Goal: Task Accomplishment & Management: Complete application form

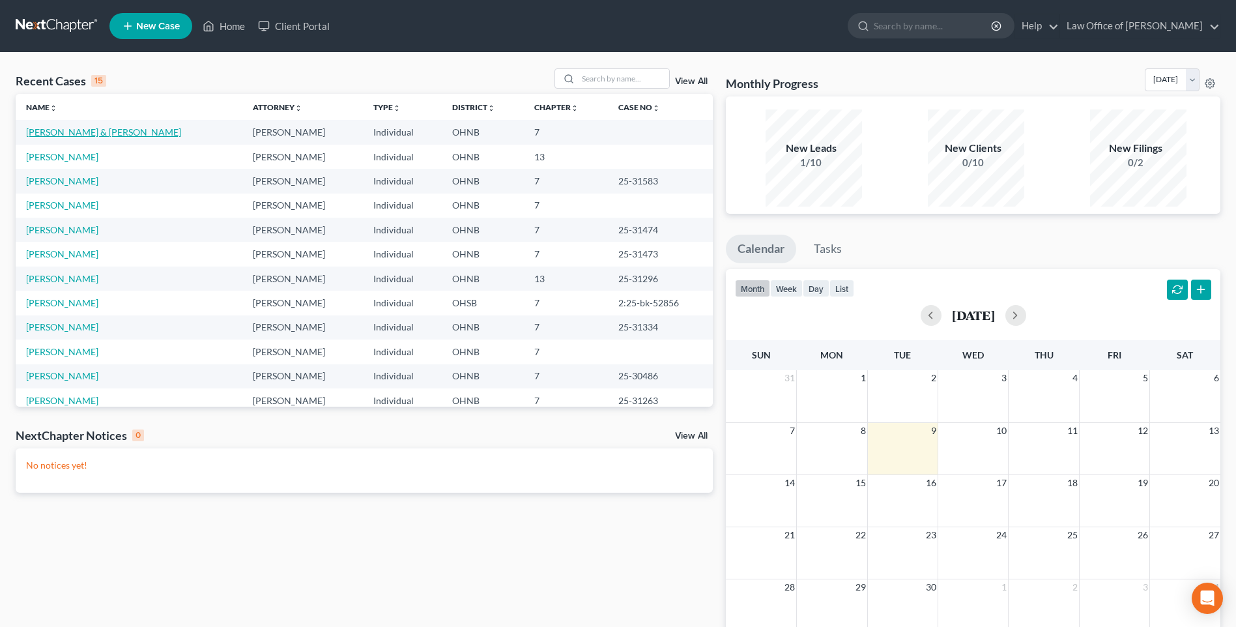
click at [107, 137] on link "[PERSON_NAME] & [PERSON_NAME]" at bounding box center [103, 131] width 155 height 11
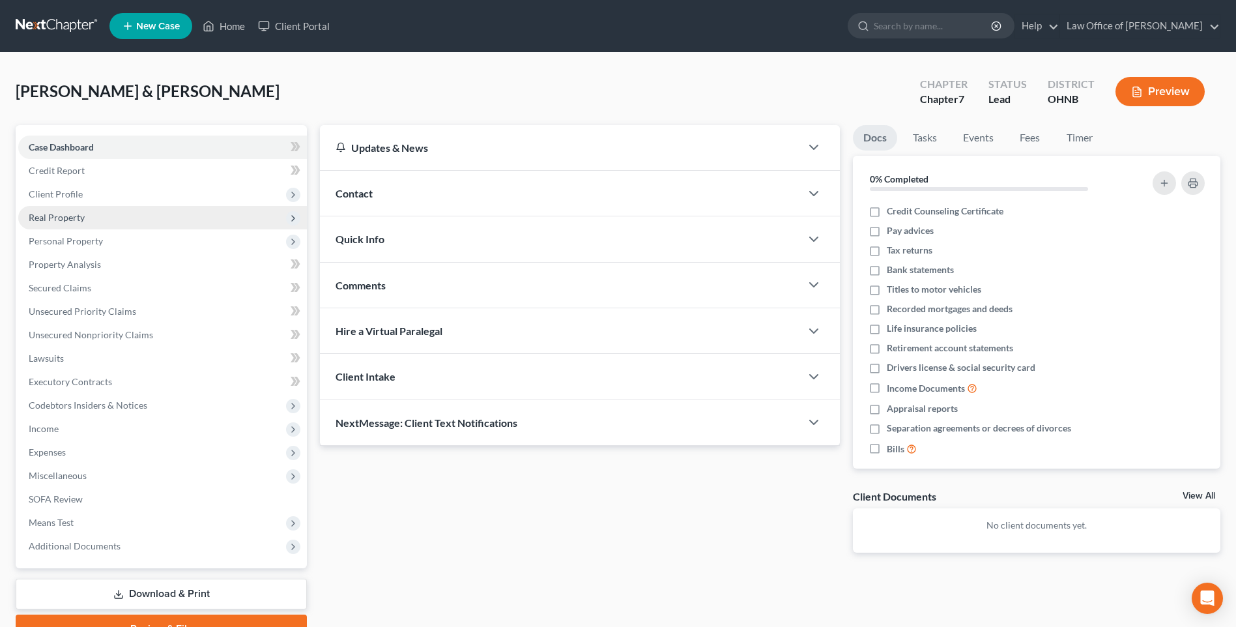
click at [69, 223] on span "Real Property" at bounding box center [57, 217] width 56 height 11
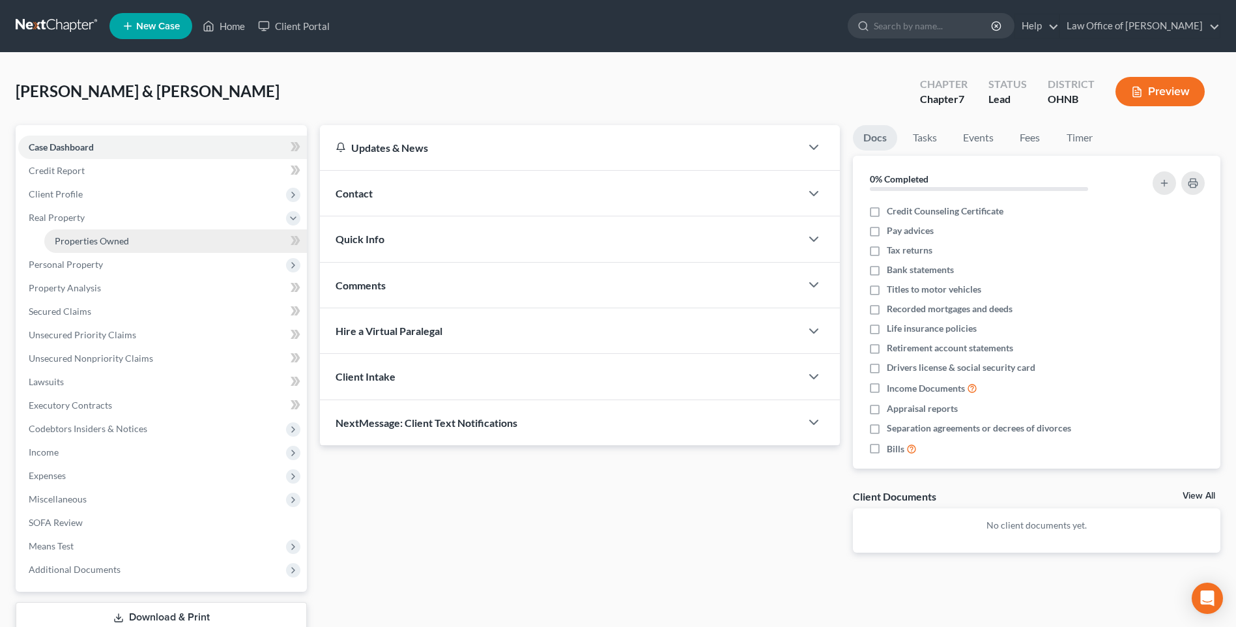
click at [78, 246] on span "Properties Owned" at bounding box center [92, 240] width 74 height 11
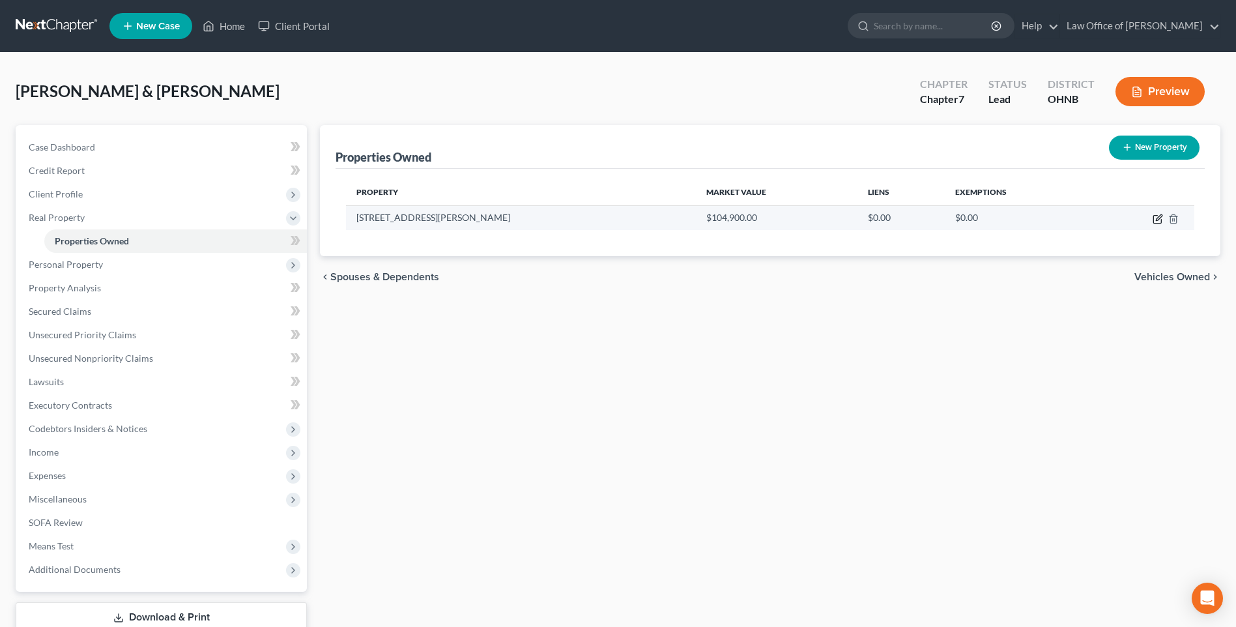
click at [1153, 224] on icon "button" at bounding box center [1158, 219] width 10 height 10
select select "36"
select select "47"
select select "0"
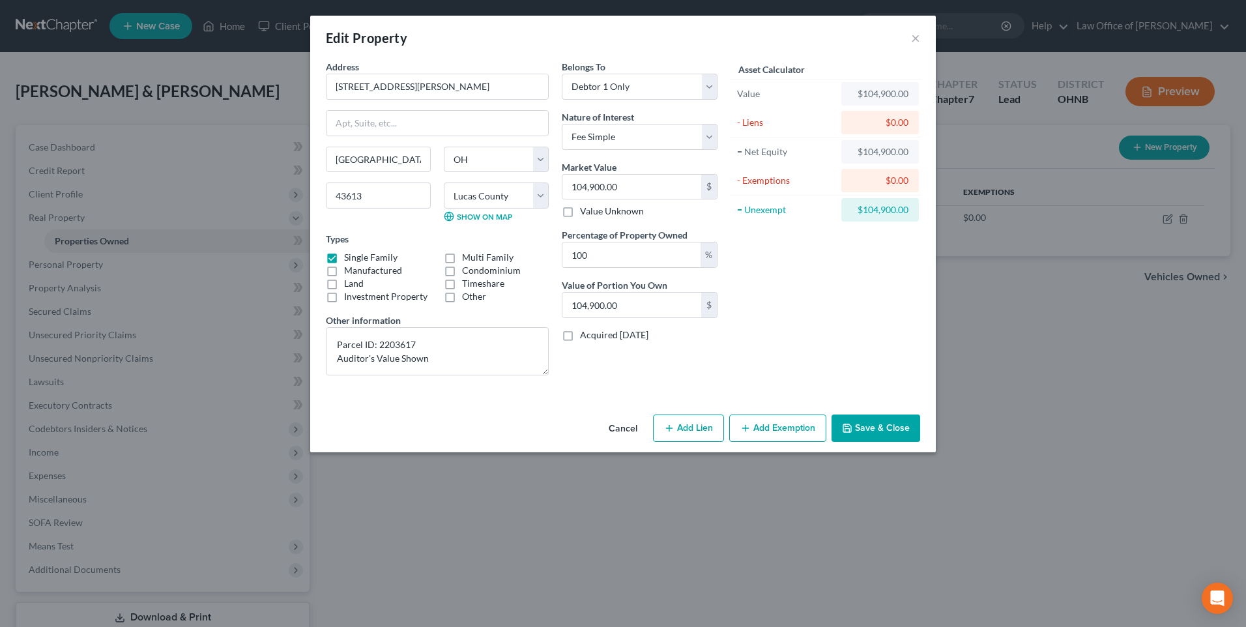
click at [694, 442] on button "Add Lien" at bounding box center [688, 427] width 71 height 27
select select "0"
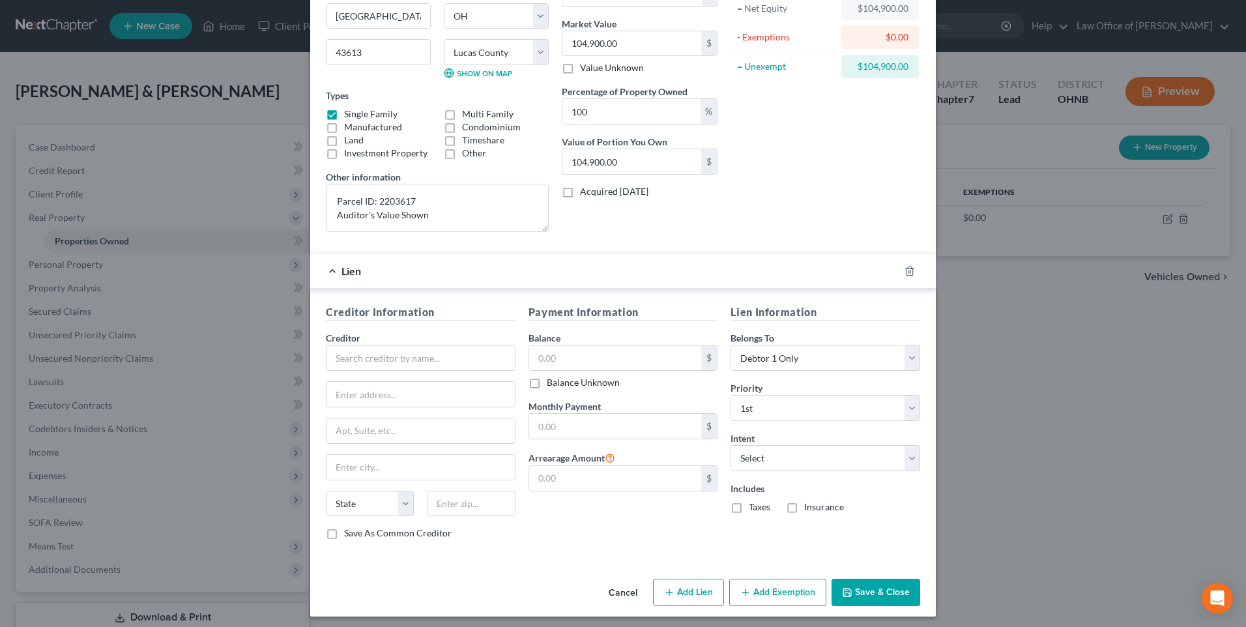
scroll to position [195, 0]
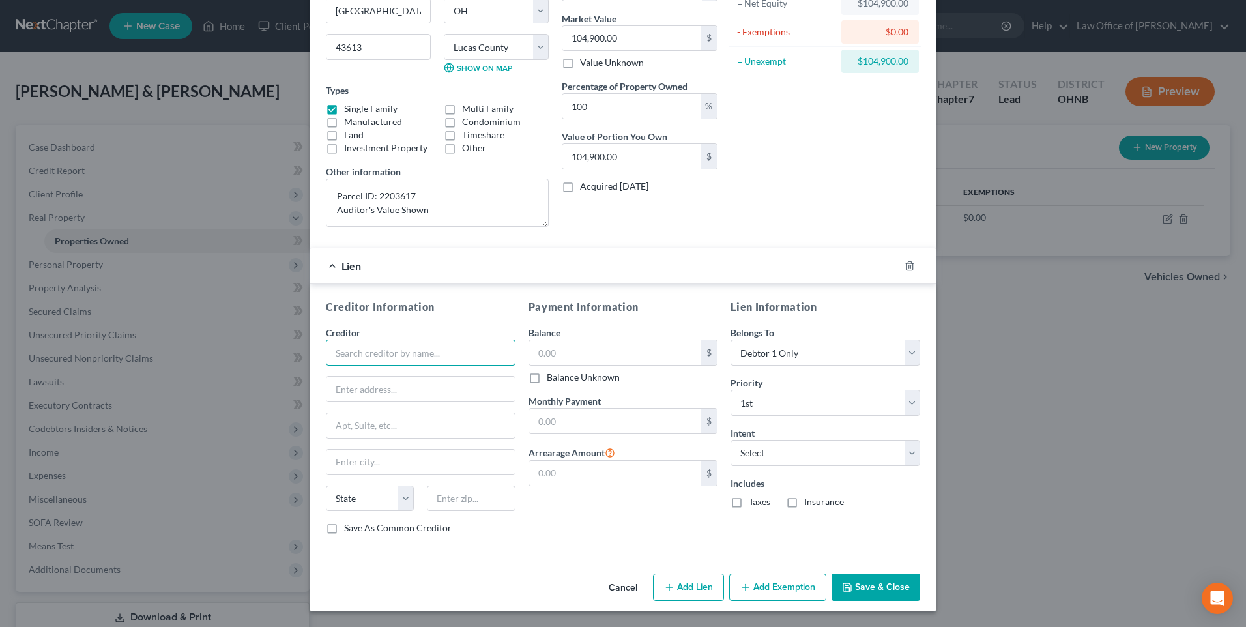
click at [406, 341] on input "text" at bounding box center [421, 352] width 190 height 26
type input "f"
type input "Fay Servicing"
type input "for Wilmington Savings Fund Society, FSB"
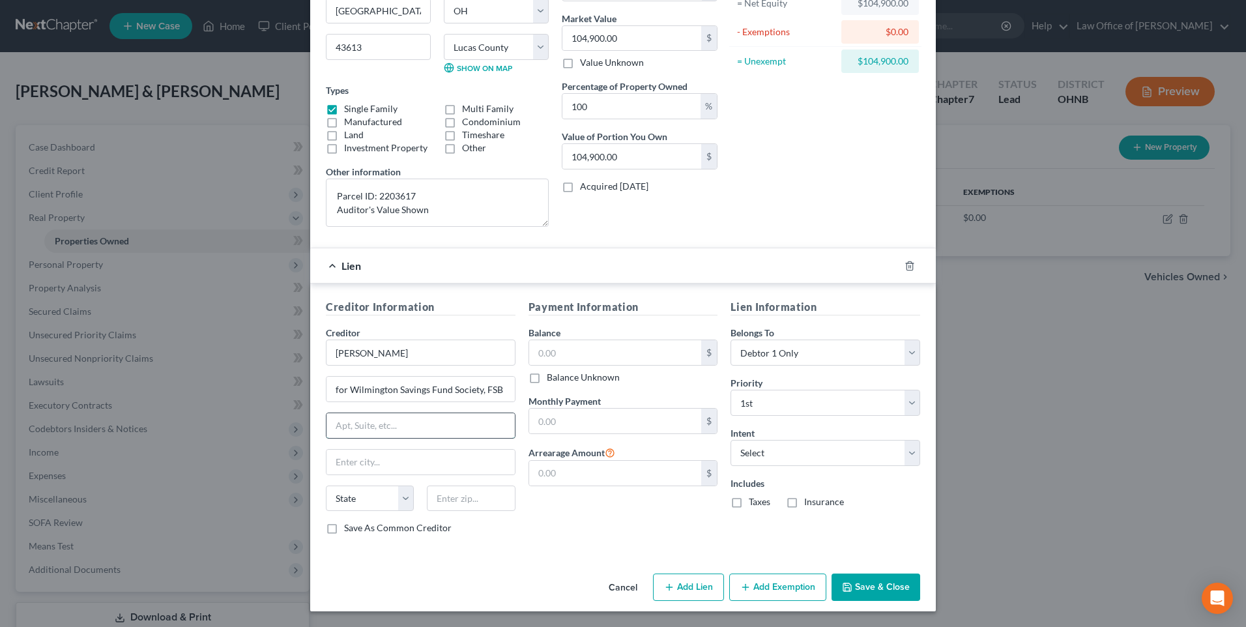
paste input "Fay Servicing, LLC, 5426 Bay Center Drive, Suite 300 Tampa, Florida 33609"
type input "Fay Servicing, LLC, 5426 Bay Center Drive, Suite 300 Tampa, Florida 33609"
click at [437, 493] on input "text" at bounding box center [471, 498] width 88 height 26
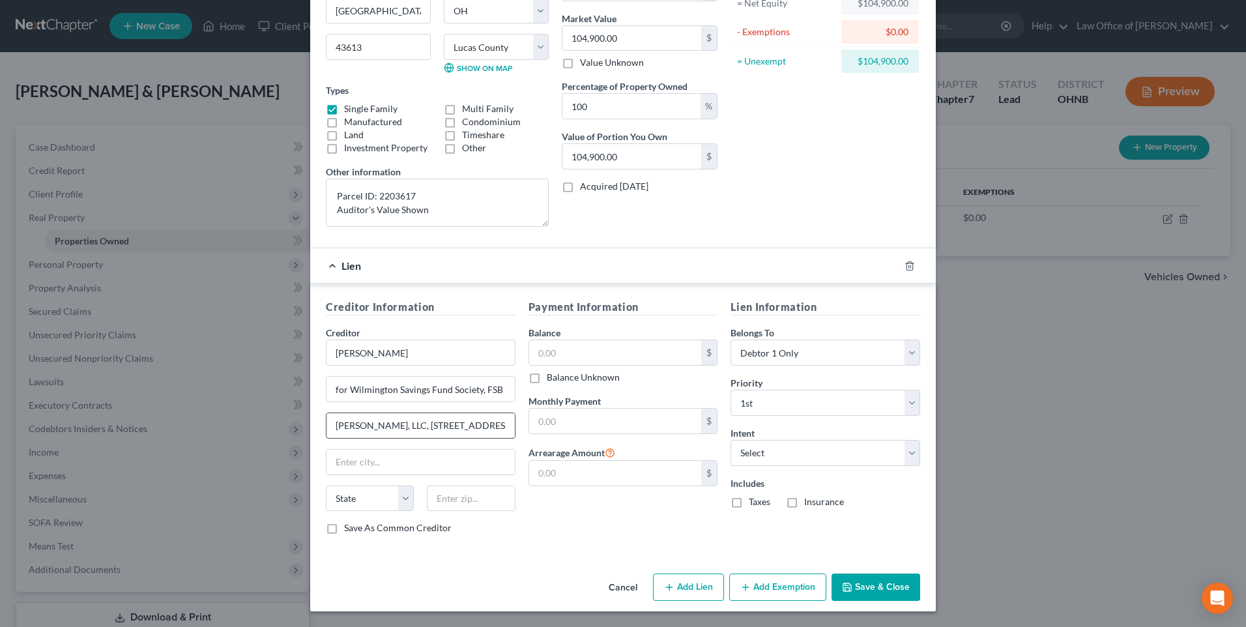
click at [448, 415] on input "Fay Servicing, LLC, 5426 Bay Center Drive, Suite 300 Tampa, Florida 33609" at bounding box center [420, 425] width 188 height 25
click at [446, 489] on input "text" at bounding box center [471, 498] width 88 height 26
type input "33609"
type input "[GEOGRAPHIC_DATA]"
select select "9"
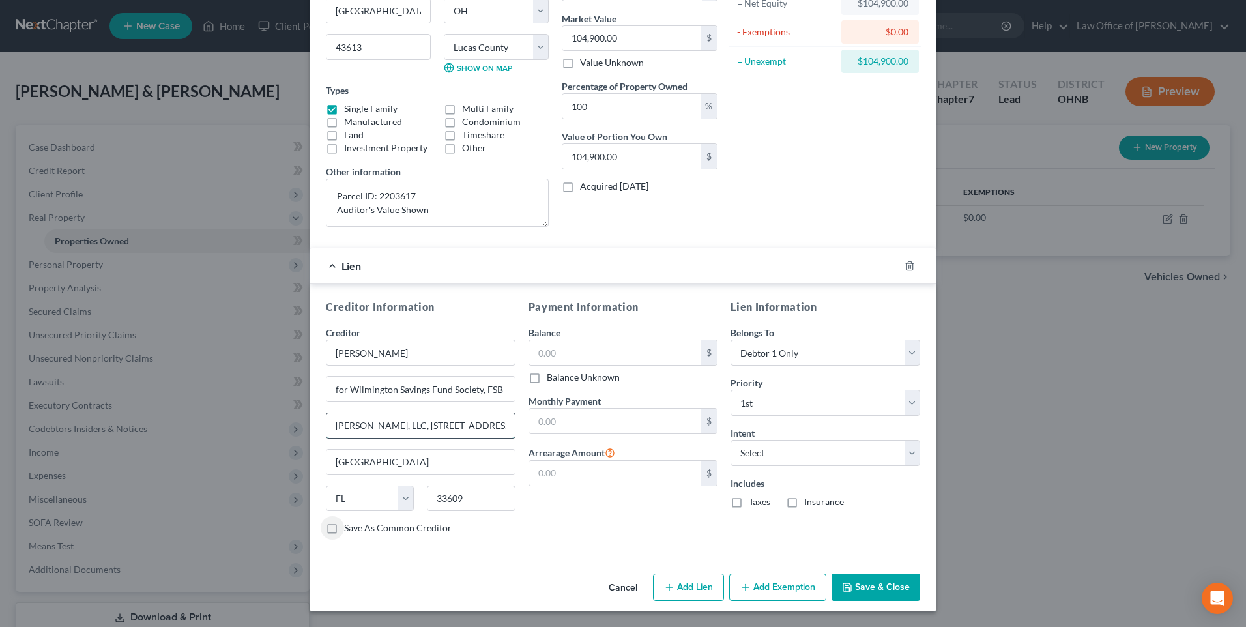
click at [326, 415] on input "Fay Servicing, LLC, 5426 Bay Center Drive, Suite 300 Tampa, Florida 33609" at bounding box center [420, 425] width 188 height 25
click at [390, 339] on input "Fay Servicing" at bounding box center [421, 352] width 190 height 26
type input "[PERSON_NAME], LLC"
drag, startPoint x: 310, startPoint y: 414, endPoint x: 347, endPoint y: 417, distance: 37.3
click at [326, 414] on input "Fay Servicing, LLC, 5426 Bay Center Drive, Suite 300 Tampa, Florida 33609" at bounding box center [420, 425] width 188 height 25
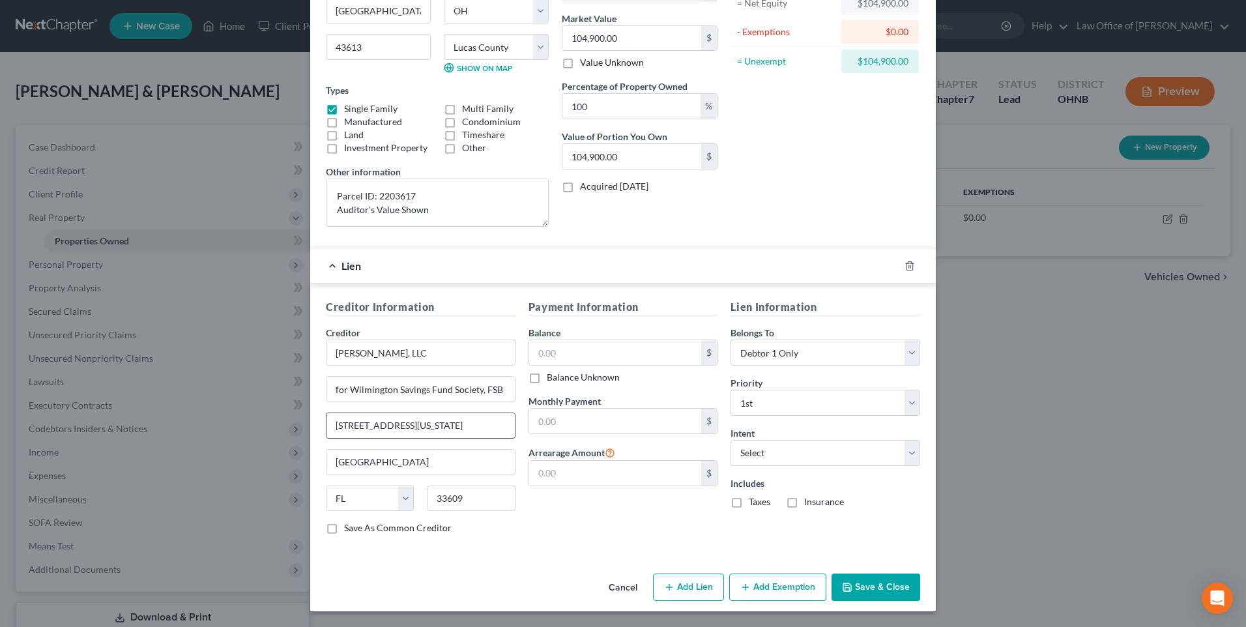
click at [454, 413] on input "5426 Bay Center Drive, Suite 300 Tampa, Florida 33609" at bounding box center [420, 425] width 188 height 25
type input "[STREET_ADDRESS]"
drag, startPoint x: 308, startPoint y: 523, endPoint x: 488, endPoint y: 534, distance: 180.2
click at [344, 523] on label "Save As Common Creditor" at bounding box center [398, 527] width 108 height 13
click at [349, 523] on input "Save As Common Creditor" at bounding box center [353, 525] width 8 height 8
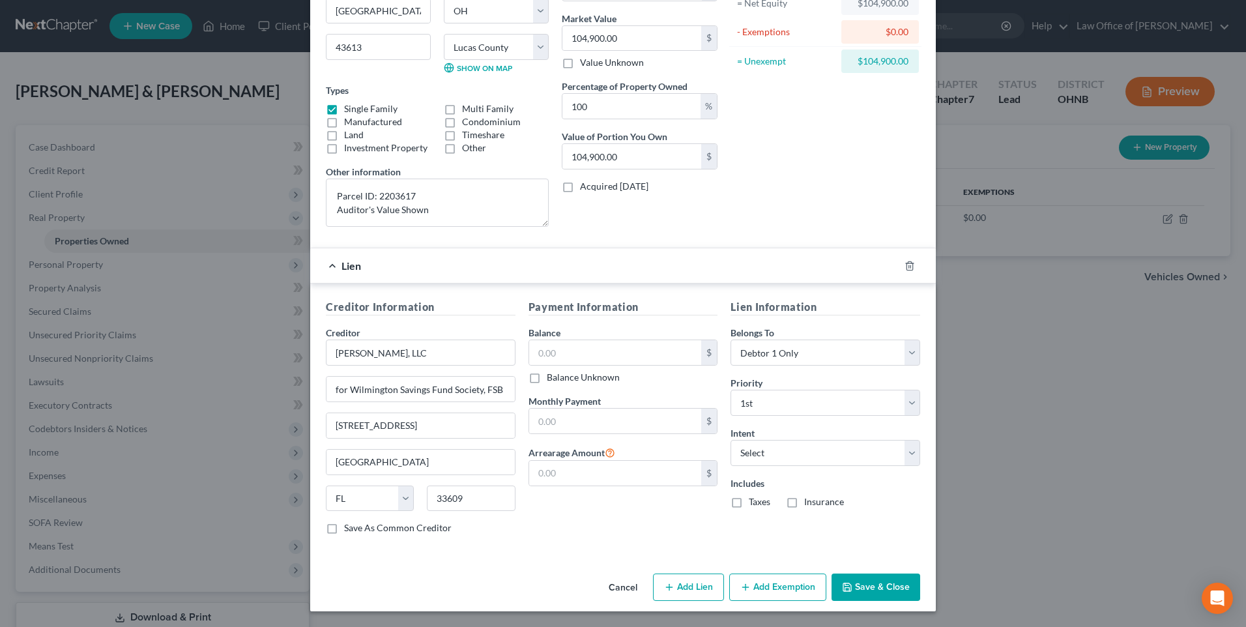
checkbox input "true"
click at [539, 342] on input "text" at bounding box center [615, 352] width 173 height 25
type input "105,000"
click at [542, 410] on input "text" at bounding box center [615, 421] width 173 height 25
type input "1,075"
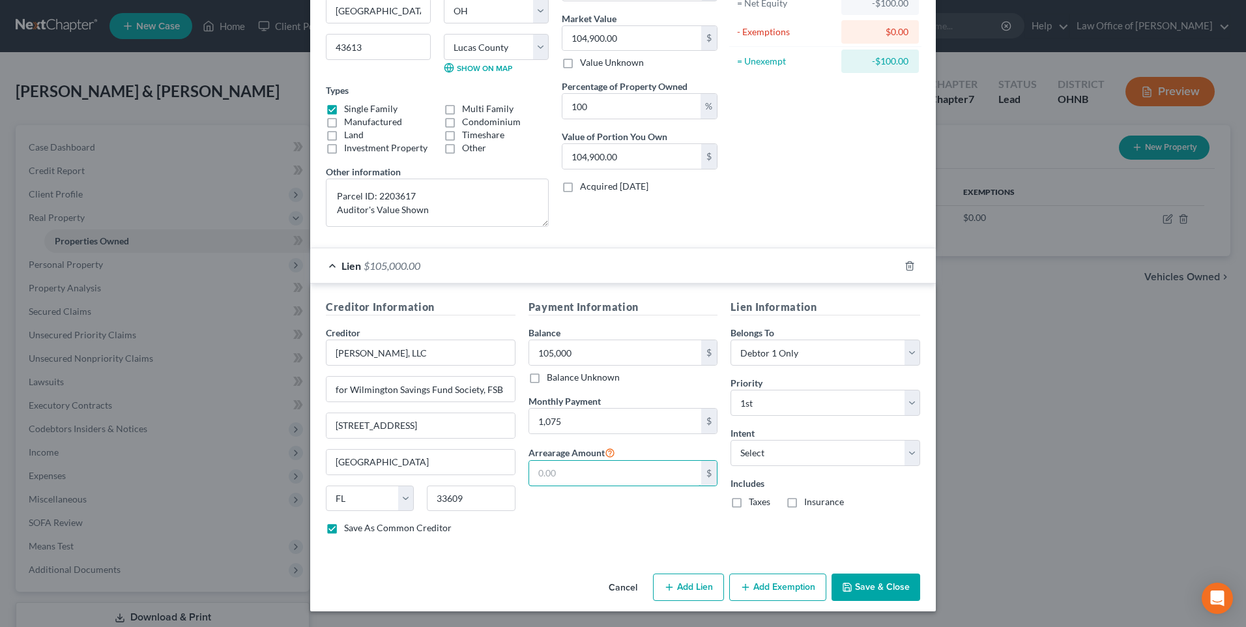
scroll to position [195, 0]
click at [822, 448] on select "Select Surrender Redeem Reaffirm Avoid Other" at bounding box center [825, 453] width 190 height 26
select select "2"
click at [732, 440] on select "Select Surrender Redeem Reaffirm Avoid Other" at bounding box center [825, 453] width 190 height 26
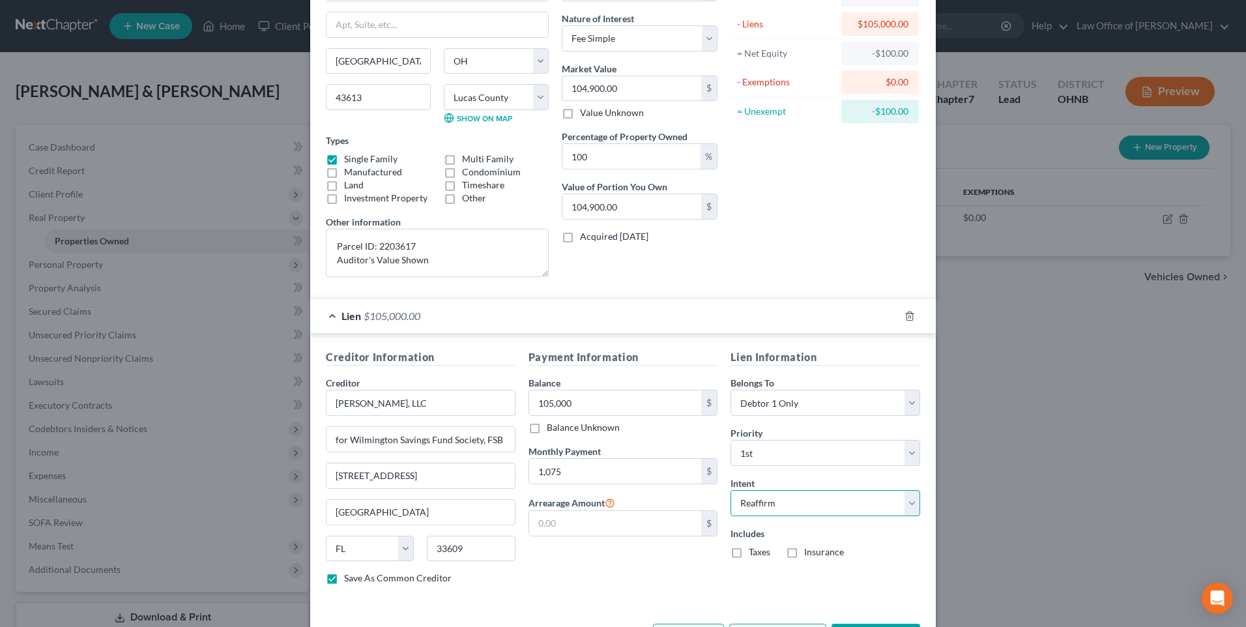
scroll to position [130, 0]
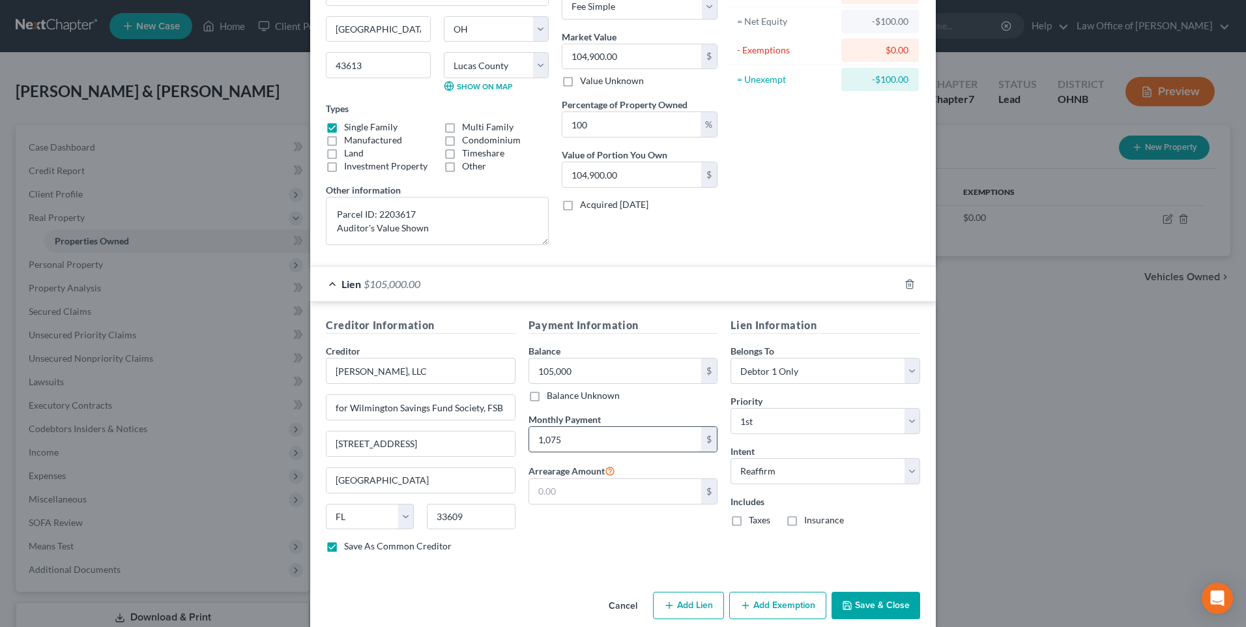
click at [568, 452] on input "1,075" at bounding box center [615, 439] width 173 height 25
click at [569, 452] on input "1,075" at bounding box center [615, 439] width 173 height 25
type input "1,077"
click at [749, 526] on label "Taxes" at bounding box center [760, 519] width 22 height 13
click at [754, 522] on input "Taxes" at bounding box center [758, 517] width 8 height 8
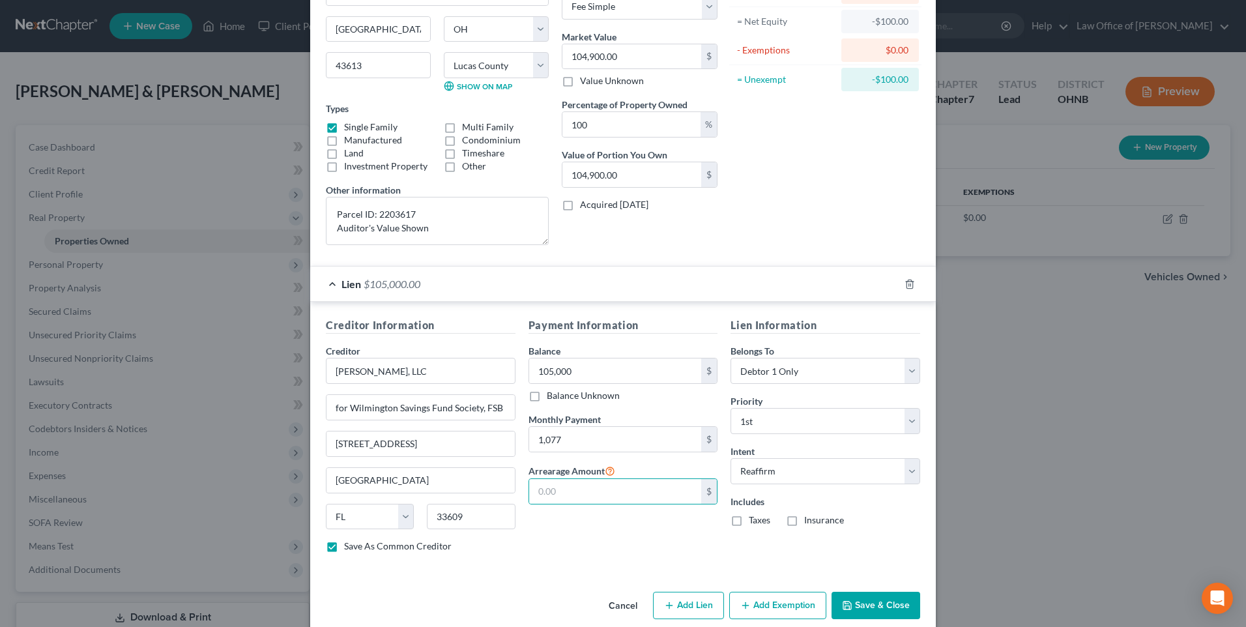
checkbox input "true"
click at [804, 526] on label "Insurance" at bounding box center [824, 519] width 40 height 13
click at [809, 522] on input "Insurance" at bounding box center [813, 517] width 8 height 8
checkbox input "true"
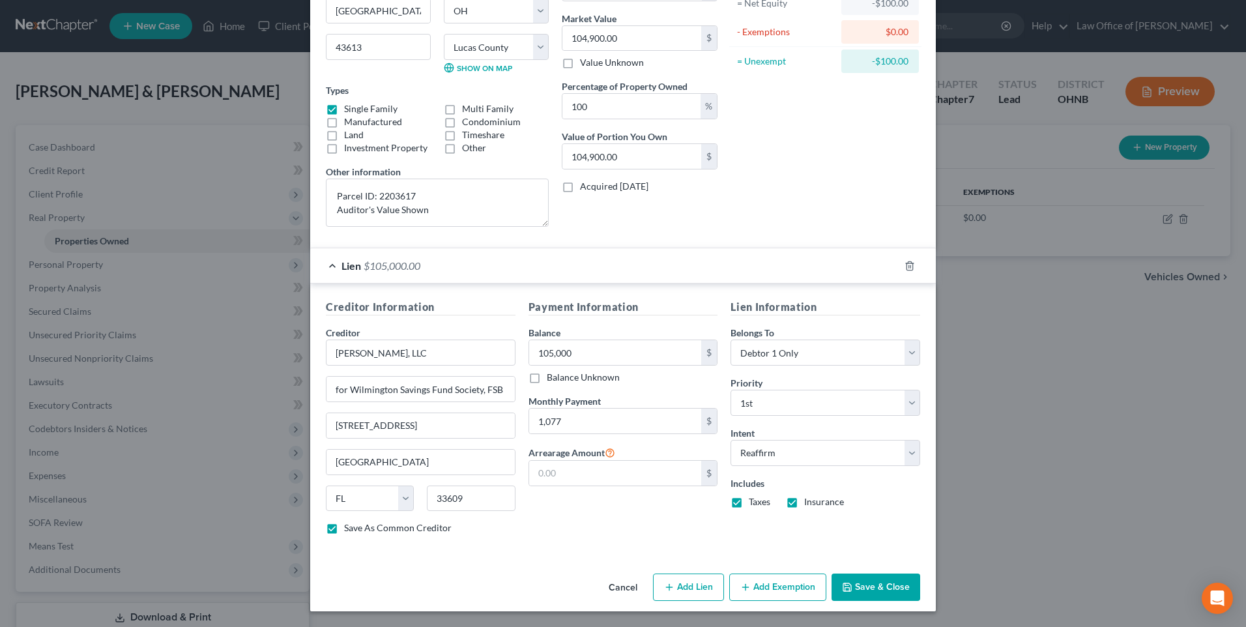
scroll to position [195, 0]
click at [748, 582] on icon "button" at bounding box center [745, 587] width 10 height 10
select select "2"
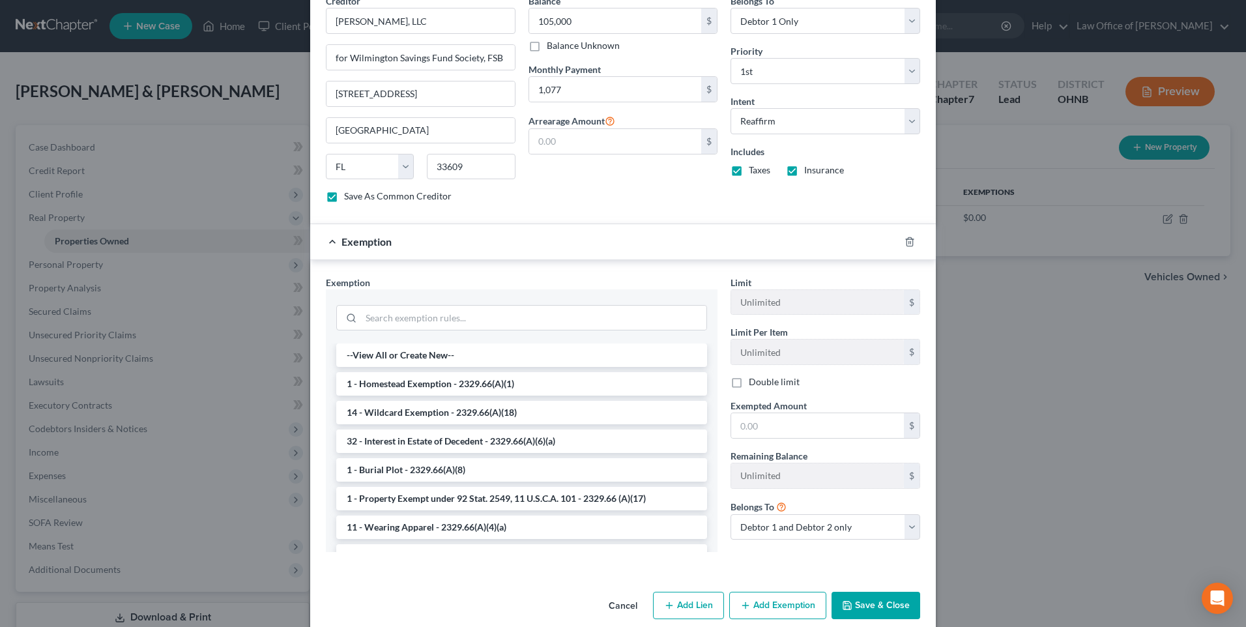
scroll to position [521, 0]
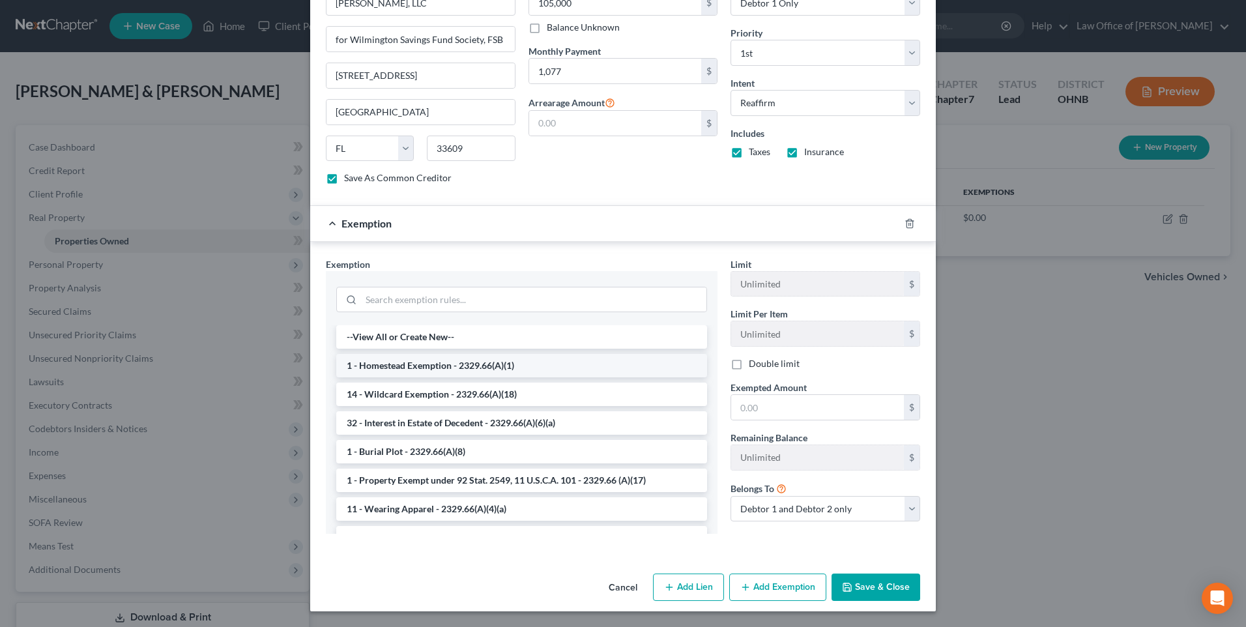
click at [453, 377] on li "1 - Homestead Exemption - 2329.66(A)(1)" at bounding box center [521, 365] width 371 height 23
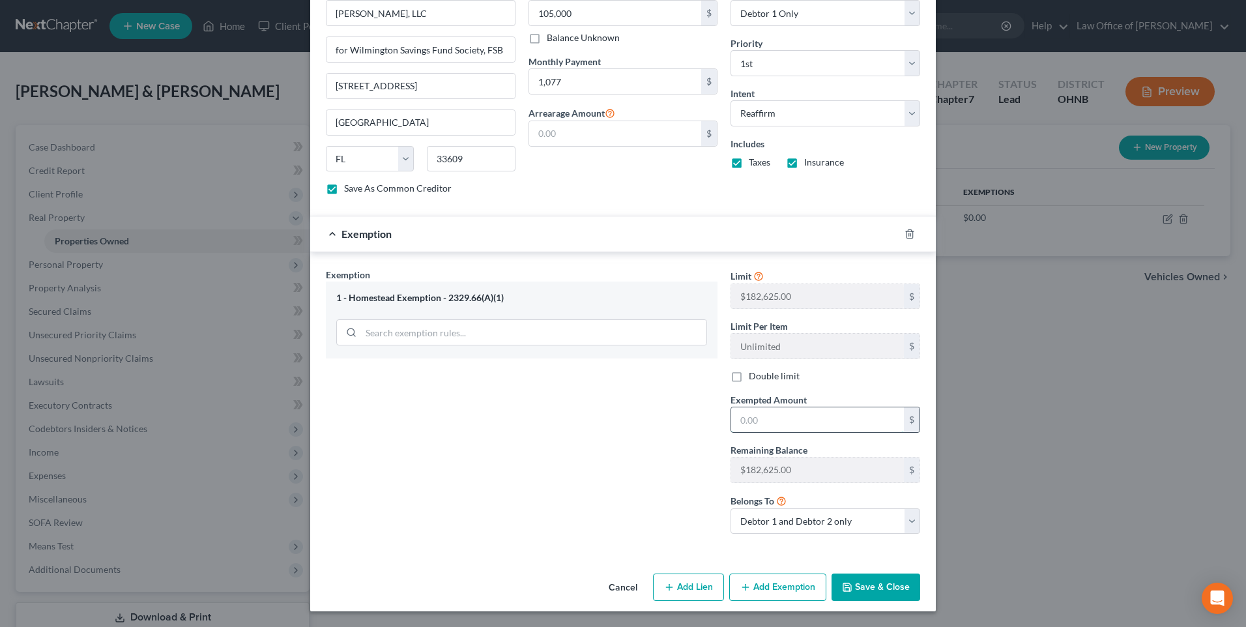
click at [741, 432] on input "text" at bounding box center [817, 419] width 173 height 25
type input "1,000"
click at [920, 534] on select "Debtor 1 only Debtor 2 only Debtor 1 and Debtor 2 only" at bounding box center [825, 521] width 190 height 26
select select "0"
click at [732, 534] on select "Debtor 1 only Debtor 2 only Debtor 1 and Debtor 2 only" at bounding box center [825, 521] width 190 height 26
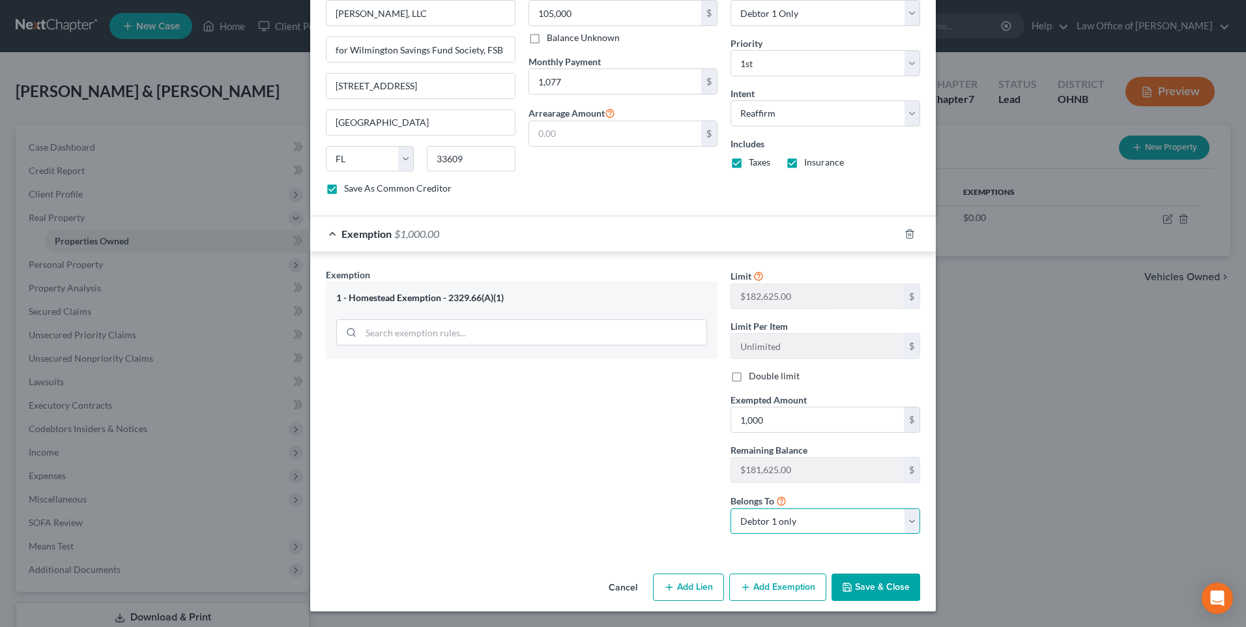
scroll to position [556, 0]
drag, startPoint x: 877, startPoint y: 582, endPoint x: 769, endPoint y: 554, distance: 110.9
click at [870, 581] on button "Save & Close" at bounding box center [875, 586] width 89 height 27
checkbox input "false"
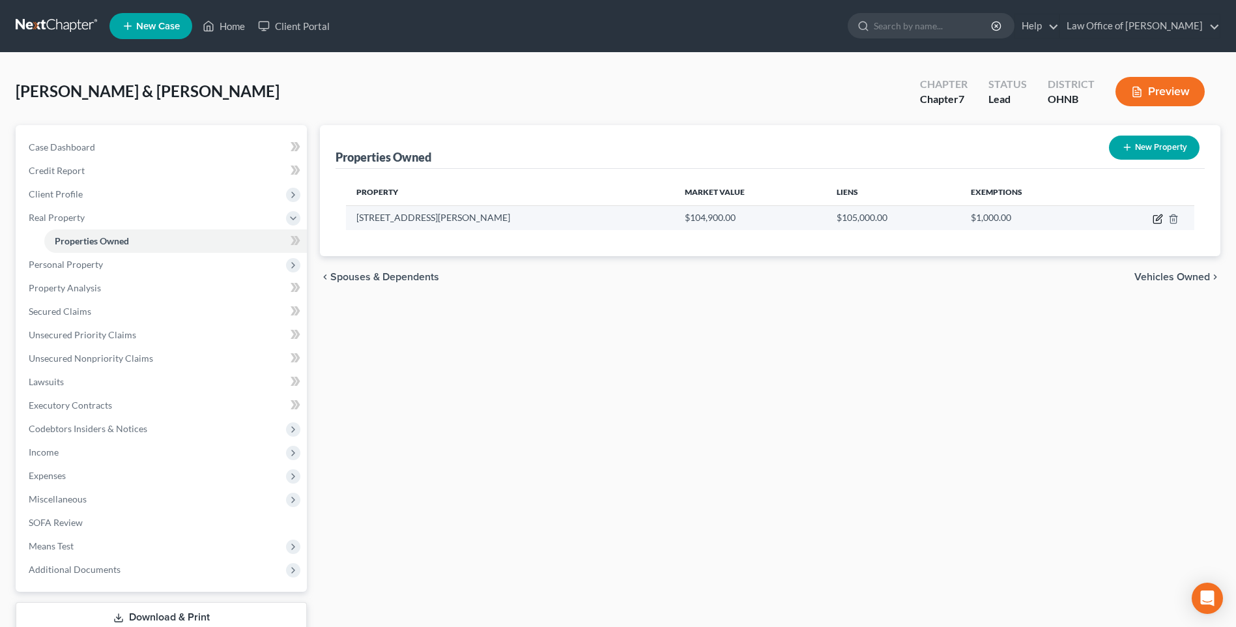
click at [1153, 224] on icon "button" at bounding box center [1158, 219] width 10 height 10
select select "36"
select select "47"
select select "0"
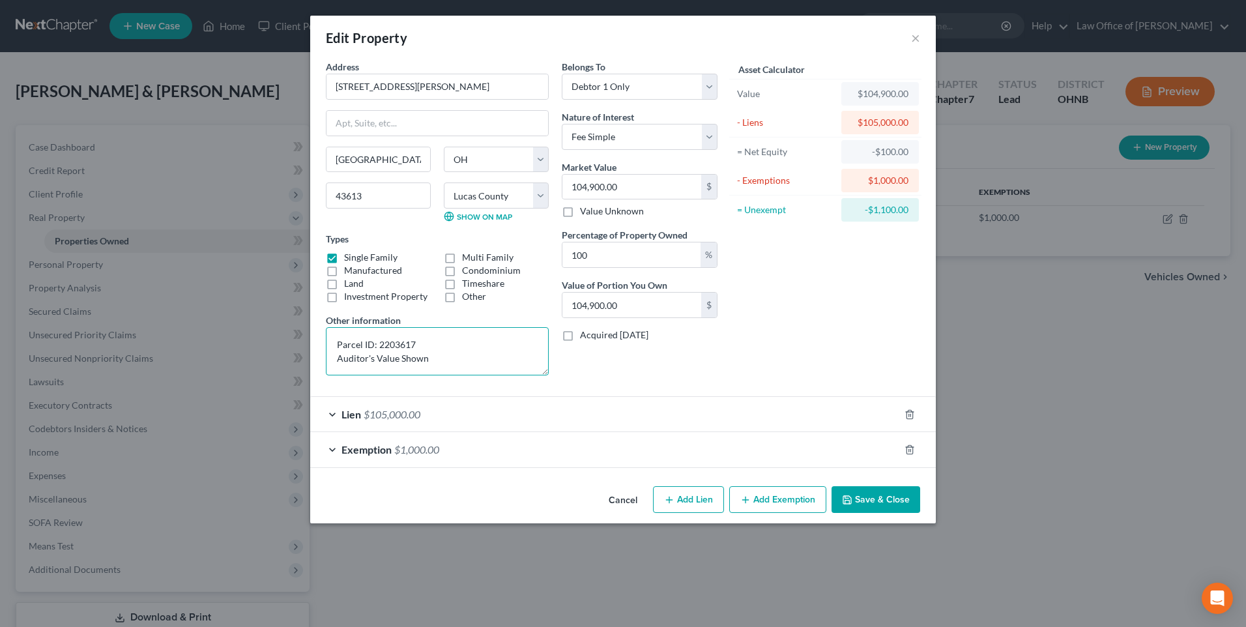
click at [427, 375] on textarea "Parcel ID: 2203617 Auditor's Value Shown" at bounding box center [437, 351] width 223 height 48
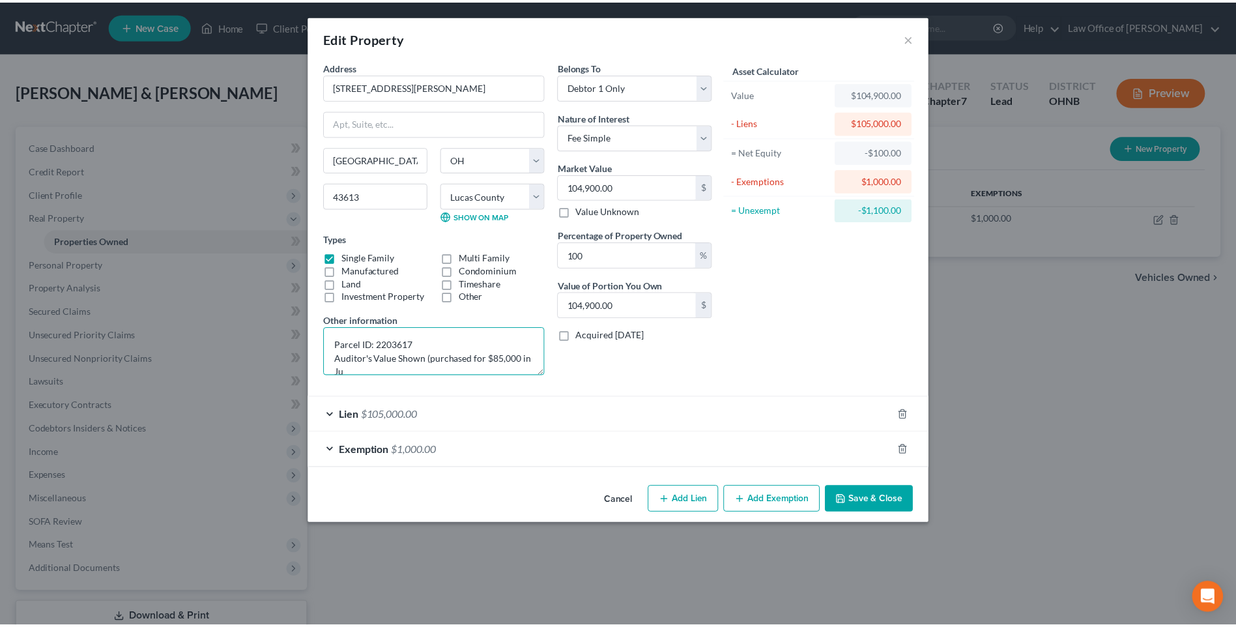
scroll to position [3, 0]
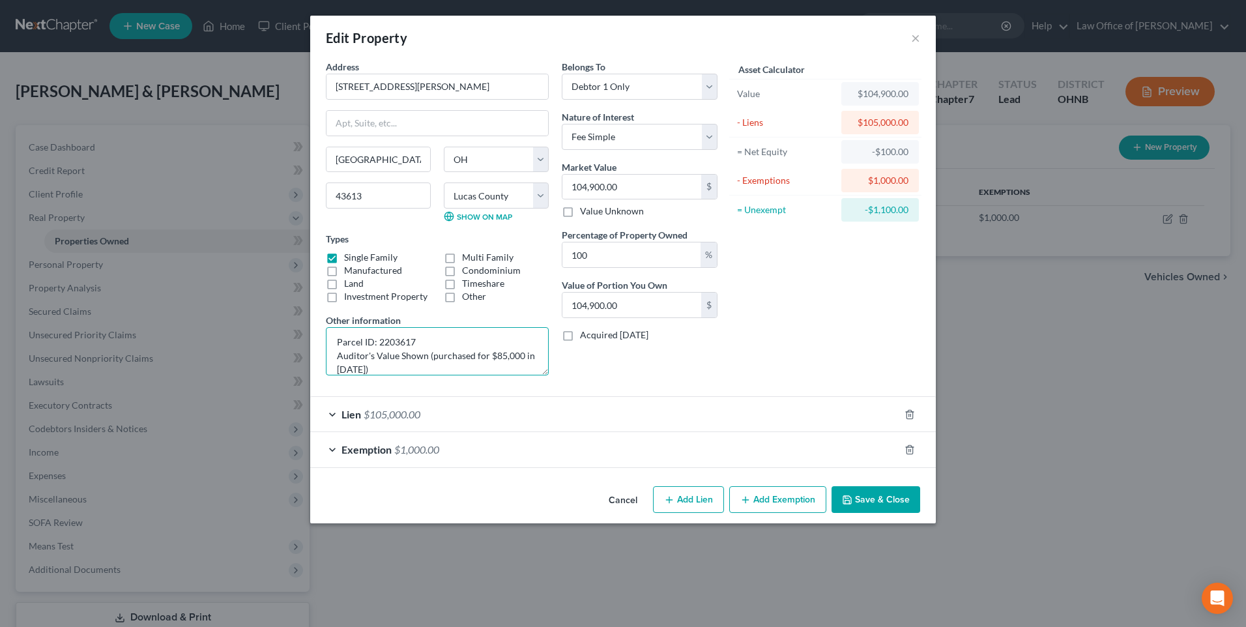
type textarea "Parcel ID: 2203617 Auditor's Value Shown (purchased for $85,000 in June 2003)"
click at [882, 513] on button "Save & Close" at bounding box center [875, 499] width 89 height 27
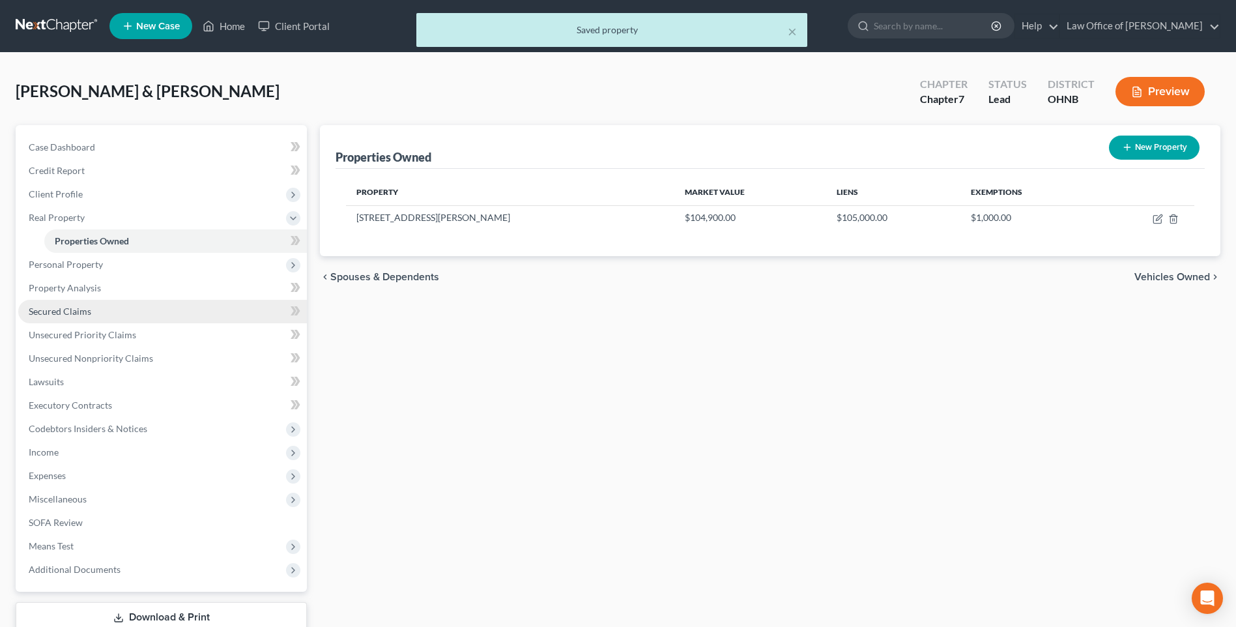
drag, startPoint x: 65, startPoint y: 330, endPoint x: 227, endPoint y: 333, distance: 162.3
click at [65, 317] on span "Secured Claims" at bounding box center [60, 311] width 63 height 11
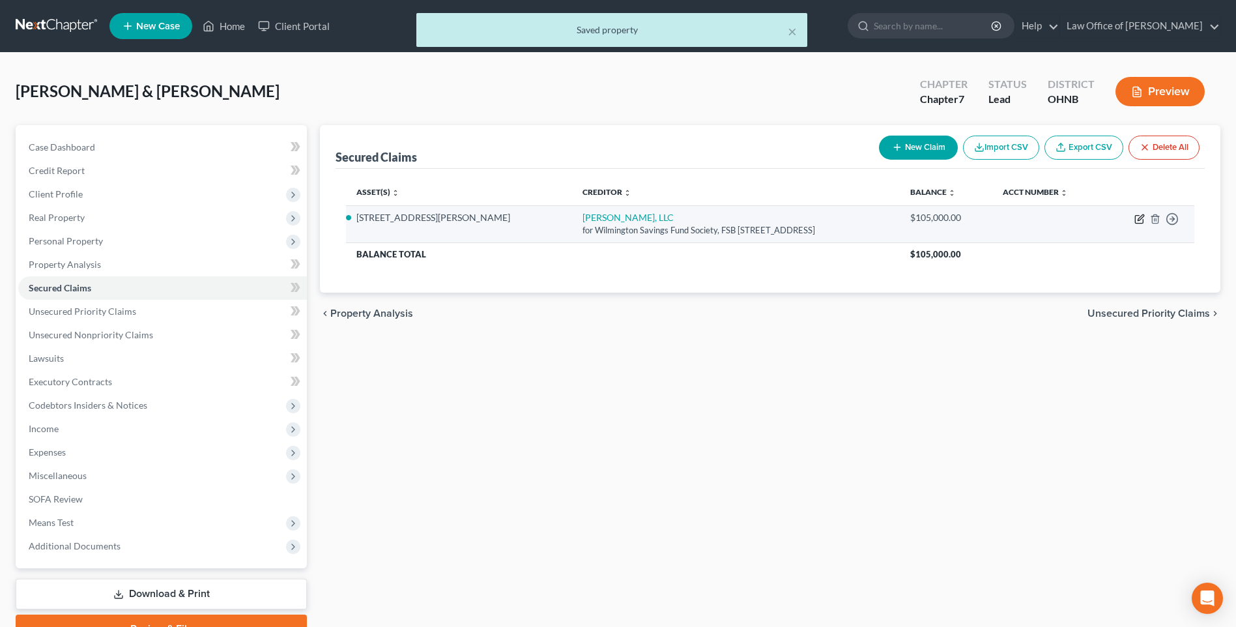
click at [1135, 223] on icon "button" at bounding box center [1139, 220] width 8 height 8
select select "9"
select select "2"
select select "0"
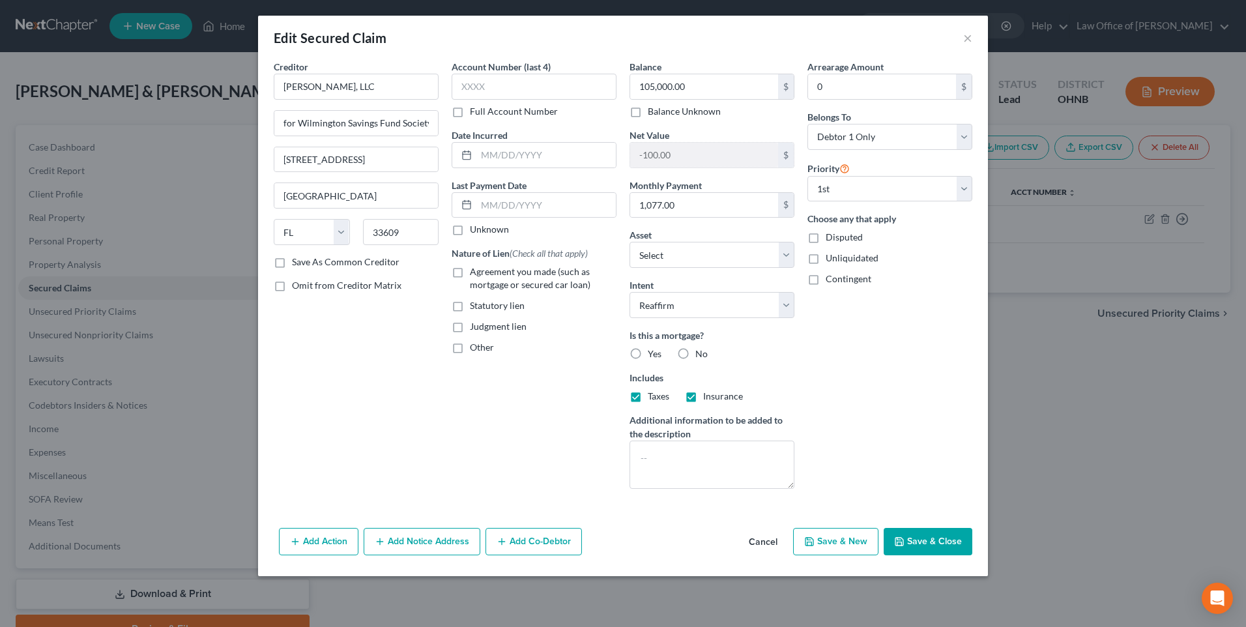
click at [470, 287] on label "Agreement you made (such as mortgage or secured car loan)" at bounding box center [543, 278] width 147 height 26
click at [475, 274] on input "Agreement you made (such as mortgage or secured car loan)" at bounding box center [479, 269] width 8 height 8
checkbox input "true"
click at [648, 360] on label "Yes" at bounding box center [655, 353] width 14 height 13
click at [653, 356] on input "Yes" at bounding box center [657, 351] width 8 height 8
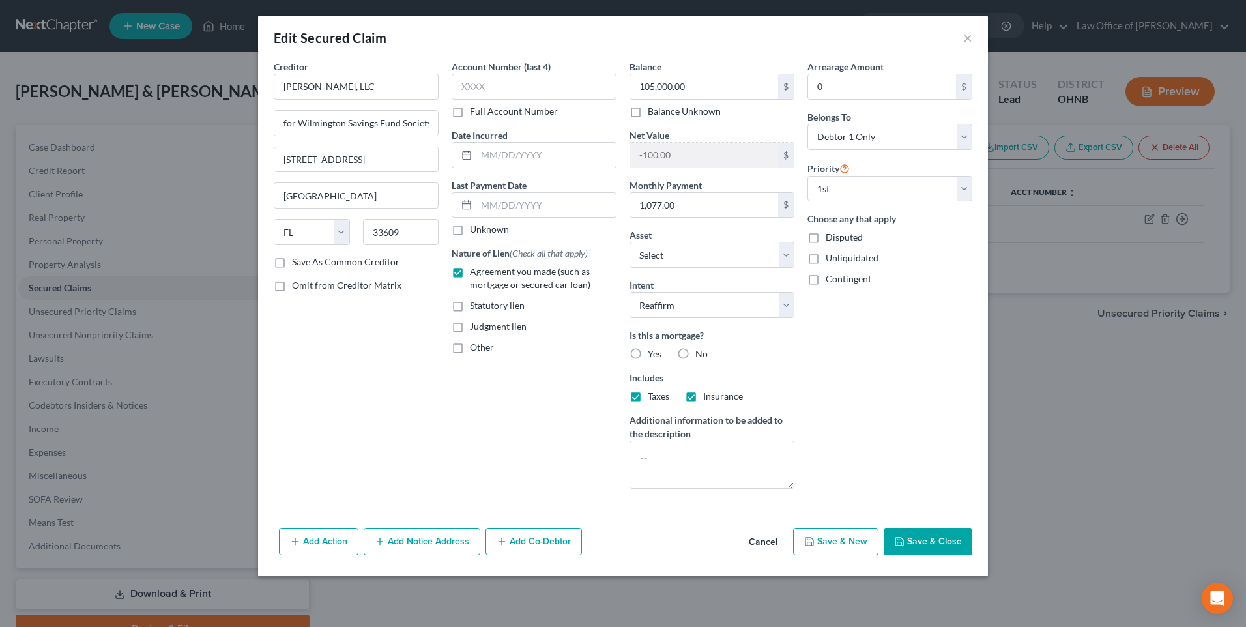
radio input "true"
click at [942, 555] on button "Save & Close" at bounding box center [927, 541] width 89 height 27
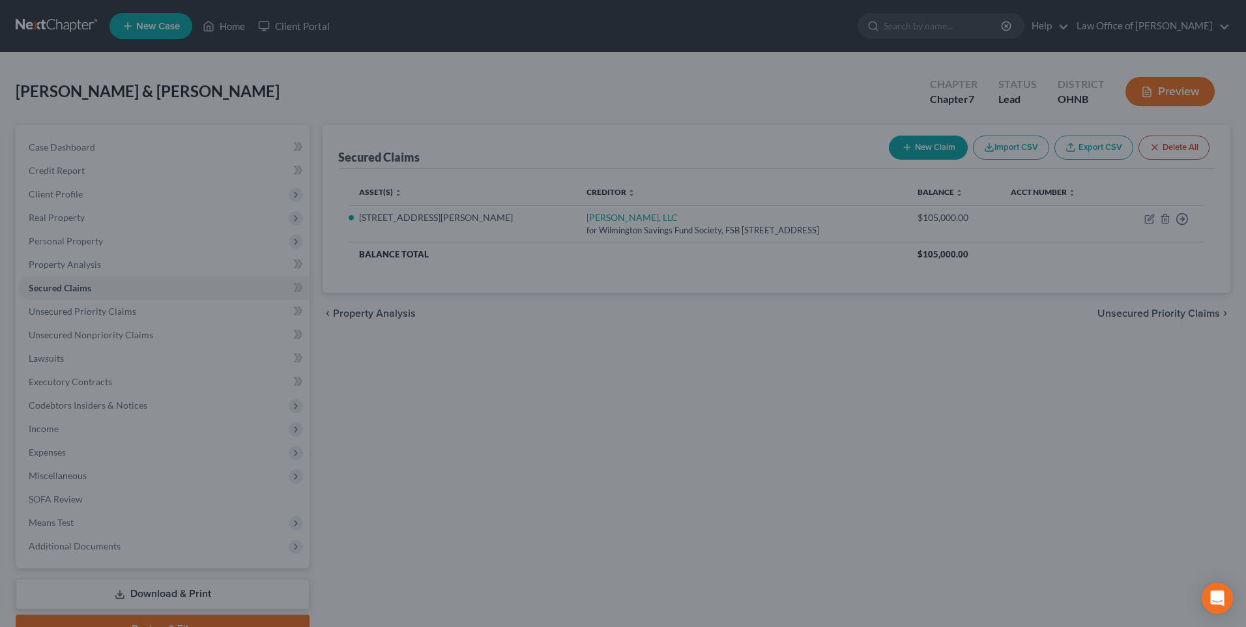
select select "2"
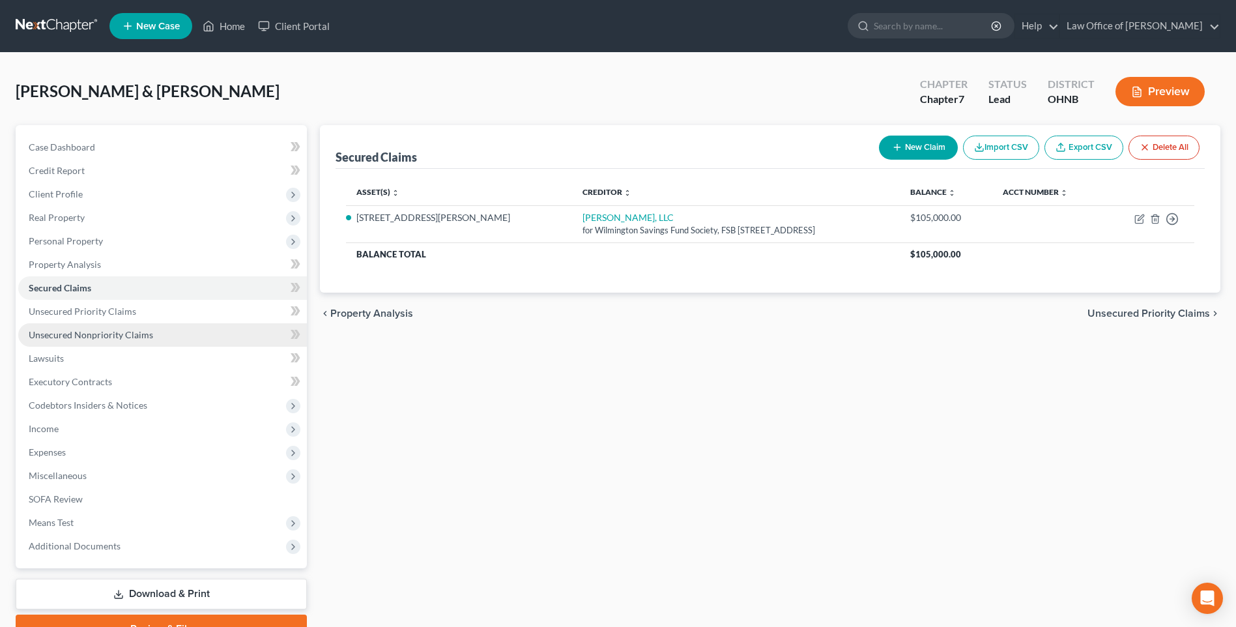
click at [85, 340] on span "Unsecured Nonpriority Claims" at bounding box center [91, 334] width 124 height 11
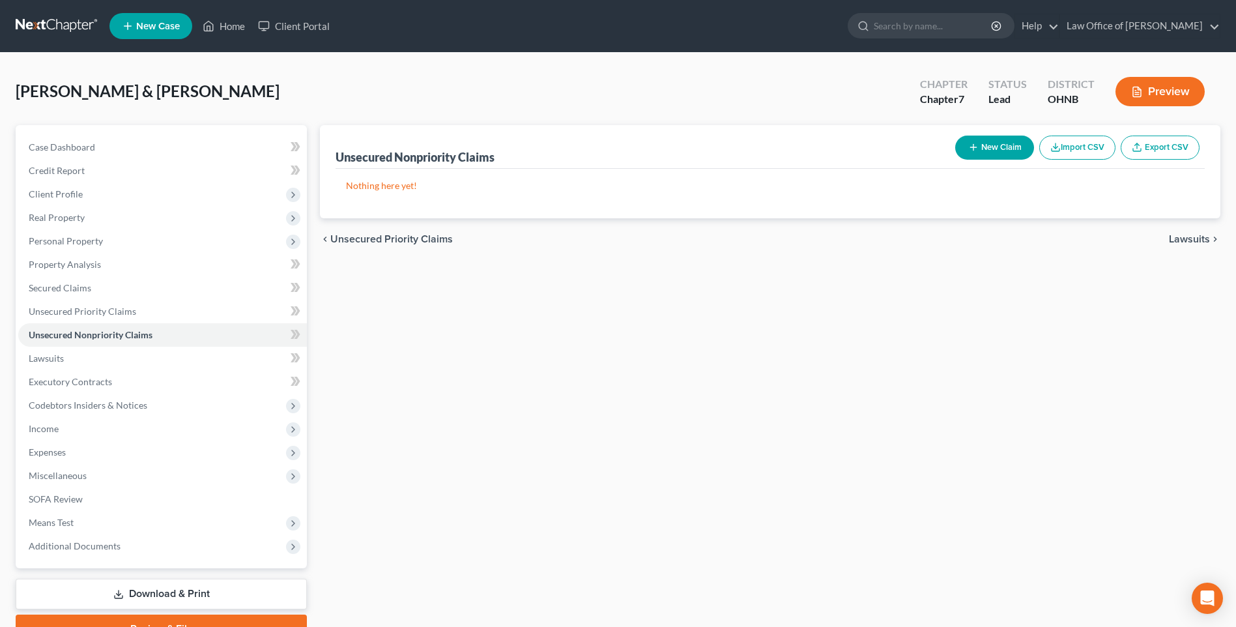
click at [968, 152] on icon "button" at bounding box center [973, 147] width 10 height 10
select select "2"
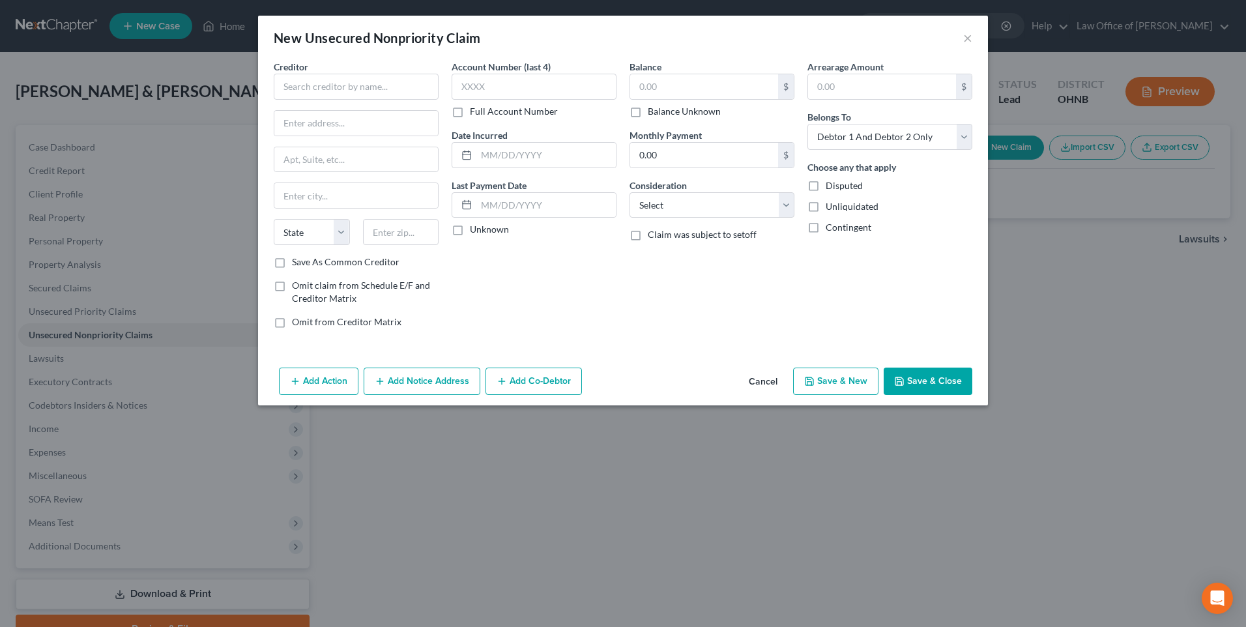
click at [770, 395] on button "Cancel" at bounding box center [763, 382] width 50 height 26
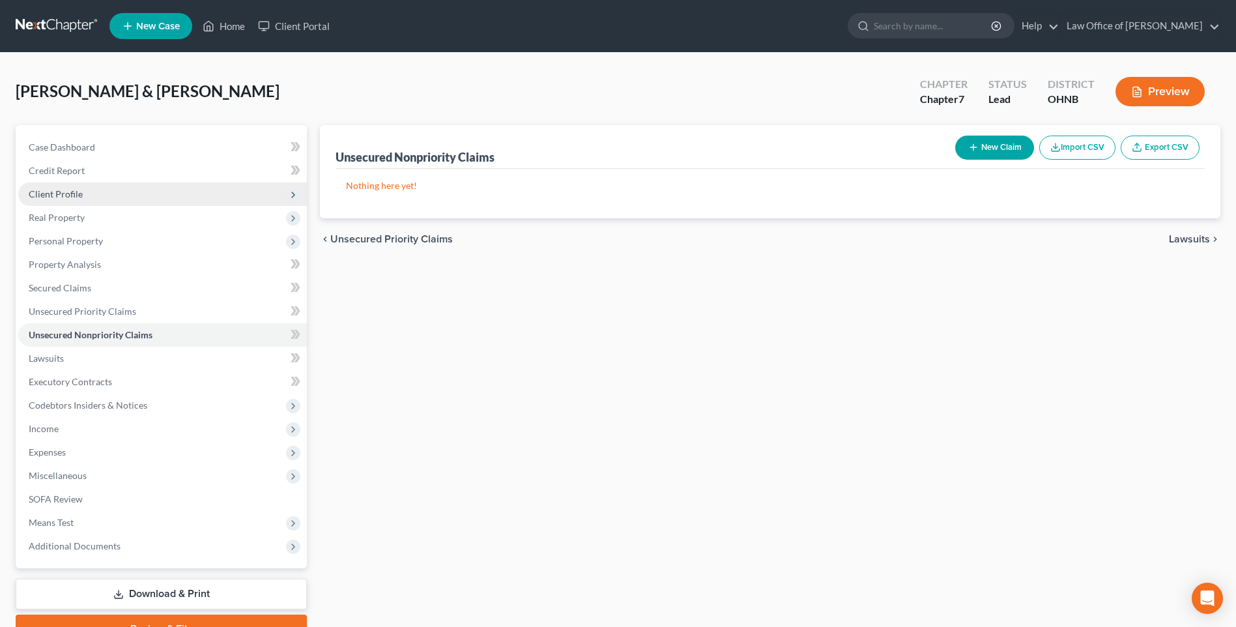
click at [41, 199] on span "Client Profile" at bounding box center [56, 193] width 54 height 11
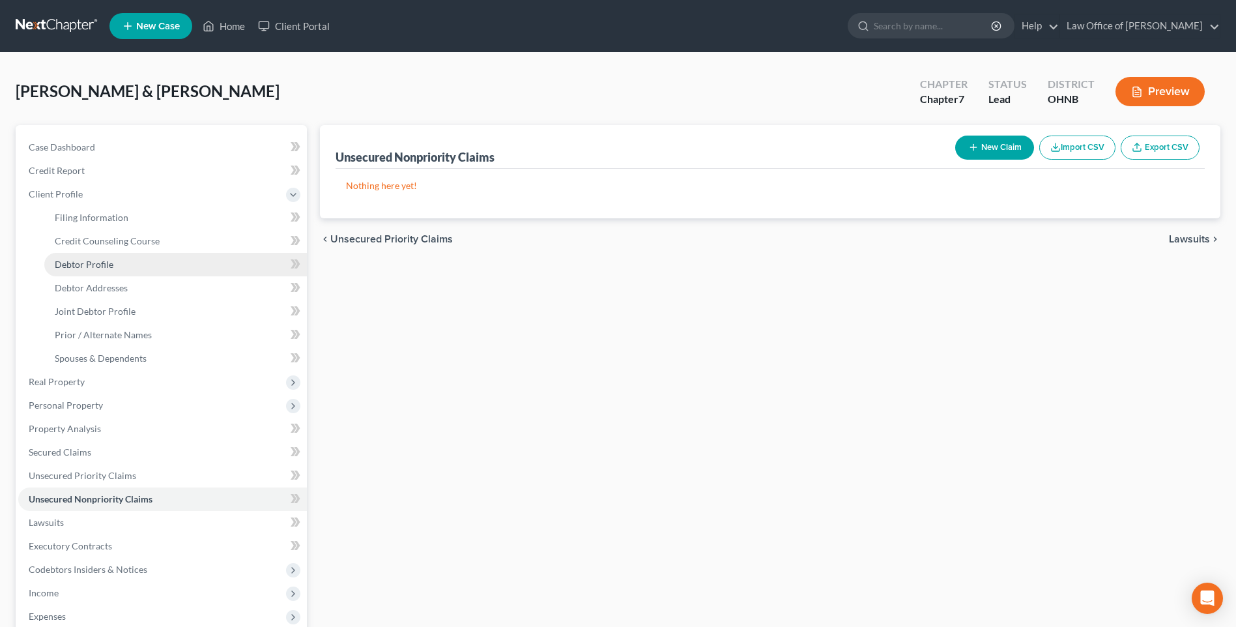
click at [91, 270] on span "Debtor Profile" at bounding box center [84, 264] width 59 height 11
select select "1"
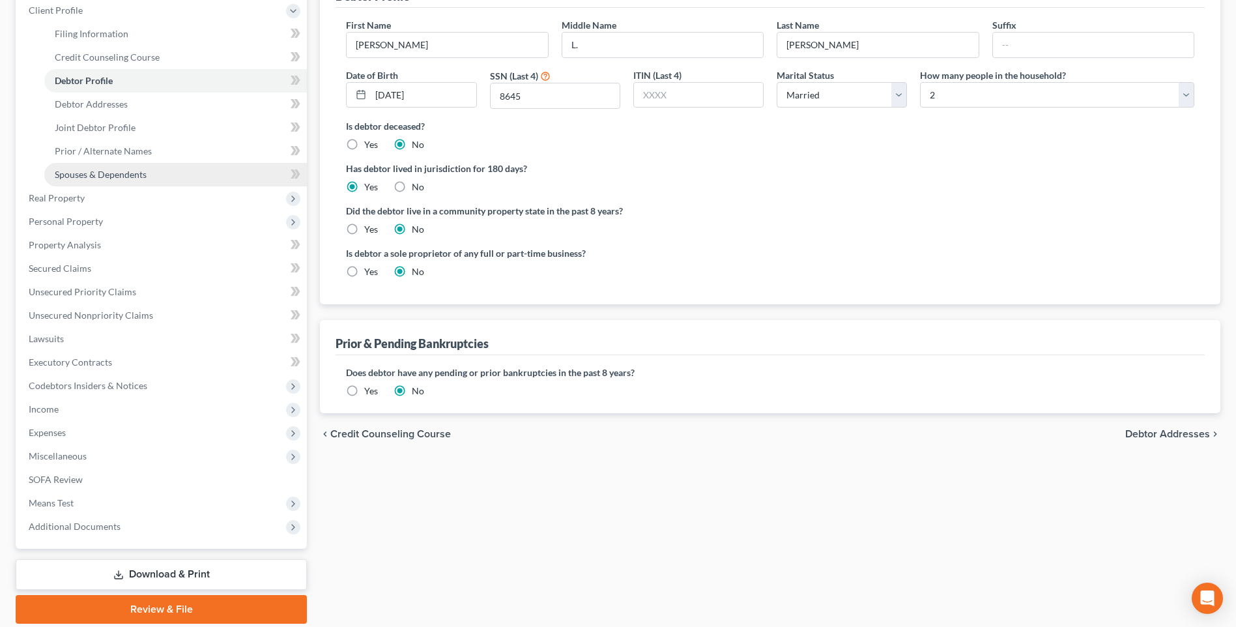
scroll to position [195, 0]
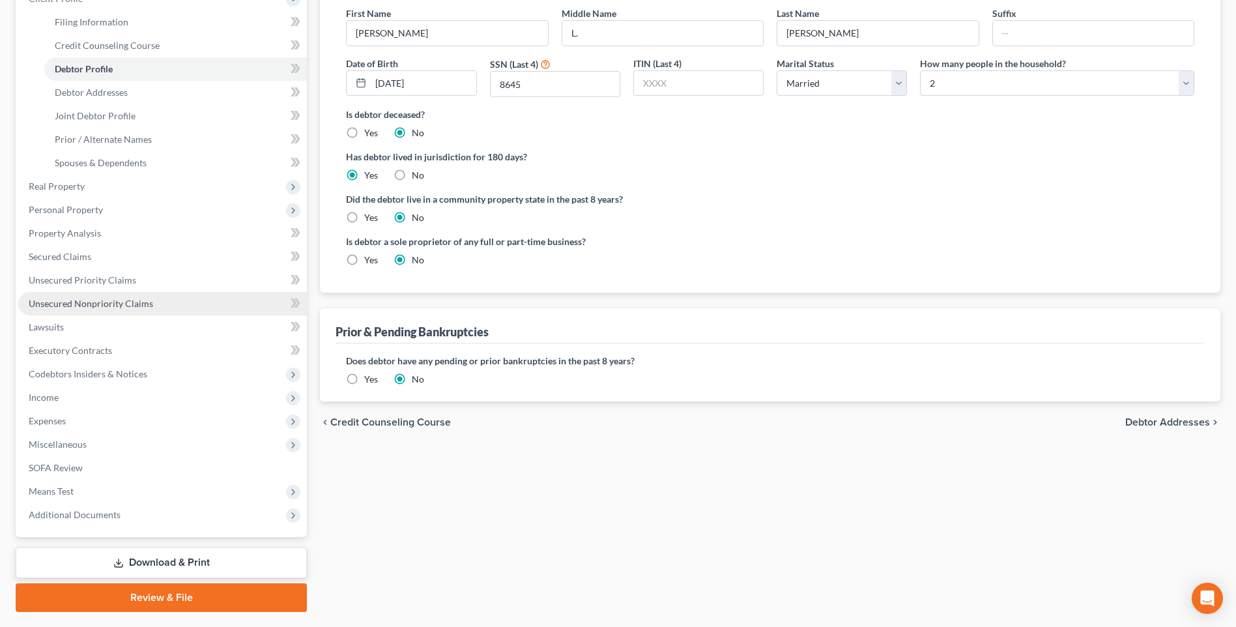
click at [85, 309] on span "Unsecured Nonpriority Claims" at bounding box center [91, 303] width 124 height 11
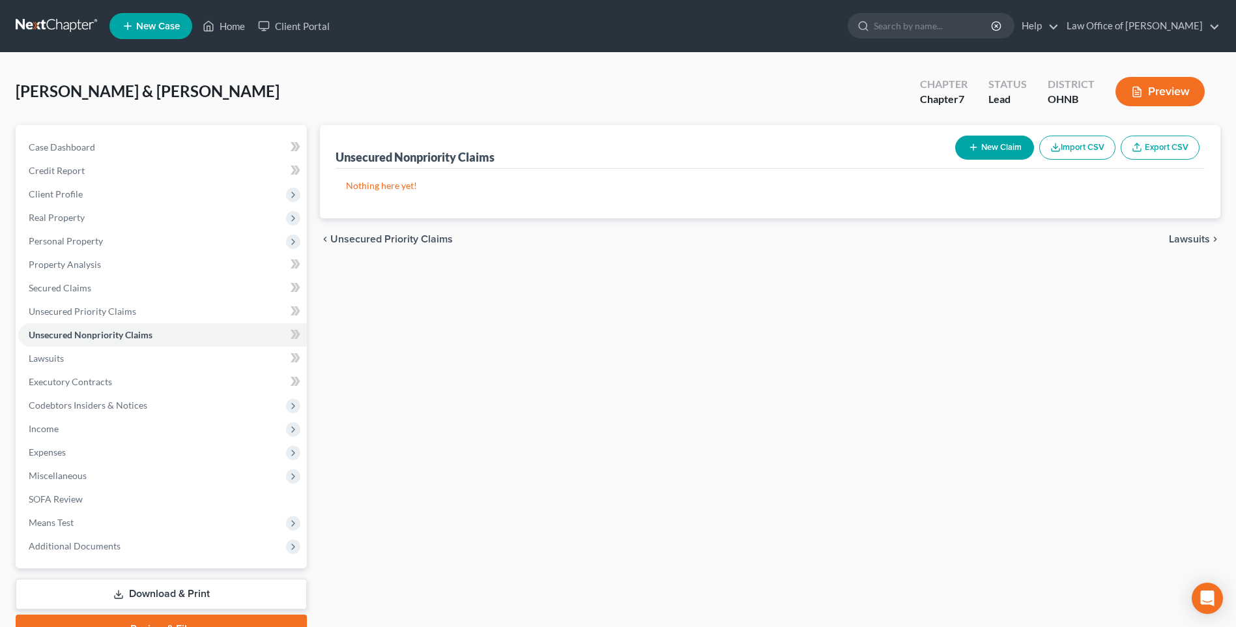
click at [973, 158] on button "New Claim" at bounding box center [994, 148] width 79 height 24
select select "2"
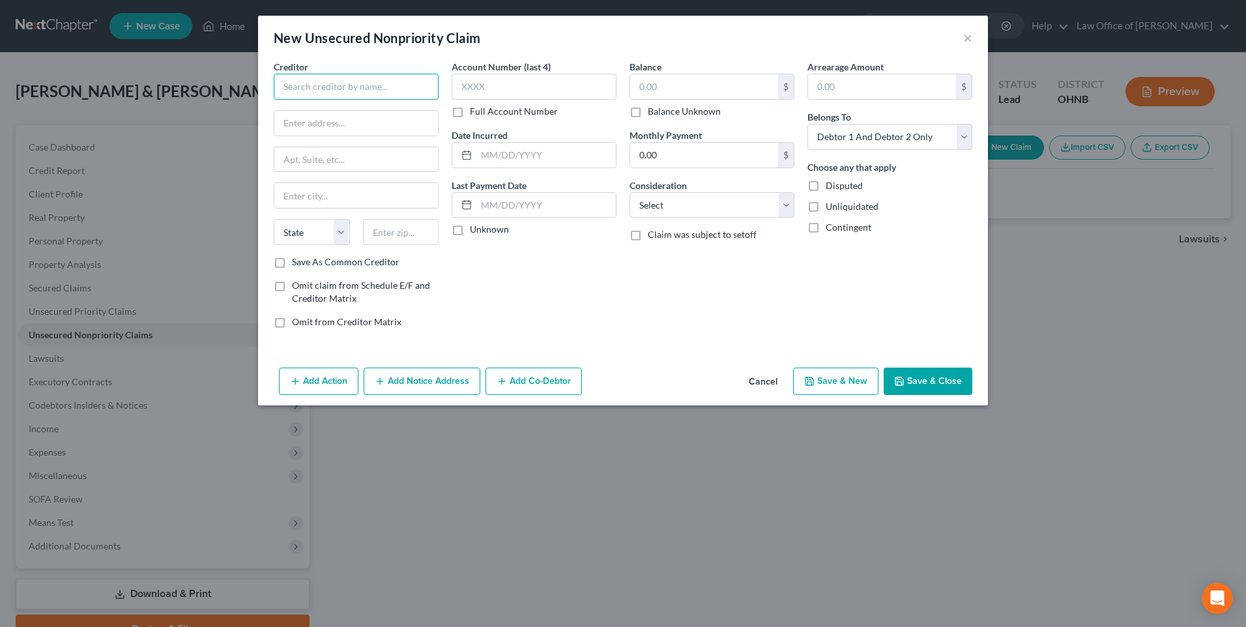
click at [373, 83] on input "text" at bounding box center [356, 87] width 165 height 26
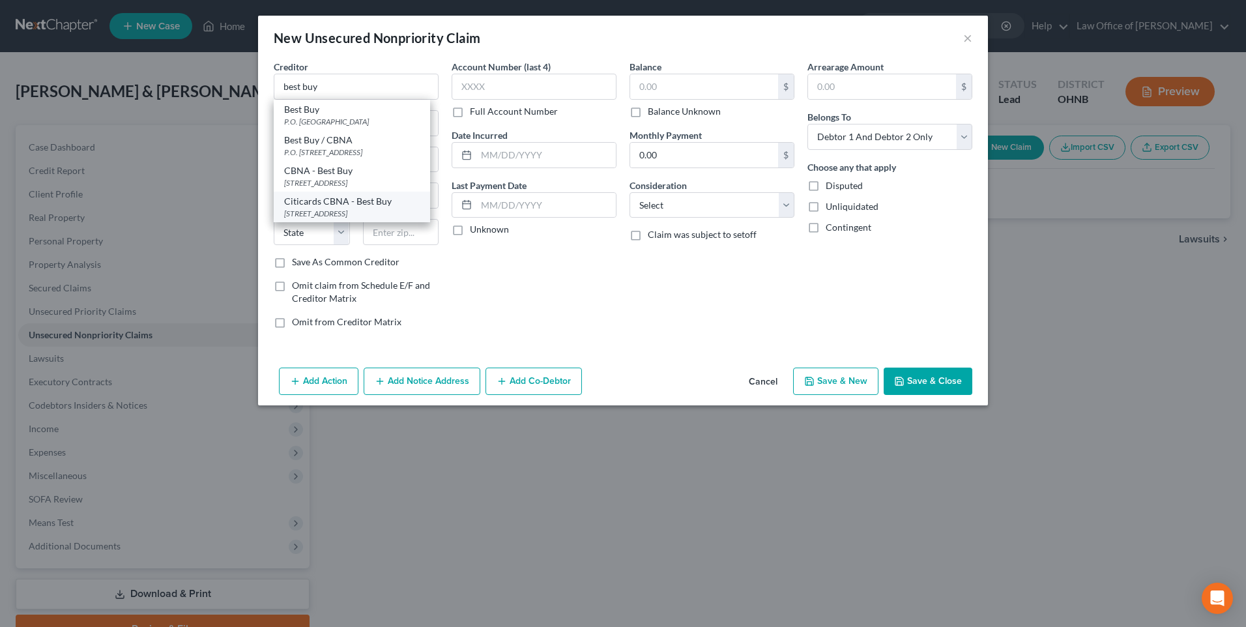
click at [320, 219] on div "[STREET_ADDRESS]" at bounding box center [352, 213] width 136 height 11
type input "Citicards CBNA - Best Buy"
type input "5800 South Corporate Place"
type input "Mail Code 234"
type input "Sioux Falls"
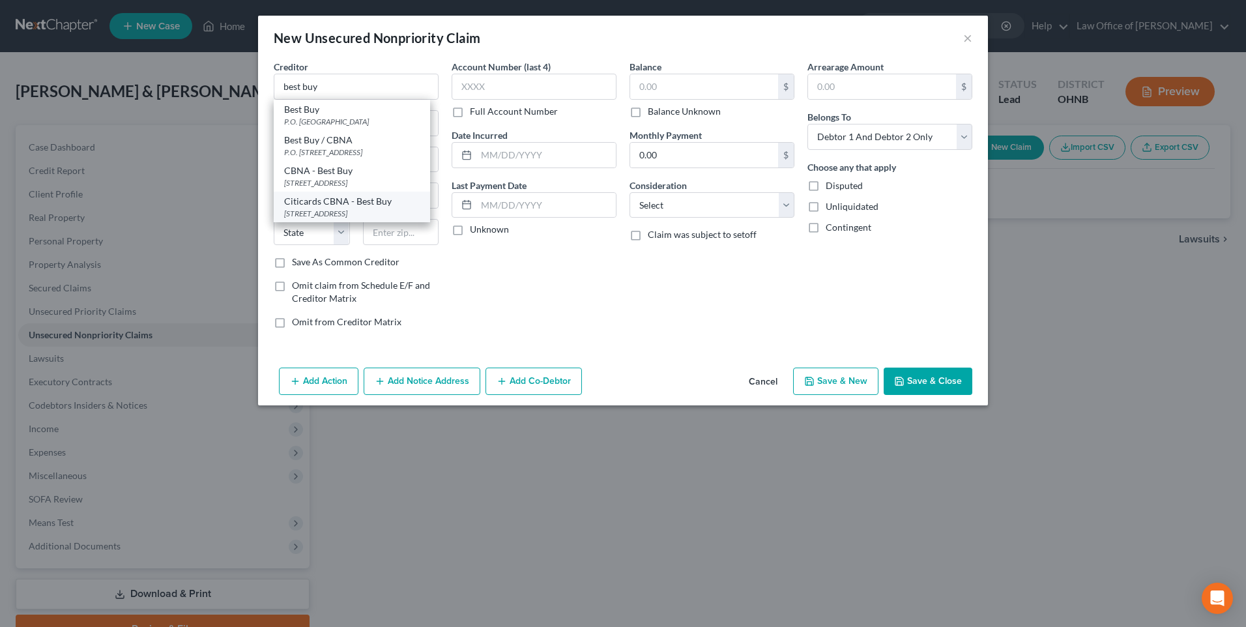
select select "43"
type input "57108"
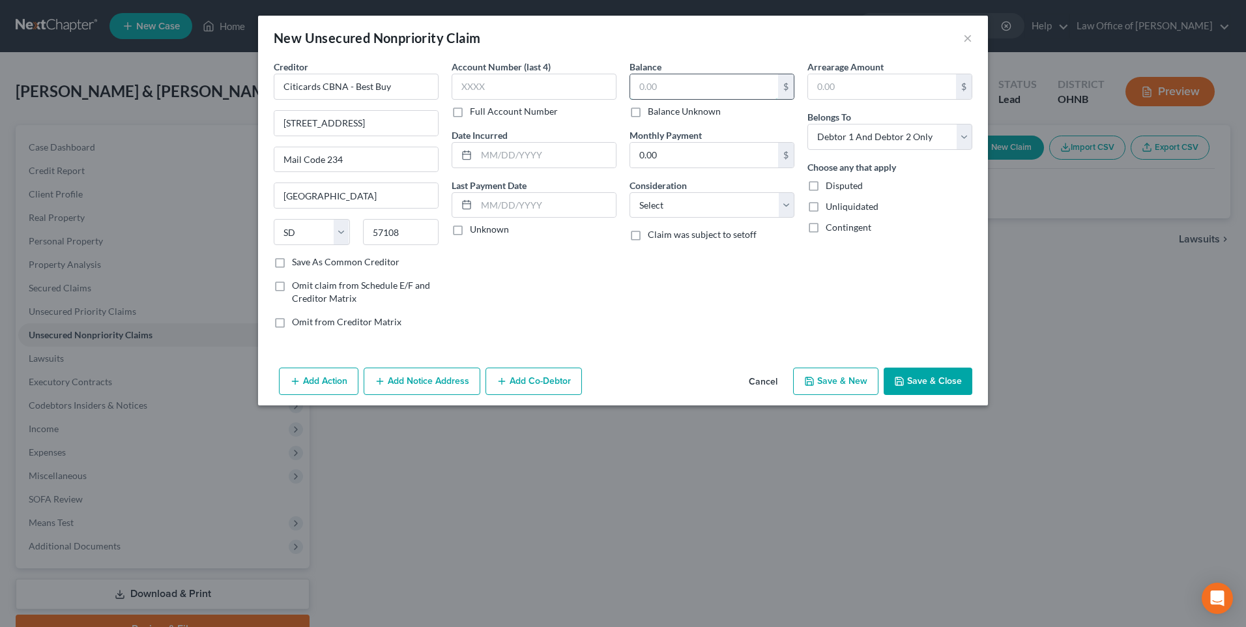
click at [683, 99] on input "text" at bounding box center [704, 86] width 148 height 25
type input "6,084"
click at [682, 218] on select "Select Cable / Satellite Services Collection Agency Credit Card Debt Debt Couns…" at bounding box center [711, 205] width 165 height 26
select select "2"
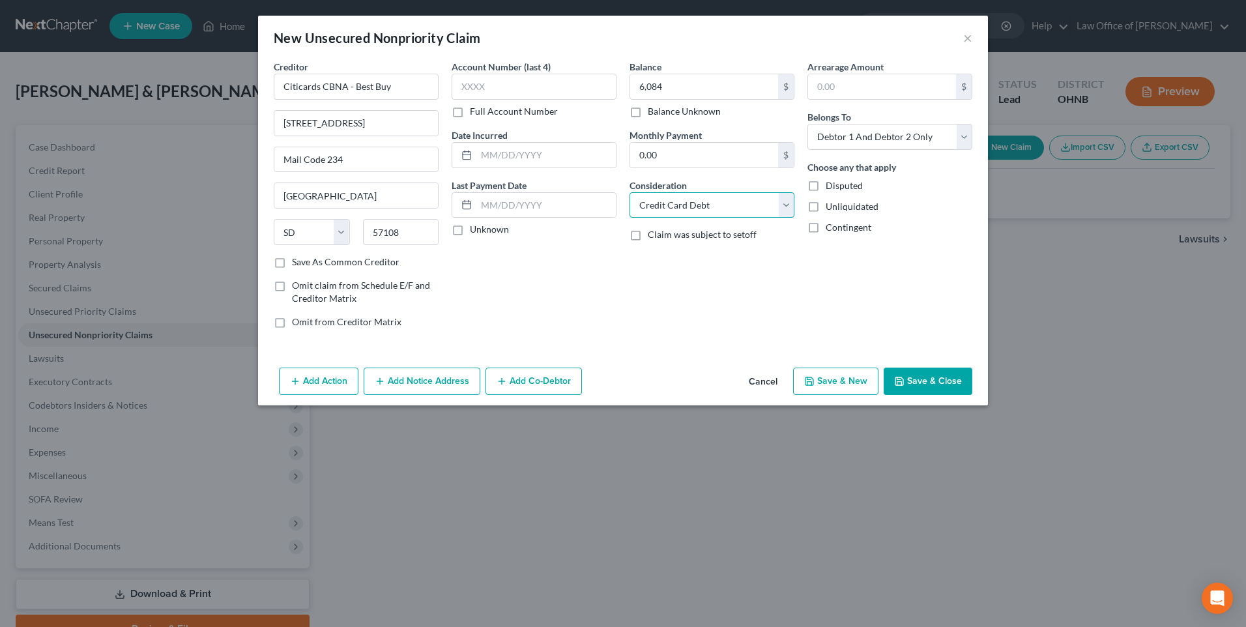
click at [629, 203] on select "Select Cable / Satellite Services Collection Agency Credit Card Debt Debt Couns…" at bounding box center [711, 205] width 165 height 26
click at [848, 395] on button "Save & New" at bounding box center [835, 380] width 85 height 27
select select "2"
type input "6,084.00"
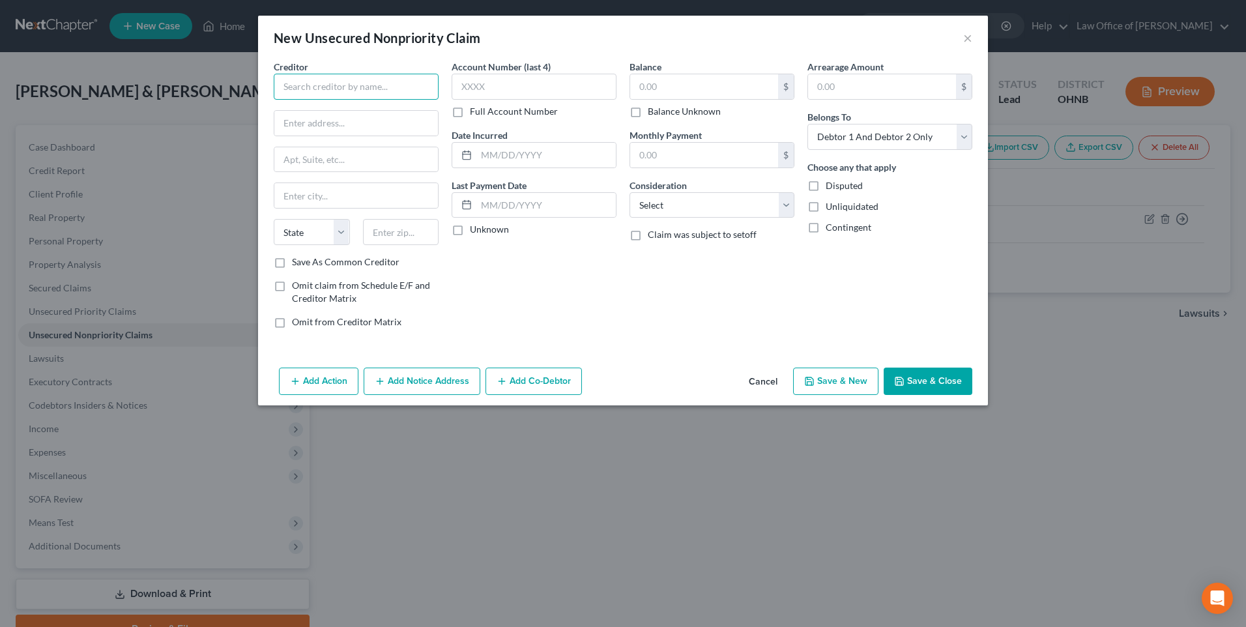
click at [332, 97] on input "text" at bounding box center [356, 87] width 165 height 26
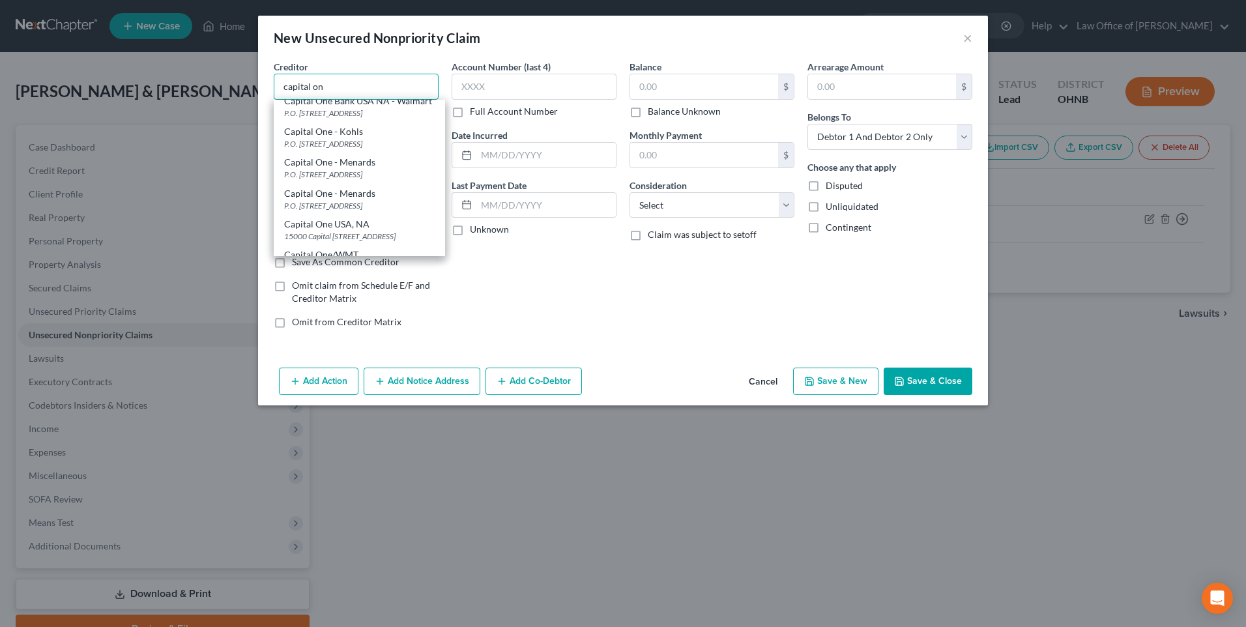
scroll to position [326, 0]
click at [324, 58] on div "P.O. [STREET_ADDRESS]" at bounding box center [359, 52] width 151 height 11
type input "Capital One Bank USA NA"
type input "P.O. Box 31293"
type input "Salt Lake City"
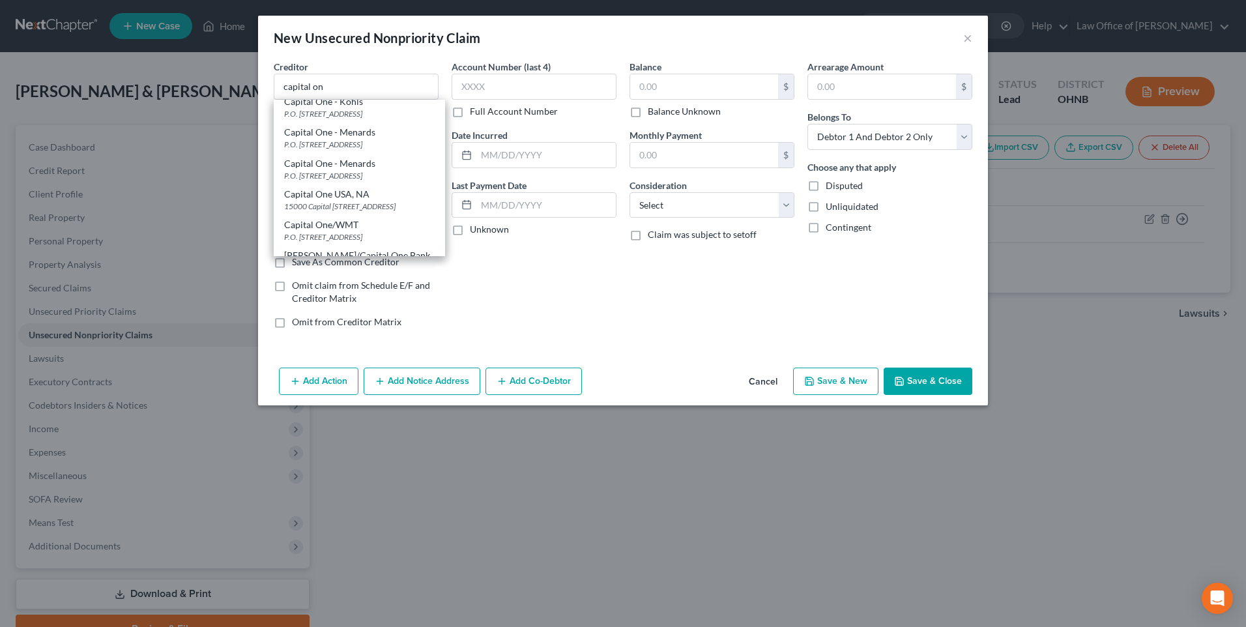
select select "46"
type input "84131"
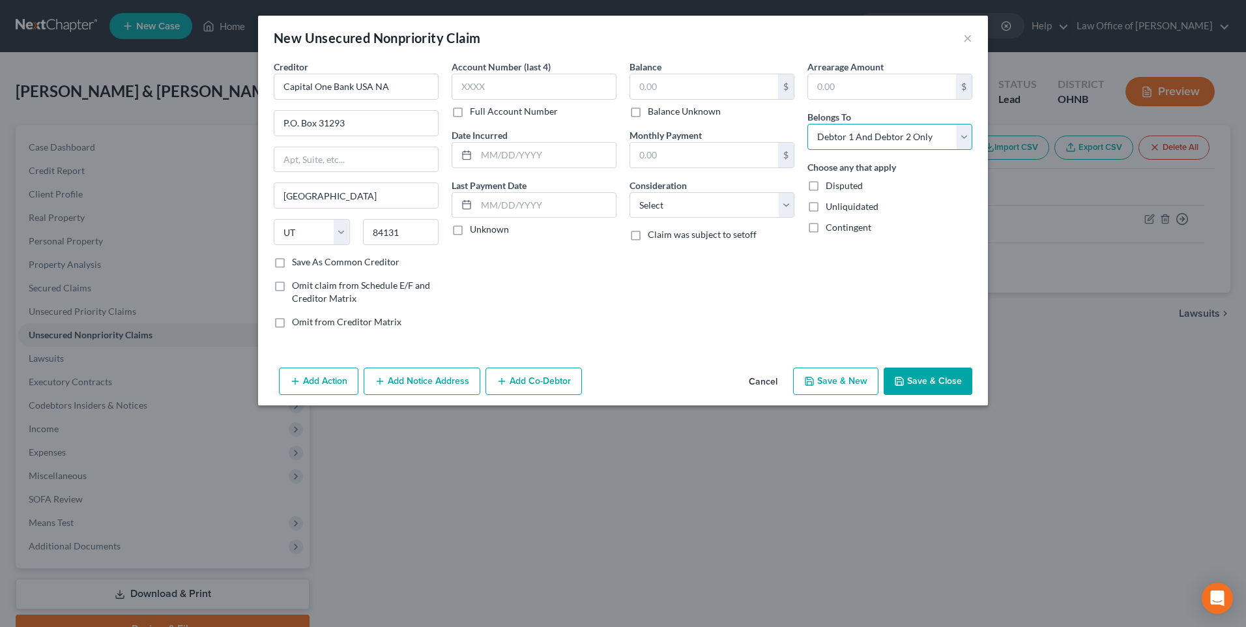
click at [859, 150] on select "Select Debtor 1 Only Debtor 2 Only Debtor 1 And Debtor 2 Only At Least One Of T…" at bounding box center [889, 137] width 165 height 26
select select "0"
click at [818, 131] on select "Select Debtor 1 Only Debtor 2 Only Debtor 1 And Debtor 2 Only At Least One Of T…" at bounding box center [889, 137] width 165 height 26
click at [673, 94] on input "text" at bounding box center [704, 86] width 148 height 25
type input "161"
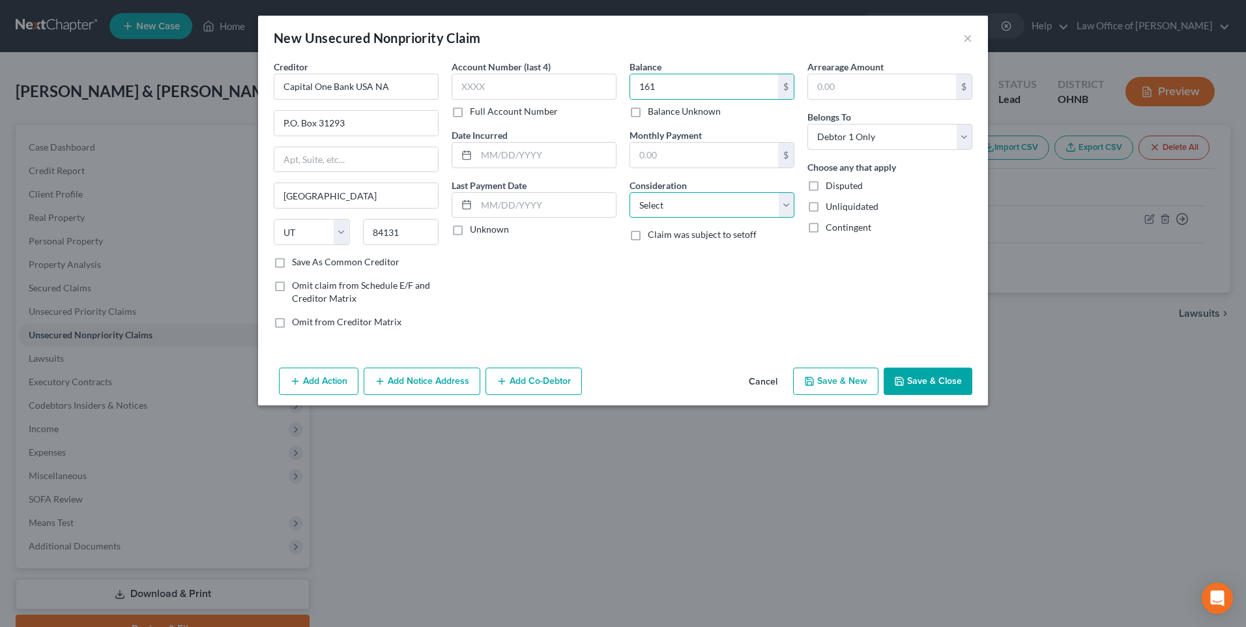
click at [705, 210] on select "Select Cable / Satellite Services Collection Agency Credit Card Debt Debt Couns…" at bounding box center [711, 205] width 165 height 26
select select "2"
click at [629, 203] on select "Select Cable / Satellite Services Collection Agency Credit Card Debt Debt Couns…" at bounding box center [711, 205] width 165 height 26
click at [851, 395] on button "Save & New" at bounding box center [835, 380] width 85 height 27
select select "2"
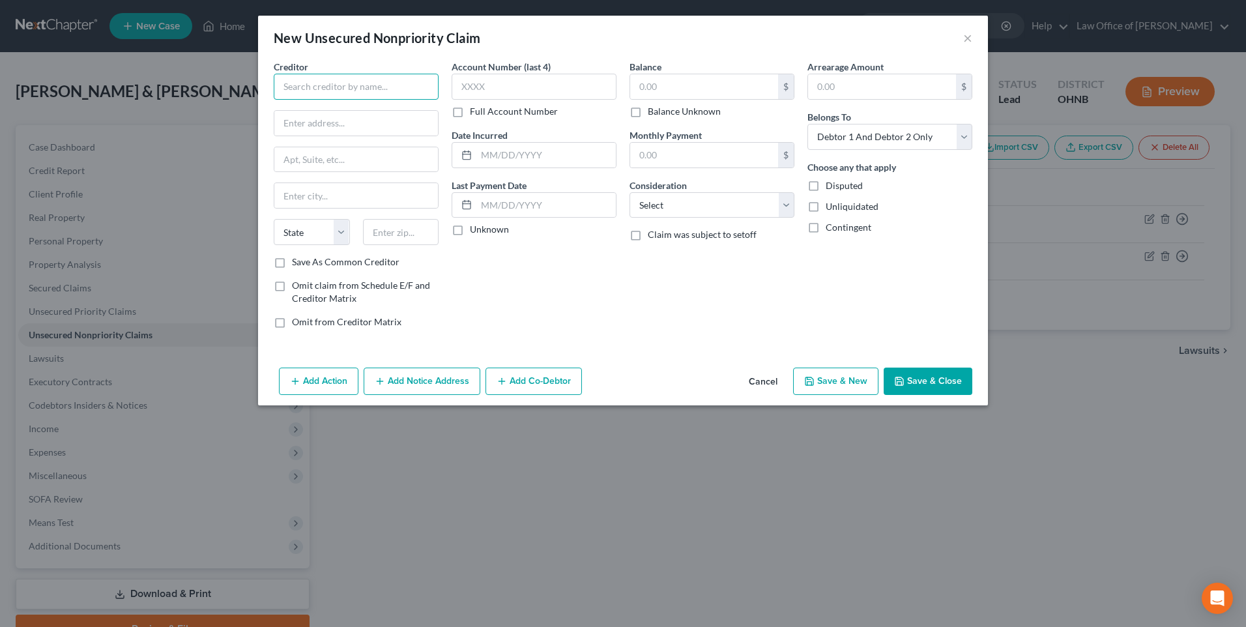
click at [322, 93] on input "text" at bounding box center [356, 87] width 165 height 26
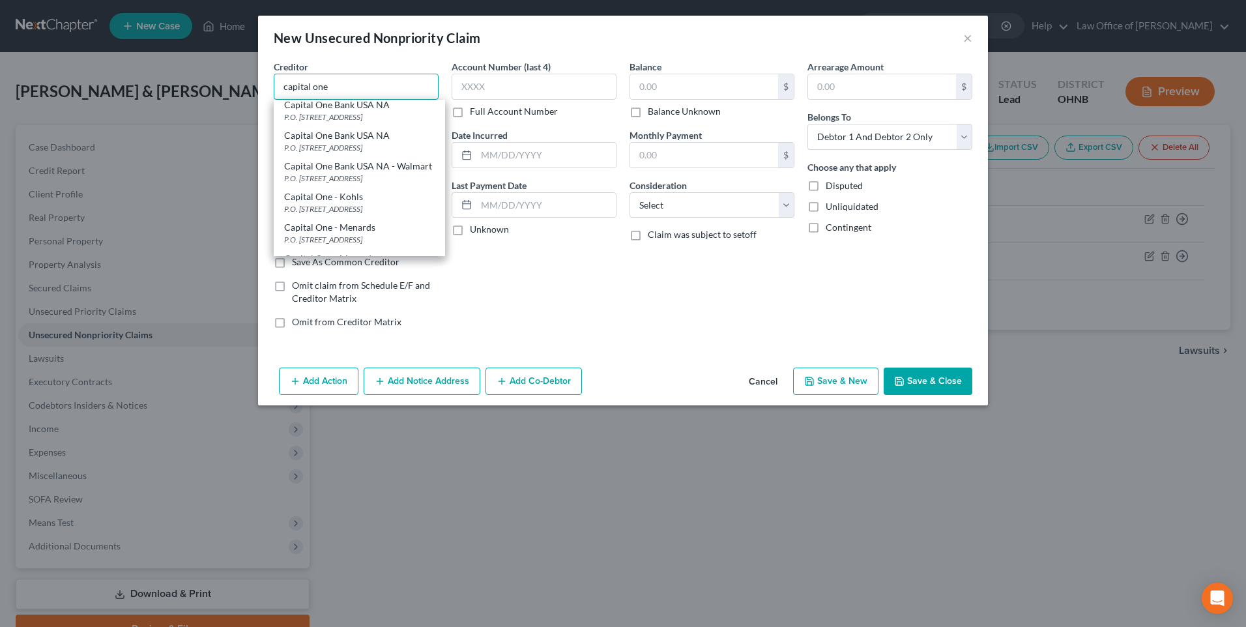
scroll to position [261, 0]
click at [306, 123] on div "P.O. [STREET_ADDRESS]" at bounding box center [359, 117] width 151 height 11
type input "Capital One Bank USA NA"
type input "P.O. Box 31293"
type input "Salt Lake City"
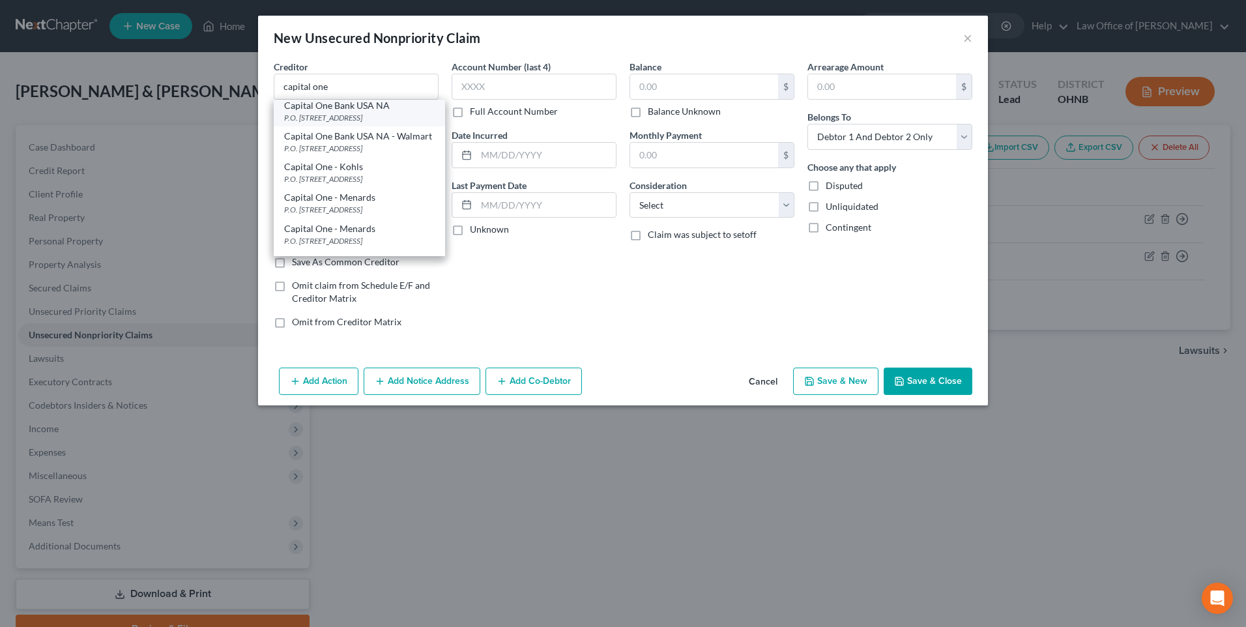
select select "46"
type input "84131"
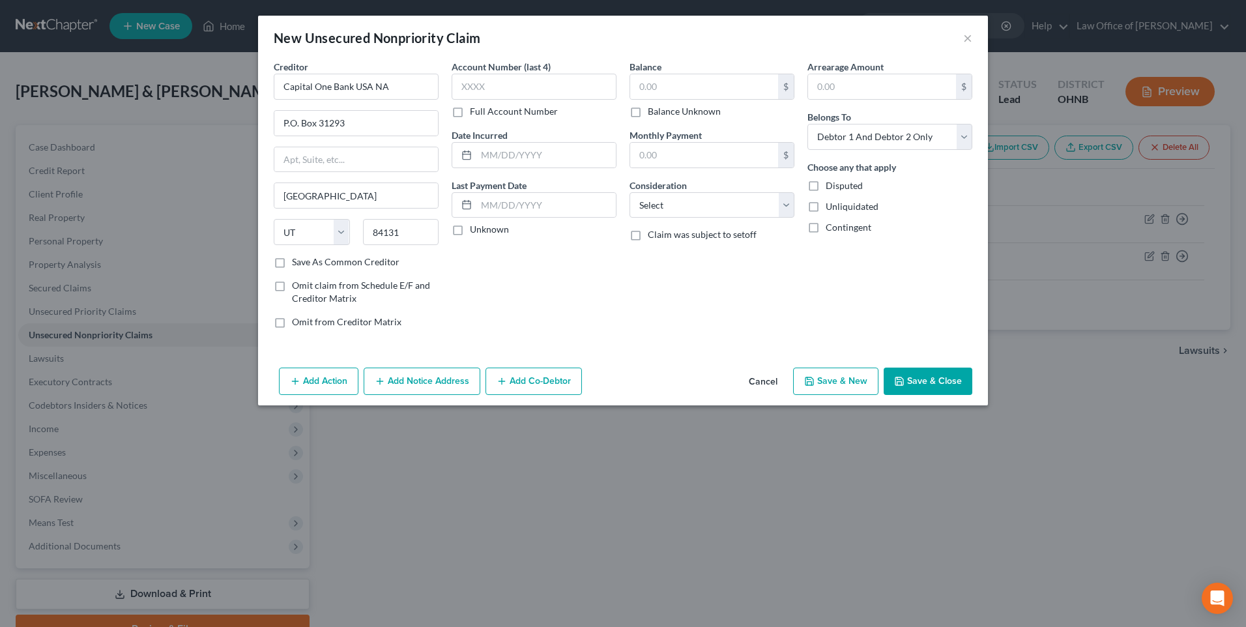
scroll to position [0, 0]
click at [653, 93] on input "text" at bounding box center [704, 86] width 148 height 25
type input "159"
click at [874, 140] on select "Select Debtor 1 Only Debtor 2 Only Debtor 1 And Debtor 2 Only At Least One Of T…" at bounding box center [889, 137] width 165 height 26
select select "0"
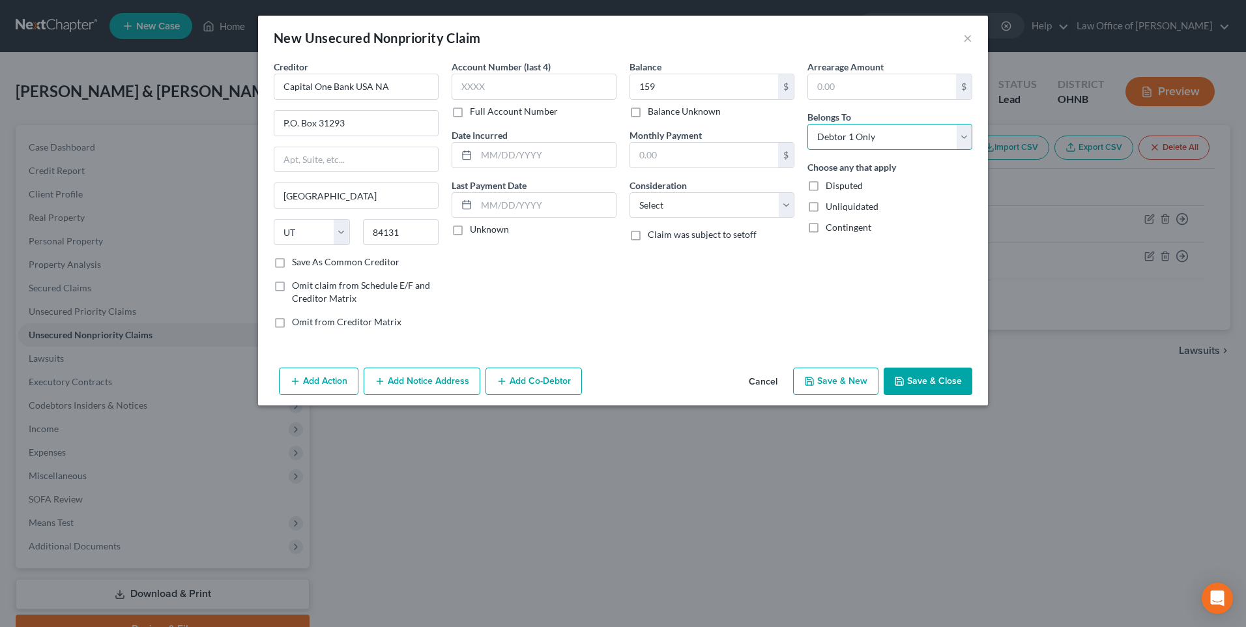
click at [818, 131] on select "Select Debtor 1 Only Debtor 2 Only Debtor 1 And Debtor 2 Only At Least One Of T…" at bounding box center [889, 137] width 165 height 26
click at [677, 218] on select "Select Cable / Satellite Services Collection Agency Credit Card Debt Debt Couns…" at bounding box center [711, 205] width 165 height 26
select select "2"
click at [629, 203] on select "Select Cable / Satellite Services Collection Agency Credit Card Debt Debt Couns…" at bounding box center [711, 205] width 165 height 26
click at [814, 386] on icon "button" at bounding box center [809, 381] width 10 height 10
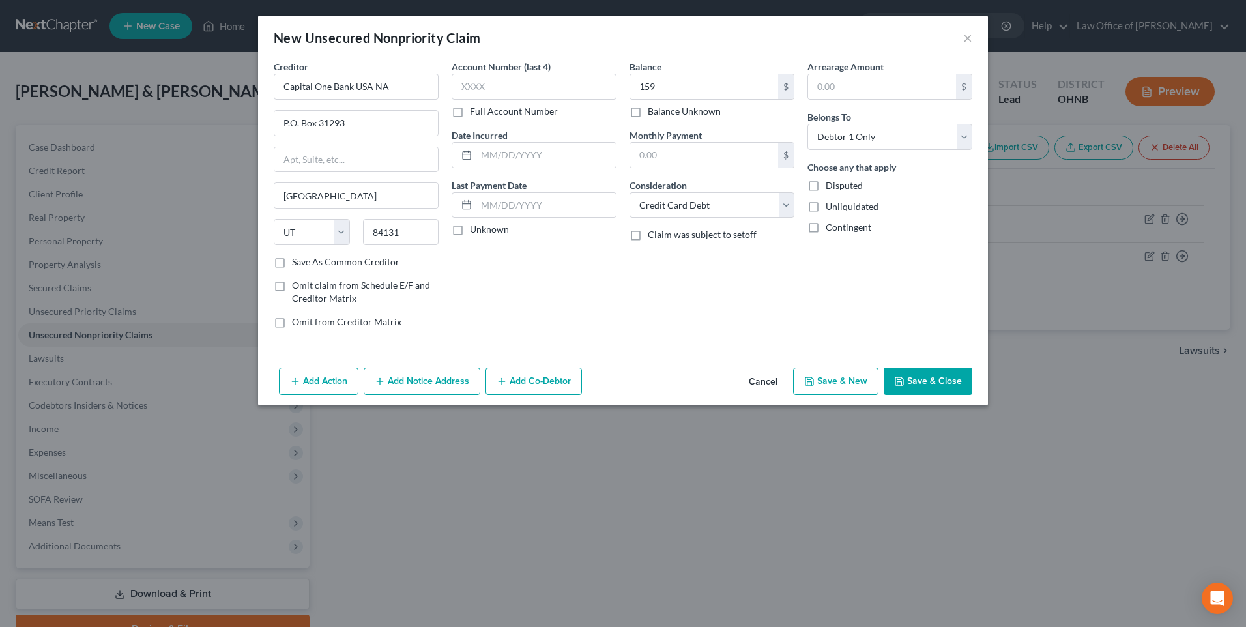
type input "159.00"
type input "0.00"
select select "2"
click at [326, 100] on input "text" at bounding box center [356, 87] width 165 height 26
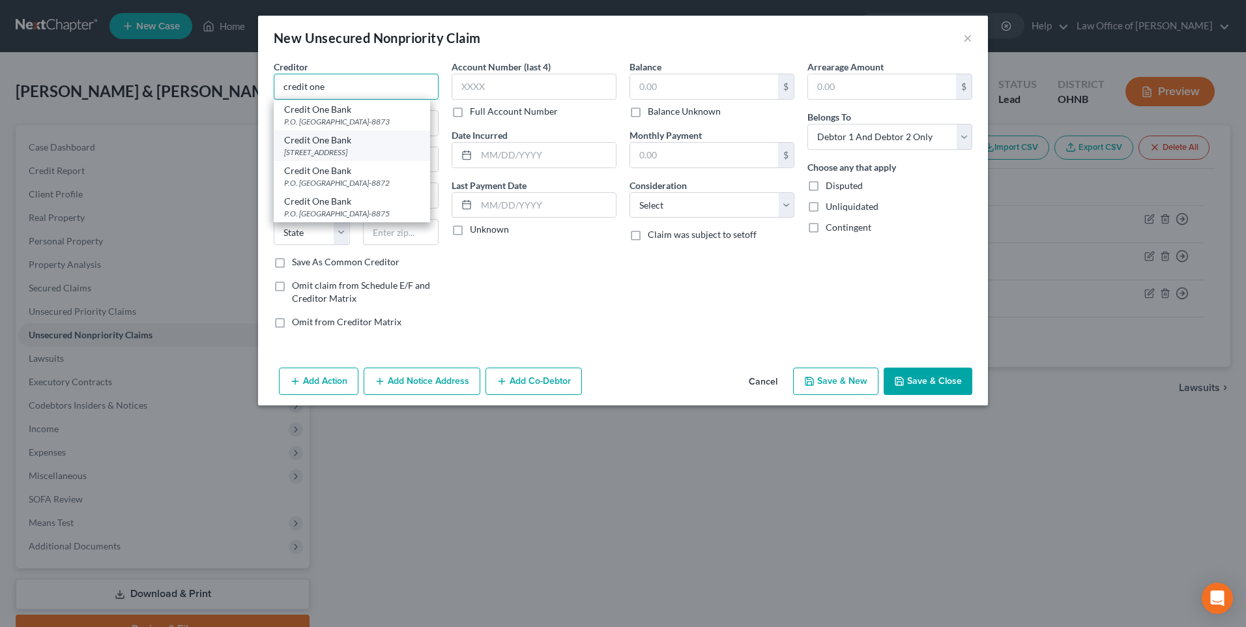
scroll to position [20, 0]
click at [324, 188] on div "P.O. [GEOGRAPHIC_DATA]-8872" at bounding box center [352, 182] width 136 height 11
type input "Credit One Bank"
type input "P.O. Box 98872"
type input "Las Vegas"
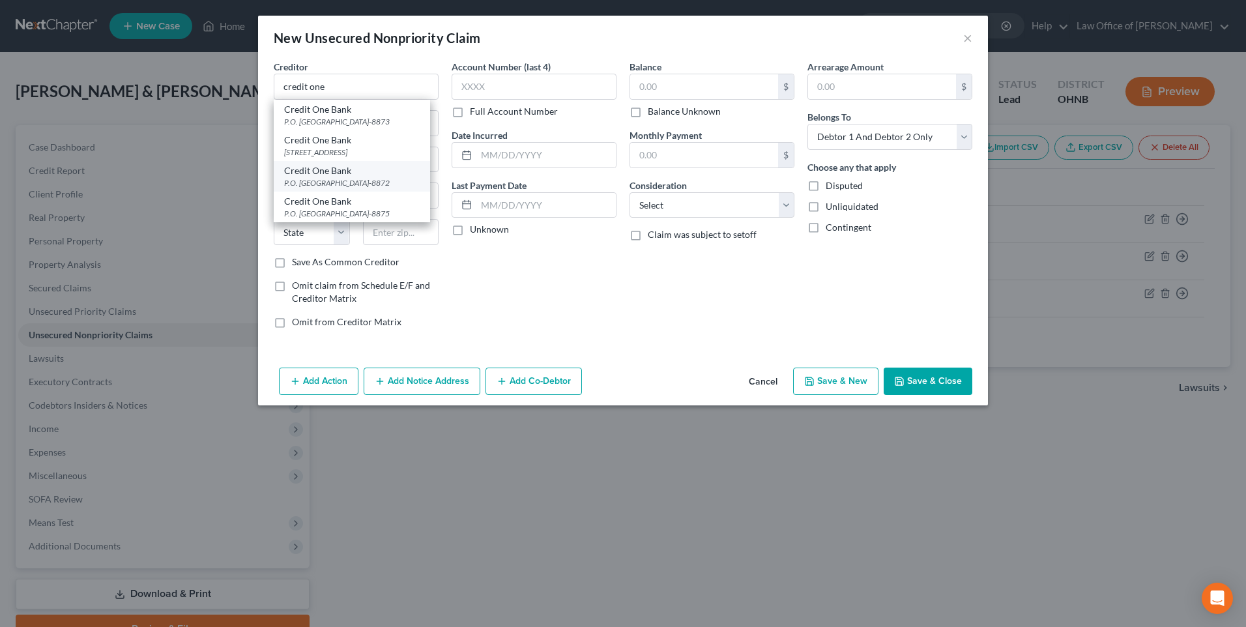
select select "31"
type input "89193-8872"
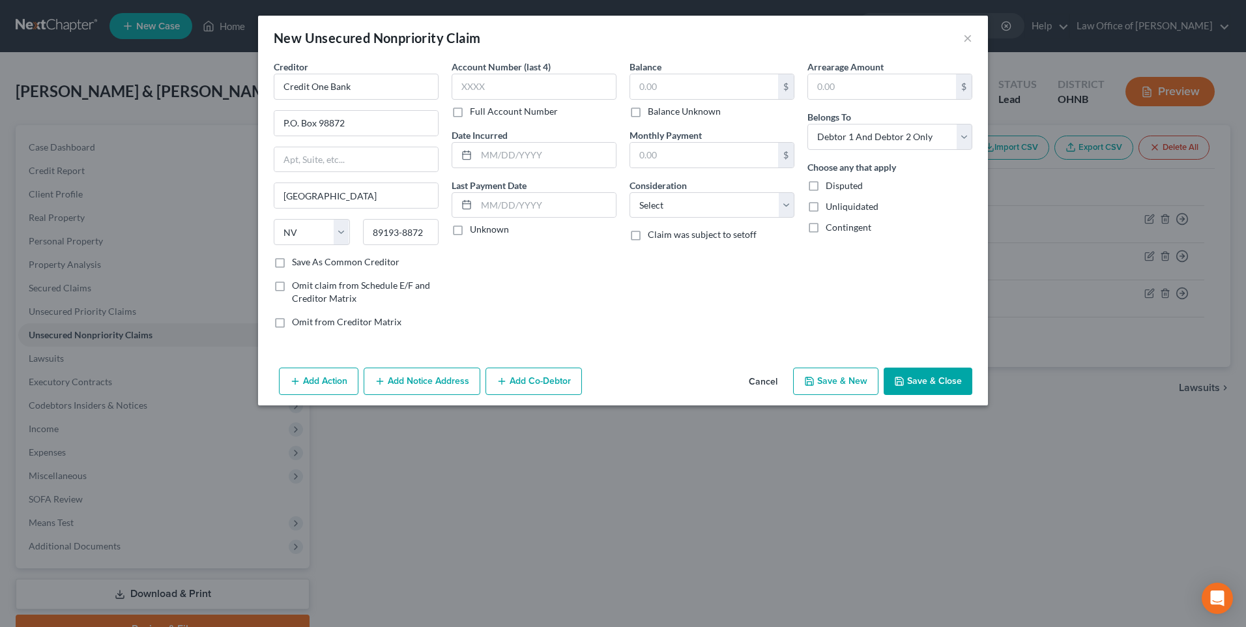
scroll to position [0, 0]
click at [677, 95] on input "text" at bounding box center [704, 86] width 148 height 25
type input "440"
click at [843, 145] on select "Select Debtor 1 Only Debtor 2 Only Debtor 1 And Debtor 2 Only At Least One Of T…" at bounding box center [889, 137] width 165 height 26
select select "0"
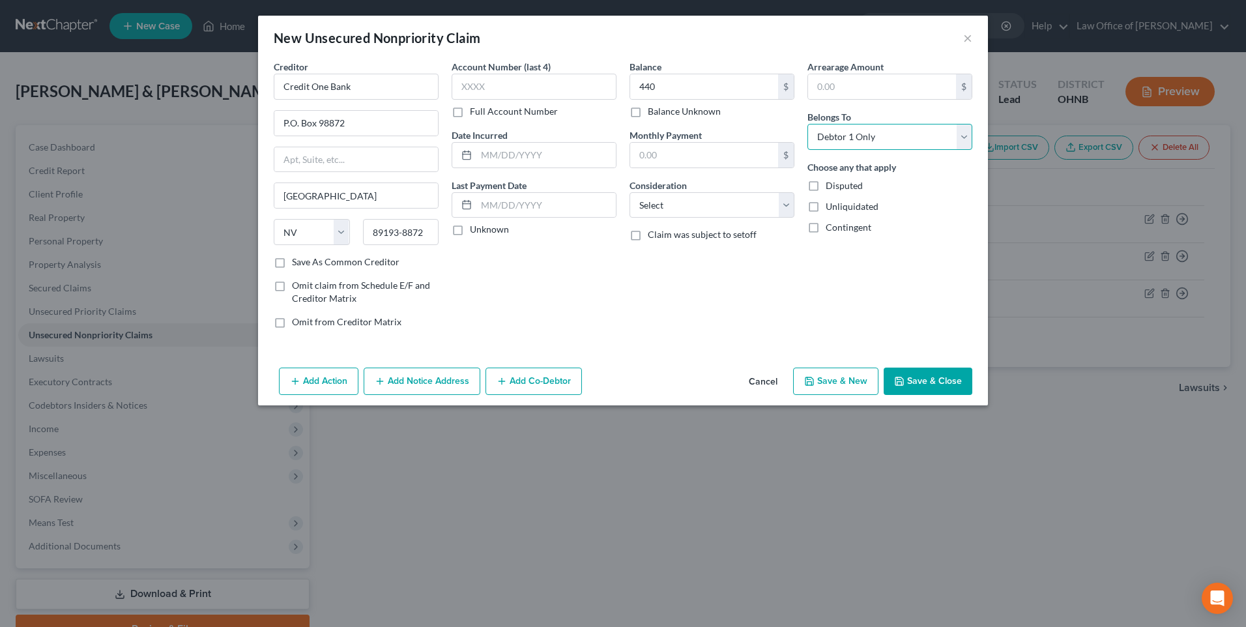
click at [818, 131] on select "Select Debtor 1 Only Debtor 2 Only Debtor 1 And Debtor 2 Only At Least One Of T…" at bounding box center [889, 137] width 165 height 26
click at [664, 218] on select "Select Cable / Satellite Services Collection Agency Credit Card Debt Debt Couns…" at bounding box center [711, 205] width 165 height 26
select select "2"
click at [629, 203] on select "Select Cable / Satellite Services Collection Agency Credit Card Debt Debt Couns…" at bounding box center [711, 205] width 165 height 26
click at [849, 395] on button "Save & New" at bounding box center [835, 380] width 85 height 27
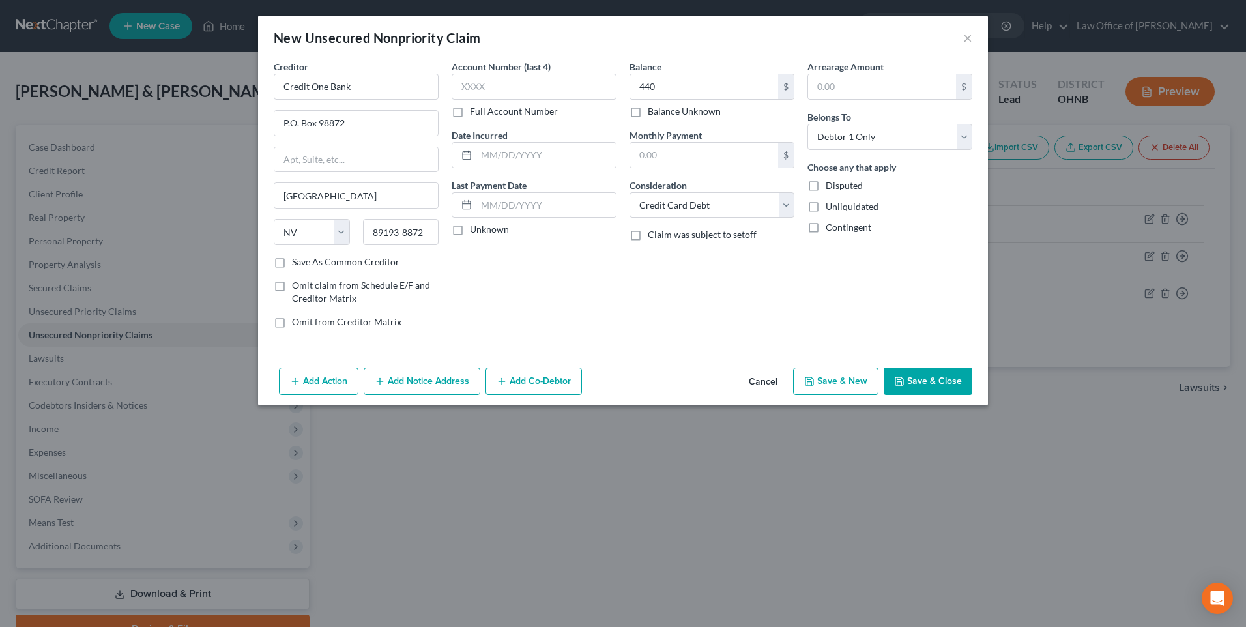
select select "2"
type input "440.00"
type input "0.00"
click at [317, 96] on input "text" at bounding box center [356, 87] width 165 height 26
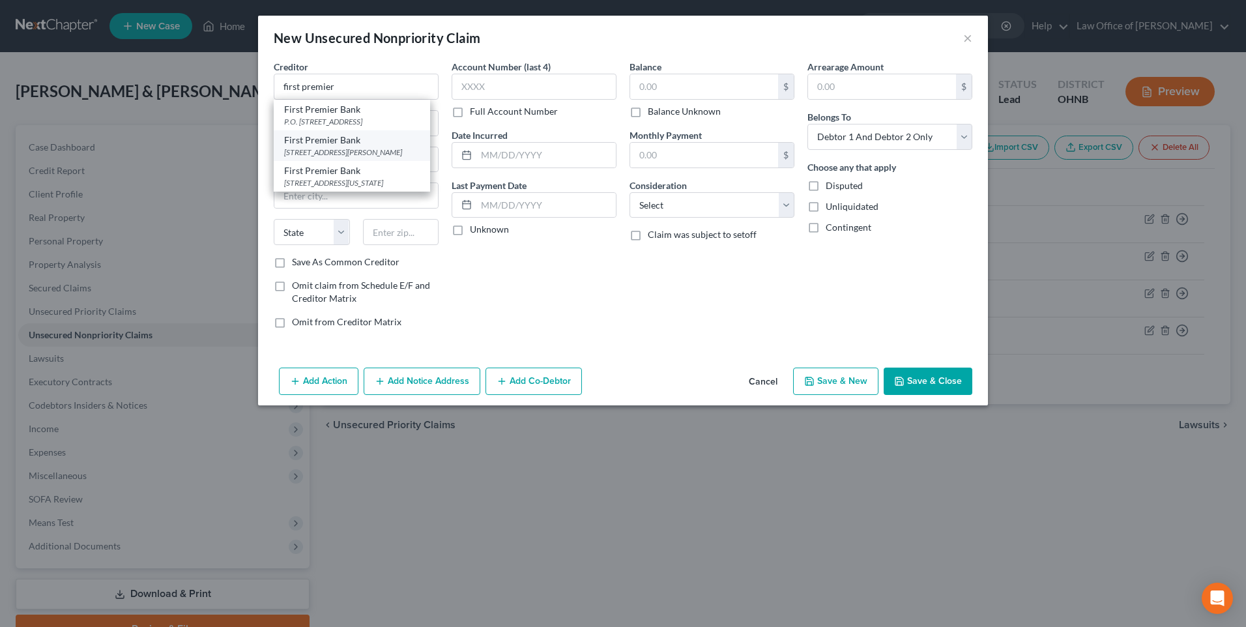
click at [307, 158] on div "[STREET_ADDRESS][PERSON_NAME]" at bounding box center [352, 152] width 136 height 11
type input "First Premier Bank"
type input "3820 N. Louise Ave."
type input "Sioux Falls"
select select "43"
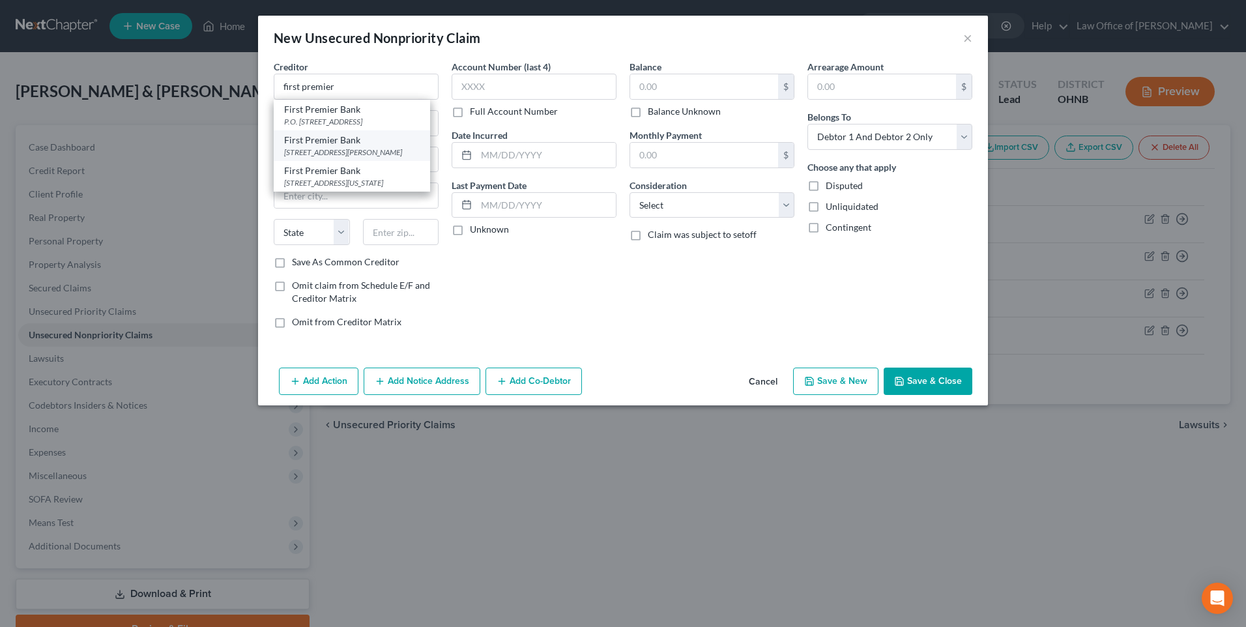
type input "57107-0145"
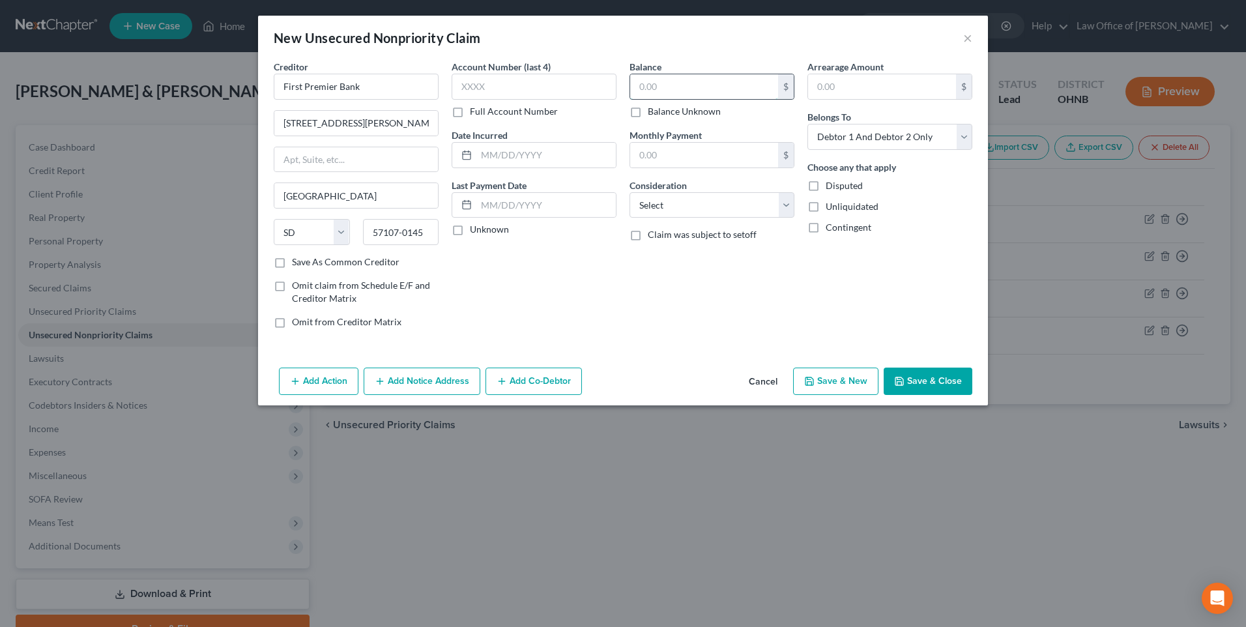
click at [687, 91] on input "text" at bounding box center [704, 86] width 148 height 25
type input "198"
click at [874, 141] on select "Select Debtor 1 Only Debtor 2 Only Debtor 1 And Debtor 2 Only At Least One Of T…" at bounding box center [889, 137] width 165 height 26
select select "0"
click at [818, 131] on select "Select Debtor 1 Only Debtor 2 Only Debtor 1 And Debtor 2 Only At Least One Of T…" at bounding box center [889, 137] width 165 height 26
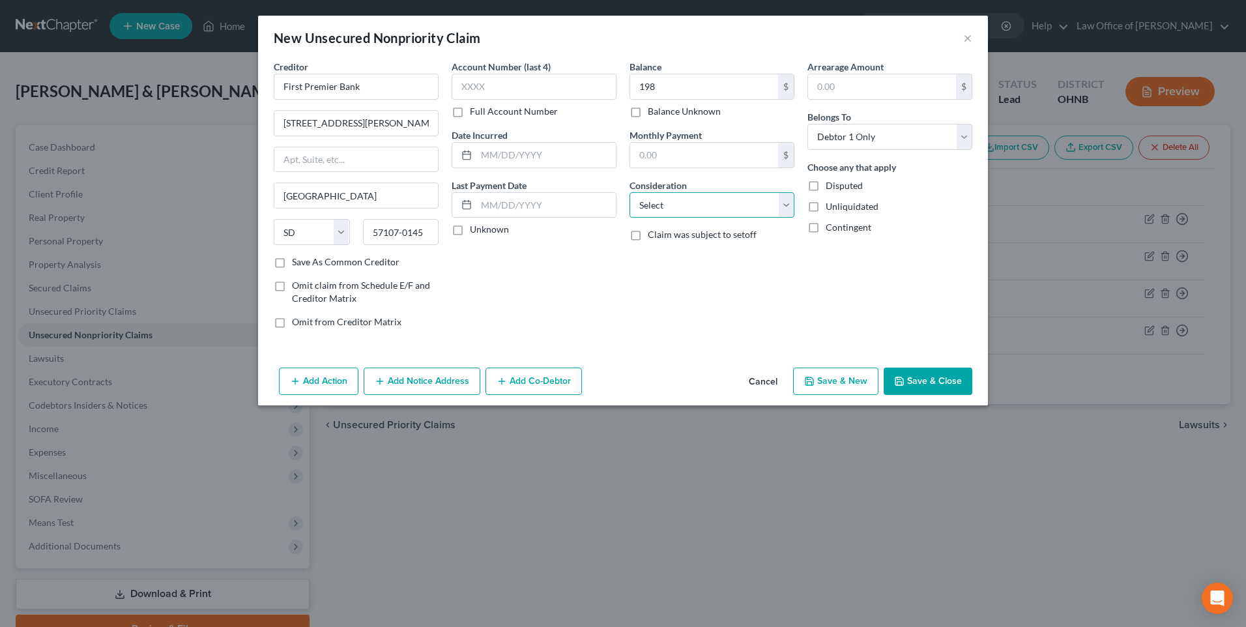
click at [765, 215] on select "Select Cable / Satellite Services Collection Agency Credit Card Debt Debt Couns…" at bounding box center [711, 205] width 165 height 26
select select "2"
click at [629, 203] on select "Select Cable / Satellite Services Collection Agency Credit Card Debt Debt Couns…" at bounding box center [711, 205] width 165 height 26
click at [870, 395] on button "Save & New" at bounding box center [835, 380] width 85 height 27
select select "2"
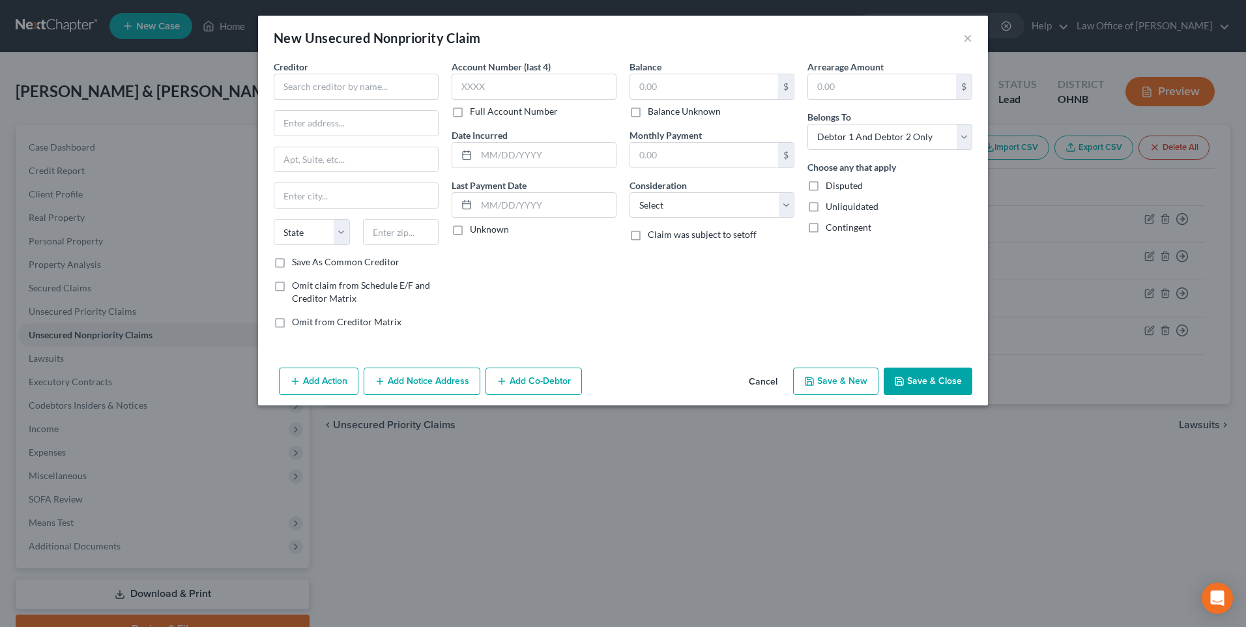
type input "198.00"
type input "0.00"
click at [352, 84] on input "text" at bounding box center [356, 87] width 165 height 26
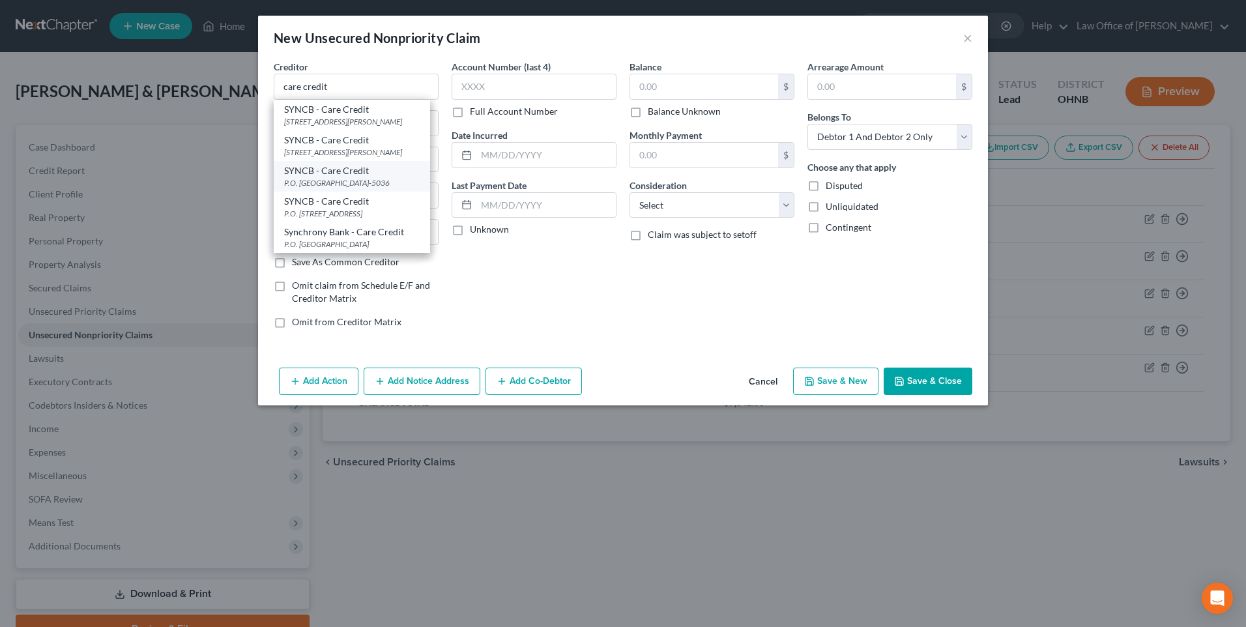
click at [334, 188] on div "P.O. [GEOGRAPHIC_DATA]-5036" at bounding box center [352, 182] width 136 height 11
type input "SYNCB - Care Credit"
type input "P.O. Box 965036"
type input "Orlando"
select select "9"
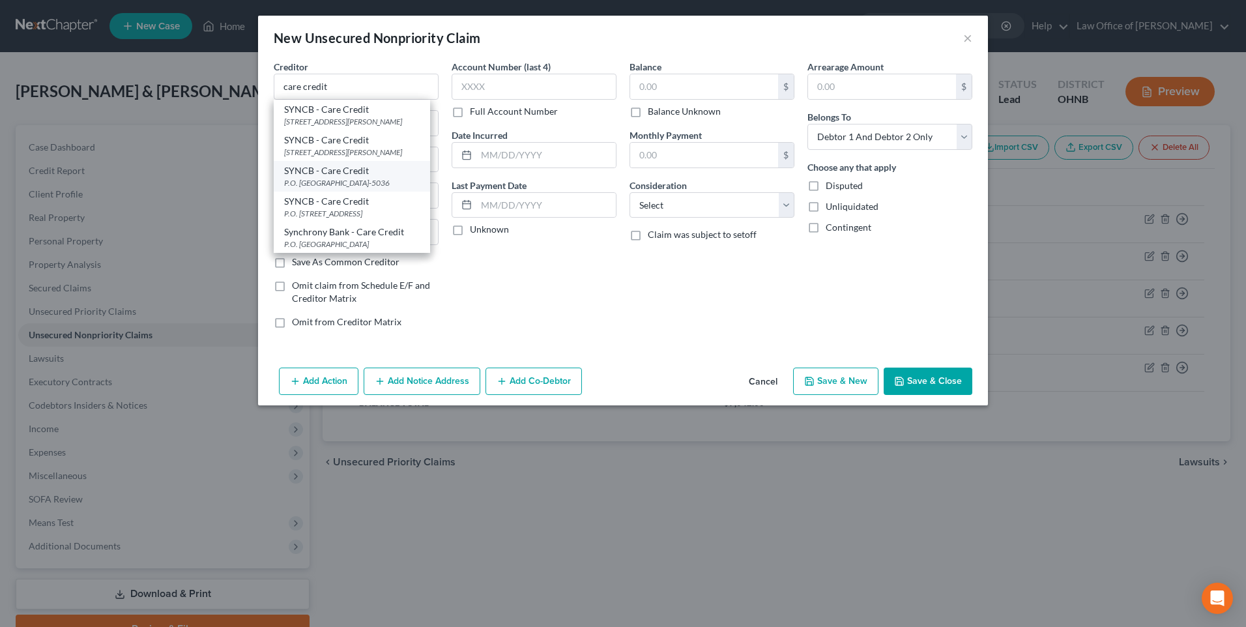
type input "32896-5036"
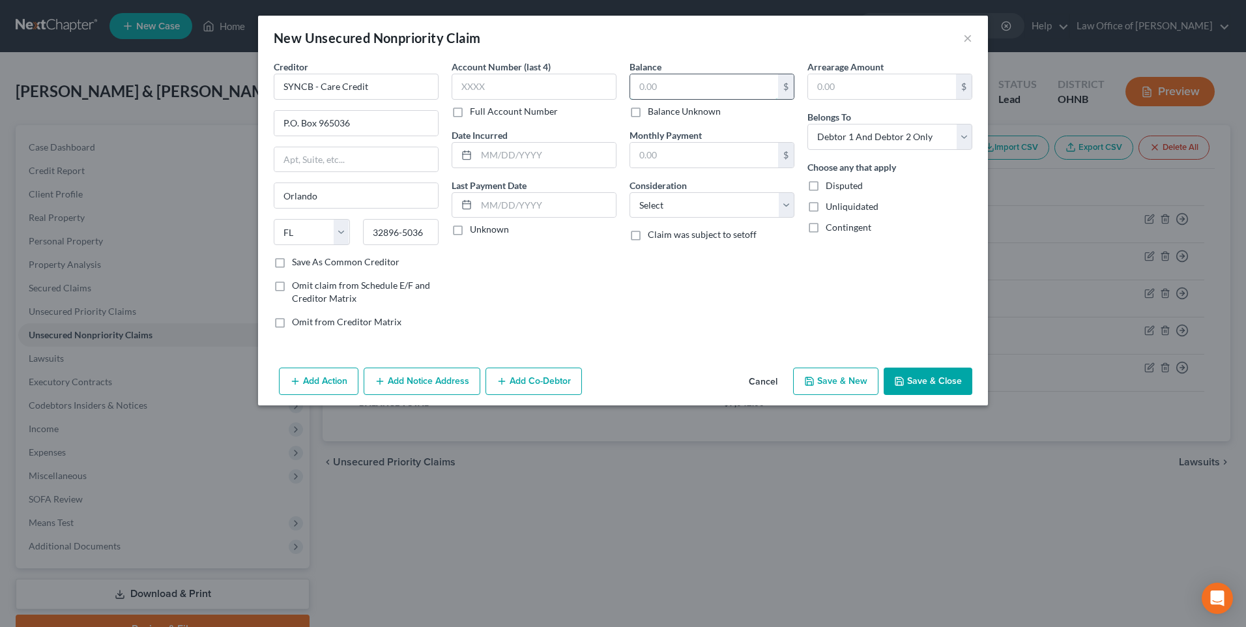
click at [658, 96] on input "text" at bounding box center [704, 86] width 148 height 25
type input "6,219"
click at [664, 218] on select "Select Cable / Satellite Services Collection Agency Credit Card Debt Debt Couns…" at bounding box center [711, 205] width 165 height 26
select select "2"
click at [629, 203] on select "Select Cable / Satellite Services Collection Agency Credit Card Debt Debt Couns…" at bounding box center [711, 205] width 165 height 26
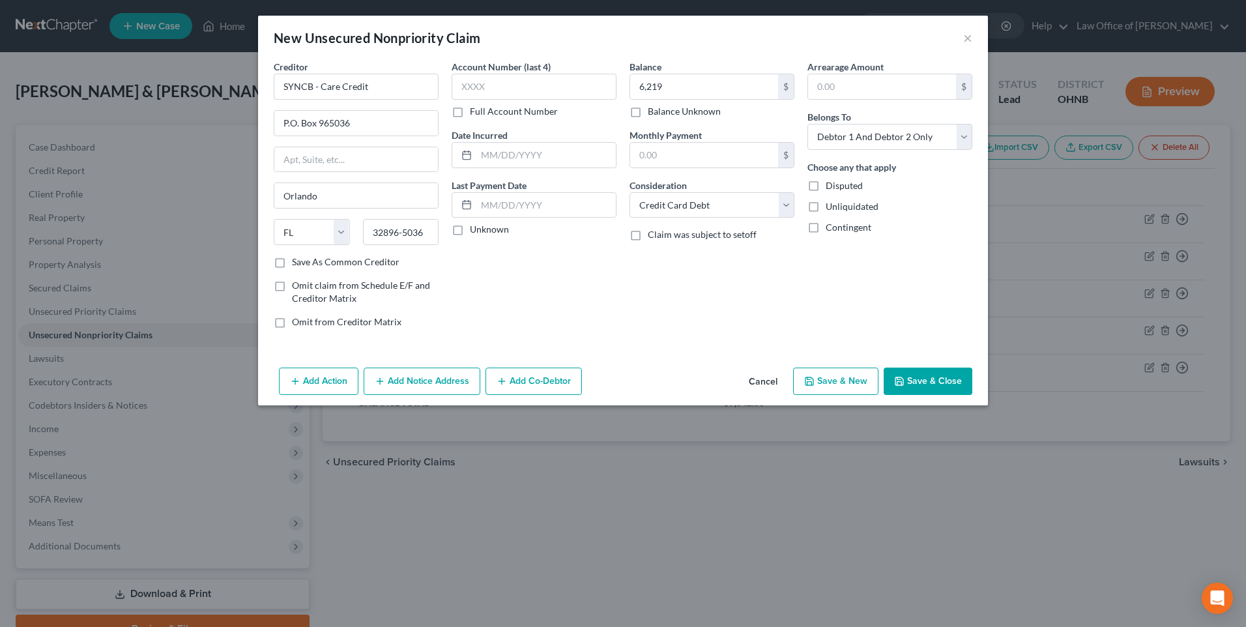
click at [878, 395] on button "Save & New" at bounding box center [835, 380] width 85 height 27
select select "2"
type input "6,219.00"
type input "0.00"
click at [347, 93] on input "text" at bounding box center [356, 87] width 165 height 26
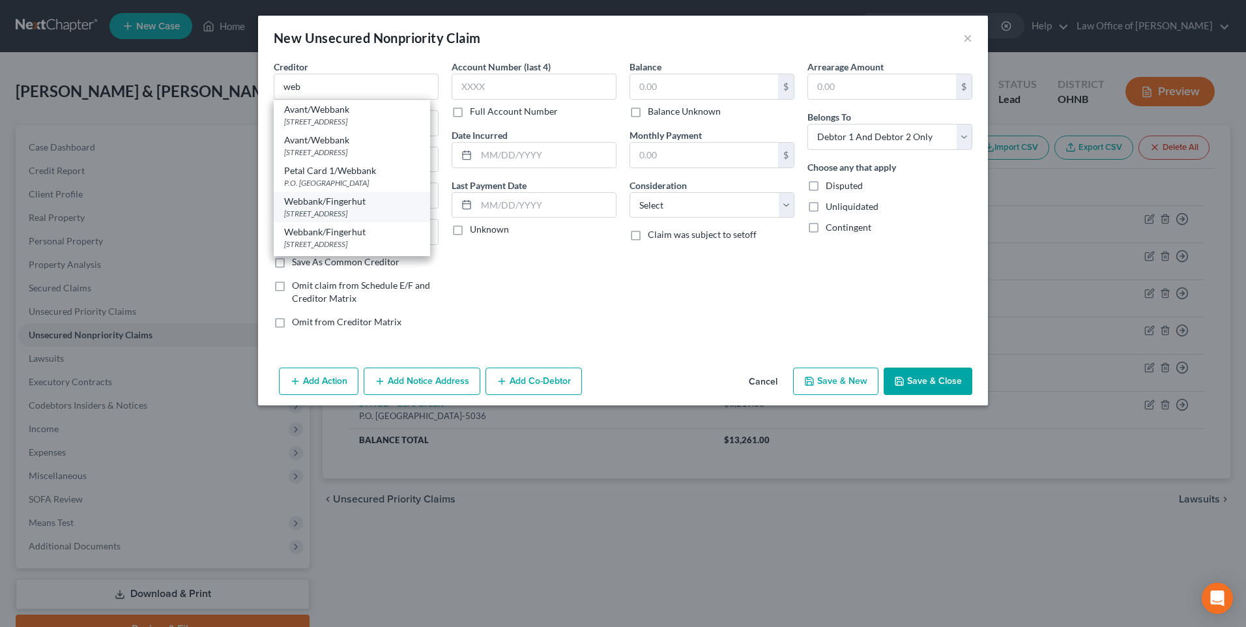
click at [326, 219] on div "6250 Ridgewood Rd., Saint Cloud, MN 56303" at bounding box center [352, 213] width 136 height 11
type input "Webbank/Fingerhut"
type input "6250 Ridgewood Rd."
type input "Saint Cloud"
select select "24"
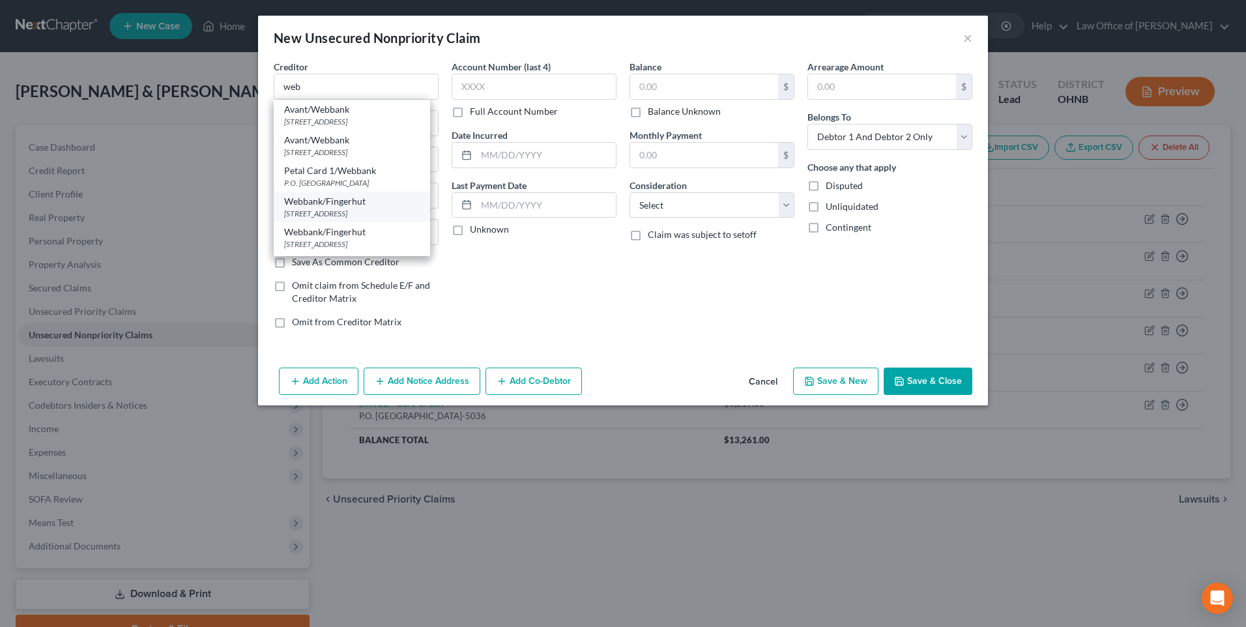
type input "56303"
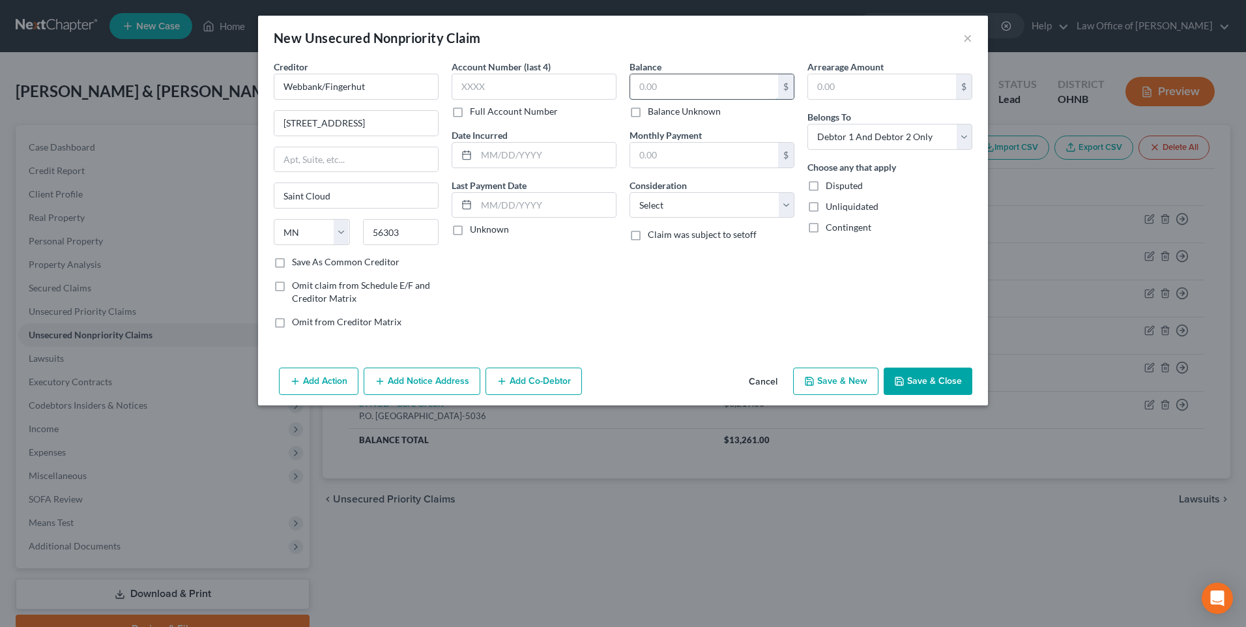
click at [650, 83] on input "text" at bounding box center [704, 86] width 148 height 25
type input "1,616"
click at [719, 215] on select "Select Cable / Satellite Services Collection Agency Credit Card Debt Debt Couns…" at bounding box center [711, 205] width 165 height 26
select select "2"
click at [629, 203] on select "Select Cable / Satellite Services Collection Agency Credit Card Debt Debt Couns…" at bounding box center [711, 205] width 165 height 26
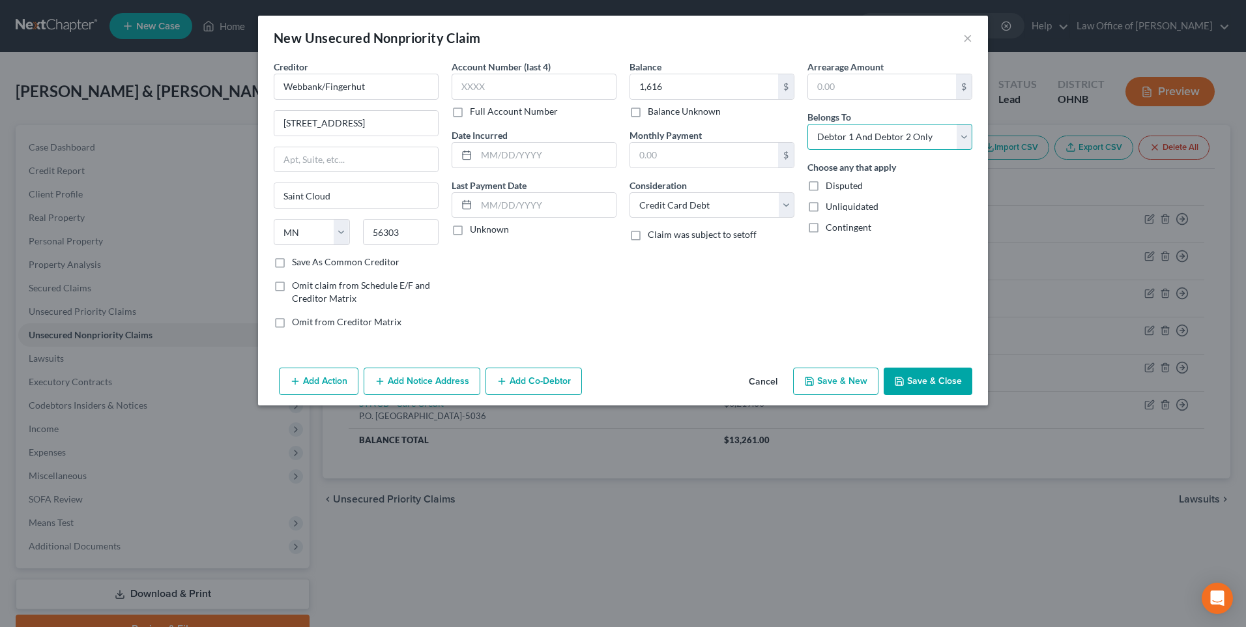
click at [870, 141] on select "Select Debtor 1 Only Debtor 2 Only Debtor 1 And Debtor 2 Only At Least One Of T…" at bounding box center [889, 137] width 165 height 26
select select "0"
click at [818, 131] on select "Select Debtor 1 Only Debtor 2 Only Debtor 1 And Debtor 2 Only At Least One Of T…" at bounding box center [889, 137] width 165 height 26
click at [837, 395] on button "Save & New" at bounding box center [835, 380] width 85 height 27
select select "2"
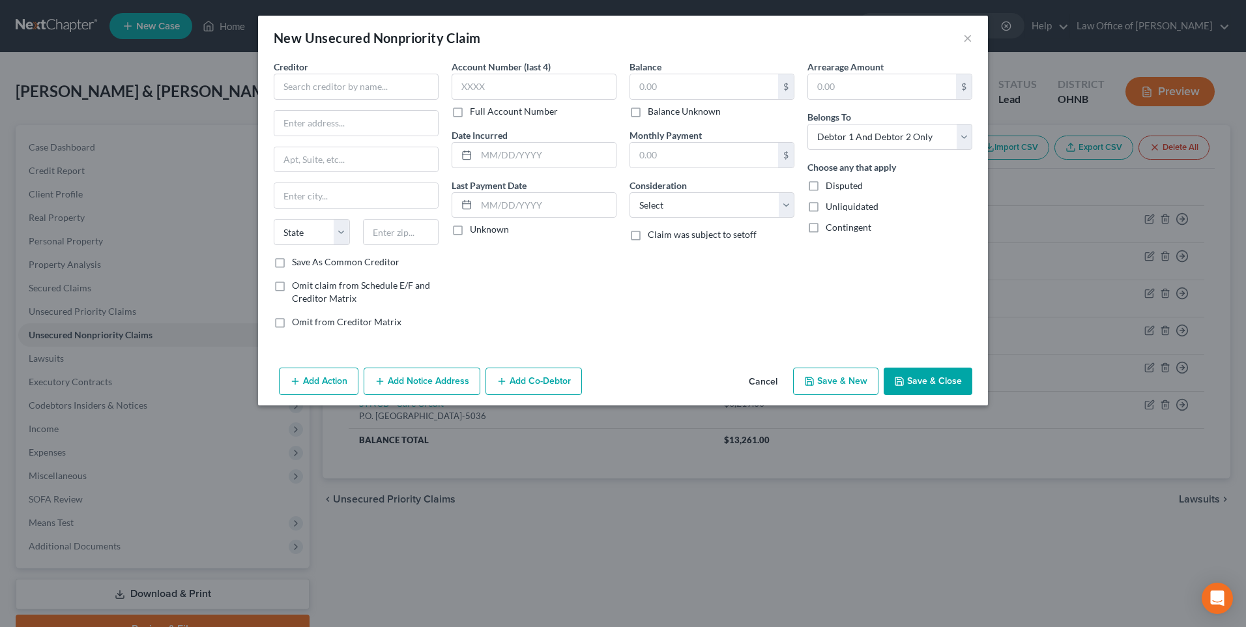
type input "1,616.00"
type input "0.00"
click at [327, 99] on input "text" at bounding box center [356, 87] width 165 height 26
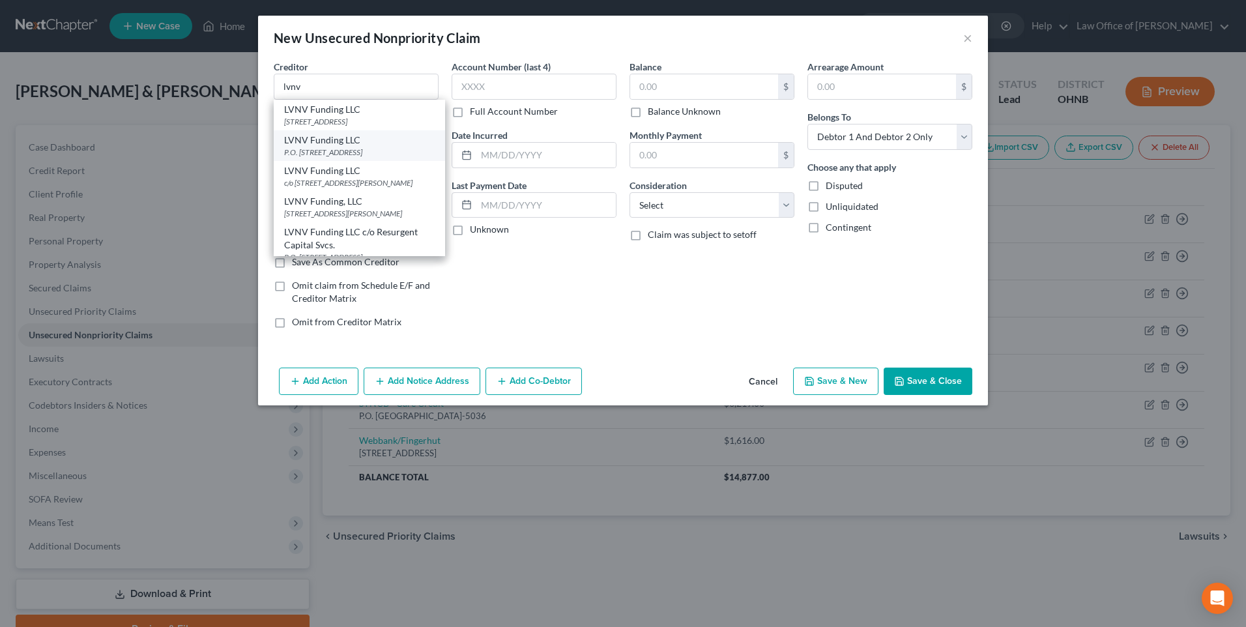
click at [321, 158] on div "P.O. [STREET_ADDRESS]" at bounding box center [359, 152] width 151 height 11
type input "LVNV Funding LLC"
type input "P.O. Box 1269"
type input "Greenville"
select select "42"
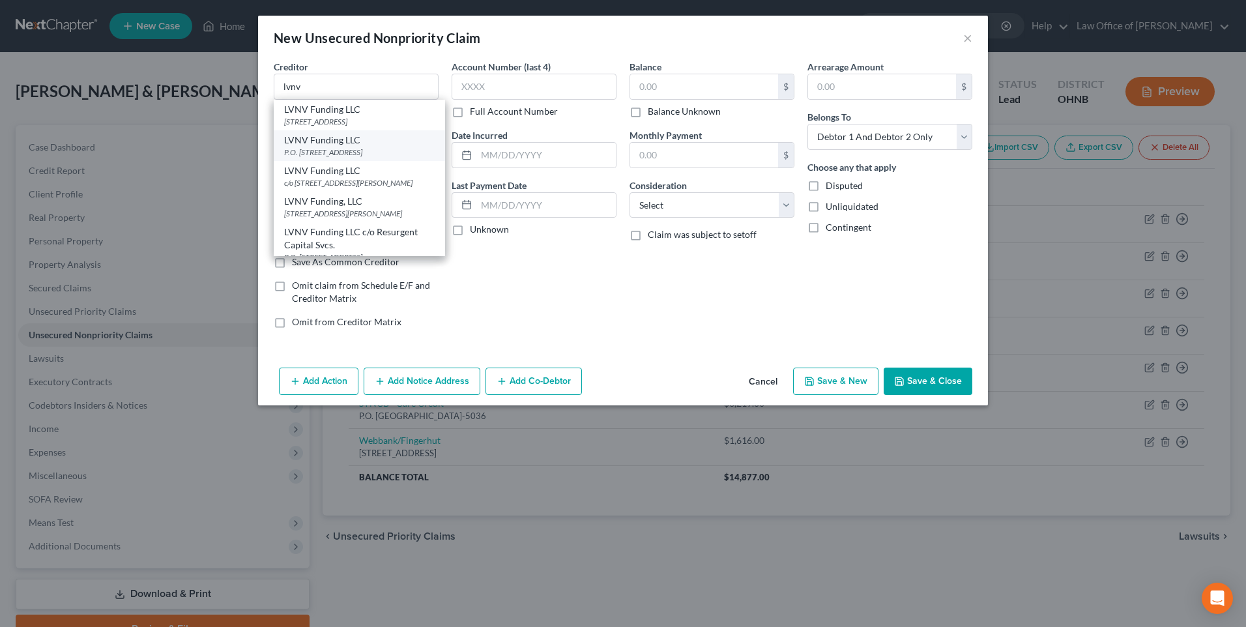
type input "29603"
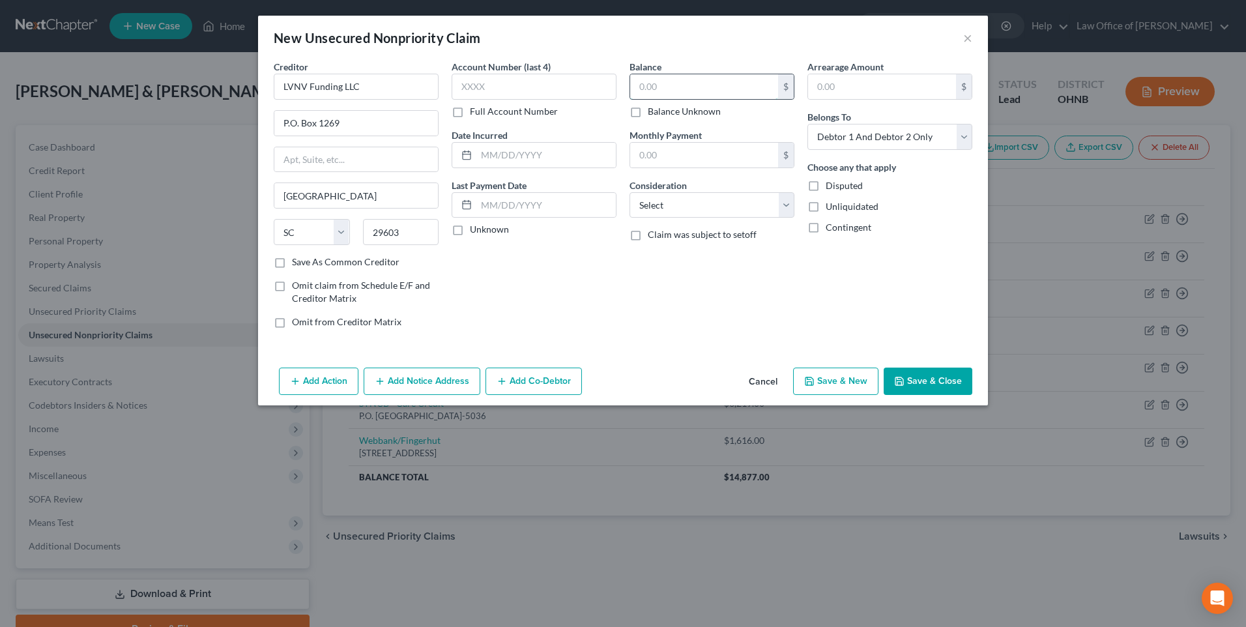
click at [646, 88] on input "text" at bounding box center [704, 86] width 148 height 25
type input "372"
click at [689, 218] on select "Select Cable / Satellite Services Collection Agency Credit Card Debt Debt Couns…" at bounding box center [711, 205] width 165 height 26
select select "1"
click at [629, 203] on select "Select Cable / Satellite Services Collection Agency Credit Card Debt Debt Couns…" at bounding box center [711, 205] width 165 height 26
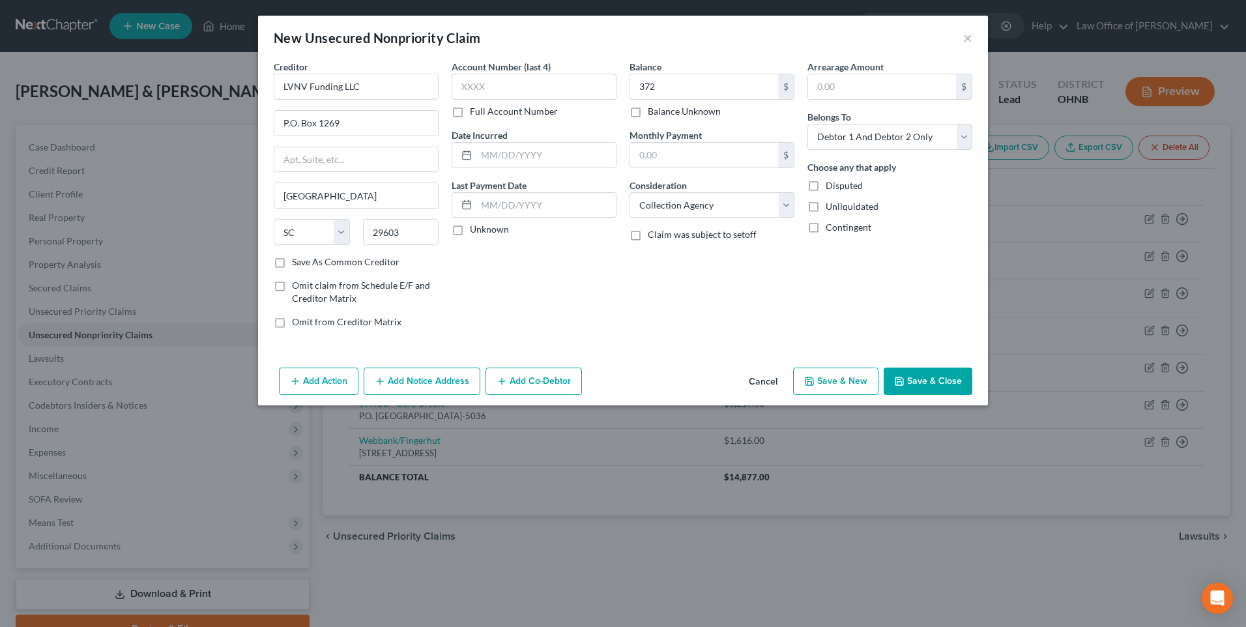
click at [972, 395] on button "Save & Close" at bounding box center [927, 380] width 89 height 27
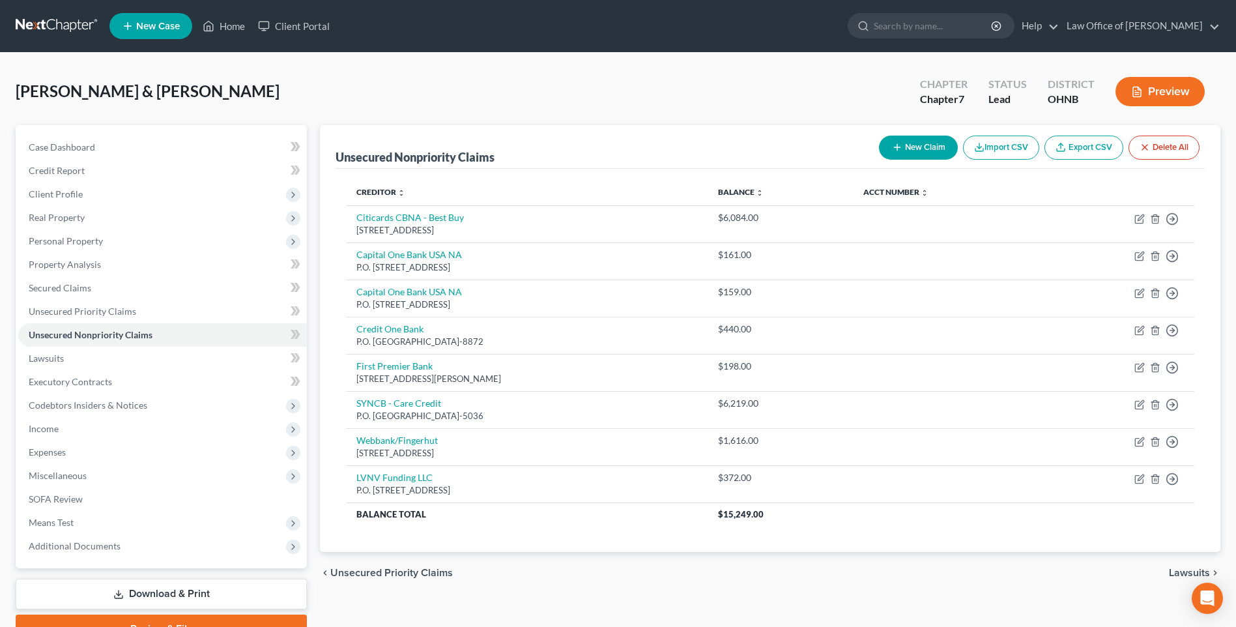
click at [890, 157] on button "New Claim" at bounding box center [918, 148] width 79 height 24
select select "2"
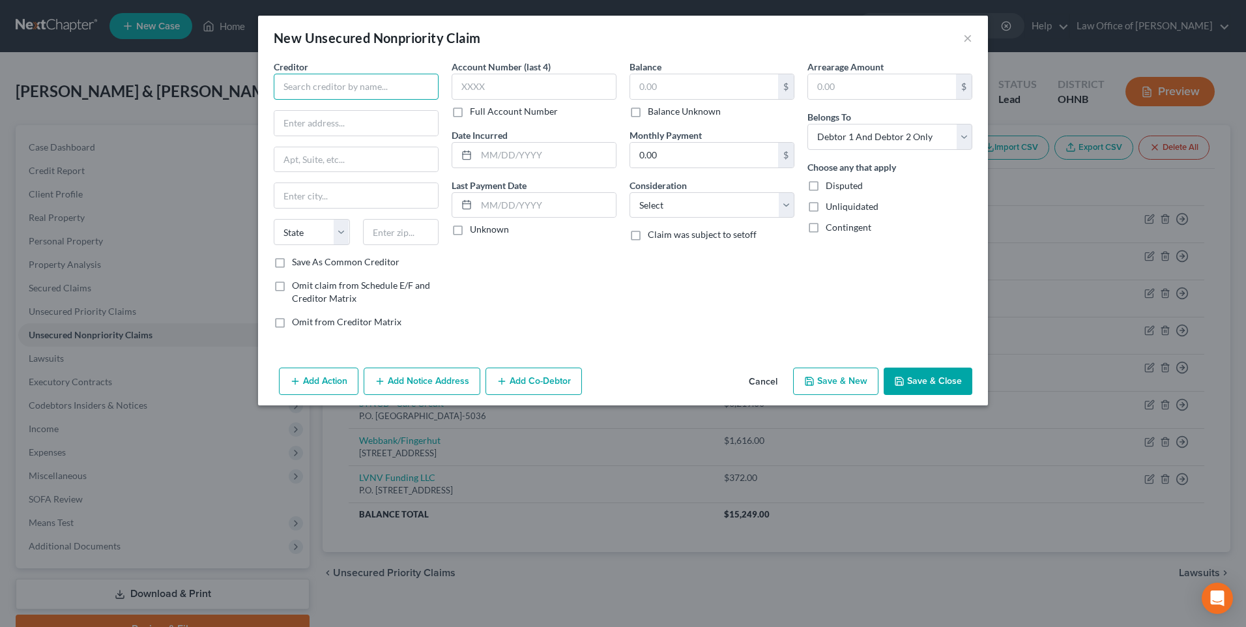
click at [313, 93] on input "text" at bounding box center [356, 87] width 165 height 26
click at [313, 93] on input "affirm" at bounding box center [356, 87] width 165 height 26
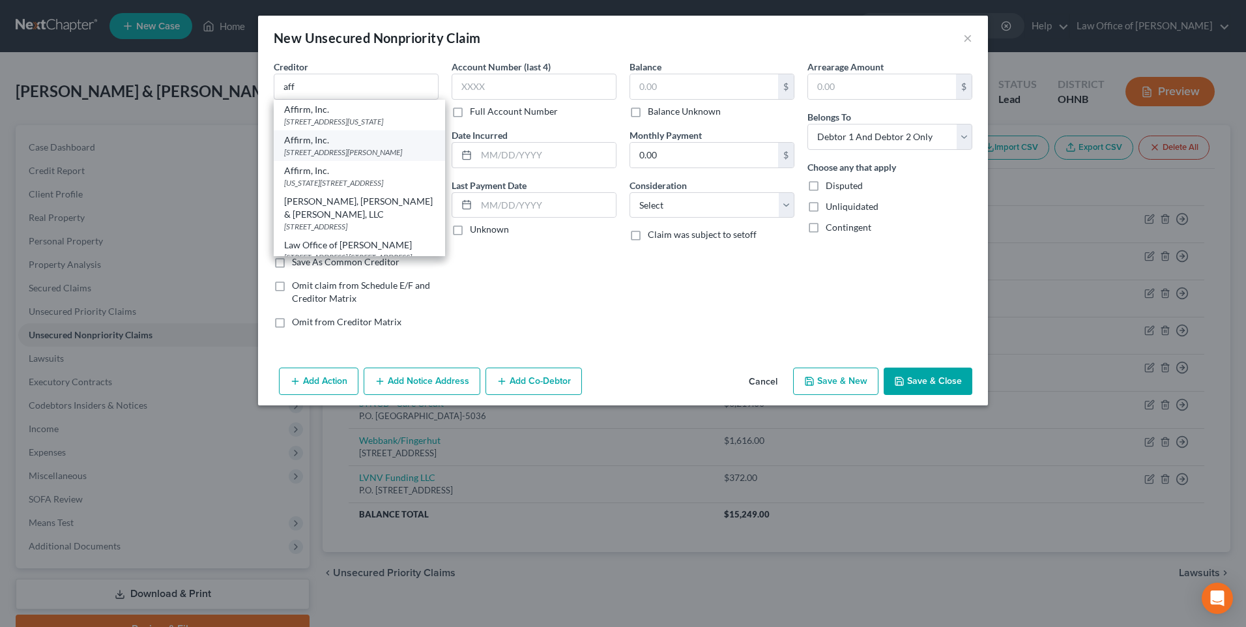
click at [318, 158] on div "[STREET_ADDRESS][PERSON_NAME]" at bounding box center [359, 152] width 151 height 11
type input "Affirm, Inc."
type input "30 Isabella St"
type input "Fl. 4"
type input "Pittsburgh"
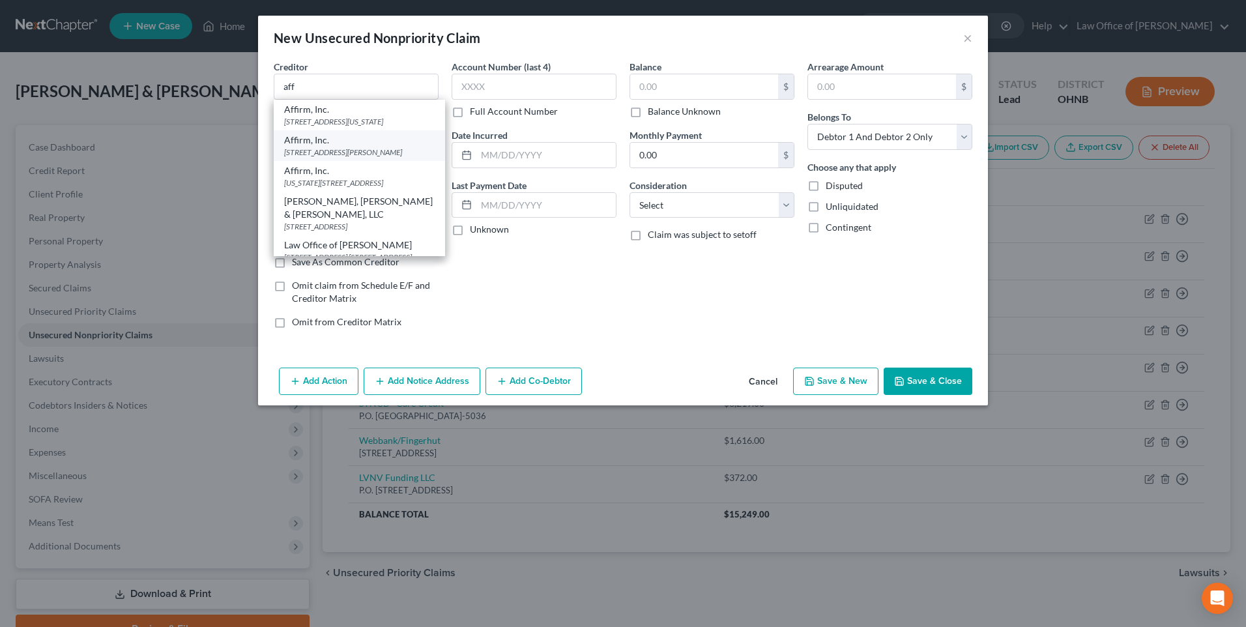
select select "39"
type input "15212"
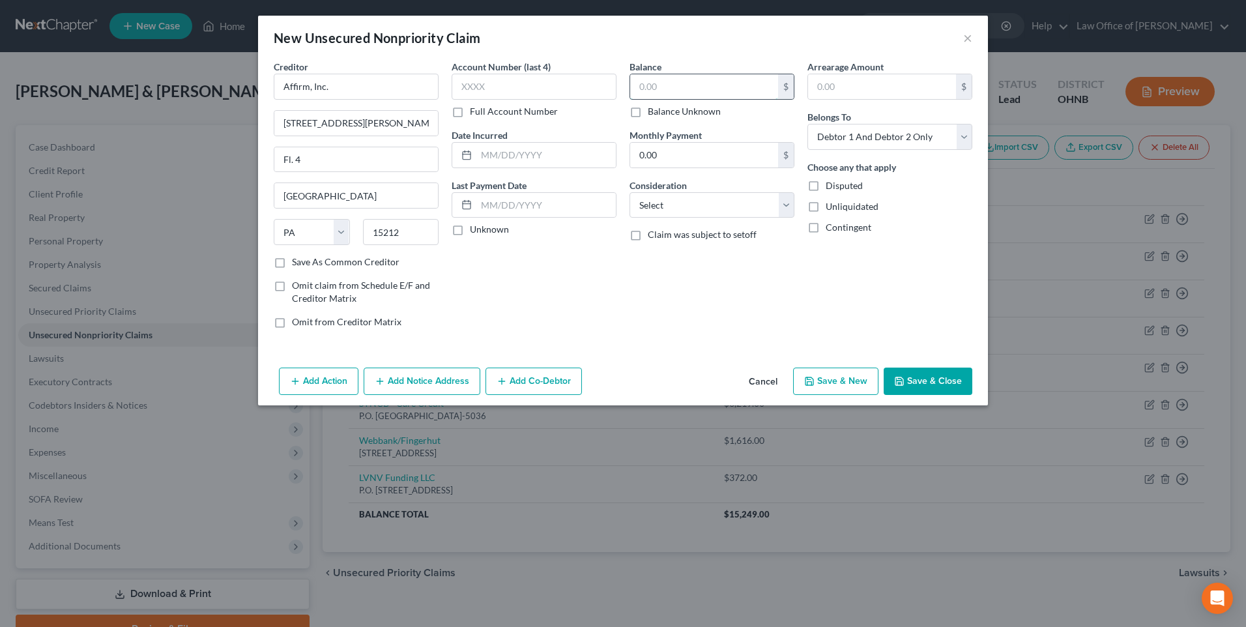
click at [693, 92] on input "text" at bounding box center [704, 86] width 148 height 25
type input "237"
click at [852, 150] on select "Select Debtor 1 Only Debtor 2 Only Debtor 1 And Debtor 2 Only At Least One Of T…" at bounding box center [889, 137] width 165 height 26
select select "0"
click at [818, 131] on select "Select Debtor 1 Only Debtor 2 Only Debtor 1 And Debtor 2 Only At Least One Of T…" at bounding box center [889, 137] width 165 height 26
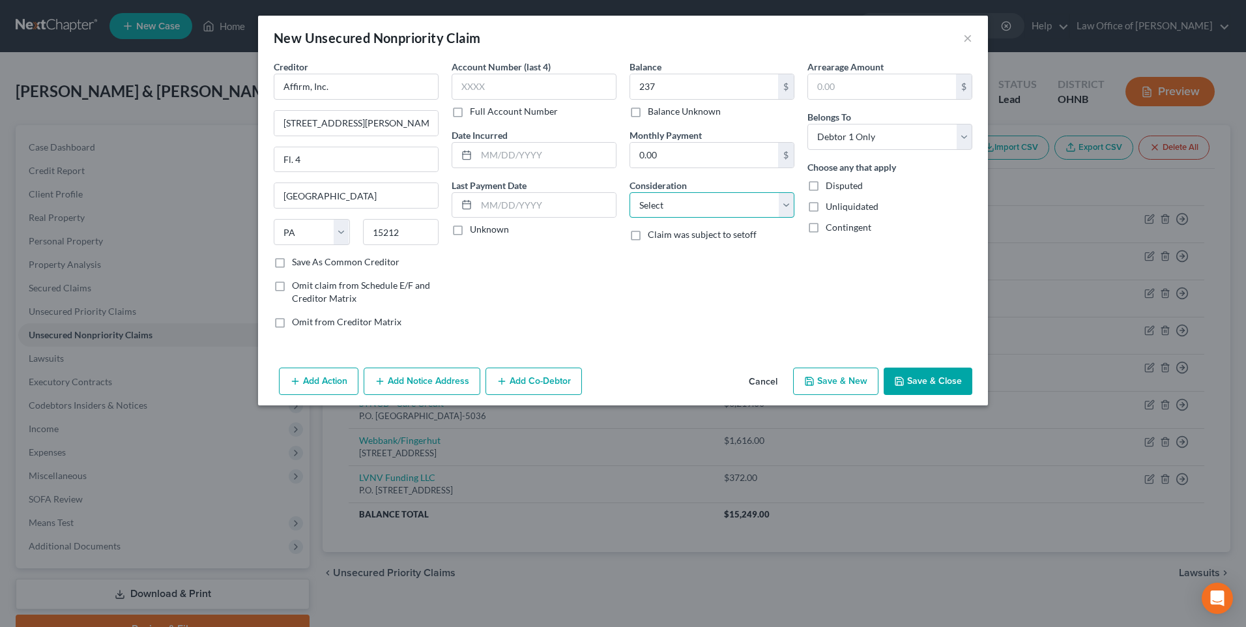
click at [672, 218] on select "Select Cable / Satellite Services Collection Agency Credit Card Debt Debt Couns…" at bounding box center [711, 205] width 165 height 26
select select "10"
click at [629, 203] on select "Select Cable / Satellite Services Collection Agency Credit Card Debt Debt Couns…" at bounding box center [711, 205] width 165 height 26
click at [865, 395] on button "Save & New" at bounding box center [835, 380] width 85 height 27
select select "2"
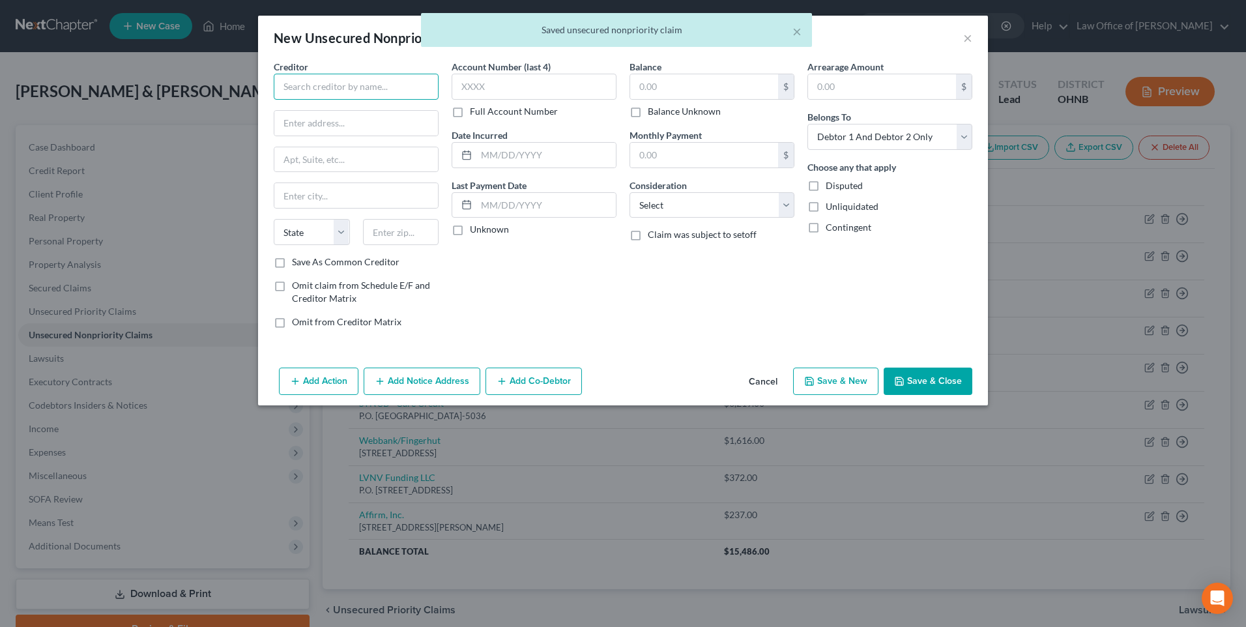
click at [343, 100] on input "text" at bounding box center [356, 87] width 165 height 26
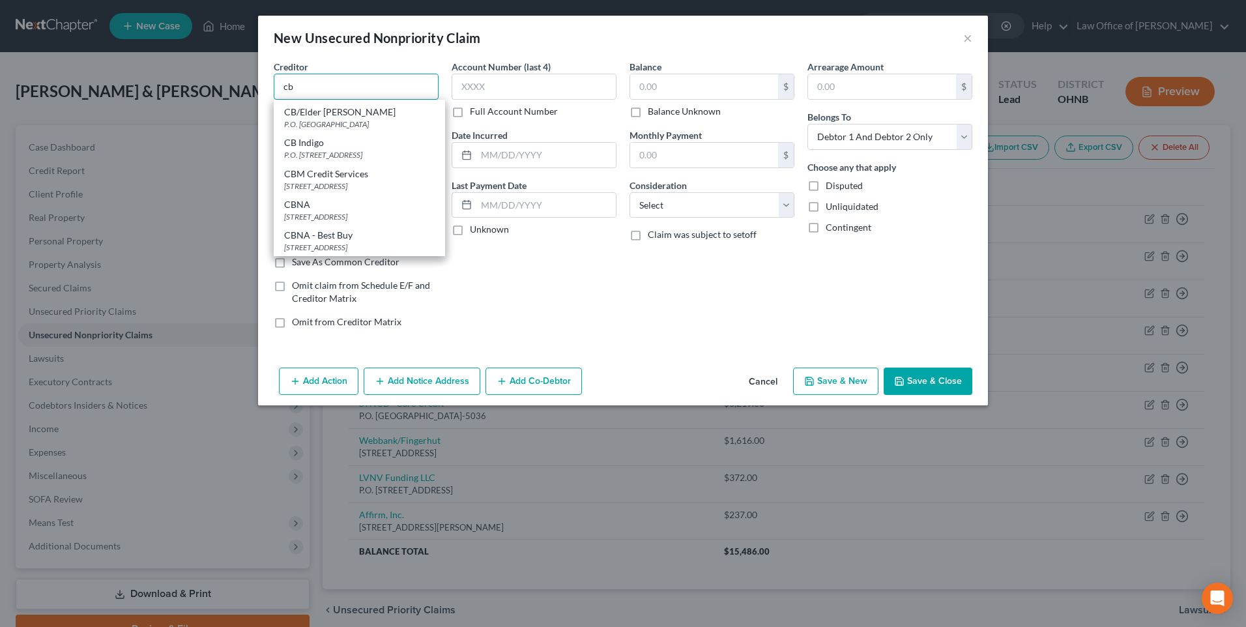
scroll to position [195, 0]
click at [330, 85] on div "P.O. [STREET_ADDRESS]" at bounding box center [359, 79] width 151 height 11
type input "CB Indigo"
type input "P.O. Box 4499"
type input "Beaverton"
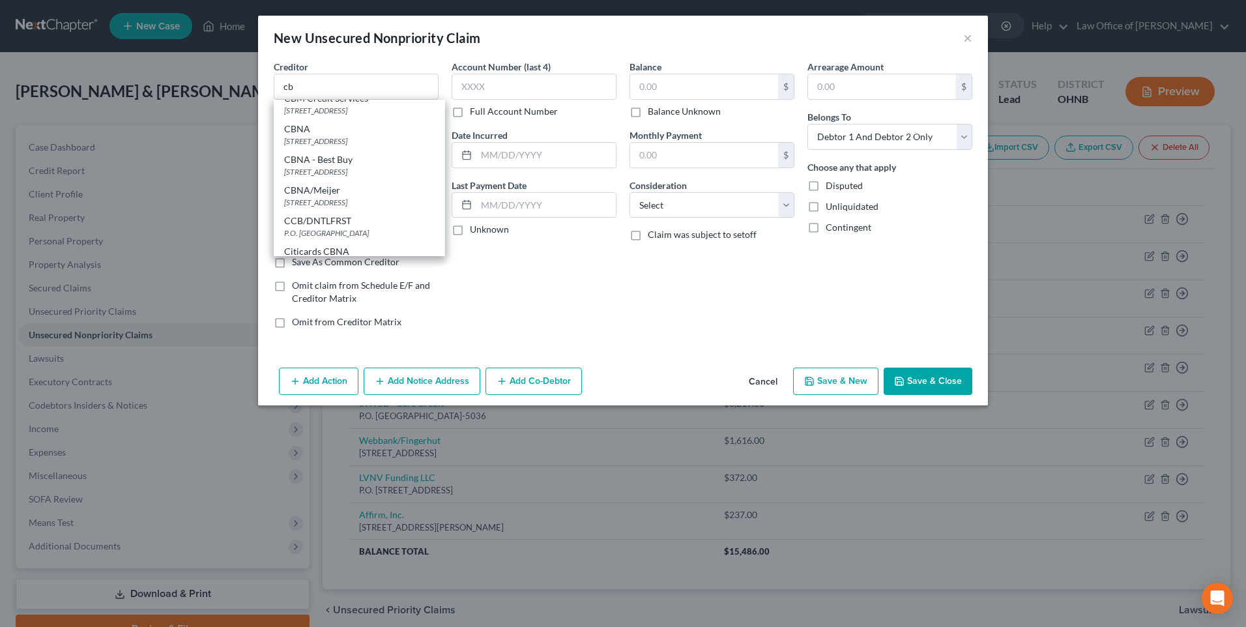
select select "38"
type input "97076"
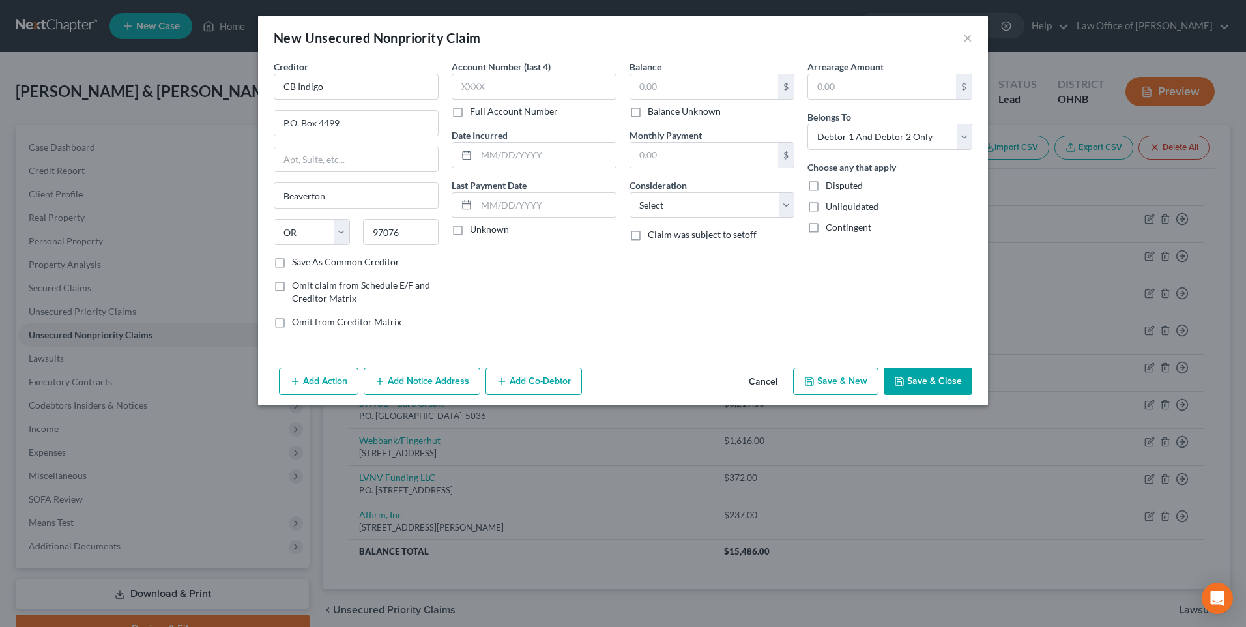
scroll to position [0, 0]
click at [862, 145] on select "Select Debtor 1 Only Debtor 2 Only Debtor 1 And Debtor 2 Only At Least One Of T…" at bounding box center [889, 137] width 165 height 26
select select "0"
click at [818, 131] on select "Select Debtor 1 Only Debtor 2 Only Debtor 1 And Debtor 2 Only At Least One Of T…" at bounding box center [889, 137] width 165 height 26
click at [707, 95] on input "text" at bounding box center [704, 86] width 148 height 25
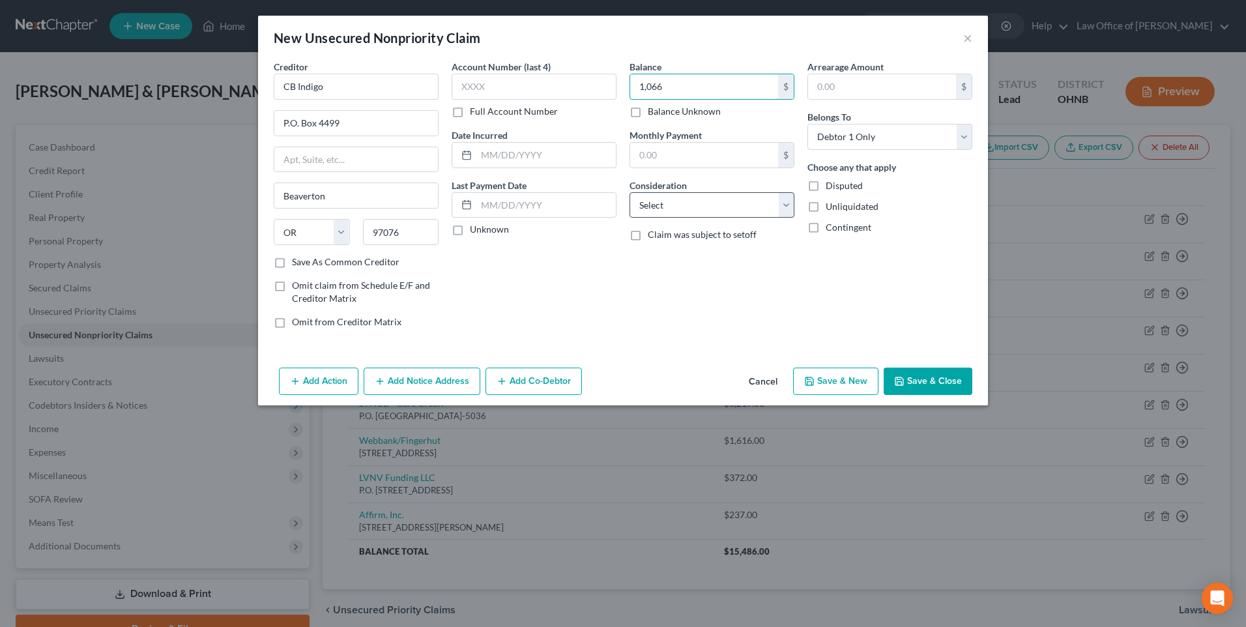
type input "1,066"
click at [696, 218] on select "Select Cable / Satellite Services Collection Agency Credit Card Debt Debt Couns…" at bounding box center [711, 205] width 165 height 26
select select "2"
click at [629, 203] on select "Select Cable / Satellite Services Collection Agency Credit Card Debt Debt Couns…" at bounding box center [711, 205] width 165 height 26
click at [851, 395] on button "Save & New" at bounding box center [835, 380] width 85 height 27
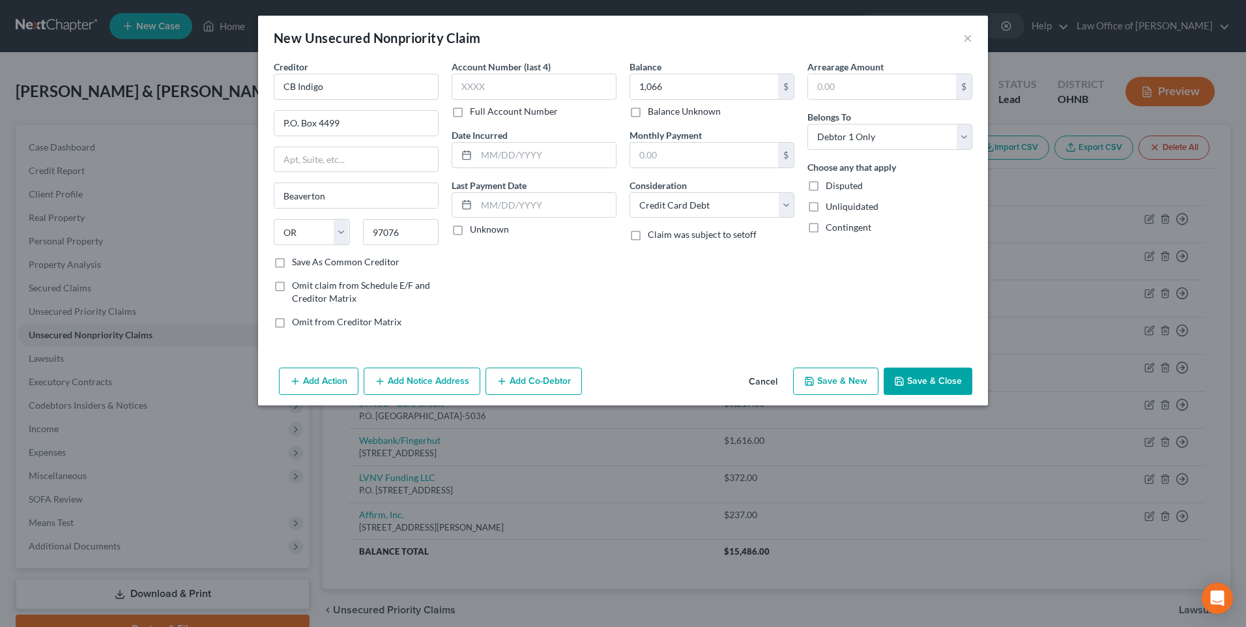
select select "2"
type input "1,066.00"
type input "0.00"
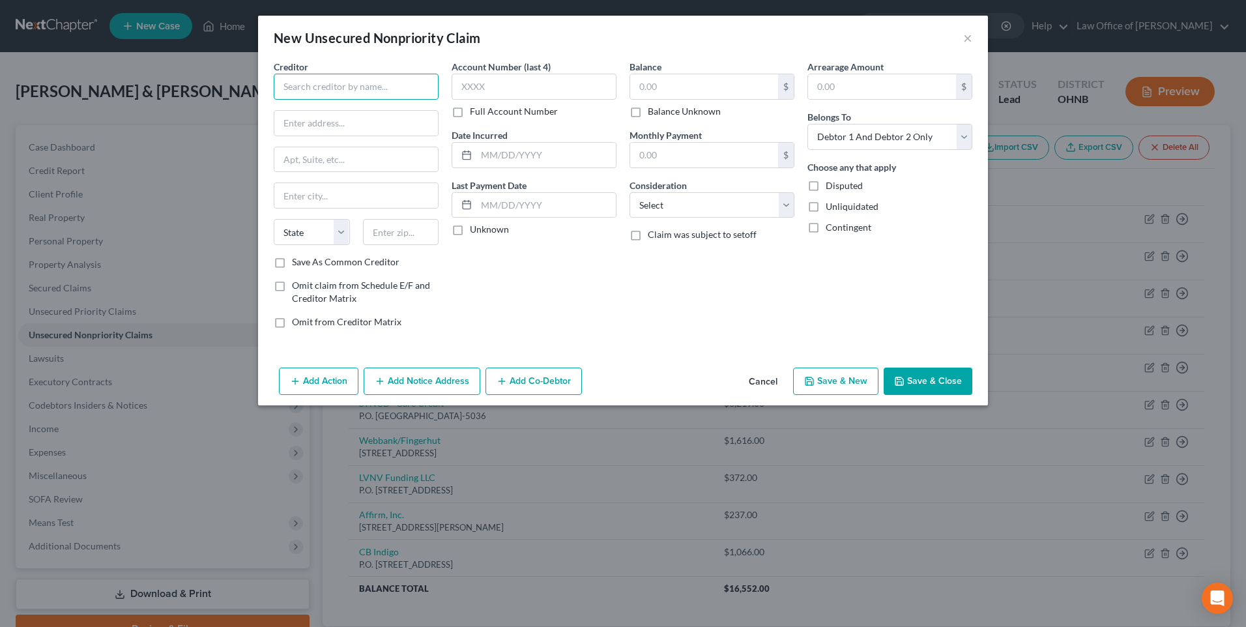
click at [319, 90] on input "text" at bounding box center [356, 87] width 165 height 26
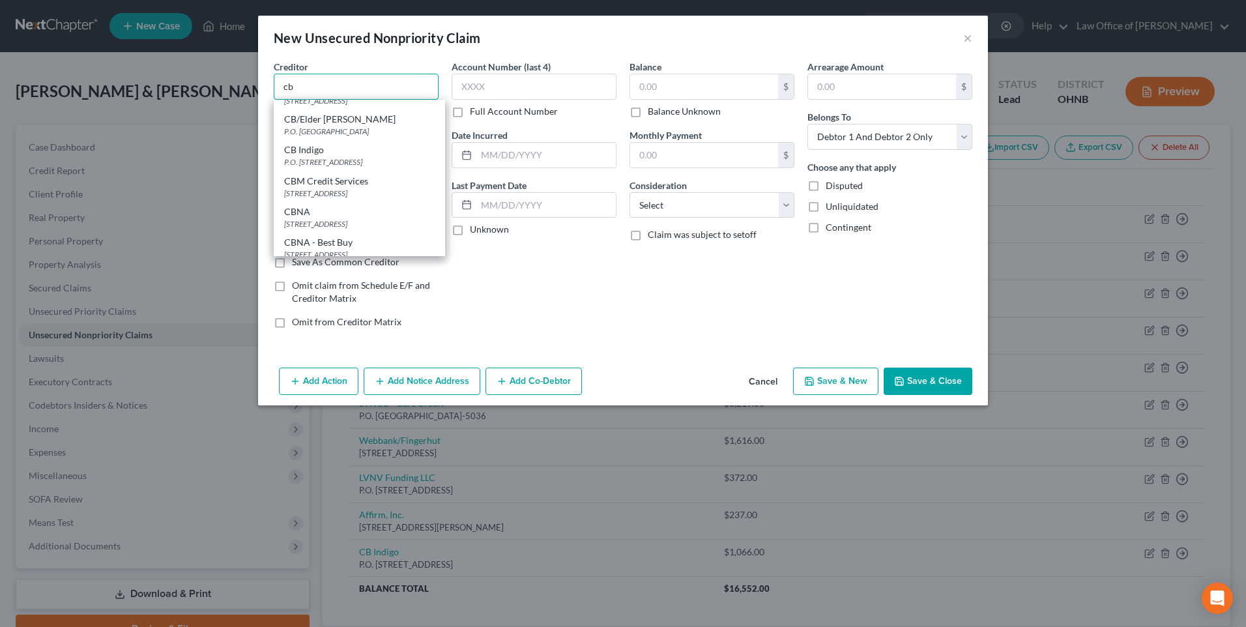
scroll to position [130, 0]
click at [313, 150] on div "P.O. [STREET_ADDRESS]" at bounding box center [359, 144] width 151 height 11
type input "CB Indigo"
type input "P.O. Box 4499"
type input "Beaverton"
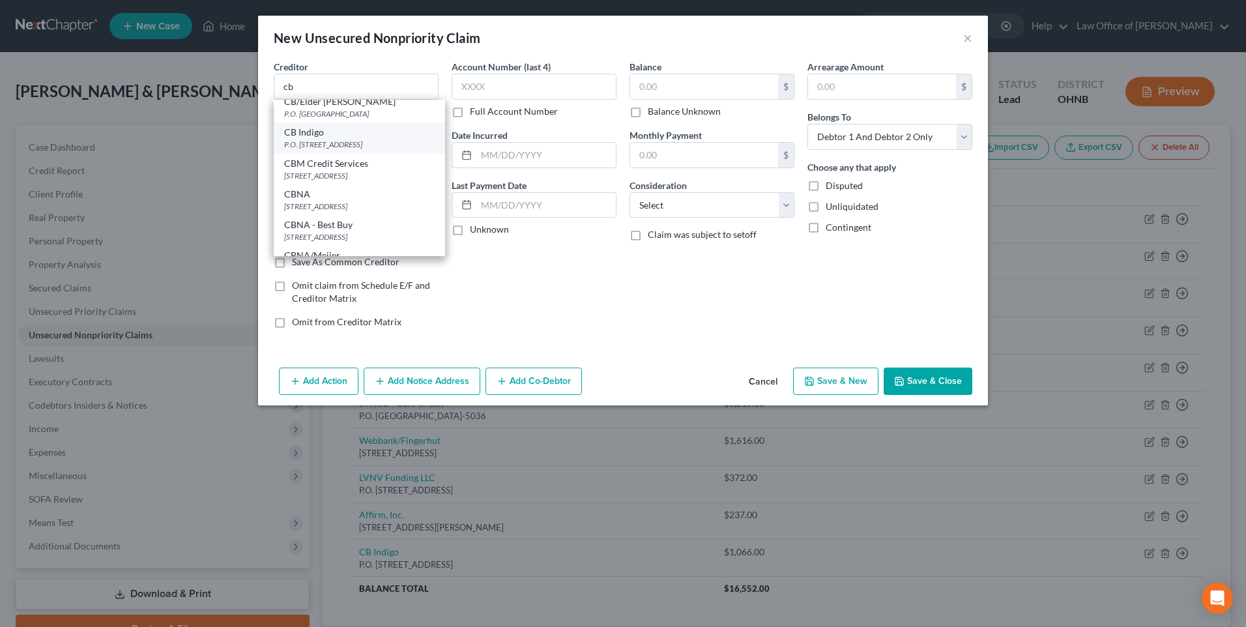
select select "38"
type input "97076"
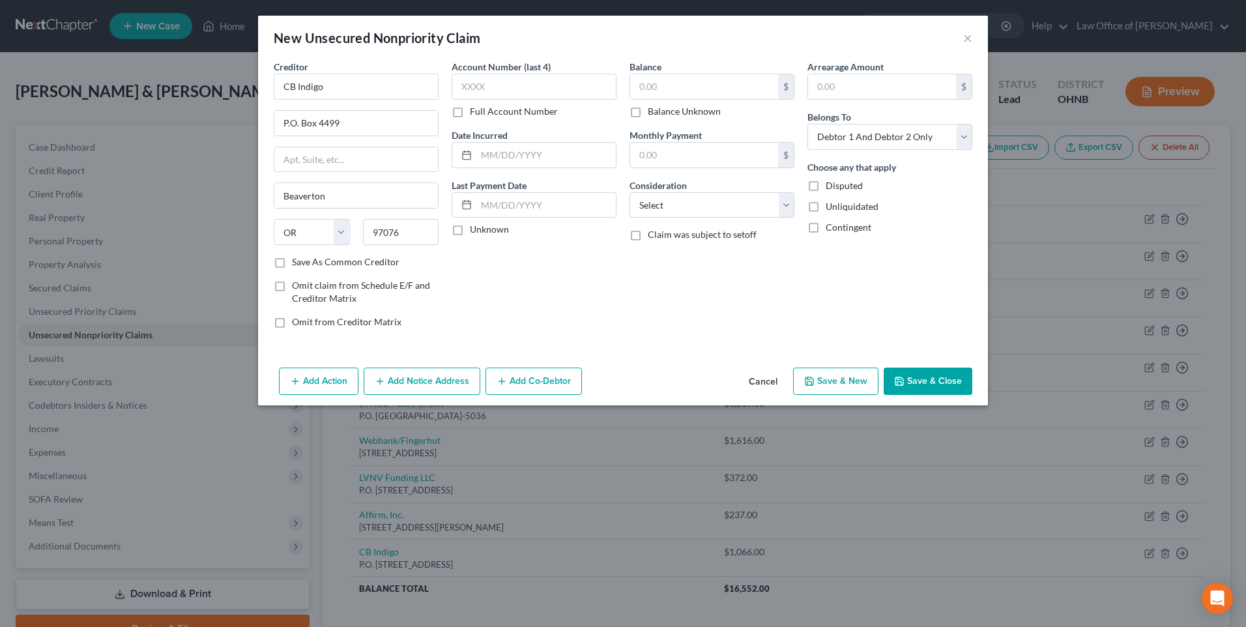
scroll to position [0, 0]
click at [725, 96] on input "text" at bounding box center [704, 86] width 148 height 25
type input "754"
click at [865, 147] on select "Select Debtor 1 Only Debtor 2 Only Debtor 1 And Debtor 2 Only At Least One Of T…" at bounding box center [889, 137] width 165 height 26
select select "0"
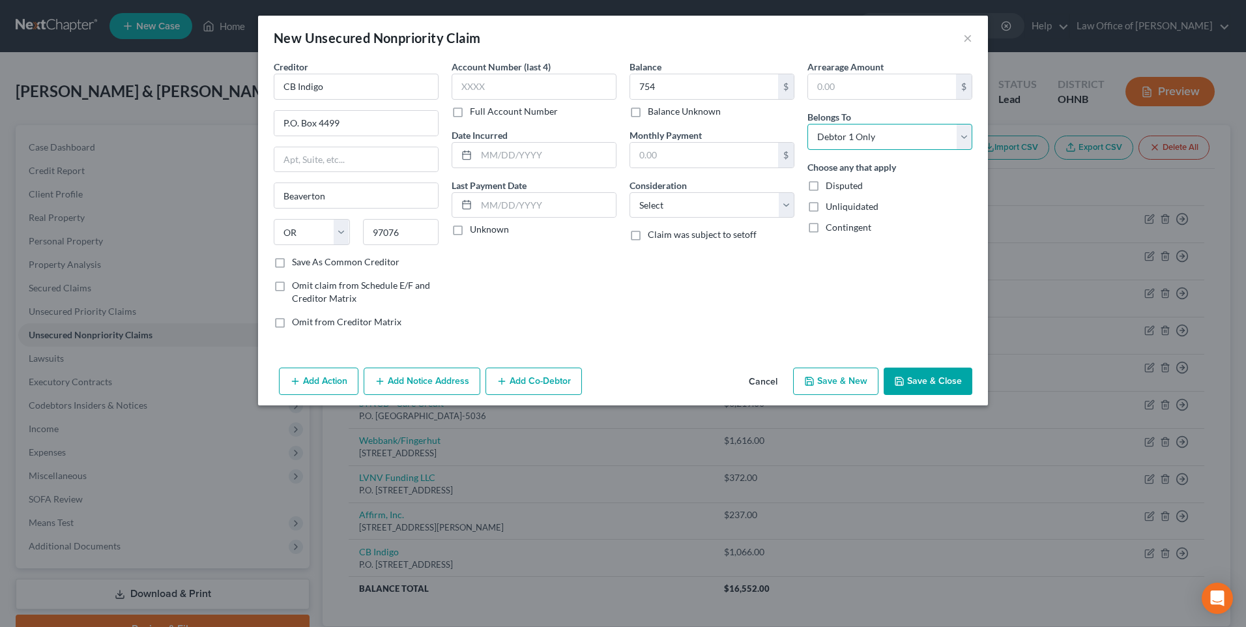
click at [818, 131] on select "Select Debtor 1 Only Debtor 2 Only Debtor 1 And Debtor 2 Only At Least One Of T…" at bounding box center [889, 137] width 165 height 26
click at [741, 216] on select "Select Cable / Satellite Services Collection Agency Credit Card Debt Debt Couns…" at bounding box center [711, 205] width 165 height 26
select select "10"
click at [629, 203] on select "Select Cable / Satellite Services Collection Agency Credit Card Debt Debt Couns…" at bounding box center [711, 205] width 165 height 26
click at [814, 386] on icon "button" at bounding box center [809, 381] width 10 height 10
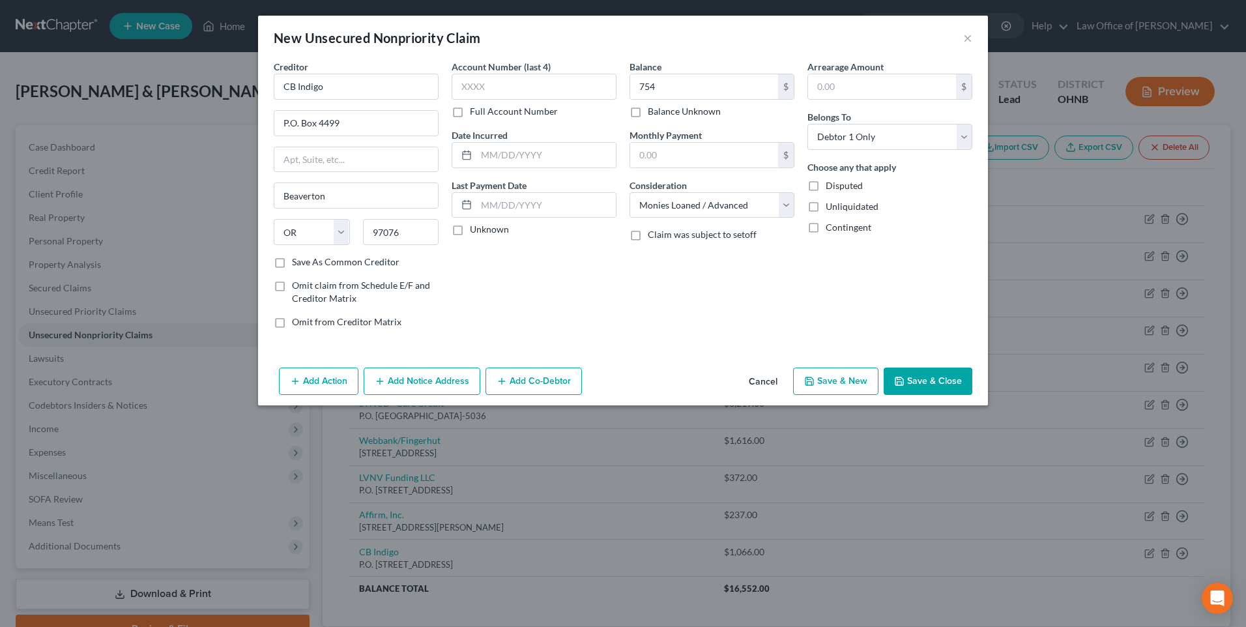
select select "2"
type input "754.00"
type input "0.00"
click at [330, 87] on input "text" at bounding box center [356, 87] width 165 height 26
type input "c"
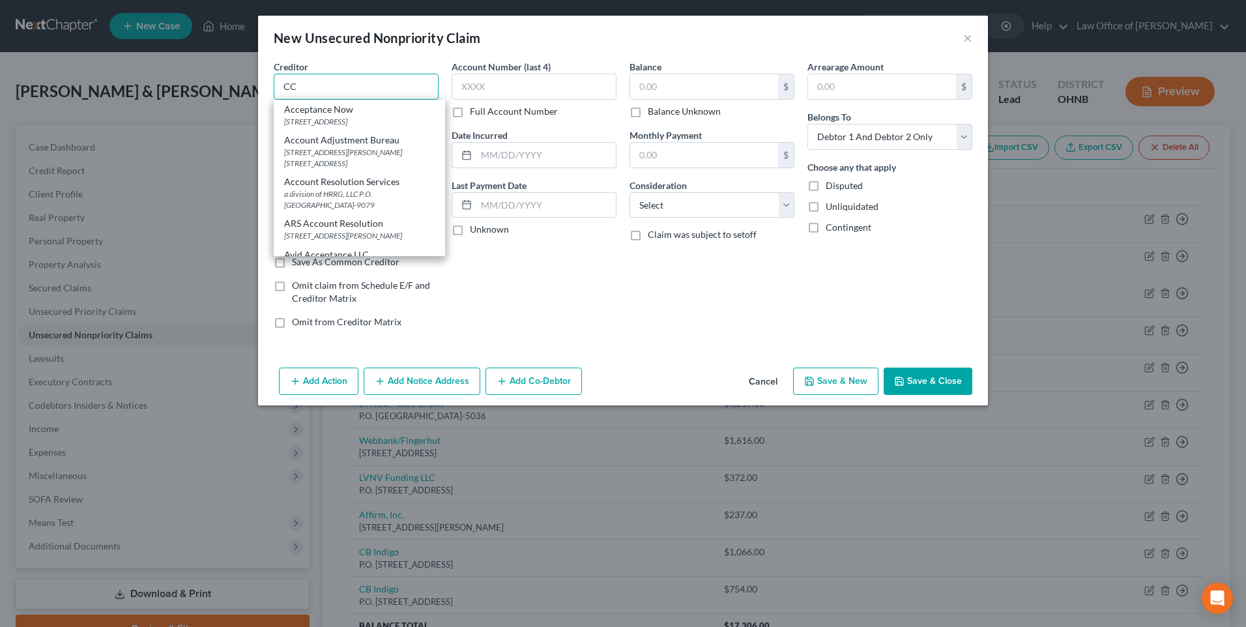
click at [337, 88] on input "CC" at bounding box center [356, 87] width 165 height 26
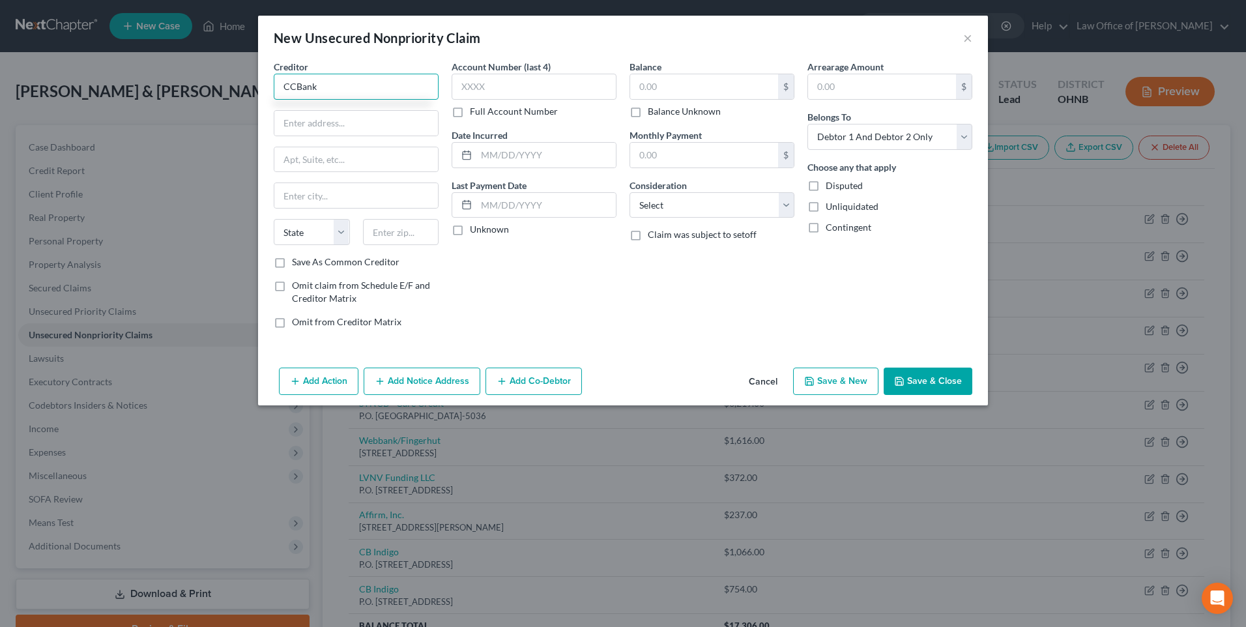
type input "CCBank"
type input "33 N LaSalle"
type input "Suite 800"
click at [385, 245] on input "text" at bounding box center [401, 232] width 76 height 26
type input "60602"
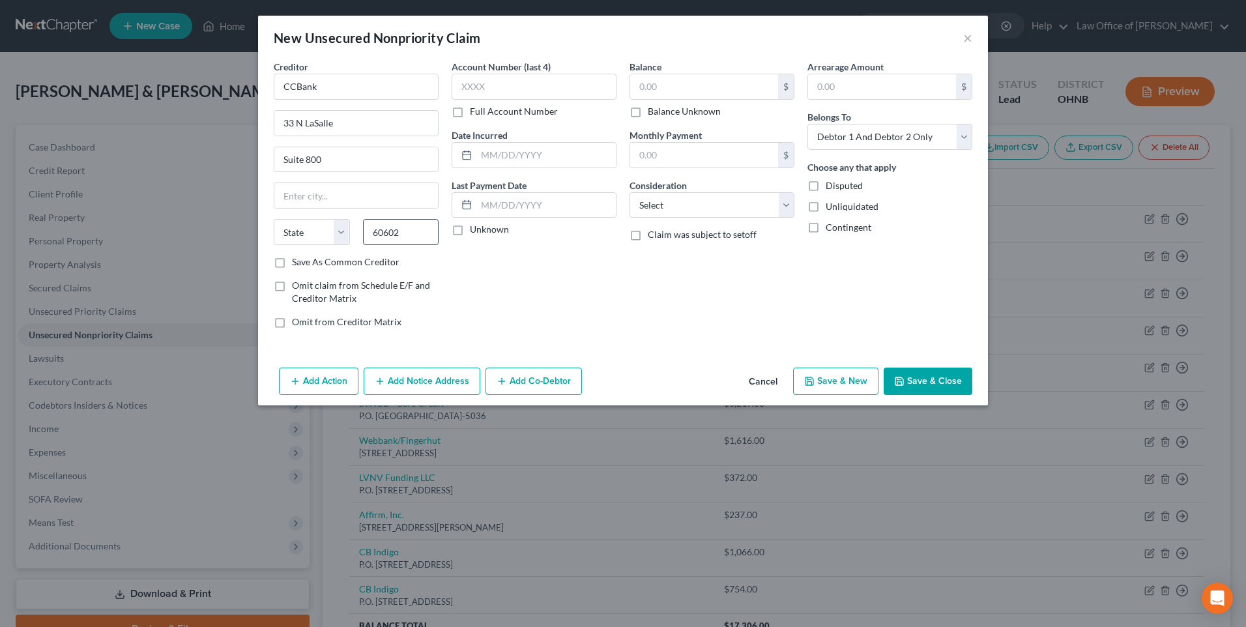
type input "Chicago"
select select "14"
click at [292, 268] on label "Save As Common Creditor" at bounding box center [346, 261] width 108 height 13
click at [297, 264] on input "Save As Common Creditor" at bounding box center [301, 259] width 8 height 8
checkbox input "true"
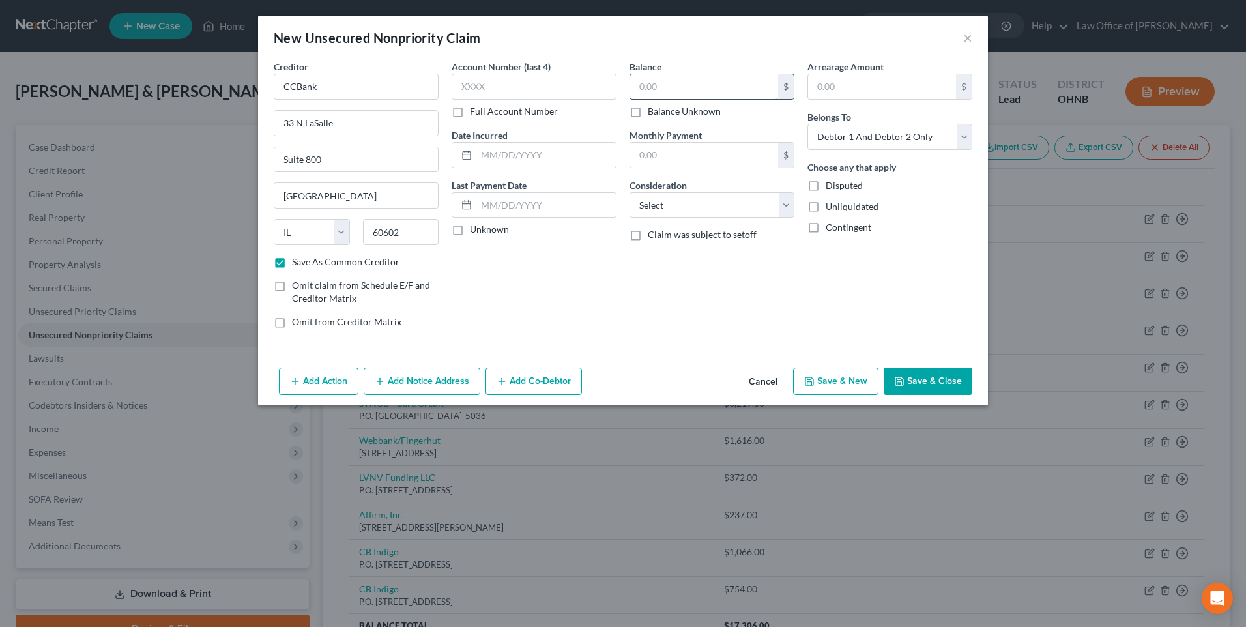
click at [656, 98] on input "text" at bounding box center [704, 86] width 148 height 25
type input "1,389"
click at [840, 150] on select "Select Debtor 1 Only Debtor 2 Only Debtor 1 And Debtor 2 Only At Least One Of T…" at bounding box center [889, 137] width 165 height 26
select select "0"
click at [818, 131] on select "Select Debtor 1 Only Debtor 2 Only Debtor 1 And Debtor 2 Only At Least One Of T…" at bounding box center [889, 137] width 165 height 26
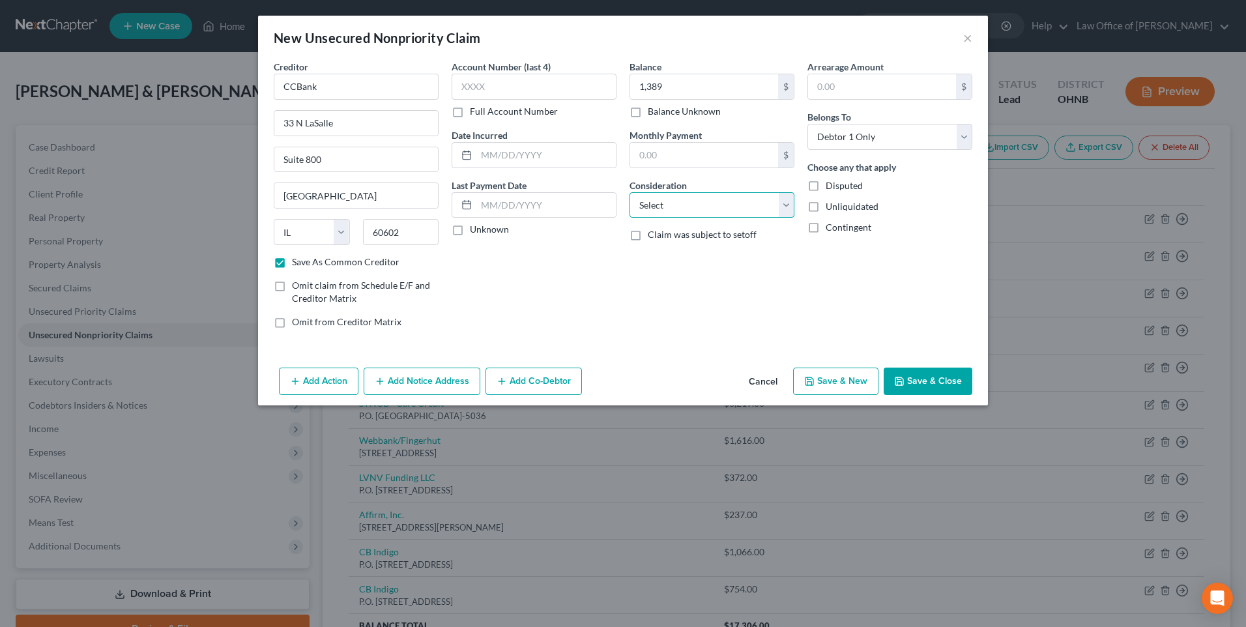
click at [726, 218] on select "Select Cable / Satellite Services Collection Agency Credit Card Debt Debt Couns…" at bounding box center [711, 205] width 165 height 26
select select "2"
click at [629, 203] on select "Select Cable / Satellite Services Collection Agency Credit Card Debt Debt Couns…" at bounding box center [711, 205] width 165 height 26
click at [865, 395] on button "Save & New" at bounding box center [835, 380] width 85 height 27
checkbox input "false"
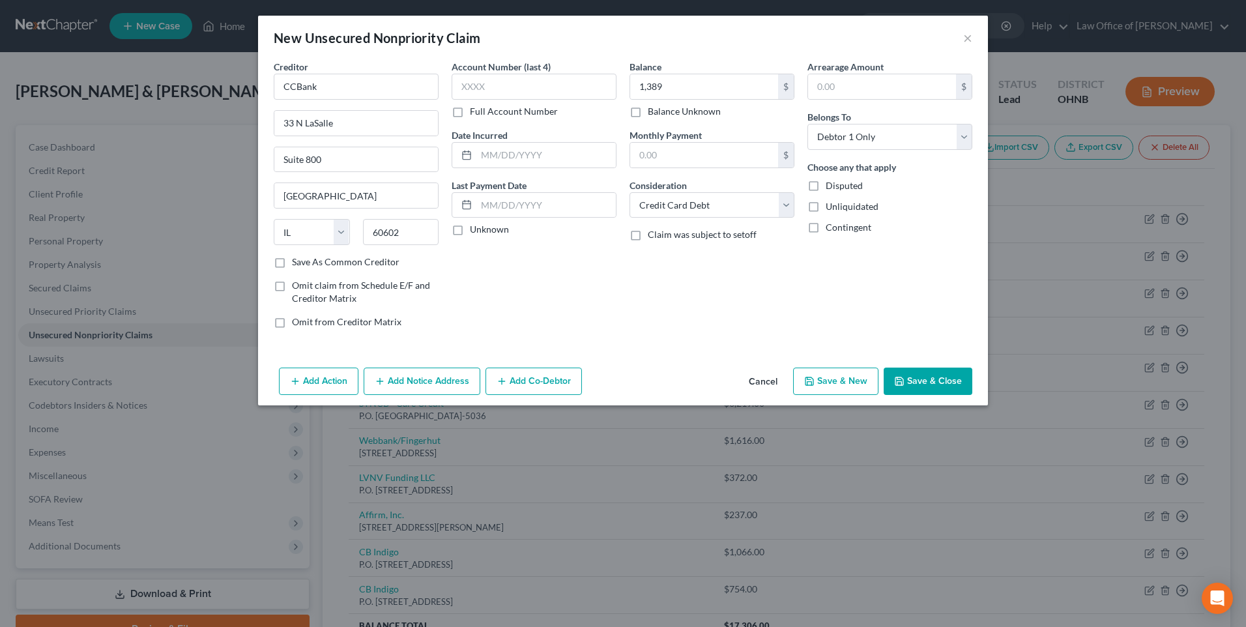
select select "2"
type input "1,389.00"
type input "0.00"
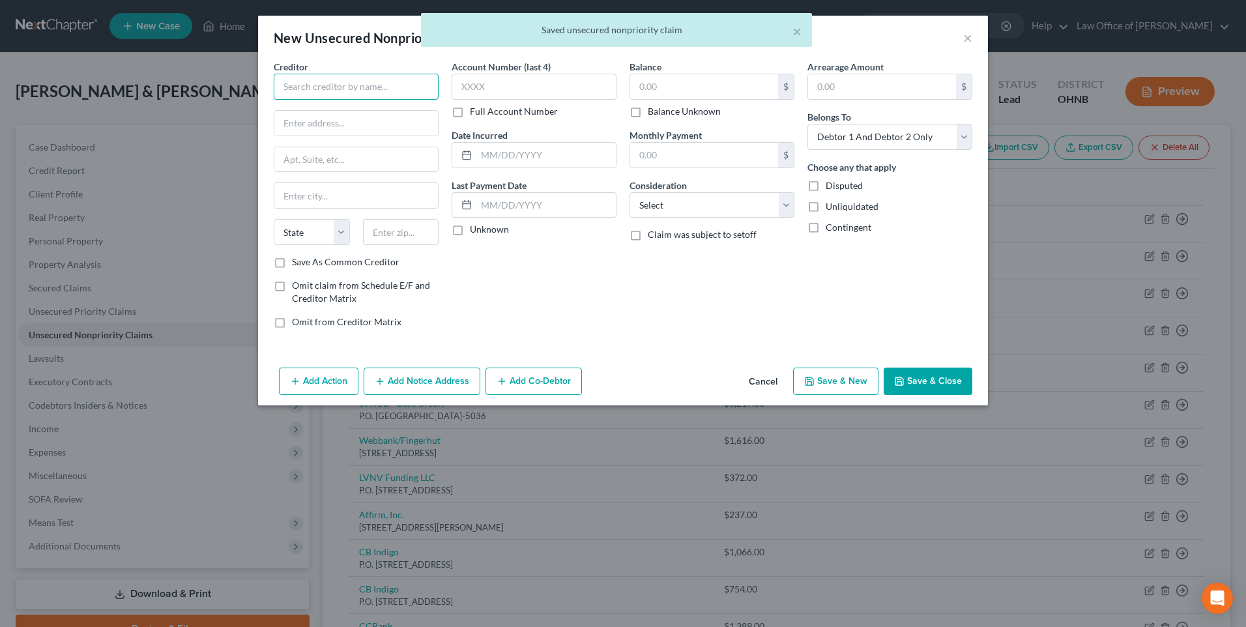
click at [336, 97] on input "text" at bounding box center [356, 87] width 165 height 26
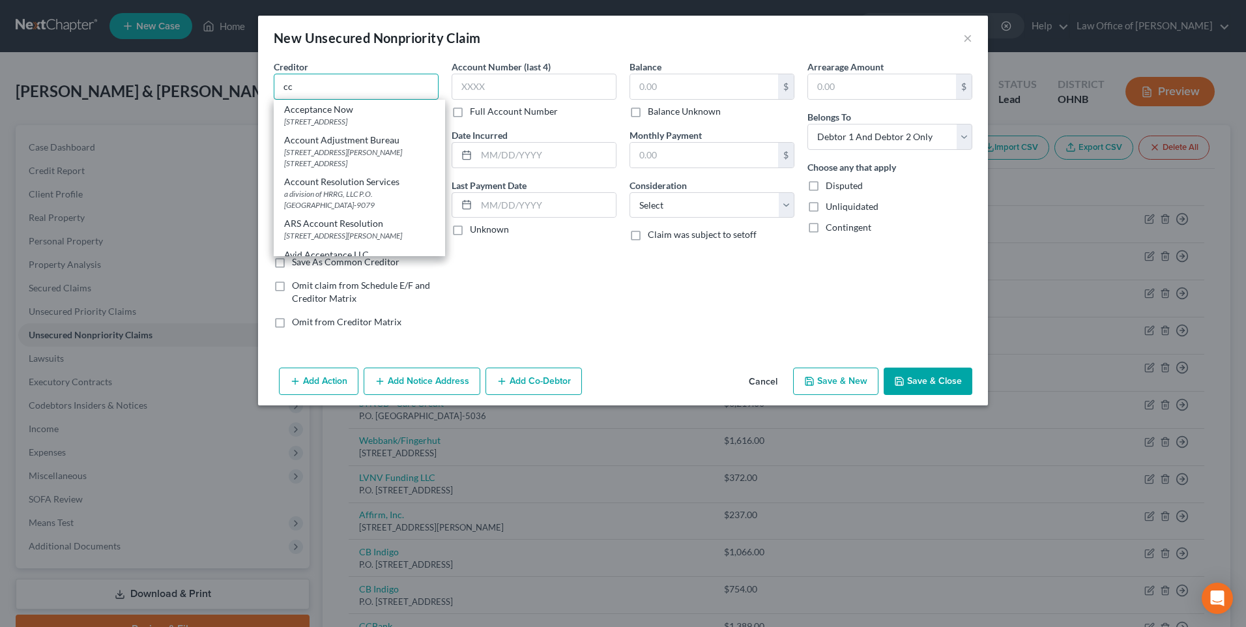
click at [281, 90] on input "cc" at bounding box center [356, 87] width 165 height 26
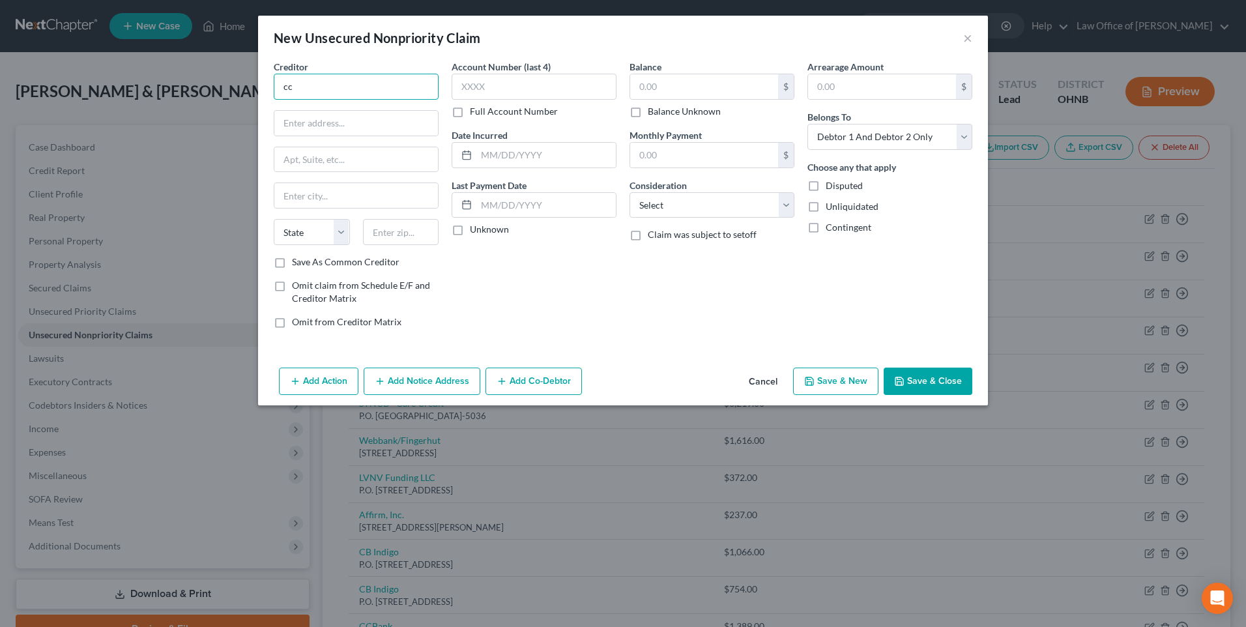
type input "c"
click at [284, 158] on div "P.O. Box 182120, Columbus, OH 43215" at bounding box center [352, 152] width 136 height 11
type input "CCB/DNTLFRST"
type input "P.O. Box 182120"
type input "Columbus"
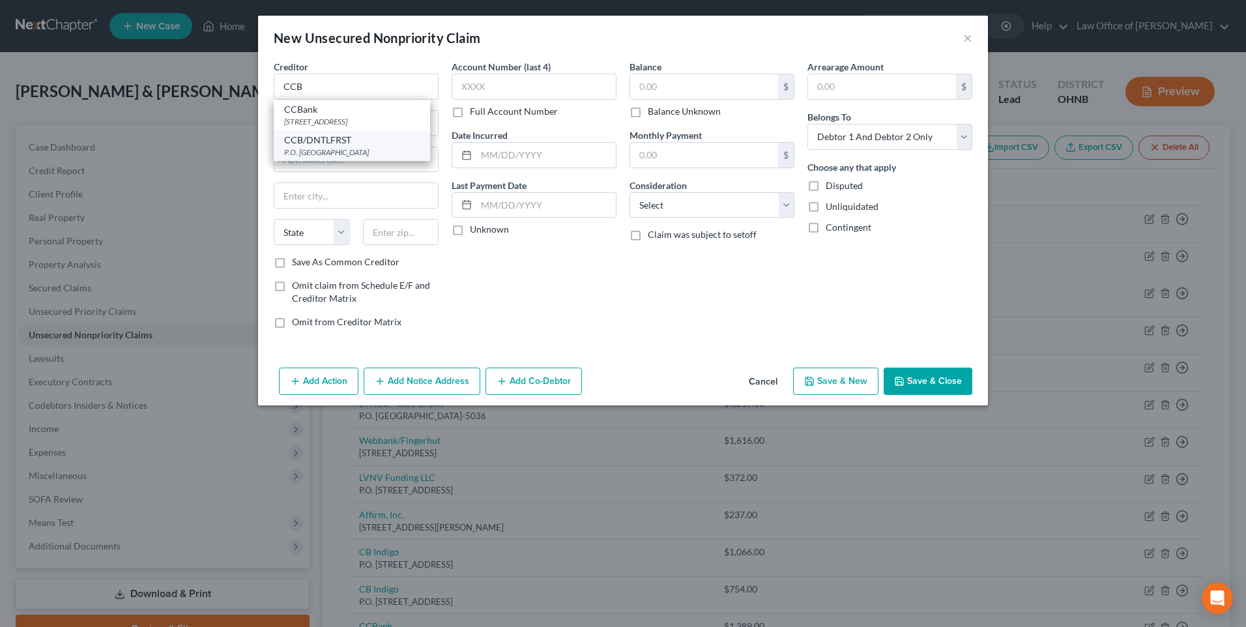
select select "36"
type input "43215"
click at [315, 89] on input "CCB/DNTLFRST" at bounding box center [356, 87] width 165 height 26
type input "CCB/TLS/LENDLY"
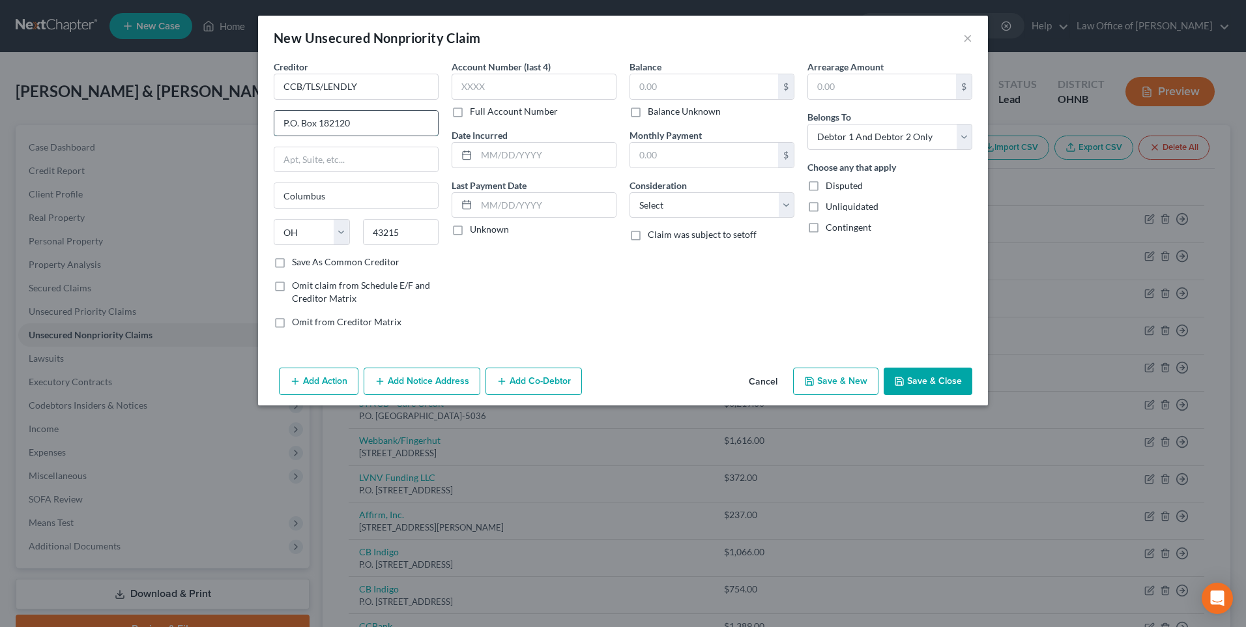
click at [306, 130] on input "P.O. Box 182120" at bounding box center [356, 123] width 164 height 25
type input "P"
type input "105 Sugar Camp Circle"
click at [286, 208] on input "Columbus" at bounding box center [356, 195] width 164 height 25
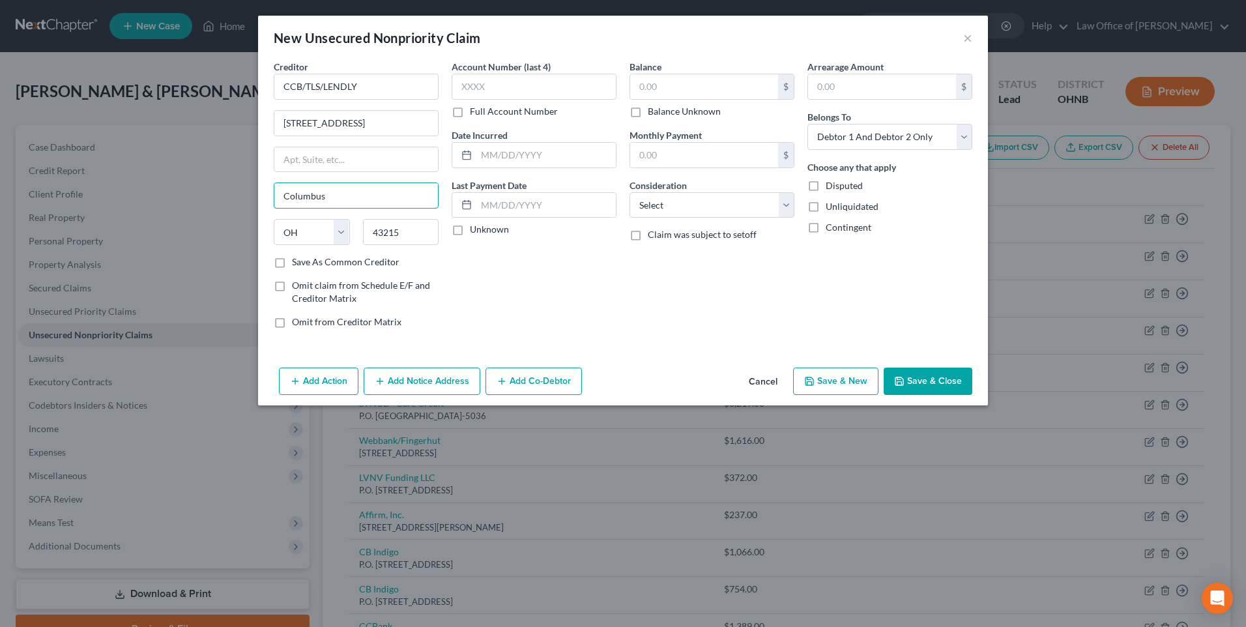
drag, startPoint x: 304, startPoint y: 207, endPoint x: 227, endPoint y: 207, distance: 76.9
click at [227, 207] on div "New Unsecured Nonpriority Claim × Creditor * CCB/TLS/LENDLY 105 Sugar Camp Circ…" at bounding box center [623, 313] width 1246 height 627
drag, startPoint x: 410, startPoint y: 249, endPoint x: 317, endPoint y: 250, distance: 93.2
click at [317, 250] on div "State AL AK AR AZ CA CO CT DE DC FL GA GU HI ID IL IN IA KS KY LA ME MD MA MI M…" at bounding box center [356, 237] width 178 height 36
type input "45409"
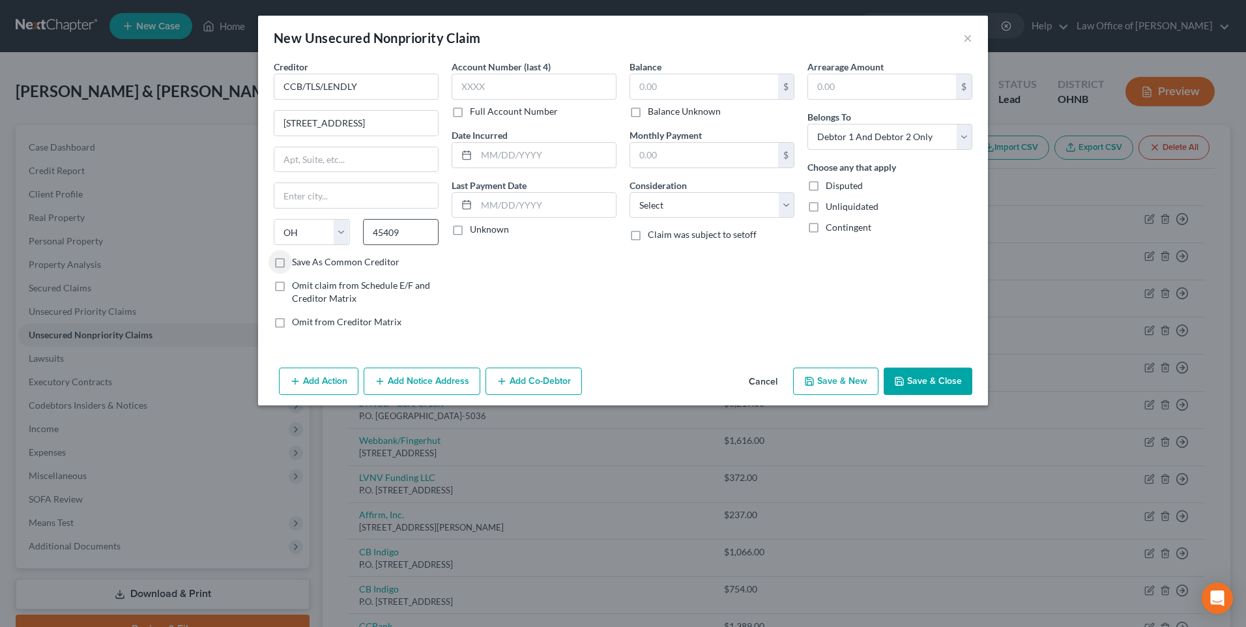
type input "Dayton"
click at [685, 95] on input "text" at bounding box center [704, 86] width 148 height 25
type input "1,601"
click at [893, 139] on select "Select Debtor 1 Only Debtor 2 Only Debtor 1 And Debtor 2 Only At Least One Of T…" at bounding box center [889, 137] width 165 height 26
select select "0"
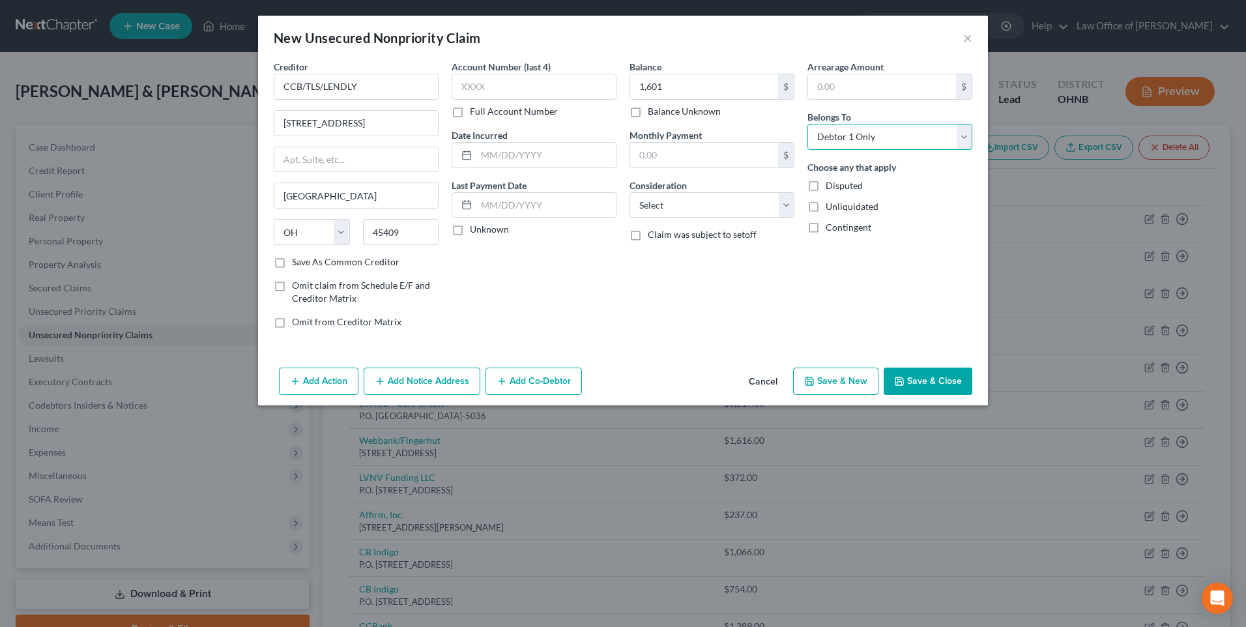
click at [818, 131] on select "Select Debtor 1 Only Debtor 2 Only Debtor 1 And Debtor 2 Only At Least One Of T…" at bounding box center [889, 137] width 165 height 26
click at [730, 217] on select "Select Cable / Satellite Services Collection Agency Credit Card Debt Debt Couns…" at bounding box center [711, 205] width 165 height 26
select select "2"
click at [629, 203] on select "Select Cable / Satellite Services Collection Agency Credit Card Debt Debt Couns…" at bounding box center [711, 205] width 165 height 26
click at [839, 395] on button "Save & New" at bounding box center [835, 380] width 85 height 27
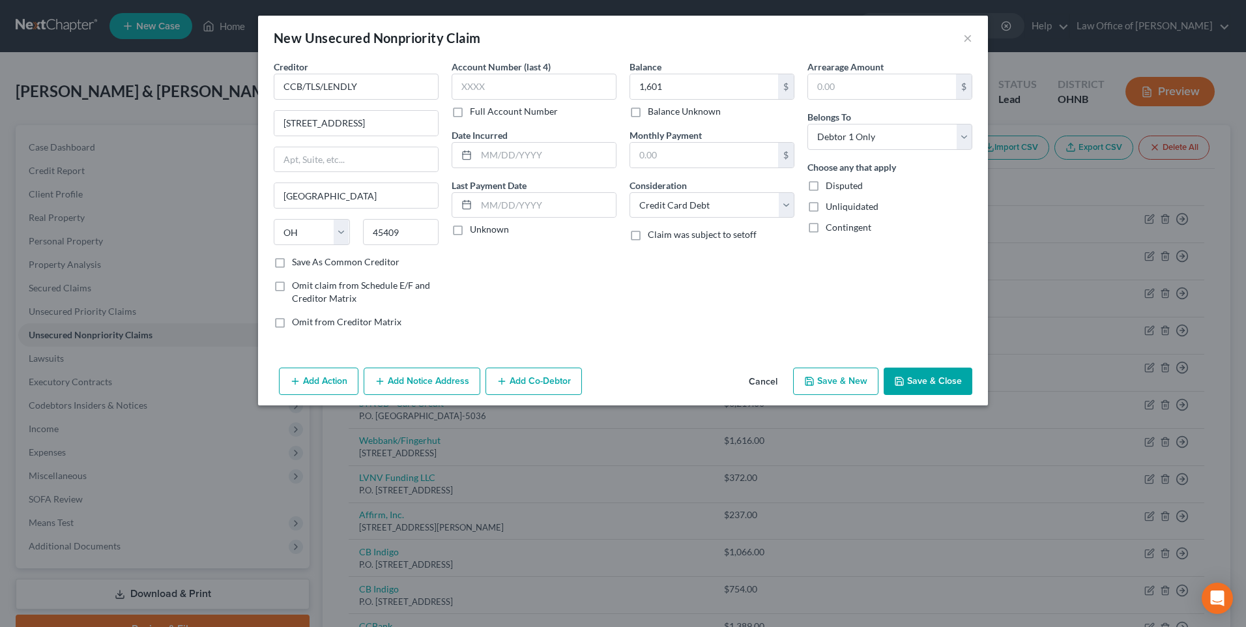
select select "2"
type input "1,601.00"
type input "0.00"
click at [289, 100] on input "text" at bounding box center [356, 87] width 165 height 26
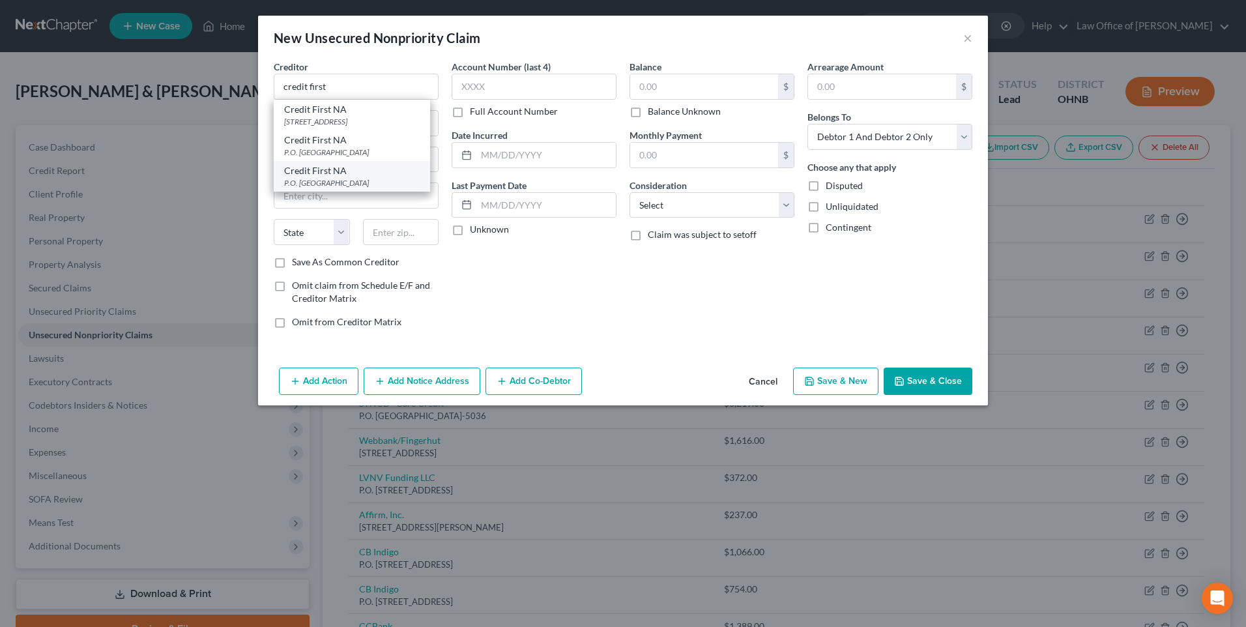
click at [318, 188] on div "P.O. [GEOGRAPHIC_DATA]" at bounding box center [352, 182] width 136 height 11
type input "Credit First NA"
type input "P.O. Box 81315"
type input "Cleveland"
select select "36"
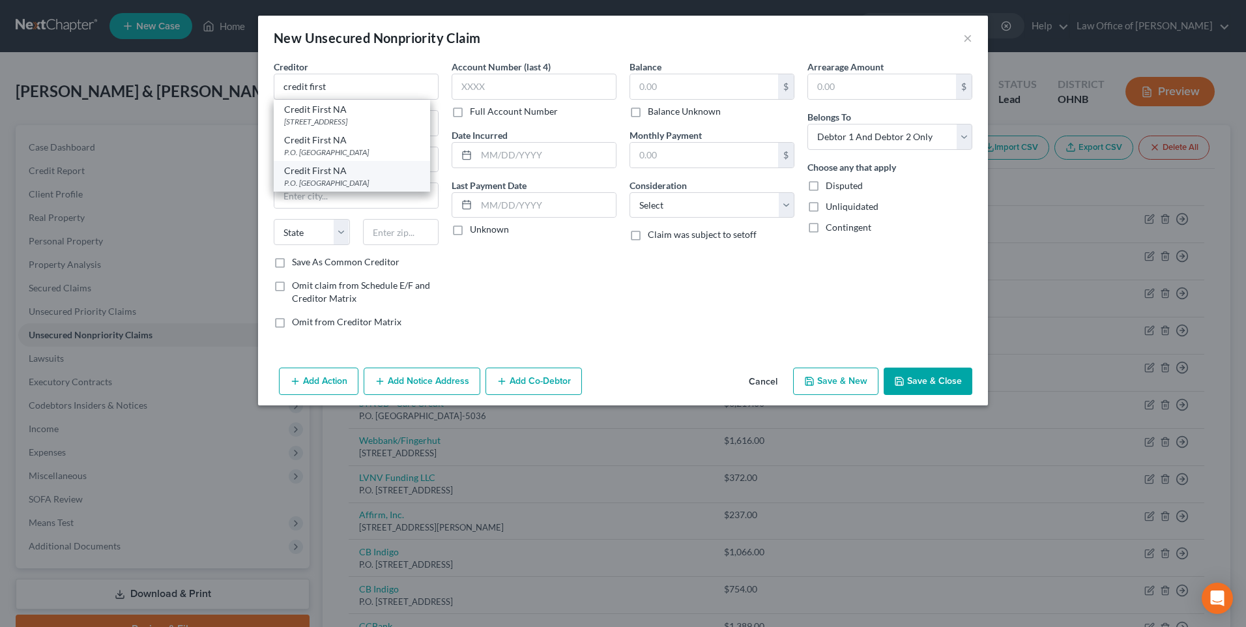
type input "44181"
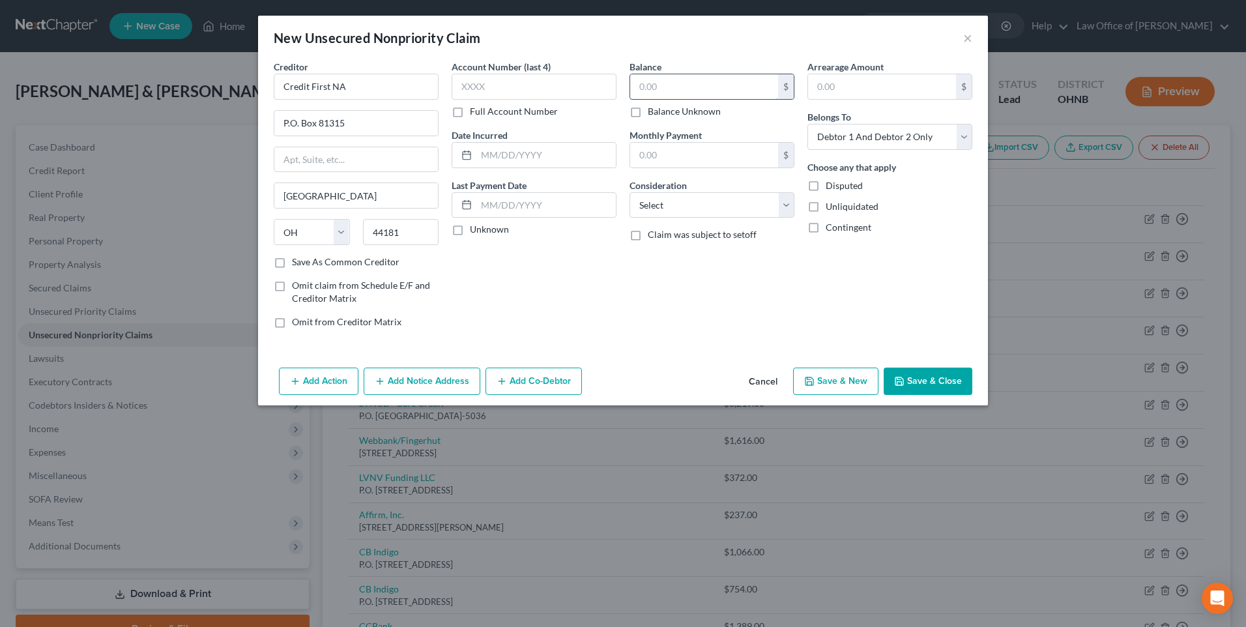
click at [732, 88] on input "text" at bounding box center [704, 86] width 148 height 25
type input "1,553"
click at [711, 217] on select "Select Cable / Satellite Services Collection Agency Credit Card Debt Debt Couns…" at bounding box center [711, 205] width 165 height 26
select select "2"
click at [629, 203] on select "Select Cable / Satellite Services Collection Agency Credit Card Debt Debt Couns…" at bounding box center [711, 205] width 165 height 26
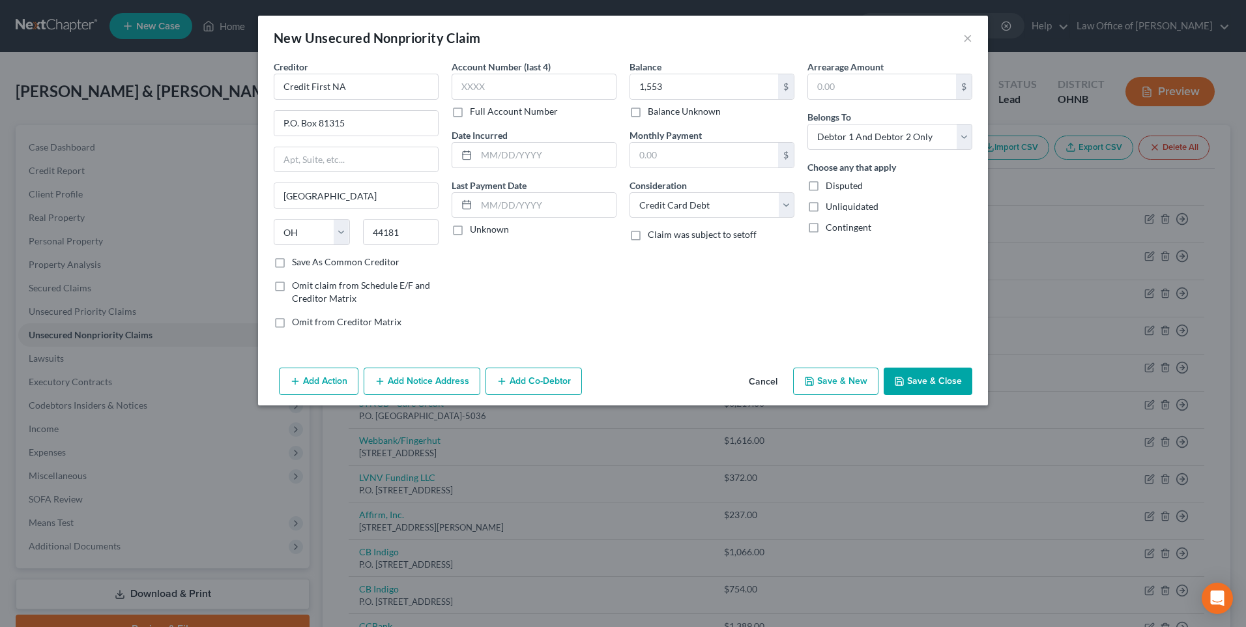
click at [855, 395] on button "Save & New" at bounding box center [835, 380] width 85 height 27
select select "2"
type input "1,553.00"
type input "0.00"
click at [376, 84] on input "text" at bounding box center [356, 87] width 165 height 26
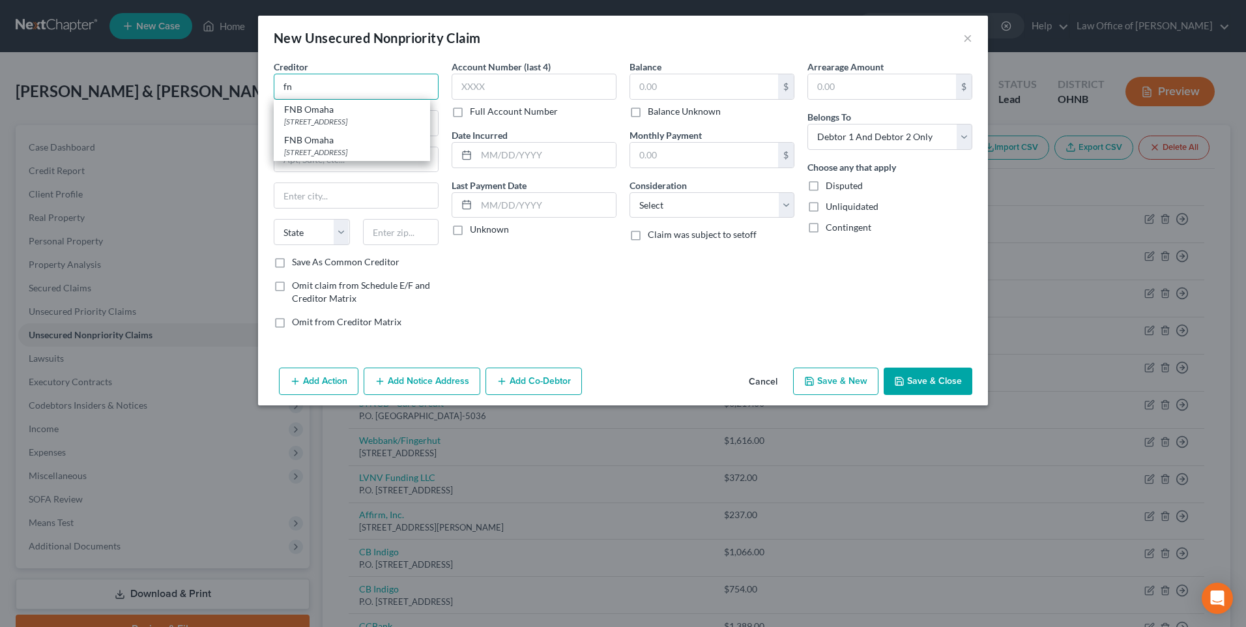
type input "f"
type input "o"
drag, startPoint x: 315, startPoint y: 89, endPoint x: 242, endPoint y: 96, distance: 74.0
click at [258, 96] on div "Creditor * ccs CCS Collections 725 Canton St., Norwood, MA 02062 State AL AK AR…" at bounding box center [623, 211] width 730 height 302
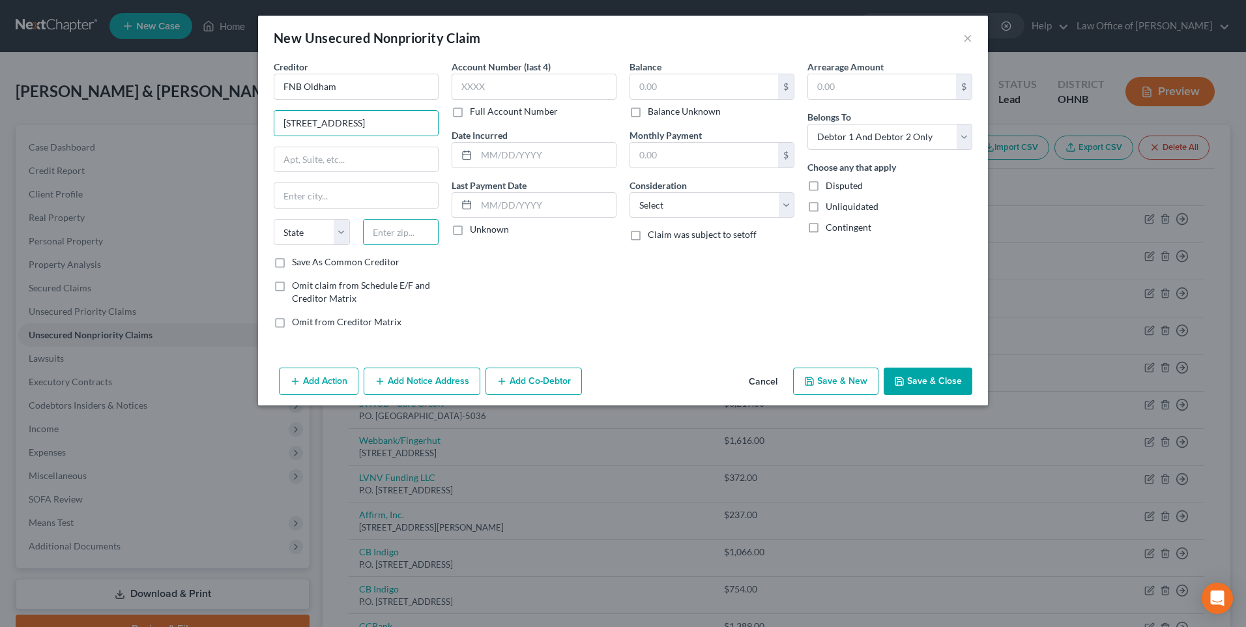
click at [369, 241] on input "text" at bounding box center [401, 232] width 76 height 26
click at [399, 245] on input "57110" at bounding box center [401, 232] width 76 height 26
click at [292, 268] on label "Save As Common Creditor" at bounding box center [346, 261] width 108 height 13
click at [297, 264] on input "Save As Common Creditor" at bounding box center [301, 259] width 8 height 8
click at [698, 94] on input "text" at bounding box center [704, 86] width 148 height 25
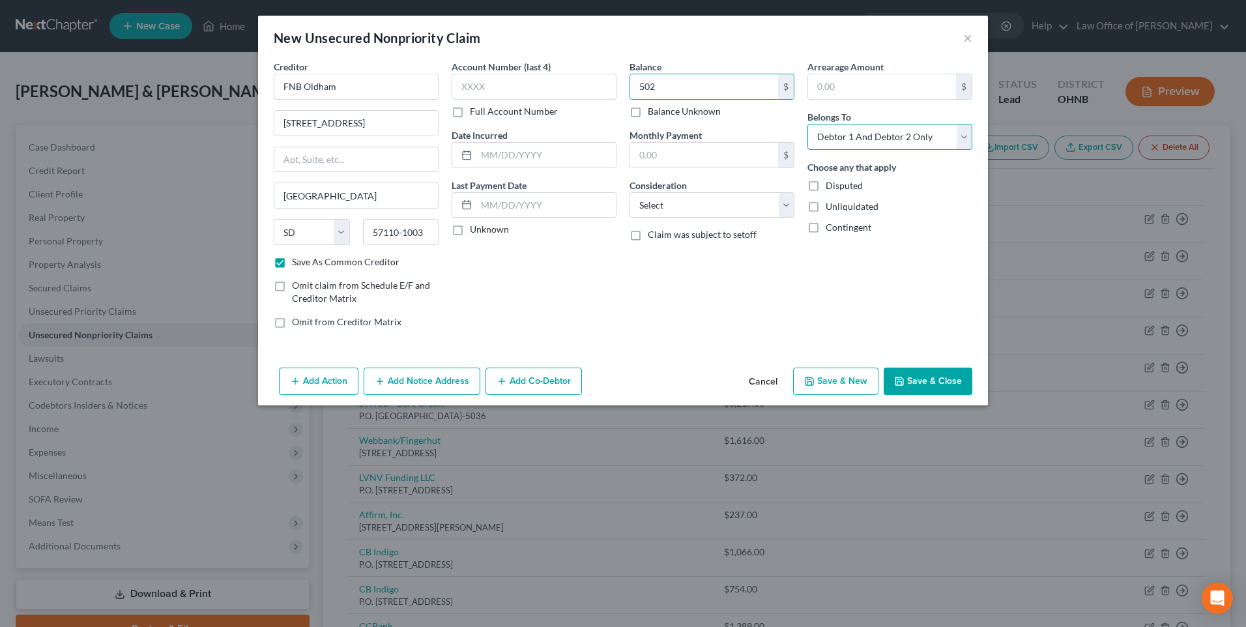
click at [838, 150] on select "Select Debtor 1 Only Debtor 2 Only Debtor 1 And Debtor 2 Only At Least One Of T…" at bounding box center [889, 137] width 165 height 26
click at [818, 131] on select "Select Debtor 1 Only Debtor 2 Only Debtor 1 And Debtor 2 Only At Least One Of T…" at bounding box center [889, 137] width 165 height 26
click at [733, 218] on select "Select Cable / Satellite Services Collection Agency Credit Card Debt Debt Couns…" at bounding box center [711, 205] width 165 height 26
click at [629, 203] on select "Select Cable / Satellite Services Collection Agency Credit Card Debt Debt Couns…" at bounding box center [711, 205] width 165 height 26
click at [859, 395] on button "Save & New" at bounding box center [835, 380] width 85 height 27
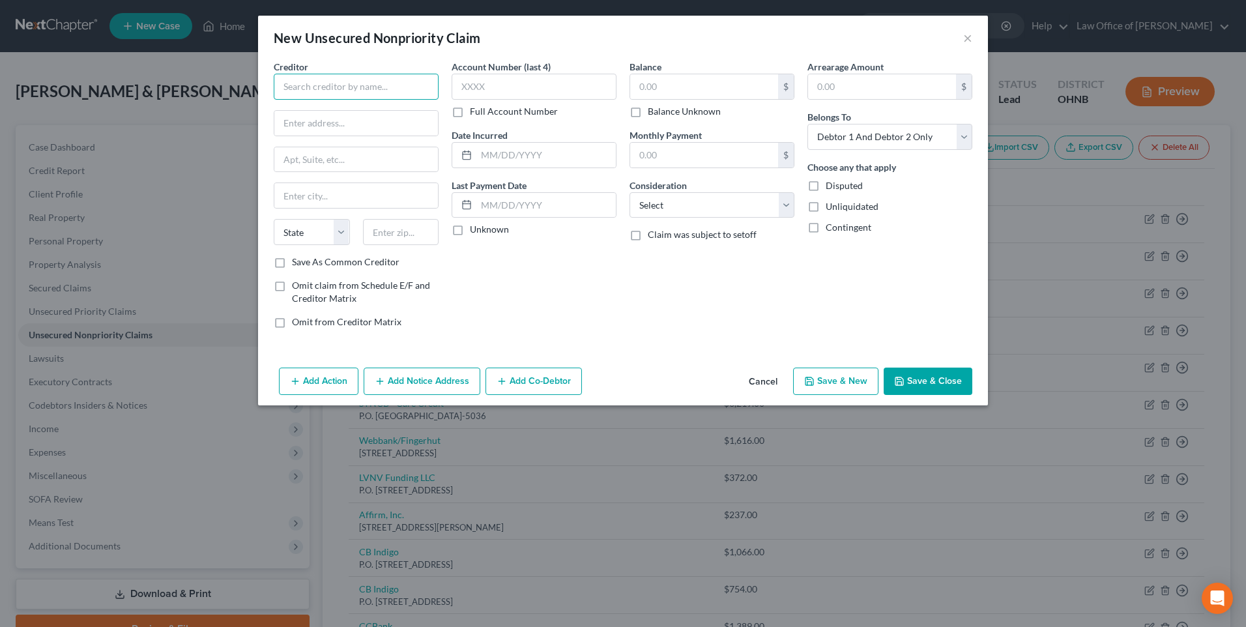
click at [349, 99] on input "text" at bounding box center [356, 87] width 165 height 26
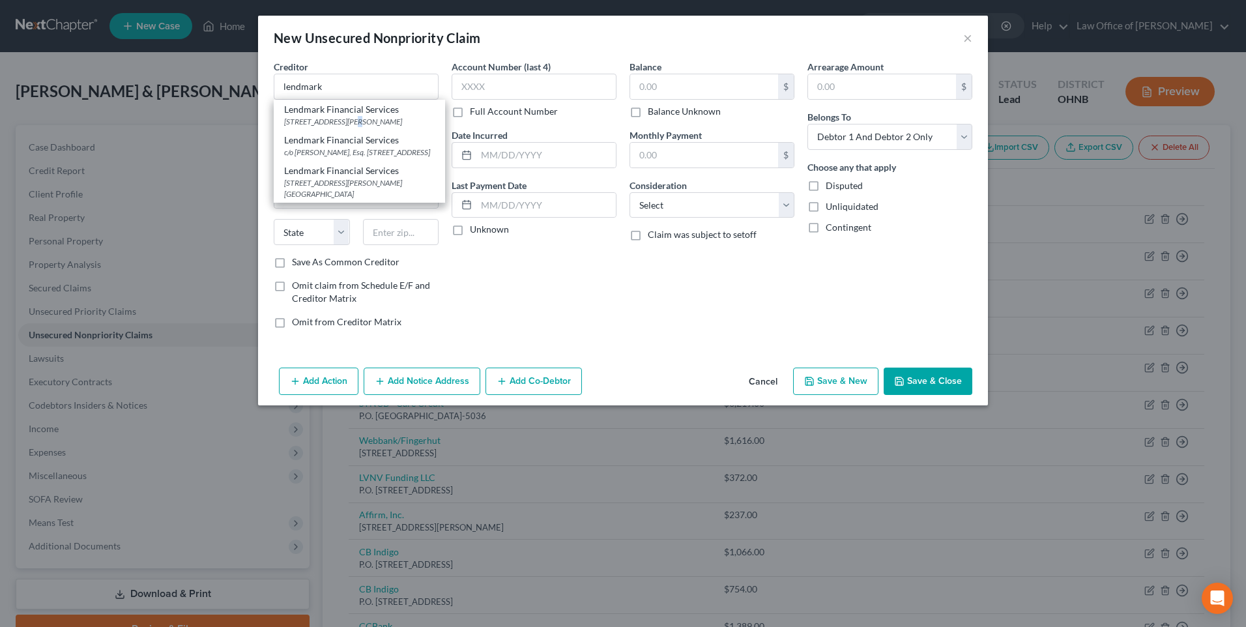
click at [347, 127] on div "[STREET_ADDRESS][PERSON_NAME]" at bounding box center [359, 121] width 151 height 11
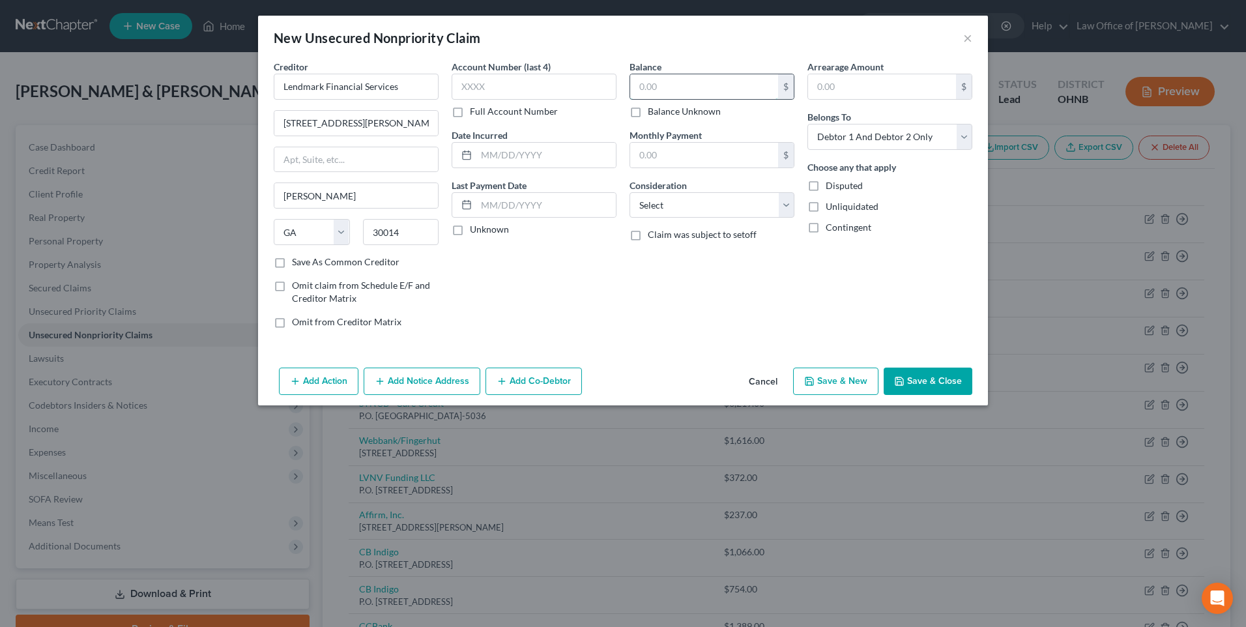
click at [721, 99] on input "text" at bounding box center [704, 86] width 148 height 25
click at [906, 149] on select "Select Debtor 1 Only Debtor 2 Only Debtor 1 And Debtor 2 Only At Least One Of T…" at bounding box center [889, 137] width 165 height 26
click at [818, 131] on select "Select Debtor 1 Only Debtor 2 Only Debtor 1 And Debtor 2 Only At Least One Of T…" at bounding box center [889, 137] width 165 height 26
click at [725, 218] on select "Select Cable / Satellite Services Collection Agency Credit Card Debt Debt Couns…" at bounding box center [711, 205] width 165 height 26
click at [629, 203] on select "Select Cable / Satellite Services Collection Agency Credit Card Debt Debt Couns…" at bounding box center [711, 205] width 165 height 26
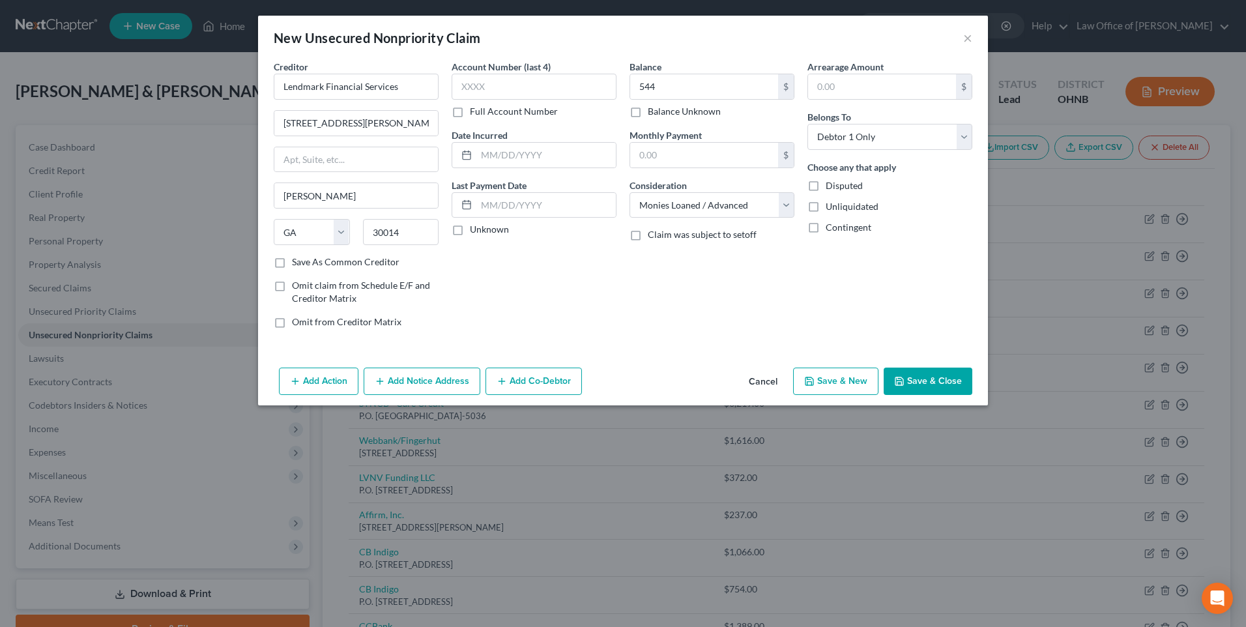
click at [844, 395] on button "Save & New" at bounding box center [835, 380] width 85 height 27
click at [369, 99] on input "text" at bounding box center [356, 87] width 165 height 26
click at [335, 124] on div "P.O. [STREET_ADDRESS]" at bounding box center [352, 121] width 136 height 11
click at [639, 93] on input "text" at bounding box center [704, 86] width 148 height 25
click at [857, 146] on select "Select Debtor 1 Only Debtor 2 Only Debtor 1 And Debtor 2 Only At Least One Of T…" at bounding box center [889, 137] width 165 height 26
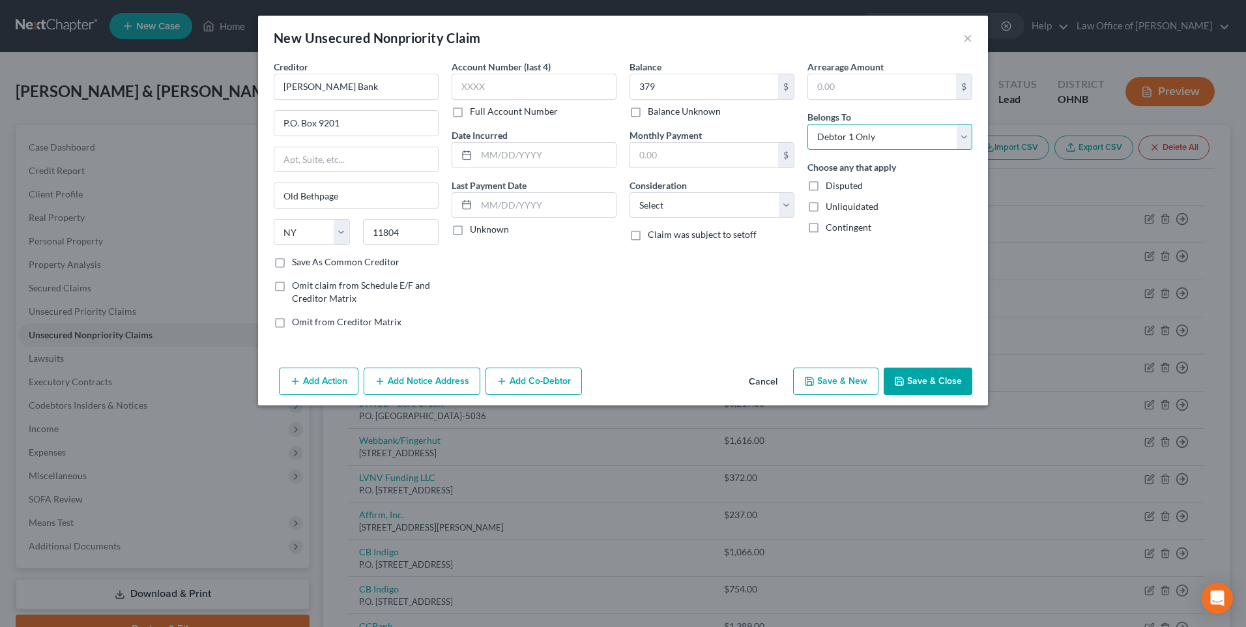
click at [818, 131] on select "Select Debtor 1 Only Debtor 2 Only Debtor 1 And Debtor 2 Only At Least One Of T…" at bounding box center [889, 137] width 165 height 26
click at [741, 213] on select "Select Cable / Satellite Services Collection Agency Credit Card Debt Debt Couns…" at bounding box center [711, 205] width 165 height 26
click at [629, 203] on select "Select Cable / Satellite Services Collection Agency Credit Card Debt Debt Couns…" at bounding box center [711, 205] width 165 height 26
click at [848, 395] on button "Save & New" at bounding box center [835, 380] width 85 height 27
click at [777, 395] on button "Cancel" at bounding box center [763, 382] width 50 height 26
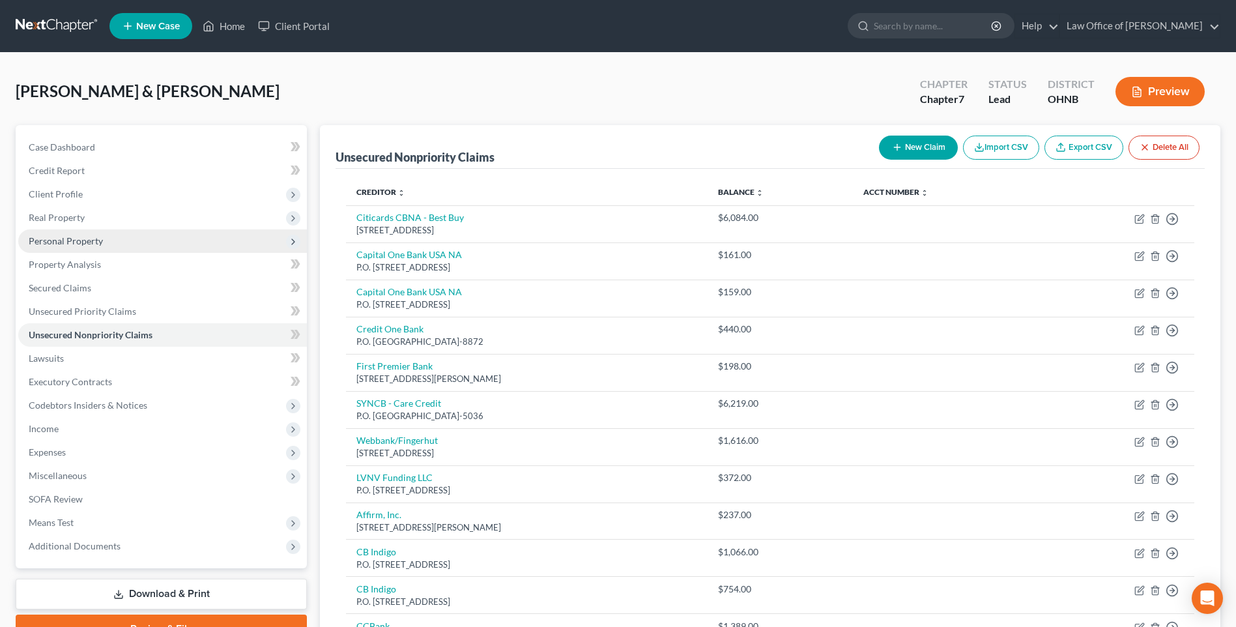
click at [77, 246] on span "Personal Property" at bounding box center [66, 240] width 74 height 11
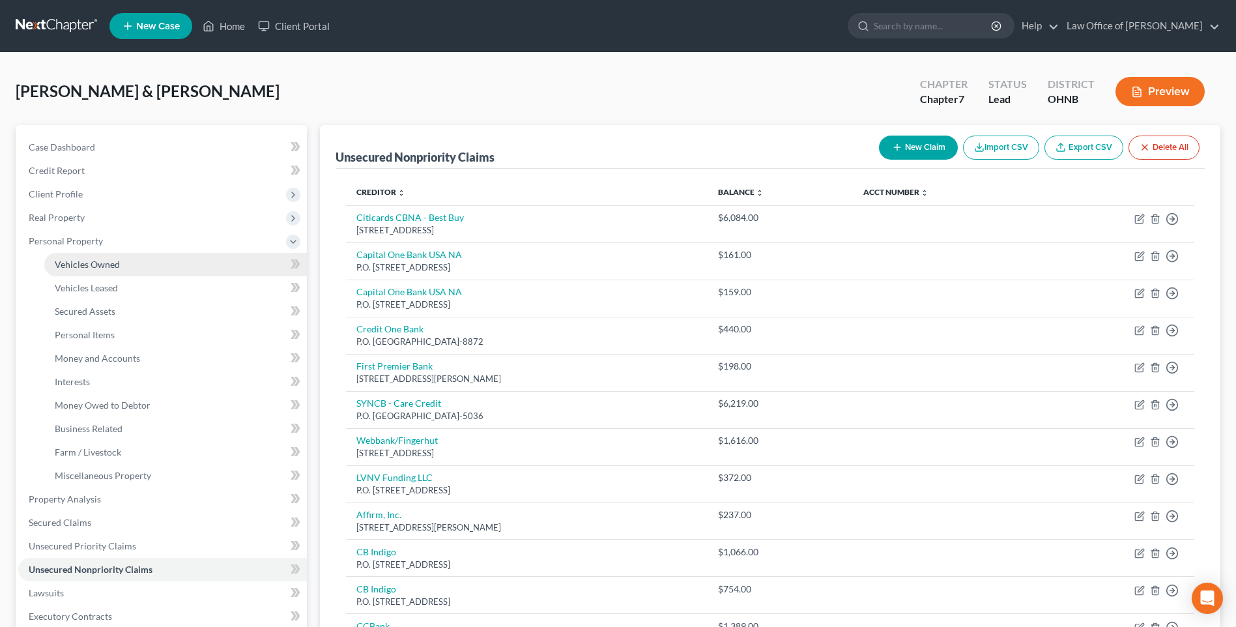
click at [89, 270] on span "Vehicles Owned" at bounding box center [87, 264] width 65 height 11
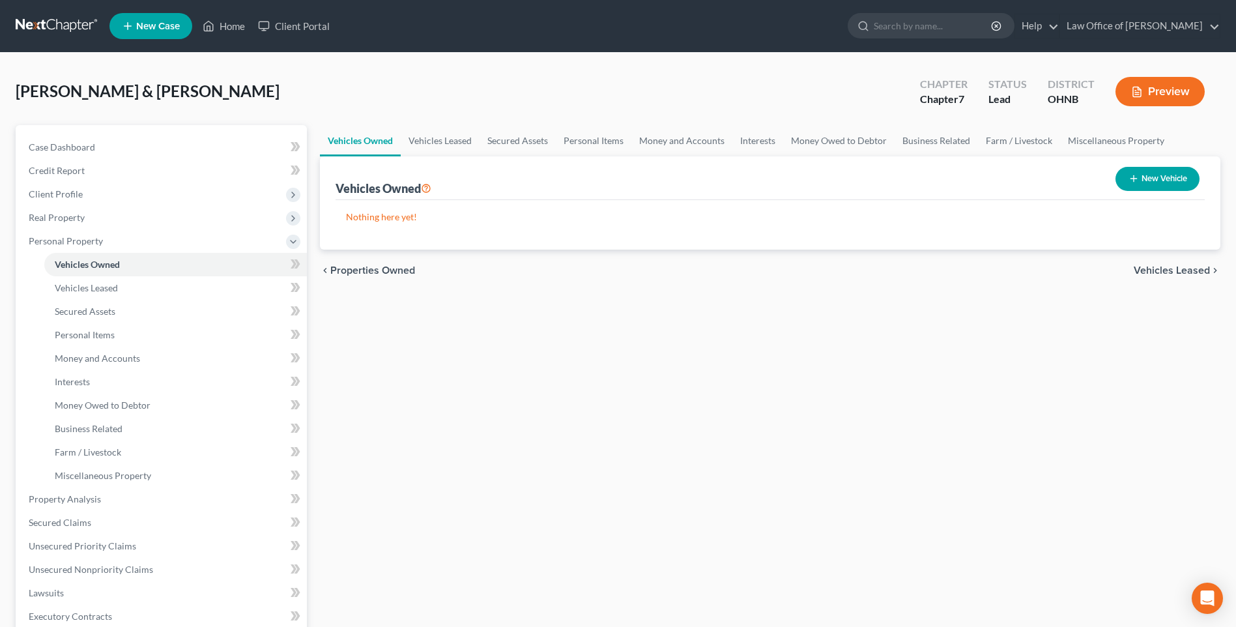
click at [1128, 184] on icon "button" at bounding box center [1133, 178] width 10 height 10
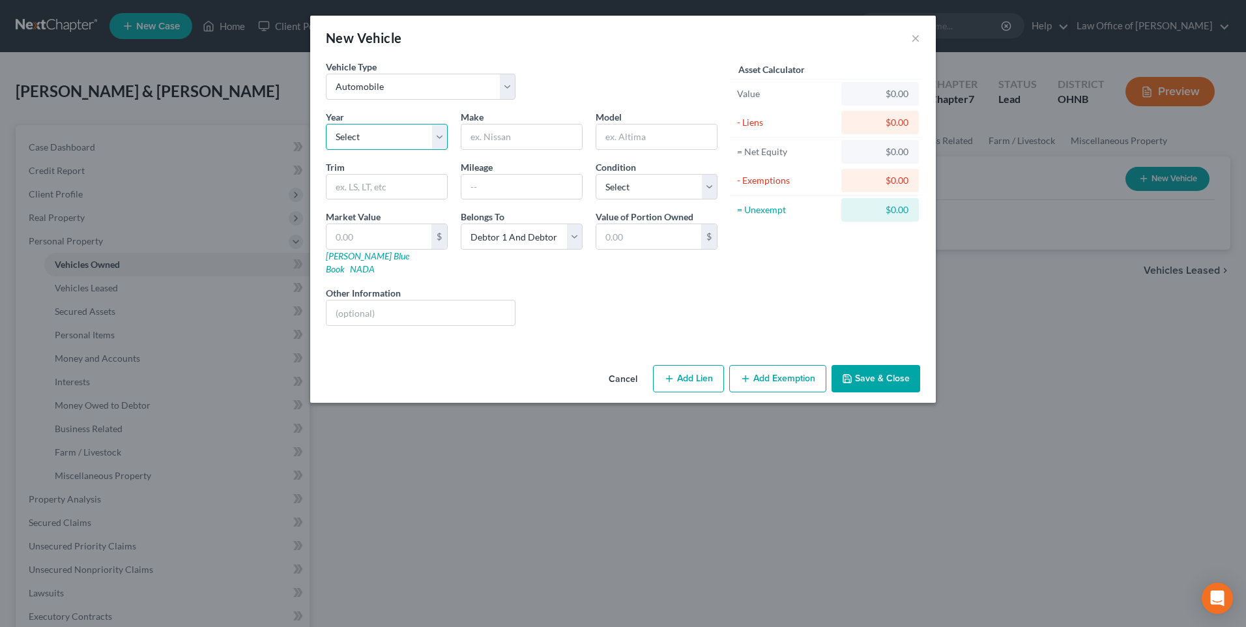
click at [367, 146] on select "Select 2026 2025 2024 2023 2022 2021 2020 2019 2018 2017 2016 2015 2014 2013 20…" at bounding box center [387, 137] width 122 height 26
click at [326, 131] on select "Select 2026 2025 2024 2023 2022 2021 2020 2019 2018 2017 2016 2015 2014 2013 20…" at bounding box center [387, 137] width 122 height 26
click at [478, 139] on input "text" at bounding box center [521, 136] width 121 height 25
click at [644, 200] on select "Select Excellent Very Good Good Fair Poor" at bounding box center [657, 187] width 122 height 26
click at [596, 184] on select "Select Excellent Very Good Good Fair Poor" at bounding box center [657, 187] width 122 height 26
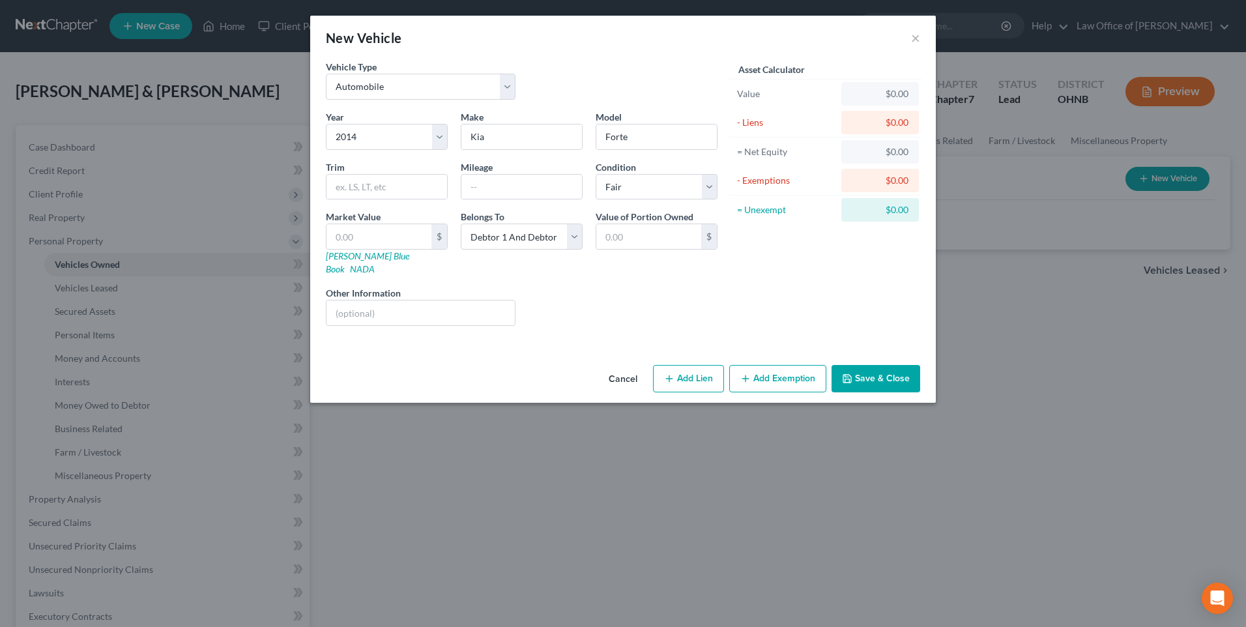
click at [388, 235] on div "Market Value $ Kelly Blue Book NADA" at bounding box center [386, 243] width 135 height 66
click at [362, 194] on input "text" at bounding box center [386, 187] width 121 height 25
click at [352, 249] on input "text" at bounding box center [378, 236] width 105 height 25
click at [505, 250] on select "Select Debtor 1 Only Debtor 2 Only Debtor 1 And Debtor 2 Only At Least One Of T…" at bounding box center [522, 236] width 122 height 26
click at [461, 237] on select "Select Debtor 1 Only Debtor 2 Only Debtor 1 And Debtor 2 Only At Least One Of T…" at bounding box center [522, 236] width 122 height 26
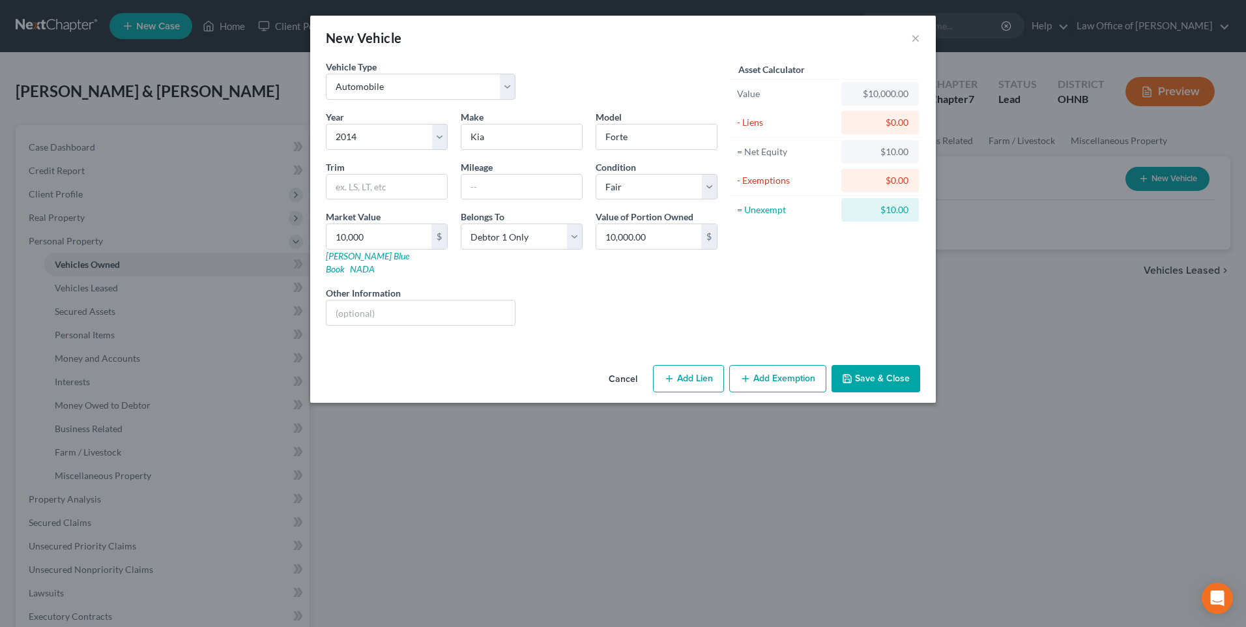
click at [674, 384] on icon "button" at bounding box center [669, 378] width 10 height 10
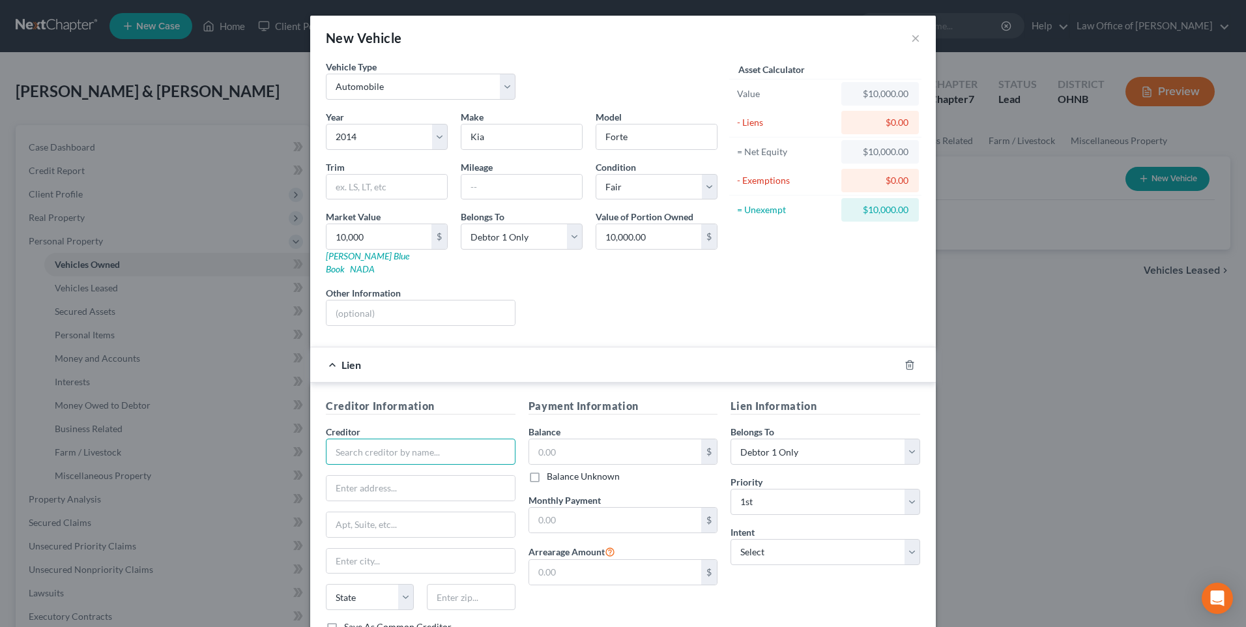
click at [476, 464] on input "text" at bounding box center [421, 451] width 190 height 26
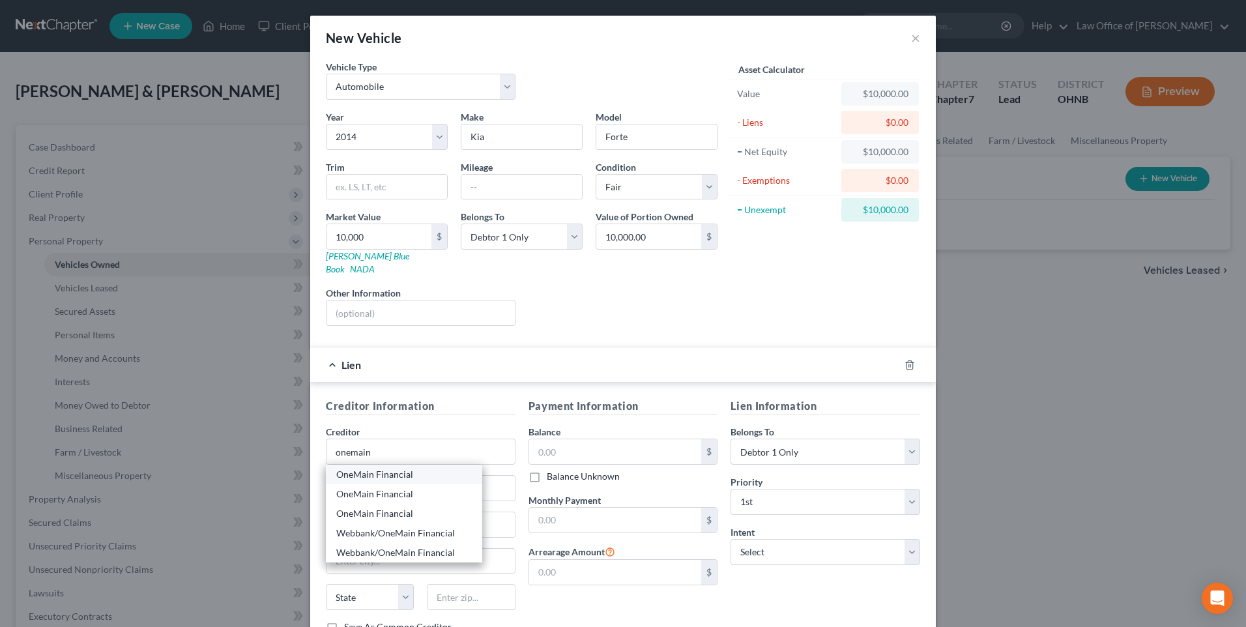
click at [380, 481] on div "OneMain Financial" at bounding box center [404, 474] width 136 height 13
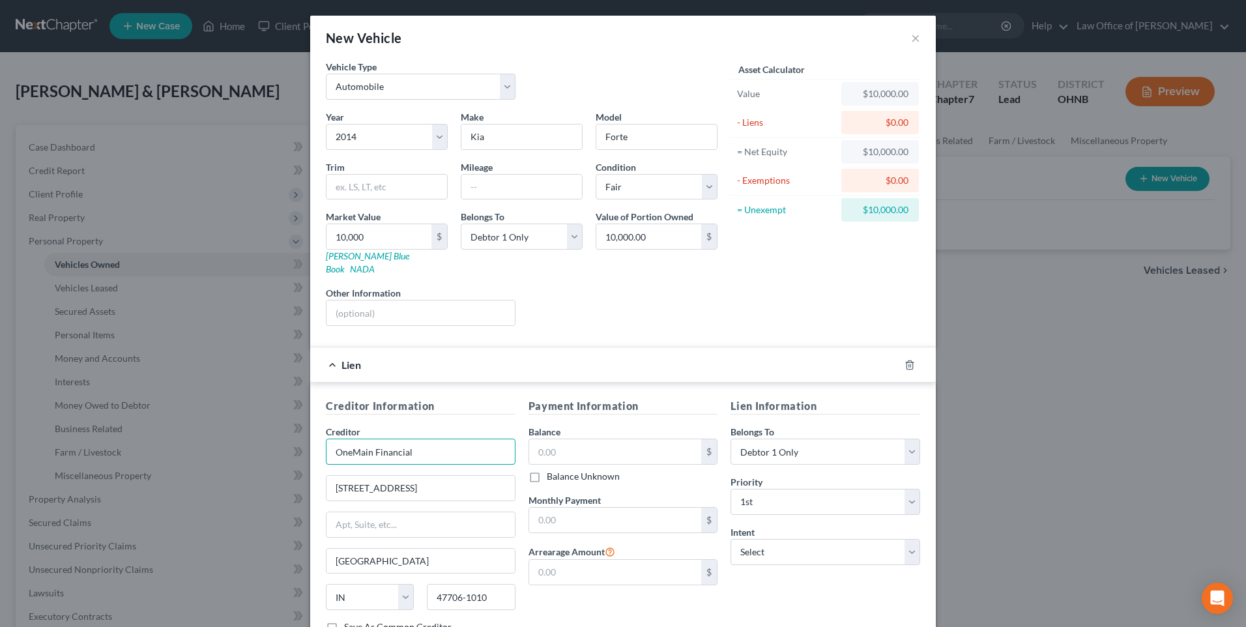
click at [410, 465] on input "OneMain Financial" at bounding box center [421, 451] width 190 height 26
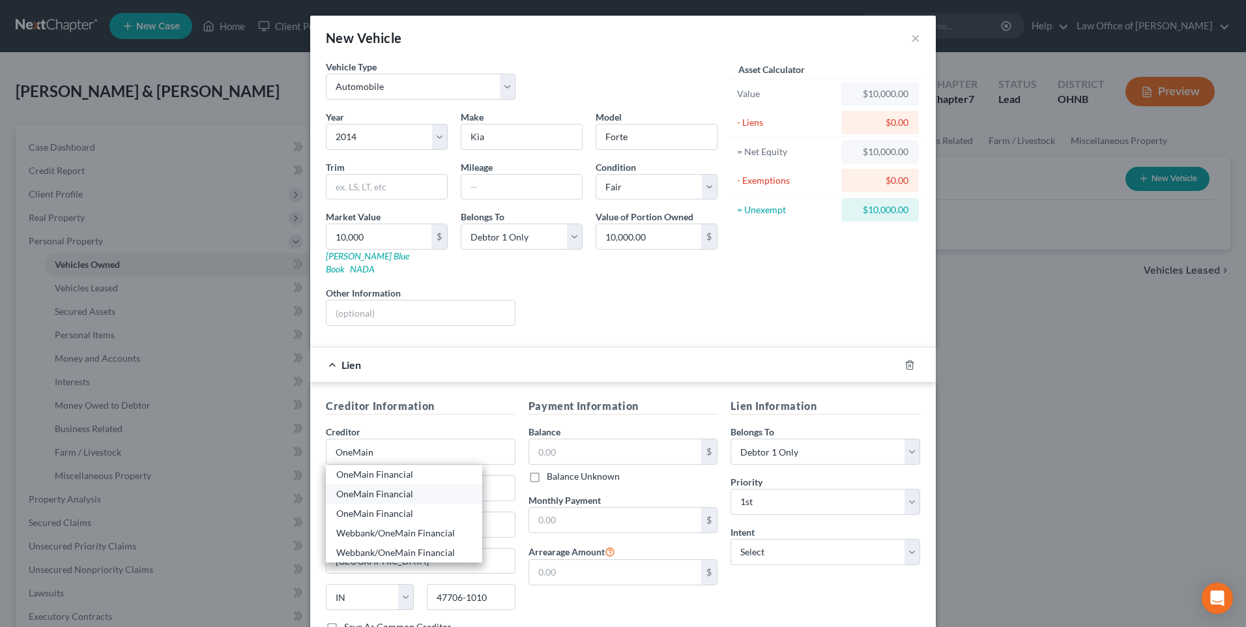
click at [383, 500] on div "OneMain Financial" at bounding box center [404, 493] width 136 height 13
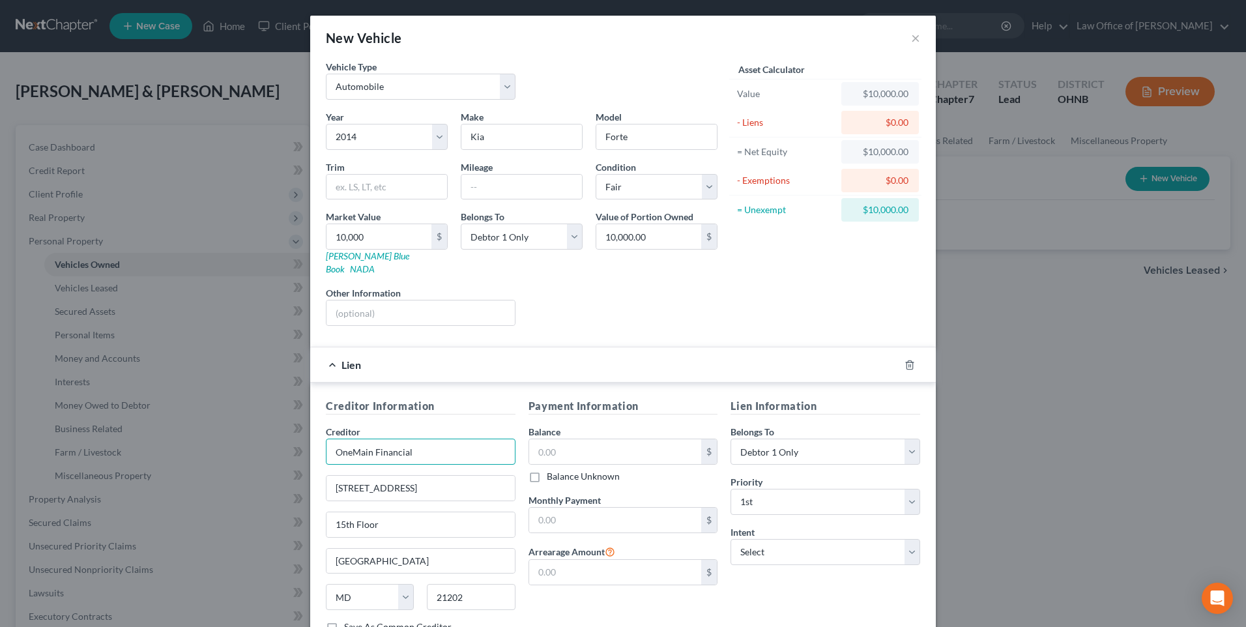
drag, startPoint x: 408, startPoint y: 463, endPoint x: 354, endPoint y: 467, distance: 53.6
click at [354, 465] on input "OneMain Financial" at bounding box center [421, 451] width 190 height 26
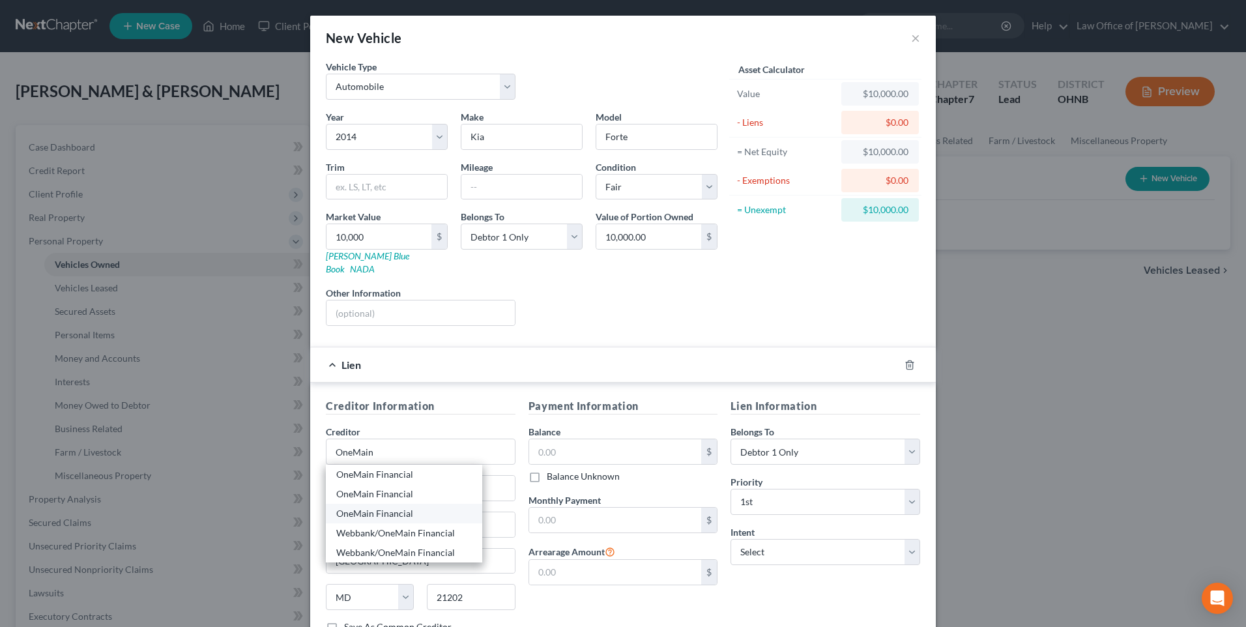
click at [369, 520] on div "OneMain Financial" at bounding box center [404, 513] width 136 height 13
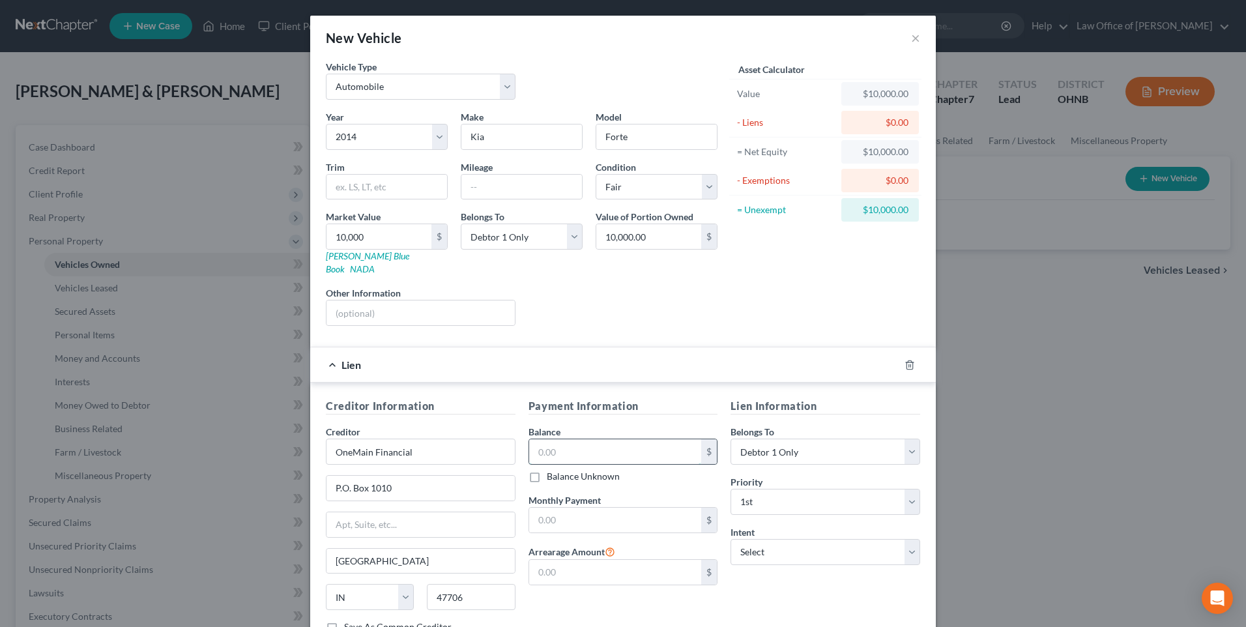
click at [558, 464] on input "text" at bounding box center [615, 451] width 173 height 25
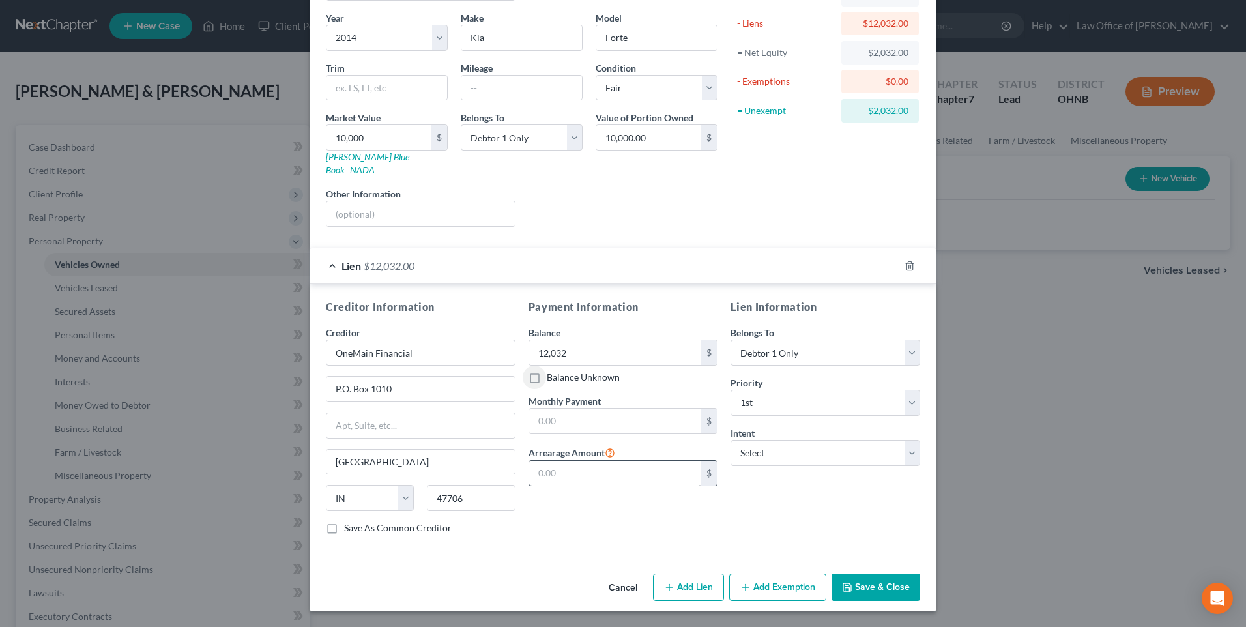
scroll to position [129, 0]
click at [563, 409] on input "text" at bounding box center [615, 421] width 173 height 25
click at [790, 442] on select "Select Surrender Redeem Reaffirm Avoid Other" at bounding box center [825, 453] width 190 height 26
click at [732, 440] on select "Select Surrender Redeem Reaffirm Avoid Other" at bounding box center [825, 453] width 190 height 26
click at [882, 584] on button "Save & Close" at bounding box center [875, 586] width 89 height 27
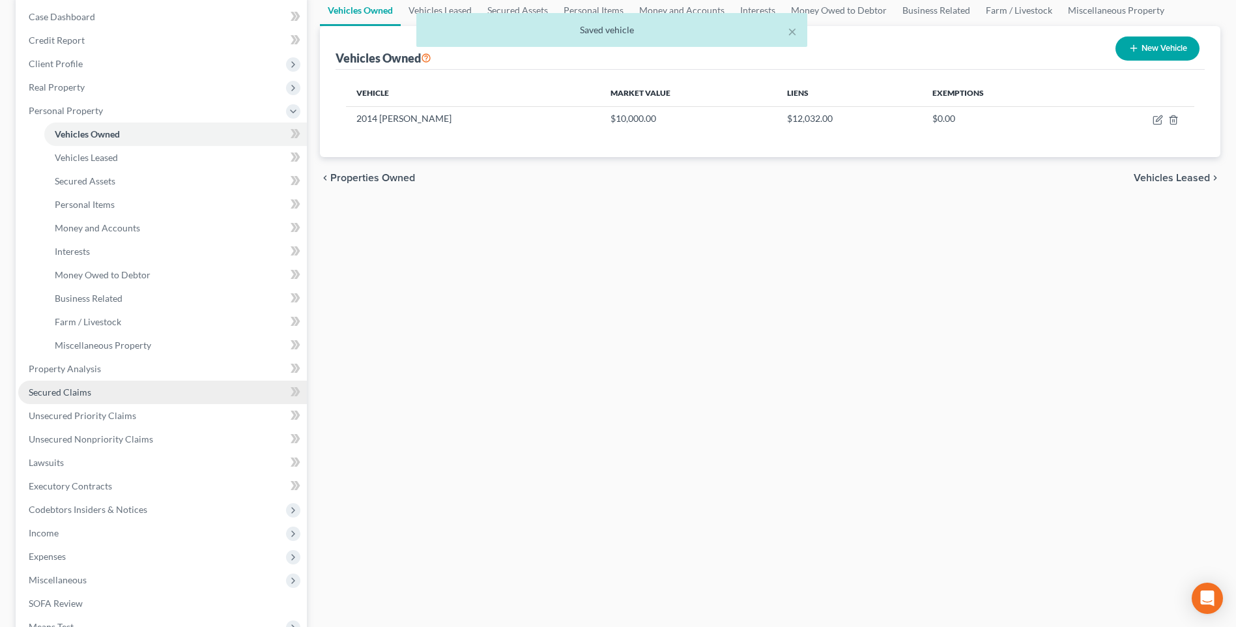
click at [91, 397] on span "Secured Claims" at bounding box center [60, 391] width 63 height 11
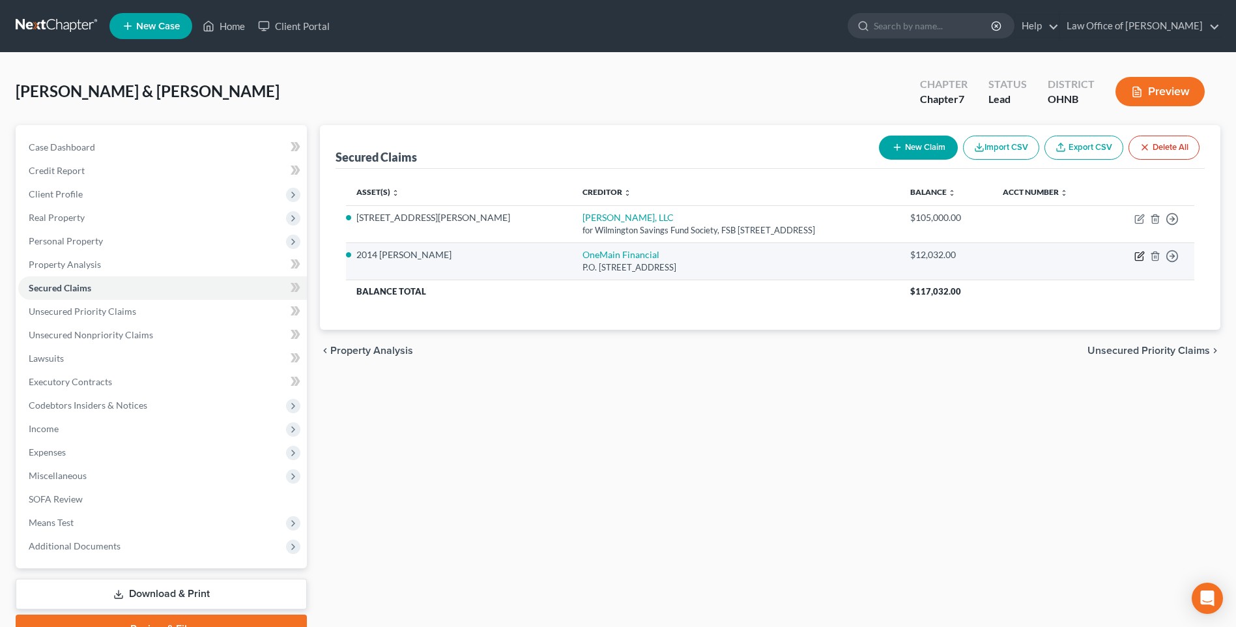
click at [1135, 261] on icon "button" at bounding box center [1139, 257] width 8 height 8
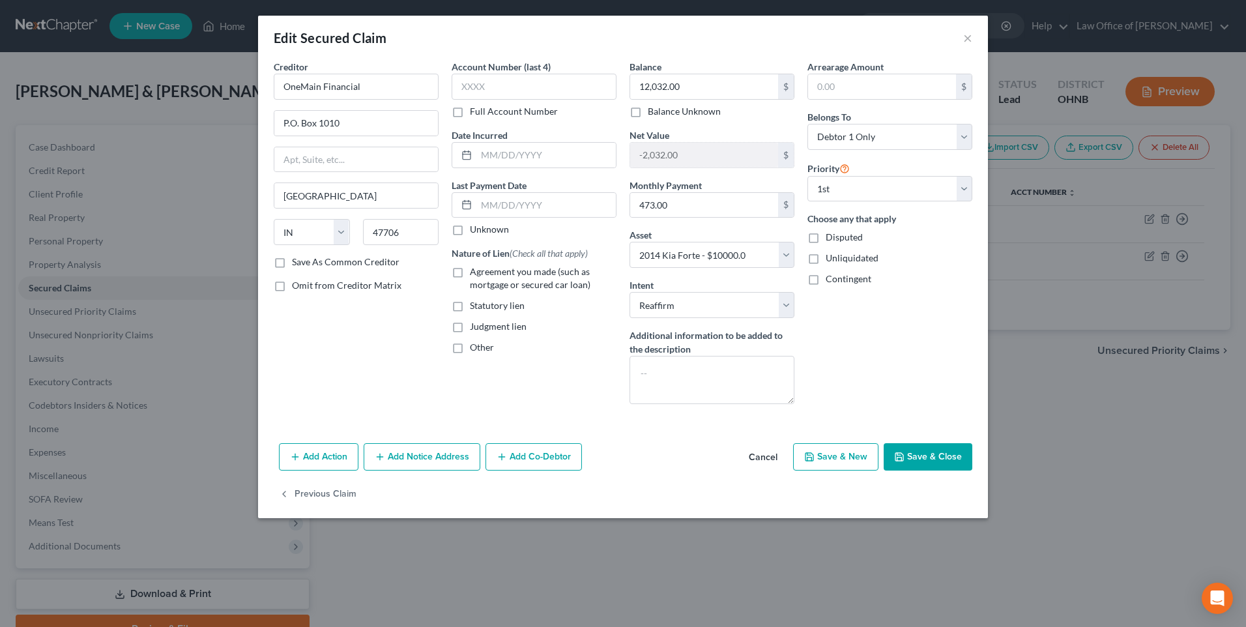
click at [470, 289] on label "Agreement you made (such as mortgage or secured car loan)" at bounding box center [543, 278] width 147 height 26
click at [475, 274] on input "Agreement you made (such as mortgage or secured car loan)" at bounding box center [479, 269] width 8 height 8
click at [926, 470] on button "Save & Close" at bounding box center [927, 456] width 89 height 27
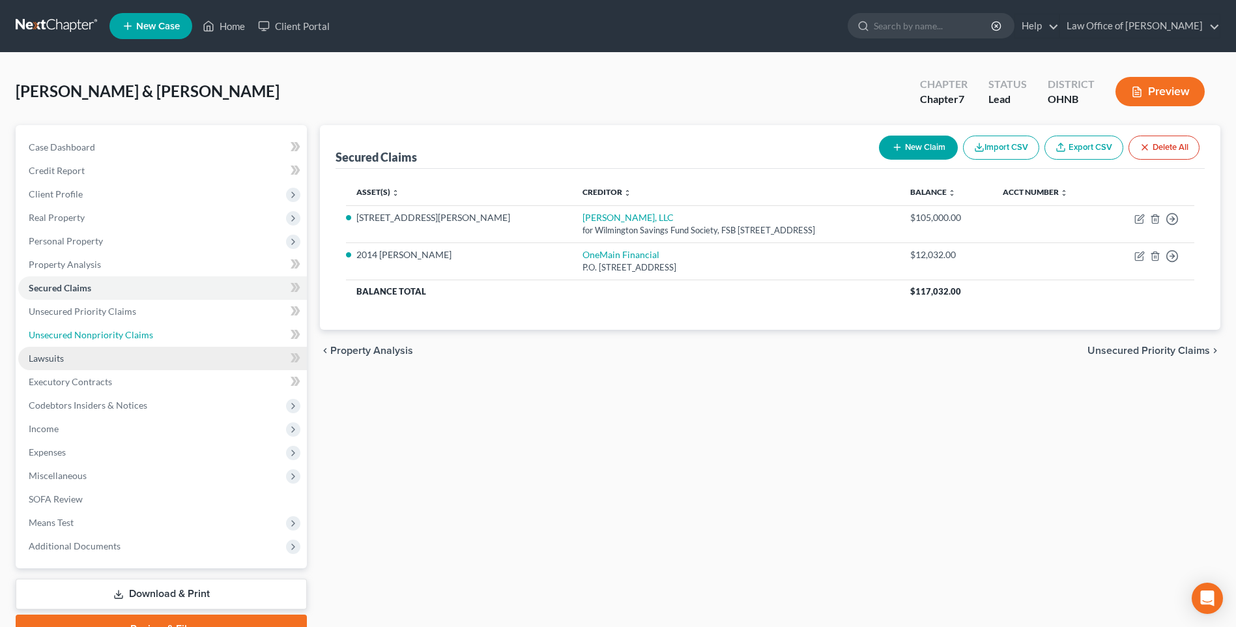
drag, startPoint x: 91, startPoint y: 355, endPoint x: 151, endPoint y: 367, distance: 61.2
click at [91, 340] on span "Unsecured Nonpriority Claims" at bounding box center [91, 334] width 124 height 11
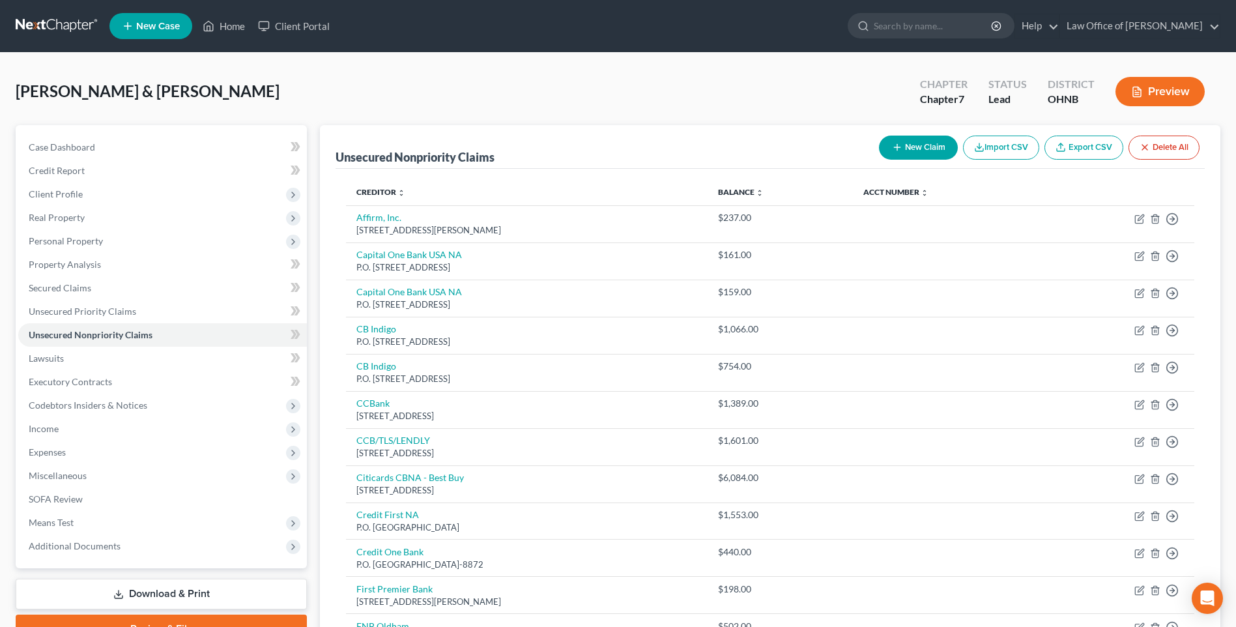
click at [892, 152] on icon "button" at bounding box center [897, 147] width 10 height 10
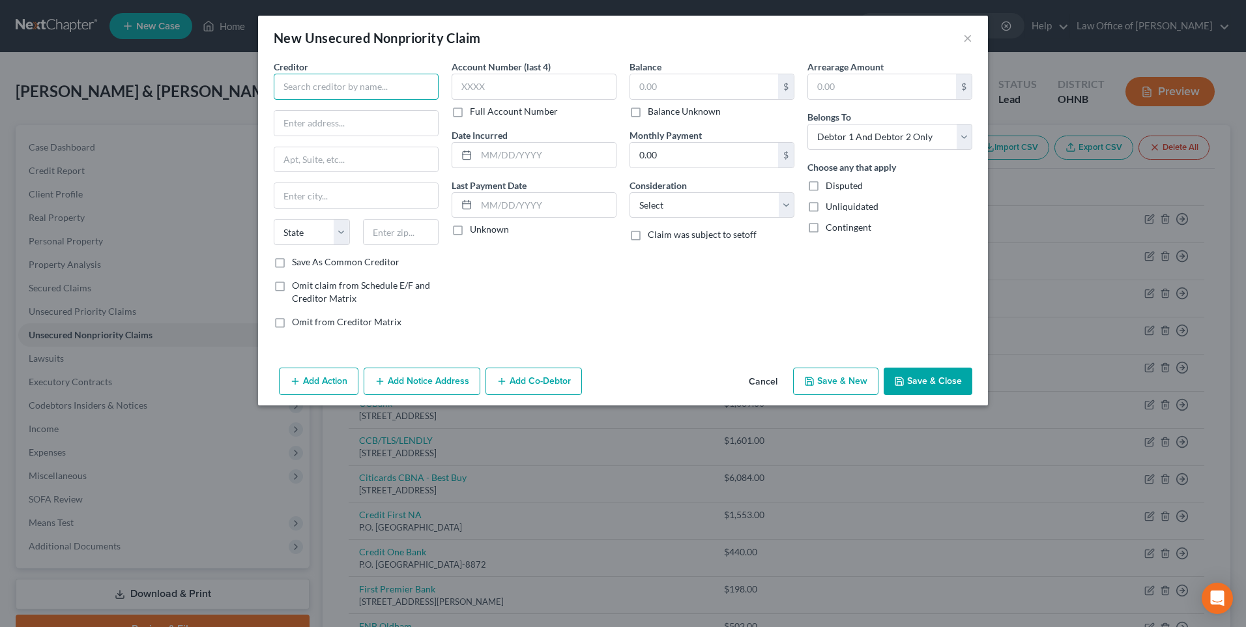
click at [369, 85] on input "text" at bounding box center [356, 87] width 165 height 26
click at [343, 126] on div "1929 3d Ave. Suite 300, Seattle, WA 98101" at bounding box center [352, 121] width 136 height 11
drag, startPoint x: 329, startPoint y: 130, endPoint x: 239, endPoint y: 130, distance: 89.9
click at [258, 130] on div "Creditor * Possible Financial Inc. 1929 3d Ave. Suite 300 Seattle State AL AK A…" at bounding box center [623, 211] width 730 height 302
click at [298, 168] on input "Suite 300" at bounding box center [356, 159] width 164 height 25
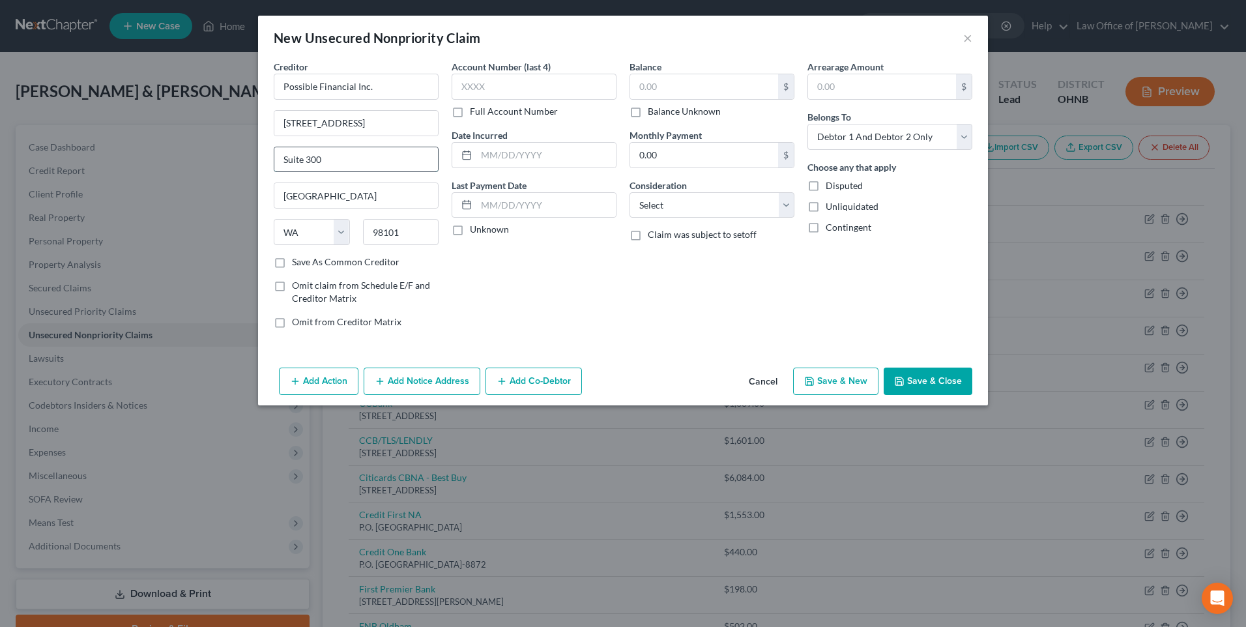
click at [298, 168] on input "Suite 300" at bounding box center [356, 159] width 164 height 25
click at [292, 268] on label "Save As Common Creditor" at bounding box center [346, 261] width 108 height 13
click at [297, 264] on input "Save As Common Creditor" at bounding box center [301, 259] width 8 height 8
click at [699, 81] on input "text" at bounding box center [704, 86] width 148 height 25
click at [911, 150] on select "Select Debtor 1 Only Debtor 2 Only Debtor 1 And Debtor 2 Only At Least One Of T…" at bounding box center [889, 137] width 165 height 26
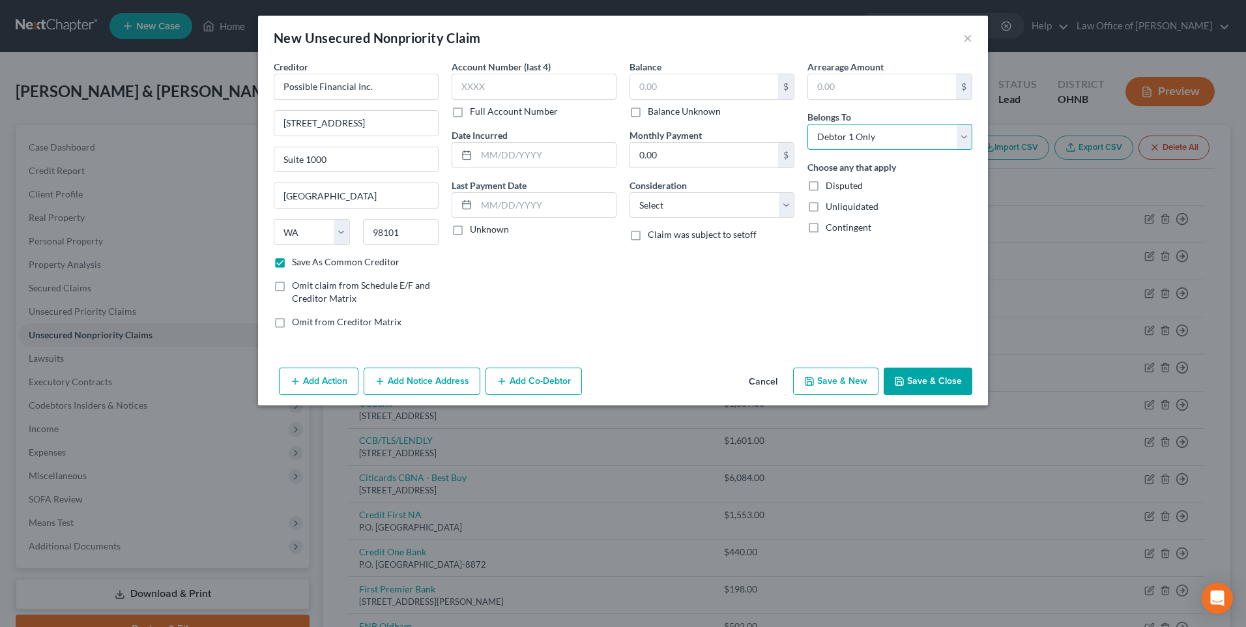
click at [818, 131] on select "Select Debtor 1 Only Debtor 2 Only Debtor 1 And Debtor 2 Only At Least One Of T…" at bounding box center [889, 137] width 165 height 26
click at [737, 216] on select "Select Cable / Satellite Services Collection Agency Credit Card Debt Debt Couns…" at bounding box center [711, 205] width 165 height 26
click at [629, 203] on select "Select Cable / Satellite Services Collection Agency Credit Card Debt Debt Couns…" at bounding box center [711, 205] width 165 height 26
click at [877, 395] on button "Save & New" at bounding box center [835, 380] width 85 height 27
click at [337, 97] on input "text" at bounding box center [356, 87] width 165 height 26
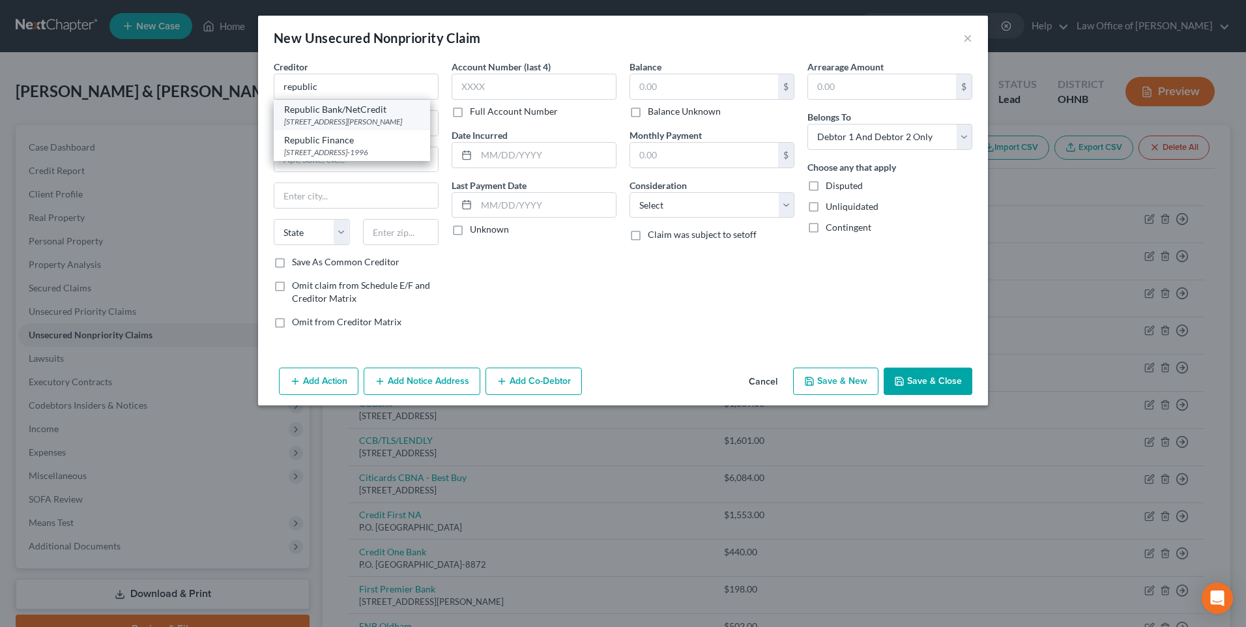
click at [334, 116] on div "Republic Bank/NetCredit" at bounding box center [352, 109] width 136 height 13
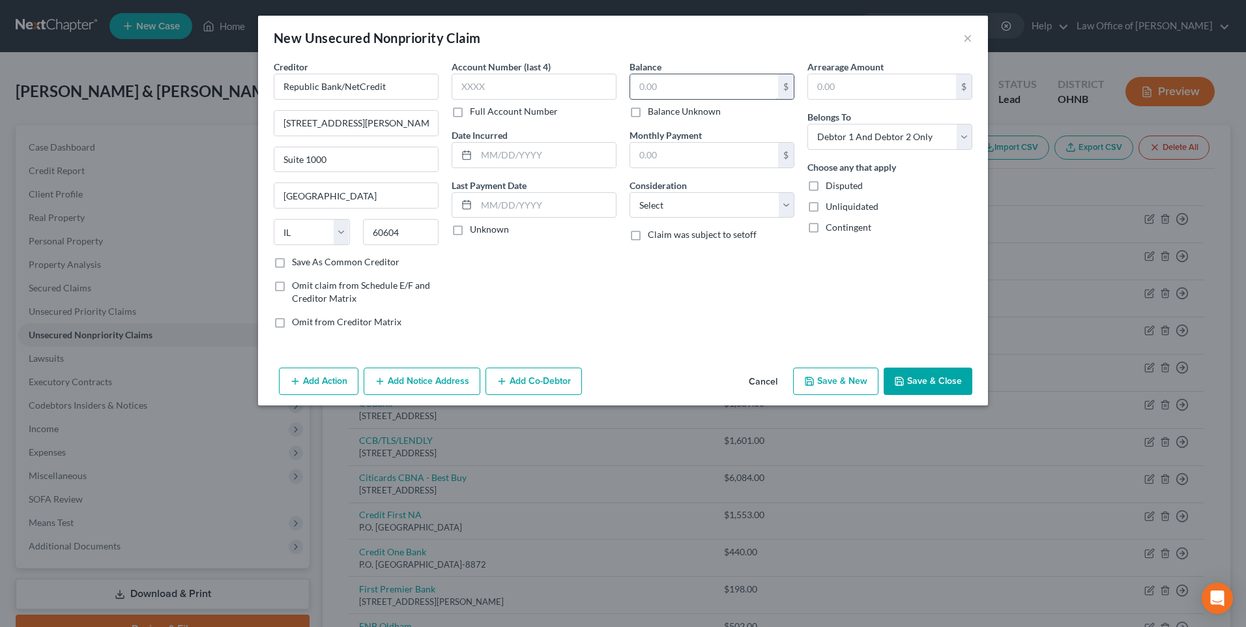
click at [691, 97] on input "text" at bounding box center [704, 86] width 148 height 25
click at [856, 141] on select "Select Debtor 1 Only Debtor 2 Only Debtor 1 And Debtor 2 Only At Least One Of T…" at bounding box center [889, 137] width 165 height 26
click at [818, 131] on select "Select Debtor 1 Only Debtor 2 Only Debtor 1 And Debtor 2 Only At Least One Of T…" at bounding box center [889, 137] width 165 height 26
click at [738, 212] on select "Select Cable / Satellite Services Collection Agency Credit Card Debt Debt Couns…" at bounding box center [711, 205] width 165 height 26
click at [629, 203] on select "Select Cable / Satellite Services Collection Agency Credit Card Debt Debt Couns…" at bounding box center [711, 205] width 165 height 26
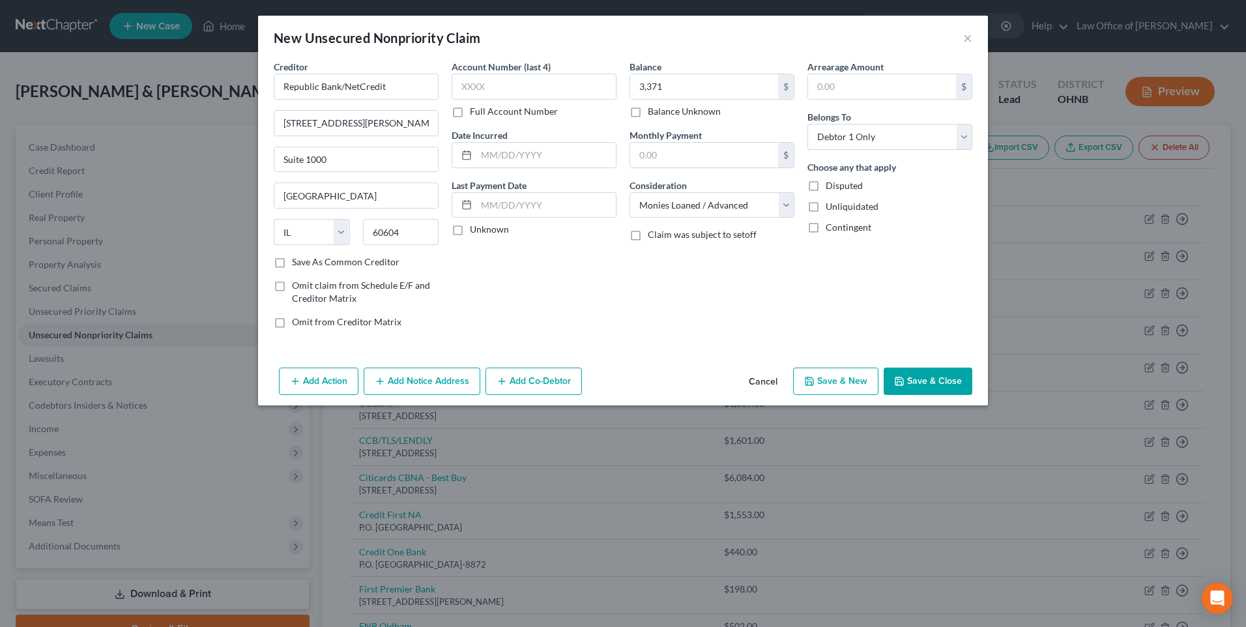
click at [848, 395] on button "Save & New" at bounding box center [835, 380] width 85 height 27
click at [313, 89] on input "text" at bounding box center [356, 87] width 165 height 26
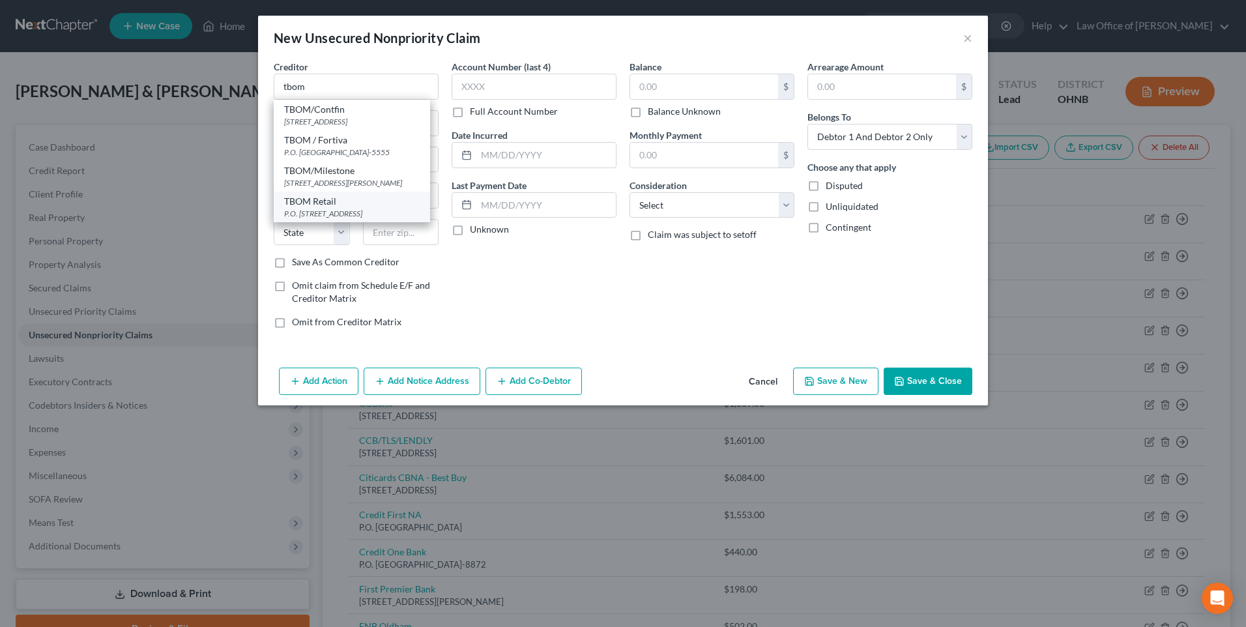
click at [322, 208] on div "TBOM Retail" at bounding box center [352, 201] width 136 height 13
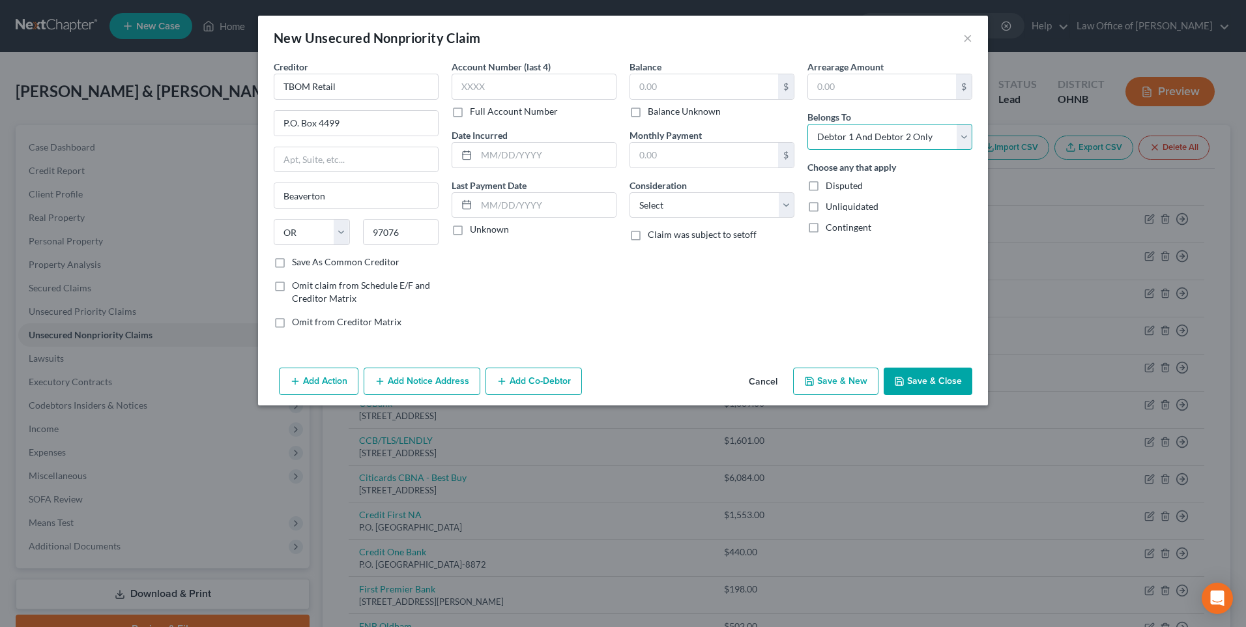
click at [833, 149] on select "Select Debtor 1 Only Debtor 2 Only Debtor 1 And Debtor 2 Only At Least One Of T…" at bounding box center [889, 137] width 165 height 26
click at [818, 131] on select "Select Debtor 1 Only Debtor 2 Only Debtor 1 And Debtor 2 Only At Least One Of T…" at bounding box center [889, 137] width 165 height 26
click at [704, 99] on input "text" at bounding box center [704, 86] width 148 height 25
click at [725, 218] on select "Select Cable / Satellite Services Collection Agency Credit Card Debt Debt Couns…" at bounding box center [711, 205] width 165 height 26
click at [629, 203] on select "Select Cable / Satellite Services Collection Agency Credit Card Debt Debt Couns…" at bounding box center [711, 205] width 165 height 26
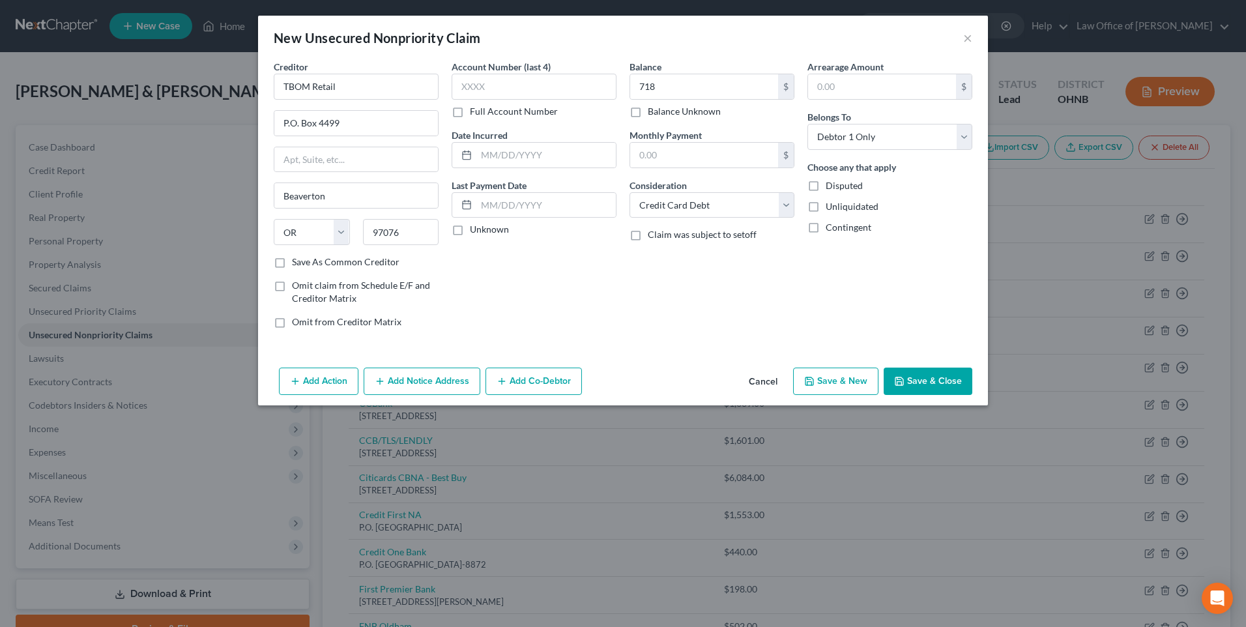
click at [874, 395] on button "Save & New" at bounding box center [835, 380] width 85 height 27
click at [335, 97] on input "text" at bounding box center [356, 87] width 165 height 26
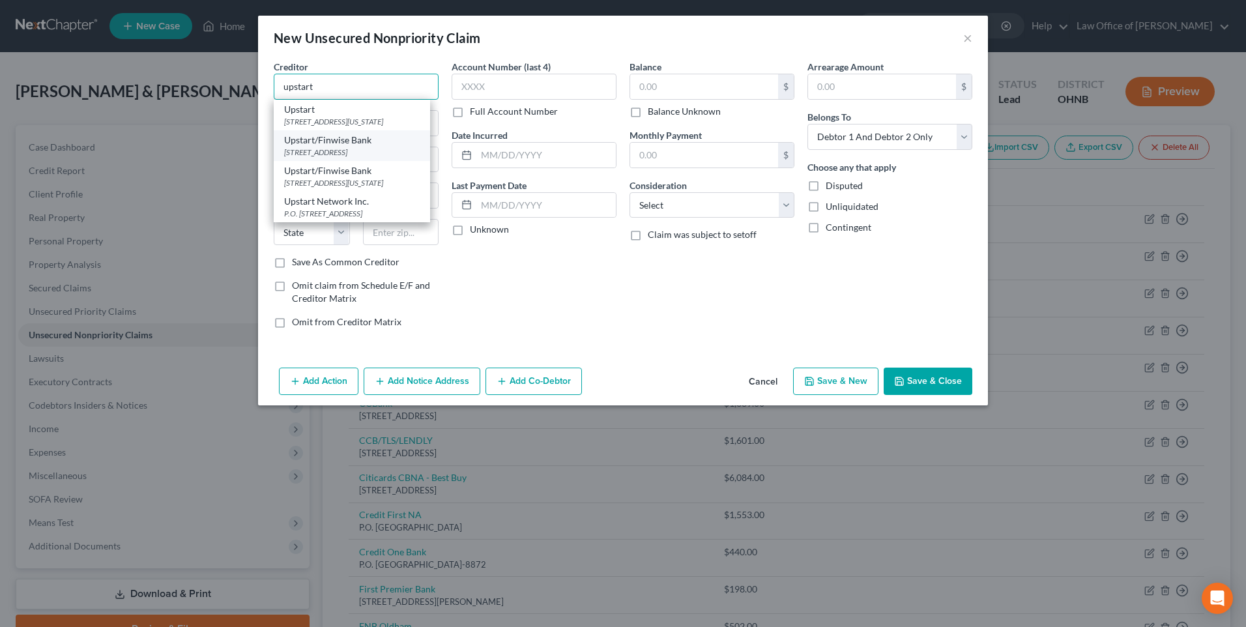
scroll to position [7, 0]
click at [328, 158] on div "2 Circle Star Way 2d Floor, San Carlos, CA 94070" at bounding box center [352, 152] width 136 height 11
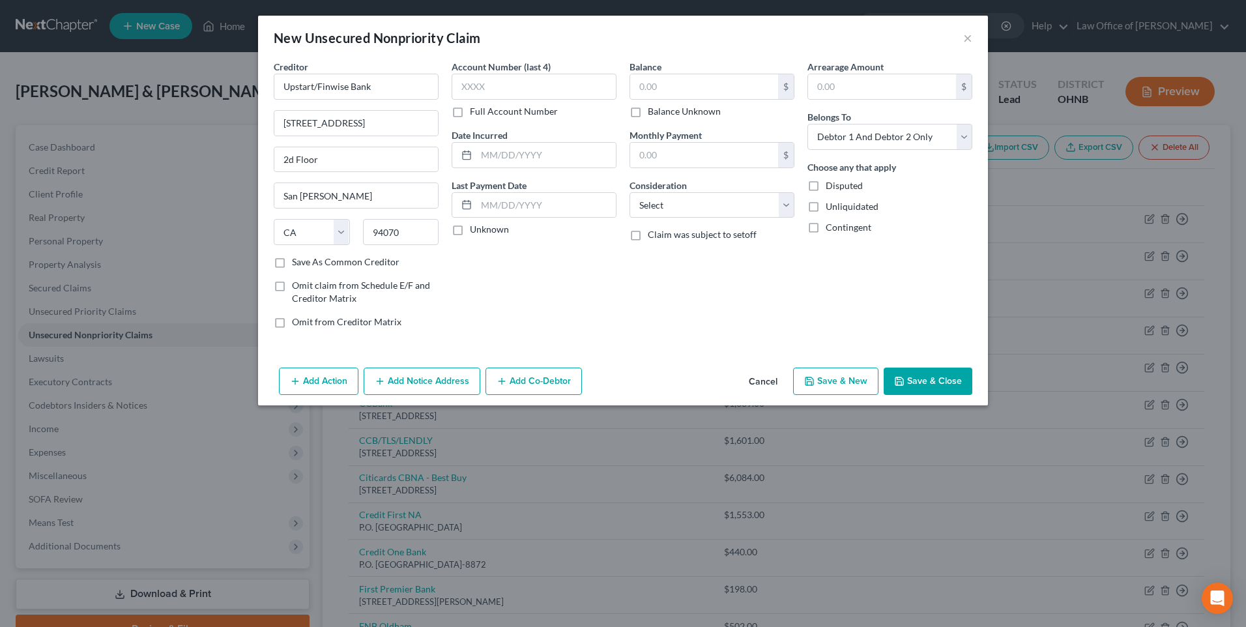
scroll to position [0, 0]
click at [313, 90] on input "Upstart/Finwise Bank" at bounding box center [356, 87] width 165 height 26
drag, startPoint x: 347, startPoint y: 132, endPoint x: 255, endPoint y: 130, distance: 91.9
click at [274, 130] on input "2 Circle Star Way" at bounding box center [356, 123] width 164 height 25
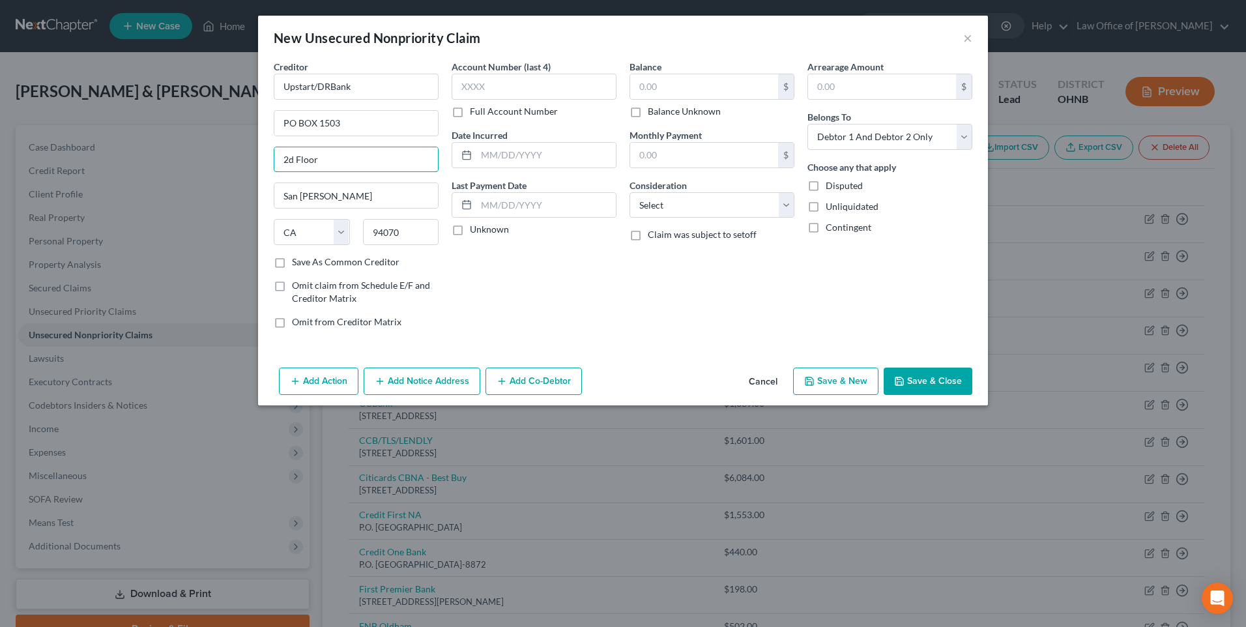
drag, startPoint x: 323, startPoint y: 171, endPoint x: 231, endPoint y: 171, distance: 92.5
click at [231, 171] on div "New Unsecured Nonpriority Claim × Creditor * Upstart/DRBank PO BOX 1503 2d Floo…" at bounding box center [623, 313] width 1246 height 627
click at [292, 268] on label "Save As Common Creditor" at bounding box center [346, 261] width 108 height 13
click at [297, 264] on input "Save As Common Creditor" at bounding box center [301, 259] width 8 height 8
click at [867, 149] on select "Select Debtor 1 Only Debtor 2 Only Debtor 1 And Debtor 2 Only At Least One Of T…" at bounding box center [889, 137] width 165 height 26
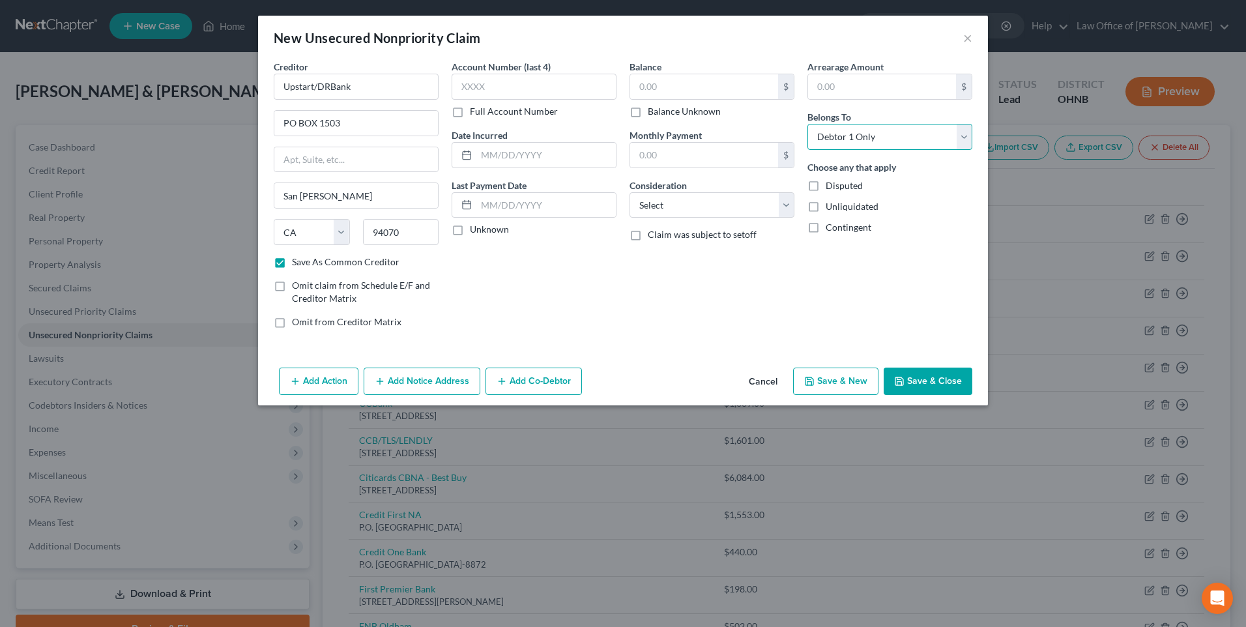
click at [818, 131] on select "Select Debtor 1 Only Debtor 2 Only Debtor 1 And Debtor 2 Only At Least One Of T…" at bounding box center [889, 137] width 165 height 26
click at [664, 97] on input "text" at bounding box center [704, 86] width 148 height 25
click at [732, 218] on select "Select Cable / Satellite Services Collection Agency Credit Card Debt Debt Couns…" at bounding box center [711, 205] width 165 height 26
click at [629, 203] on select "Select Cable / Satellite Services Collection Agency Credit Card Debt Debt Couns…" at bounding box center [711, 205] width 165 height 26
click at [835, 395] on button "Save & New" at bounding box center [835, 380] width 85 height 27
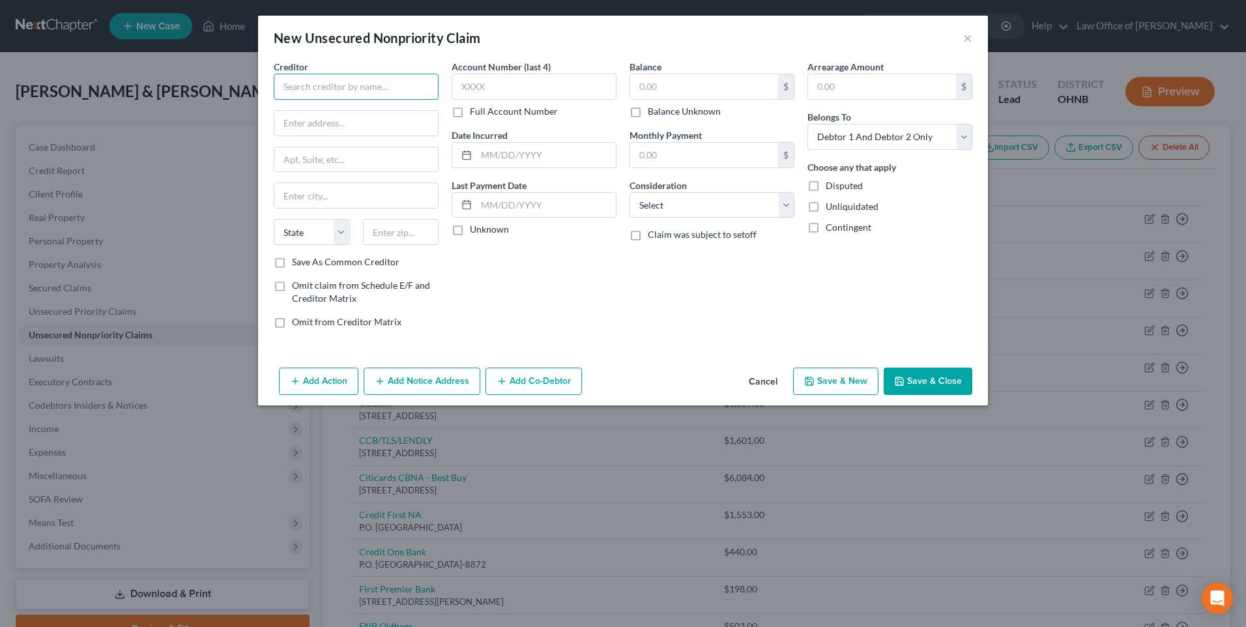
click at [306, 96] on input "text" at bounding box center [356, 87] width 165 height 26
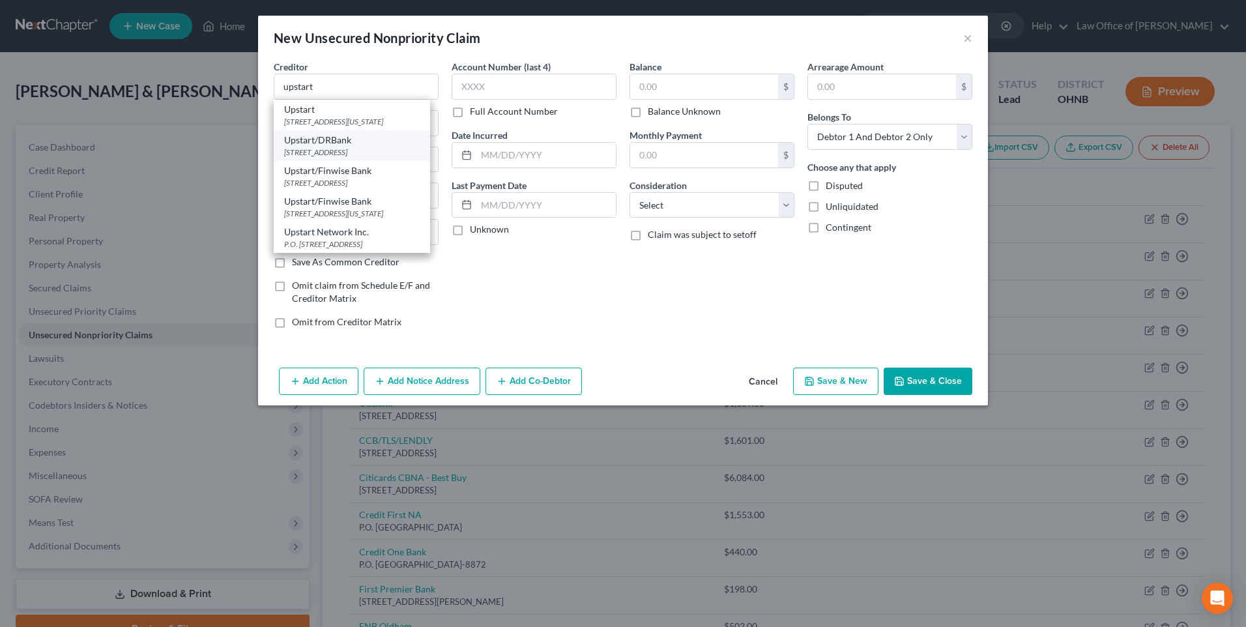
click at [326, 158] on div "PO BOX 1503, San Carlos, CA 94070" at bounding box center [352, 152] width 136 height 11
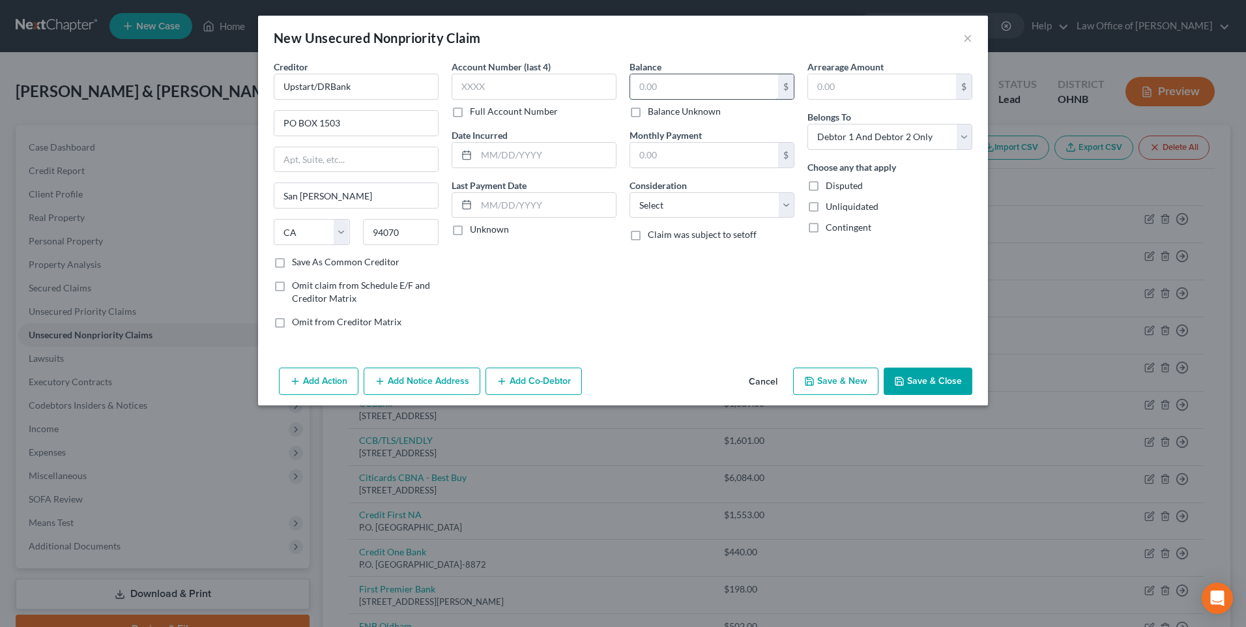
click at [674, 96] on input "text" at bounding box center [704, 86] width 148 height 25
click at [853, 139] on select "Select Debtor 1 Only Debtor 2 Only Debtor 1 And Debtor 2 Only At Least One Of T…" at bounding box center [889, 137] width 165 height 26
click at [818, 131] on select "Select Debtor 1 Only Debtor 2 Only Debtor 1 And Debtor 2 Only At Least One Of T…" at bounding box center [889, 137] width 165 height 26
click at [751, 218] on select "Select Cable / Satellite Services Collection Agency Credit Card Debt Debt Couns…" at bounding box center [711, 205] width 165 height 26
click at [629, 203] on select "Select Cable / Satellite Services Collection Agency Credit Card Debt Debt Couns…" at bounding box center [711, 205] width 165 height 26
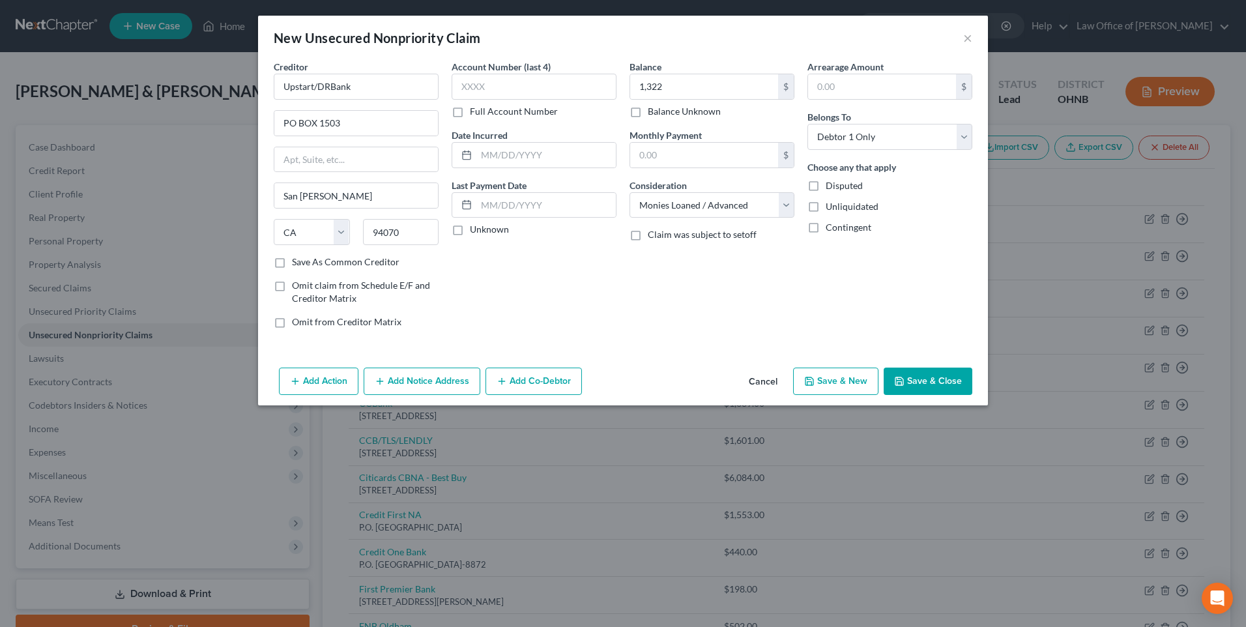
click at [848, 395] on button "Save & New" at bounding box center [835, 380] width 85 height 27
click at [774, 395] on button "Cancel" at bounding box center [763, 382] width 50 height 26
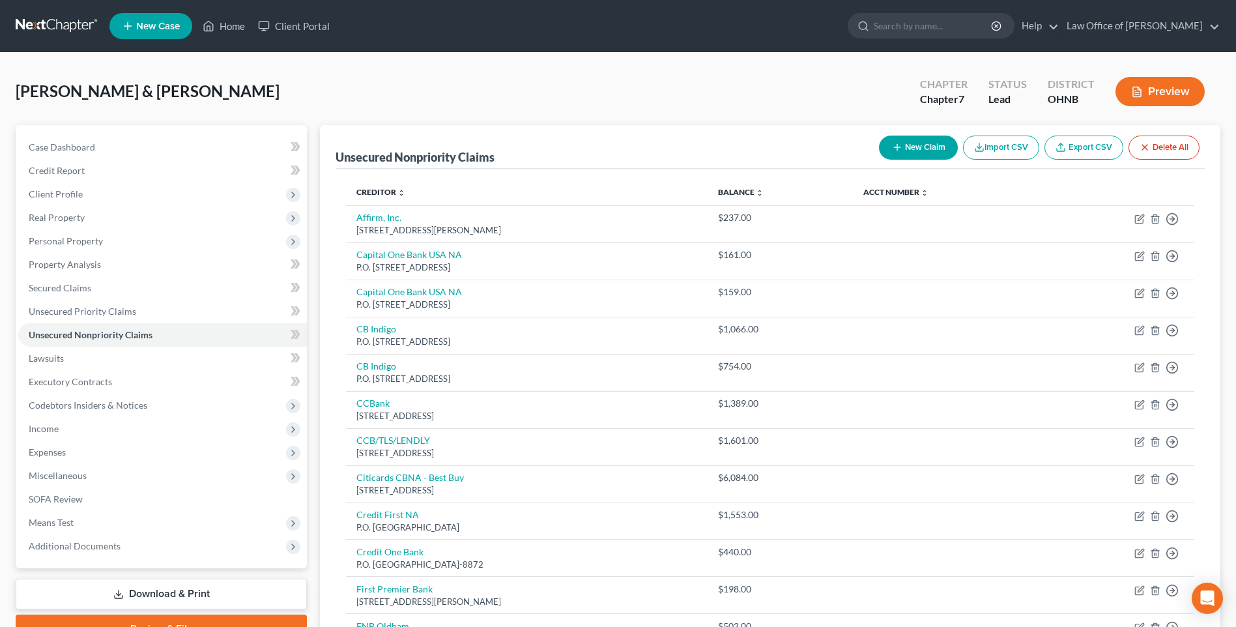
click at [891, 157] on button "New Claim" at bounding box center [918, 148] width 79 height 24
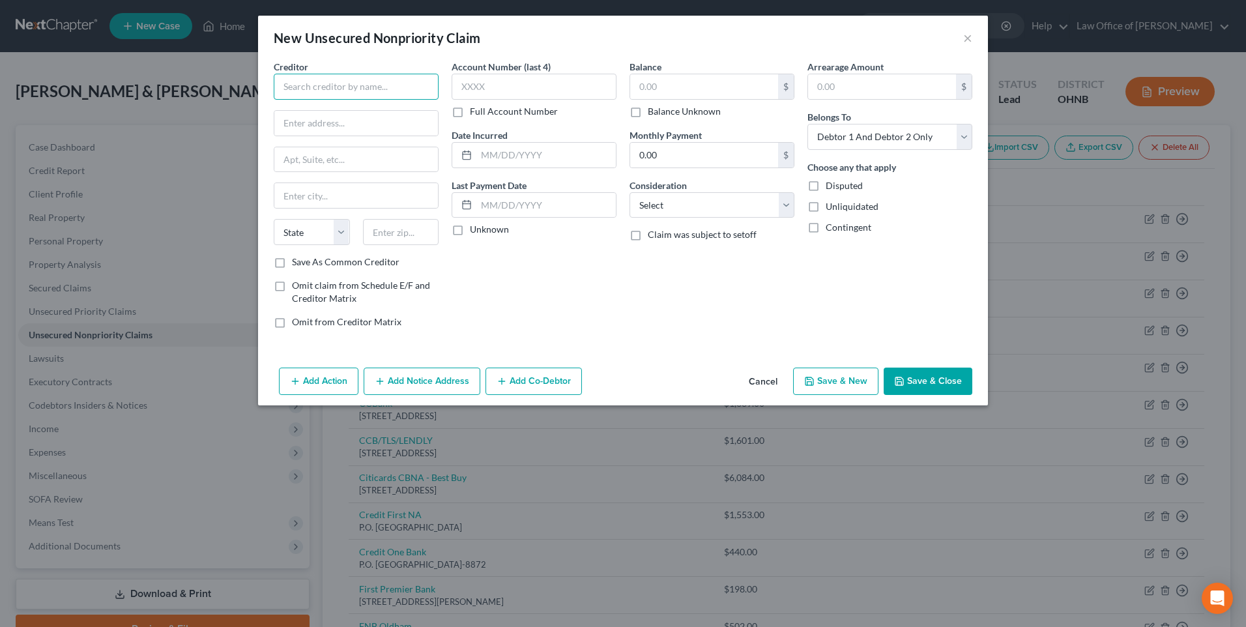
click at [327, 87] on input "text" at bounding box center [356, 87] width 165 height 26
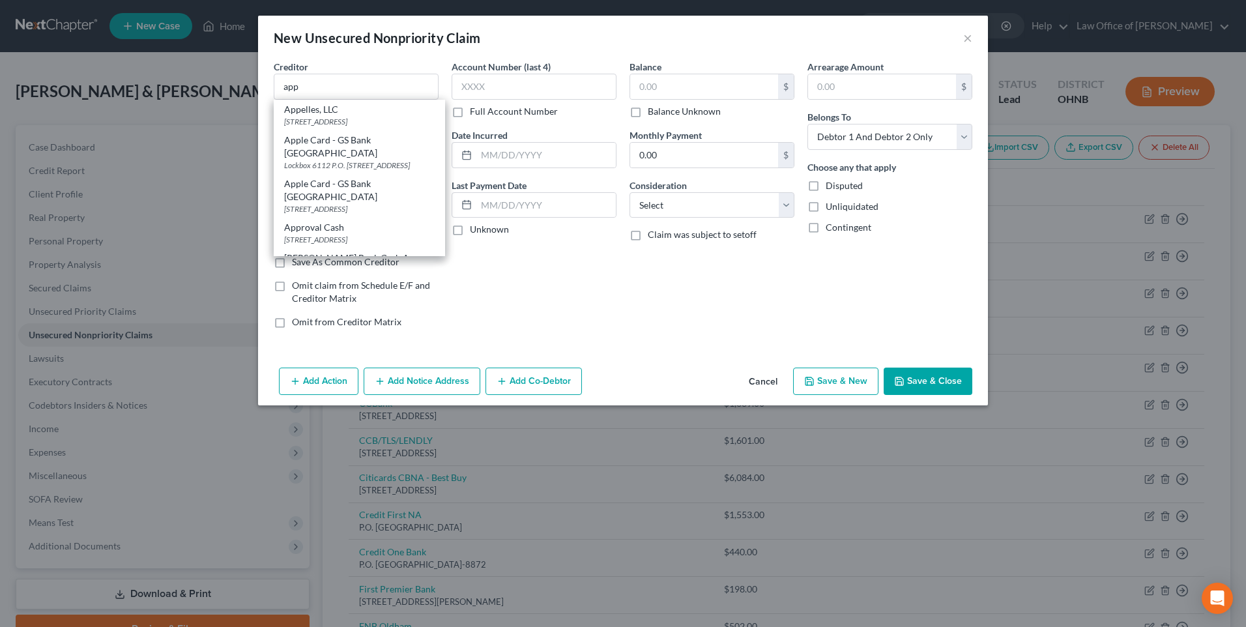
click at [689, 339] on div "Balance $ Balance Unknown Balance Undetermined $ Balance Unknown Monthly Paymen…" at bounding box center [712, 199] width 178 height 279
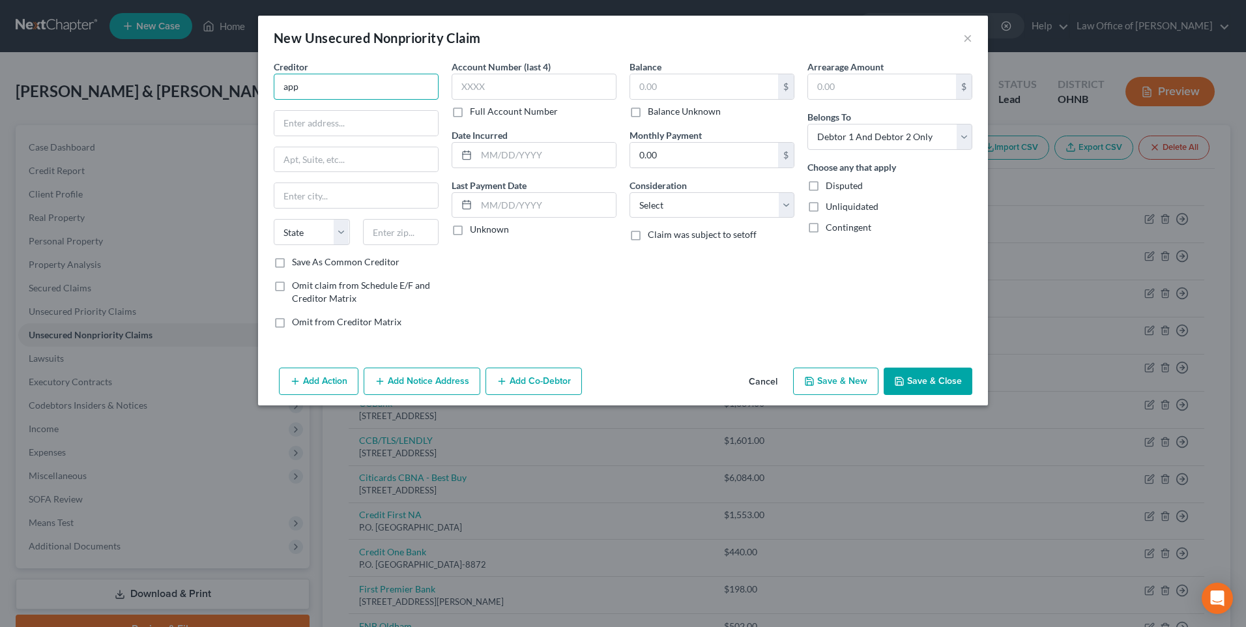
drag, startPoint x: 296, startPoint y: 88, endPoint x: 213, endPoint y: 88, distance: 83.4
click at [213, 88] on div "New Unsecured Nonpriority Claim × Creditor * app State AL AK AR AZ CA CO CT DE …" at bounding box center [623, 313] width 1246 height 627
click at [314, 130] on input "text" at bounding box center [356, 123] width 164 height 25
paste input "Evolve Bank & Trust Corporate Headquarters Triad Centre I 6000 Poplar Avenue, S…"
drag, startPoint x: 261, startPoint y: 90, endPoint x: 349, endPoint y: 87, distance: 88.0
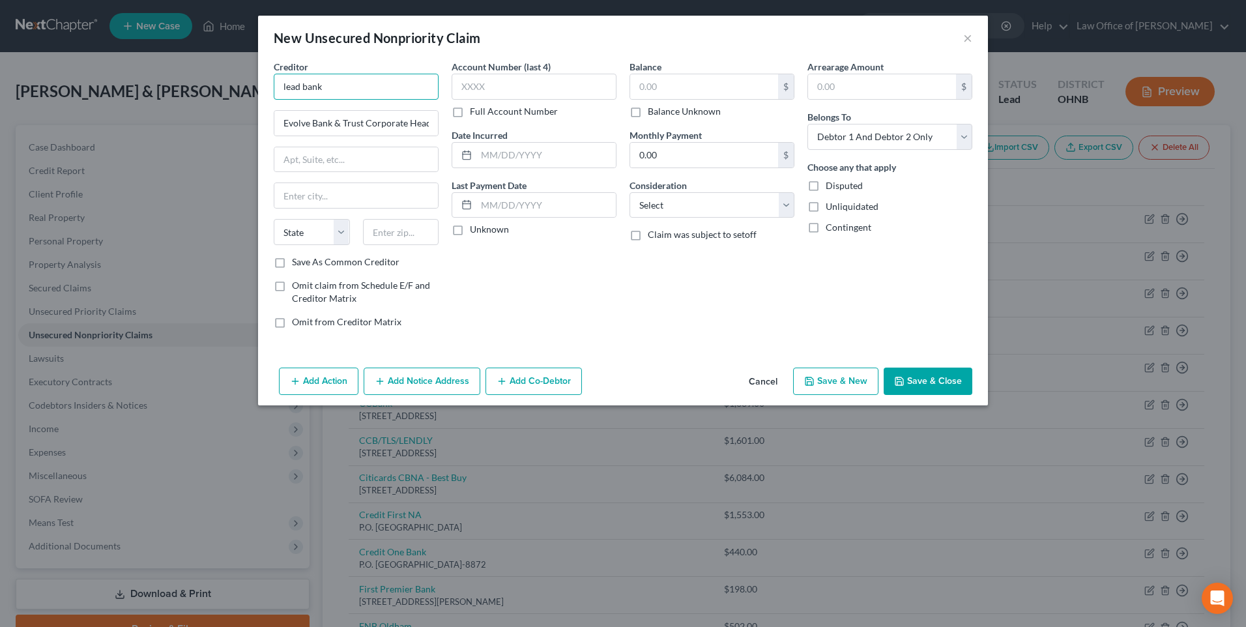
click at [349, 87] on input "lead bank" at bounding box center [356, 87] width 165 height 26
click at [274, 131] on input "Evolve Bank & Trust Corporate Headquarters Triad Centre I 6000 Poplar Avenue, S…" at bounding box center [356, 123] width 164 height 25
click at [315, 128] on input "Triad Centre I 6000 Poplar Avenue, Suite 300 Memphis, Tennessee 38119" at bounding box center [356, 123] width 164 height 25
click at [402, 124] on input "Triad Centre, 6000 Poplar Avenue, Suite 300 Memphis, Tennessee 38119" at bounding box center [356, 123] width 164 height 25
click at [382, 245] on input "text" at bounding box center [401, 232] width 76 height 26
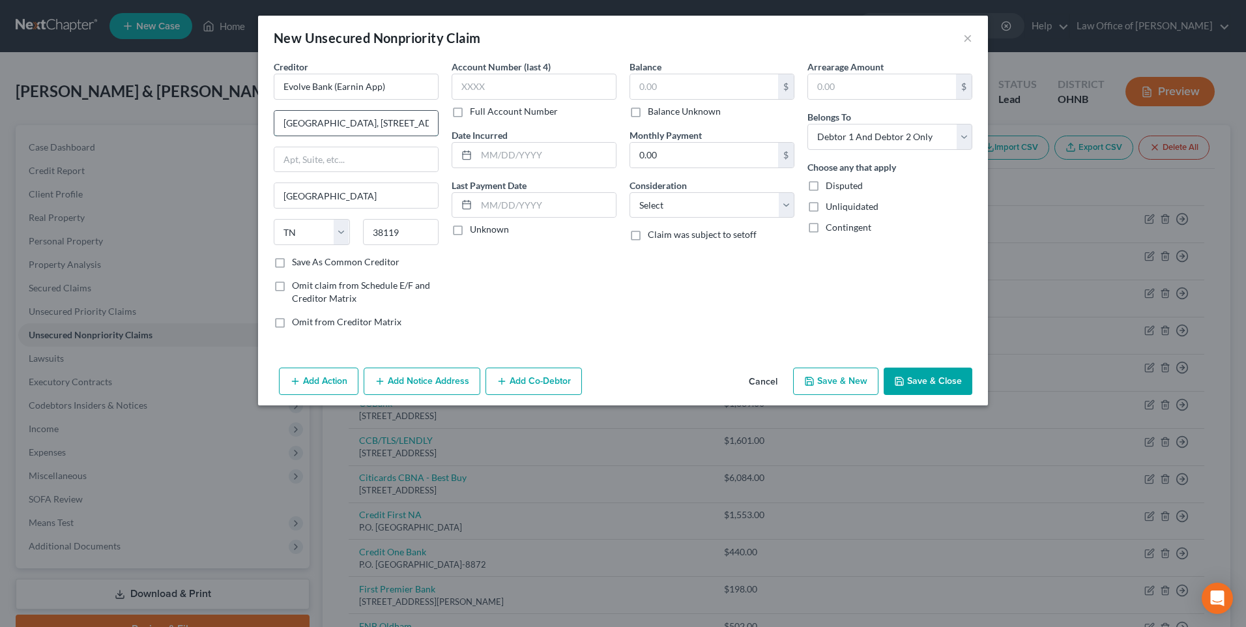
click at [407, 128] on input "Triad Centre, 6000 Poplar Avenue, Suite 300 Memphis, Tennessee 38119" at bounding box center [356, 123] width 164 height 25
click at [365, 172] on input "text" at bounding box center [356, 159] width 164 height 25
click at [681, 94] on input "text" at bounding box center [704, 86] width 148 height 25
click at [893, 147] on select "Select Debtor 1 Only Debtor 2 Only Debtor 1 And Debtor 2 Only At Least One Of T…" at bounding box center [889, 137] width 165 height 26
click at [818, 131] on select "Select Debtor 1 Only Debtor 2 Only Debtor 1 And Debtor 2 Only At Least One Of T…" at bounding box center [889, 137] width 165 height 26
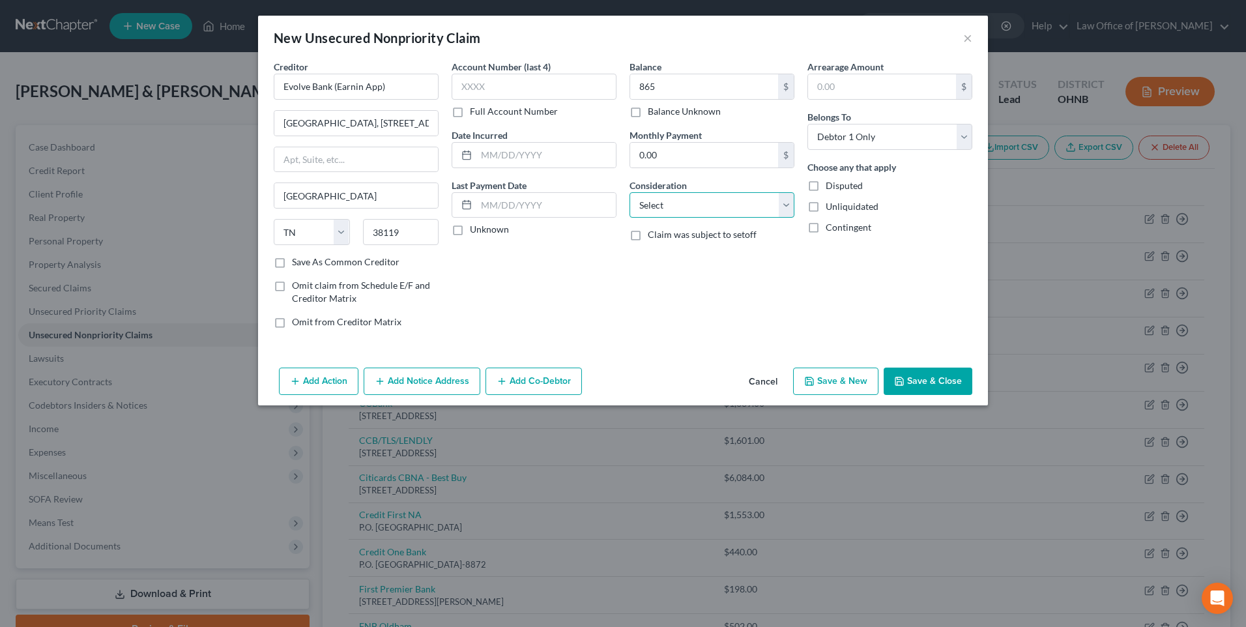
click at [701, 218] on select "Select Cable / Satellite Services Collection Agency Credit Card Debt Debt Couns…" at bounding box center [711, 205] width 165 height 26
click at [629, 203] on select "Select Cable / Satellite Services Collection Agency Credit Card Debt Debt Couns…" at bounding box center [711, 205] width 165 height 26
click at [840, 395] on button "Save & New" at bounding box center [835, 380] width 85 height 27
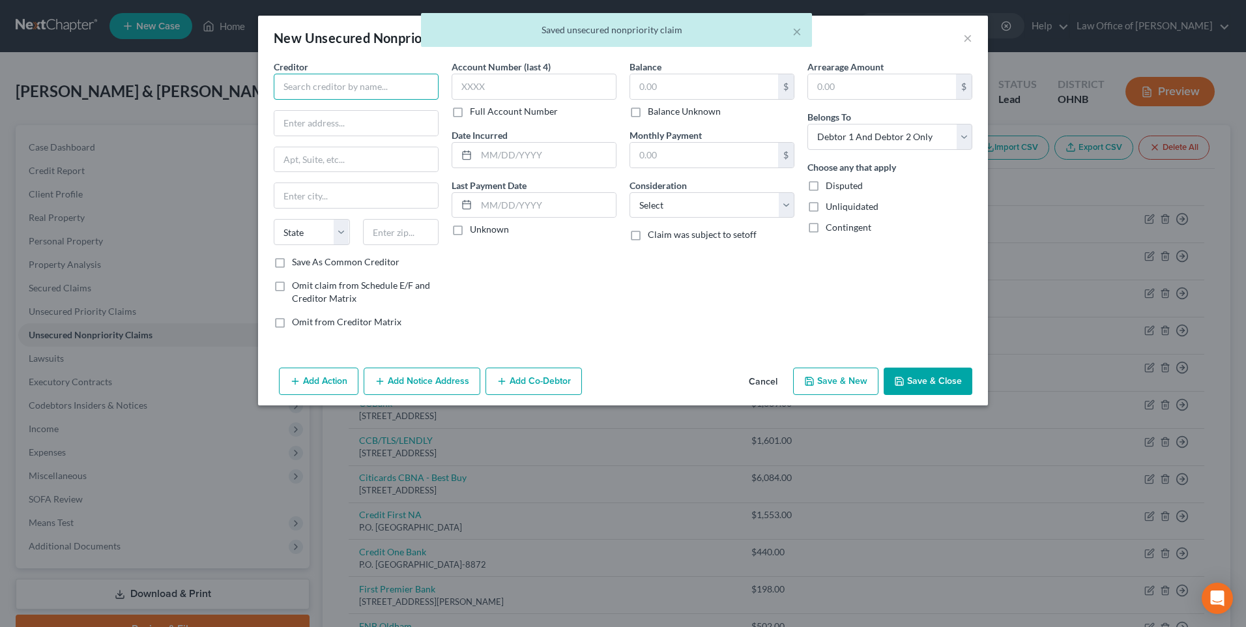
click at [317, 89] on input "text" at bounding box center [356, 87] width 165 height 26
click at [316, 125] on input "text" at bounding box center [356, 123] width 164 height 25
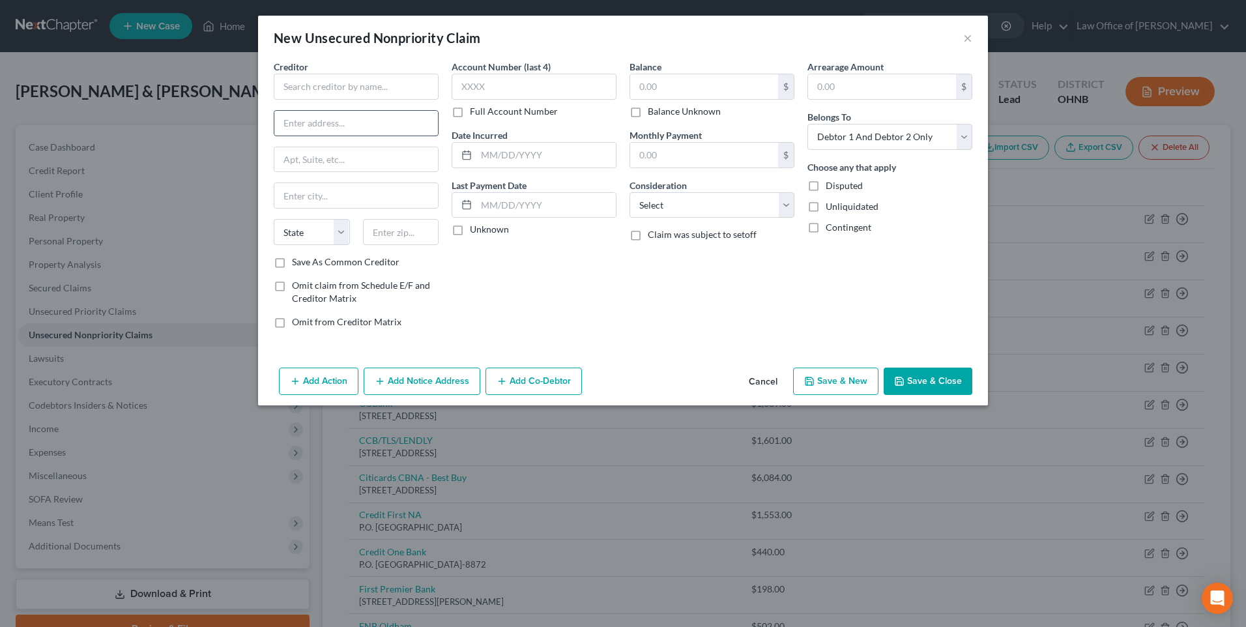
paste input "1801 Main St. Kansas City, MO 64108"
click at [291, 94] on input "text" at bounding box center [356, 87] width 165 height 26
click at [382, 128] on input "1801 Main St. Kansas City, MO 64108" at bounding box center [356, 123] width 164 height 25
click at [378, 245] on input "text" at bounding box center [401, 232] width 76 height 26
click at [371, 126] on input "1801 Main St. Kansas City, MO 64108" at bounding box center [356, 123] width 164 height 25
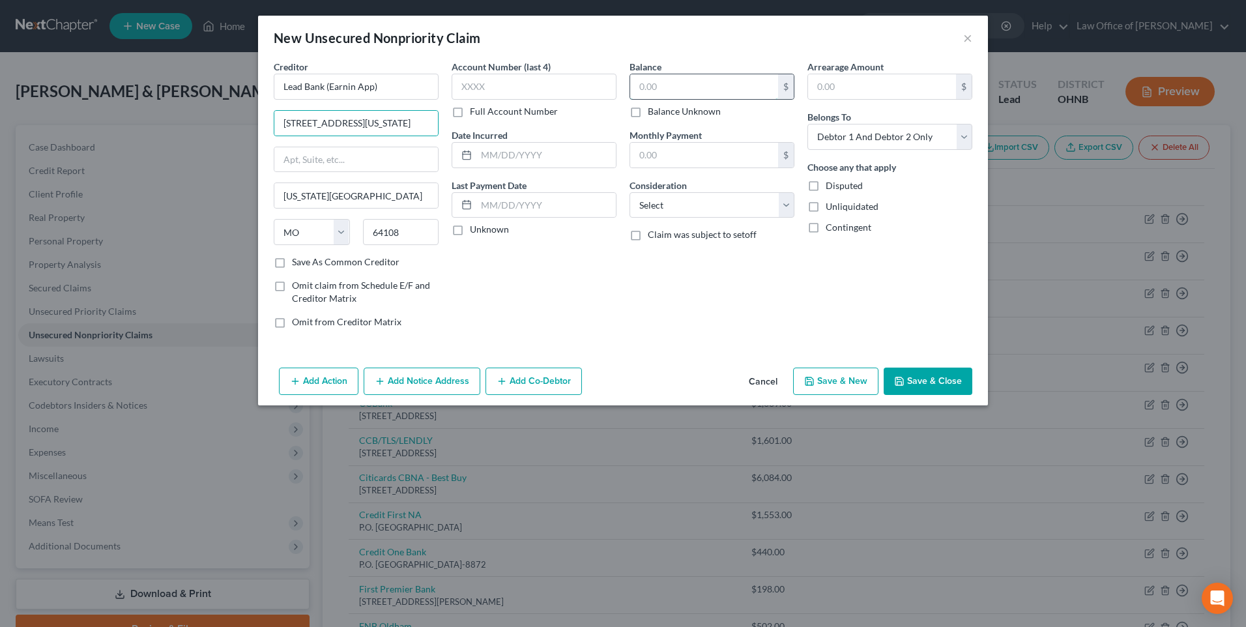
click at [708, 93] on input "text" at bounding box center [704, 86] width 148 height 25
click at [648, 115] on label "Balance Unknown" at bounding box center [684, 111] width 73 height 13
click at [653, 113] on input "Balance Unknown" at bounding box center [657, 109] width 8 height 8
click at [719, 214] on select "Select Cable / Satellite Services Collection Agency Credit Card Debt Debt Couns…" at bounding box center [711, 205] width 165 height 26
click at [629, 203] on select "Select Cable / Satellite Services Collection Agency Credit Card Debt Debt Couns…" at bounding box center [711, 205] width 165 height 26
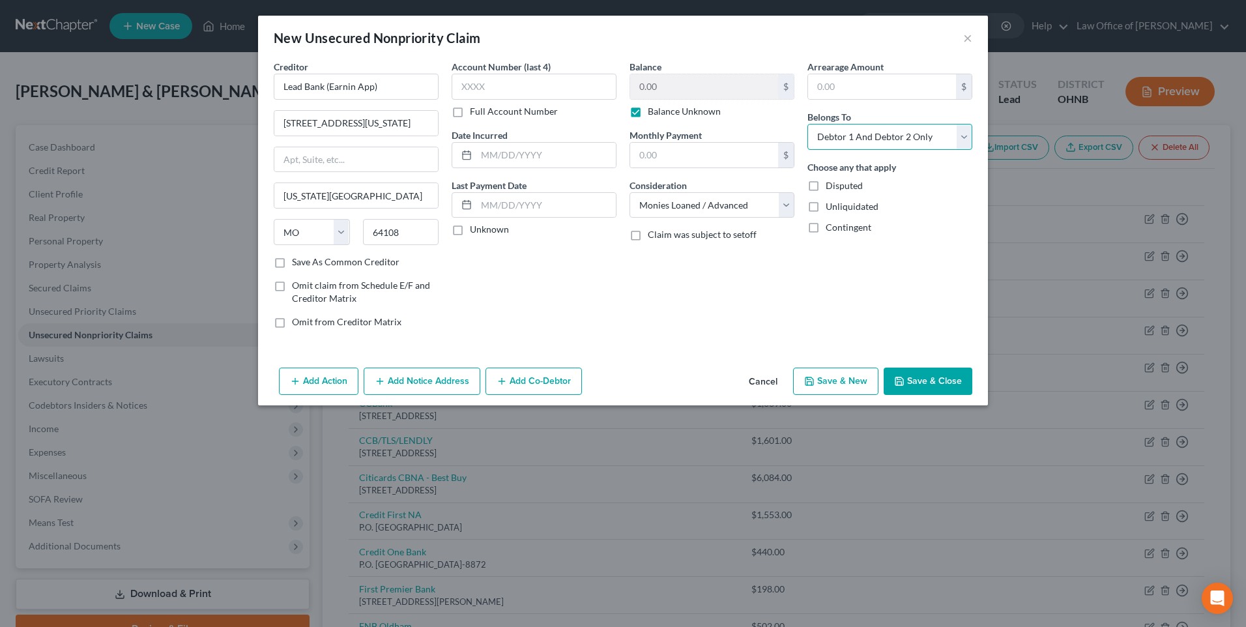
click at [857, 150] on select "Select Debtor 1 Only Debtor 2 Only Debtor 1 And Debtor 2 Only At Least One Of T…" at bounding box center [889, 137] width 165 height 26
click at [818, 131] on select "Select Debtor 1 Only Debtor 2 Only Debtor 1 And Debtor 2 Only At Least One Of T…" at bounding box center [889, 137] width 165 height 26
click at [860, 395] on button "Save & New" at bounding box center [835, 380] width 85 height 27
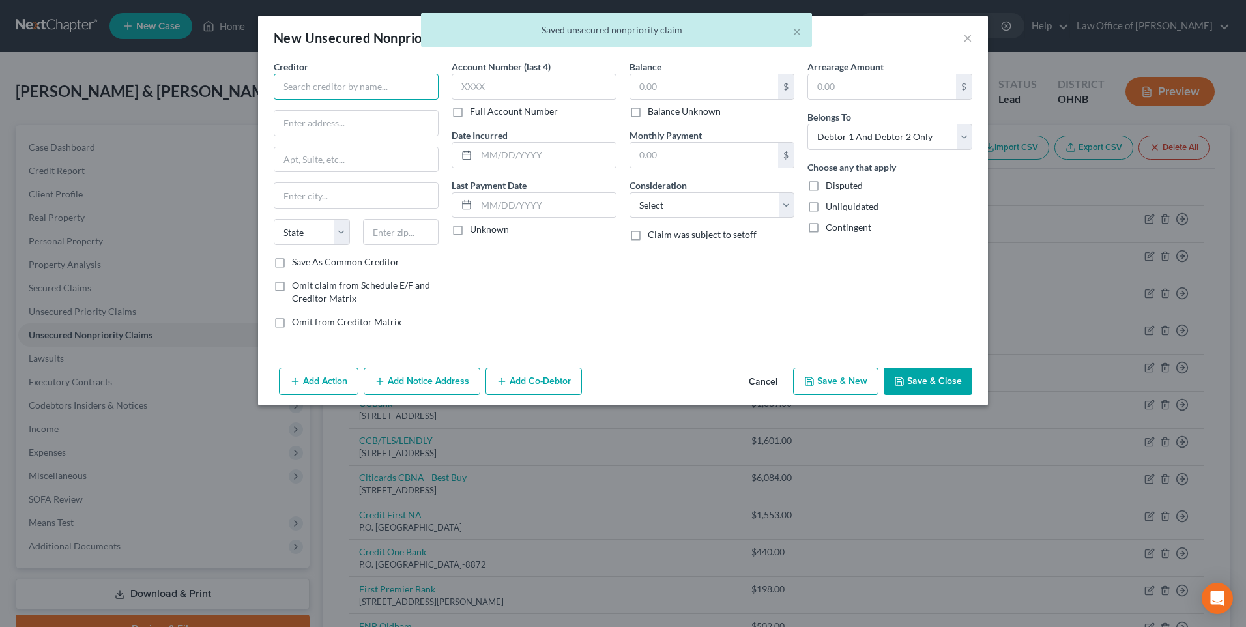
click at [337, 94] on input "text" at bounding box center [356, 87] width 165 height 26
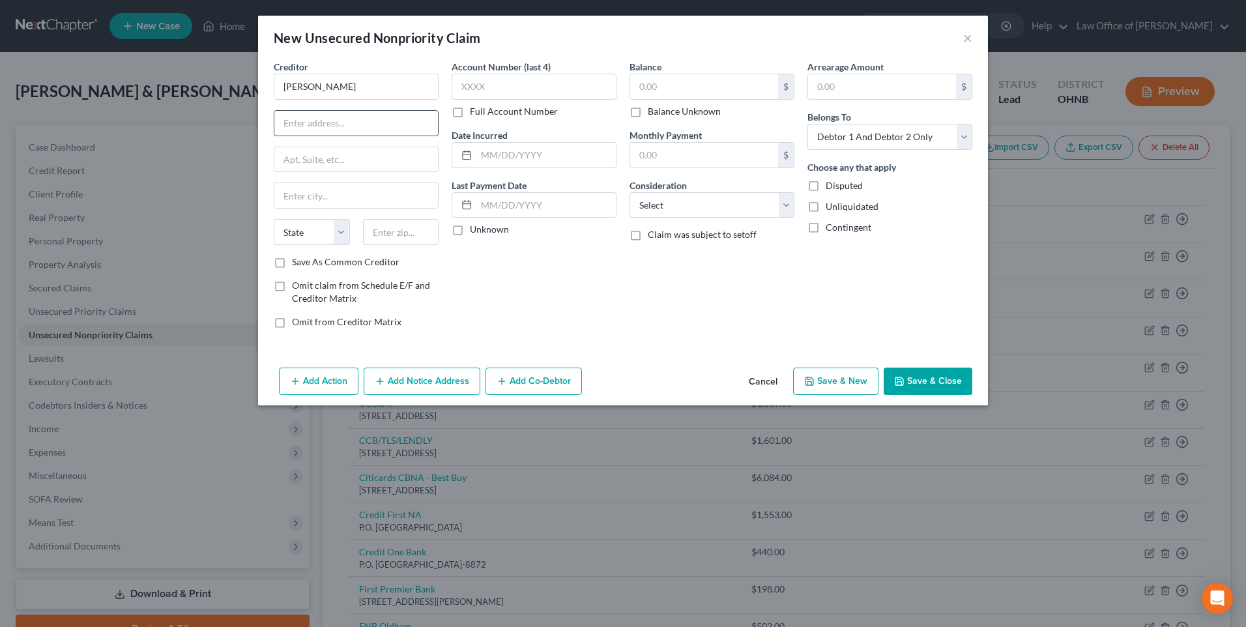
click at [293, 125] on input "text" at bounding box center [356, 123] width 164 height 25
paste input "Cleo AI 300 Delaware Ave, Suite 210 Wilmington DE, 19801"
drag, startPoint x: 289, startPoint y: 91, endPoint x: 251, endPoint y: 89, distance: 37.8
click at [267, 89] on div "Creditor * cleo Cleo AI 300 Delaware Ave, Suite 210 Wilmington DE, 19801 State …" at bounding box center [356, 199] width 178 height 279
click at [274, 126] on input "Cleo AI 300 Delaware Ave, Suite 210 Wilmington DE, 19801" at bounding box center [356, 123] width 164 height 25
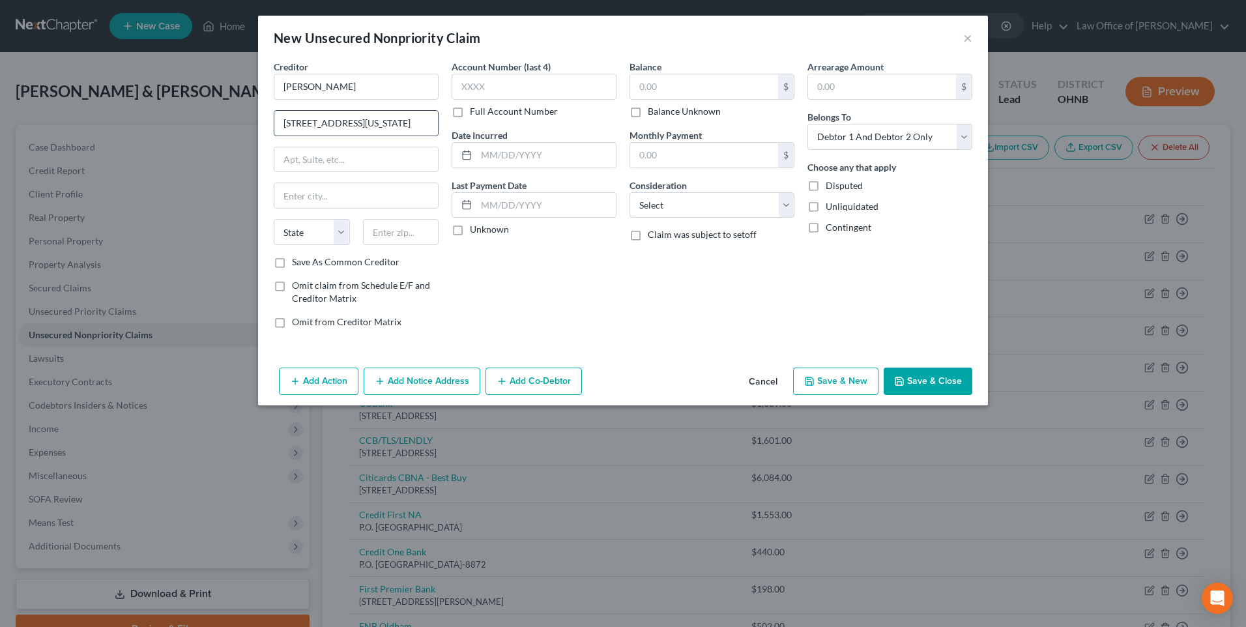
click at [395, 128] on input "300 Delaware Ave, Suite 210 Wilmington DE, 19801" at bounding box center [356, 123] width 164 height 25
click at [372, 236] on input "text" at bounding box center [401, 232] width 76 height 26
click at [317, 169] on input "text" at bounding box center [356, 159] width 164 height 25
click at [384, 127] on input "300 Delaware Ave, Suite 210 Wilmington DE, 19801" at bounding box center [356, 123] width 164 height 25
click at [292, 268] on label "Save As Common Creditor" at bounding box center [346, 261] width 108 height 13
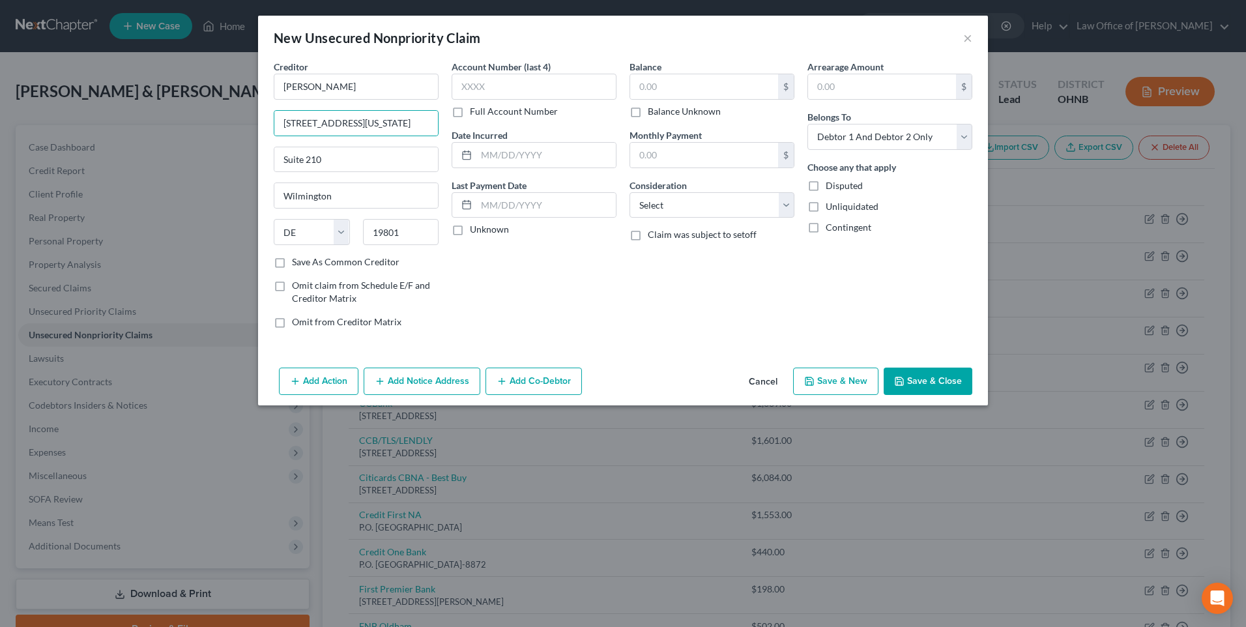
click at [297, 264] on input "Save As Common Creditor" at bounding box center [301, 259] width 8 height 8
click at [679, 91] on input "text" at bounding box center [704, 86] width 148 height 25
click at [854, 136] on select "Select Debtor 1 Only Debtor 2 Only Debtor 1 And Debtor 2 Only At Least One Of T…" at bounding box center [889, 137] width 165 height 26
click at [818, 131] on select "Select Debtor 1 Only Debtor 2 Only Debtor 1 And Debtor 2 Only At Least One Of T…" at bounding box center [889, 137] width 165 height 26
click at [670, 214] on select "Select Cable / Satellite Services Collection Agency Credit Card Debt Debt Couns…" at bounding box center [711, 205] width 165 height 26
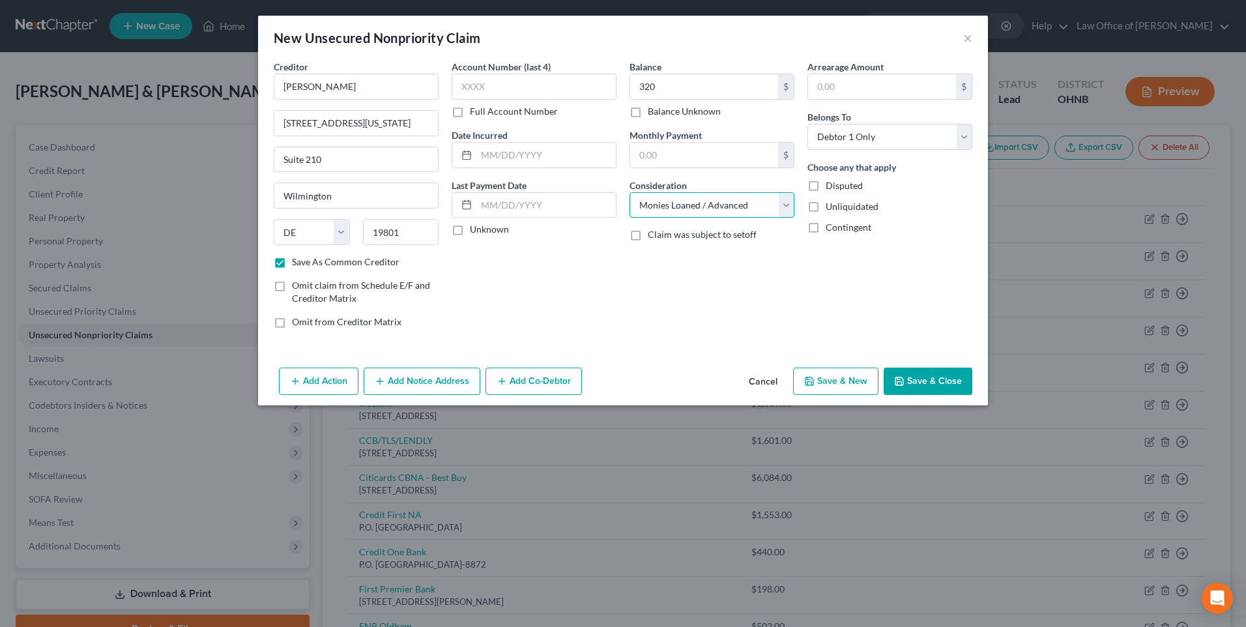
click at [629, 203] on select "Select Cable / Satellite Services Collection Agency Credit Card Debt Debt Couns…" at bounding box center [711, 205] width 165 height 26
click at [856, 395] on button "Save & New" at bounding box center [835, 380] width 85 height 27
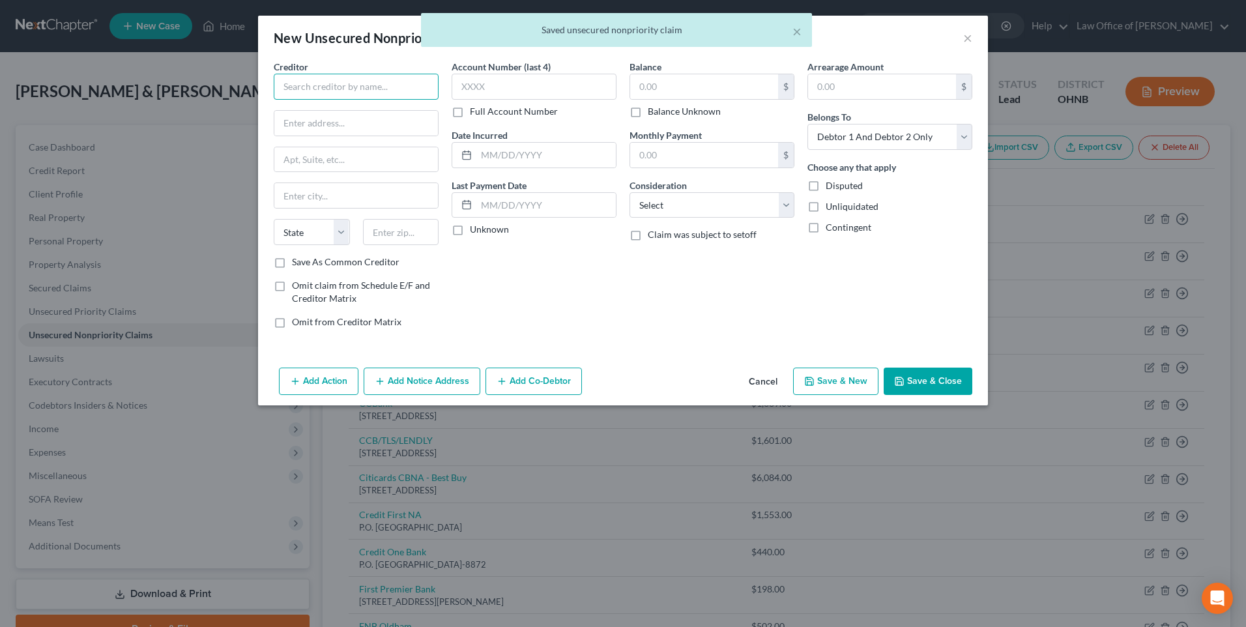
click at [376, 92] on input "text" at bounding box center [356, 87] width 165 height 26
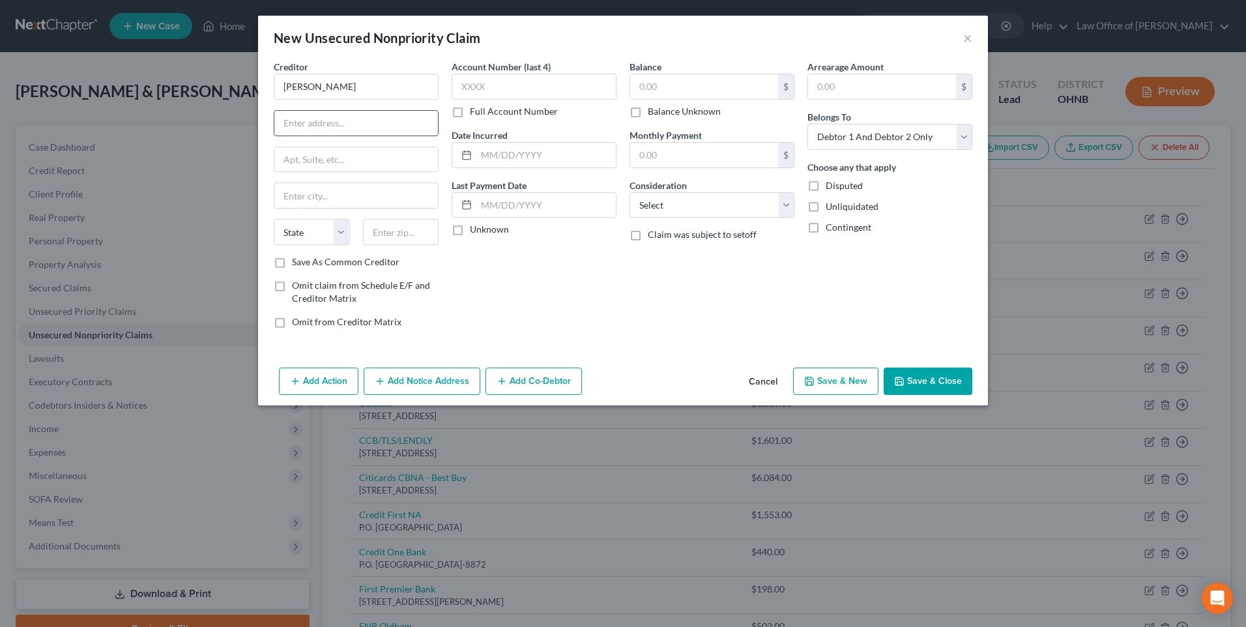
click at [285, 132] on input "text" at bounding box center [356, 123] width 164 height 25
paste input "Klover Holdings, Inc. 200 N. LaSalle St. Ste 2000 Chicago, IL 60601"
click at [371, 245] on input "text" at bounding box center [401, 232] width 76 height 26
drag, startPoint x: 311, startPoint y: 92, endPoint x: 231, endPoint y: 89, distance: 80.2
click at [231, 89] on div "New Unsecured Nonpriority Claim × Creditor * klover Klover Holdings, Inc. 200 N…" at bounding box center [623, 313] width 1246 height 627
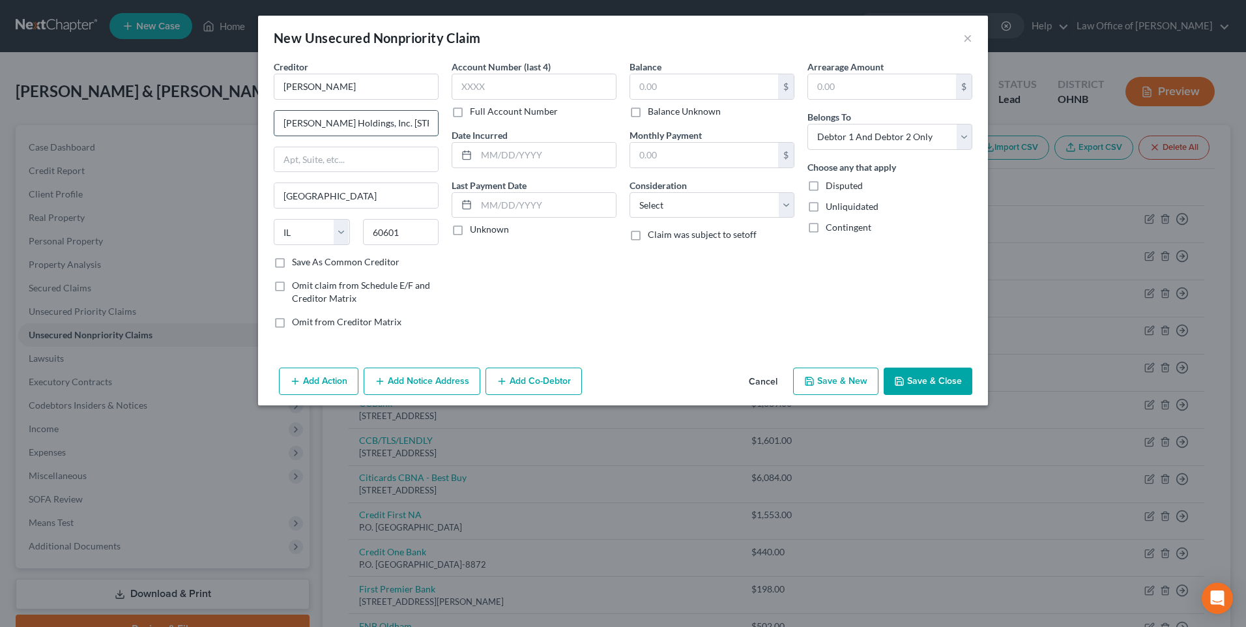
click at [351, 129] on input "Klover Holdings, Inc. 200 N. LaSalle St. Ste 2000 Chicago, IL 60601" at bounding box center [356, 123] width 164 height 25
drag, startPoint x: 341, startPoint y: 127, endPoint x: 375, endPoint y: 126, distance: 33.2
click at [375, 126] on input "200 N. LaSalle St. Ste 2000 Chicago, IL 60601" at bounding box center [356, 123] width 164 height 25
click at [321, 170] on input "text" at bounding box center [356, 159] width 164 height 25
paste input "Ste 2000"
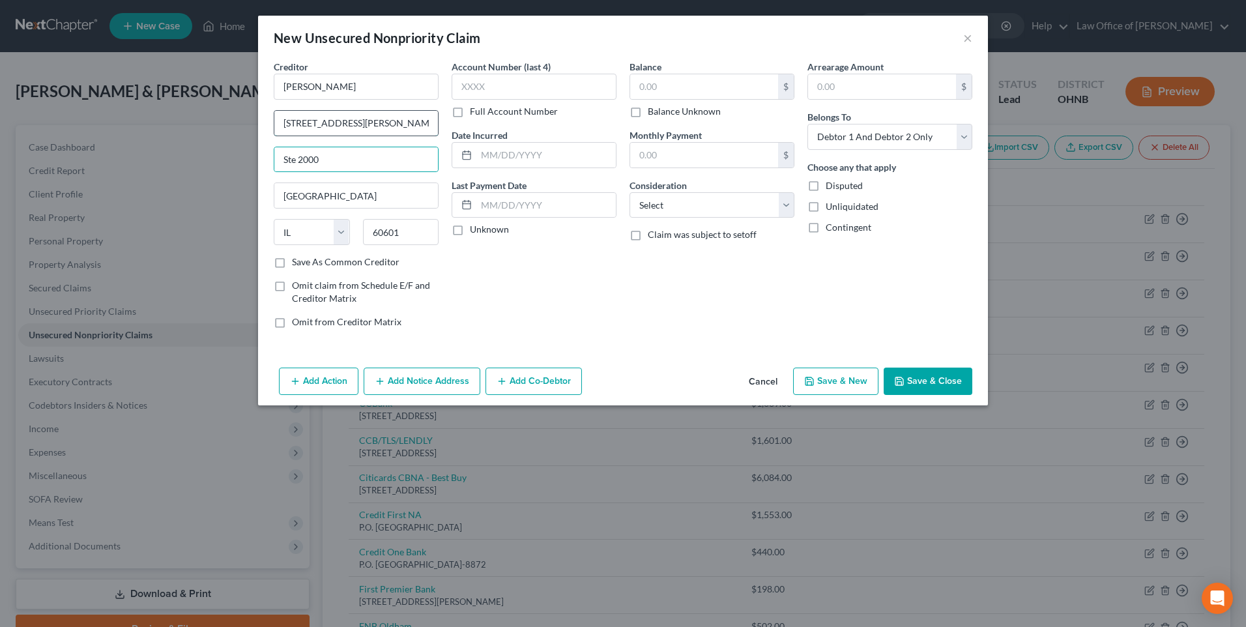
click at [338, 130] on input "200 N. LaSalle St. Chicago, IL 60601" at bounding box center [356, 123] width 164 height 25
drag, startPoint x: 255, startPoint y: 278, endPoint x: 278, endPoint y: 271, distance: 23.3
click at [292, 268] on label "Save As Common Creditor" at bounding box center [346, 261] width 108 height 13
click at [297, 264] on input "Save As Common Creditor" at bounding box center [301, 259] width 8 height 8
click at [716, 99] on input "text" at bounding box center [704, 86] width 148 height 25
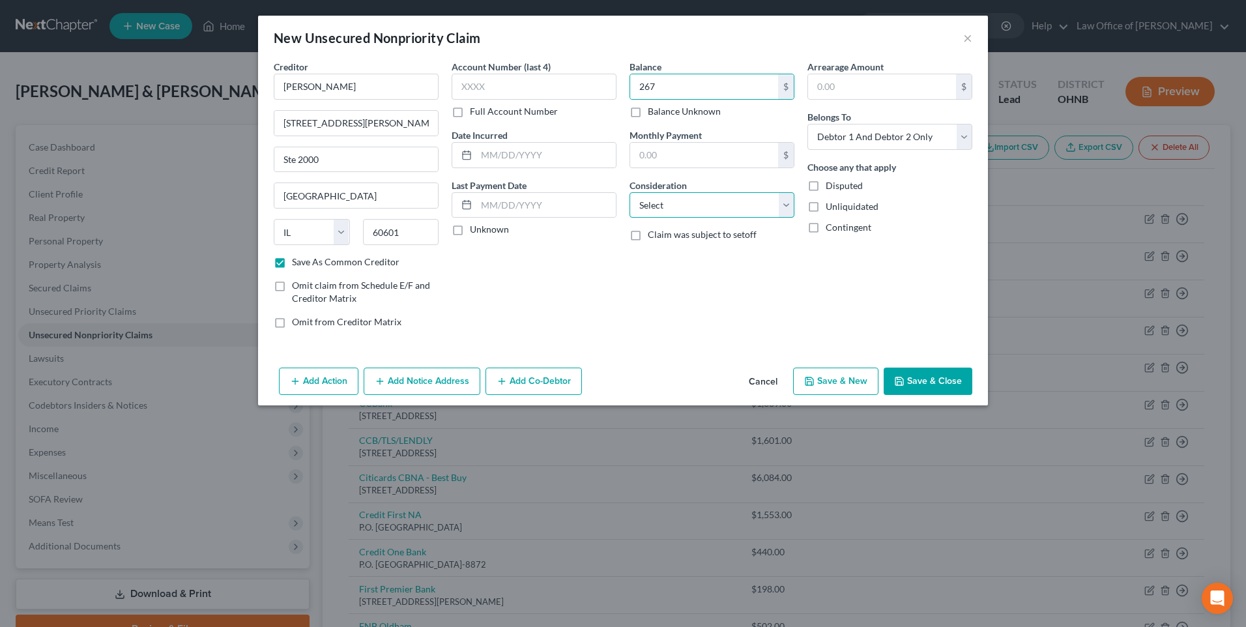
click at [706, 218] on select "Select Cable / Satellite Services Collection Agency Credit Card Debt Debt Couns…" at bounding box center [711, 205] width 165 height 26
click at [629, 203] on select "Select Cable / Satellite Services Collection Agency Credit Card Debt Debt Couns…" at bounding box center [711, 205] width 165 height 26
click at [885, 150] on select "Select Debtor 1 Only Debtor 2 Only Debtor 1 And Debtor 2 Only At Least One Of T…" at bounding box center [889, 137] width 165 height 26
click at [818, 131] on select "Select Debtor 1 Only Debtor 2 Only Debtor 1 And Debtor 2 Only At Least One Of T…" at bounding box center [889, 137] width 165 height 26
click at [844, 395] on button "Save & New" at bounding box center [835, 380] width 85 height 27
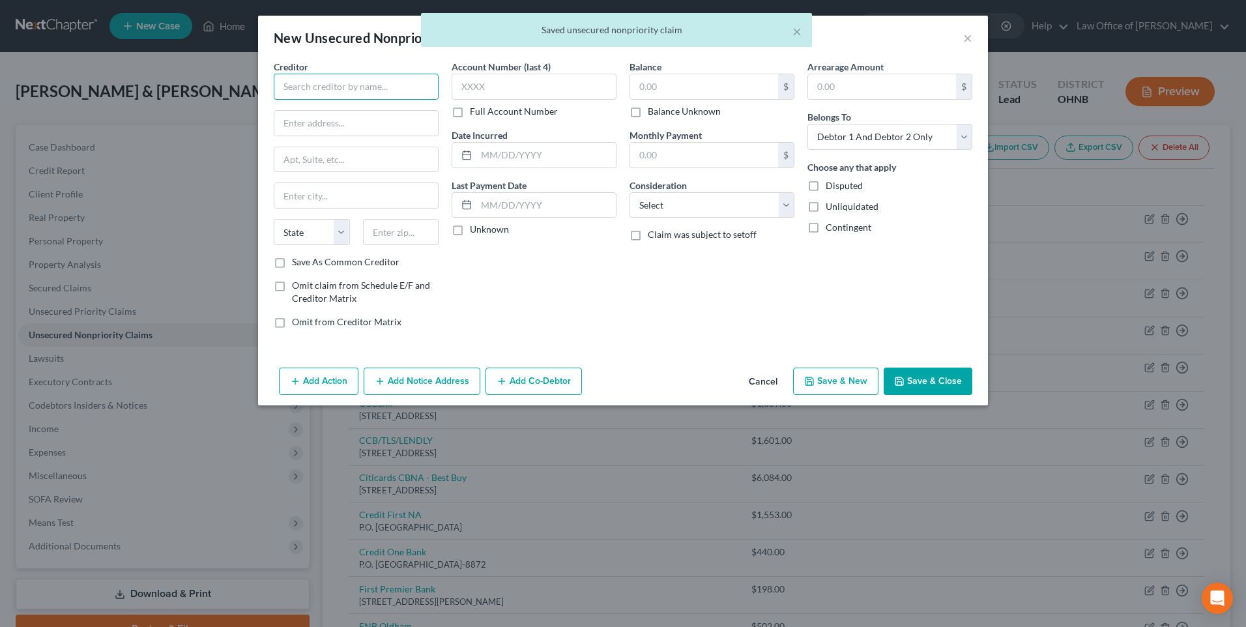
click at [323, 100] on input "text" at bounding box center [356, 87] width 165 height 26
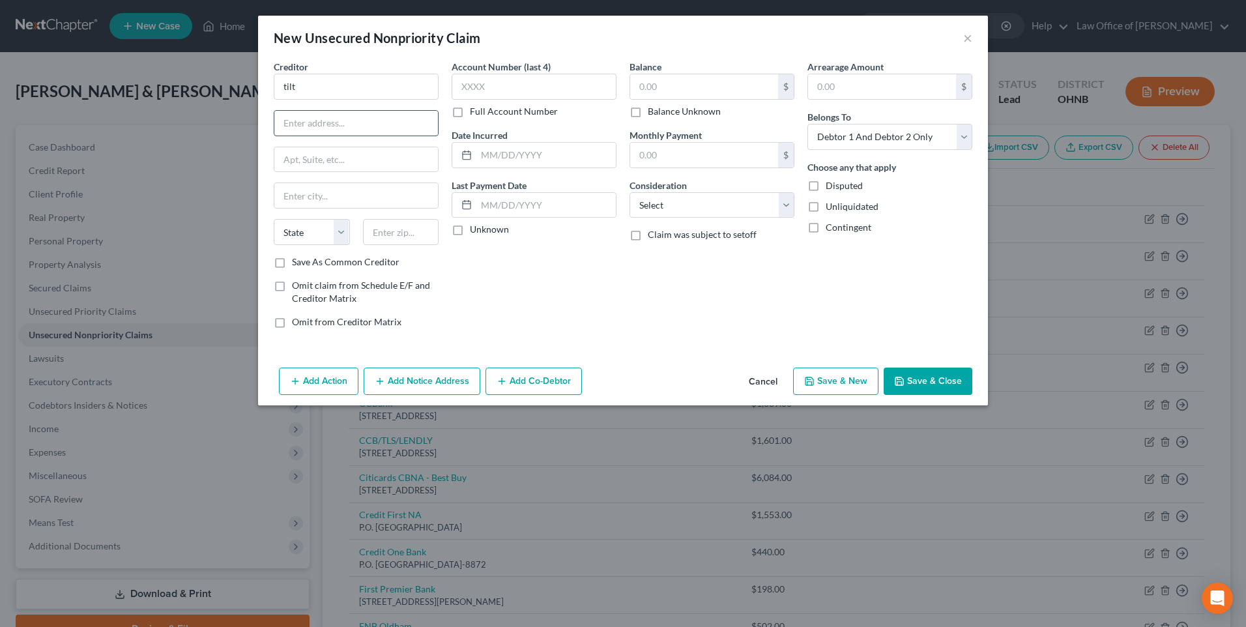
click at [274, 130] on input "text" at bounding box center [356, 123] width 164 height 25
paste input "Tilt Finance, Inc. 9169 W State St., PMB 499, Garden City, ID 83714"
click at [371, 245] on input "text" at bounding box center [401, 232] width 76 height 26
drag, startPoint x: 296, startPoint y: 89, endPoint x: 252, endPoint y: 91, distance: 43.7
click at [274, 91] on input "tilt" at bounding box center [356, 87] width 165 height 26
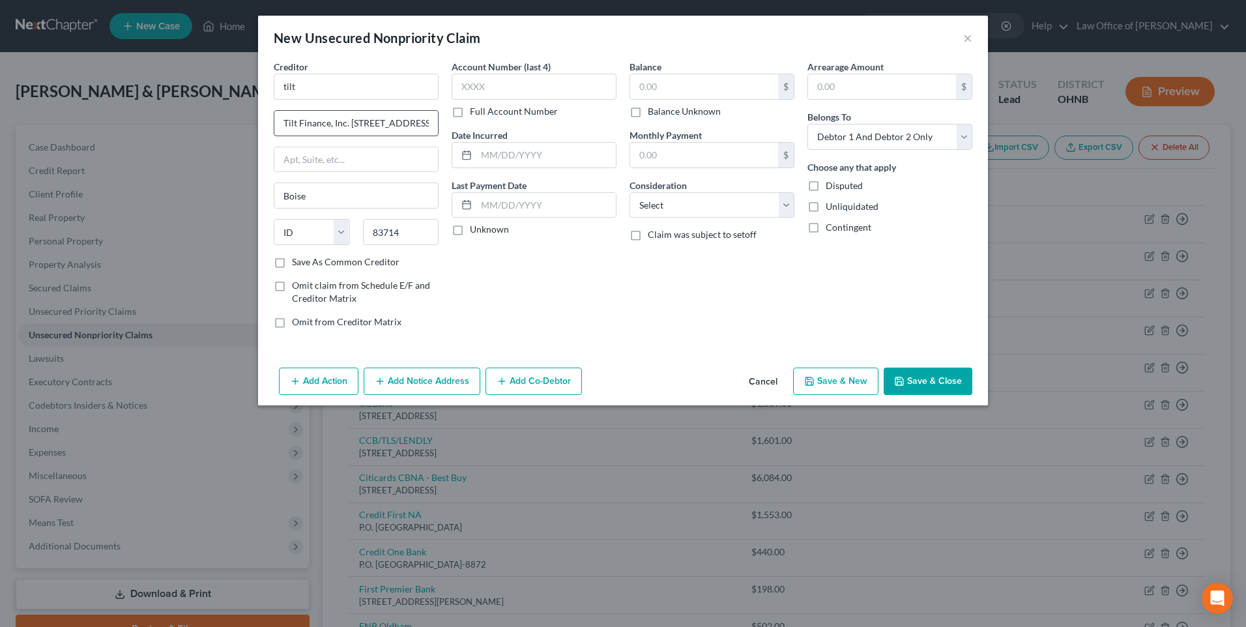
drag, startPoint x: 261, startPoint y: 130, endPoint x: 331, endPoint y: 132, distance: 70.4
click at [331, 132] on input "Tilt Finance, Inc. 9169 W State St., PMB 499, Garden City, ID 83714" at bounding box center [356, 123] width 164 height 25
drag, startPoint x: 291, startPoint y: 92, endPoint x: 257, endPoint y: 93, distance: 33.9
click at [274, 93] on input "tilt" at bounding box center [356, 87] width 165 height 26
paste input "Tilt Finance, Inc."
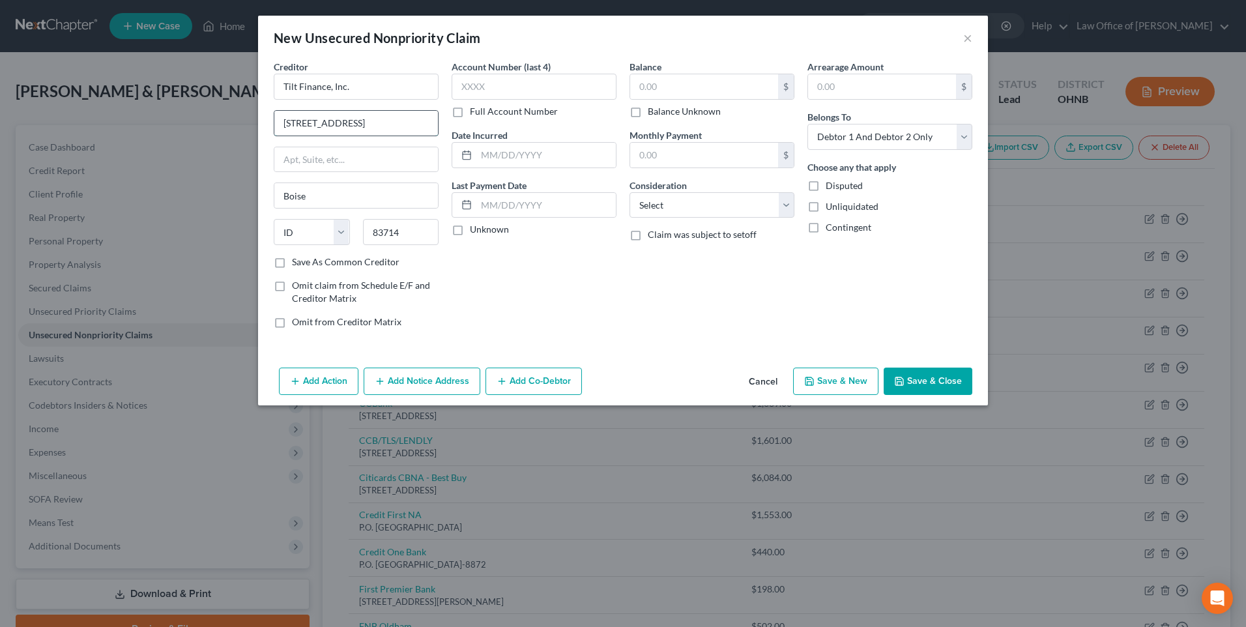
drag, startPoint x: 339, startPoint y: 128, endPoint x: 377, endPoint y: 130, distance: 37.8
click at [377, 130] on input "9169 W State St., PMB 499, Garden City, ID 83714" at bounding box center [356, 123] width 164 height 25
click at [308, 170] on input "text" at bounding box center [356, 159] width 164 height 25
paste input "PMB 499"
click at [345, 128] on input "9169 W State St., , Garden City, ID 83714" at bounding box center [356, 123] width 164 height 25
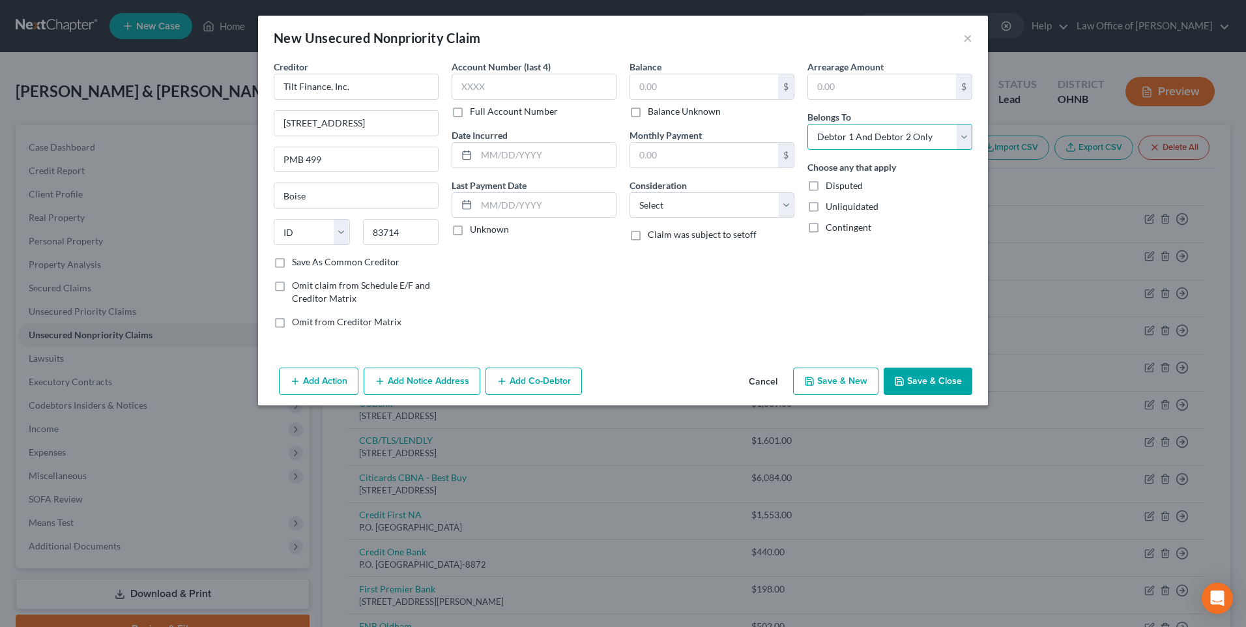
click at [857, 143] on select "Select Debtor 1 Only Debtor 2 Only Debtor 1 And Debtor 2 Only At Least One Of T…" at bounding box center [889, 137] width 165 height 26
click at [818, 131] on select "Select Debtor 1 Only Debtor 2 Only Debtor 1 And Debtor 2 Only At Least One Of T…" at bounding box center [889, 137] width 165 height 26
click at [700, 89] on input "text" at bounding box center [704, 86] width 148 height 25
click at [657, 213] on select "Select Cable / Satellite Services Collection Agency Credit Card Debt Debt Couns…" at bounding box center [711, 205] width 165 height 26
click at [629, 203] on select "Select Cable / Satellite Services Collection Agency Credit Card Debt Debt Couns…" at bounding box center [711, 205] width 165 height 26
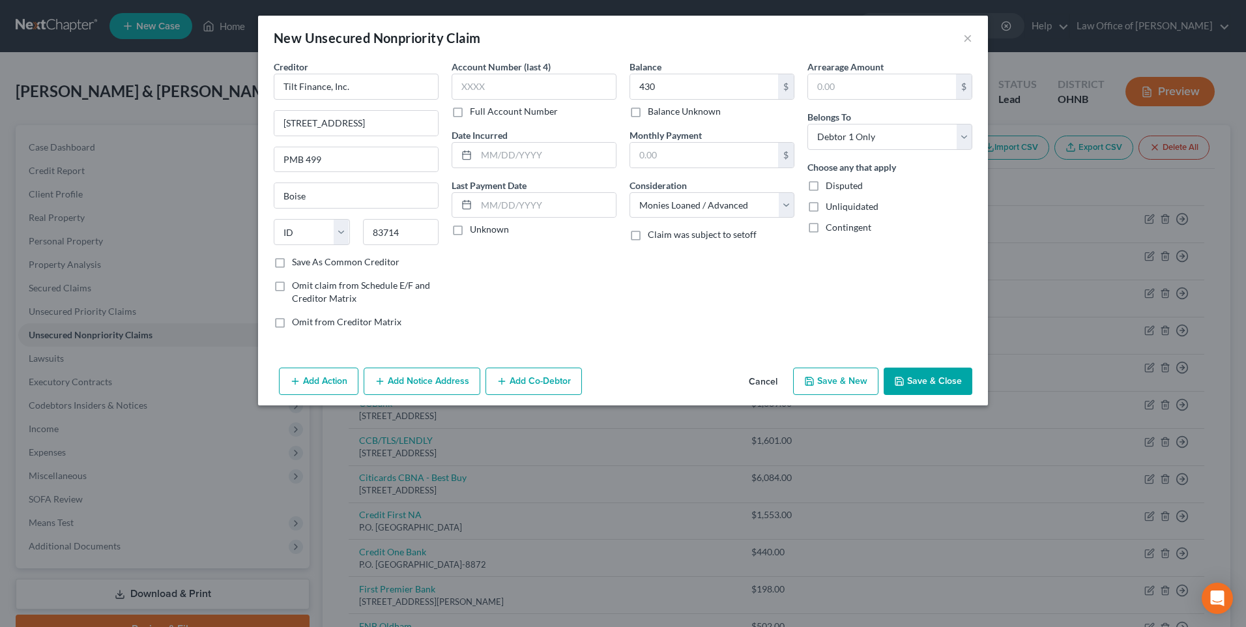
click at [292, 268] on label "Save As Common Creditor" at bounding box center [346, 261] width 108 height 13
click at [297, 264] on input "Save As Common Creditor" at bounding box center [301, 259] width 8 height 8
click at [843, 395] on button "Save & New" at bounding box center [835, 380] width 85 height 27
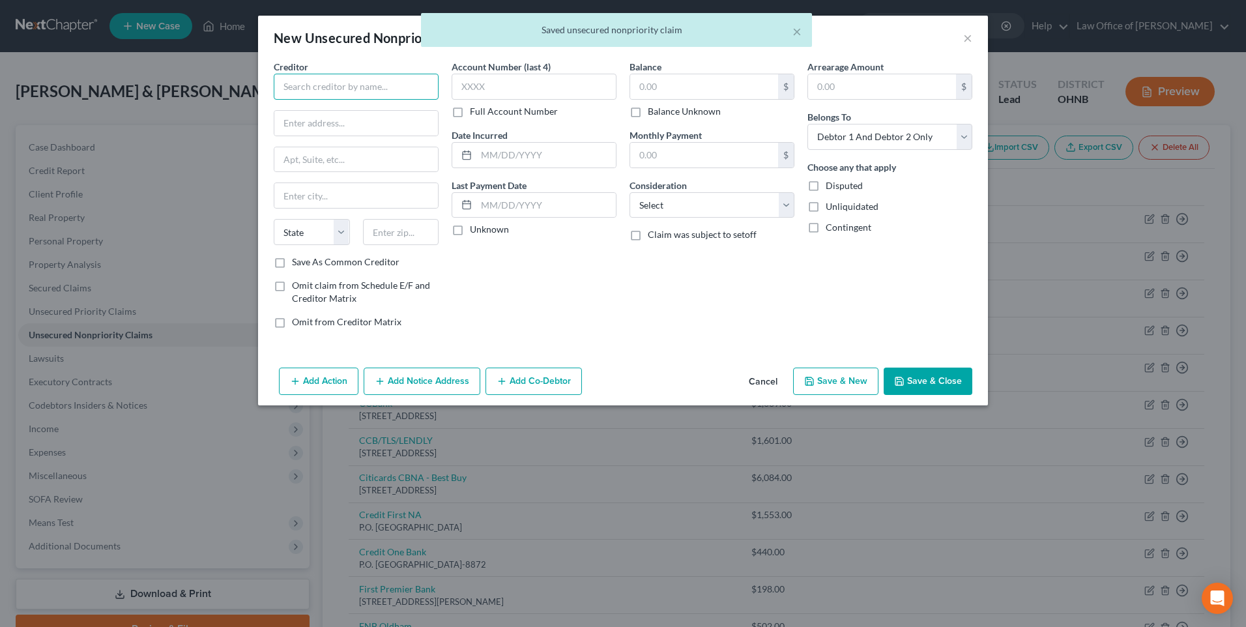
click at [341, 93] on input "text" at bounding box center [356, 87] width 165 height 26
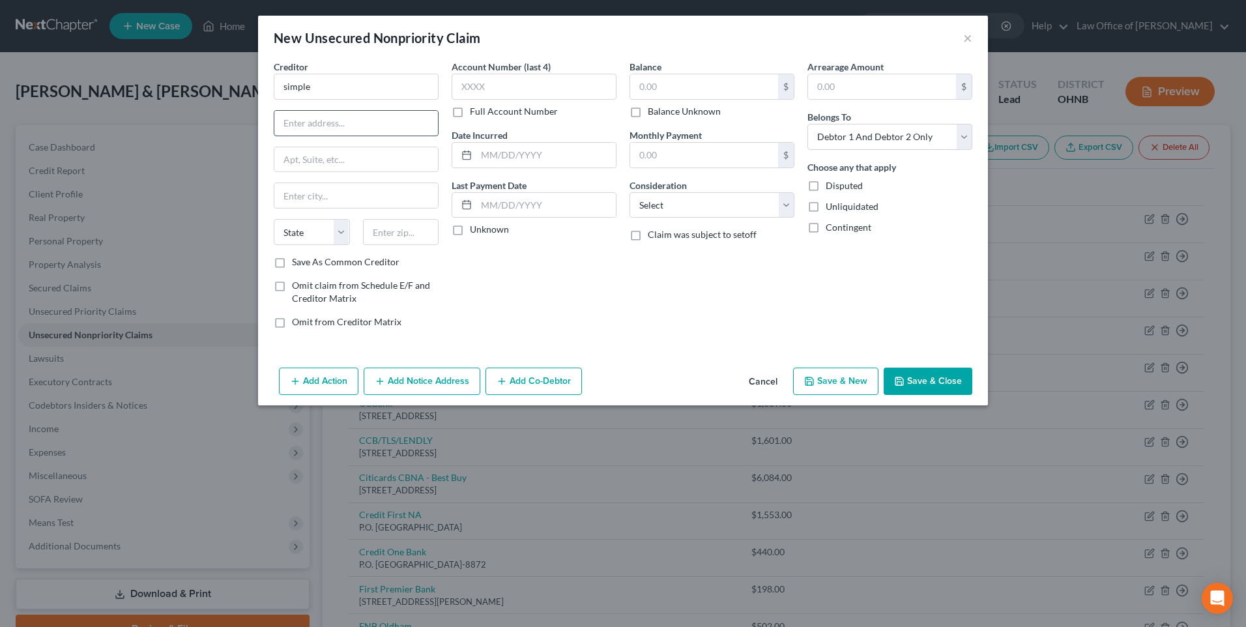
click at [302, 130] on input "text" at bounding box center [356, 123] width 164 height 25
paste input "8601 Dunwoody Place, Suite 406 Atlanta, GA, 30350"
drag, startPoint x: 303, startPoint y: 93, endPoint x: 240, endPoint y: 91, distance: 62.6
click at [258, 91] on div "Creditor * simple 8601 Dunwoody Place, Suite 406 Atlanta, GA, 30350 State AL AK…" at bounding box center [623, 211] width 730 height 302
click at [291, 130] on input "8601 Dunwoody Place, Suite 406 Atlanta, GA, 30350" at bounding box center [356, 123] width 164 height 25
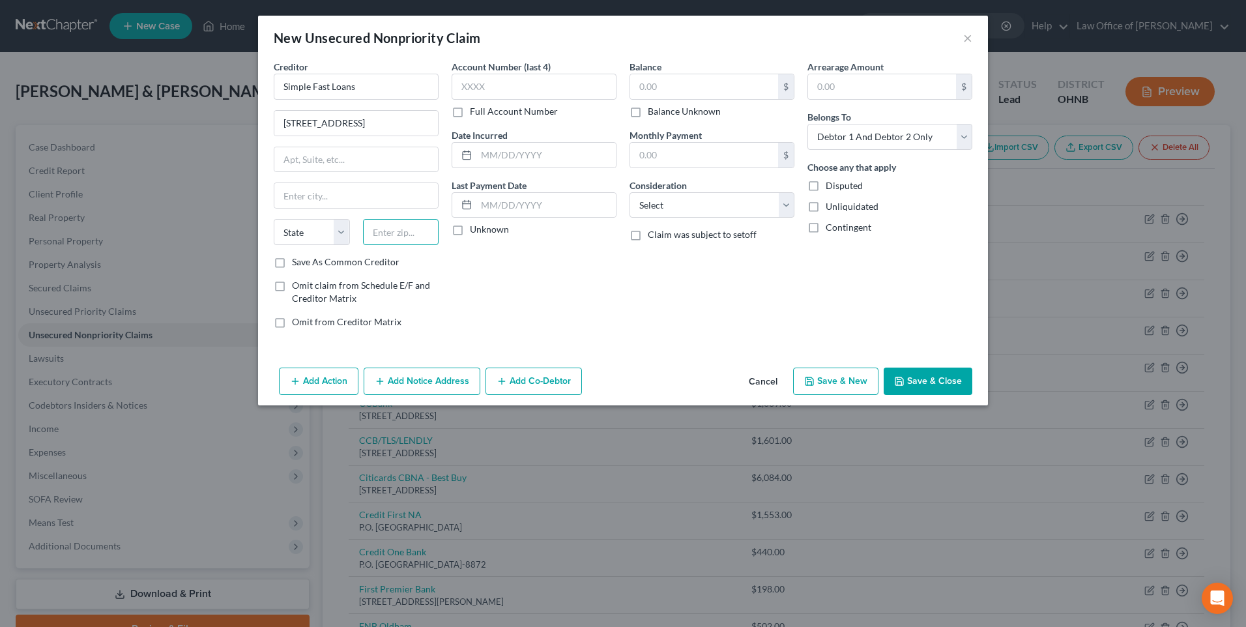
click at [396, 245] on input "text" at bounding box center [401, 232] width 76 height 26
drag, startPoint x: 362, startPoint y: 129, endPoint x: 402, endPoint y: 129, distance: 40.4
click at [402, 129] on input "8601 Dunwoody Place, Suite 406 Atlanta, GA, 30350" at bounding box center [356, 123] width 164 height 25
click at [304, 169] on input "text" at bounding box center [356, 159] width 164 height 25
paste input "Suite 406"
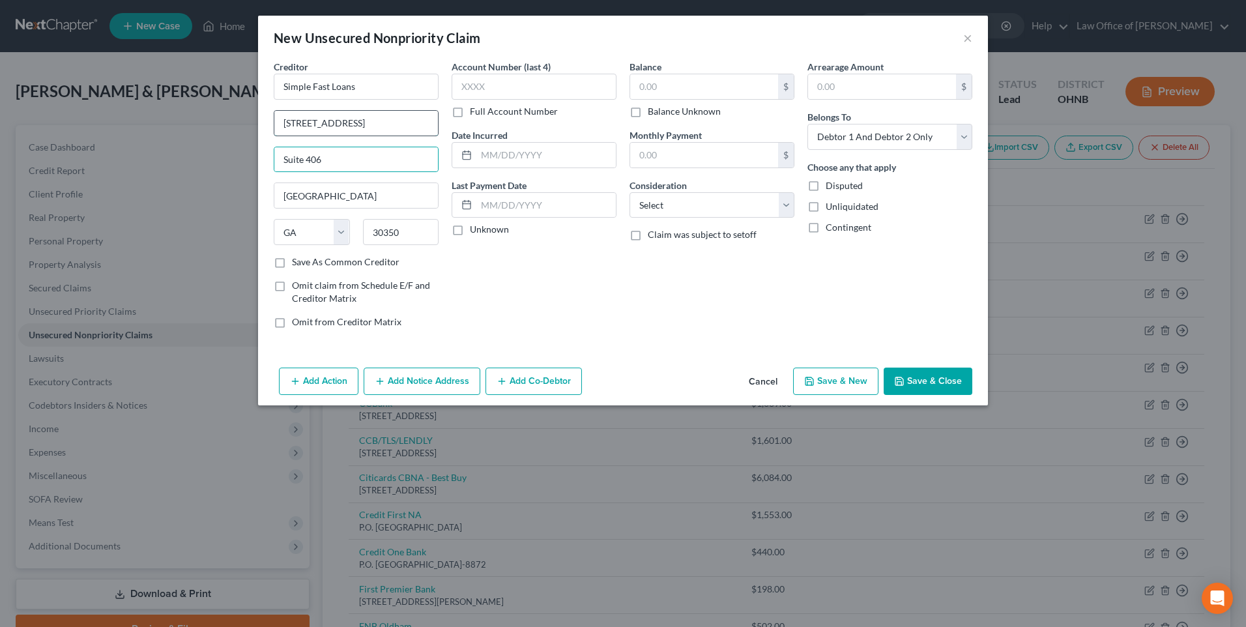
click at [358, 130] on input "8601 Dunwoody Place, Atlanta, GA, 30350" at bounding box center [356, 123] width 164 height 25
click at [292, 268] on label "Save As Common Creditor" at bounding box center [346, 261] width 108 height 13
click at [297, 264] on input "Save As Common Creditor" at bounding box center [301, 259] width 8 height 8
click at [678, 85] on input "text" at bounding box center [704, 86] width 148 height 25
click at [859, 145] on select "Select Debtor 1 Only Debtor 2 Only Debtor 1 And Debtor 2 Only At Least One Of T…" at bounding box center [889, 137] width 165 height 26
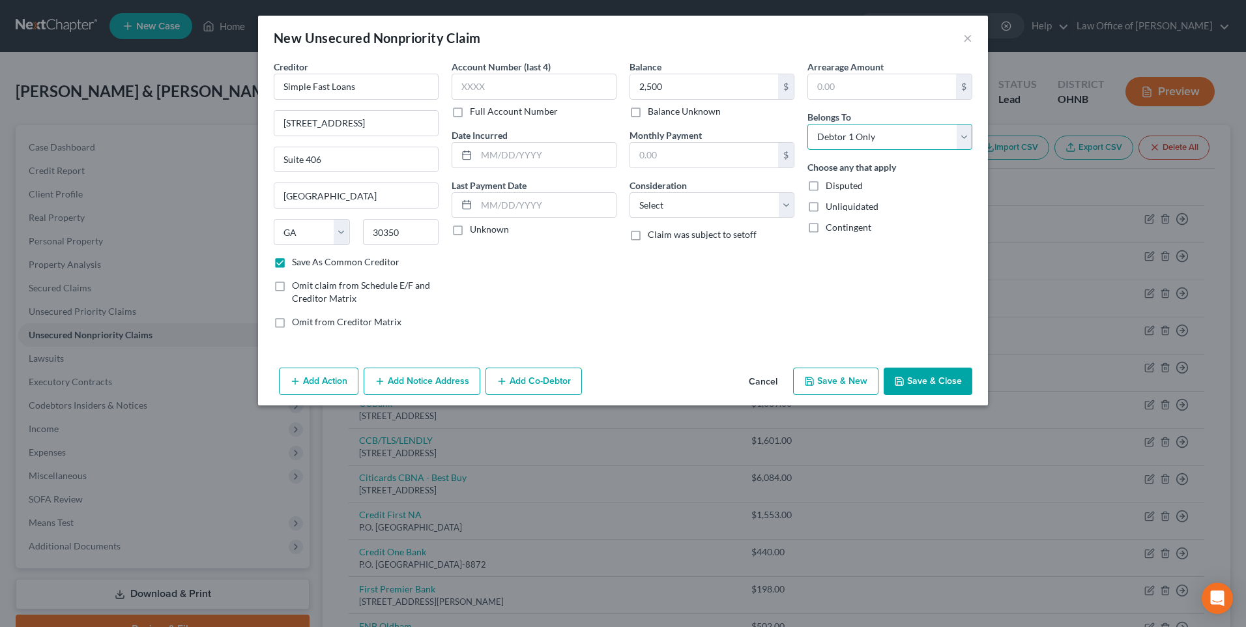
click at [818, 131] on select "Select Debtor 1 Only Debtor 2 Only Debtor 1 And Debtor 2 Only At Least One Of T…" at bounding box center [889, 137] width 165 height 26
click at [681, 218] on select "Select Cable / Satellite Services Collection Agency Credit Card Debt Debt Couns…" at bounding box center [711, 205] width 165 height 26
click at [629, 203] on select "Select Cable / Satellite Services Collection Agency Credit Card Debt Debt Couns…" at bounding box center [711, 205] width 165 height 26
click at [865, 395] on button "Save & New" at bounding box center [835, 380] width 85 height 27
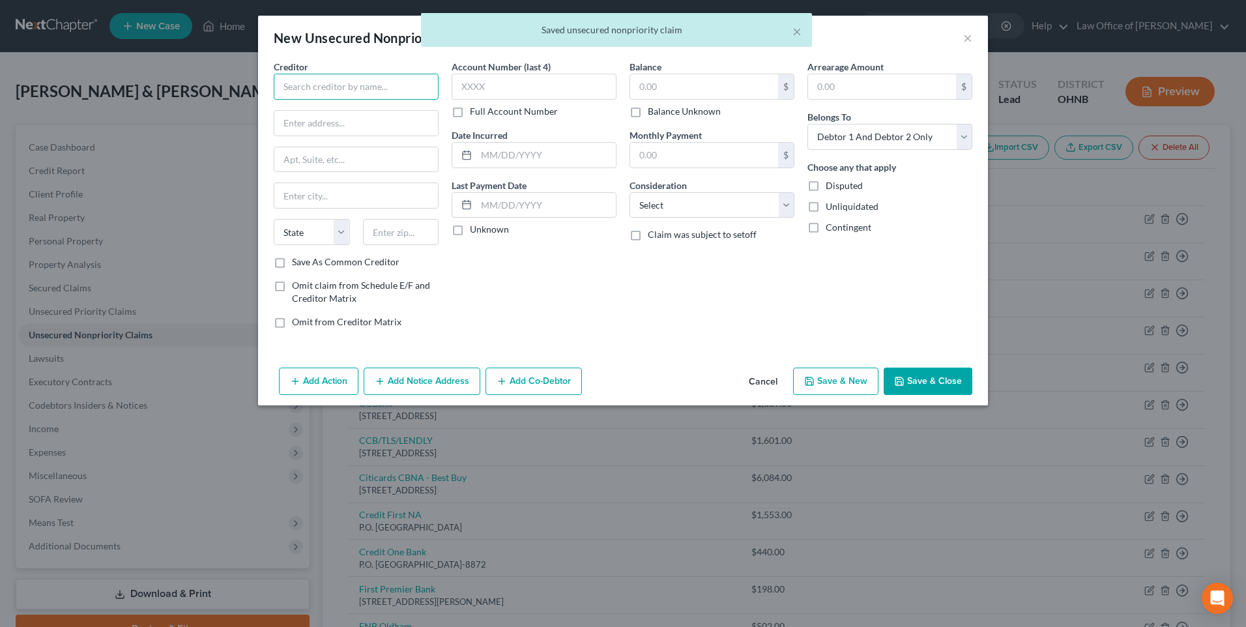
click at [383, 99] on input "text" at bounding box center [356, 87] width 165 height 26
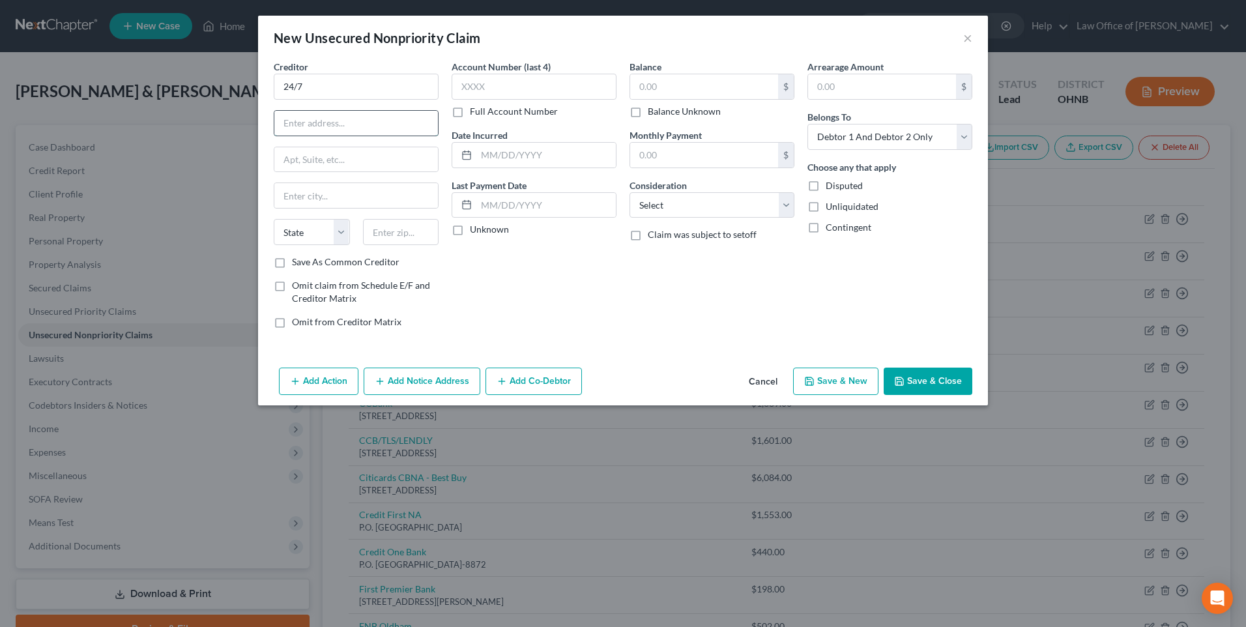
click at [298, 130] on input "text" at bounding box center [356, 123] width 164 height 25
paste input "Advance Financial, 100 Oceanside Drive, Nashville, TN 37204,"
click at [363, 245] on input "text" at bounding box center [401, 232] width 76 height 26
drag, startPoint x: 263, startPoint y: 130, endPoint x: 339, endPoint y: 134, distance: 77.0
click at [339, 134] on input "Advance Financial, 100 Oceanside Drive, Nashville, TN 37204," at bounding box center [356, 123] width 164 height 25
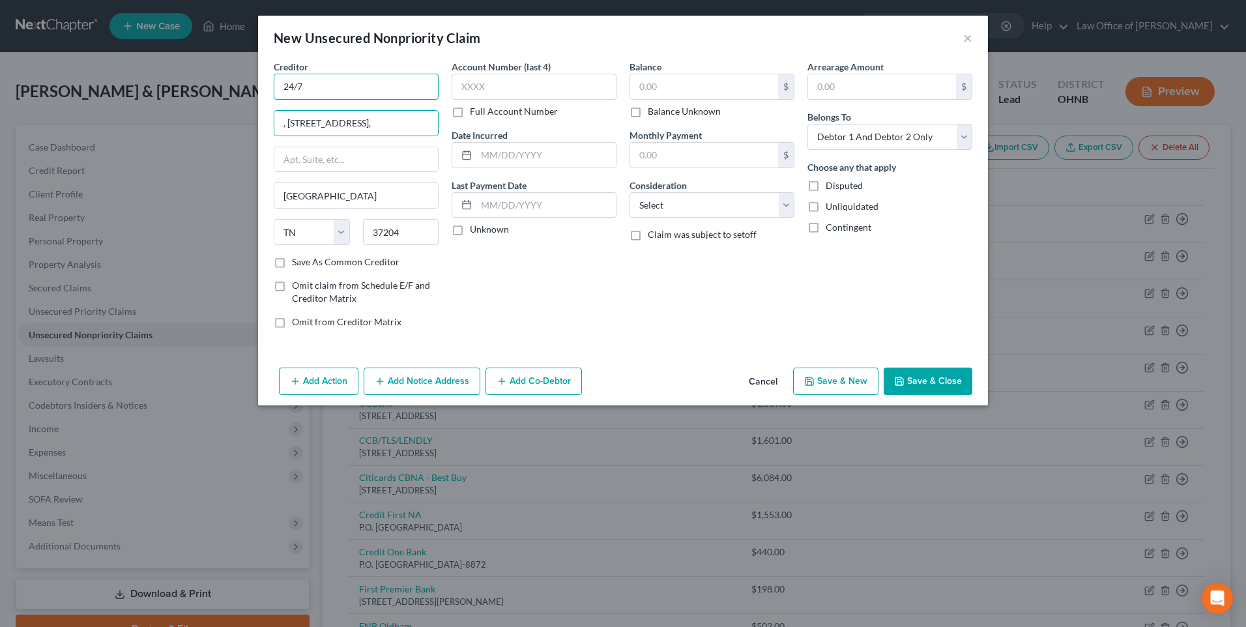
click at [274, 90] on input "24/7" at bounding box center [356, 87] width 165 height 26
paste input "Advance Financial"
click at [373, 90] on input "Advance Financial, 24/7" at bounding box center [356, 87] width 165 height 26
click at [274, 128] on input ", 100 Oceanside Drive, Nashville, TN 37204," at bounding box center [356, 123] width 164 height 25
click at [351, 130] on input "100 Oceanside Drive, Nashville, TN 37204," at bounding box center [356, 123] width 164 height 25
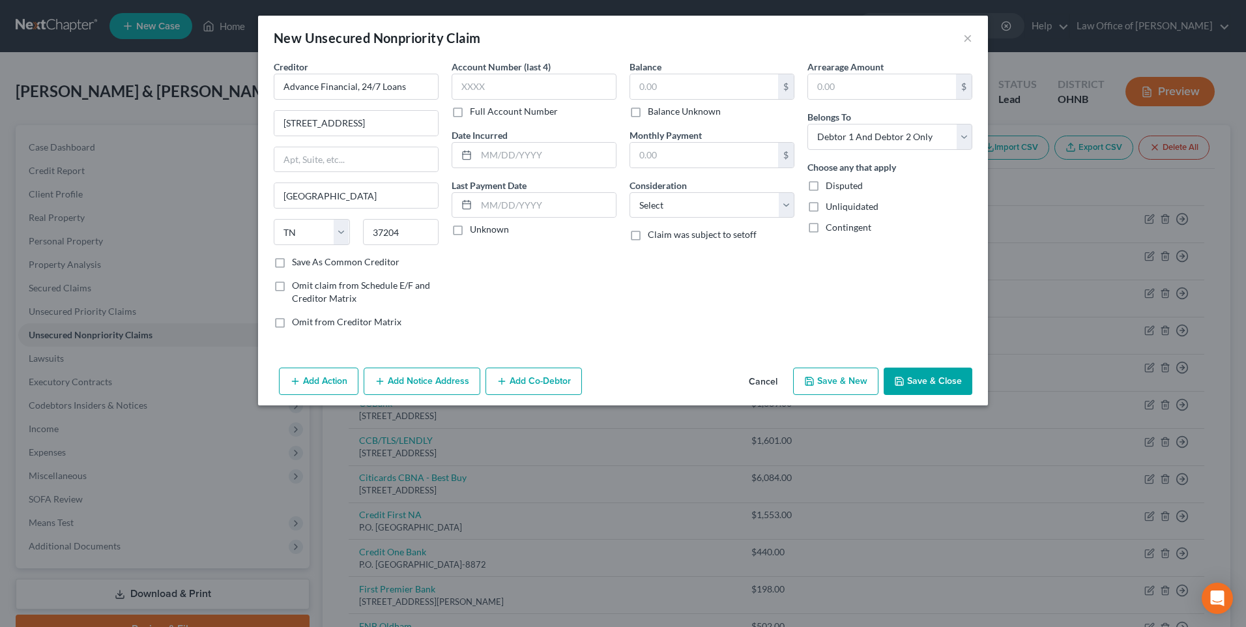
click at [292, 268] on label "Save As Common Creditor" at bounding box center [346, 261] width 108 height 13
click at [297, 264] on input "Save As Common Creditor" at bounding box center [301, 259] width 8 height 8
click at [669, 89] on input "text" at bounding box center [704, 86] width 148 height 25
click at [882, 145] on select "Select Debtor 1 Only Debtor 2 Only Debtor 1 And Debtor 2 Only At Least One Of T…" at bounding box center [889, 137] width 165 height 26
click at [818, 131] on select "Select Debtor 1 Only Debtor 2 Only Debtor 1 And Debtor 2 Only At Least One Of T…" at bounding box center [889, 137] width 165 height 26
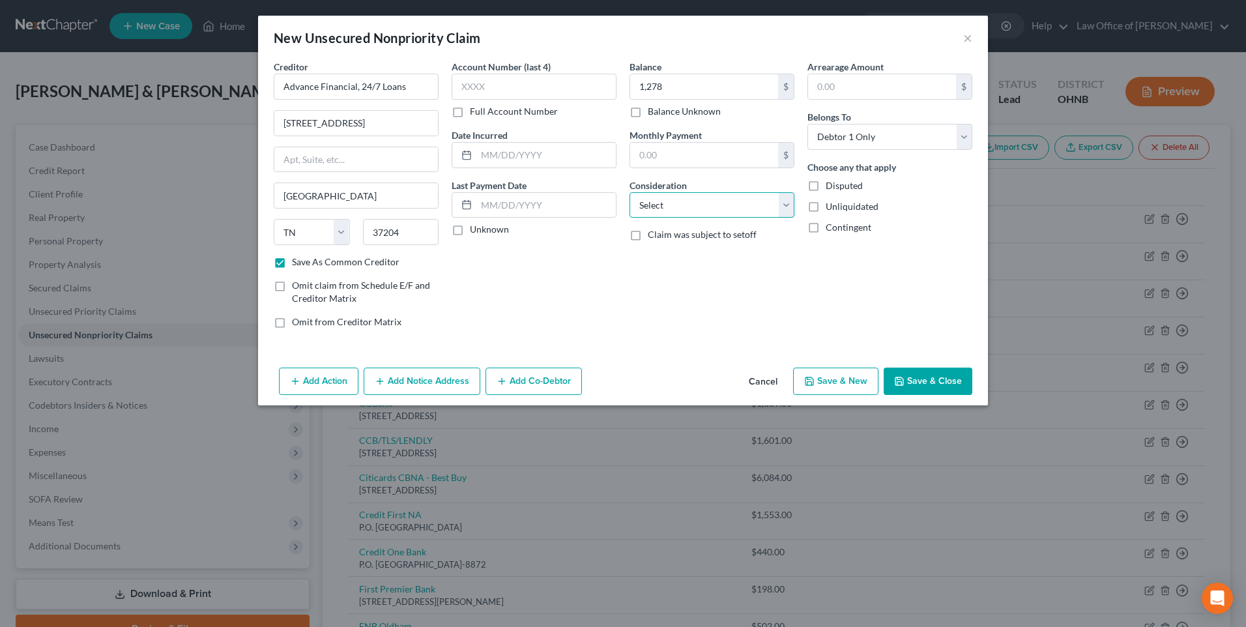
click at [716, 218] on select "Select Cable / Satellite Services Collection Agency Credit Card Debt Debt Couns…" at bounding box center [711, 205] width 165 height 26
click at [629, 203] on select "Select Cable / Satellite Services Collection Agency Credit Card Debt Debt Couns…" at bounding box center [711, 205] width 165 height 26
click at [840, 395] on button "Save & New" at bounding box center [835, 380] width 85 height 27
click at [334, 85] on input "text" at bounding box center [356, 87] width 165 height 26
click at [310, 130] on input "text" at bounding box center [356, 123] width 164 height 25
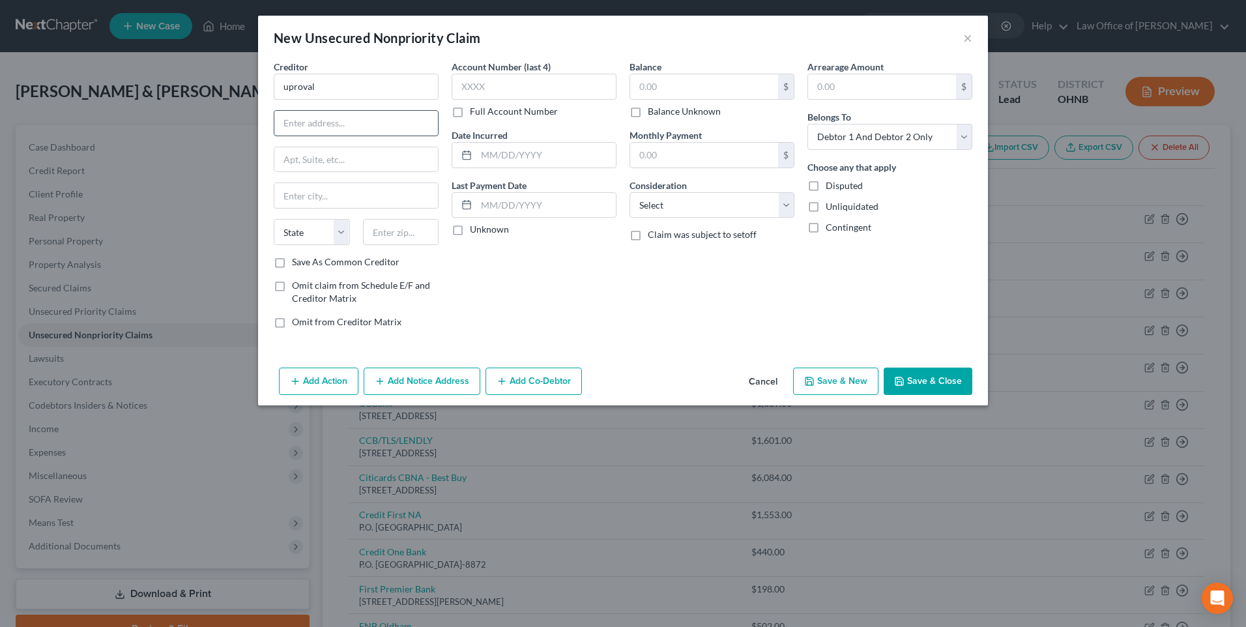
paste input "Uprova 635 East Hwy 20, V Upper Lake, California 95485"
click at [373, 245] on input "text" at bounding box center [401, 232] width 76 height 26
click at [888, 146] on select "Select Debtor 1 Only Debtor 2 Only Debtor 1 And Debtor 2 Only At Least One Of T…" at bounding box center [889, 137] width 165 height 26
click at [818, 131] on select "Select Debtor 1 Only Debtor 2 Only Debtor 1 And Debtor 2 Only At Least One Of T…" at bounding box center [889, 137] width 165 height 26
drag, startPoint x: 293, startPoint y: 129, endPoint x: 253, endPoint y: 132, distance: 39.9
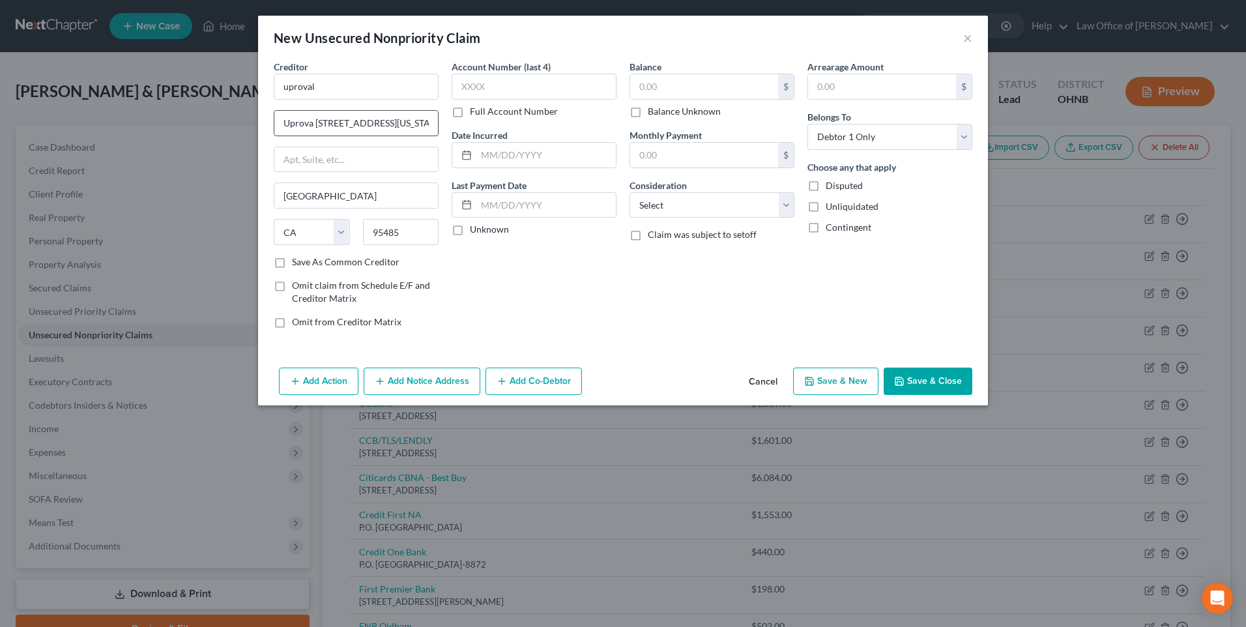
click at [274, 132] on input "Uprova 635 East Hwy 20, V Upper Lake, California 95485" at bounding box center [356, 123] width 164 height 25
drag, startPoint x: 300, startPoint y: 95, endPoint x: 251, endPoint y: 88, distance: 50.0
click at [267, 88] on div "Creditor * uproval 635 East Hwy 20, V Upper Lake, California 95485 Upper Lake S…" at bounding box center [356, 199] width 178 height 279
paste input "Uprova"
drag, startPoint x: 334, startPoint y: 130, endPoint x: 396, endPoint y: 136, distance: 62.2
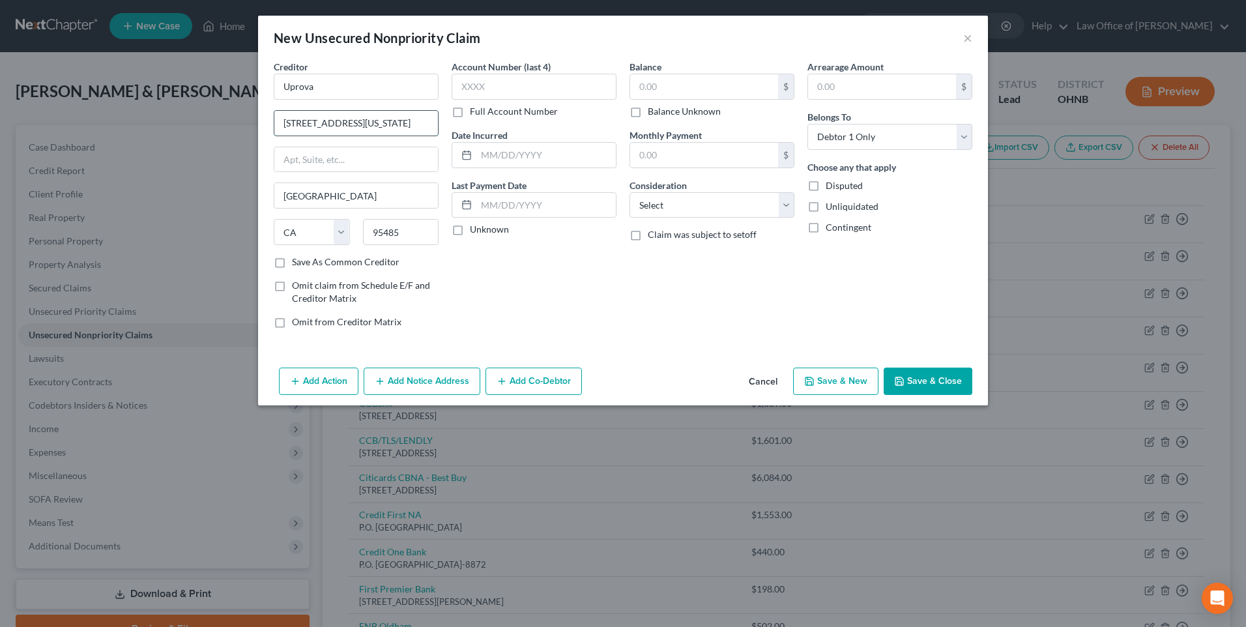
click at [396, 136] on input "635 East Hwy 20, V Upper Lake, California 95485" at bounding box center [356, 123] width 164 height 25
click at [310, 168] on input "text" at bounding box center [356, 159] width 164 height 25
paste input ", V Upper Lake"
click at [274, 167] on input ", V Upper Lake" at bounding box center [356, 159] width 164 height 25
click at [335, 129] on input "635 East Hwy 20, California 95485" at bounding box center [356, 123] width 164 height 25
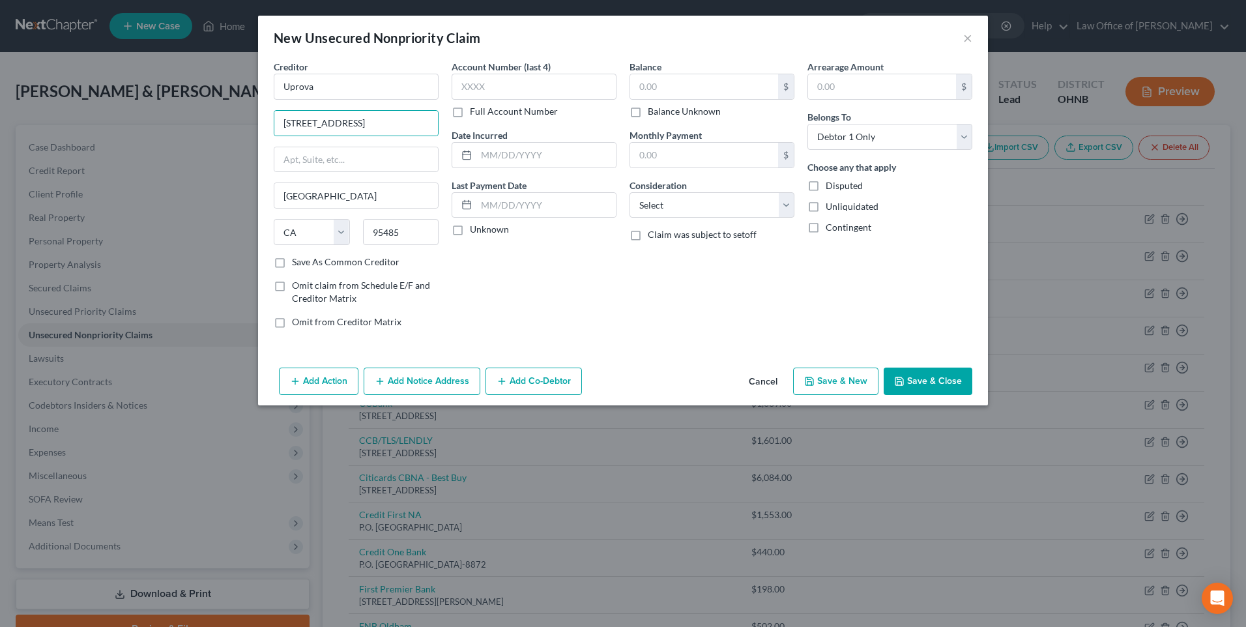
drag, startPoint x: 262, startPoint y: 277, endPoint x: 532, endPoint y: 126, distance: 309.8
click at [292, 268] on label "Save As Common Creditor" at bounding box center [346, 261] width 108 height 13
click at [297, 264] on input "Save As Common Creditor" at bounding box center [301, 259] width 8 height 8
click at [667, 94] on input "text" at bounding box center [704, 86] width 148 height 25
click at [665, 218] on select "Select Cable / Satellite Services Collection Agency Credit Card Debt Debt Couns…" at bounding box center [711, 205] width 165 height 26
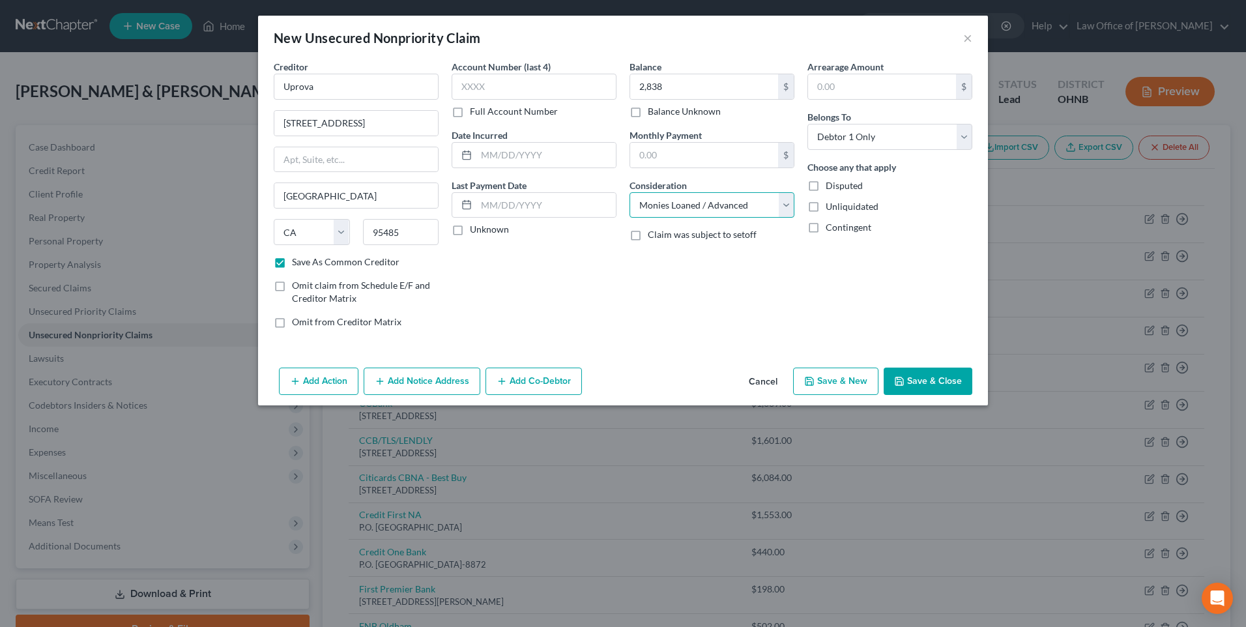
click at [629, 203] on select "Select Cable / Satellite Services Collection Agency Credit Card Debt Debt Couns…" at bounding box center [711, 205] width 165 height 26
click at [870, 395] on button "Save & New" at bounding box center [835, 380] width 85 height 27
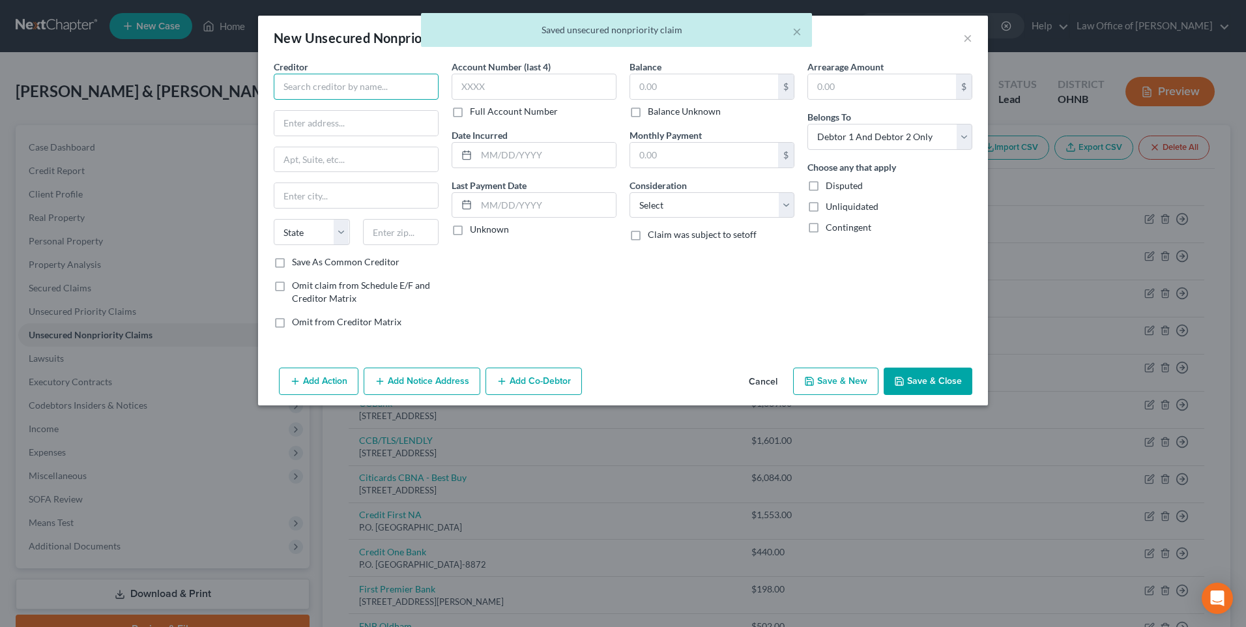
click at [332, 96] on input "text" at bounding box center [356, 87] width 165 height 26
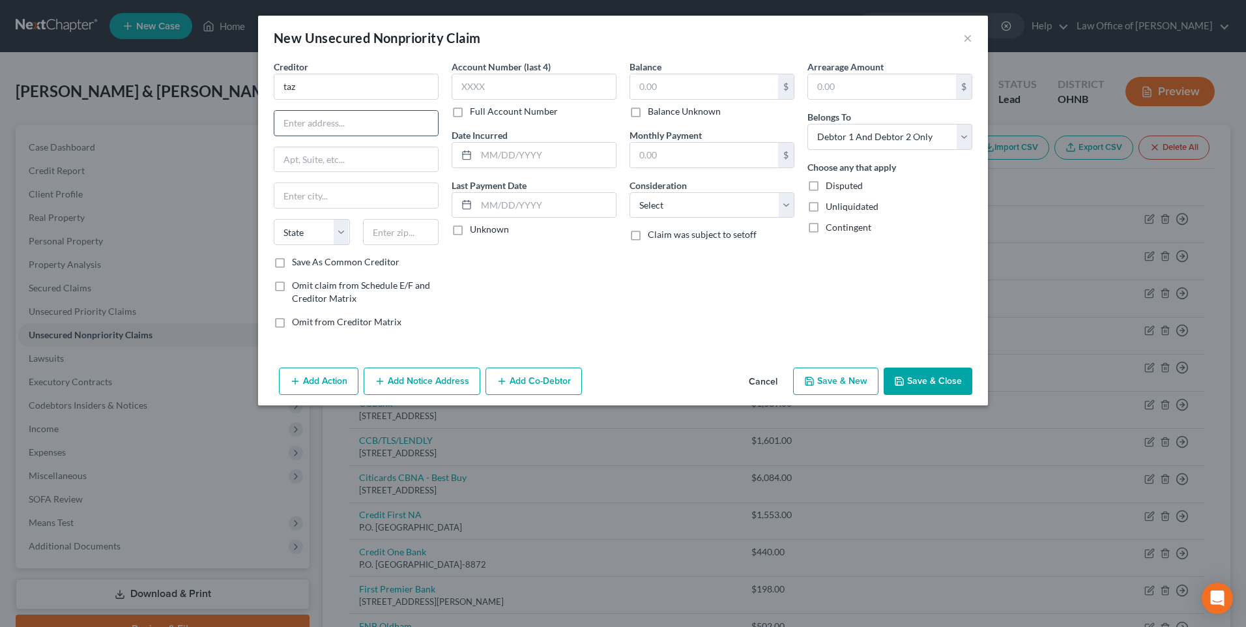
click at [291, 128] on input "text" at bounding box center [356, 123] width 164 height 25
paste input "Taz Visa PO Box 5081 Sioux Falls, SD 57117-5081"
click at [374, 245] on input "text" at bounding box center [401, 232] width 76 height 26
drag, startPoint x: 260, startPoint y: 130, endPoint x: 298, endPoint y: 129, distance: 37.8
click at [298, 129] on input "Taz Visa PO Box 5081 Sioux Falls, SD 57117-5081" at bounding box center [356, 123] width 164 height 25
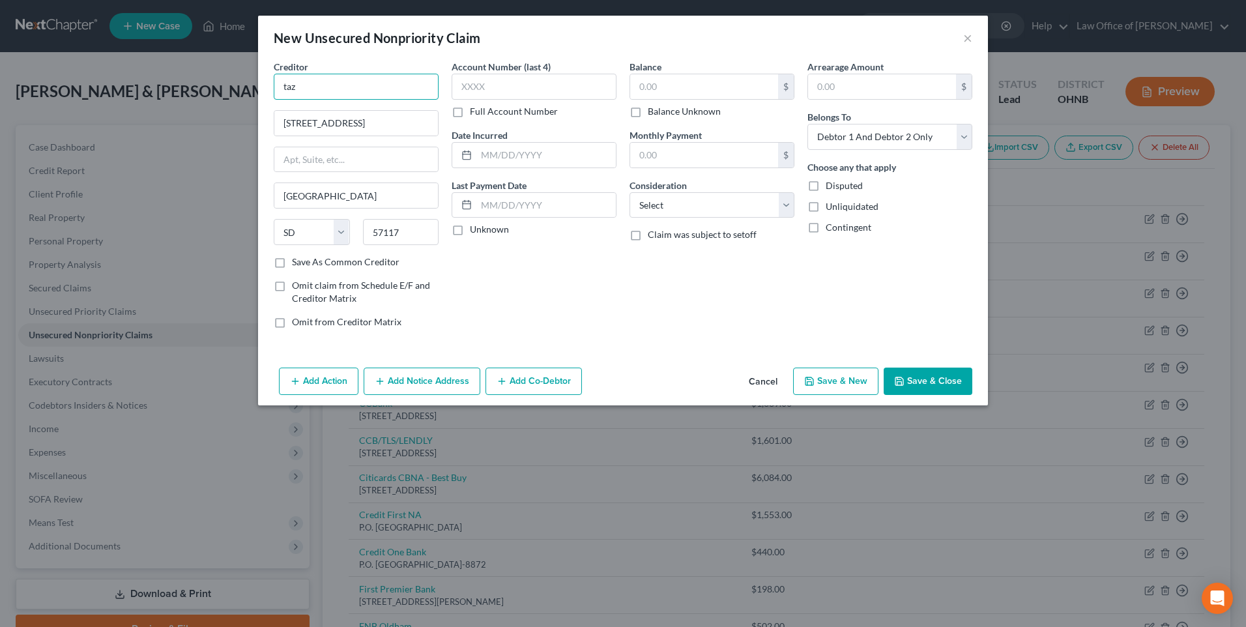
drag, startPoint x: 308, startPoint y: 87, endPoint x: 239, endPoint y: 92, distance: 69.3
click at [258, 92] on div "Creditor * taz PO Box 5081 Sioux Falls, SD 57117-5081 Sioux Falls State AL AK A…" at bounding box center [623, 211] width 730 height 302
paste input "Taz Visa"
click at [274, 89] on input "Taz Visa" at bounding box center [356, 87] width 165 height 26
click at [292, 268] on label "Save As Common Creditor" at bounding box center [346, 261] width 108 height 13
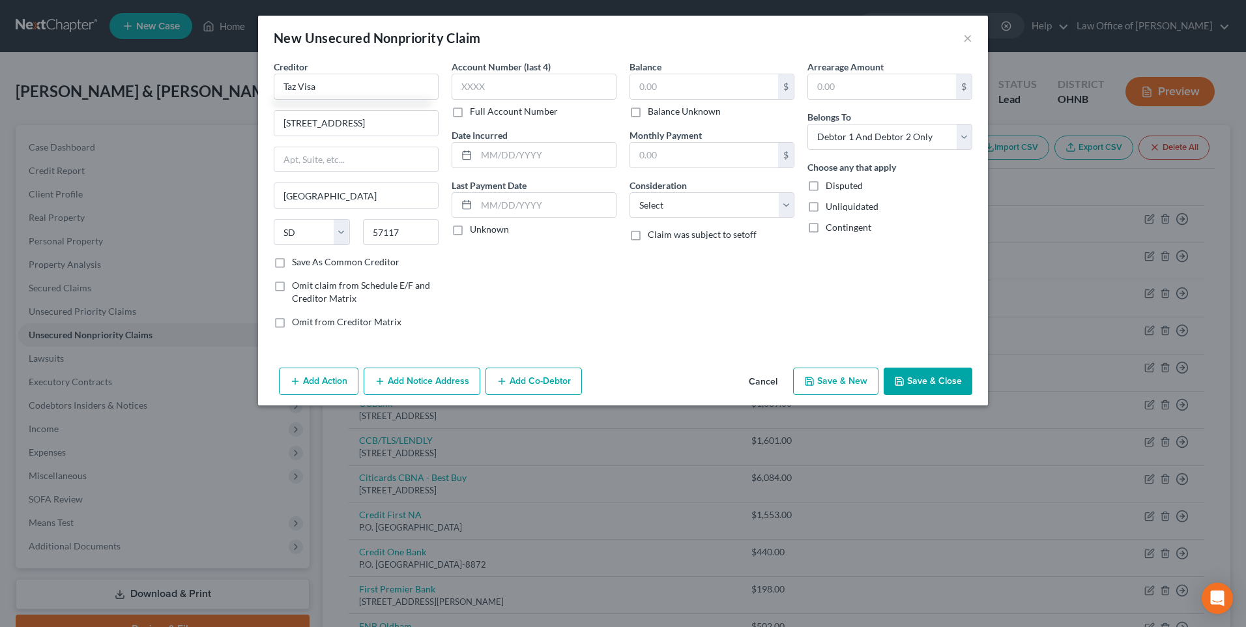
click at [297, 264] on input "Save As Common Creditor" at bounding box center [301, 259] width 8 height 8
click at [320, 128] on input "PO Box 5081 Sioux Falls, SD 57117-5081" at bounding box center [356, 123] width 164 height 25
click at [410, 245] on input "57117" at bounding box center [401, 232] width 76 height 26
click at [349, 126] on input "PO Box 50815081" at bounding box center [356, 123] width 164 height 25
click at [842, 143] on select "Select Debtor 1 Only Debtor 2 Only Debtor 1 And Debtor 2 Only At Least One Of T…" at bounding box center [889, 137] width 165 height 26
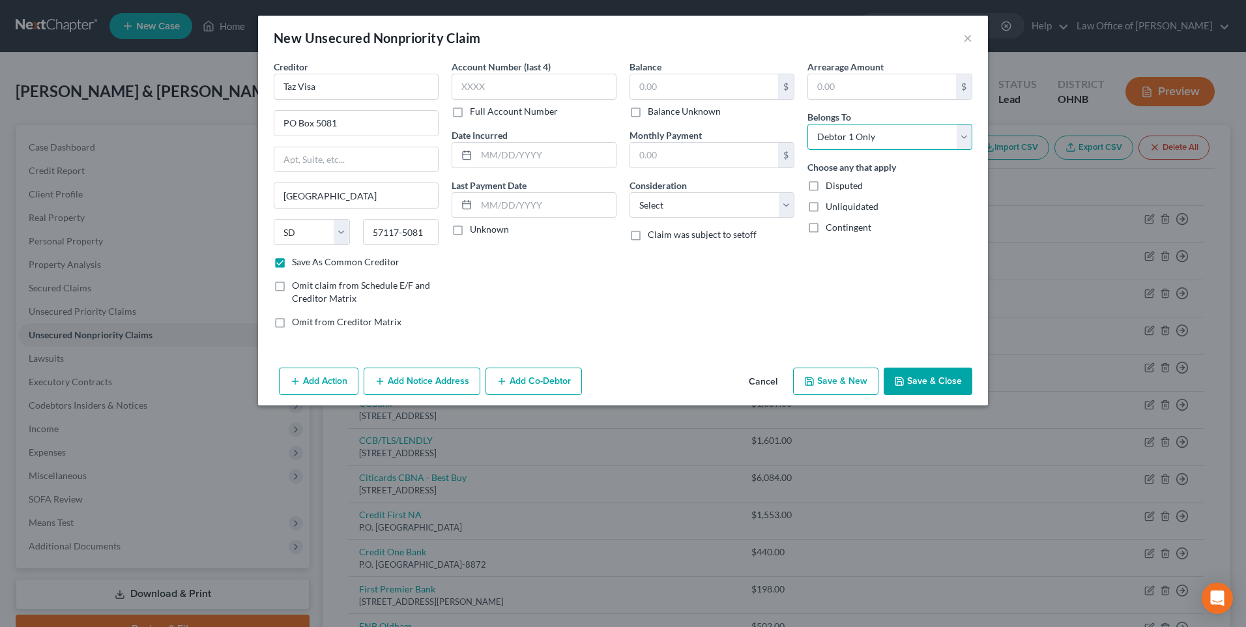
click at [818, 131] on select "Select Debtor 1 Only Debtor 2 Only Debtor 1 And Debtor 2 Only At Least One Of T…" at bounding box center [889, 137] width 165 height 26
click at [698, 94] on input "text" at bounding box center [704, 86] width 148 height 25
click at [698, 213] on select "Select Cable / Satellite Services Collection Agency Credit Card Debt Debt Couns…" at bounding box center [711, 205] width 165 height 26
click at [629, 203] on select "Select Cable / Satellite Services Collection Agency Credit Card Debt Debt Couns…" at bounding box center [711, 205] width 165 height 26
click at [846, 395] on button "Save & New" at bounding box center [835, 380] width 85 height 27
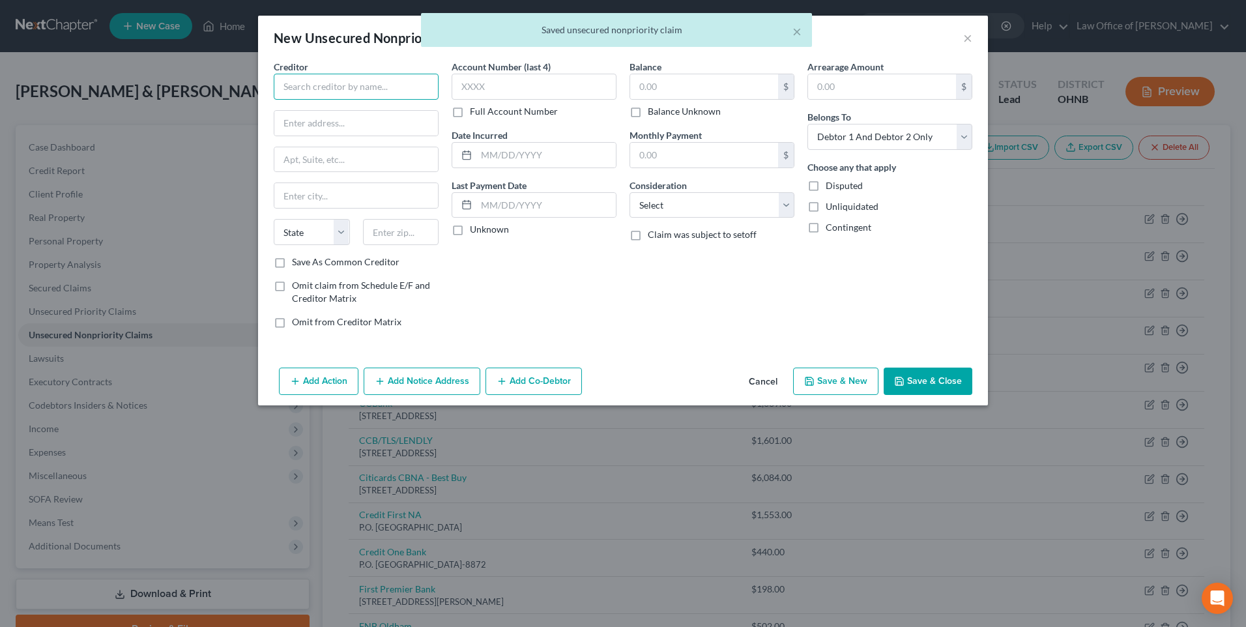
click at [324, 93] on input "text" at bounding box center [356, 87] width 165 height 26
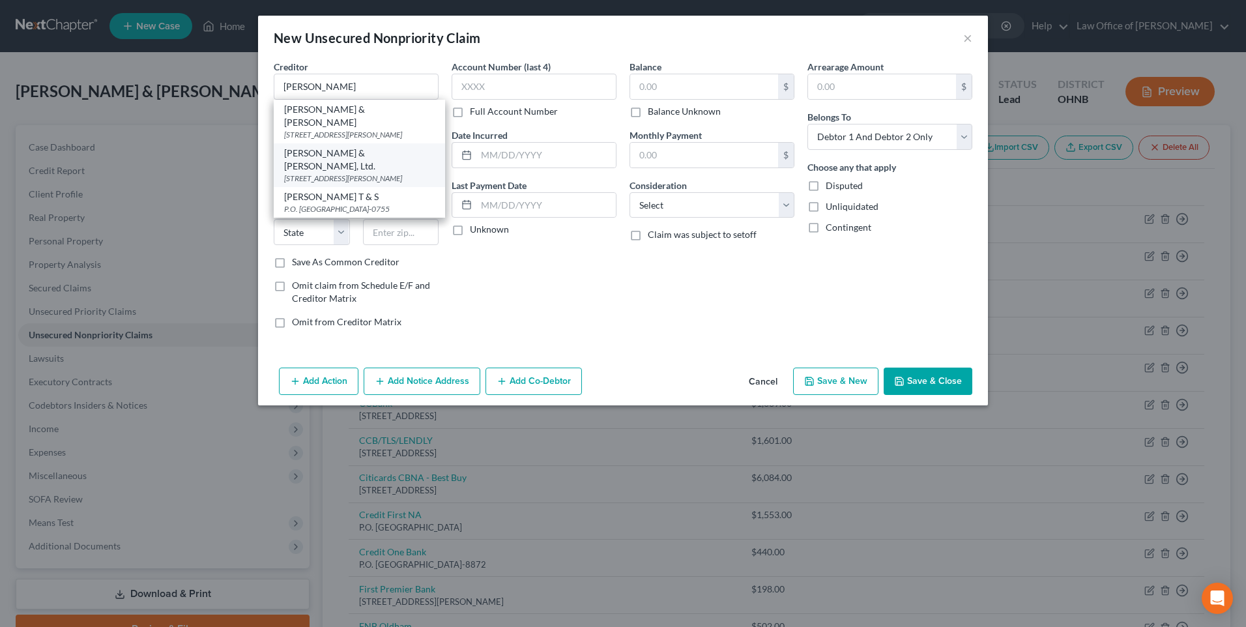
click at [308, 182] on div "[STREET_ADDRESS][PERSON_NAME]" at bounding box center [359, 178] width 151 height 11
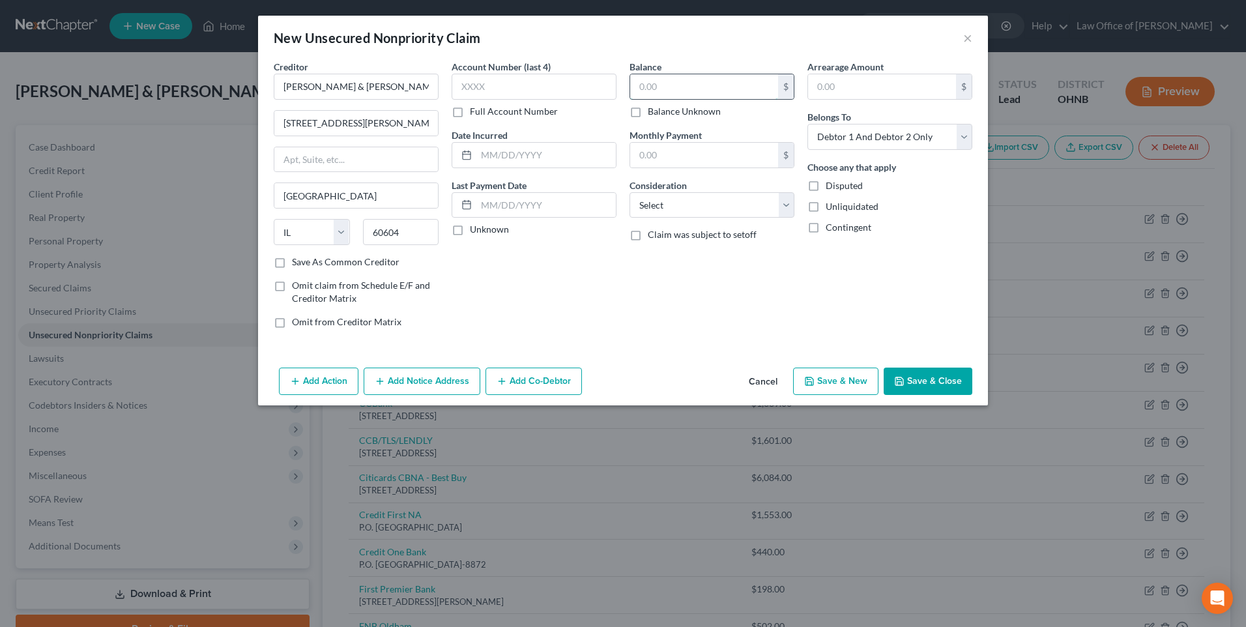
click at [670, 94] on input "text" at bounding box center [704, 86] width 148 height 25
click at [900, 147] on select "Select Debtor 1 Only Debtor 2 Only Debtor 1 And Debtor 2 Only At Least One Of T…" at bounding box center [889, 137] width 165 height 26
click at [818, 131] on select "Select Debtor 1 Only Debtor 2 Only Debtor 1 And Debtor 2 Only At Least One Of T…" at bounding box center [889, 137] width 165 height 26
click at [694, 216] on select "Select Cable / Satellite Services Collection Agency Credit Card Debt Debt Couns…" at bounding box center [711, 205] width 165 height 26
click at [629, 203] on select "Select Cable / Satellite Services Collection Agency Credit Card Debt Debt Couns…" at bounding box center [711, 205] width 165 height 26
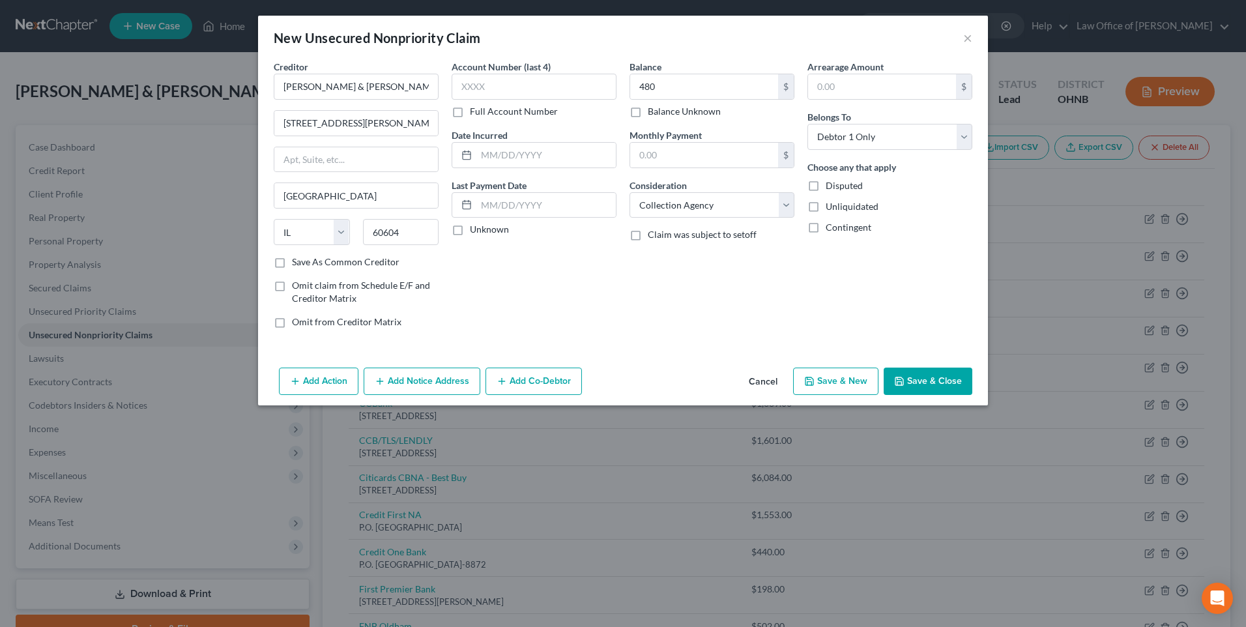
click at [852, 395] on button "Save & New" at bounding box center [835, 380] width 85 height 27
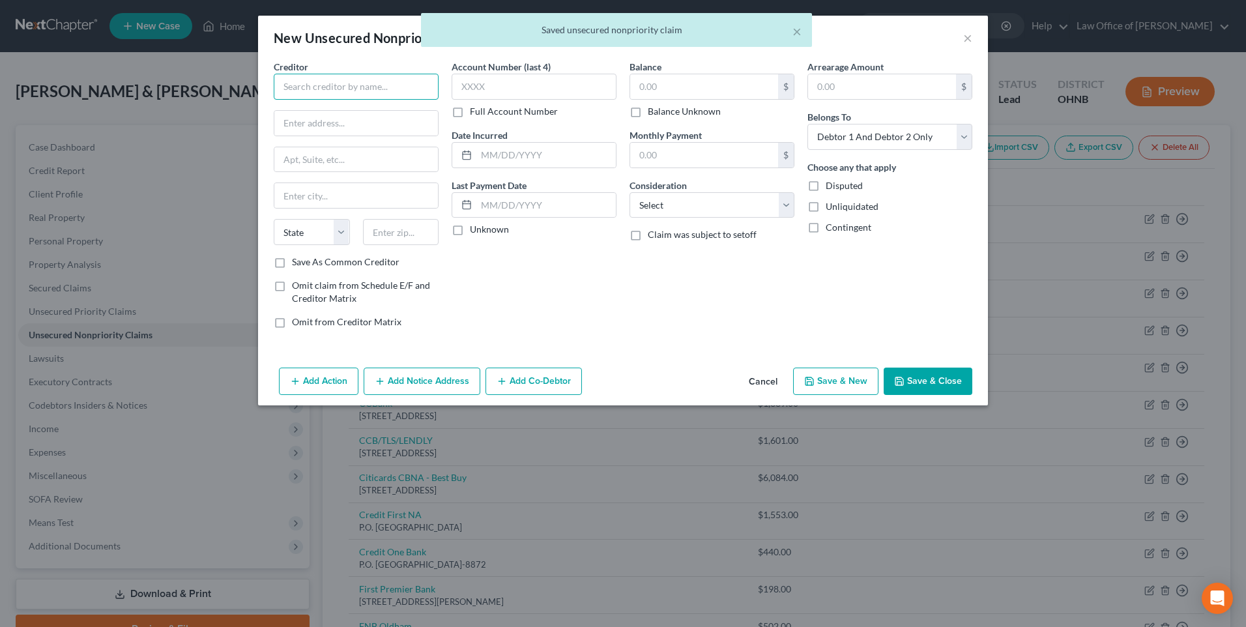
click at [275, 82] on input "text" at bounding box center [356, 87] width 165 height 26
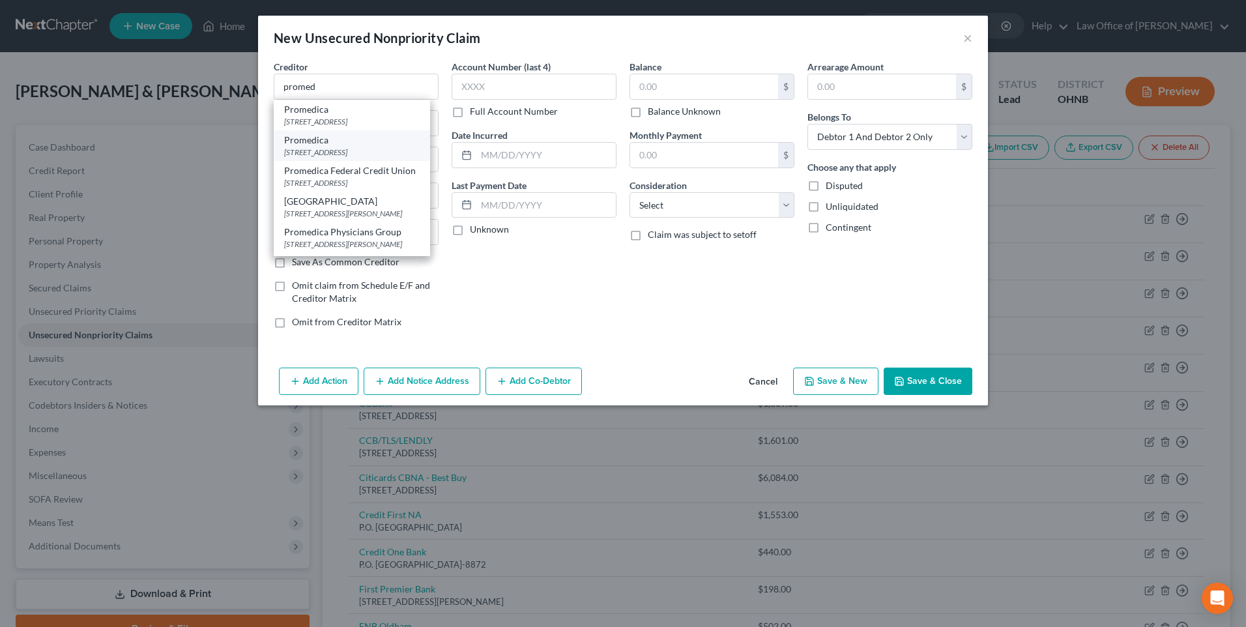
click at [297, 158] on div "[STREET_ADDRESS]" at bounding box center [352, 152] width 136 height 11
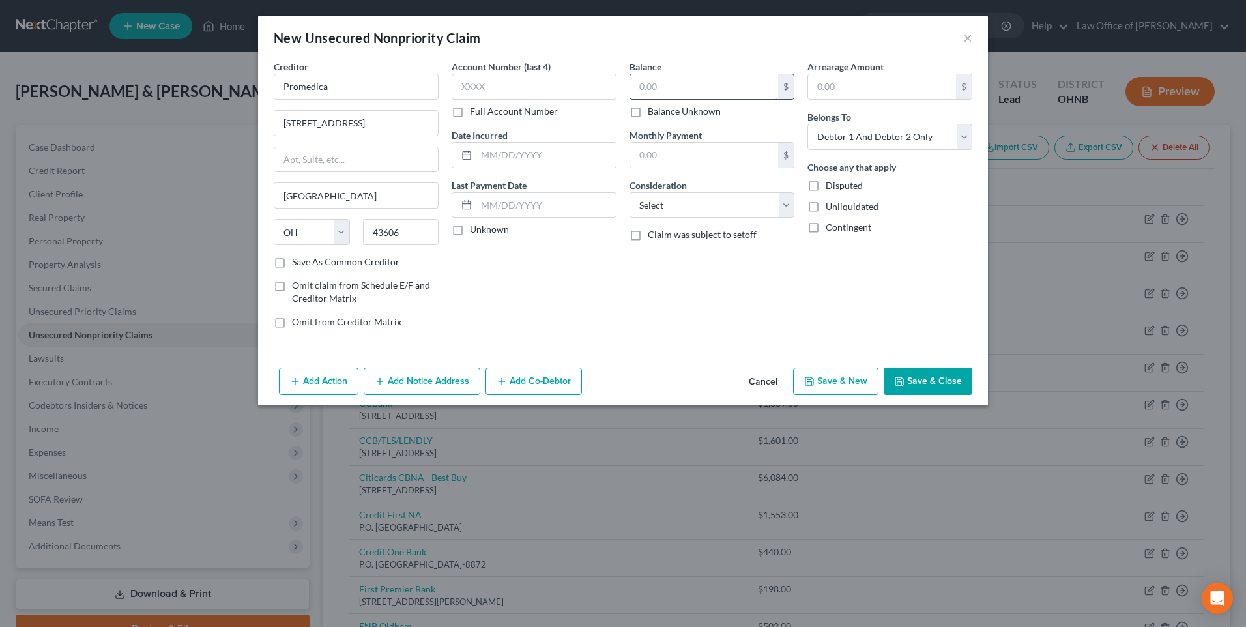
click at [699, 94] on input "text" at bounding box center [704, 86] width 148 height 25
click at [868, 145] on select "Select Debtor 1 Only Debtor 2 Only Debtor 1 And Debtor 2 Only At Least One Of T…" at bounding box center [889, 137] width 165 height 26
click at [818, 131] on select "Select Debtor 1 Only Debtor 2 Only Debtor 1 And Debtor 2 Only At Least One Of T…" at bounding box center [889, 137] width 165 height 26
click at [720, 218] on select "Select Cable / Satellite Services Collection Agency Credit Card Debt Debt Couns…" at bounding box center [711, 205] width 165 height 26
click at [629, 203] on select "Select Cable / Satellite Services Collection Agency Credit Card Debt Debt Couns…" at bounding box center [711, 205] width 165 height 26
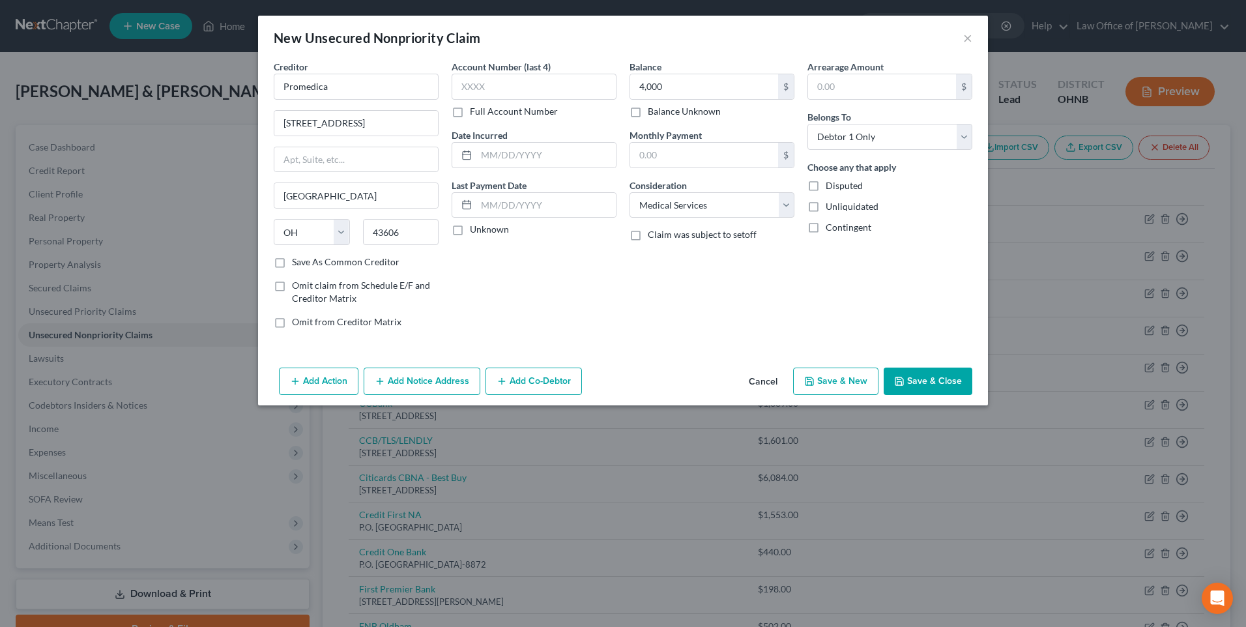
click at [852, 395] on button "Save & New" at bounding box center [835, 380] width 85 height 27
click at [336, 85] on input "text" at bounding box center [356, 87] width 165 height 26
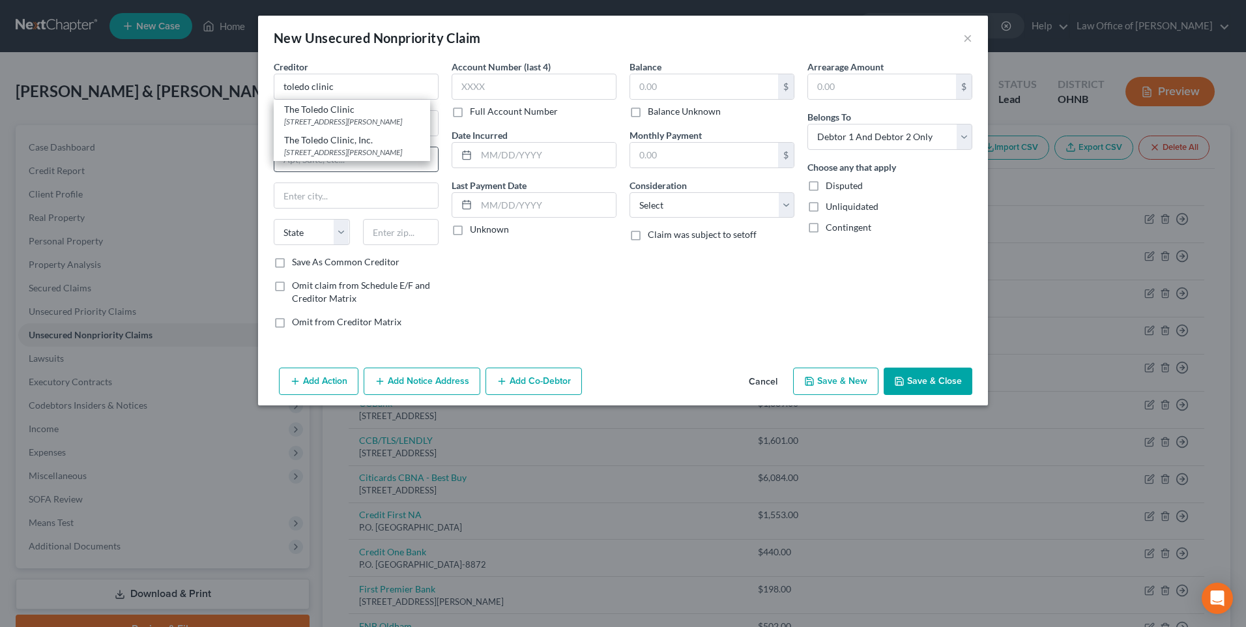
click at [330, 158] on div "[STREET_ADDRESS][PERSON_NAME]" at bounding box center [352, 152] width 136 height 11
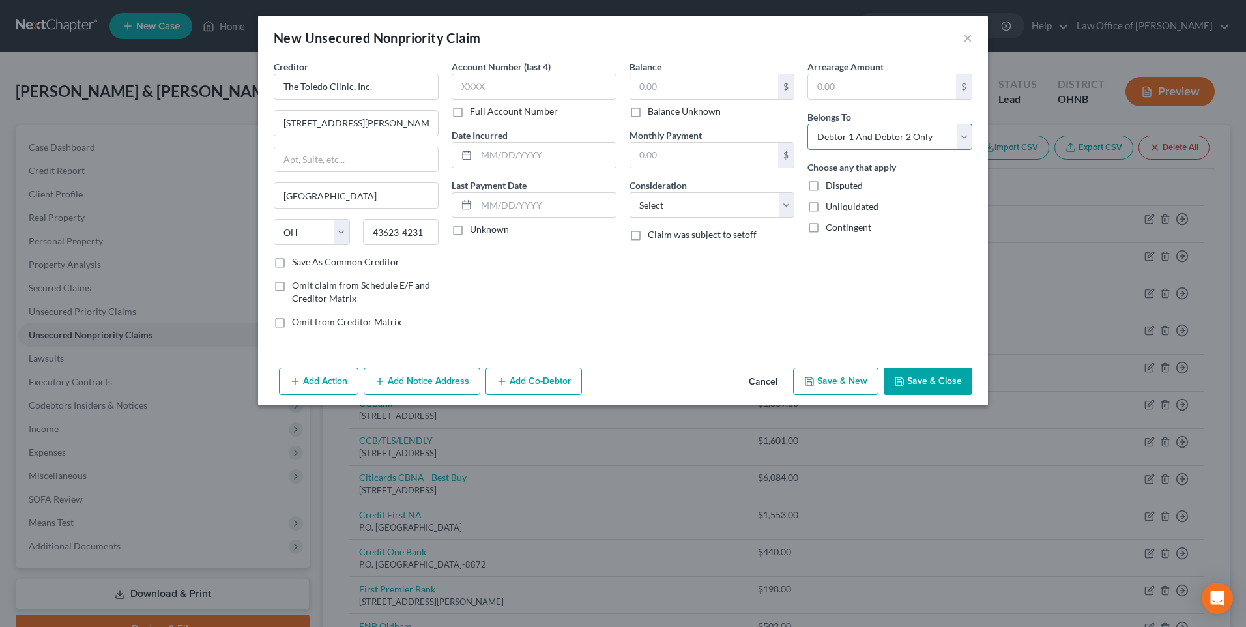
click at [842, 148] on select "Select Debtor 1 Only Debtor 2 Only Debtor 1 And Debtor 2 Only At Least One Of T…" at bounding box center [889, 137] width 165 height 26
click at [818, 131] on select "Select Debtor 1 Only Debtor 2 Only Debtor 1 And Debtor 2 Only At Least One Of T…" at bounding box center [889, 137] width 165 height 26
click at [708, 98] on input "text" at bounding box center [704, 86] width 148 height 25
click at [706, 213] on select "Select Cable / Satellite Services Collection Agency Credit Card Debt Debt Couns…" at bounding box center [711, 205] width 165 height 26
click at [629, 203] on select "Select Cable / Satellite Services Collection Agency Credit Card Debt Debt Couns…" at bounding box center [711, 205] width 165 height 26
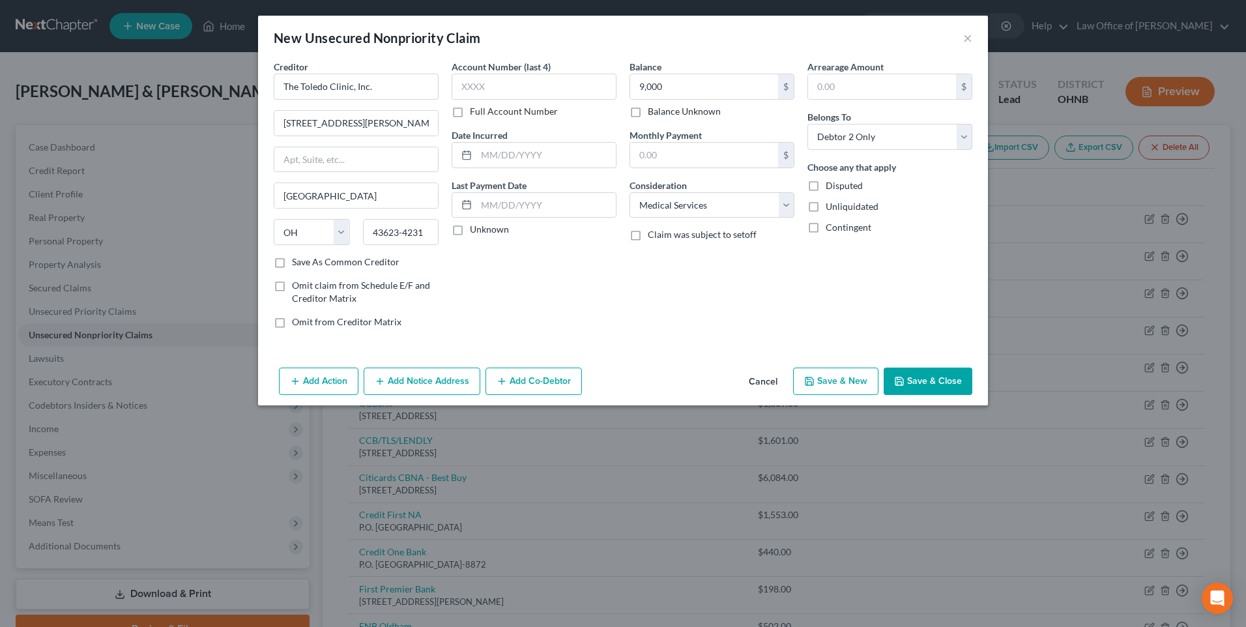
click at [938, 395] on button "Save & Close" at bounding box center [927, 380] width 89 height 27
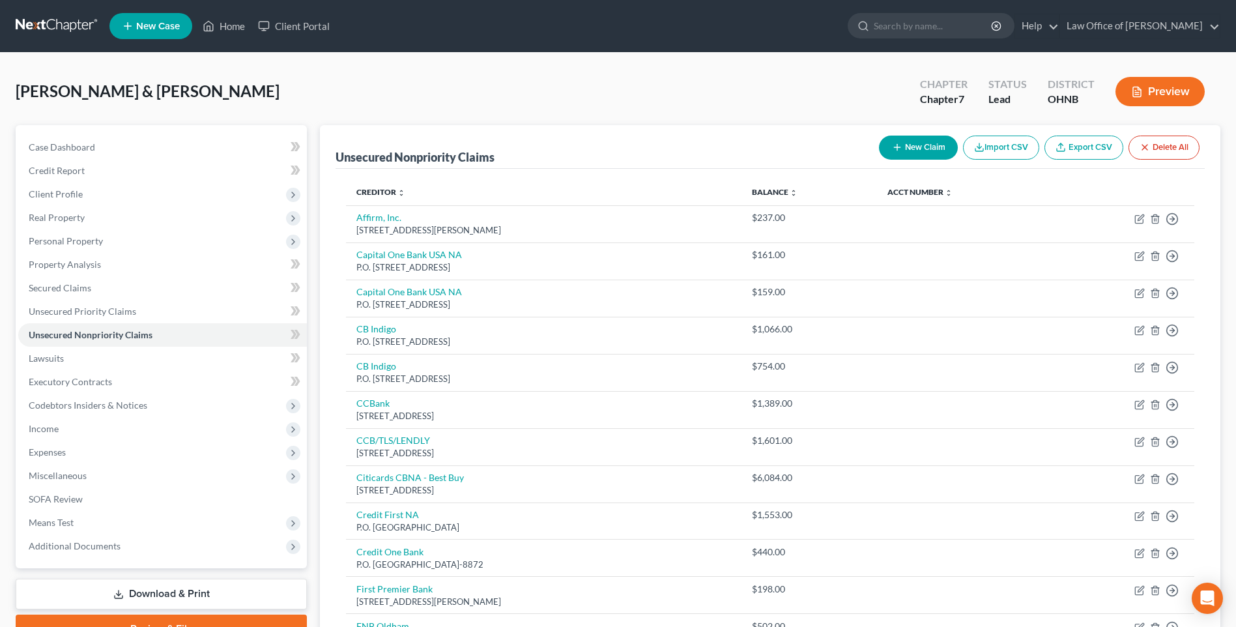
scroll to position [42, 0]
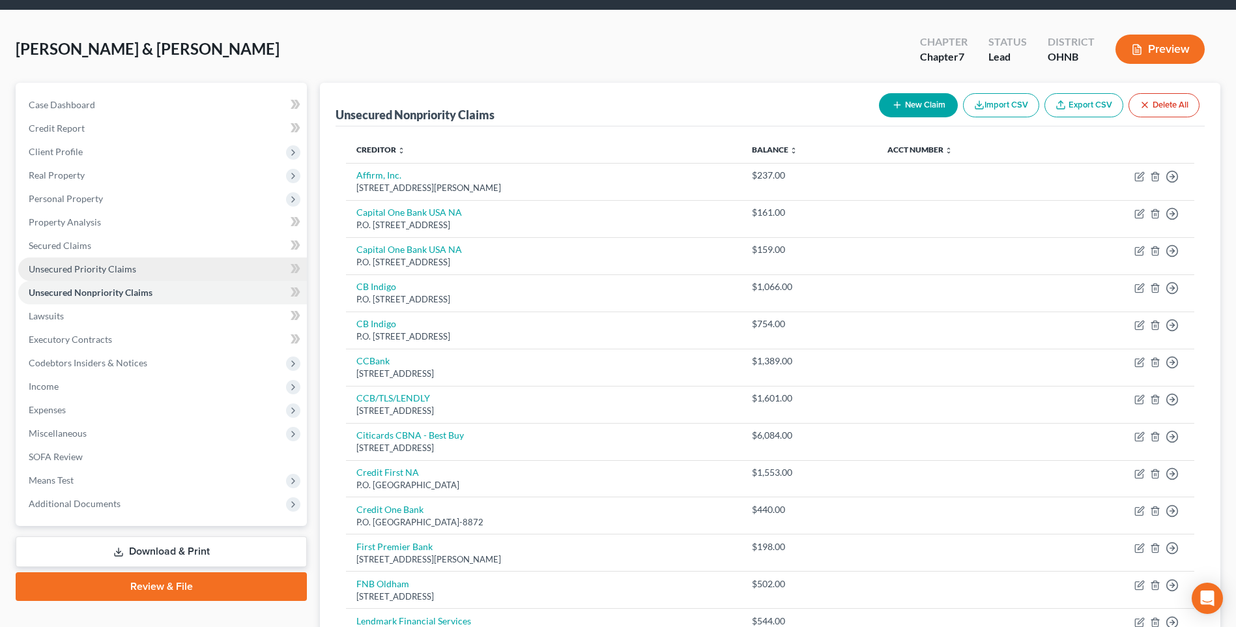
click at [94, 274] on span "Unsecured Priority Claims" at bounding box center [83, 268] width 108 height 11
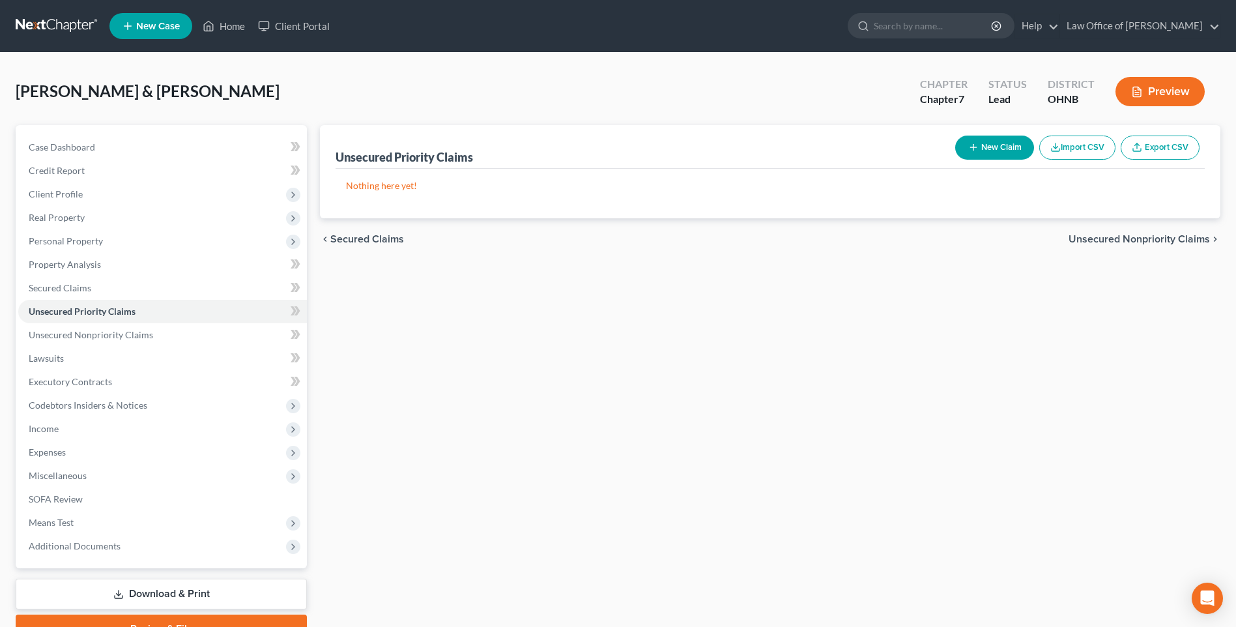
click at [975, 158] on button "New Claim" at bounding box center [994, 148] width 79 height 24
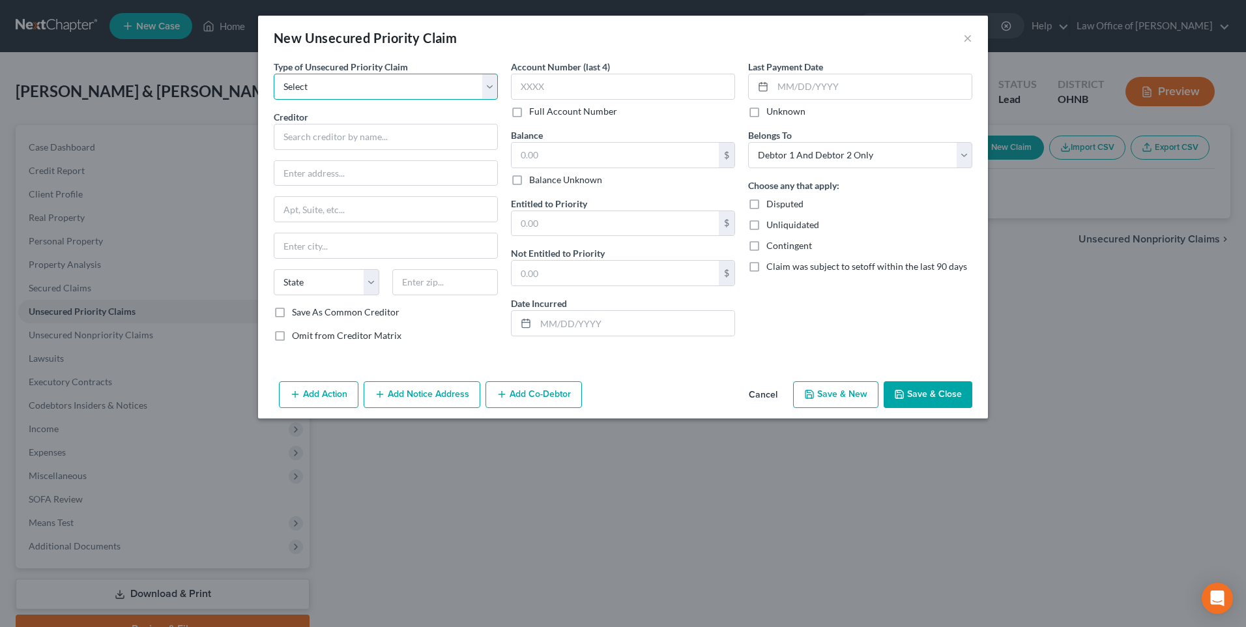
click at [414, 89] on select "Select Taxes & Other Government Units Domestic Support Obligations Extensions o…" at bounding box center [386, 87] width 224 height 26
click at [274, 78] on select "Select Taxes & Other Government Units Domestic Support Obligations Extensions o…" at bounding box center [386, 87] width 224 height 26
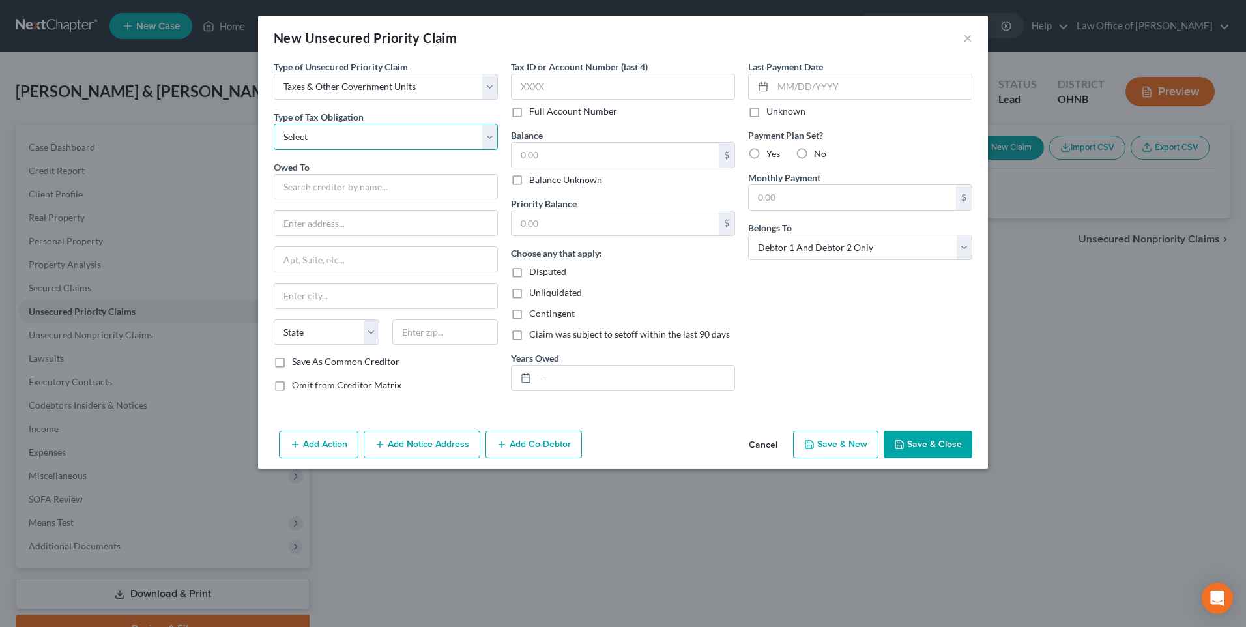
click at [394, 141] on select "Select Federal City State Franchise Tax Board Other" at bounding box center [386, 137] width 224 height 26
click at [274, 131] on select "Select Federal City State Franchise Tax Board Other" at bounding box center [386, 137] width 224 height 26
click at [352, 200] on input "text" at bounding box center [386, 187] width 224 height 26
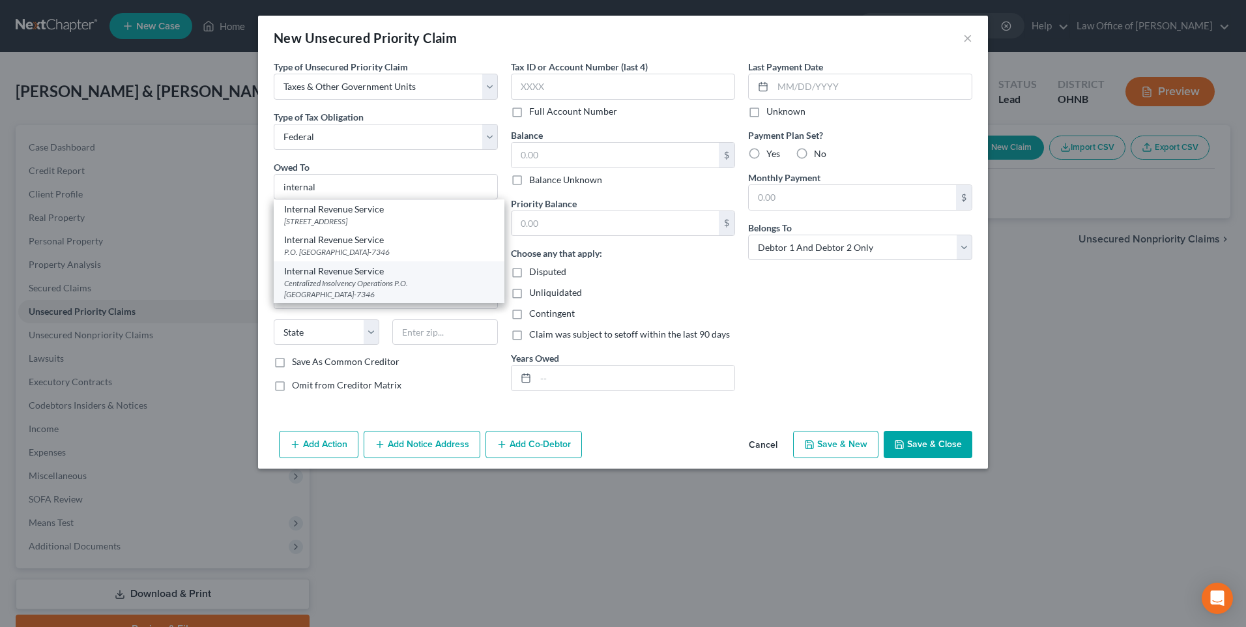
click at [351, 300] on div "Centralized Insolvency Operations P.O. Box 7346, Philadelphia, PA 19101-7346" at bounding box center [389, 289] width 210 height 22
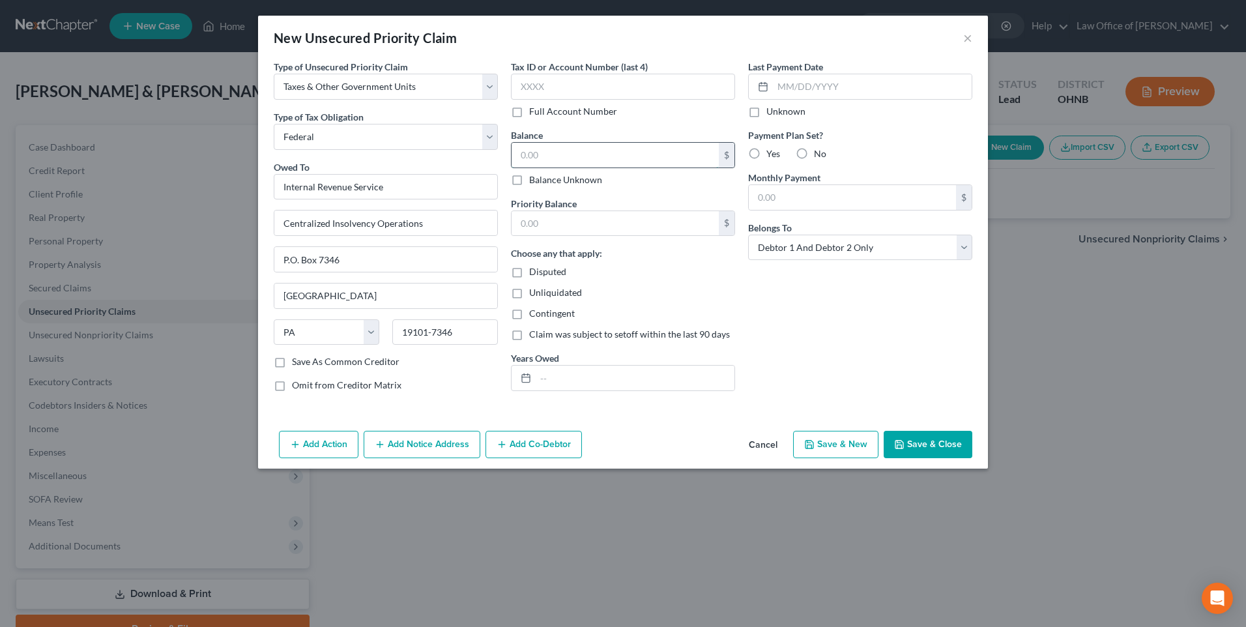
click at [530, 167] on input "text" at bounding box center [614, 155] width 207 height 25
click at [580, 390] on input "text" at bounding box center [635, 378] width 199 height 25
click at [570, 252] on div "Priority Balance $ Choose any that apply: Disputed Unliquidated Contingent Clai…" at bounding box center [623, 294] width 224 height 195
click at [571, 236] on input "text" at bounding box center [614, 223] width 207 height 25
click at [766, 160] on label "Yes" at bounding box center [773, 153] width 14 height 13
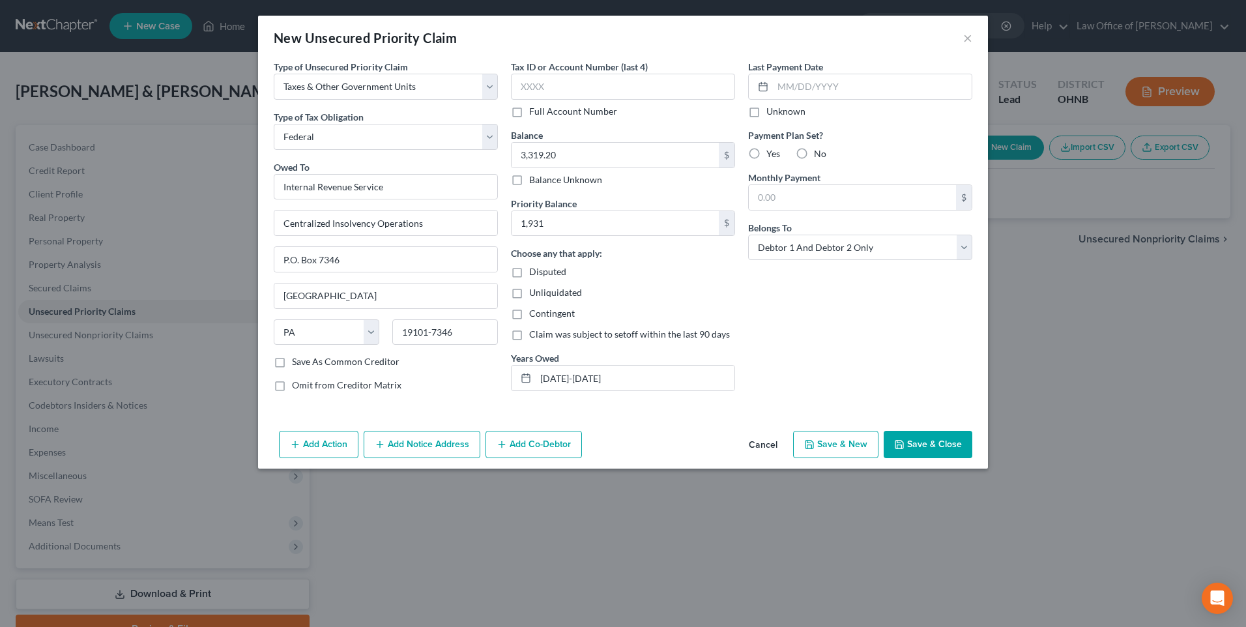
click at [771, 156] on input "Yes" at bounding box center [775, 151] width 8 height 8
click at [781, 210] on input "text" at bounding box center [852, 197] width 207 height 25
click at [949, 458] on button "Save & Close" at bounding box center [927, 444] width 89 height 27
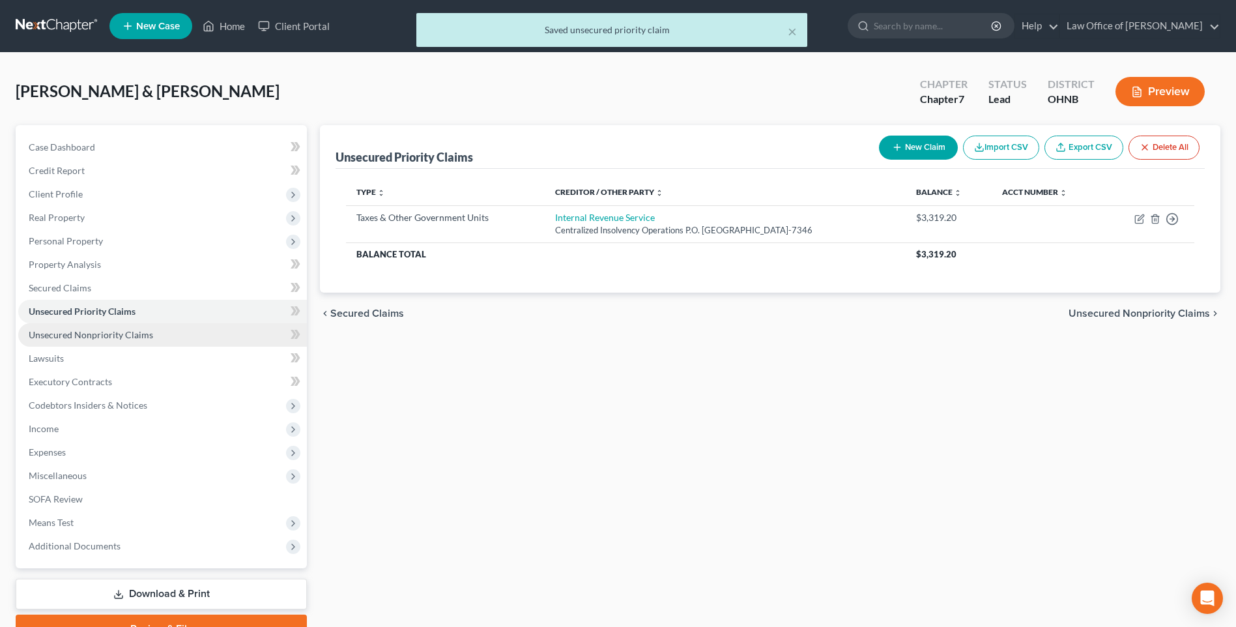
drag, startPoint x: 71, startPoint y: 356, endPoint x: 121, endPoint y: 353, distance: 49.6
click at [71, 340] on span "Unsecured Nonpriority Claims" at bounding box center [91, 334] width 124 height 11
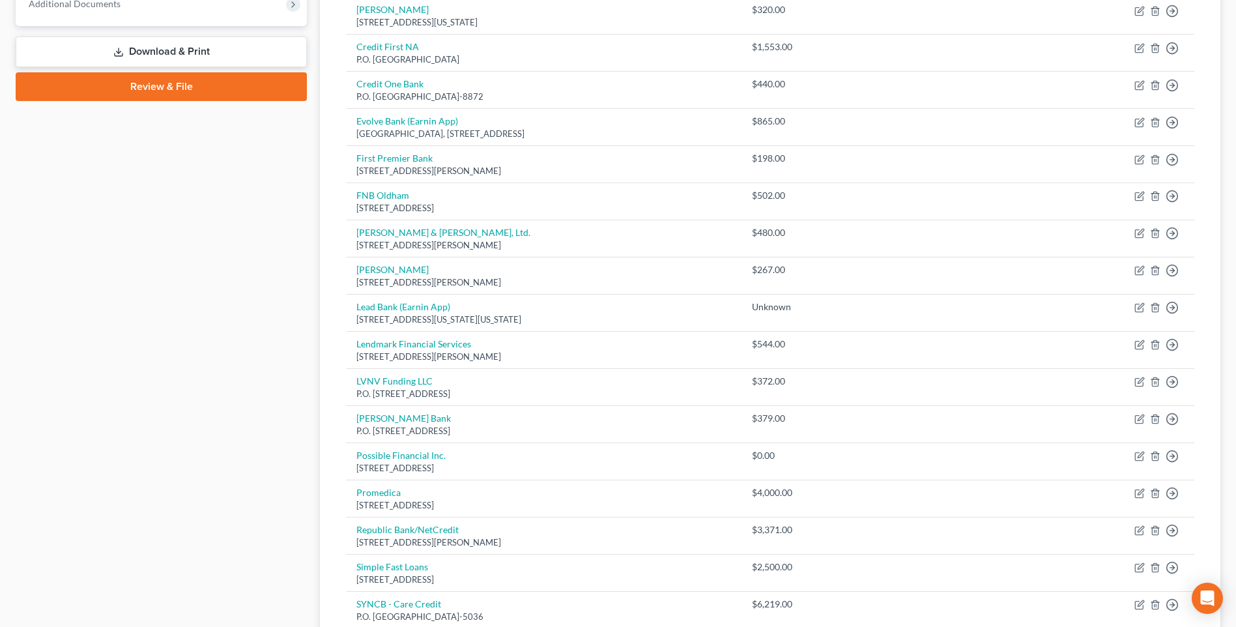
scroll to position [586, 0]
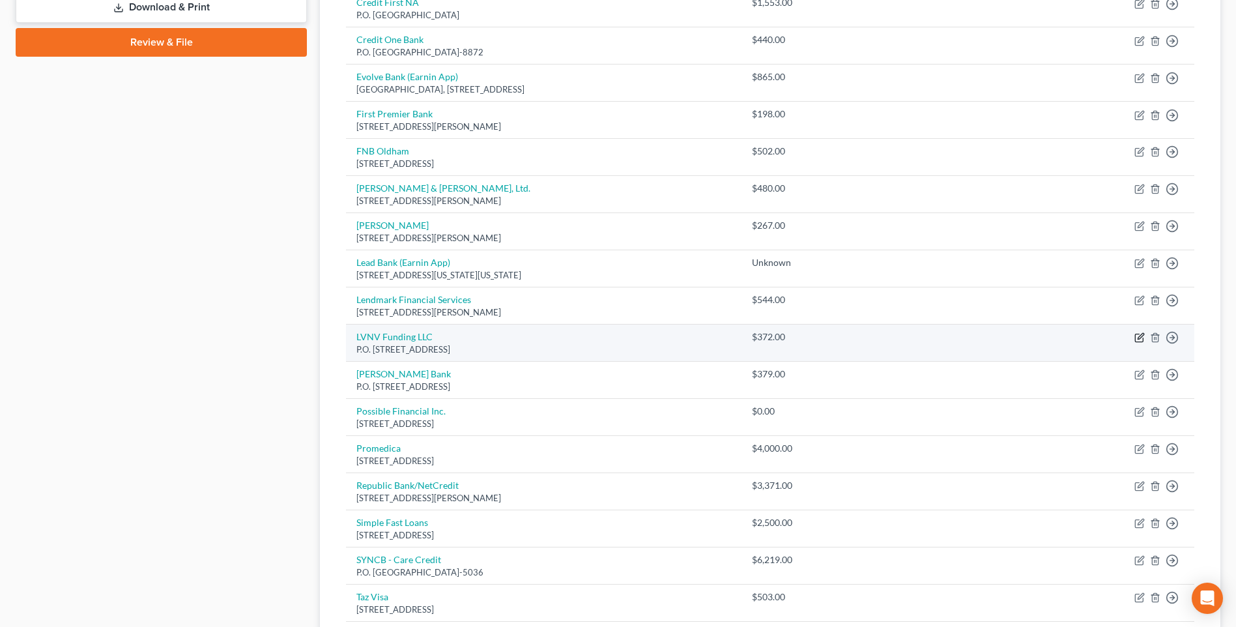
click at [1134, 343] on icon "button" at bounding box center [1139, 337] width 10 height 10
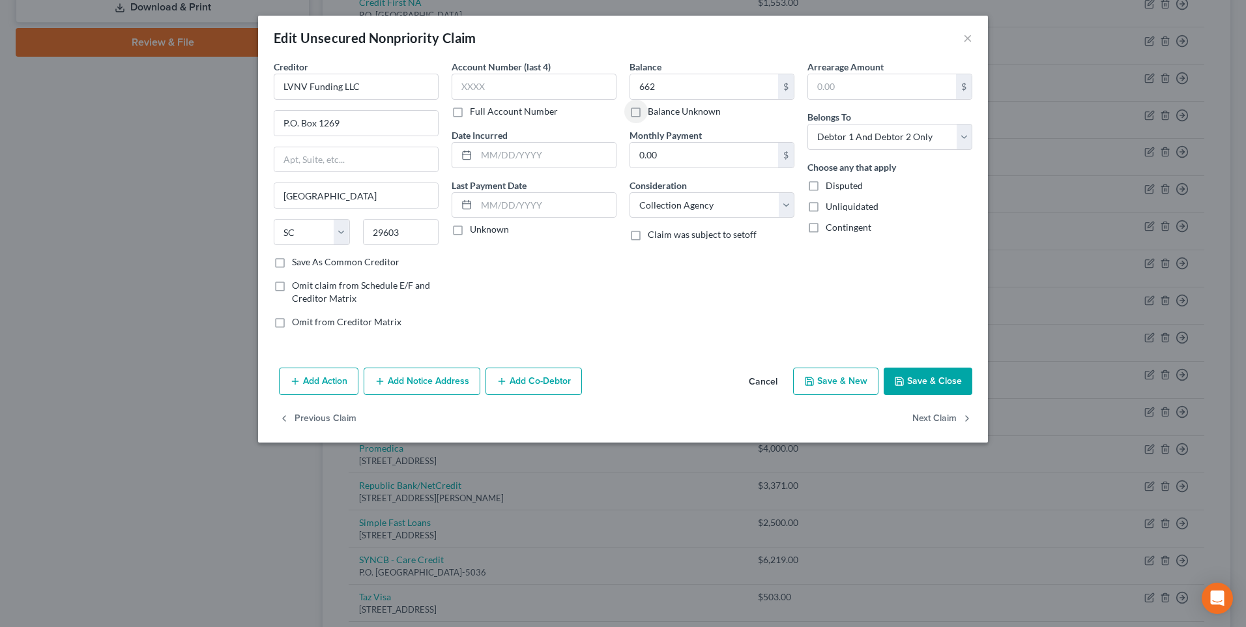
click at [945, 395] on button "Save & Close" at bounding box center [927, 380] width 89 height 27
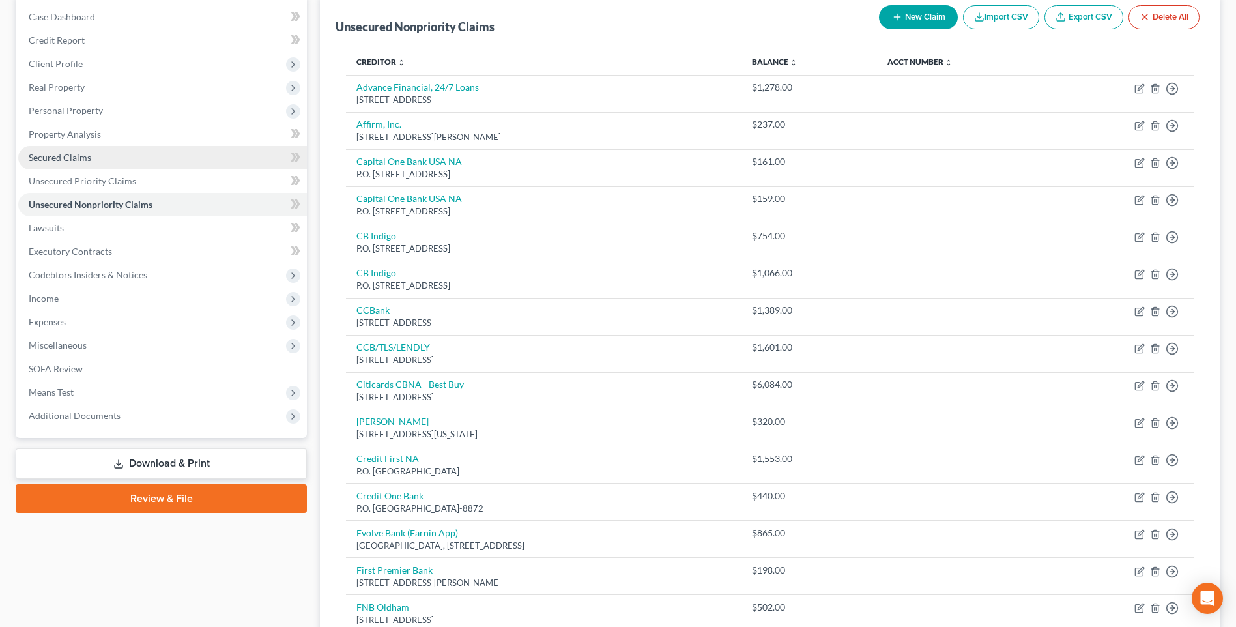
scroll to position [65, 0]
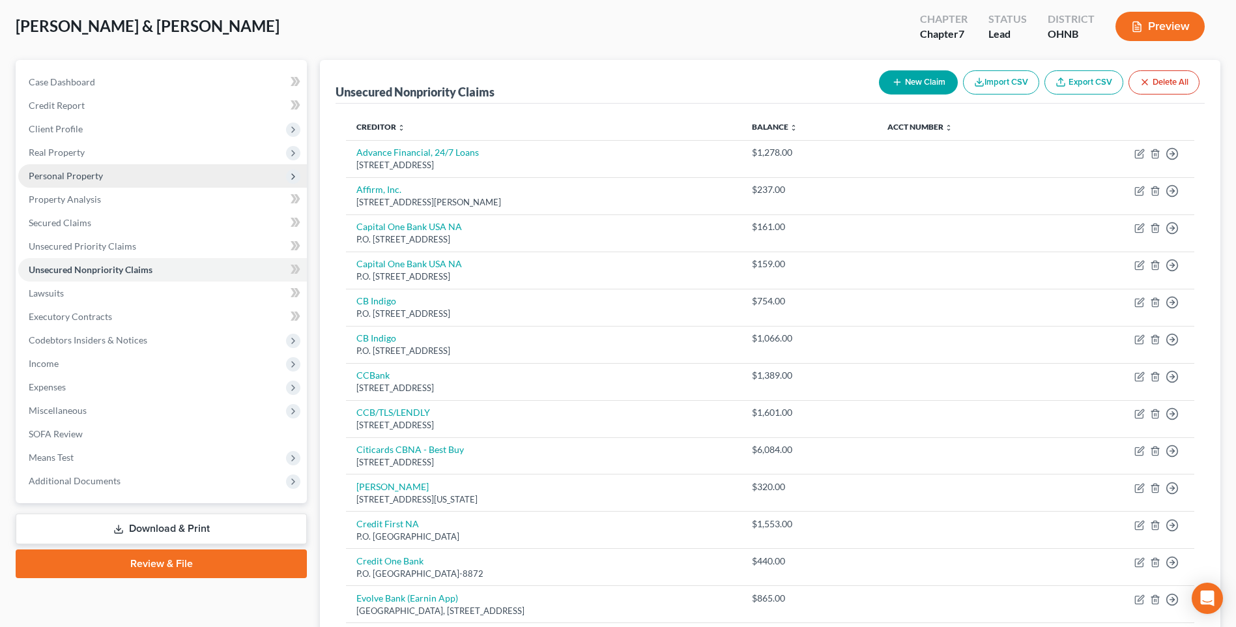
click at [84, 181] on span "Personal Property" at bounding box center [66, 175] width 74 height 11
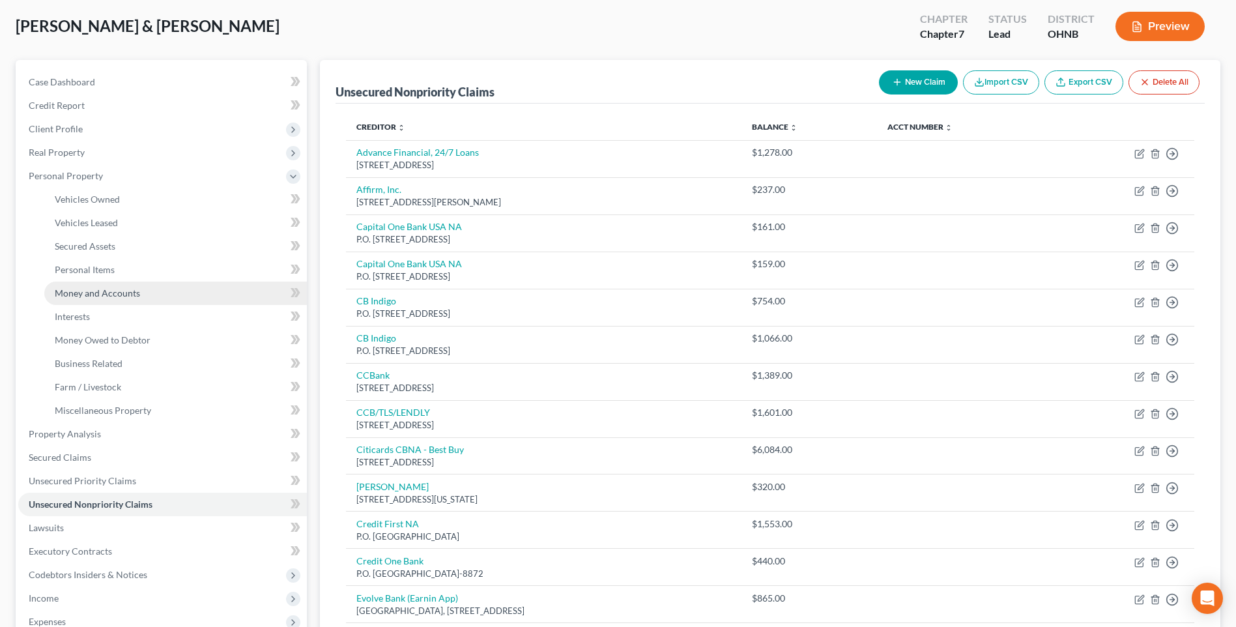
click at [103, 298] on span "Money and Accounts" at bounding box center [97, 292] width 85 height 11
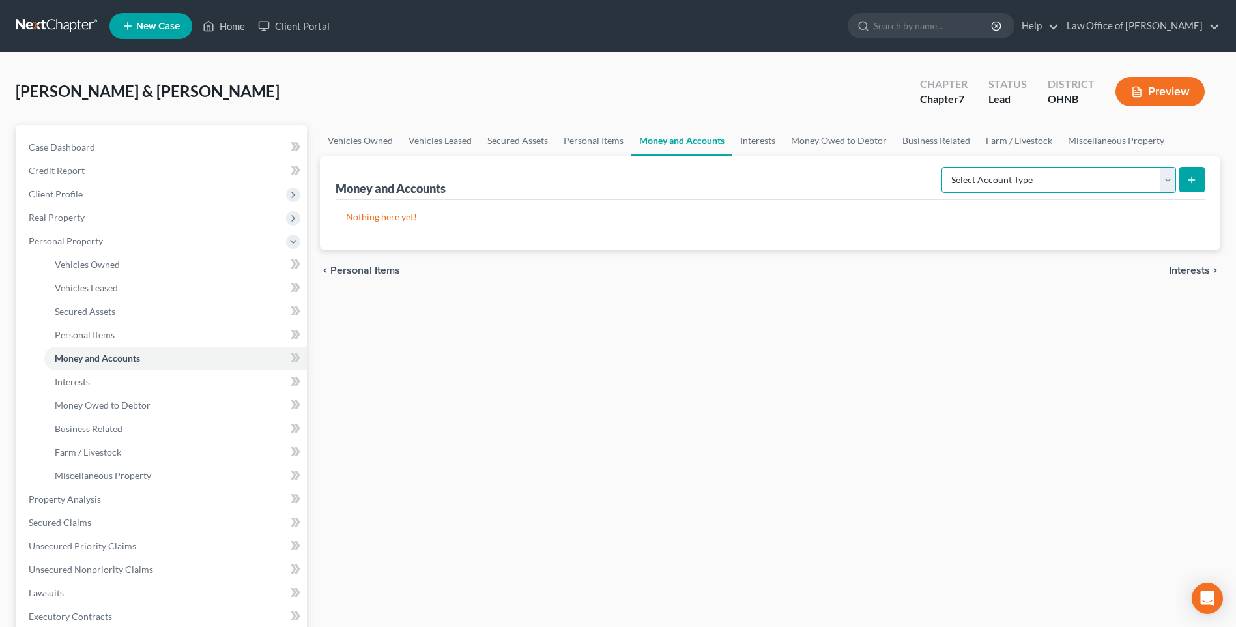
click at [1160, 193] on select "Select Account Type Brokerage Cash on Hand Certificates of Deposit Checking Acc…" at bounding box center [1058, 180] width 235 height 26
click at [941, 193] on select "Select Account Type Brokerage Cash on Hand Certificates of Deposit Checking Acc…" at bounding box center [1058, 180] width 235 height 26
click at [1191, 185] on icon "submit" at bounding box center [1191, 180] width 10 height 10
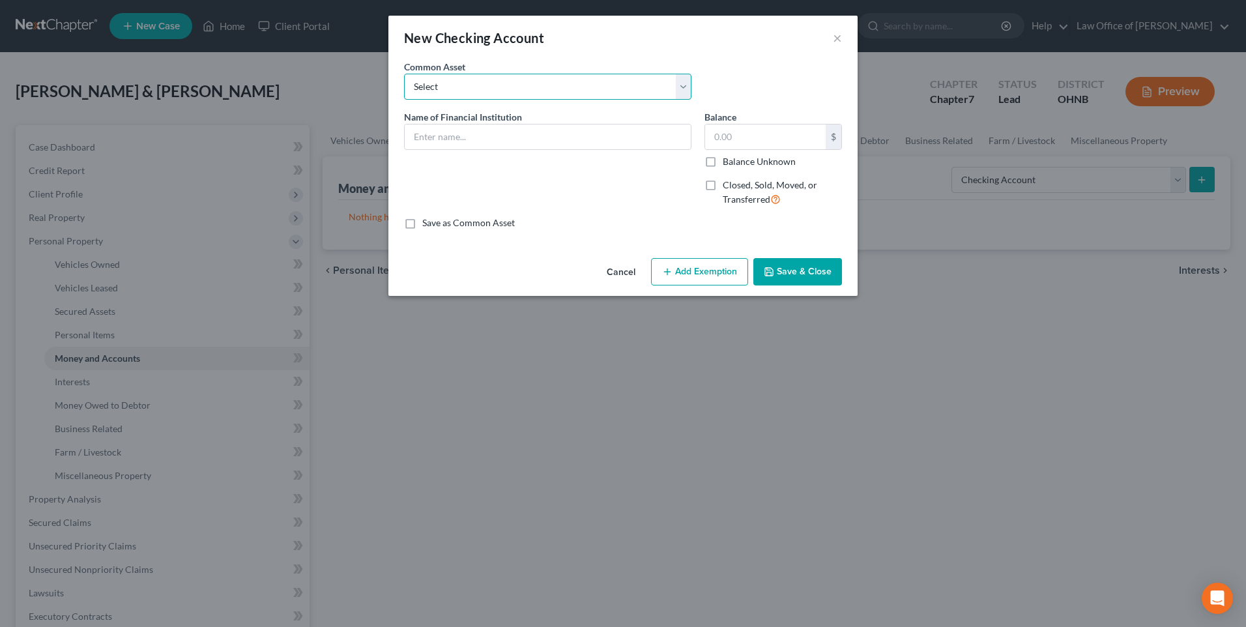
click at [549, 89] on select "Select Toledo Metro FCU PNC Key Bank Comerica Bank Huntington Bank US Bank Glas…" at bounding box center [547, 87] width 287 height 26
click at [515, 87] on select "Select Toledo Metro FCU PNC Key Bank Comerica Bank Huntington Bank US Bank Glas…" at bounding box center [547, 87] width 287 height 26
click at [501, 136] on input "text" at bounding box center [548, 136] width 286 height 25
click at [738, 140] on input "text" at bounding box center [765, 136] width 121 height 25
click at [749, 135] on input "text" at bounding box center [765, 136] width 121 height 25
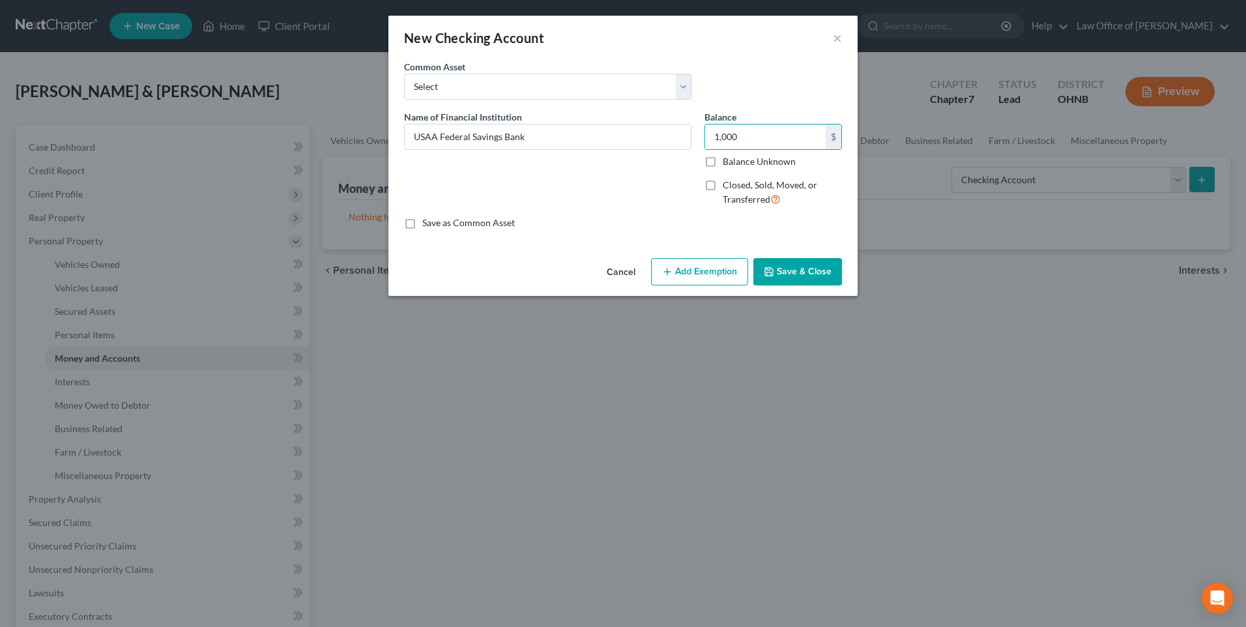
click at [691, 285] on button "Add Exemption" at bounding box center [699, 271] width 97 height 27
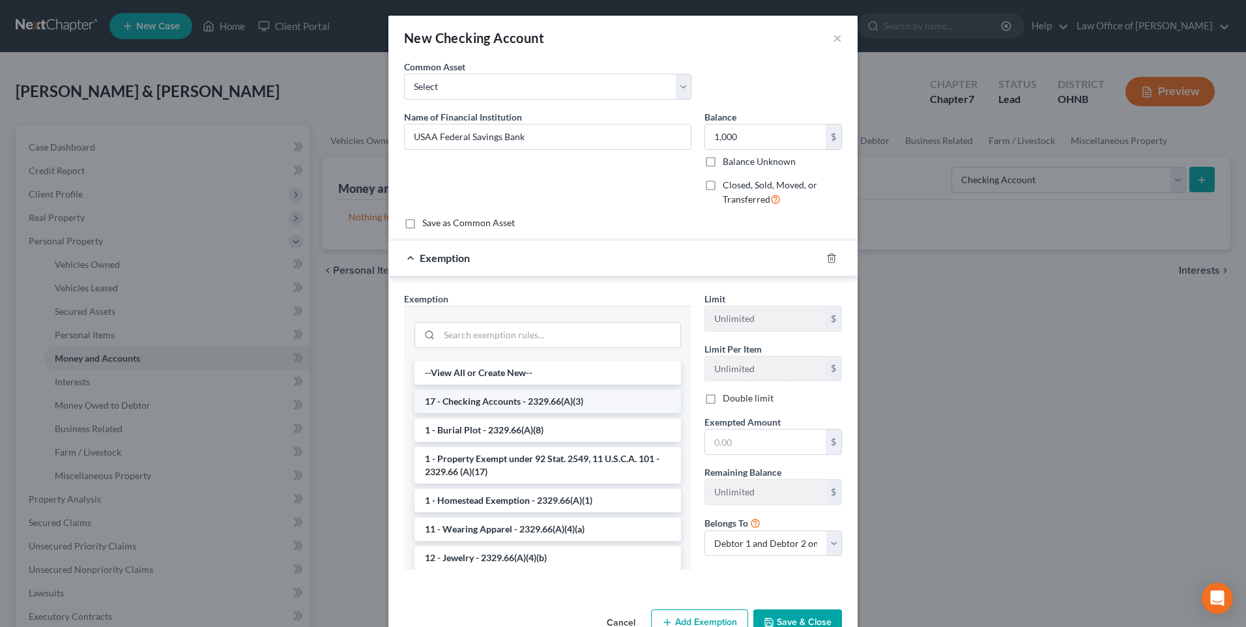
click at [564, 413] on li "17 - Checking Accounts - 2329.66(A)(3)" at bounding box center [547, 401] width 266 height 23
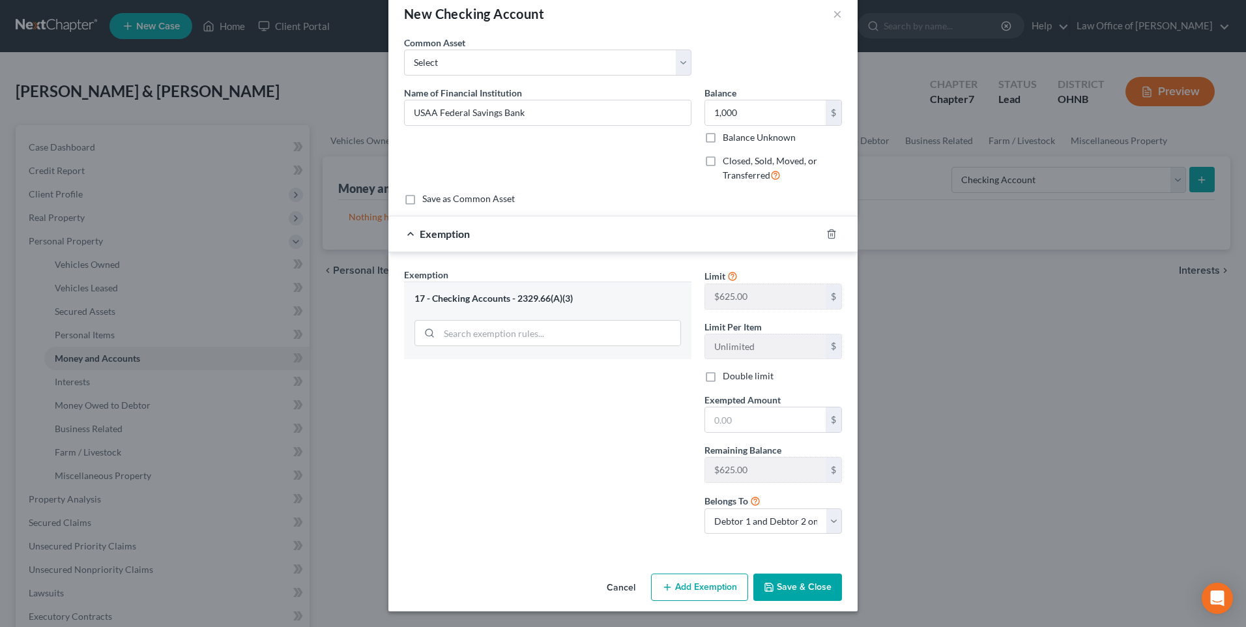
scroll to position [64, 0]
click at [711, 407] on input "text" at bounding box center [765, 419] width 121 height 25
click at [723, 369] on label "Double limit" at bounding box center [748, 375] width 51 height 13
click at [728, 369] on input "Double limit" at bounding box center [732, 373] width 8 height 8
click at [749, 410] on input "text" at bounding box center [765, 419] width 121 height 25
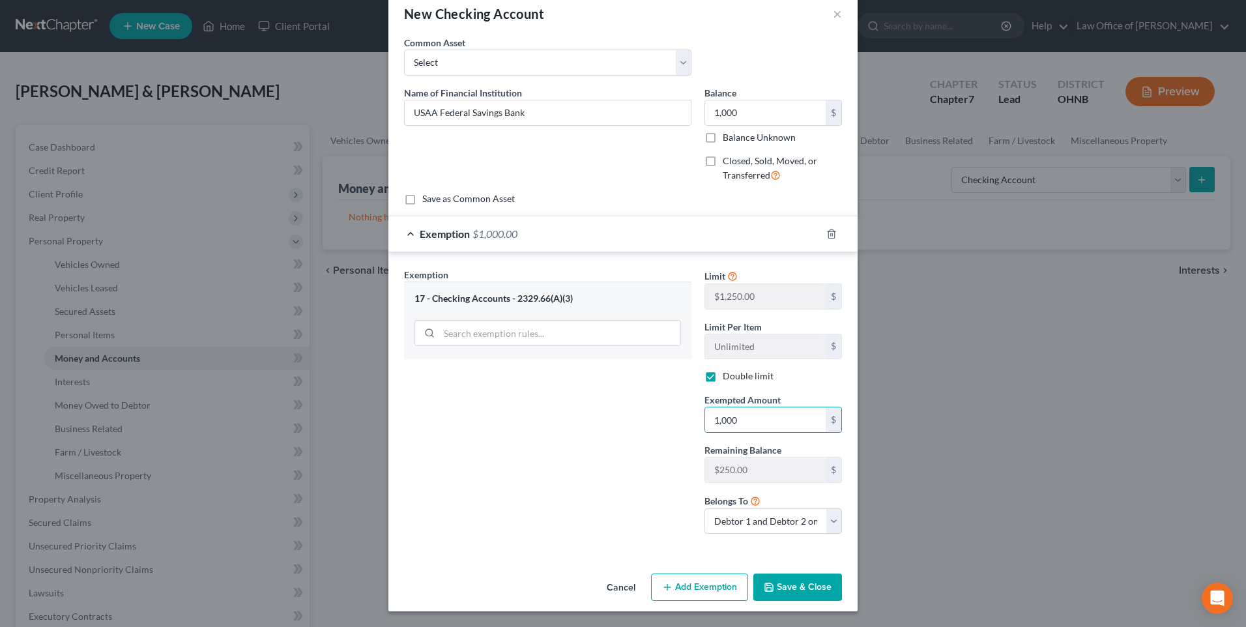
click at [798, 586] on button "Save & Close" at bounding box center [797, 586] width 89 height 27
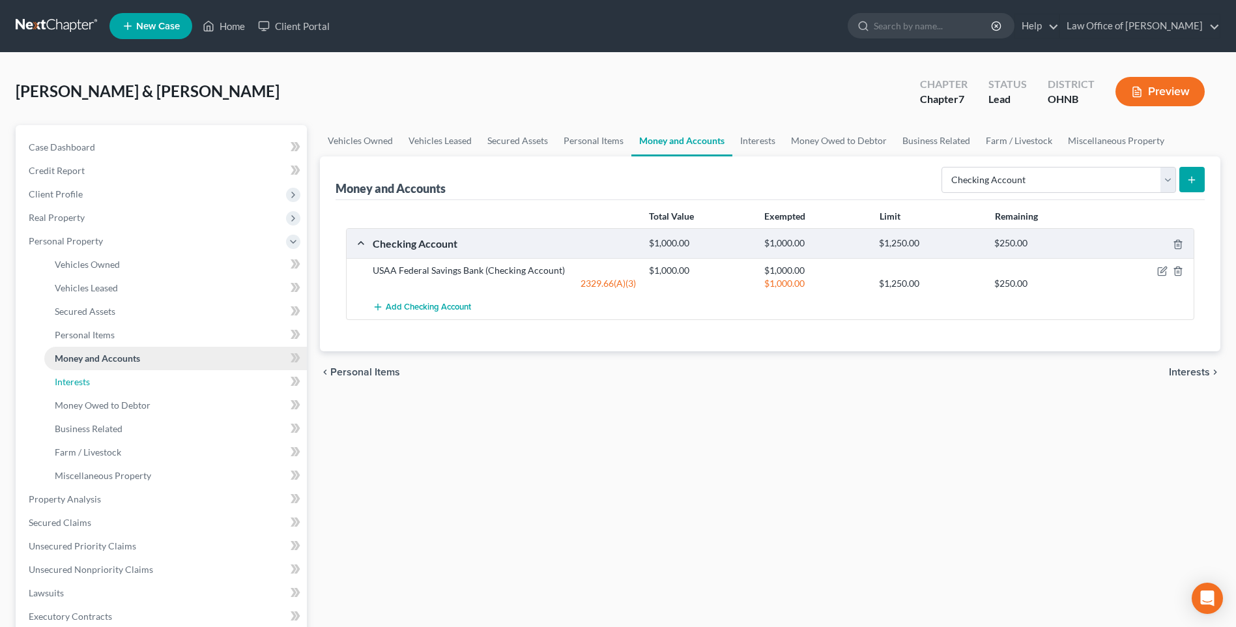
drag, startPoint x: 71, startPoint y: 407, endPoint x: 113, endPoint y: 384, distance: 48.1
click at [71, 387] on span "Interests" at bounding box center [72, 381] width 35 height 11
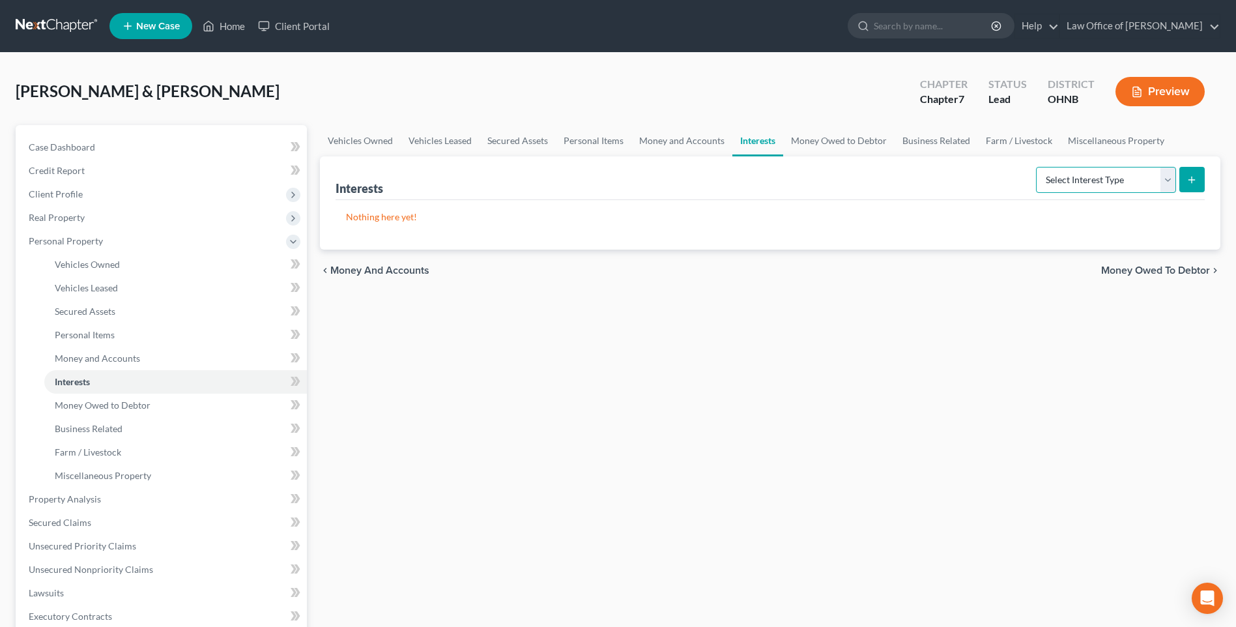
click at [1119, 192] on select "Select Interest Type 401K Annuity Bond Education IRA Government Bond Government…" at bounding box center [1106, 180] width 140 height 26
click at [1036, 177] on select "Select Interest Type 401K Annuity Bond Education IRA Government Bond Government…" at bounding box center [1106, 180] width 140 height 26
click at [1189, 184] on button "submit" at bounding box center [1191, 179] width 25 height 25
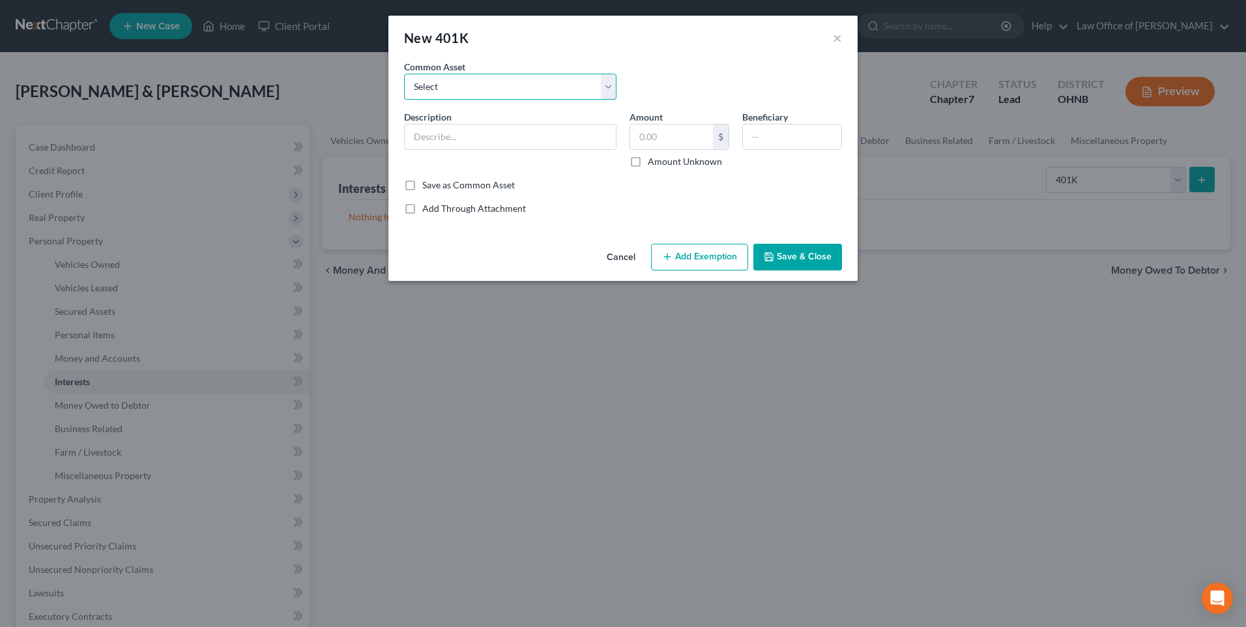
click at [530, 91] on select "Select 401K" at bounding box center [510, 87] width 212 height 26
click at [404, 78] on select "Select 401K" at bounding box center [510, 87] width 212 height 26
click at [651, 146] on input "2,000.00" at bounding box center [671, 136] width 83 height 25
click at [805, 137] on input "text" at bounding box center [792, 136] width 98 height 25
click at [683, 266] on button "Add Exemption" at bounding box center [699, 257] width 97 height 27
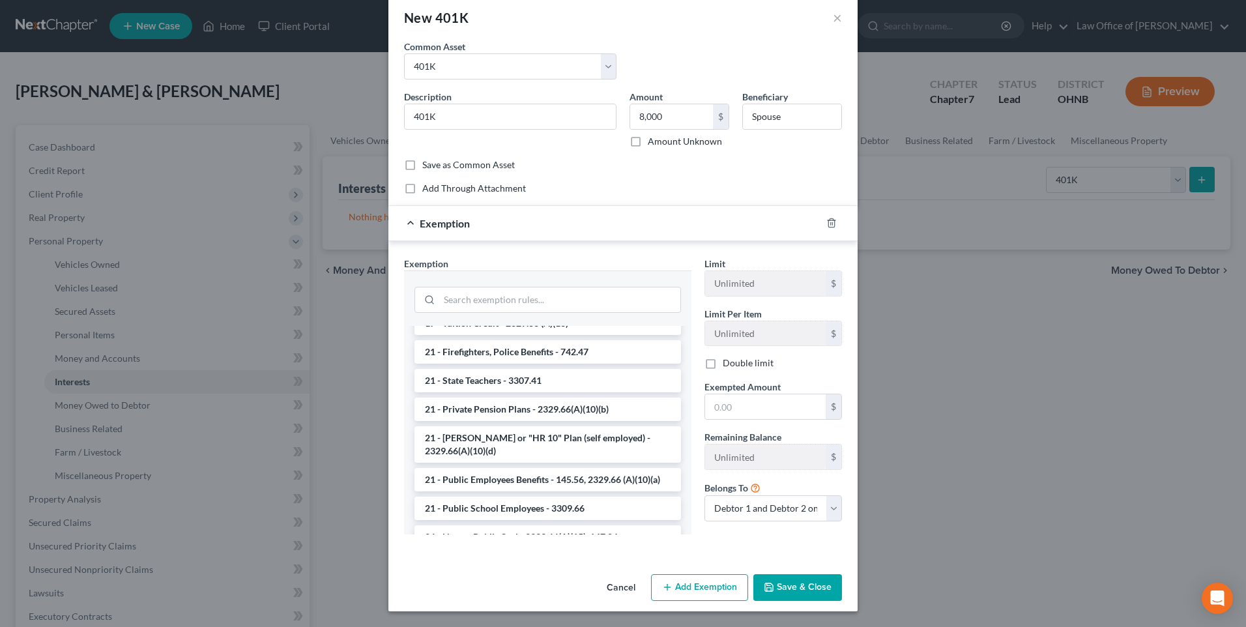
scroll to position [1042, 0]
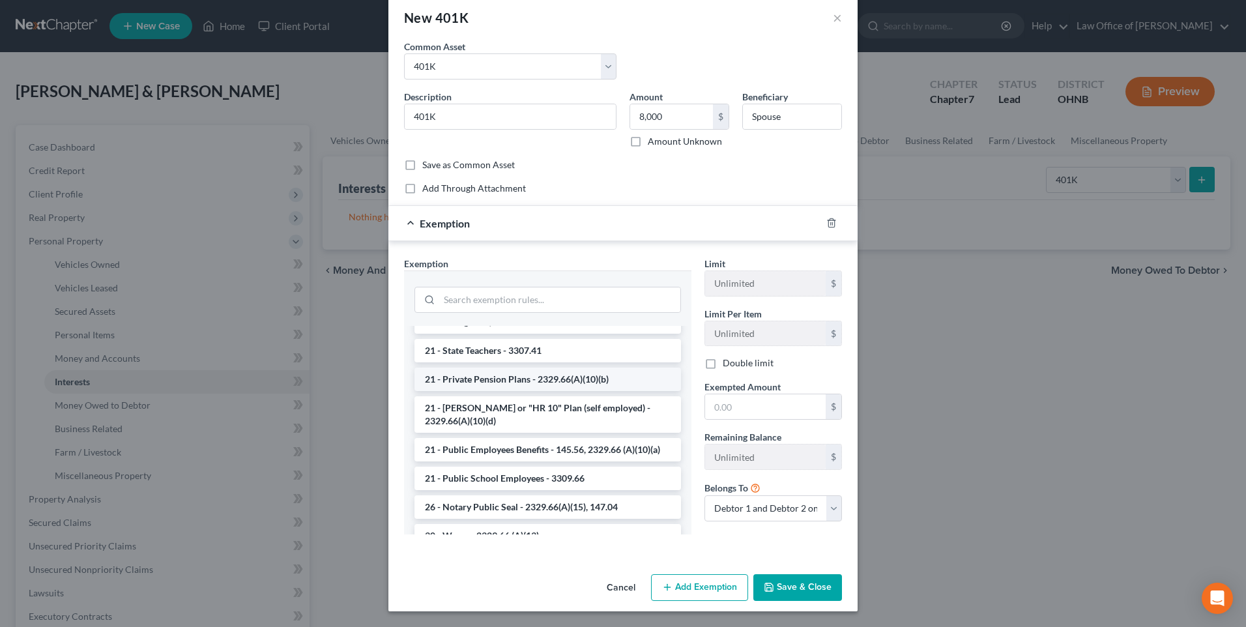
click at [534, 391] on li "21 - Private Pension Plans - 2329.66(A)(10)(b)" at bounding box center [547, 378] width 266 height 23
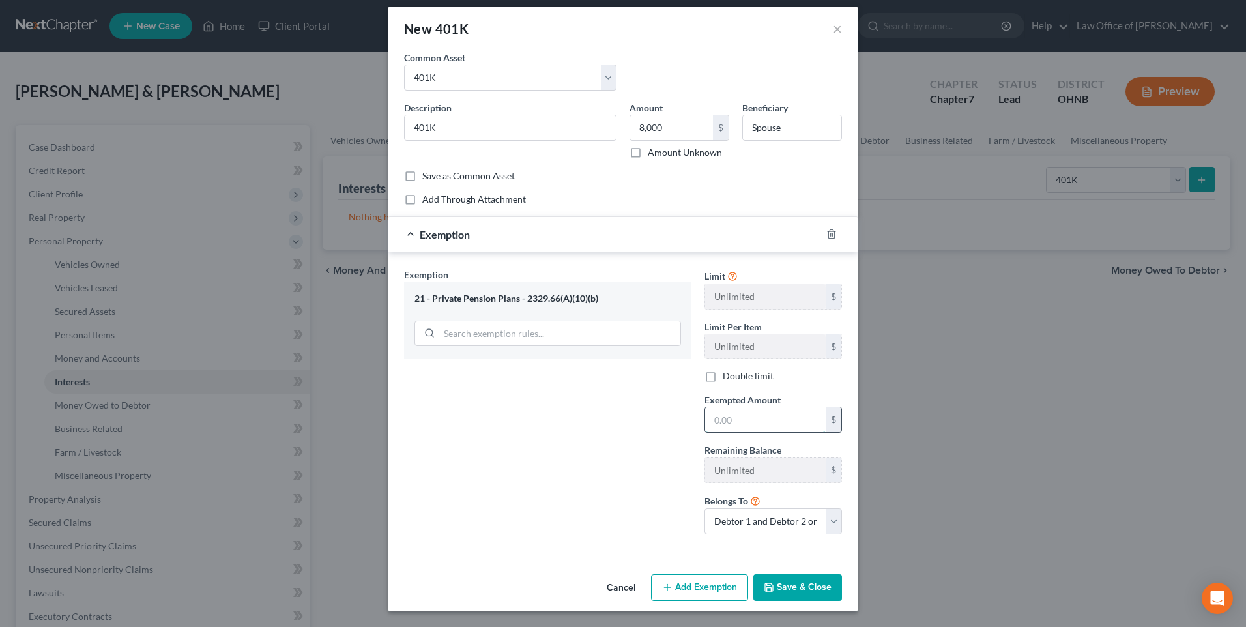
click at [717, 407] on input "text" at bounding box center [765, 419] width 121 height 25
click at [772, 518] on select "Debtor 1 only Debtor 2 only Debtor 1 and Debtor 2 only" at bounding box center [772, 521] width 137 height 26
click at [704, 508] on select "Debtor 1 only Debtor 2 only Debtor 1 and Debtor 2 only" at bounding box center [772, 521] width 137 height 26
click at [798, 587] on button "Save & Close" at bounding box center [797, 587] width 89 height 27
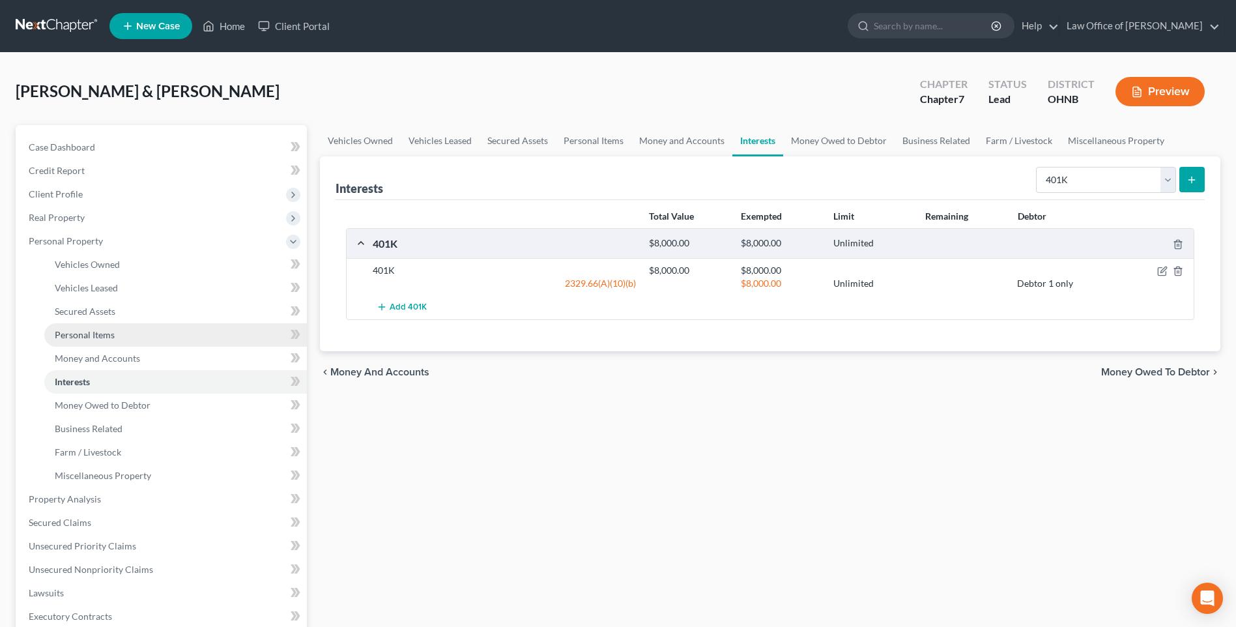
click at [111, 340] on span "Personal Items" at bounding box center [85, 334] width 60 height 11
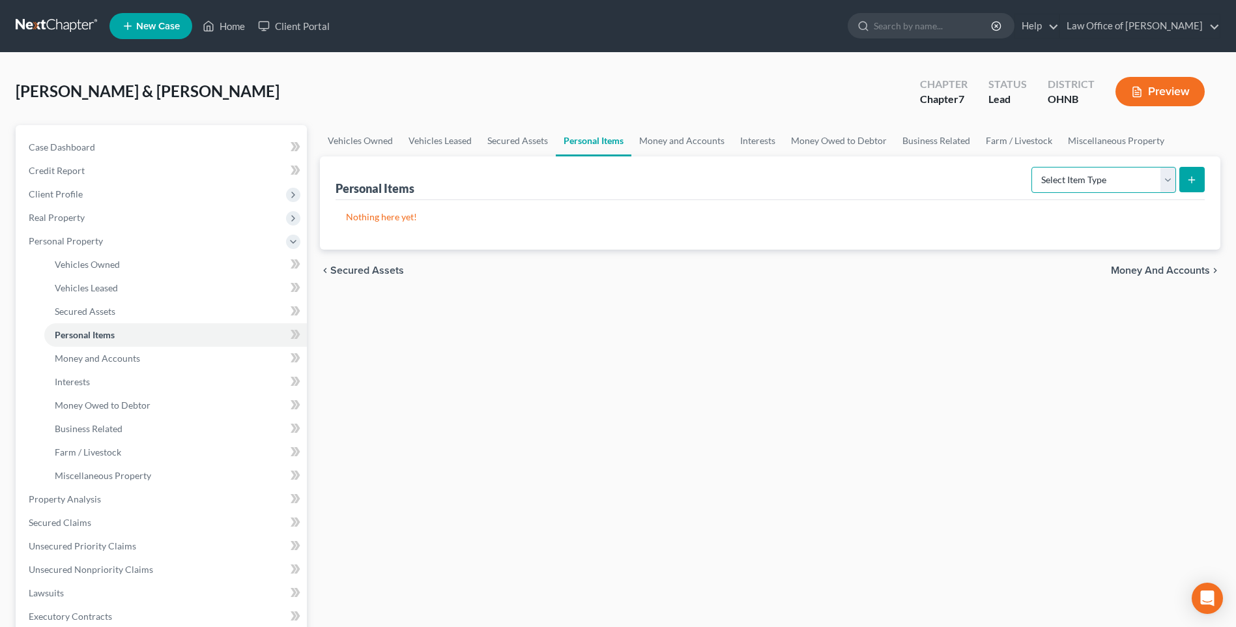
click at [1105, 193] on select "Select Item Type Clothing Collectibles Of Value Electronics Firearms Household …" at bounding box center [1103, 180] width 145 height 26
click at [1031, 193] on select "Select Item Type Clothing Collectibles Of Value Electronics Firearms Household …" at bounding box center [1103, 180] width 145 height 26
click at [1189, 180] on line "submit" at bounding box center [1192, 180] width 6 height 0
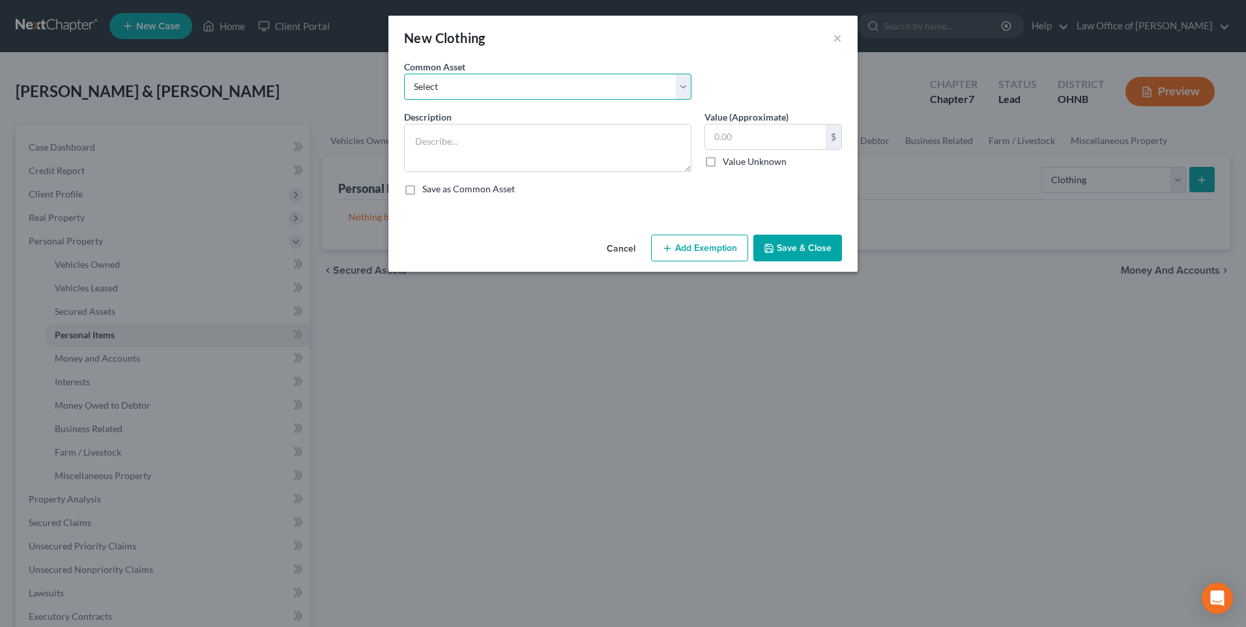
click at [514, 93] on select "Select Misc. Clothing" at bounding box center [547, 87] width 287 height 26
click at [404, 78] on select "Select Misc. Clothing" at bounding box center [547, 87] width 287 height 26
click at [709, 262] on button "Add Exemption" at bounding box center [699, 248] width 97 height 27
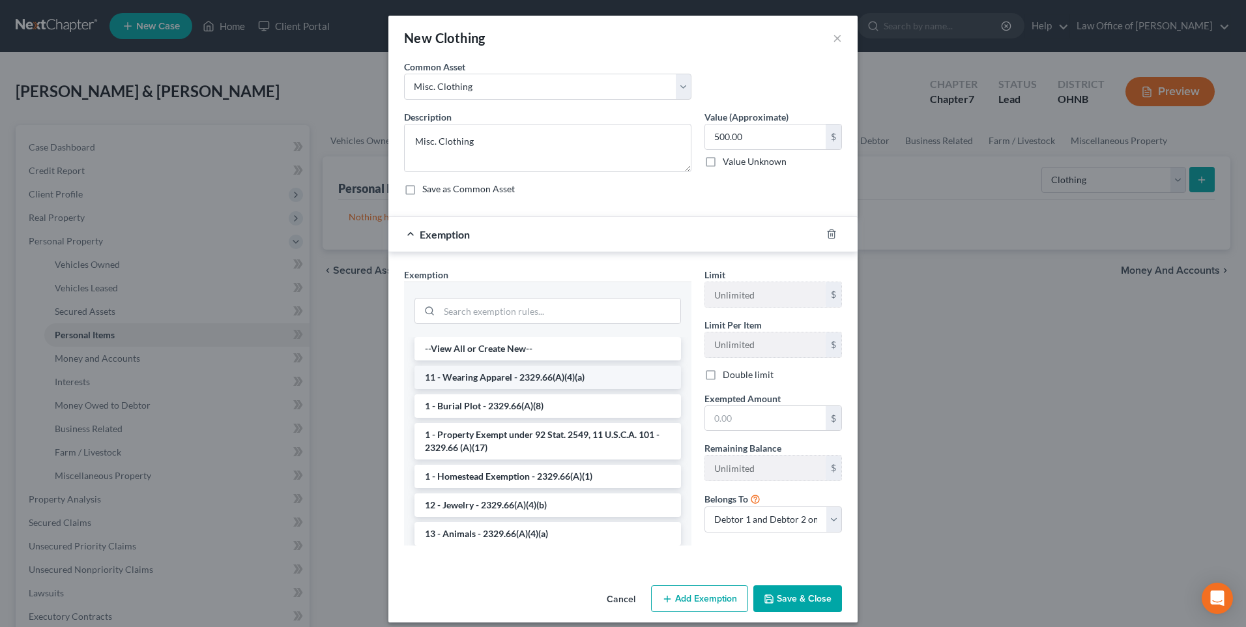
click at [553, 389] on li "11 - Wearing Apparel - 2329.66(A)(4)(a)" at bounding box center [547, 377] width 266 height 23
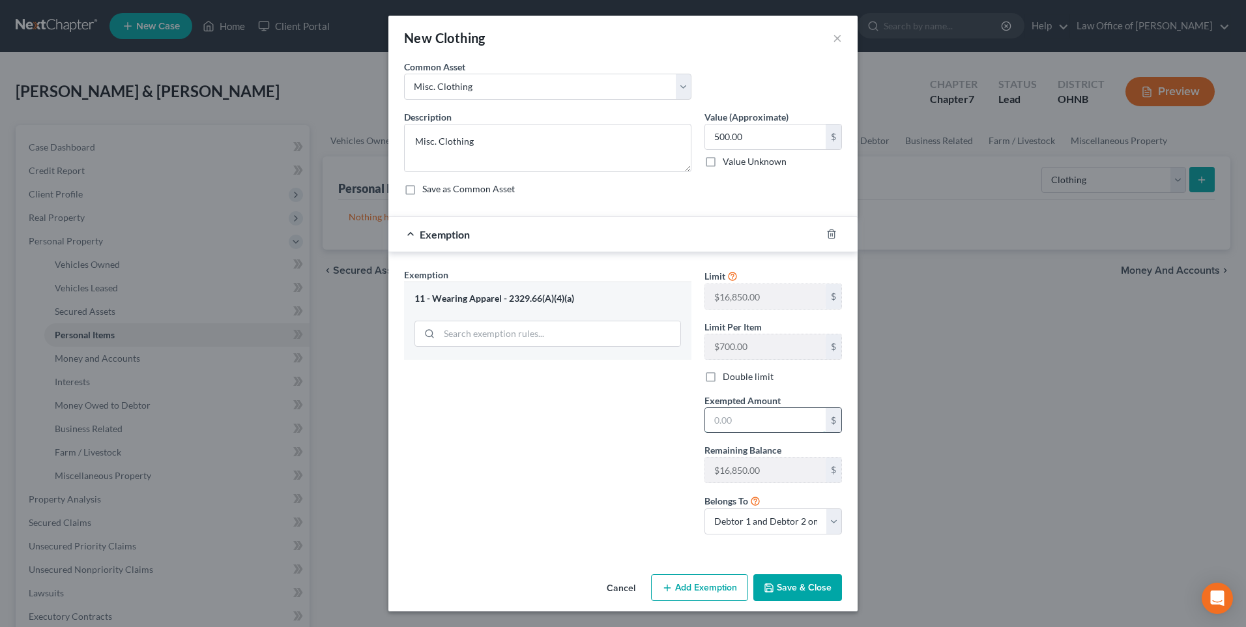
click at [725, 433] on input "text" at bounding box center [765, 420] width 121 height 25
click at [786, 601] on button "Save & Close" at bounding box center [797, 587] width 89 height 27
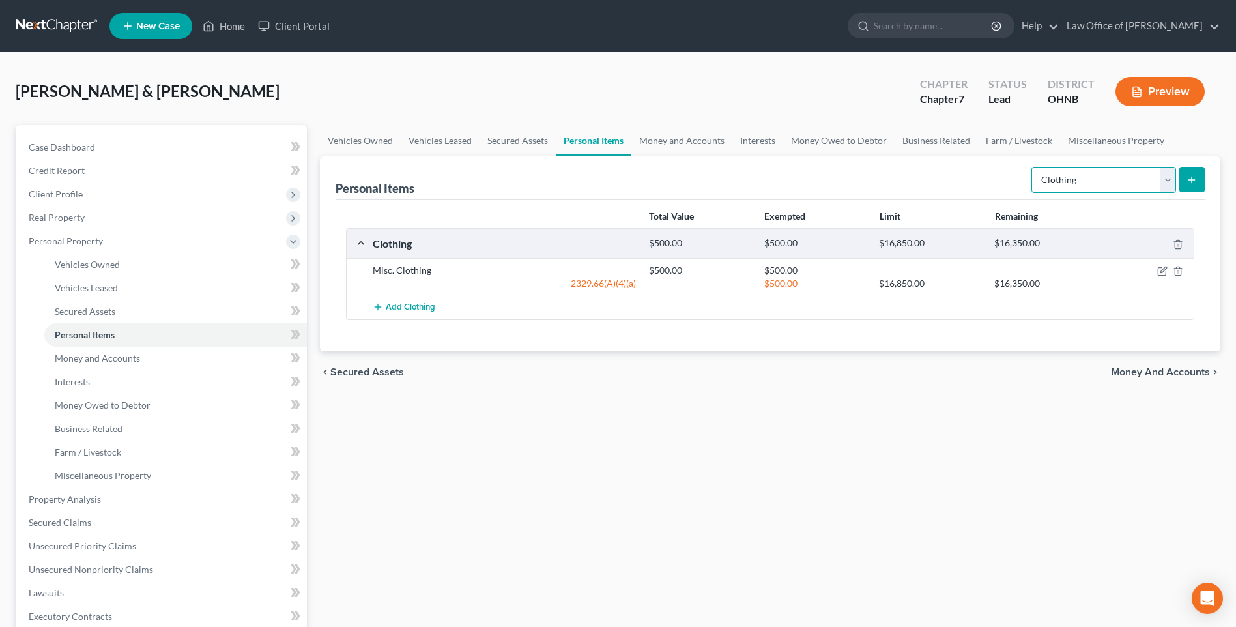
click at [1084, 193] on select "Select Item Type Clothing Collectibles Of Value Electronics Firearms Household …" at bounding box center [1103, 180] width 145 height 26
click at [1031, 193] on select "Select Item Type Clothing Collectibles Of Value Electronics Firearms Household …" at bounding box center [1103, 180] width 145 height 26
click at [1182, 192] on button "submit" at bounding box center [1191, 179] width 25 height 25
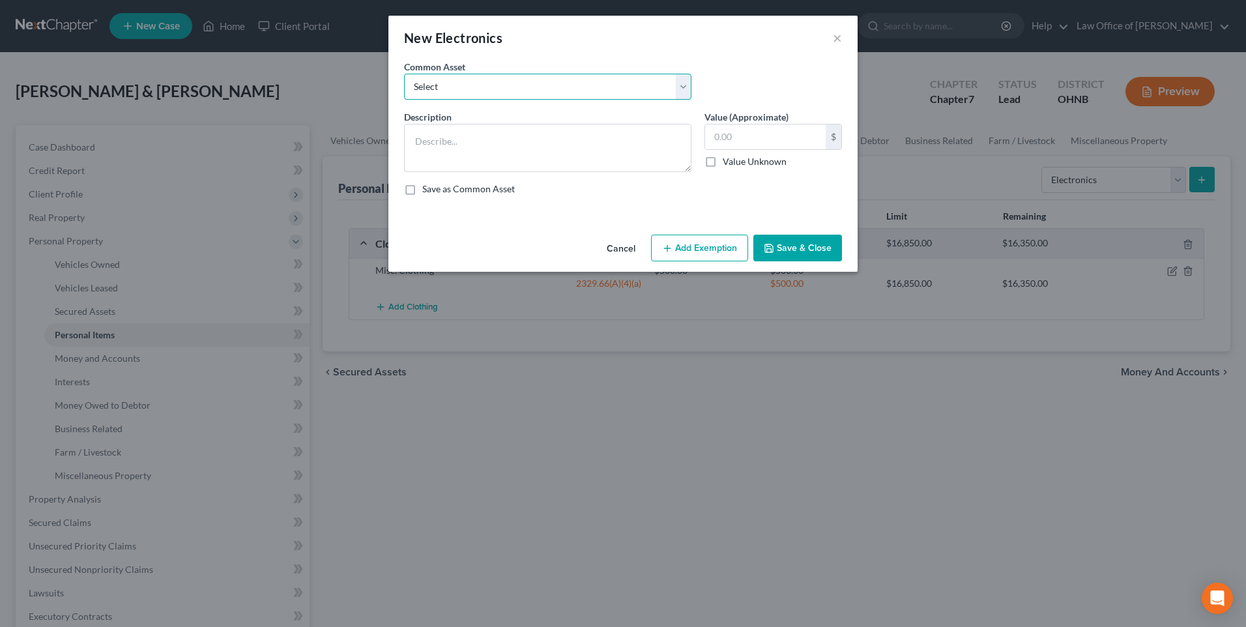
click at [523, 96] on select "Select Cell phone / TV" at bounding box center [547, 87] width 287 height 26
click at [404, 78] on select "Select Cell phone / TV" at bounding box center [547, 87] width 287 height 26
click at [685, 262] on button "Add Exemption" at bounding box center [699, 248] width 97 height 27
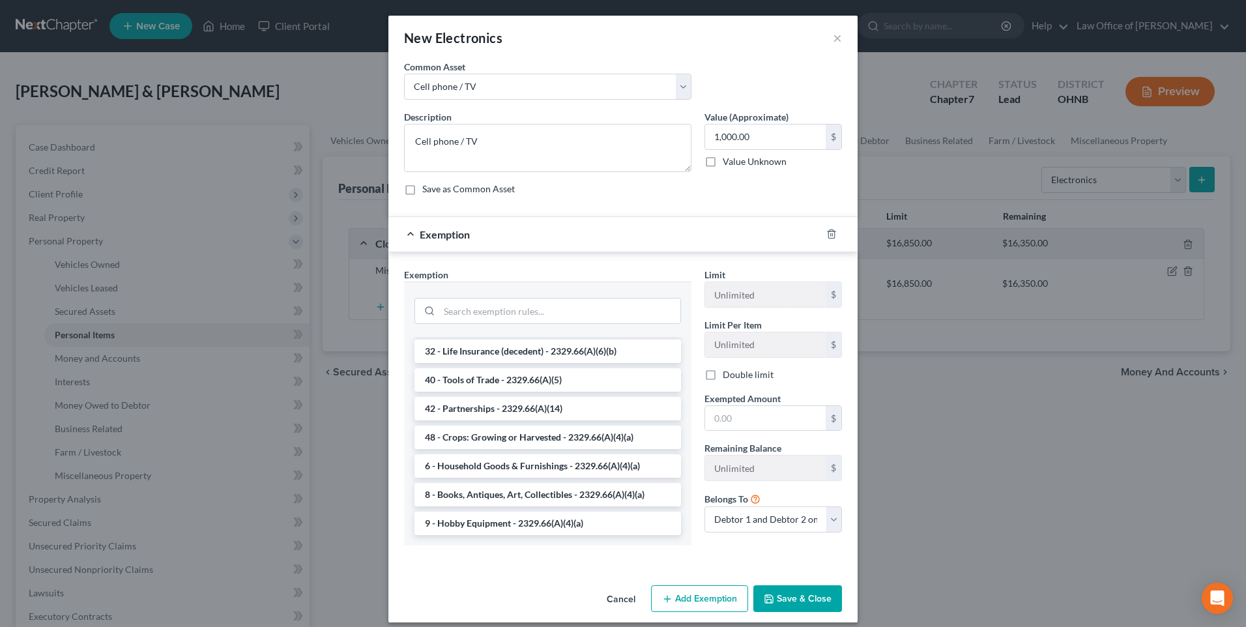
scroll to position [1719, 0]
click at [581, 478] on li "6 - Household Goods & Furnishings - 2329.66(A)(4)(a)" at bounding box center [547, 465] width 266 height 23
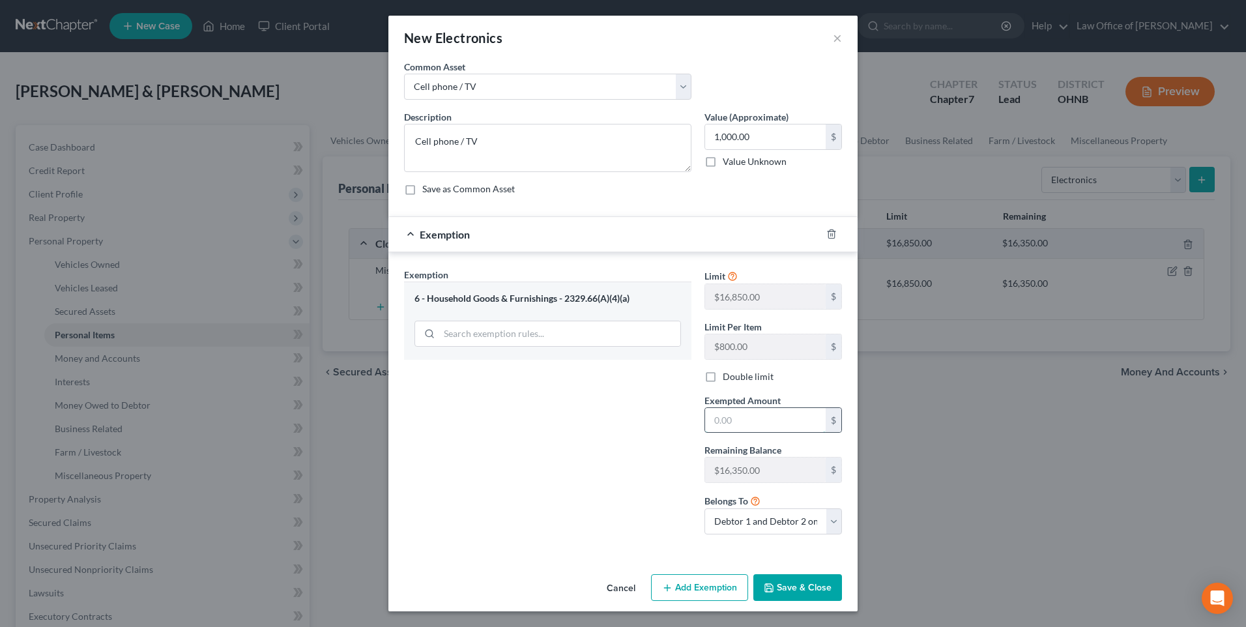
click at [711, 433] on input "text" at bounding box center [765, 420] width 121 height 25
click at [788, 601] on button "Save & Close" at bounding box center [797, 587] width 89 height 27
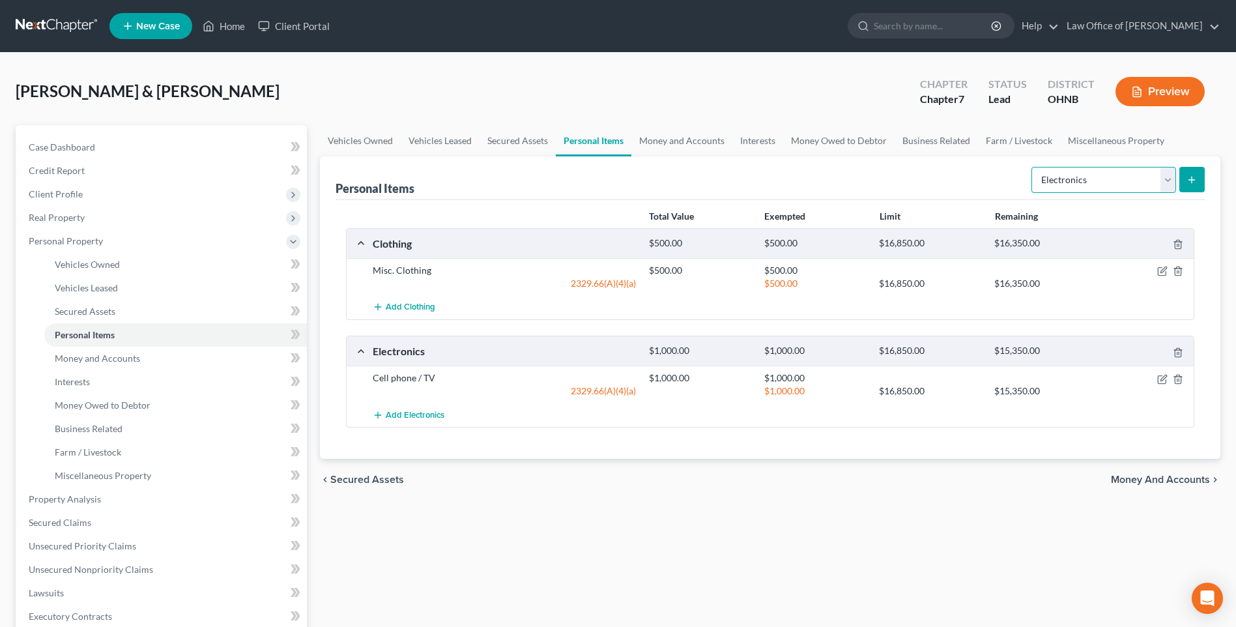
click at [1165, 193] on select "Select Item Type Clothing Collectibles Of Value Electronics Firearms Household …" at bounding box center [1103, 180] width 145 height 26
click at [1031, 193] on select "Select Item Type Clothing Collectibles Of Value Electronics Firearms Household …" at bounding box center [1103, 180] width 145 height 26
click at [1191, 185] on icon "submit" at bounding box center [1191, 180] width 10 height 10
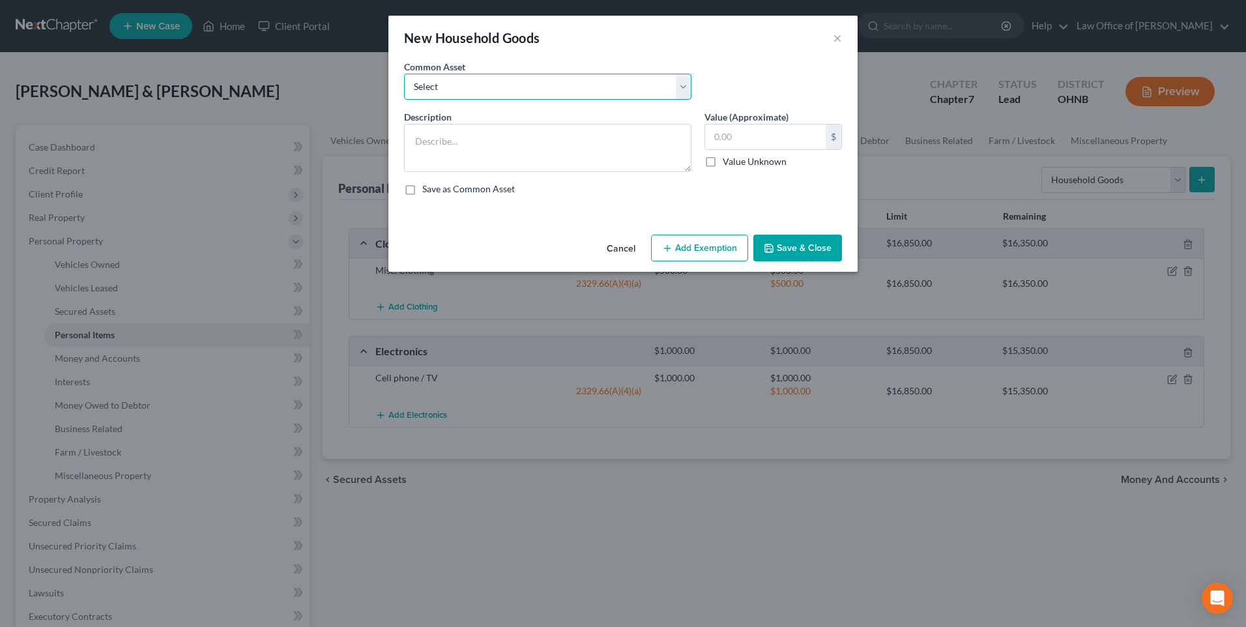
click at [472, 93] on select "Select misc. household goods Misc. household goods" at bounding box center [547, 87] width 287 height 26
click at [404, 78] on select "Select misc. household goods Misc. household goods" at bounding box center [547, 87] width 287 height 26
click at [695, 262] on button "Add Exemption" at bounding box center [699, 248] width 97 height 27
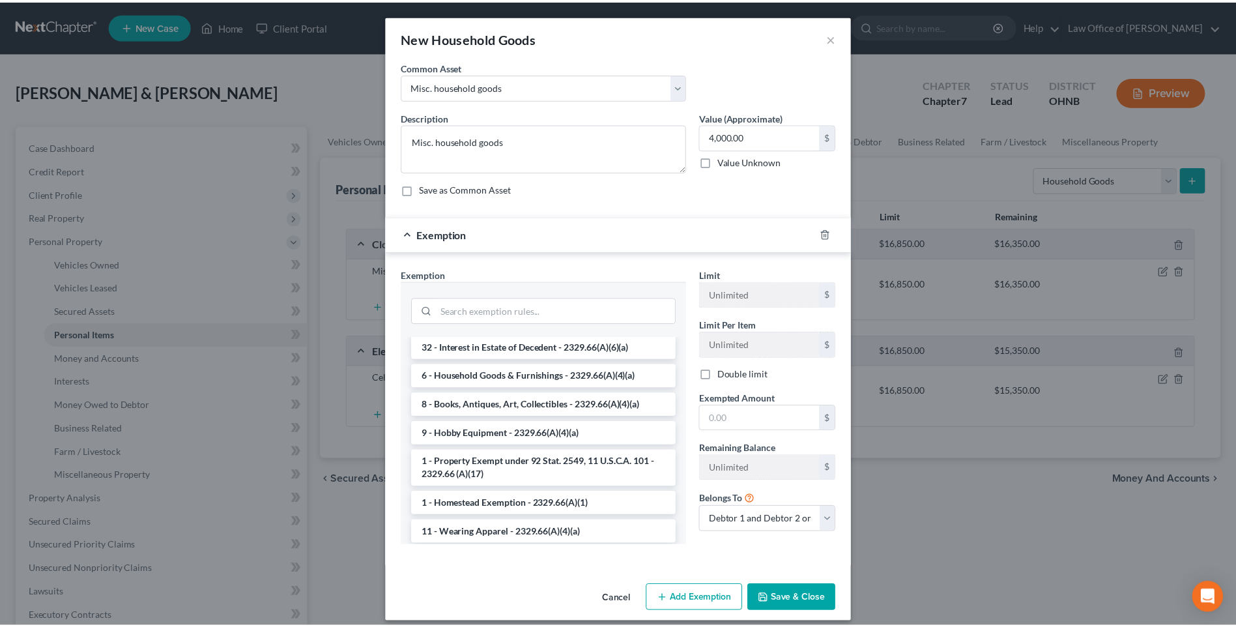
scroll to position [326, 0]
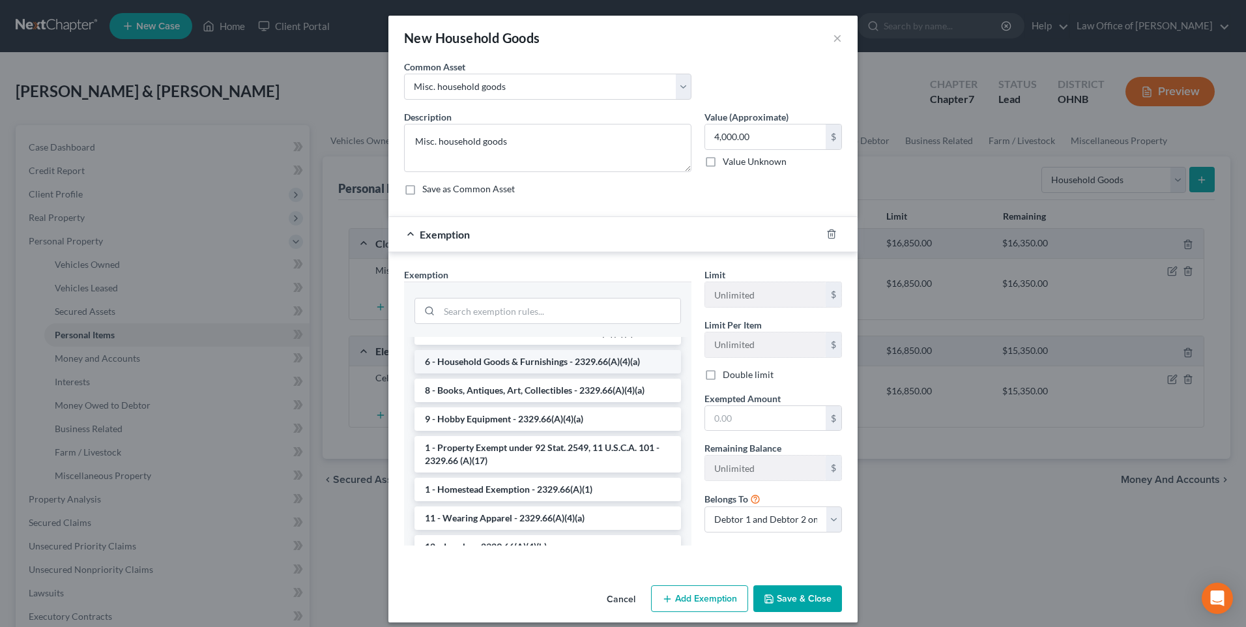
click at [547, 373] on li "6 - Household Goods & Furnishings - 2329.66(A)(4)(a)" at bounding box center [547, 361] width 266 height 23
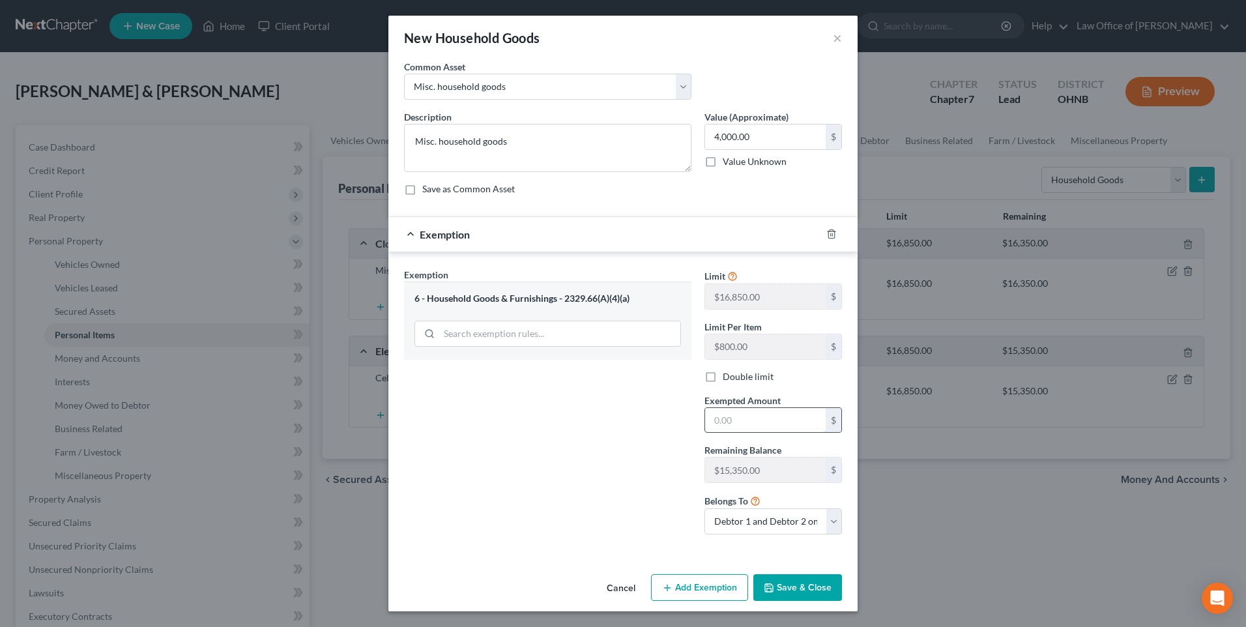
click at [713, 433] on input "text" at bounding box center [765, 420] width 121 height 25
click at [801, 601] on button "Save & Close" at bounding box center [797, 587] width 89 height 27
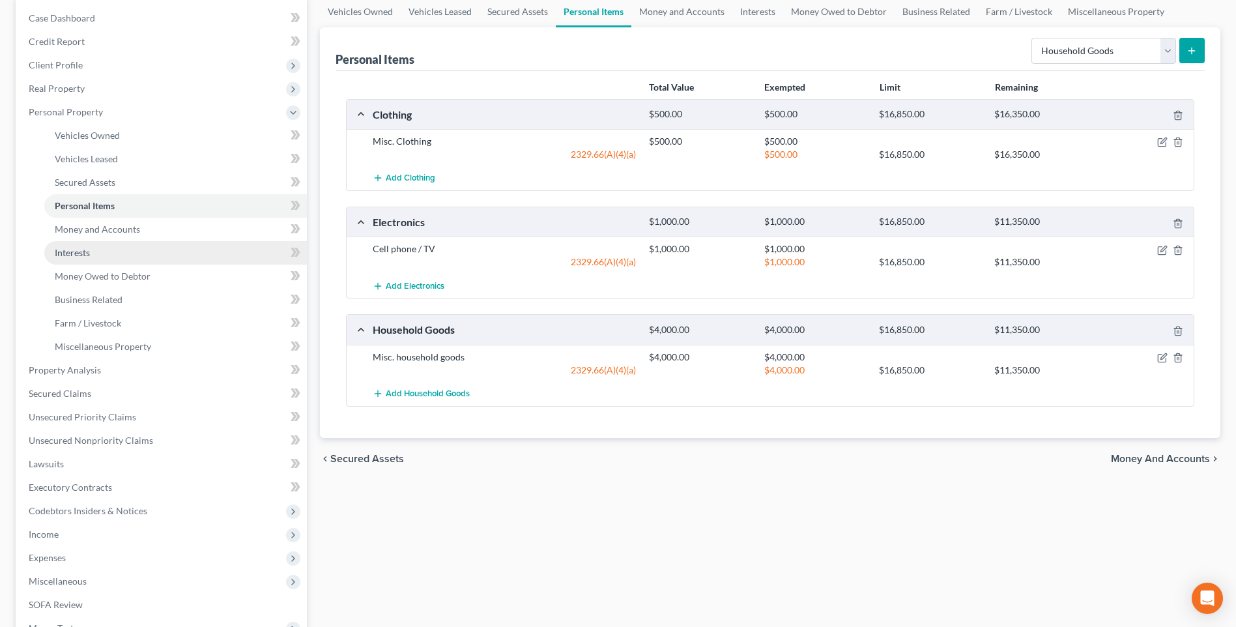
scroll to position [130, 0]
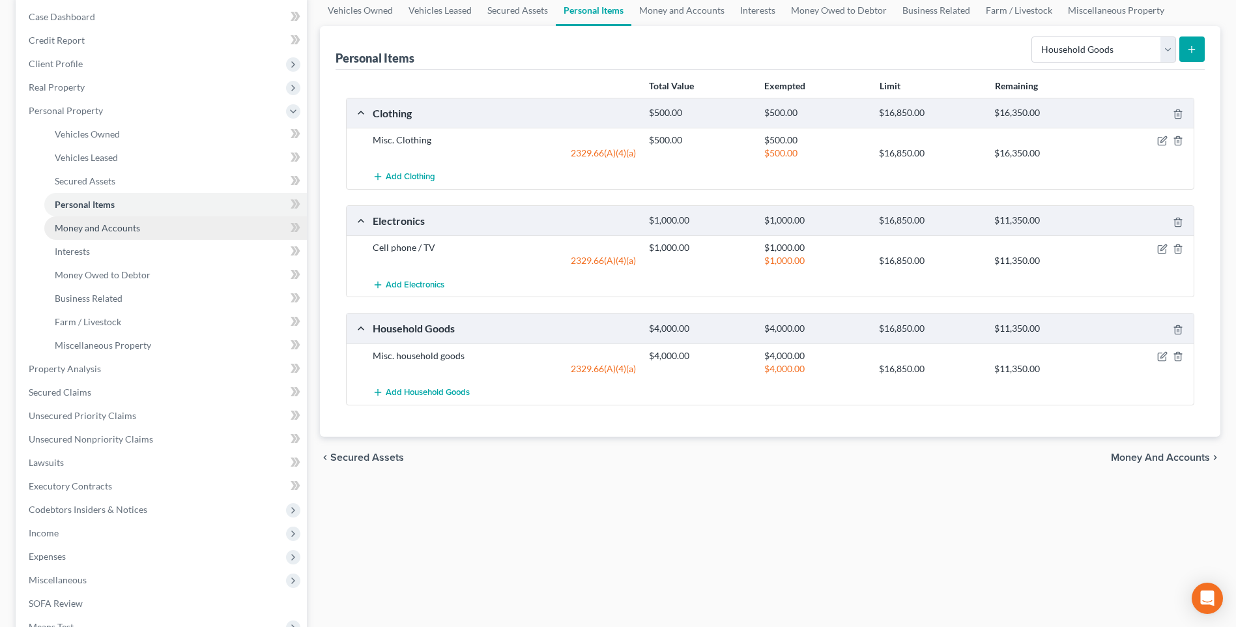
click at [121, 233] on span "Money and Accounts" at bounding box center [97, 227] width 85 height 11
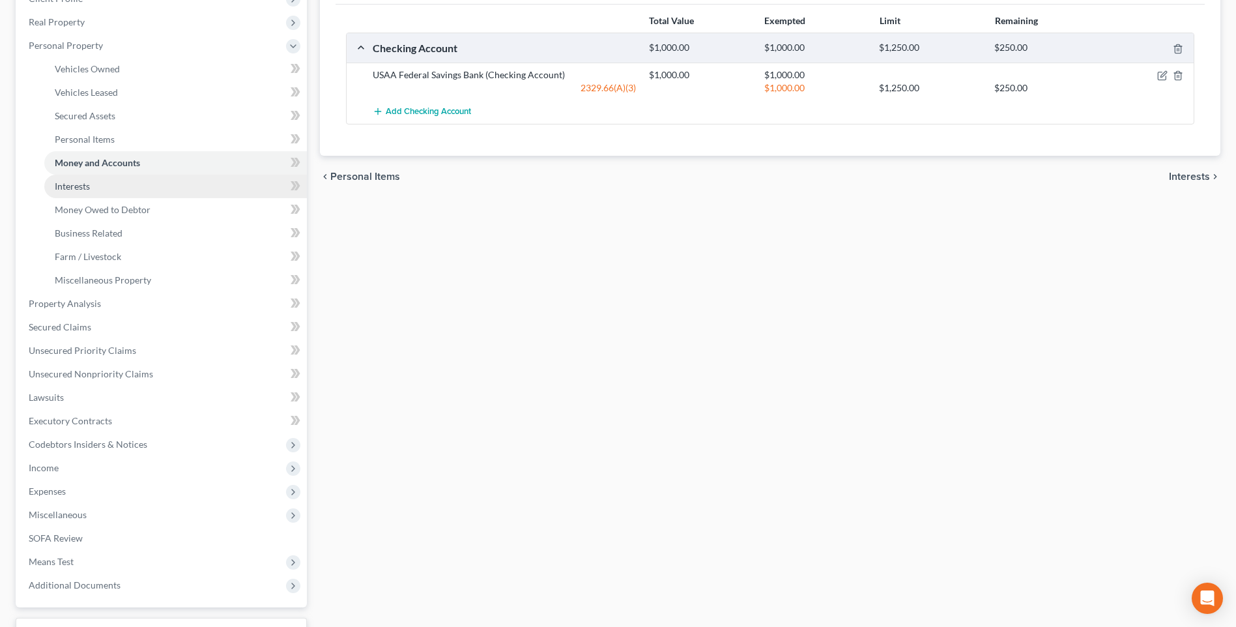
click at [74, 192] on span "Interests" at bounding box center [72, 185] width 35 height 11
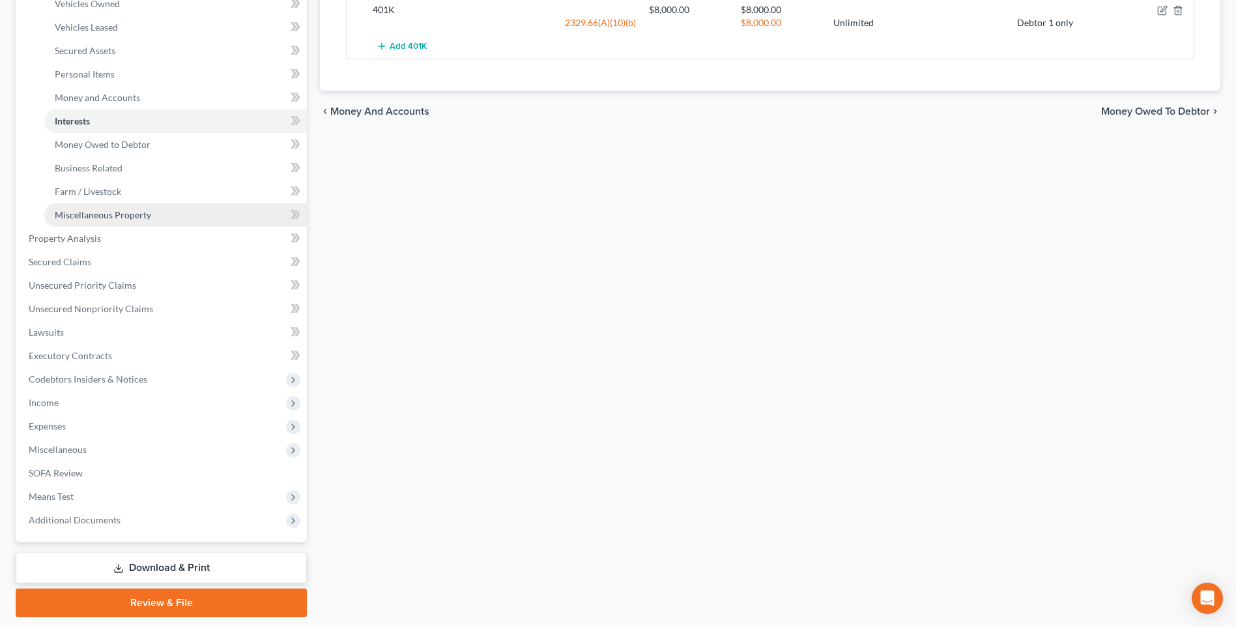
click at [140, 220] on span "Miscellaneous Property" at bounding box center [103, 214] width 96 height 11
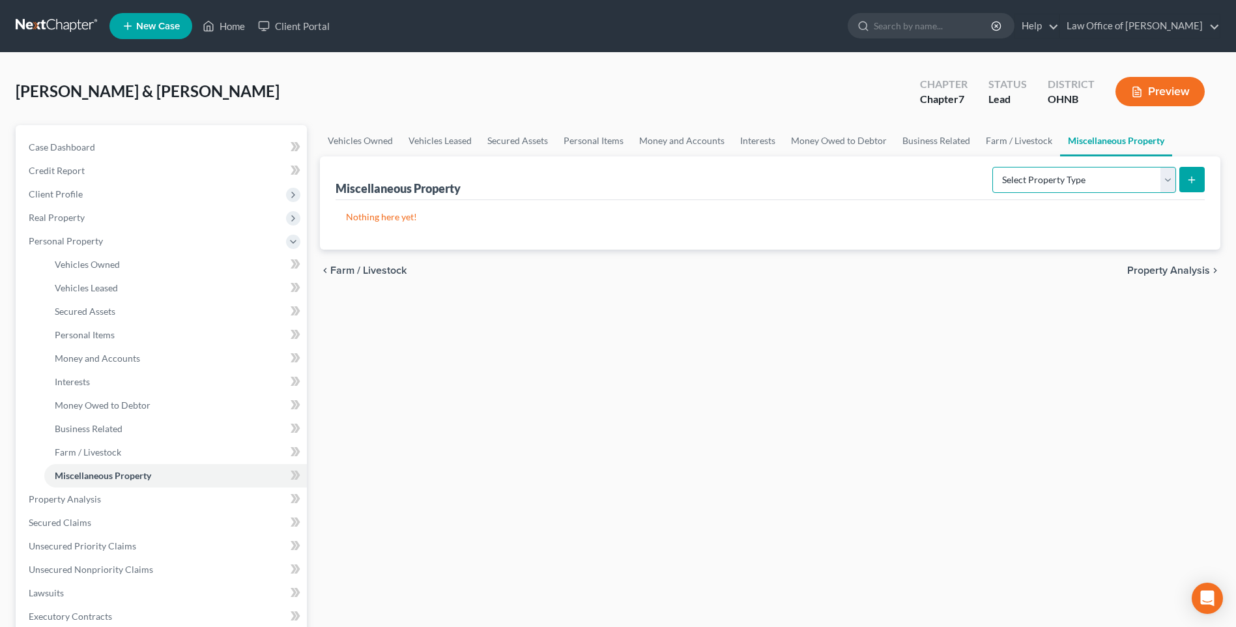
drag, startPoint x: 965, startPoint y: 222, endPoint x: 958, endPoint y: 237, distance: 16.6
click at [992, 193] on select "Select Property Type Assigned for Creditor Benefit Within 1 Year Holding for An…" at bounding box center [1084, 180] width 184 height 26
click at [694, 427] on div "Vehicles Owned Vehicles Leased Secured Assets Personal Items Money and Accounts…" at bounding box center [769, 501] width 913 height 753
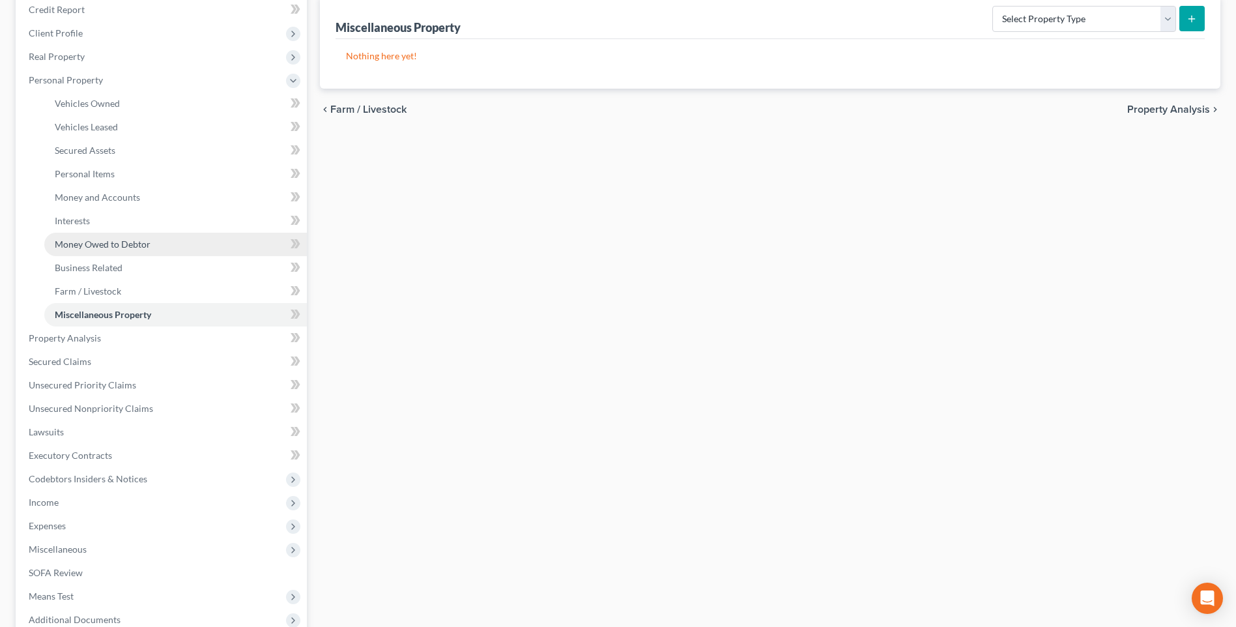
scroll to position [195, 0]
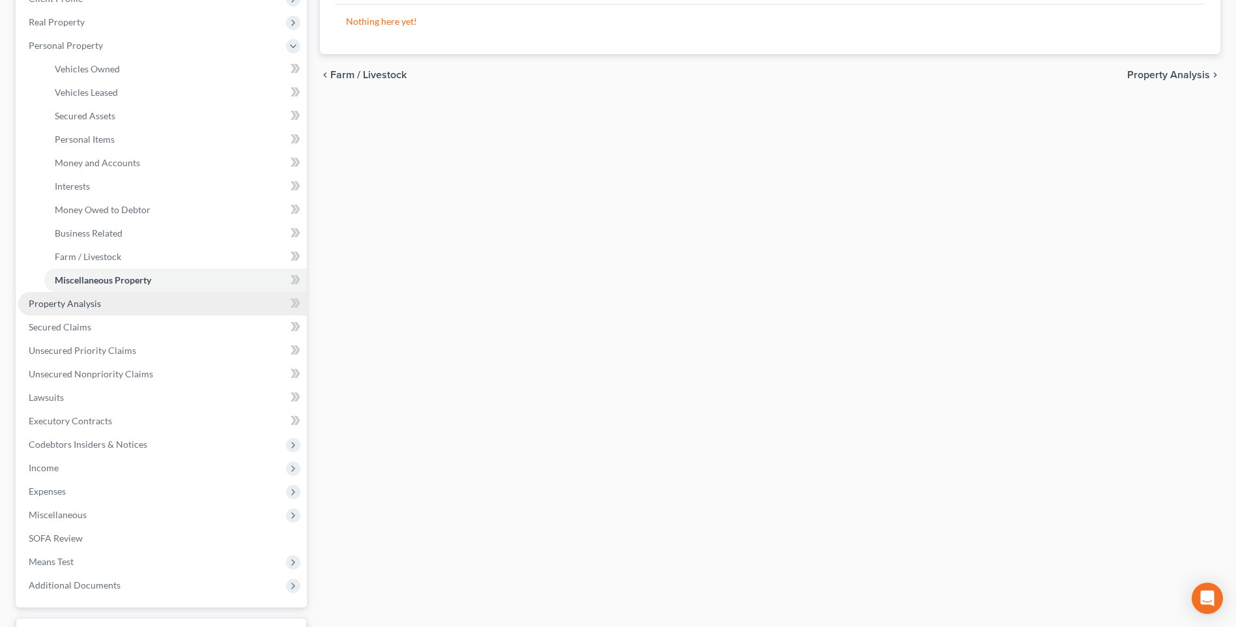
click at [70, 309] on span "Property Analysis" at bounding box center [65, 303] width 72 height 11
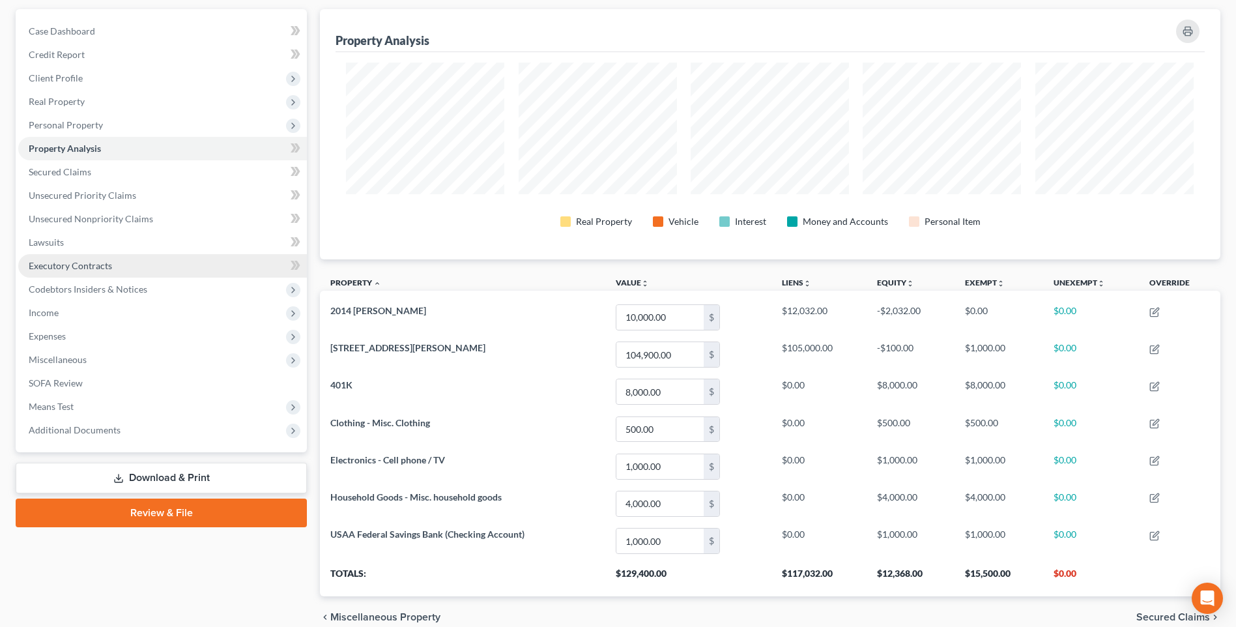
scroll to position [130, 0]
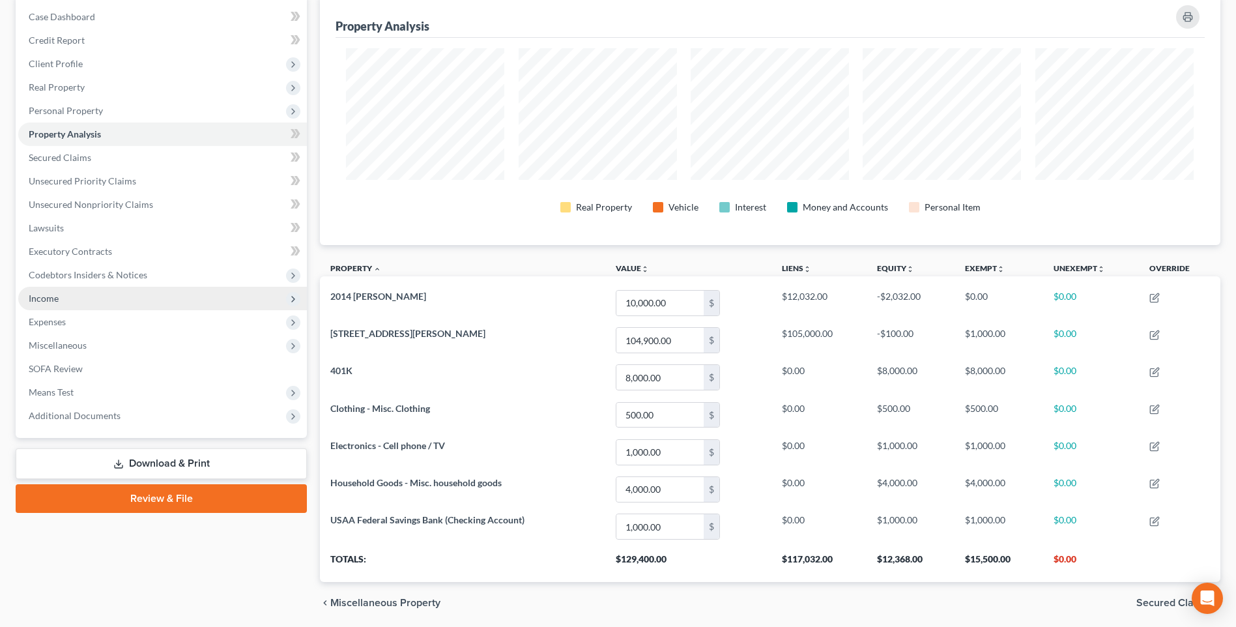
click at [44, 304] on span "Income" at bounding box center [44, 298] width 30 height 11
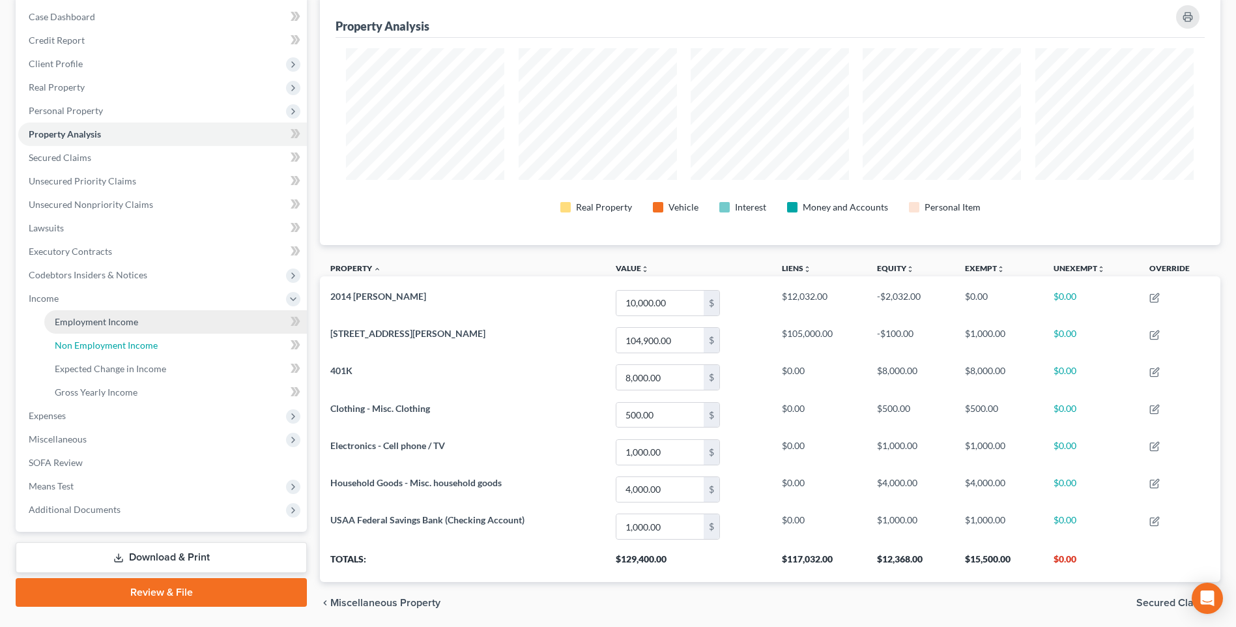
drag, startPoint x: 114, startPoint y: 374, endPoint x: 206, endPoint y: 355, distance: 93.8
click at [115, 351] on span "Non Employment Income" at bounding box center [106, 344] width 103 height 11
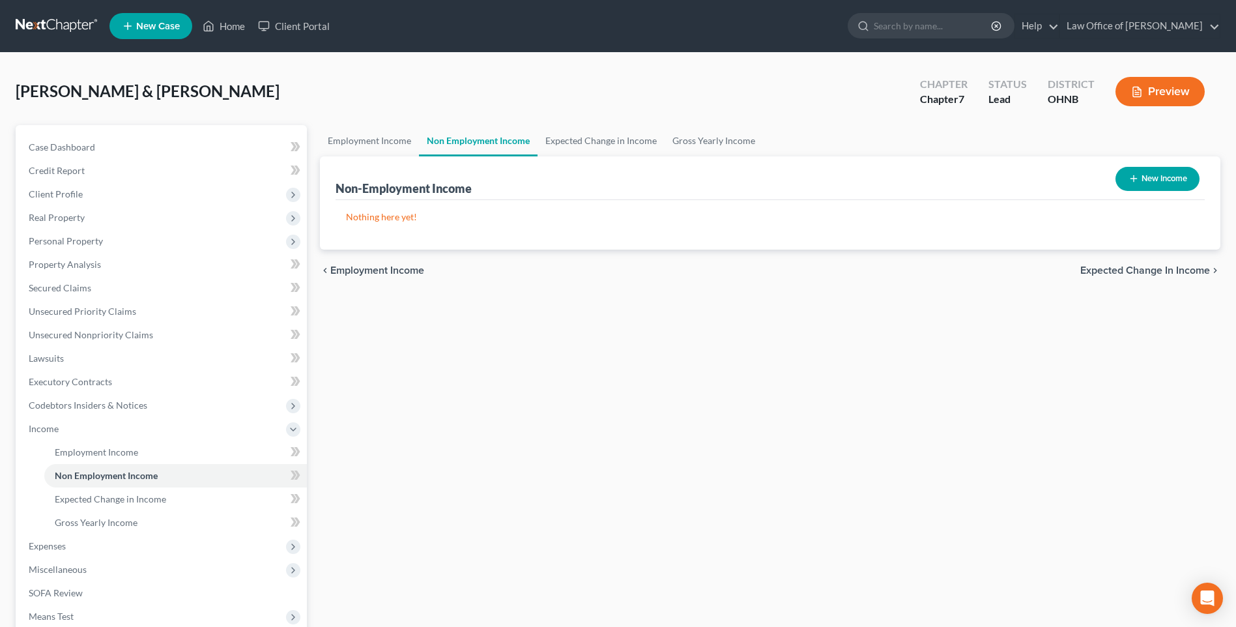
click at [1128, 184] on icon "button" at bounding box center [1133, 178] width 10 height 10
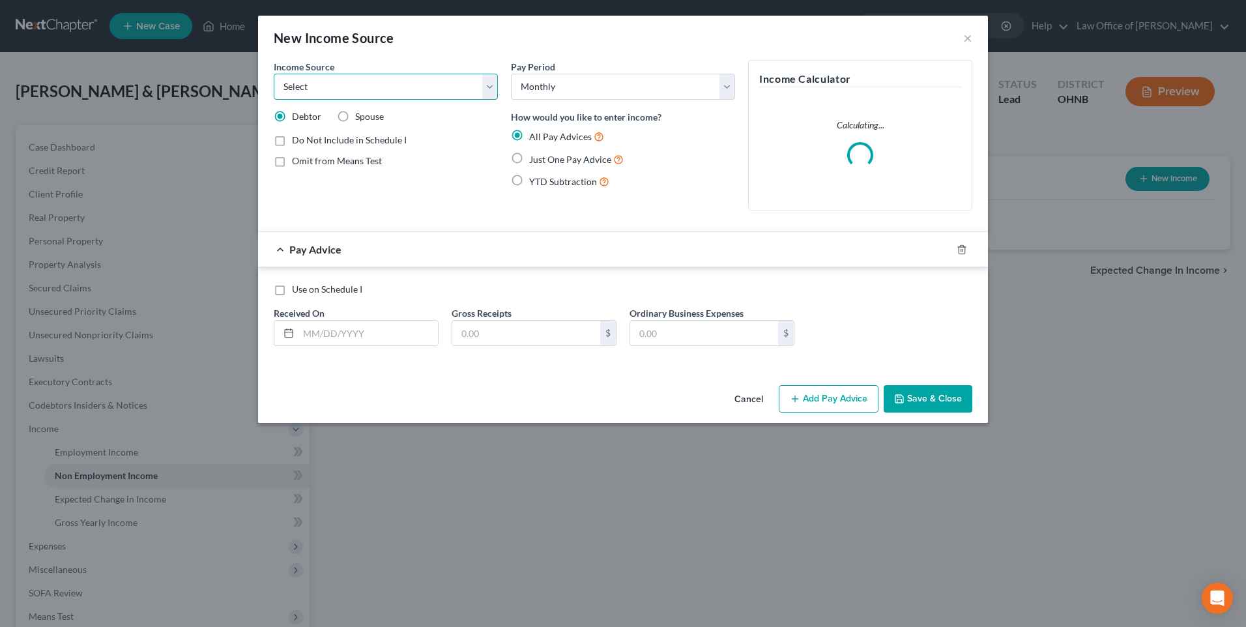
click at [366, 84] on select "Select Unemployment Disability (from employer) Pension Retirement Social Securi…" at bounding box center [386, 87] width 224 height 26
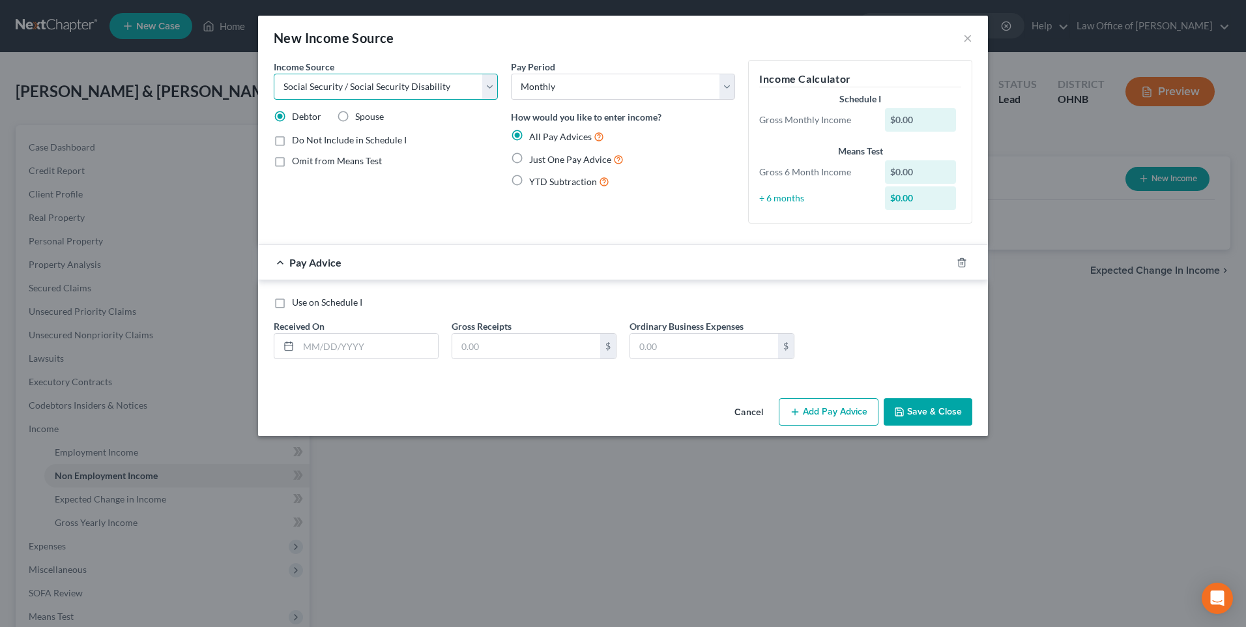
click at [274, 78] on select "Select Unemployment Disability (from employer) Pension Retirement Social Securi…" at bounding box center [386, 87] width 224 height 26
click at [355, 121] on label "Spouse" at bounding box center [369, 116] width 29 height 13
click at [360, 119] on input "Spouse" at bounding box center [364, 114] width 8 height 8
click at [292, 167] on label "Omit from Means Test" at bounding box center [337, 160] width 90 height 13
click at [297, 163] on input "Omit from Means Test" at bounding box center [301, 158] width 8 height 8
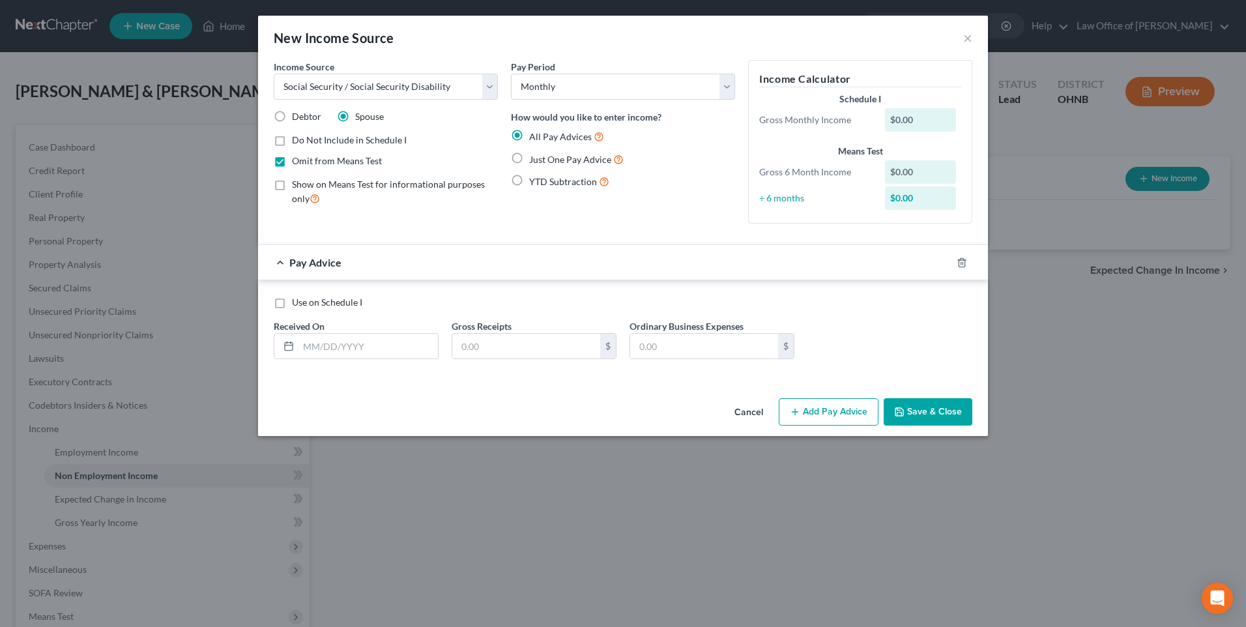
click at [529, 167] on label "Just One Pay Advice" at bounding box center [576, 159] width 94 height 15
click at [534, 160] on input "Just One Pay Advice" at bounding box center [538, 156] width 8 height 8
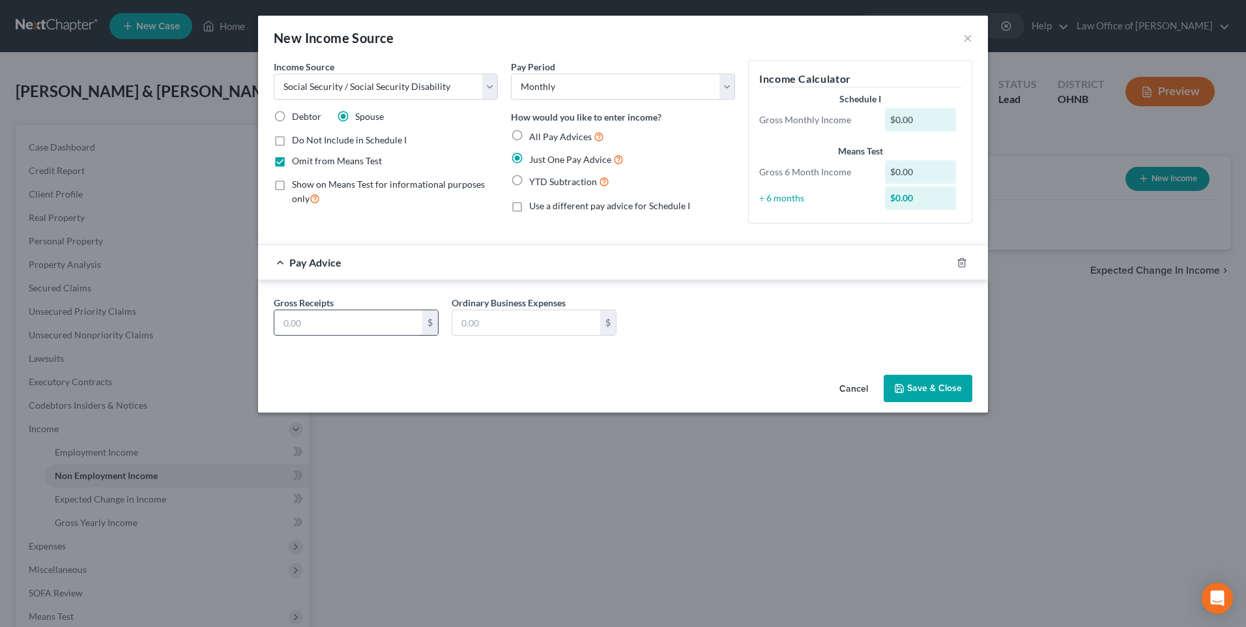
click at [334, 335] on input "text" at bounding box center [348, 322] width 148 height 25
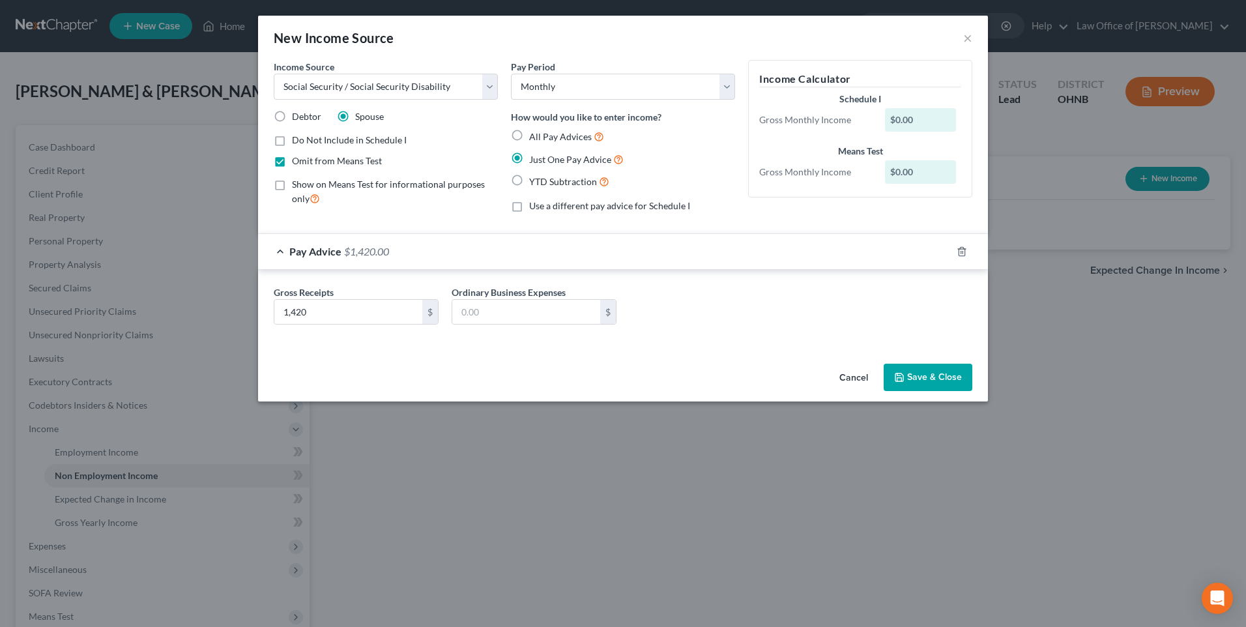
click at [971, 391] on button "Save & Close" at bounding box center [927, 377] width 89 height 27
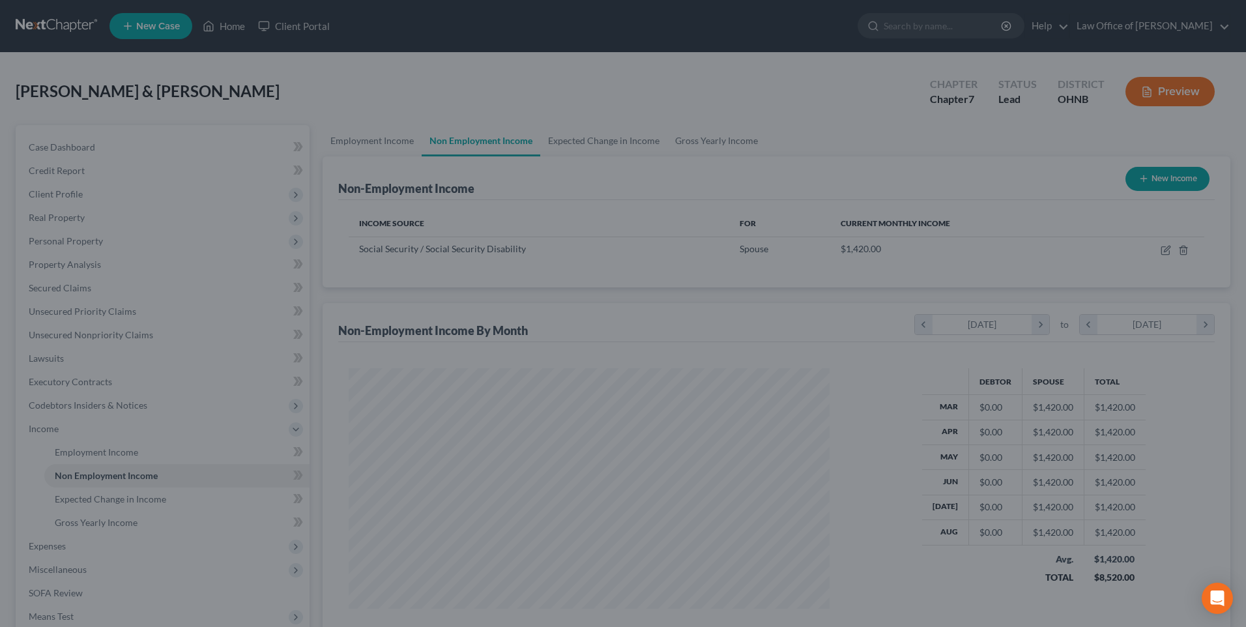
scroll to position [651291, 651033]
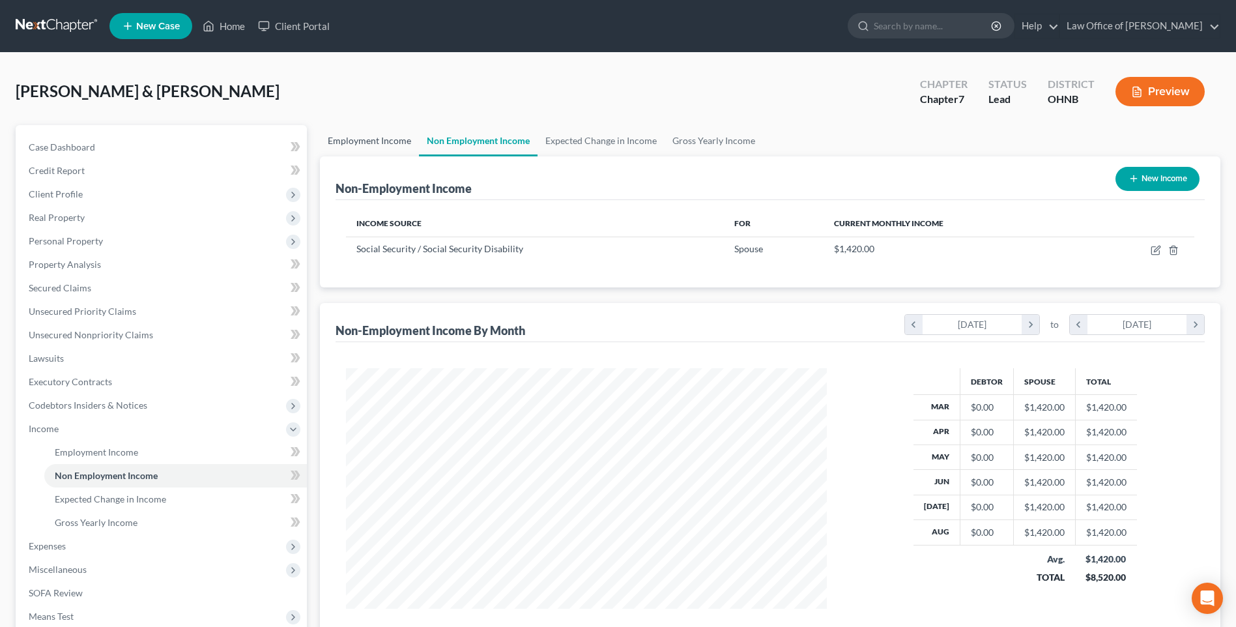
click at [372, 149] on link "Employment Income" at bounding box center [369, 140] width 99 height 31
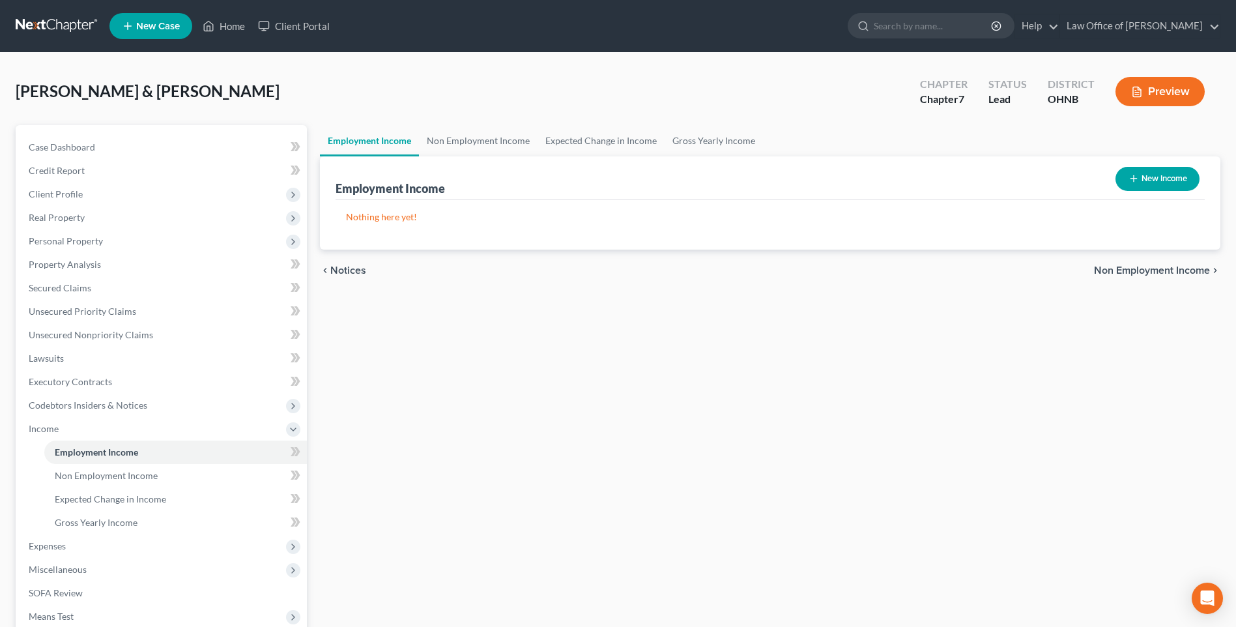
click at [1122, 182] on button "New Income" at bounding box center [1157, 179] width 84 height 24
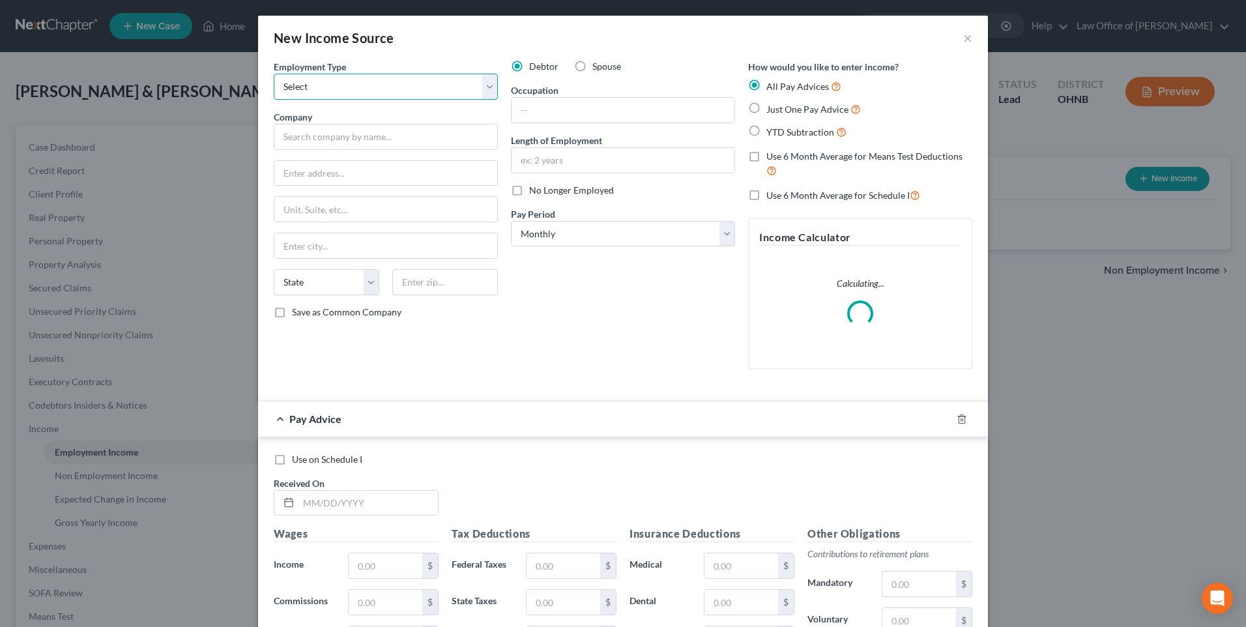
click at [424, 93] on select "Select Full or Part Time Employment Self Employment" at bounding box center [386, 87] width 224 height 26
click at [274, 78] on select "Select Full or Part Time Employment Self Employment" at bounding box center [386, 87] width 224 height 26
click at [358, 147] on input "text" at bounding box center [386, 137] width 224 height 26
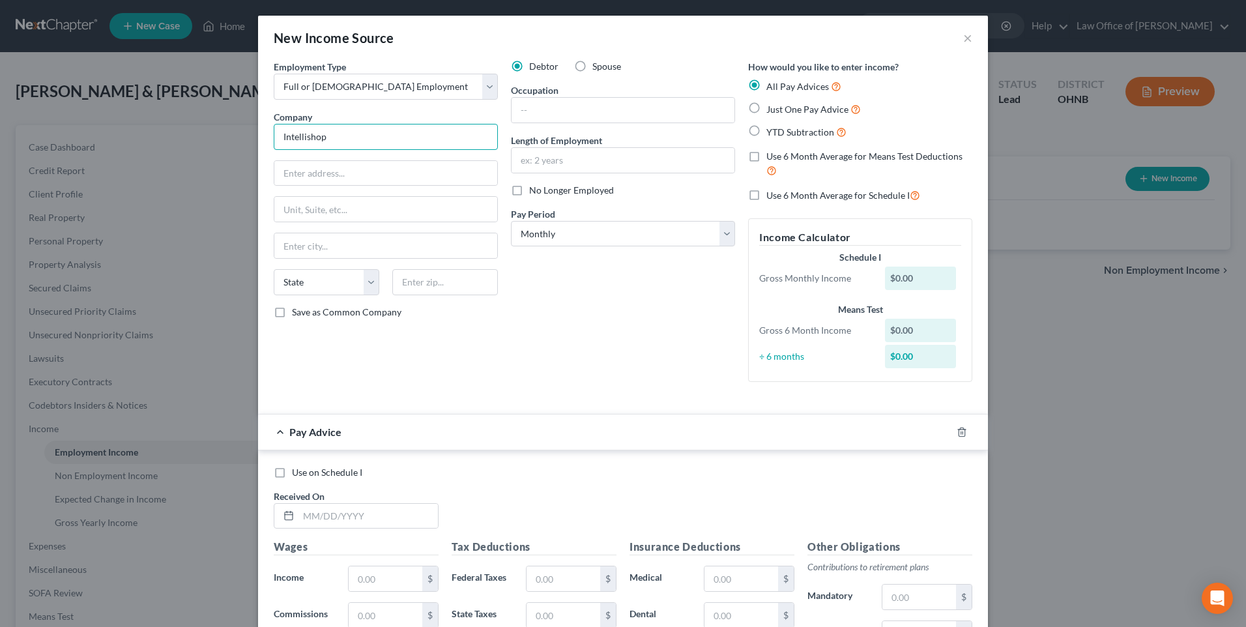
click at [360, 136] on input "Intellishop" at bounding box center [386, 137] width 224 height 26
click at [340, 186] on input "text" at bounding box center [385, 173] width 223 height 25
click at [402, 295] on input "text" at bounding box center [445, 282] width 106 height 26
click at [292, 319] on label "Save as Common Company" at bounding box center [346, 312] width 109 height 13
click at [297, 314] on input "Save as Common Company" at bounding box center [301, 310] width 8 height 8
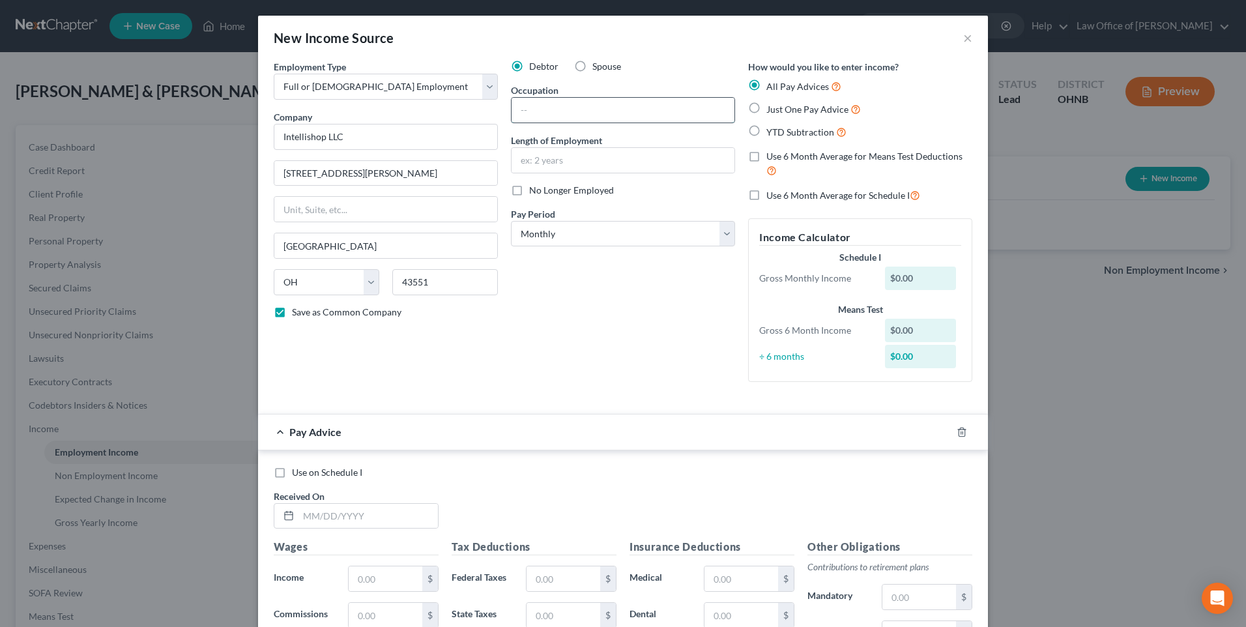
click at [530, 116] on input "text" at bounding box center [622, 110] width 223 height 25
click at [564, 173] on input "text" at bounding box center [622, 160] width 223 height 25
click at [766, 114] on label "Just One Pay Advice" at bounding box center [813, 109] width 94 height 15
click at [771, 110] on input "Just One Pay Advice" at bounding box center [775, 106] width 8 height 8
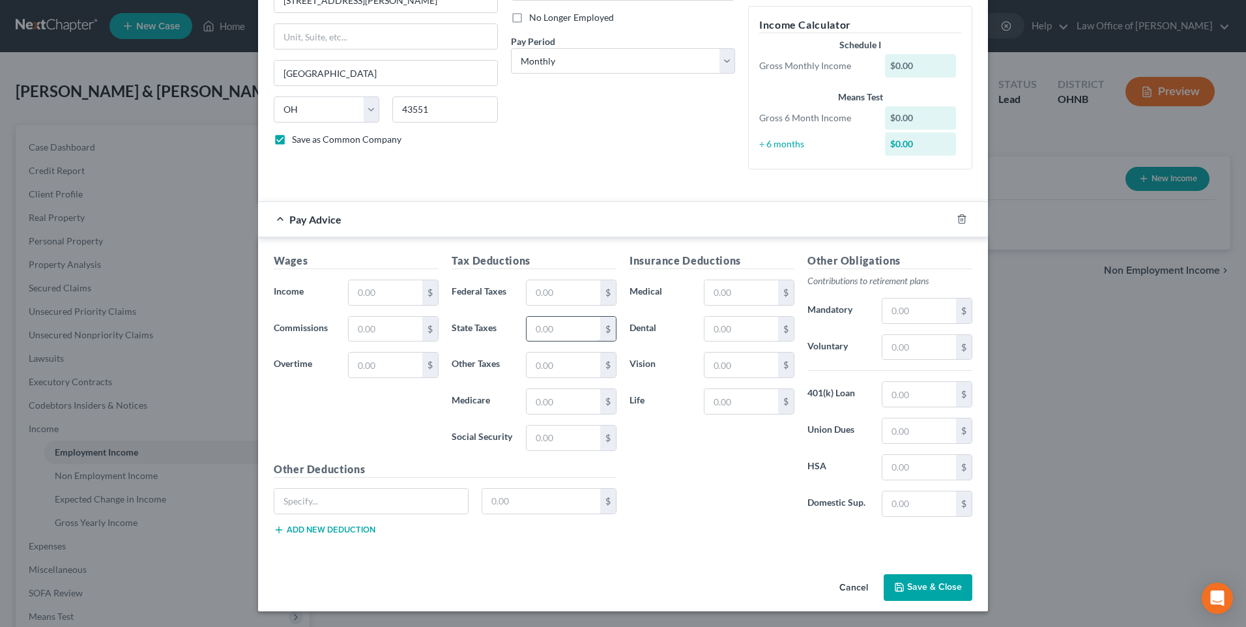
scroll to position [195, 0]
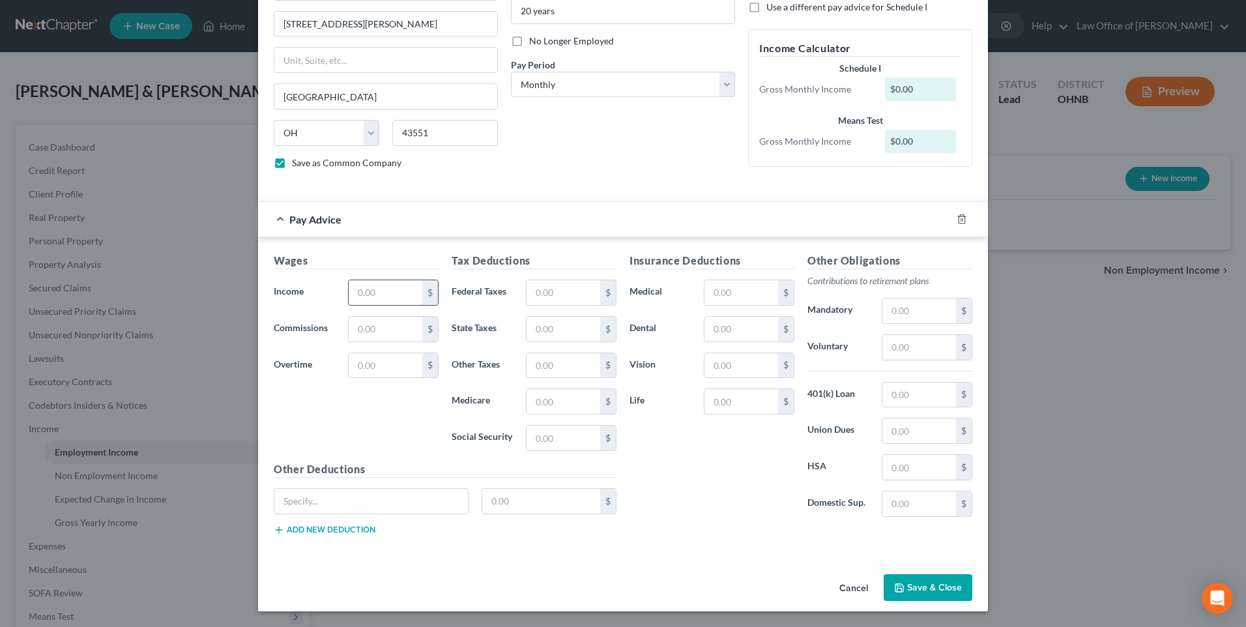
click at [366, 280] on input "text" at bounding box center [386, 292] width 74 height 25
click at [557, 280] on input "text" at bounding box center [563, 292] width 74 height 25
click at [906, 335] on input "text" at bounding box center [919, 347] width 74 height 25
click at [726, 280] on input "text" at bounding box center [741, 292] width 74 height 25
click at [735, 390] on input "text" at bounding box center [741, 401] width 74 height 25
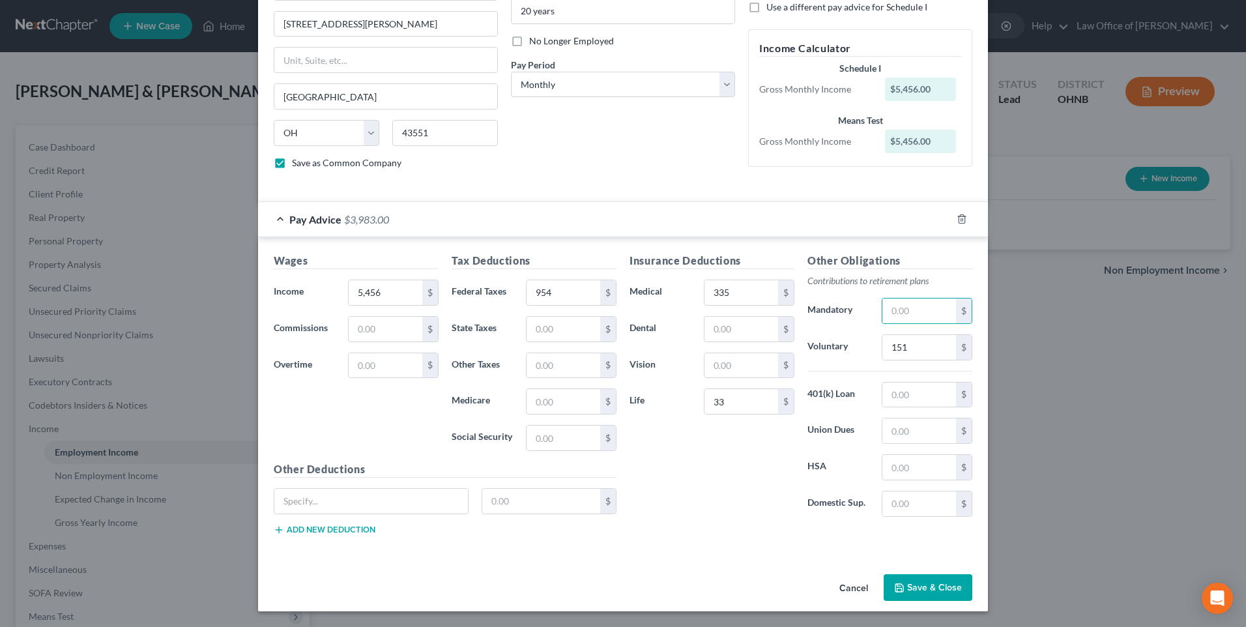
click at [928, 582] on button "Save & Close" at bounding box center [927, 587] width 89 height 27
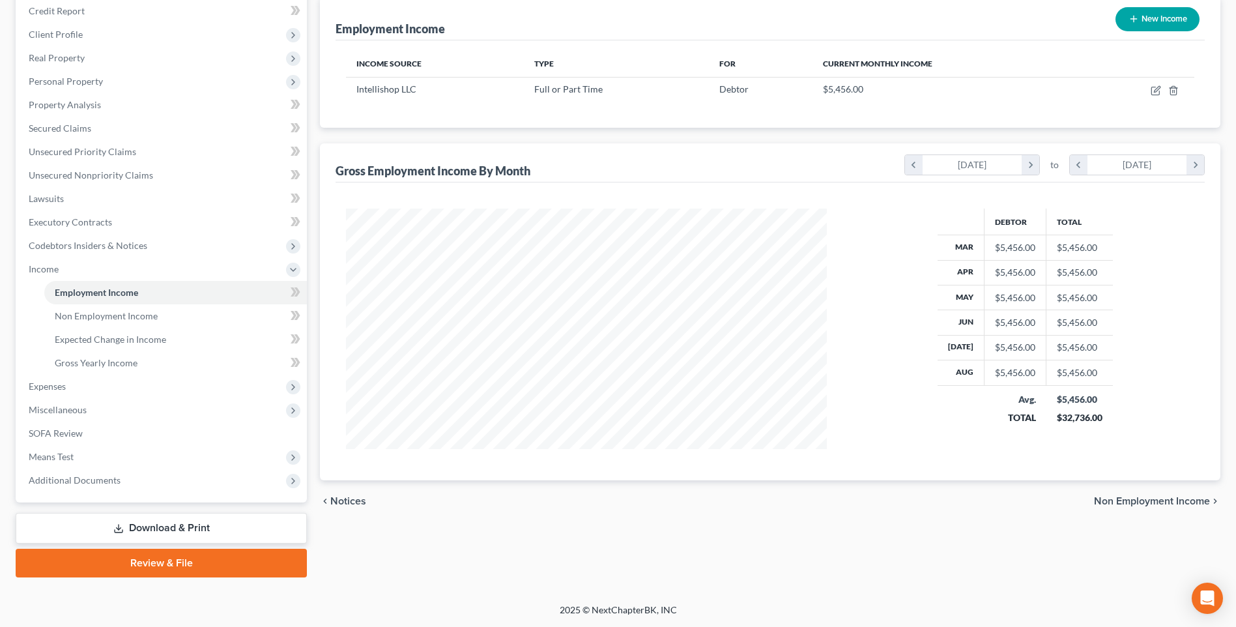
scroll to position [208, 0]
click at [126, 334] on span "Expected Change in Income" at bounding box center [110, 339] width 111 height 11
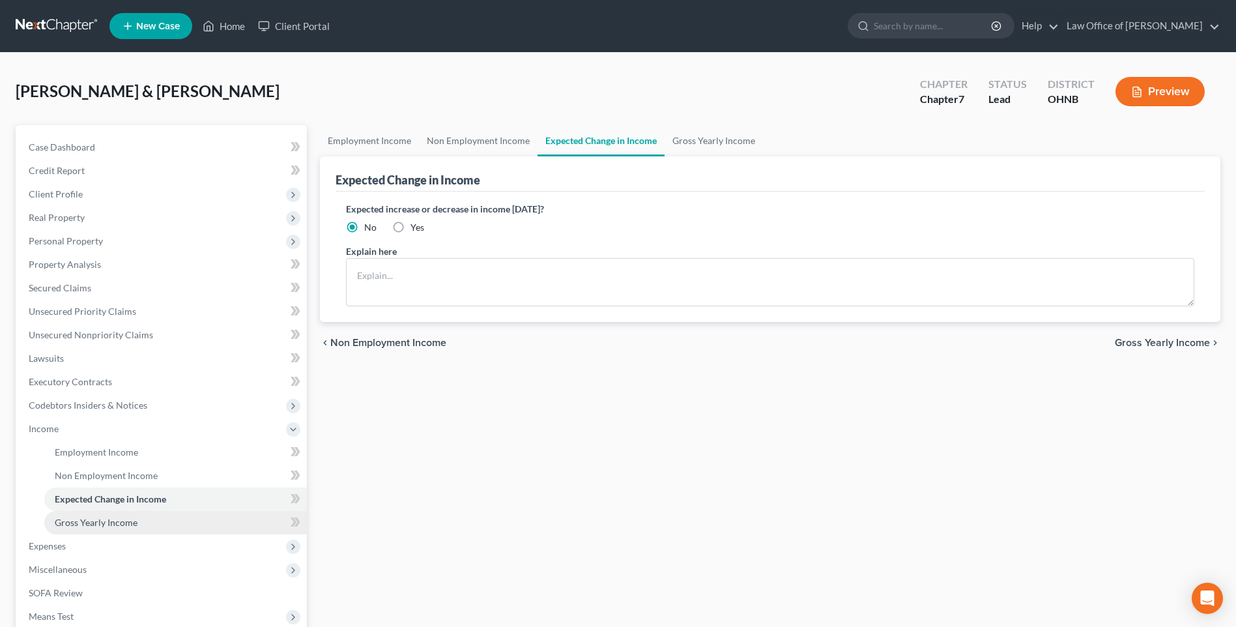
click at [131, 528] on span "Gross Yearly Income" at bounding box center [96, 522] width 83 height 11
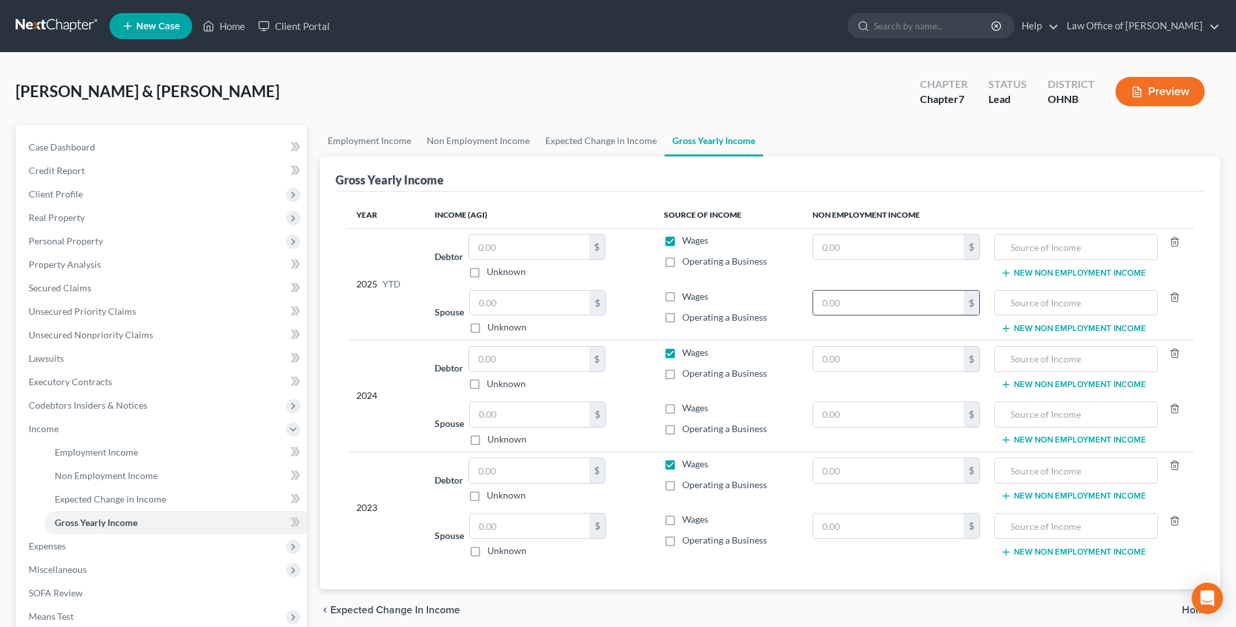
click at [882, 315] on input "text" at bounding box center [888, 303] width 151 height 25
click at [1028, 315] on input "text" at bounding box center [1075, 303] width 149 height 25
click at [907, 427] on input "text" at bounding box center [888, 414] width 151 height 25
click at [1016, 427] on input "text" at bounding box center [1075, 414] width 149 height 25
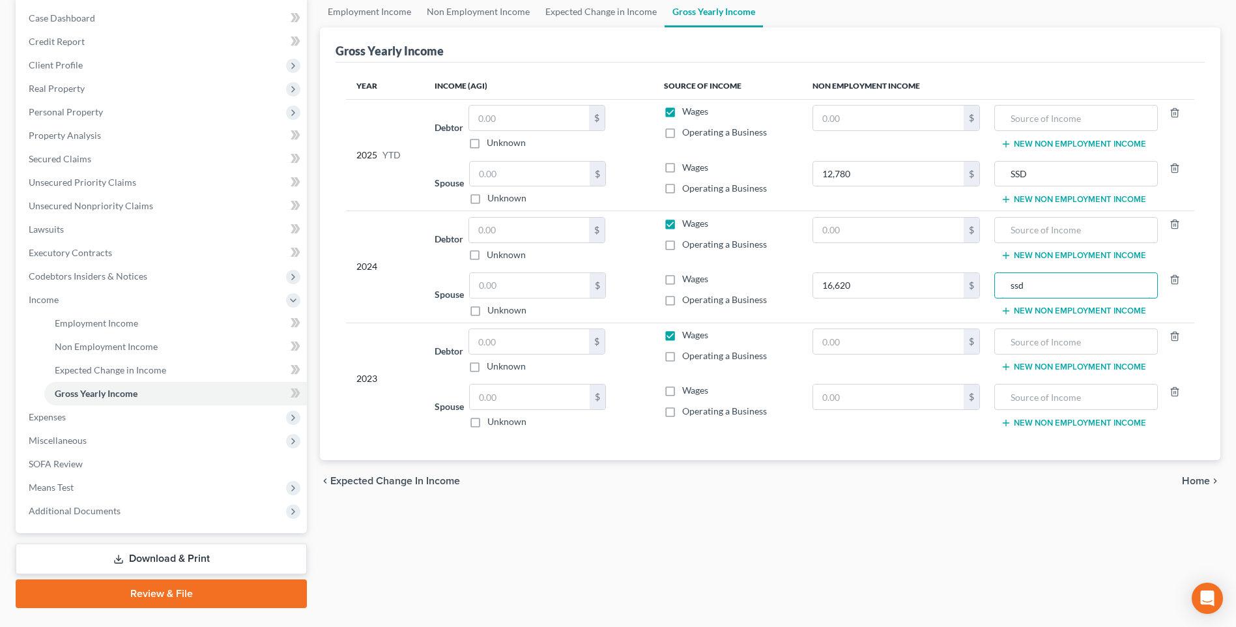
scroll to position [130, 0]
click at [890, 408] on input "text" at bounding box center [888, 395] width 151 height 25
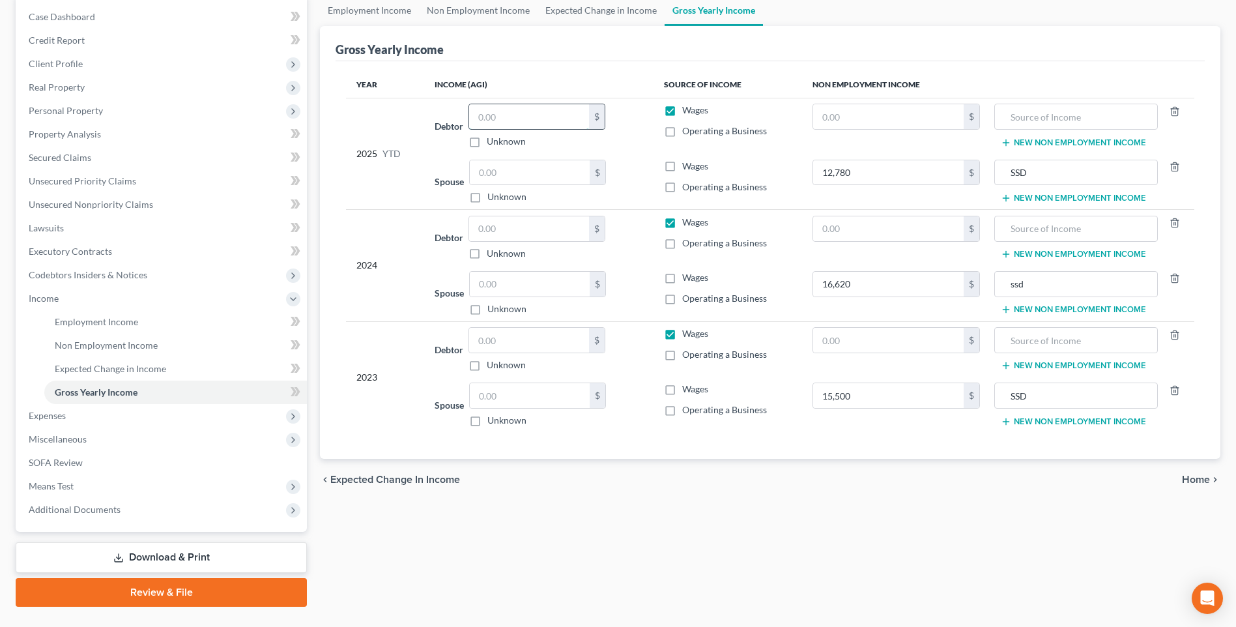
drag, startPoint x: 493, startPoint y: 129, endPoint x: 509, endPoint y: 133, distance: 16.8
click at [493, 129] on input "text" at bounding box center [529, 116] width 120 height 25
click at [511, 241] on input "text" at bounding box center [529, 228] width 120 height 25
click at [519, 352] on input "text" at bounding box center [529, 340] width 120 height 25
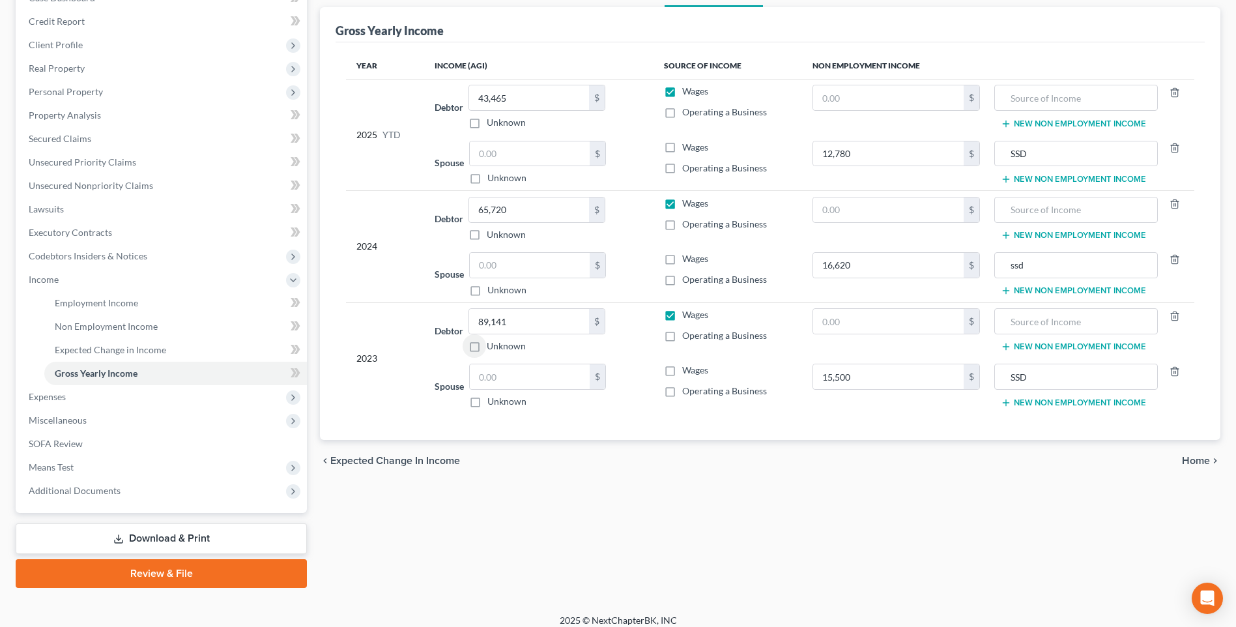
scroll to position [78, 0]
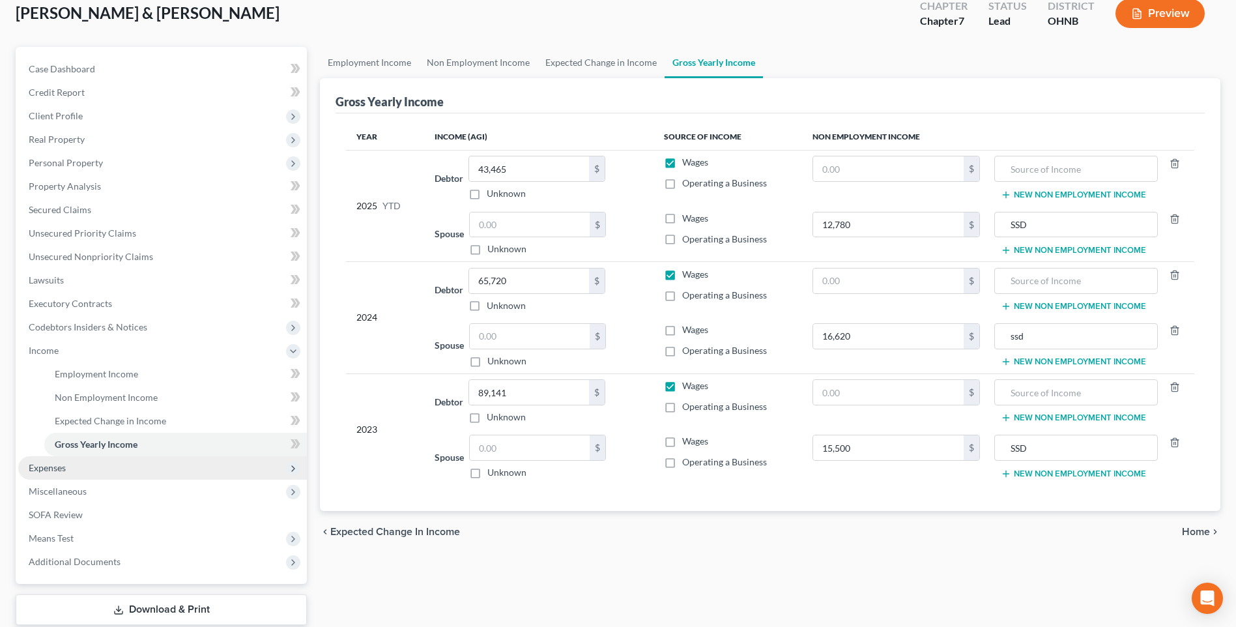
click at [40, 473] on span "Expenses" at bounding box center [47, 467] width 37 height 11
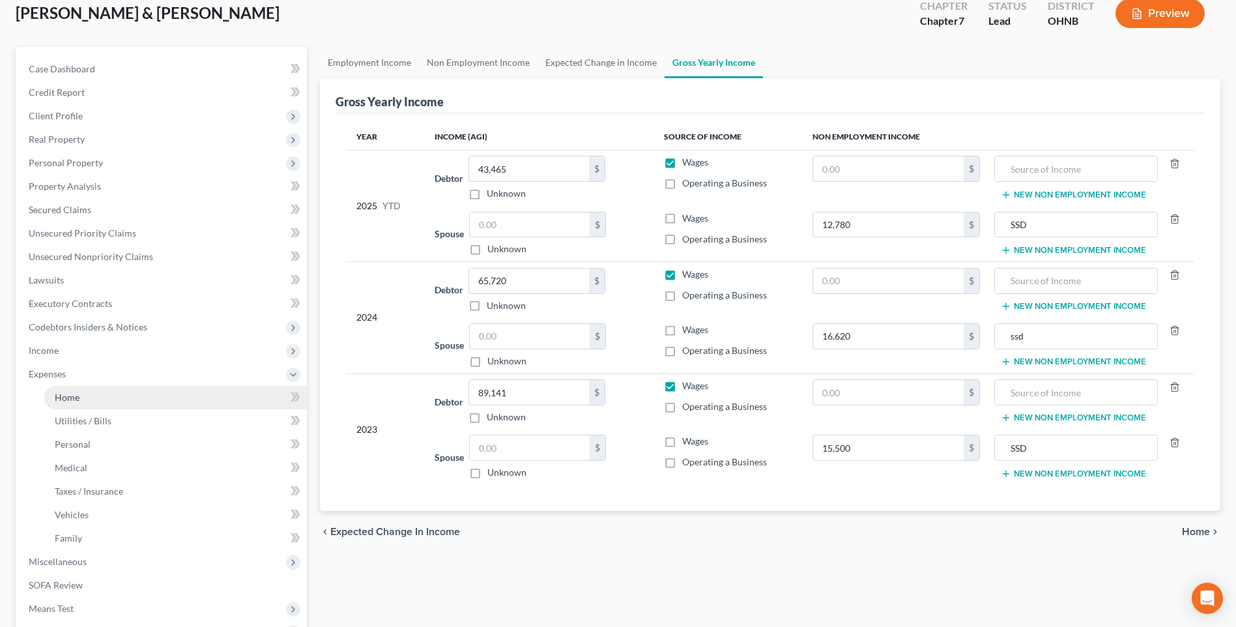
click at [71, 403] on span "Home" at bounding box center [67, 397] width 25 height 11
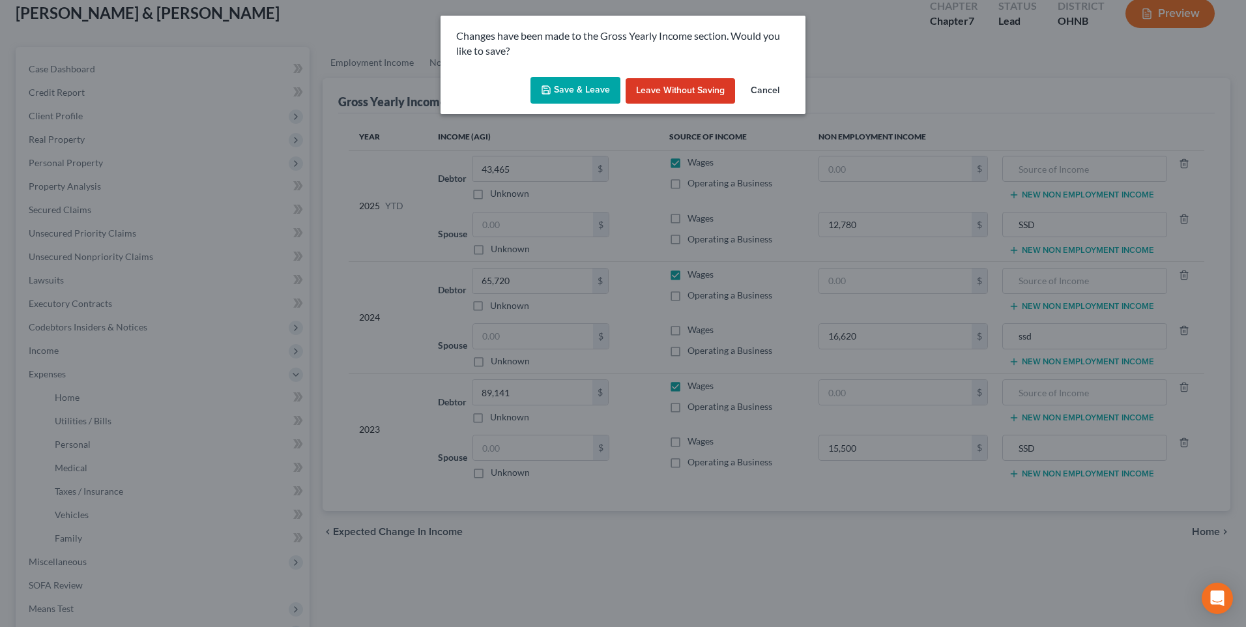
click at [570, 91] on button "Save & Leave" at bounding box center [575, 90] width 90 height 27
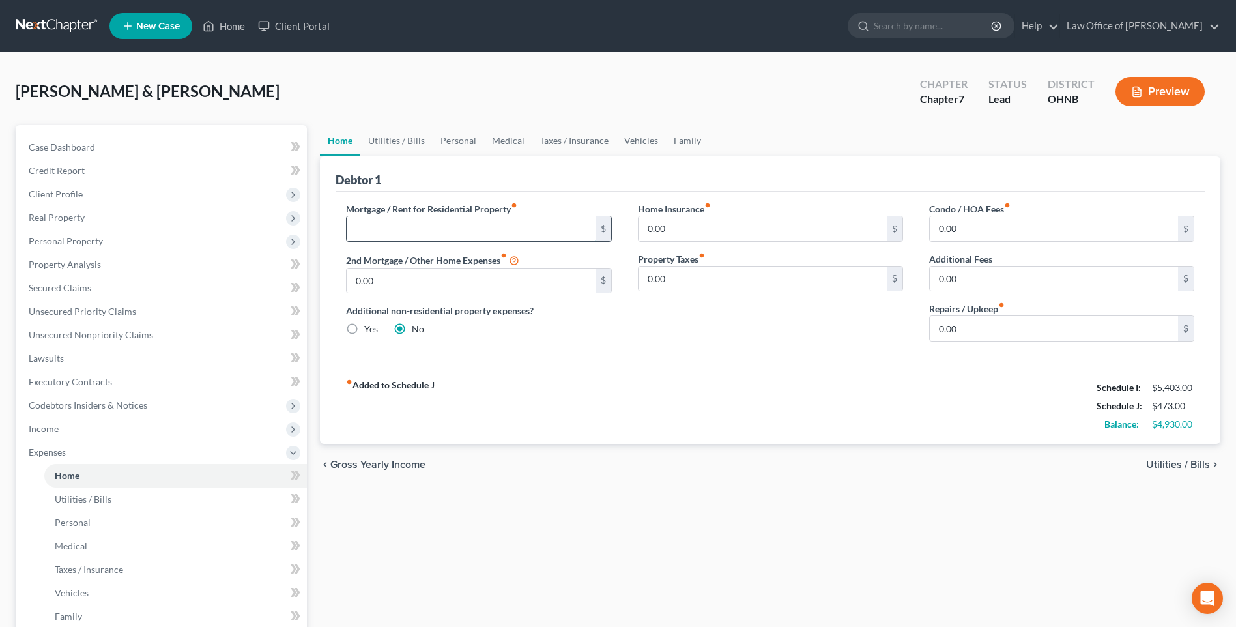
click at [391, 241] on input "text" at bounding box center [471, 228] width 248 height 25
click at [67, 293] on span "Secured Claims" at bounding box center [60, 287] width 63 height 11
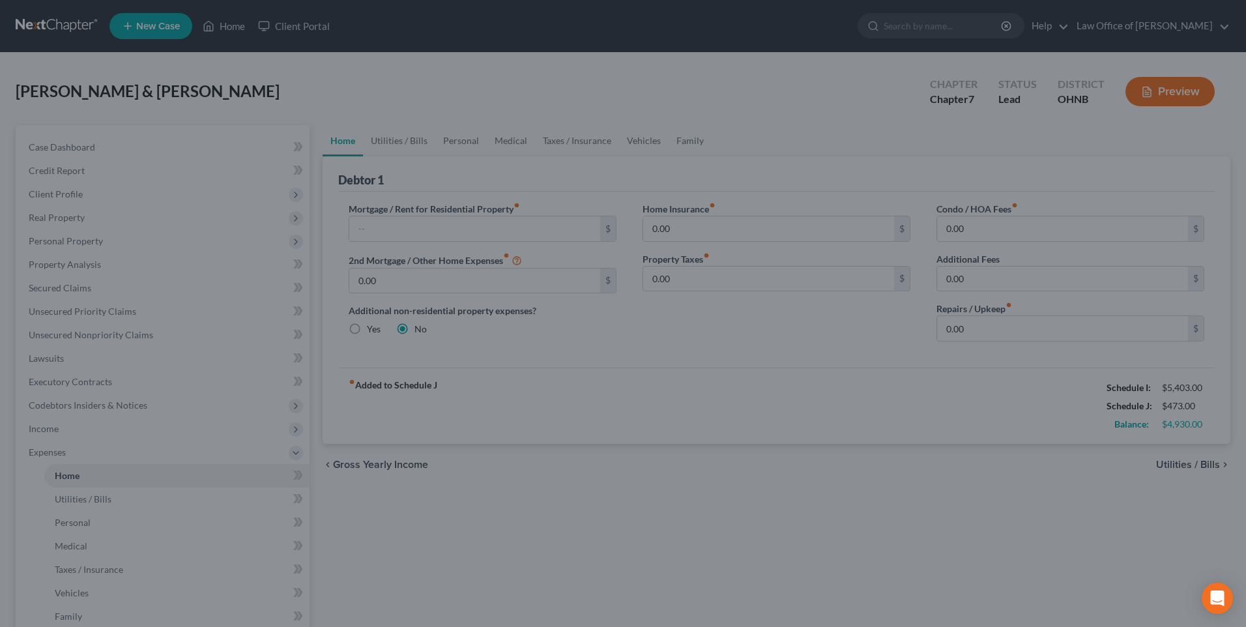
click at [565, 377] on div at bounding box center [623, 313] width 1246 height 627
click at [60, 206] on div at bounding box center [623, 313] width 1246 height 627
click at [747, 400] on div at bounding box center [623, 313] width 1246 height 627
click at [449, 89] on div at bounding box center [623, 313] width 1246 height 627
click at [161, 29] on div at bounding box center [623, 313] width 1246 height 627
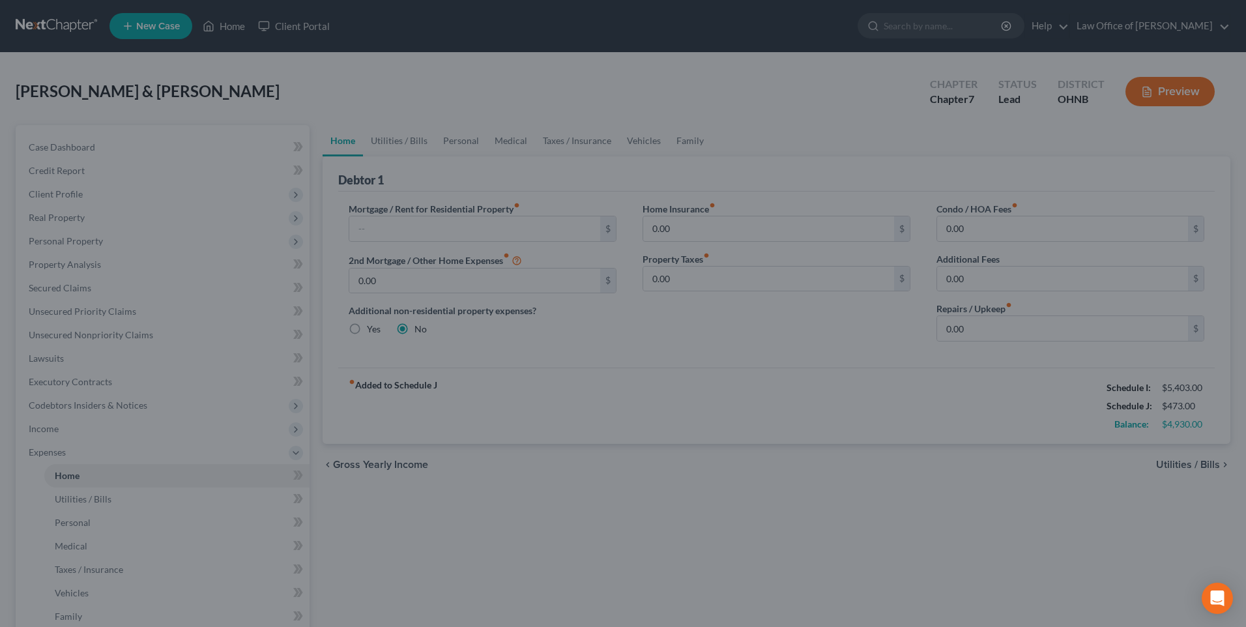
click at [569, 124] on div at bounding box center [623, 313] width 1246 height 627
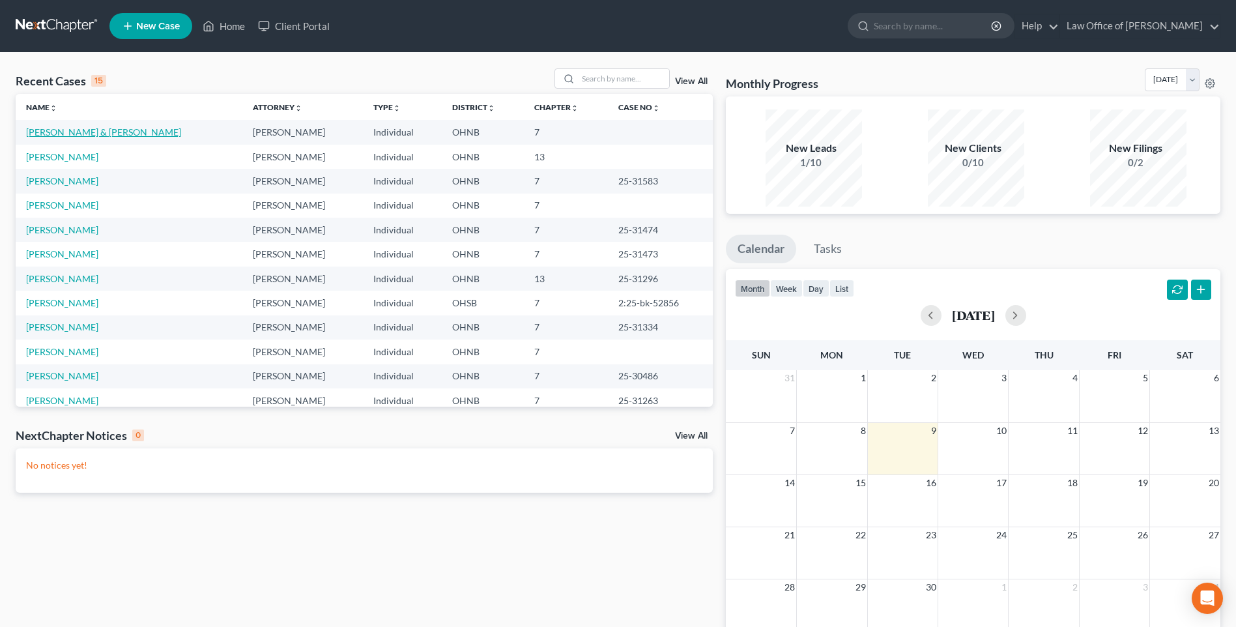
click at [100, 137] on link "[PERSON_NAME] & [PERSON_NAME]" at bounding box center [103, 131] width 155 height 11
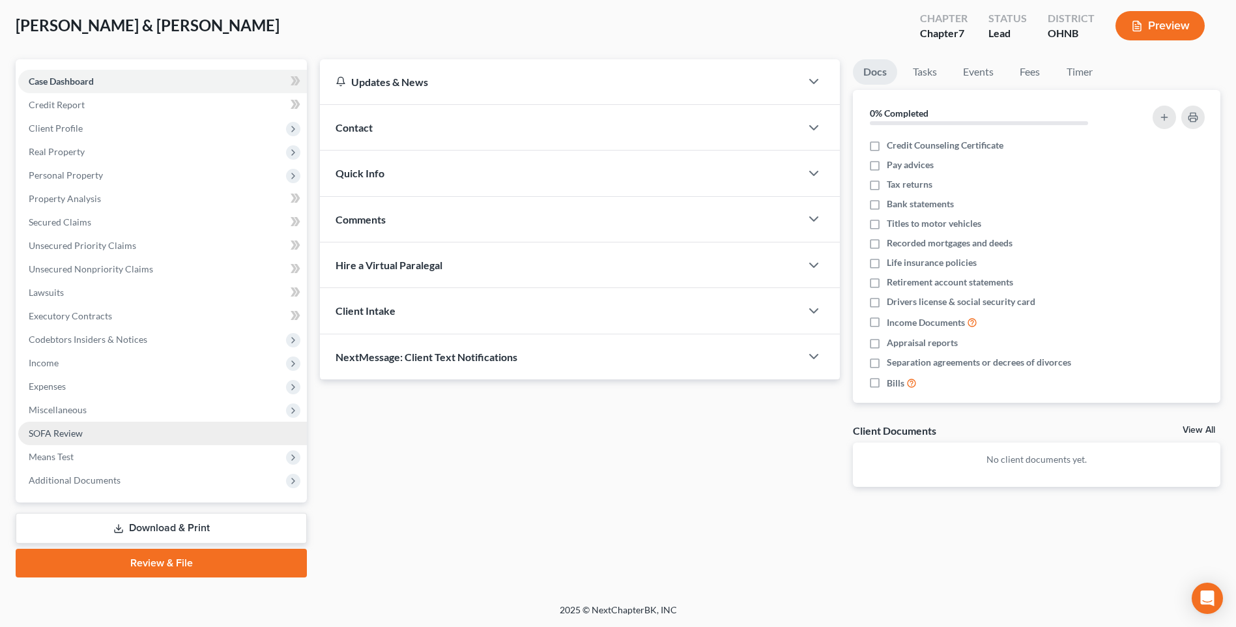
scroll to position [109, 0]
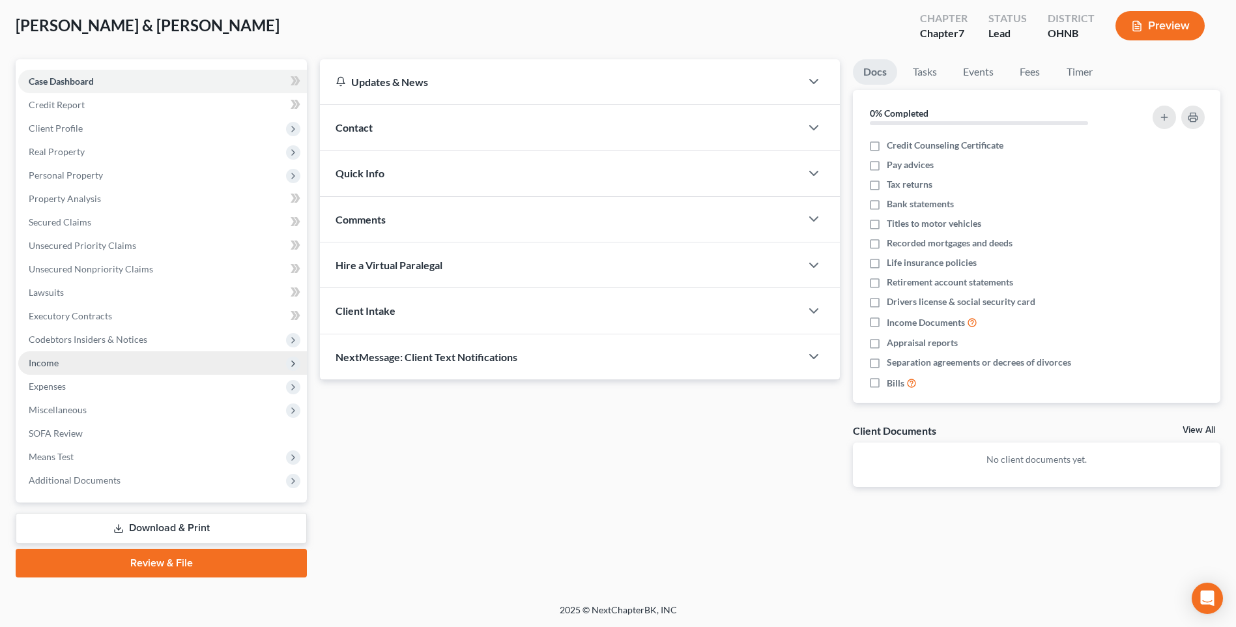
click at [49, 357] on span "Income" at bounding box center [44, 362] width 30 height 11
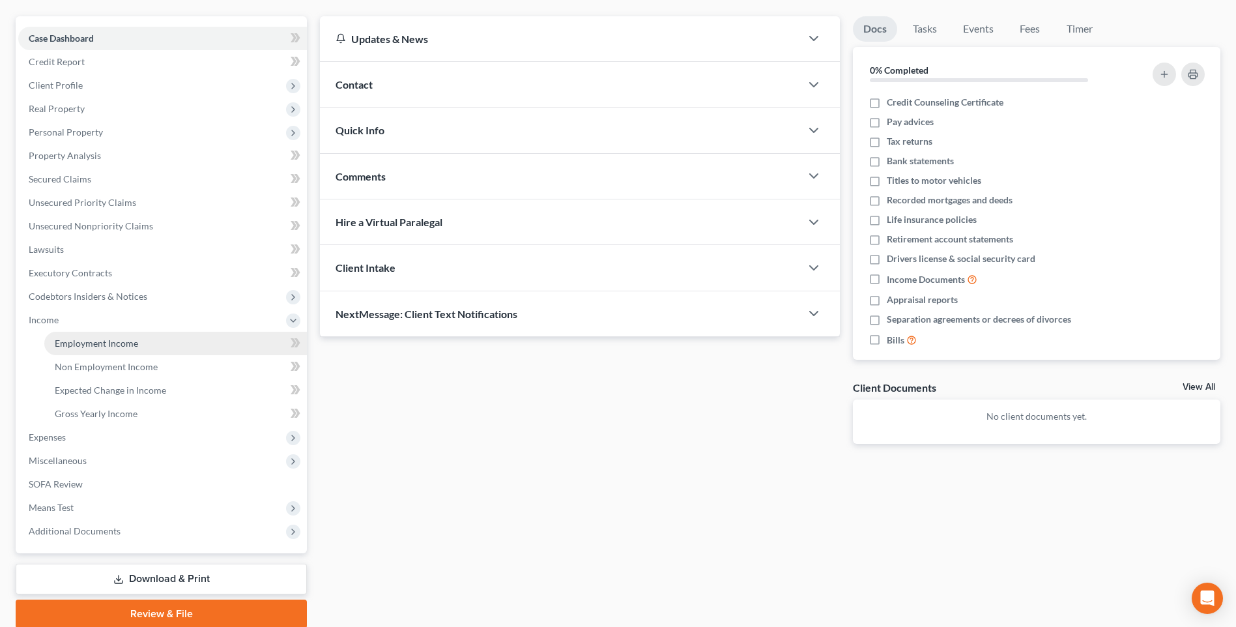
click at [93, 349] on span "Employment Income" at bounding box center [96, 342] width 83 height 11
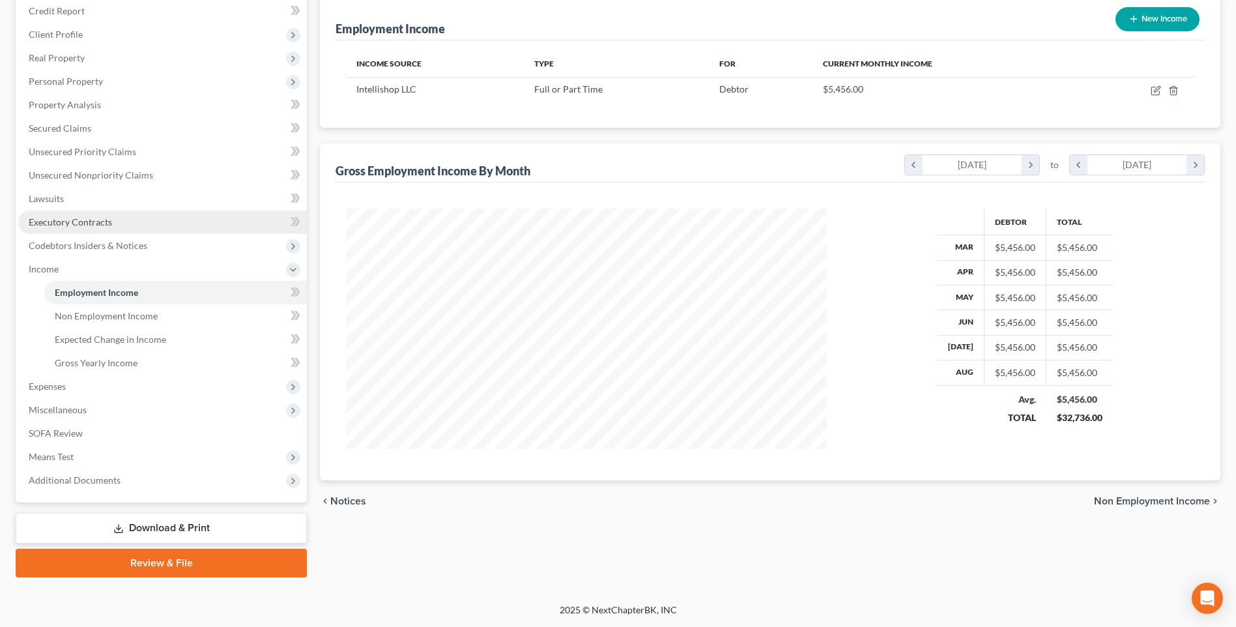
scroll to position [208, 0]
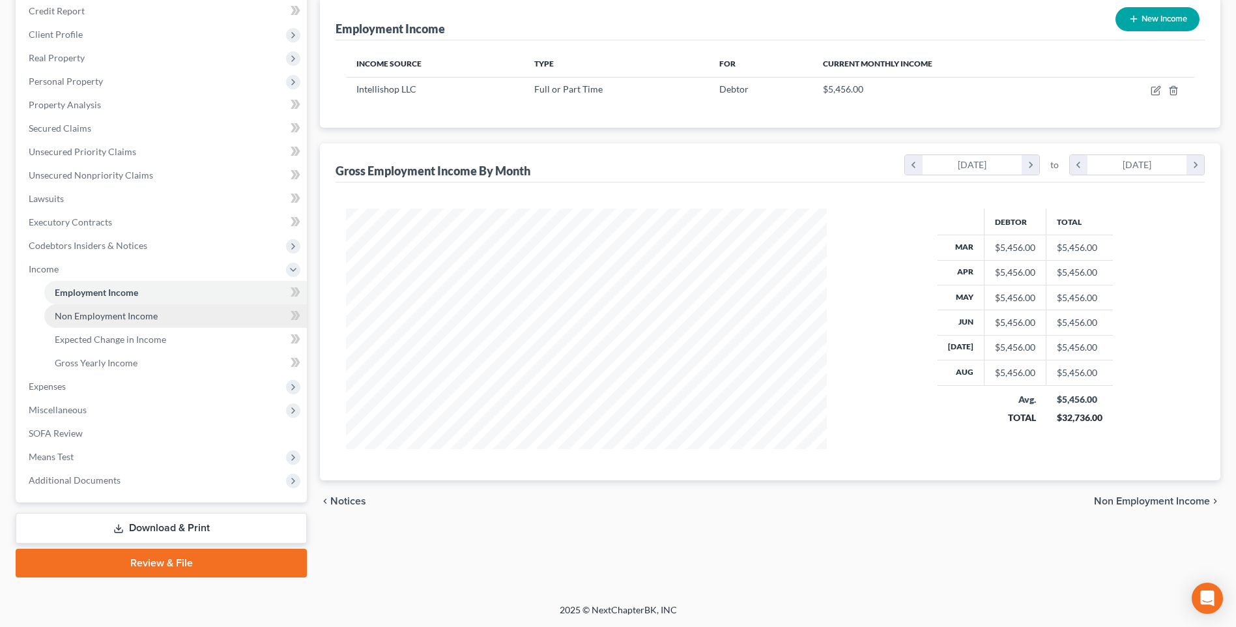
click at [100, 310] on span "Non Employment Income" at bounding box center [106, 315] width 103 height 11
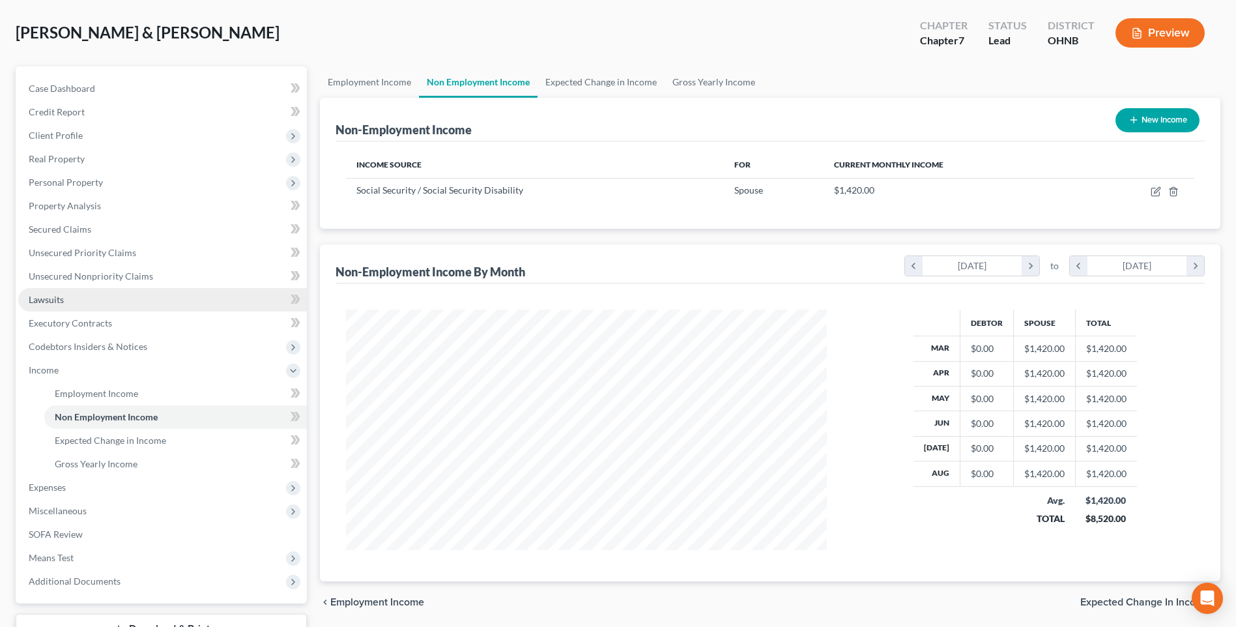
scroll to position [208, 0]
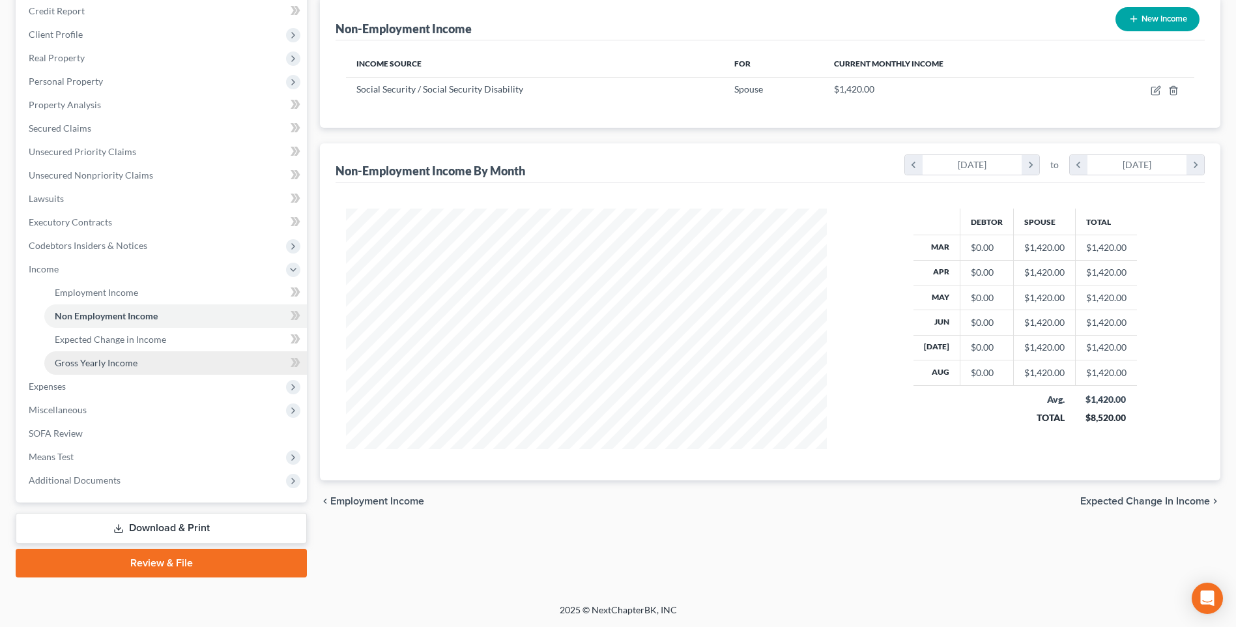
click at [109, 357] on span "Gross Yearly Income" at bounding box center [96, 362] width 83 height 11
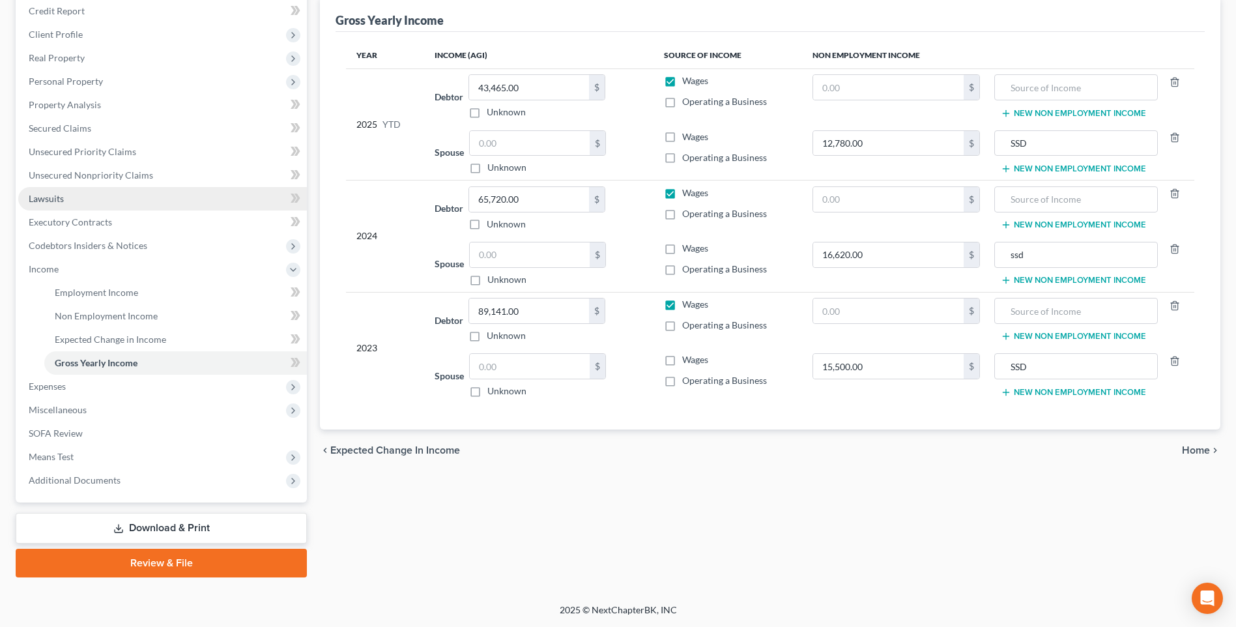
scroll to position [208, 0]
click at [53, 380] on span "Expenses" at bounding box center [47, 385] width 37 height 11
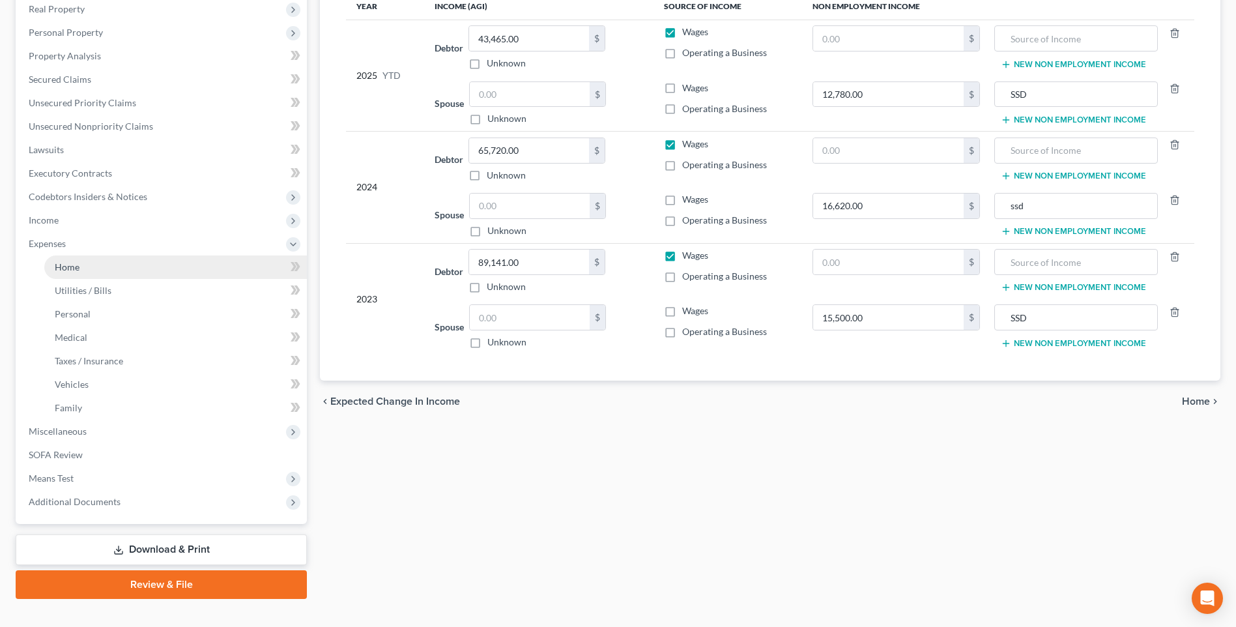
click at [71, 272] on span "Home" at bounding box center [67, 266] width 25 height 11
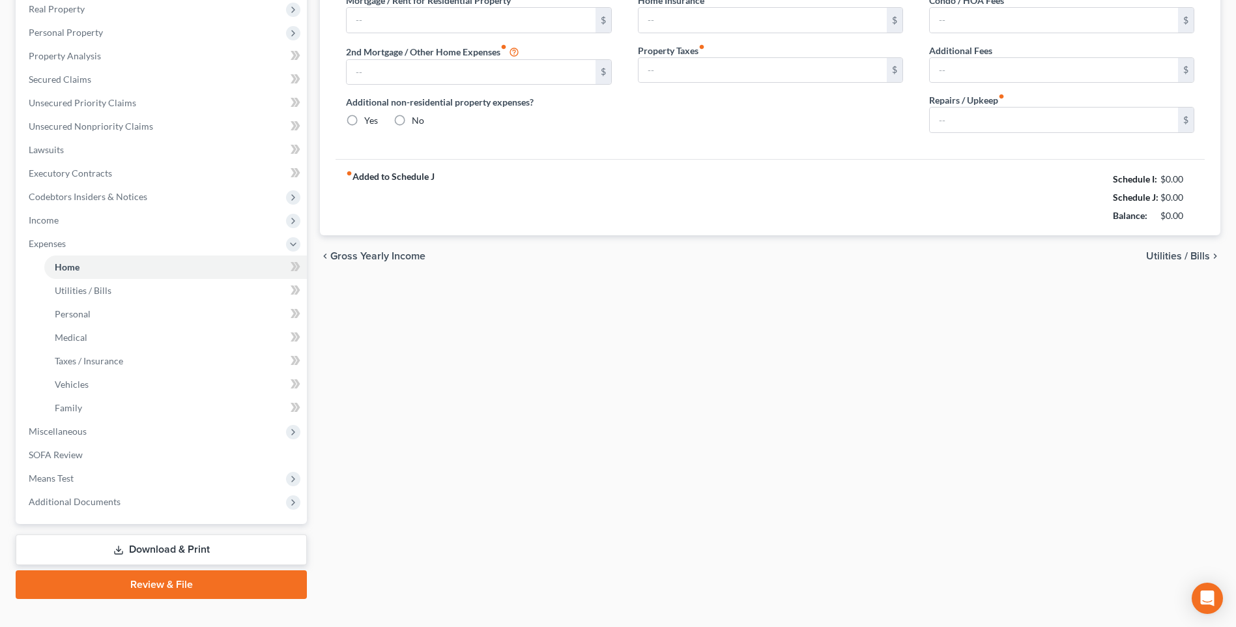
type input "0.00"
radio input "true"
type input "0.00"
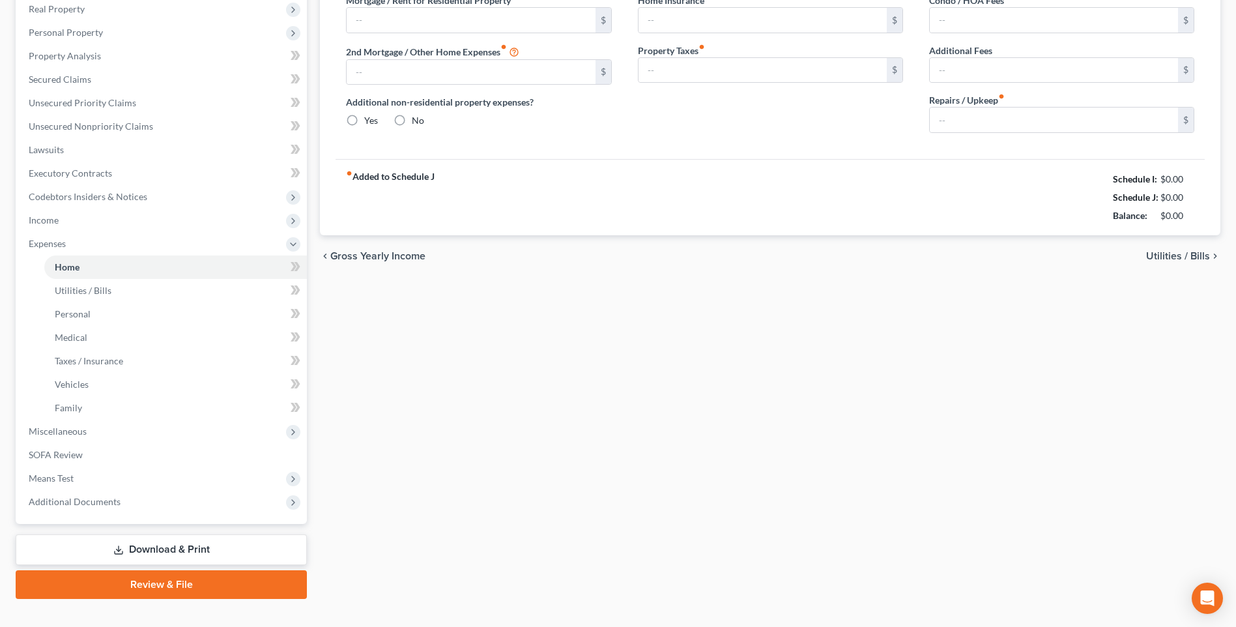
type input "0.00"
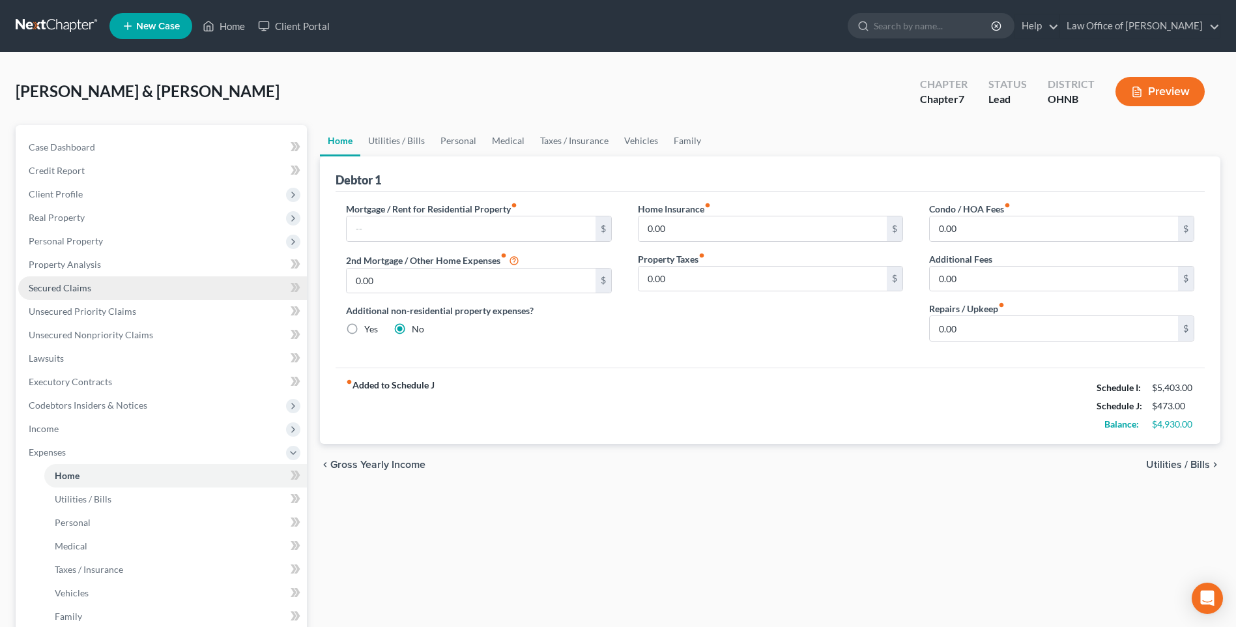
click at [70, 293] on span "Secured Claims" at bounding box center [60, 287] width 63 height 11
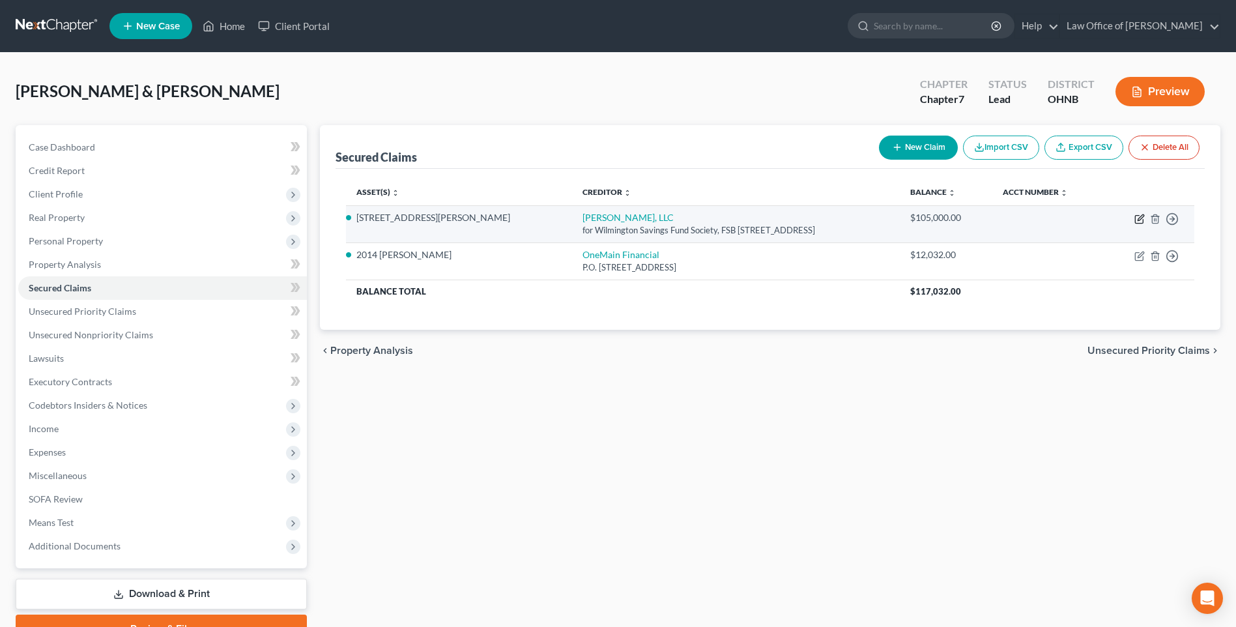
click at [1138, 220] on icon "button" at bounding box center [1141, 217] width 6 height 6
select select "9"
select select "2"
select select "0"
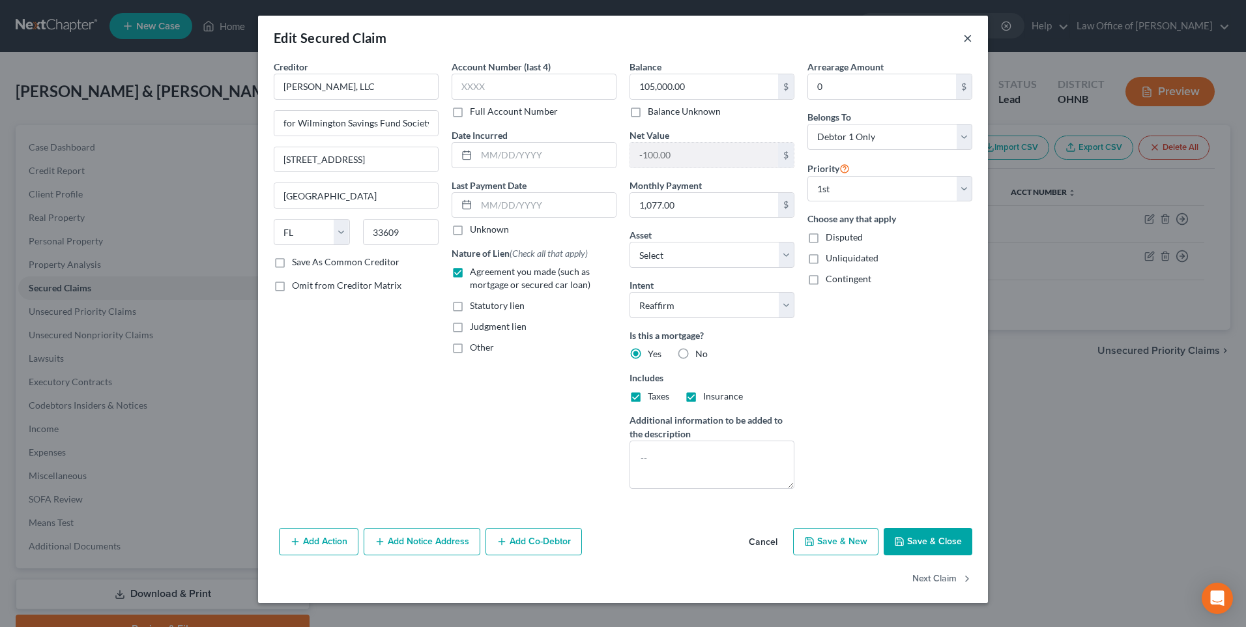
click at [972, 40] on button "×" at bounding box center [967, 38] width 9 height 16
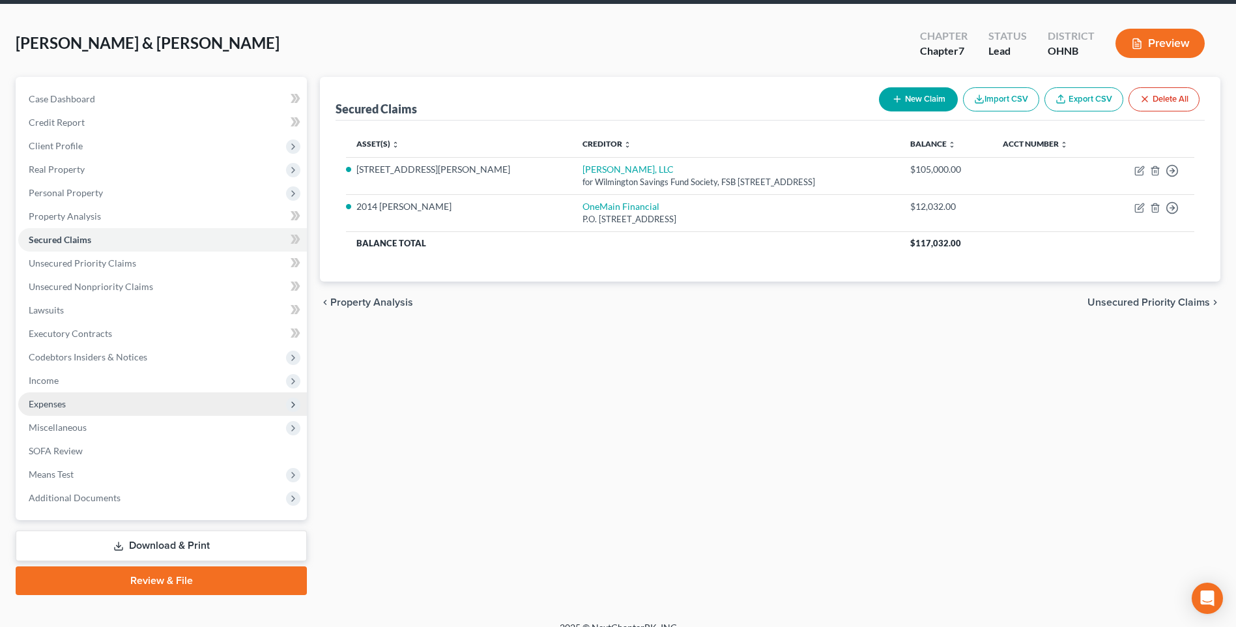
scroll to position [109, 0]
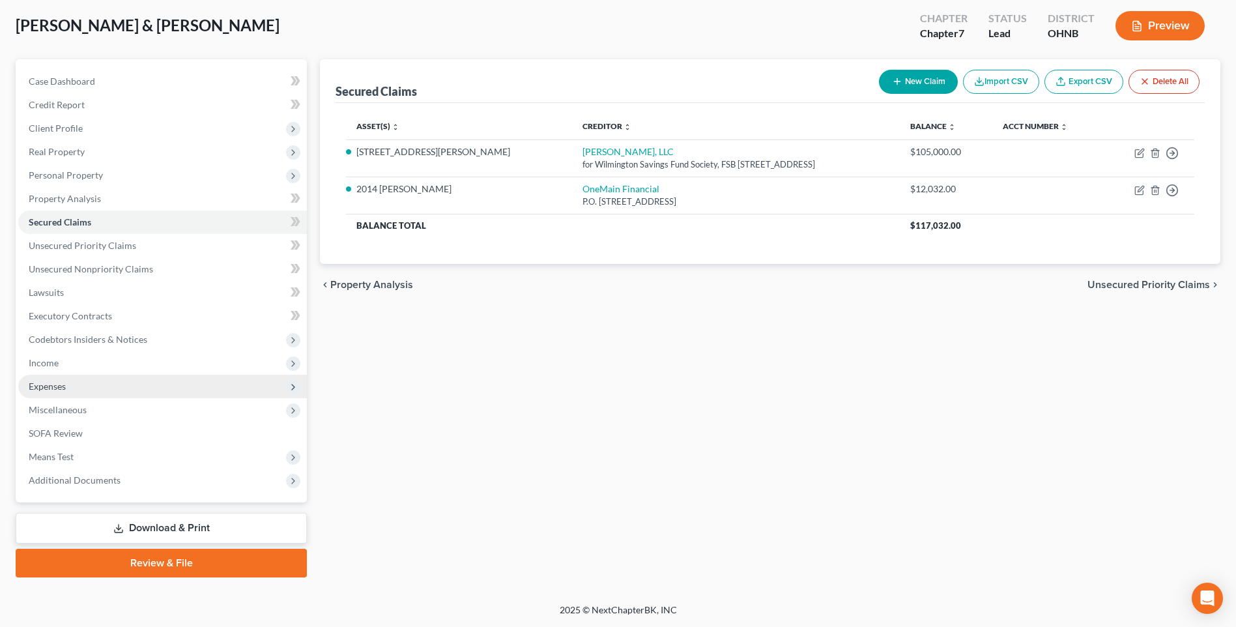
click at [51, 380] on span "Expenses" at bounding box center [47, 385] width 37 height 11
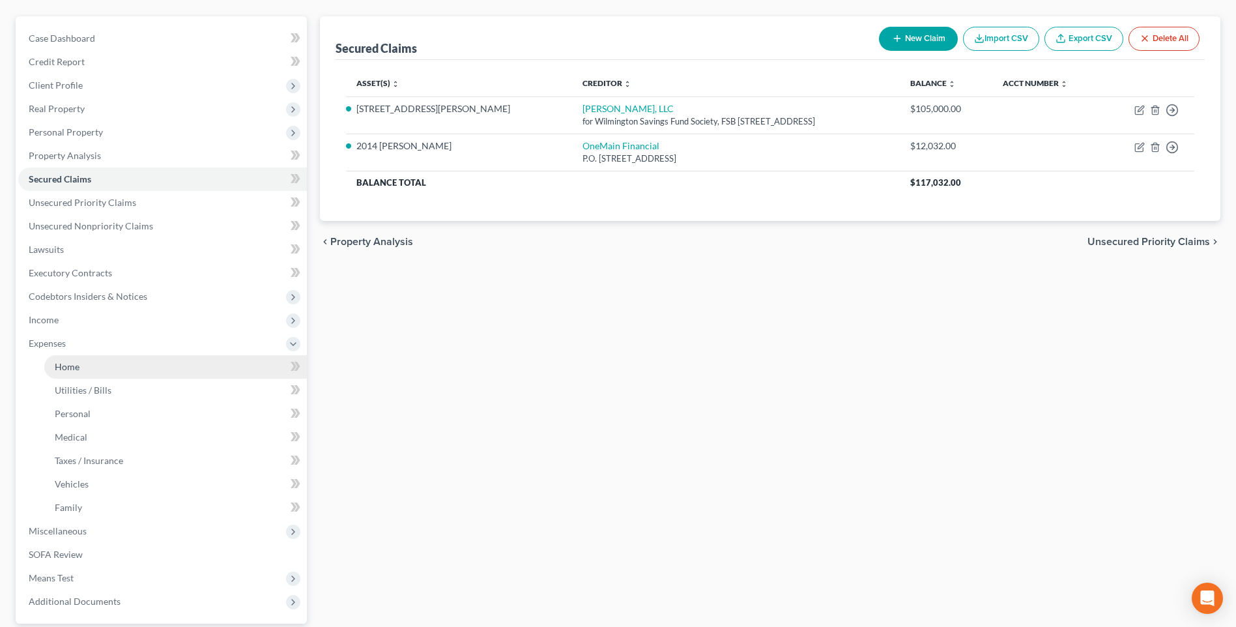
click at [70, 372] on span "Home" at bounding box center [67, 366] width 25 height 11
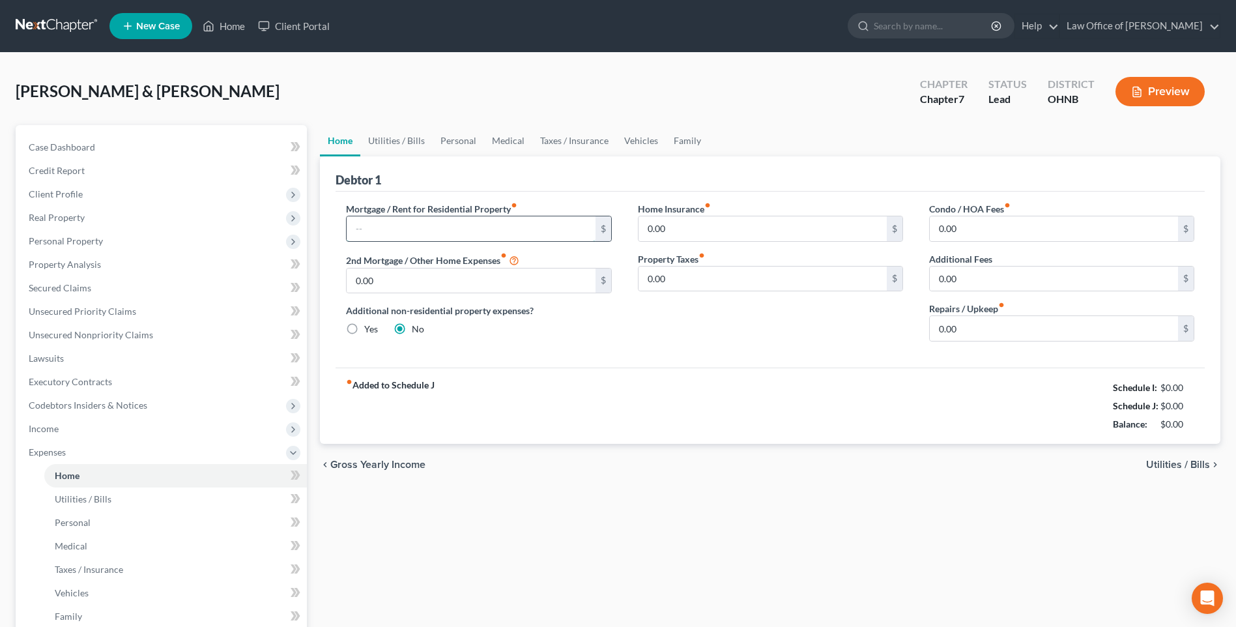
click at [418, 241] on input "text" at bounding box center [471, 228] width 248 height 25
type input "1,077"
click at [107, 504] on span "Utilities / Bills" at bounding box center [83, 498] width 57 height 11
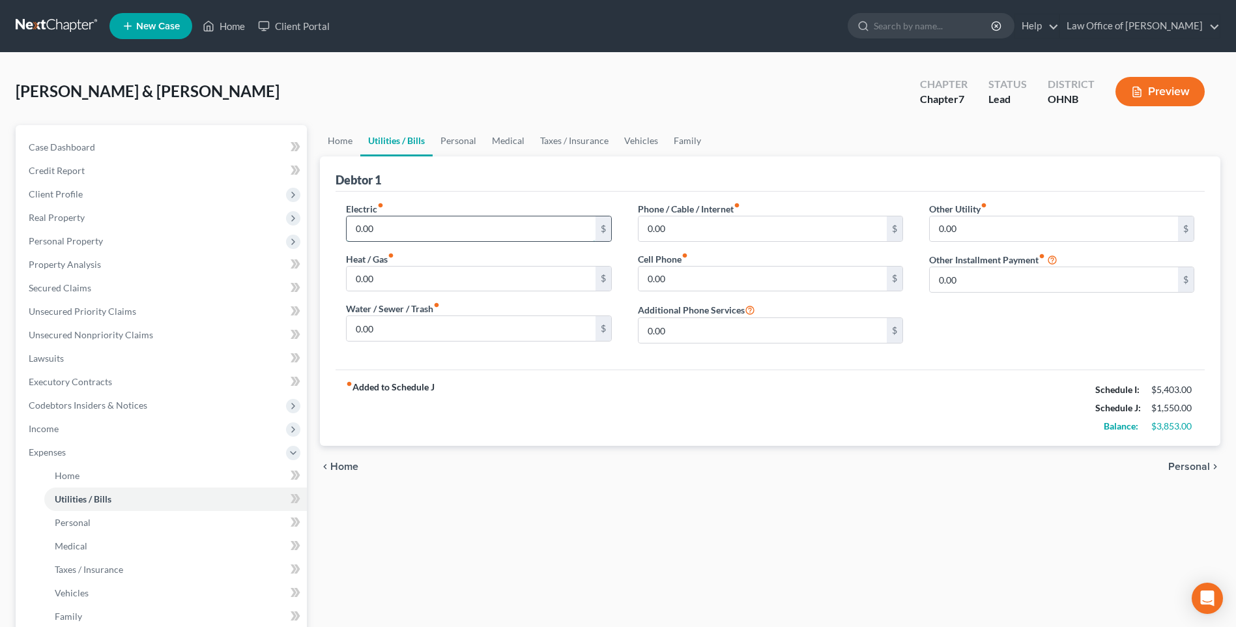
click at [397, 241] on input "0.00" at bounding box center [471, 228] width 248 height 25
type input "300"
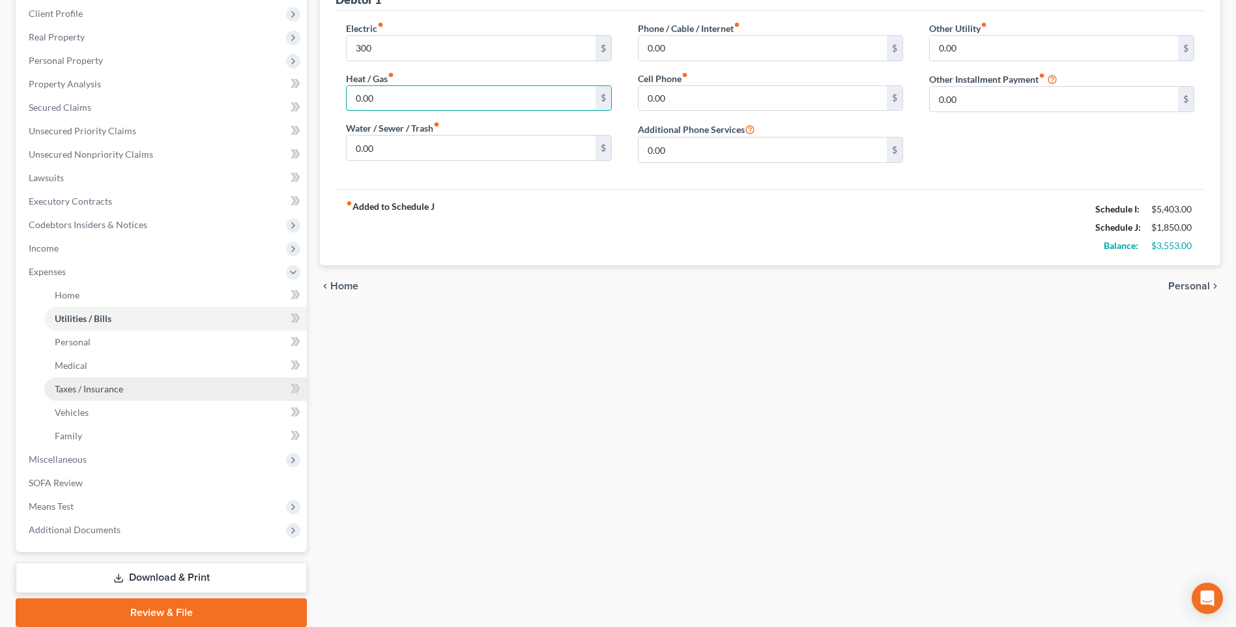
scroll to position [195, 0]
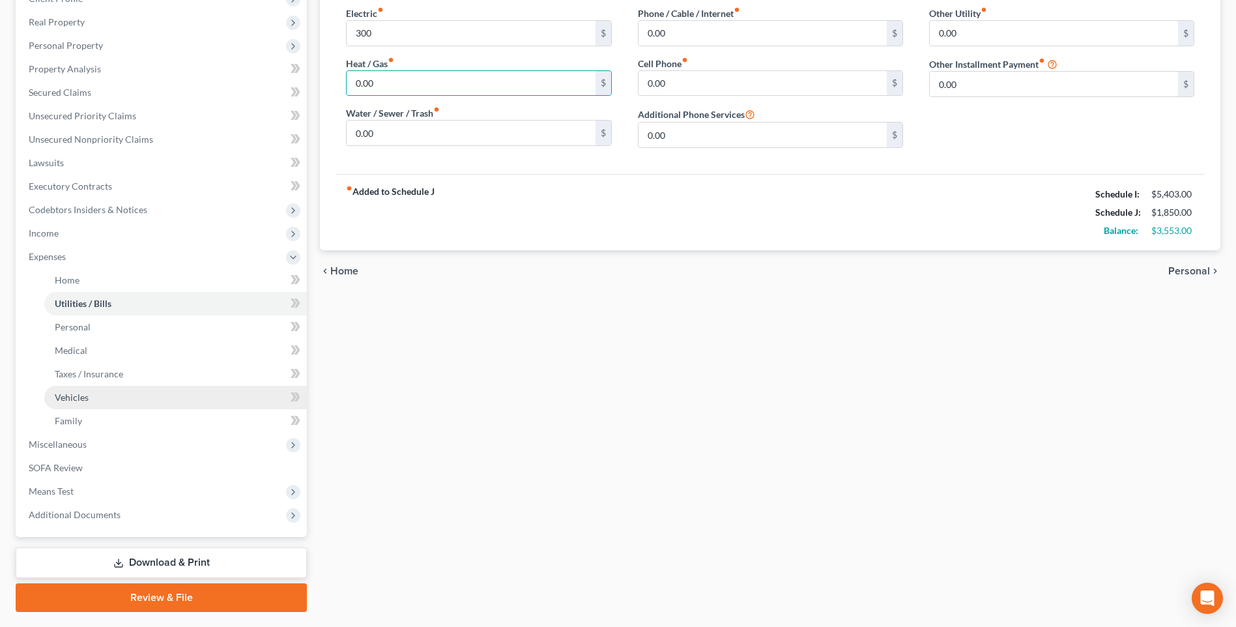
click at [85, 403] on span "Vehicles" at bounding box center [72, 397] width 34 height 11
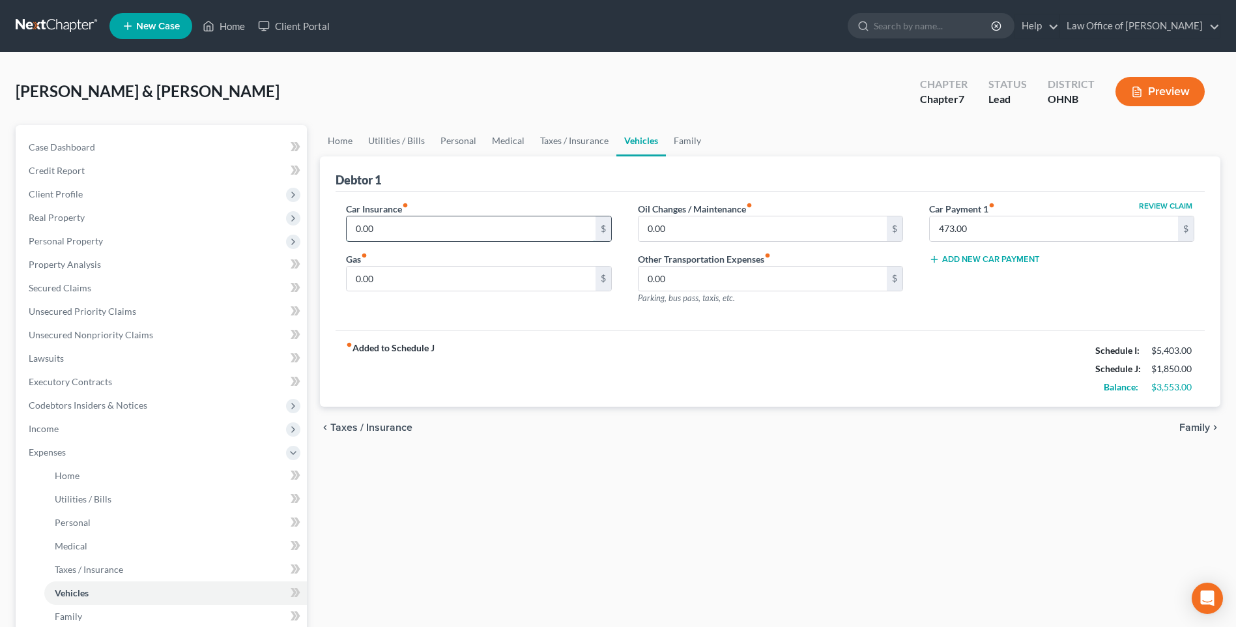
click at [434, 238] on input "0.00" at bounding box center [471, 228] width 248 height 25
type input "200"
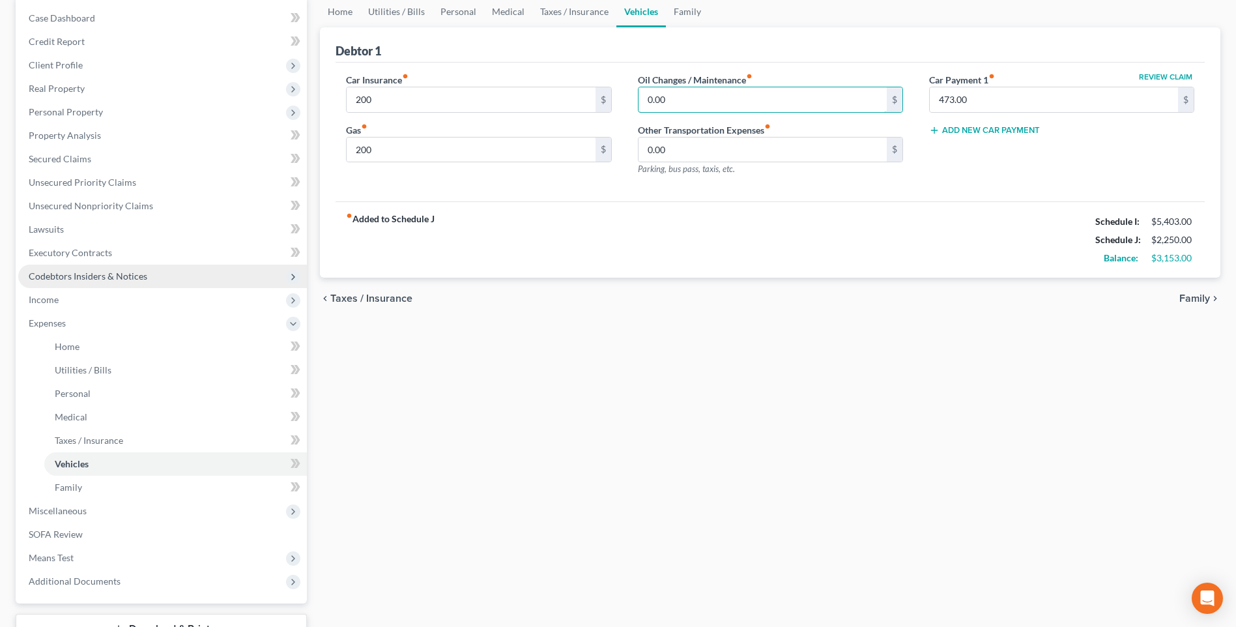
scroll to position [130, 0]
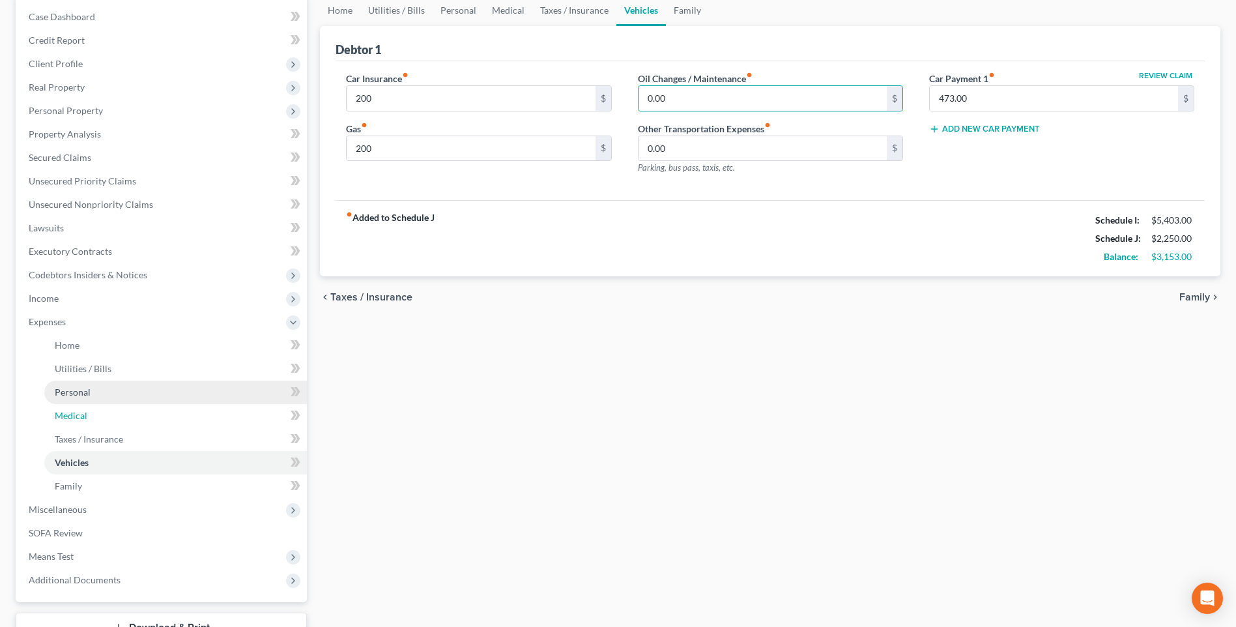
drag, startPoint x: 77, startPoint y: 448, endPoint x: 151, endPoint y: 427, distance: 76.5
click at [77, 421] on span "Medical" at bounding box center [71, 415] width 33 height 11
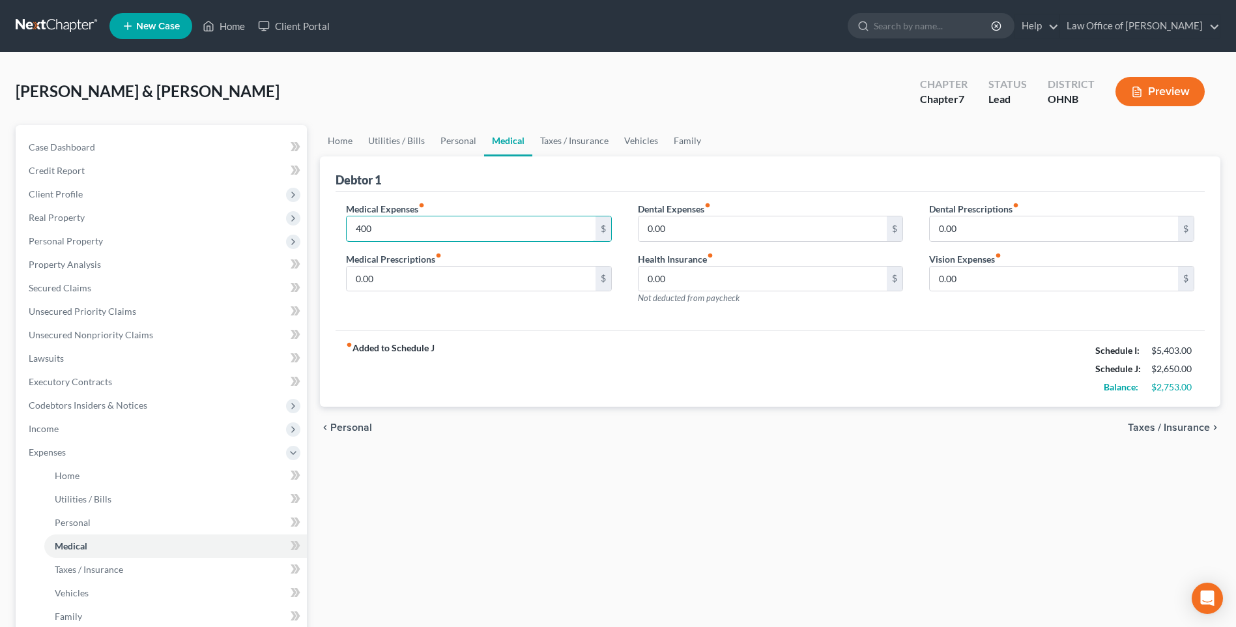
type input "400"
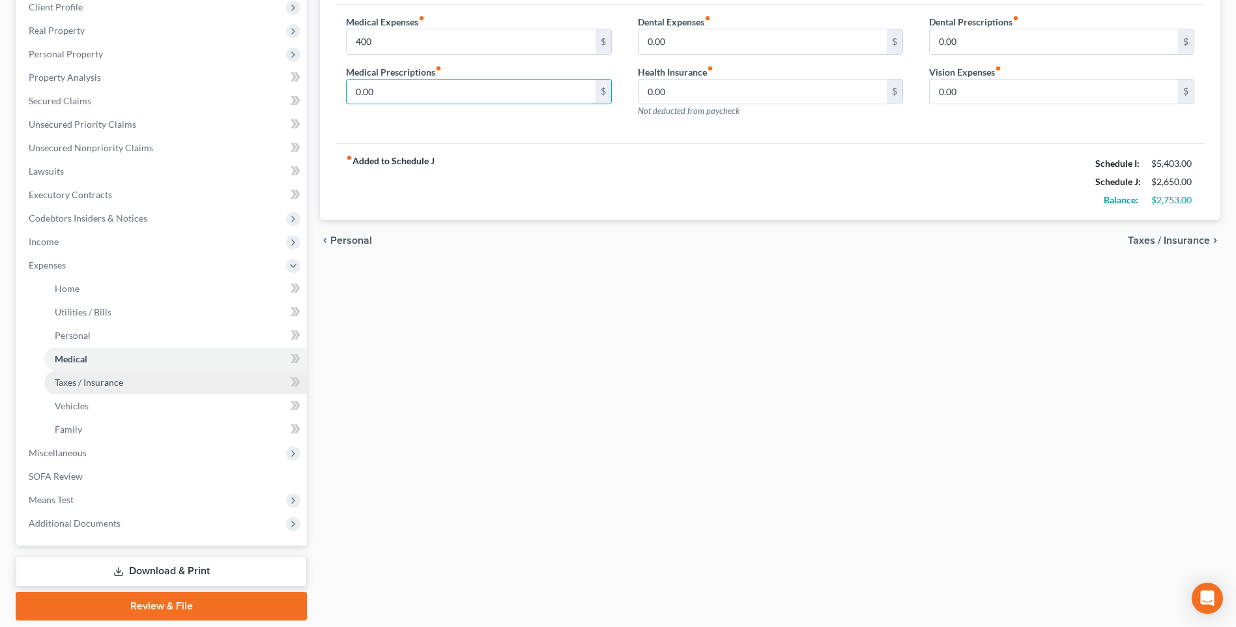
scroll to position [195, 0]
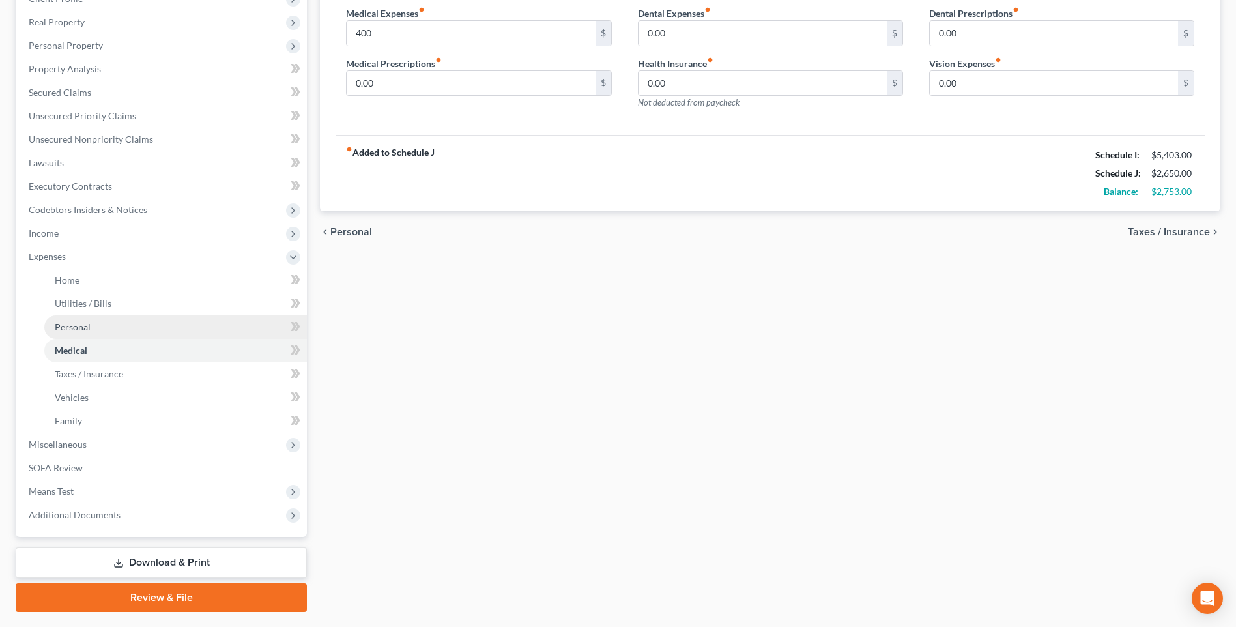
click at [81, 332] on span "Personal" at bounding box center [73, 326] width 36 height 11
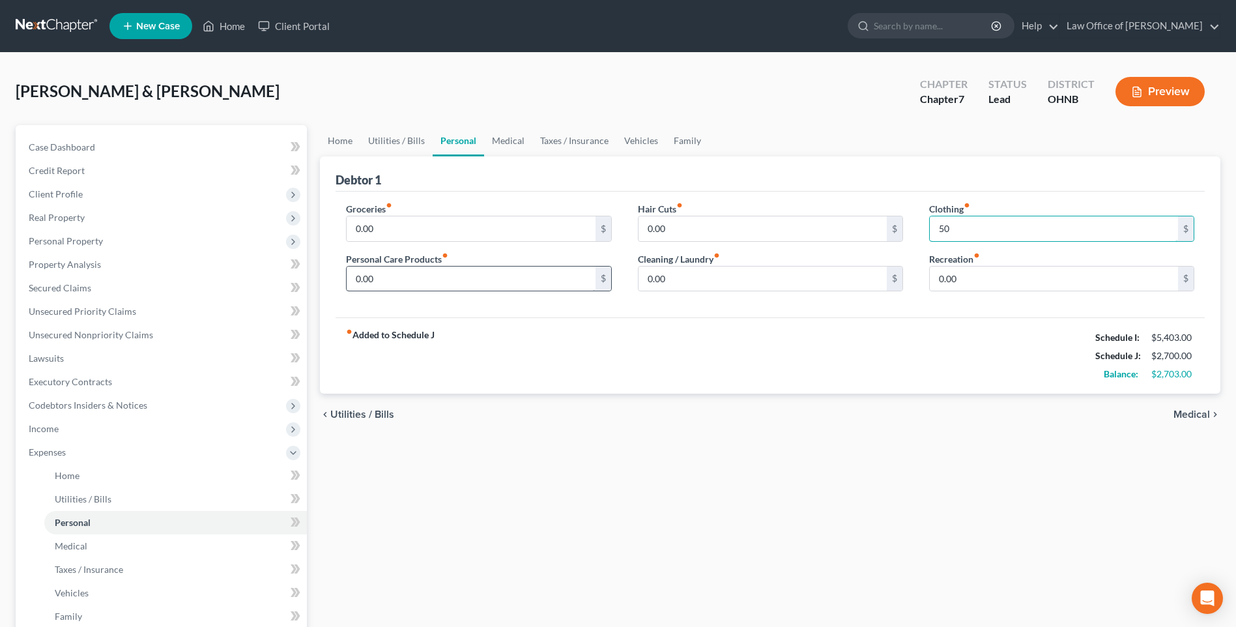
type input "50"
type input "100"
click at [387, 241] on input "0.00" at bounding box center [471, 228] width 248 height 25
type input "1,000"
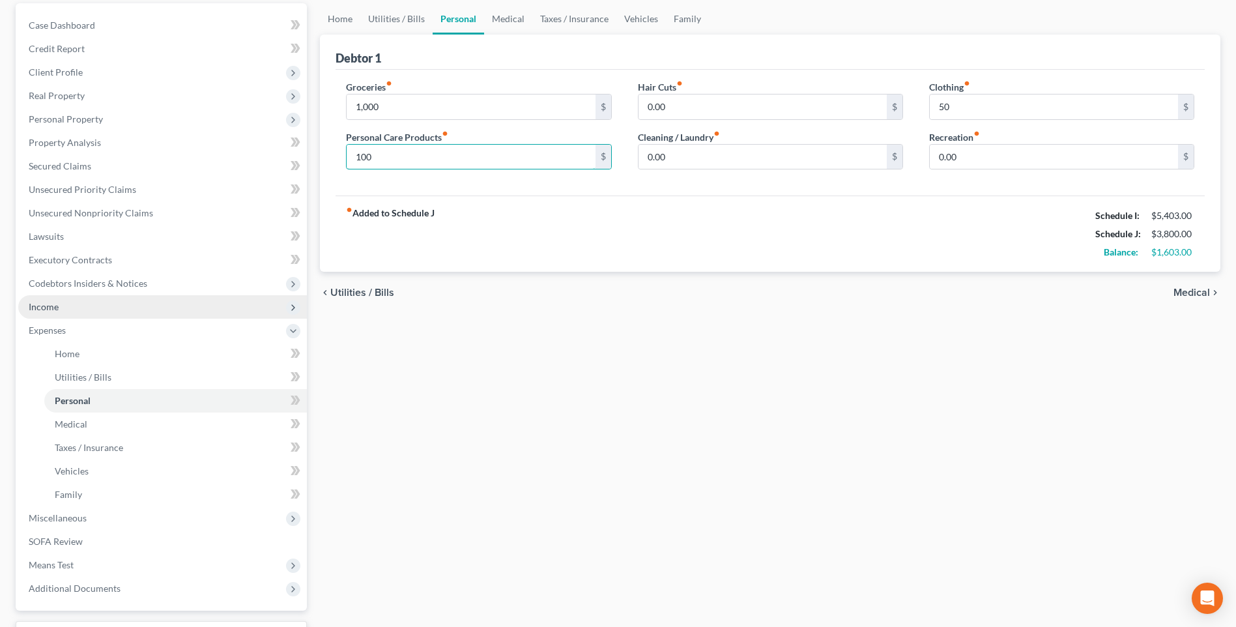
scroll to position [261, 0]
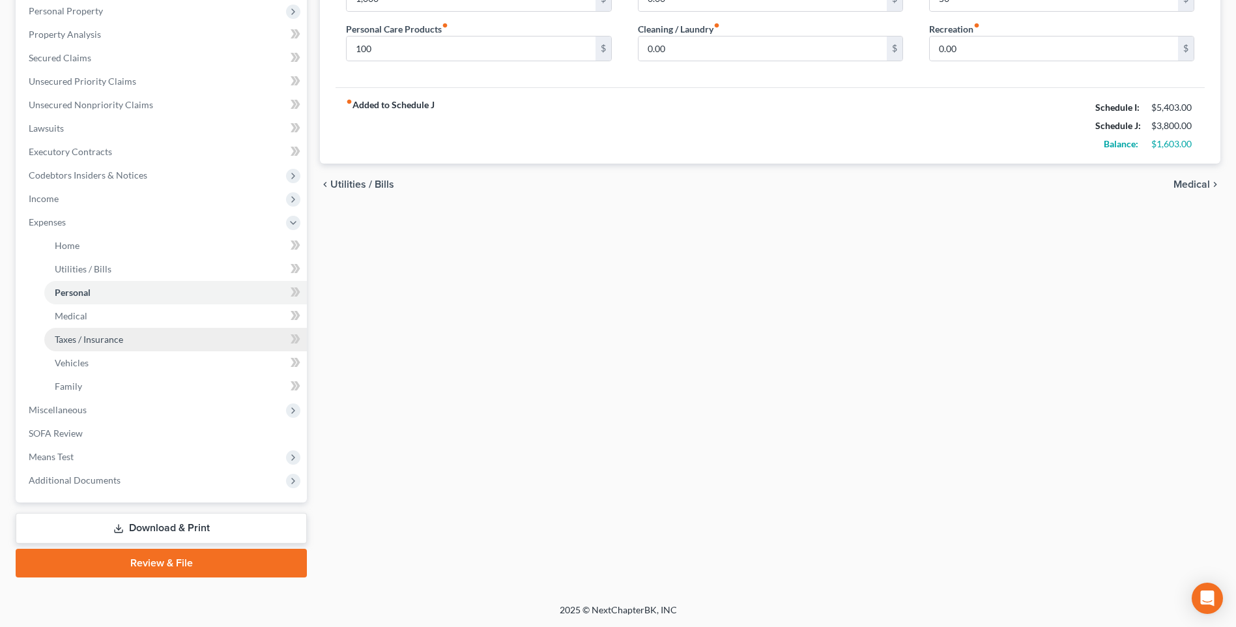
click at [88, 342] on span "Taxes / Insurance" at bounding box center [89, 339] width 68 height 11
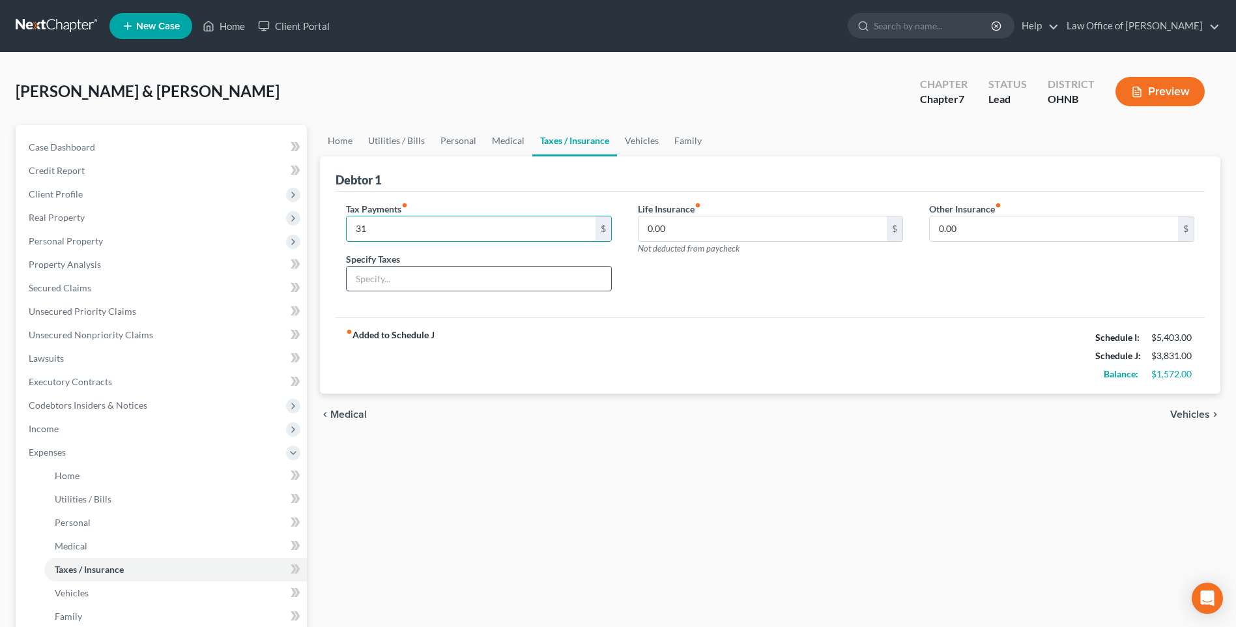
type input "31"
click at [470, 291] on input "text" at bounding box center [479, 278] width 264 height 25
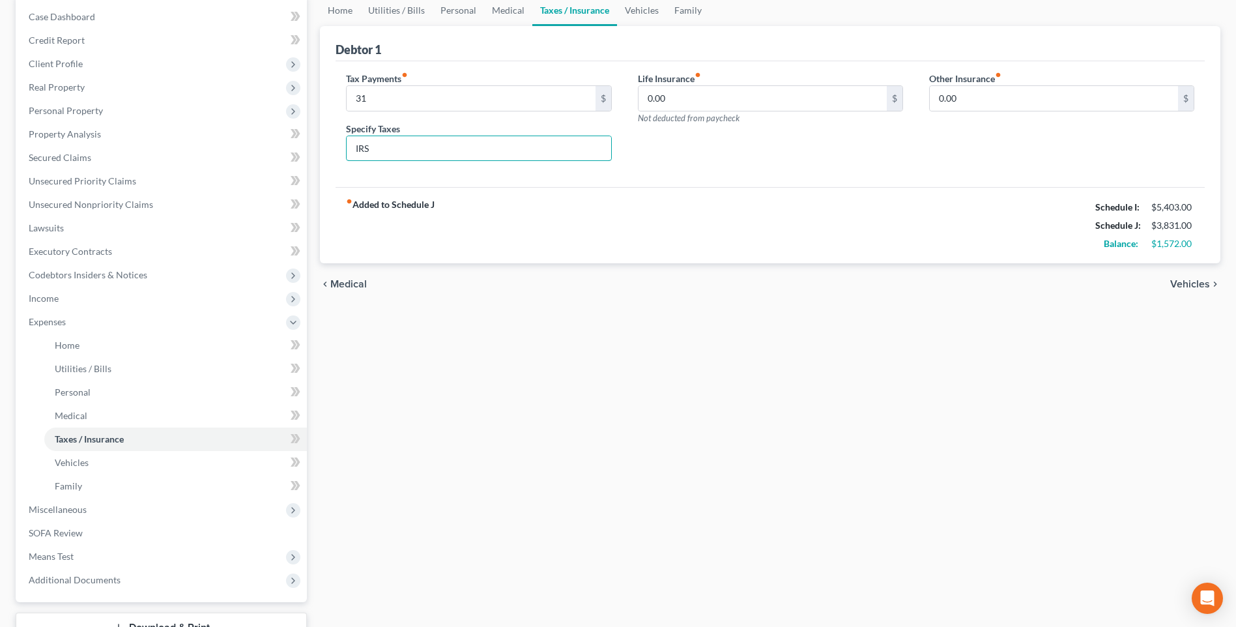
scroll to position [195, 0]
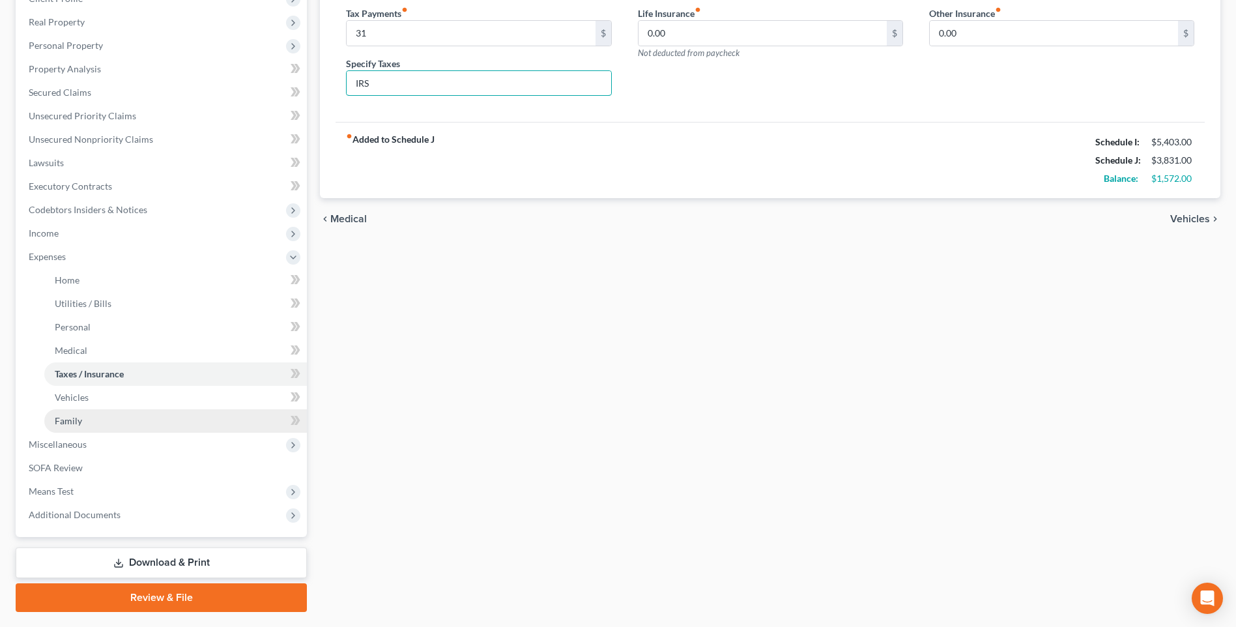
type input "IRS"
drag, startPoint x: 70, startPoint y: 455, endPoint x: 75, endPoint y: 450, distance: 7.4
click at [71, 426] on span "Family" at bounding box center [68, 420] width 27 height 11
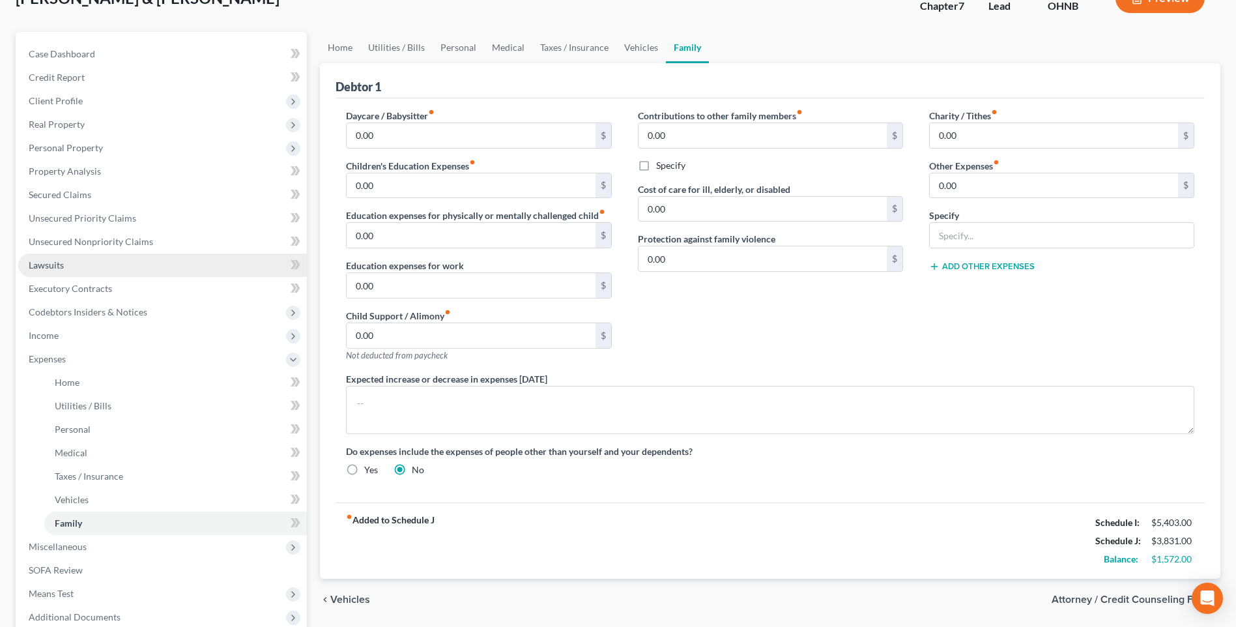
scroll to position [130, 0]
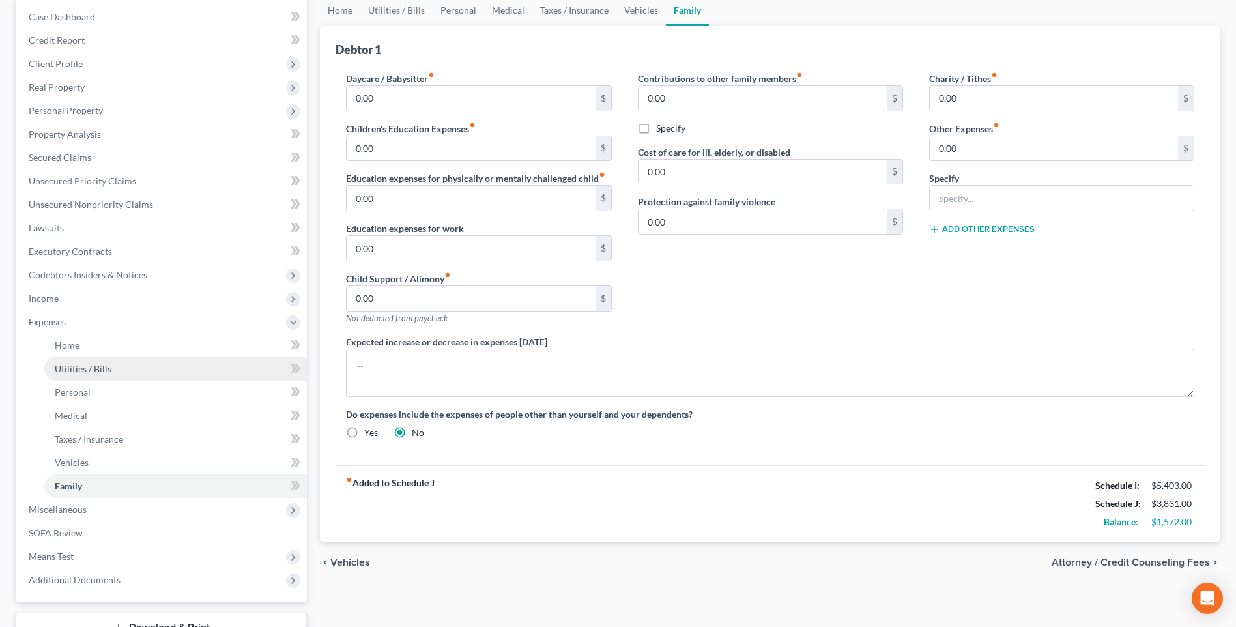
click at [74, 374] on span "Utilities / Bills" at bounding box center [83, 368] width 57 height 11
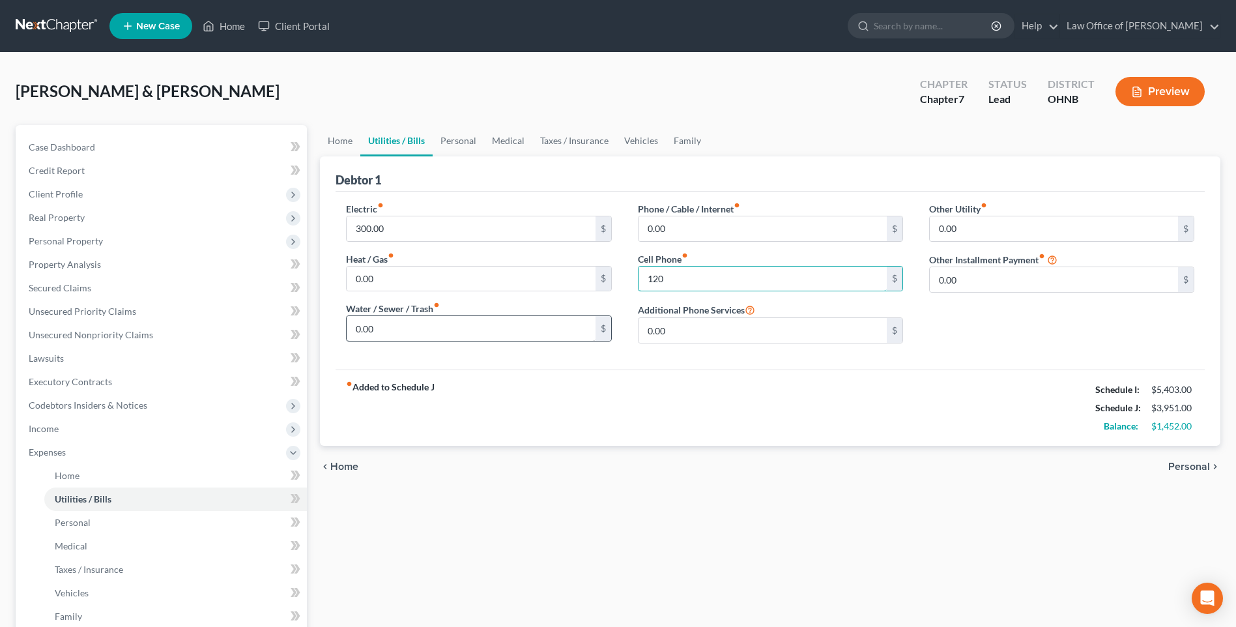
type input "120"
drag, startPoint x: 76, startPoint y: 555, endPoint x: 98, endPoint y: 519, distance: 41.8
click at [76, 528] on span "Personal" at bounding box center [73, 522] width 36 height 11
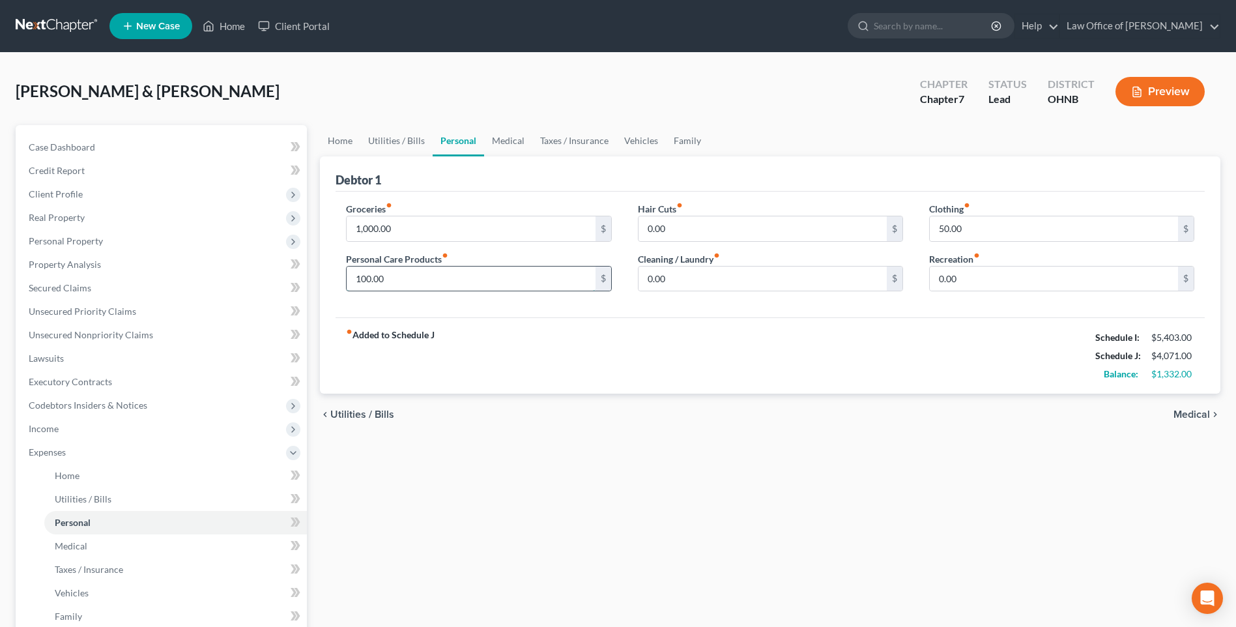
click at [497, 291] on input "100.00" at bounding box center [471, 278] width 248 height 25
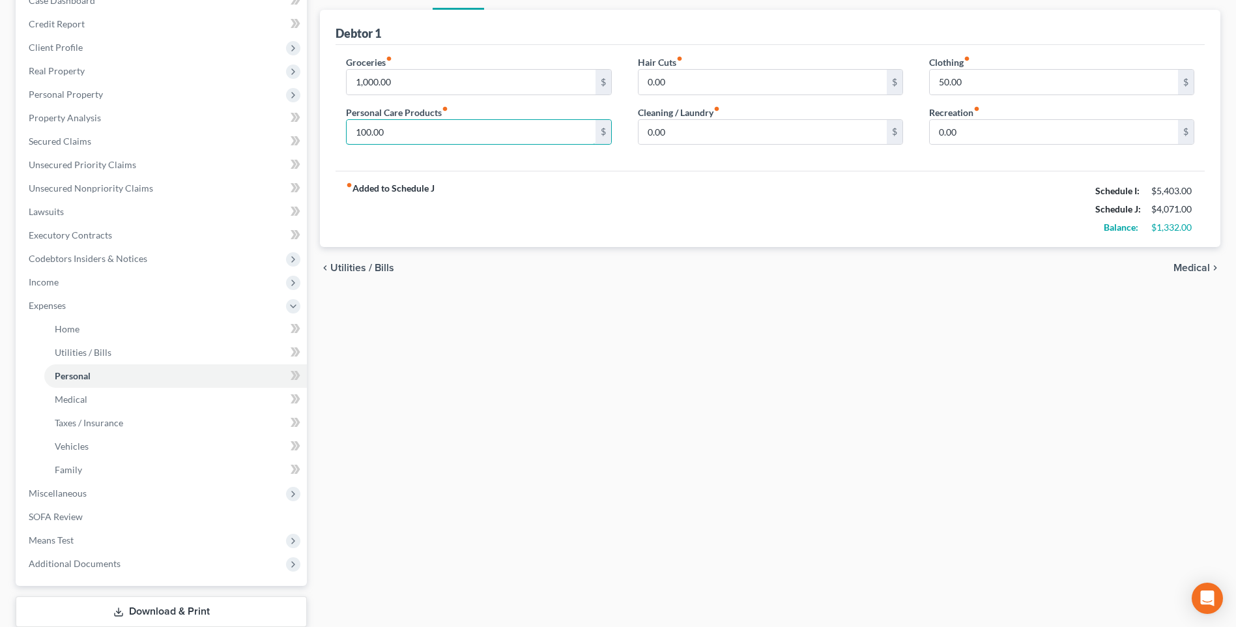
scroll to position [130, 0]
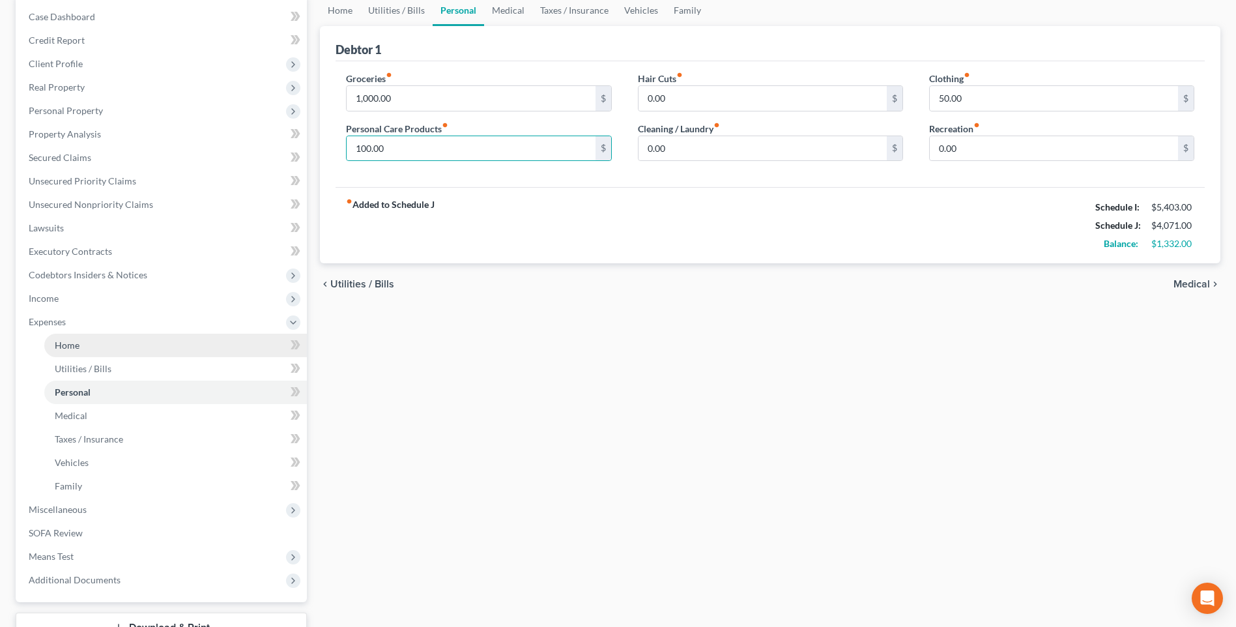
click at [62, 351] on span "Home" at bounding box center [67, 344] width 25 height 11
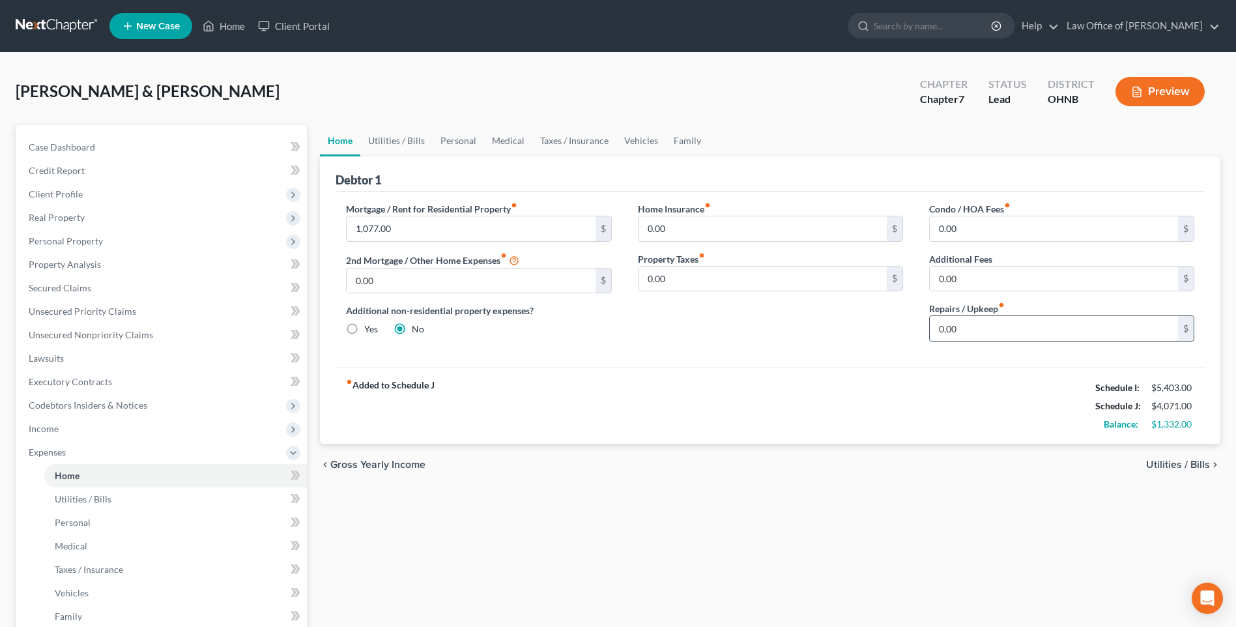
click at [979, 341] on input "0.00" at bounding box center [1054, 328] width 248 height 25
type input "250"
click at [74, 504] on span "Utilities / Bills" at bounding box center [83, 498] width 57 height 11
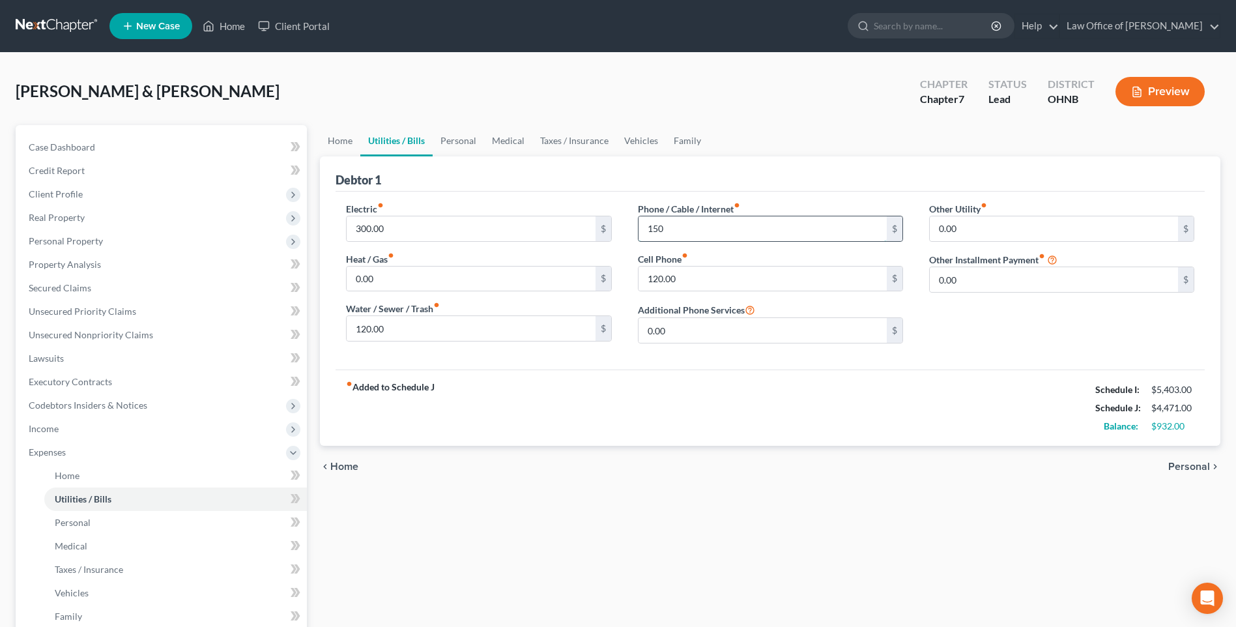
type input "150"
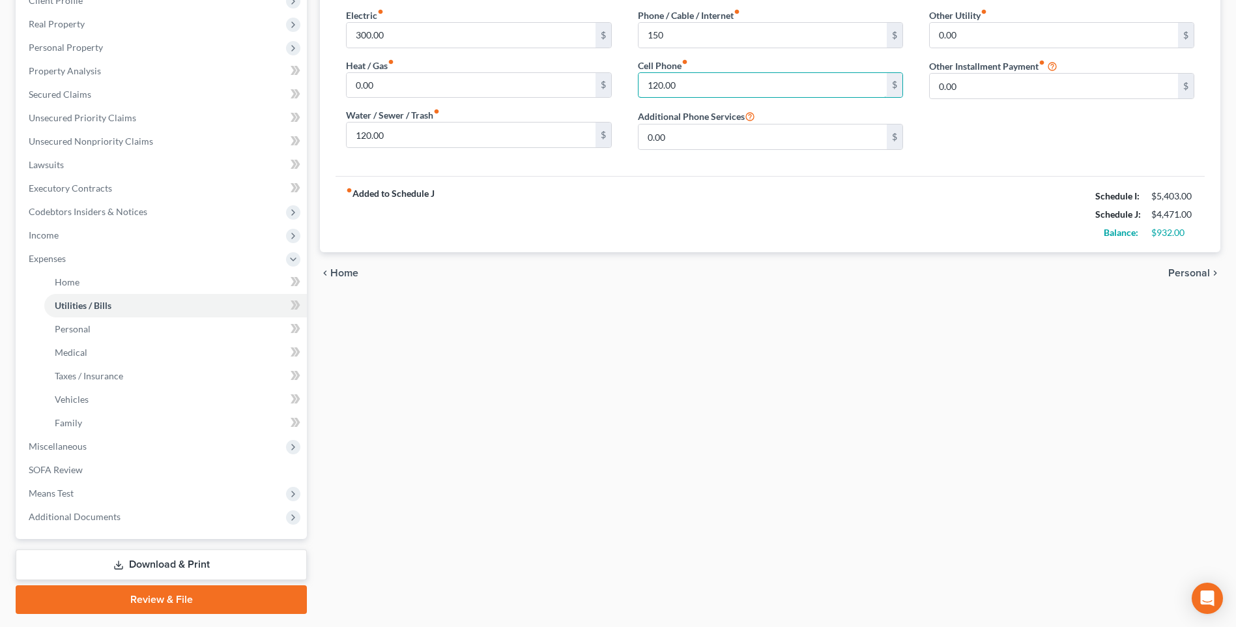
scroll to position [195, 0]
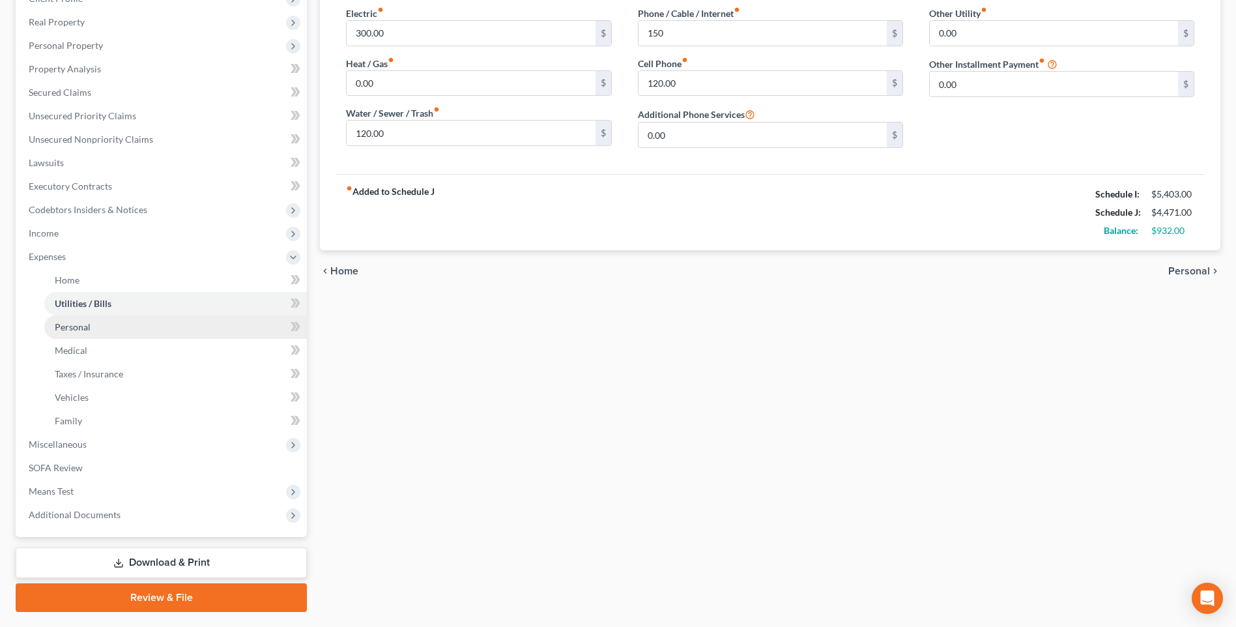
click at [70, 332] on span "Personal" at bounding box center [73, 326] width 36 height 11
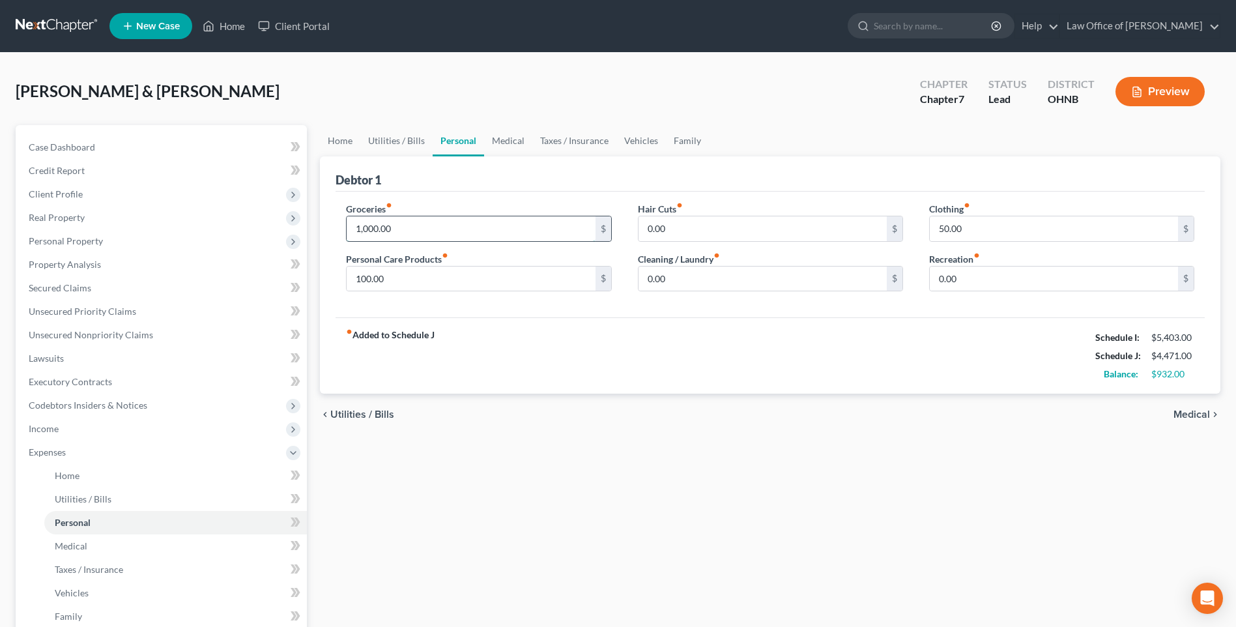
click at [379, 241] on input "1,000.00" at bounding box center [471, 228] width 248 height 25
type input "1,250"
click at [566, 347] on div "fiber_manual_record Added to Schedule J Schedule I: $5,403.00 Schedule J: $4,72…" at bounding box center [770, 355] width 869 height 76
click at [81, 551] on span "Medical" at bounding box center [71, 545] width 33 height 11
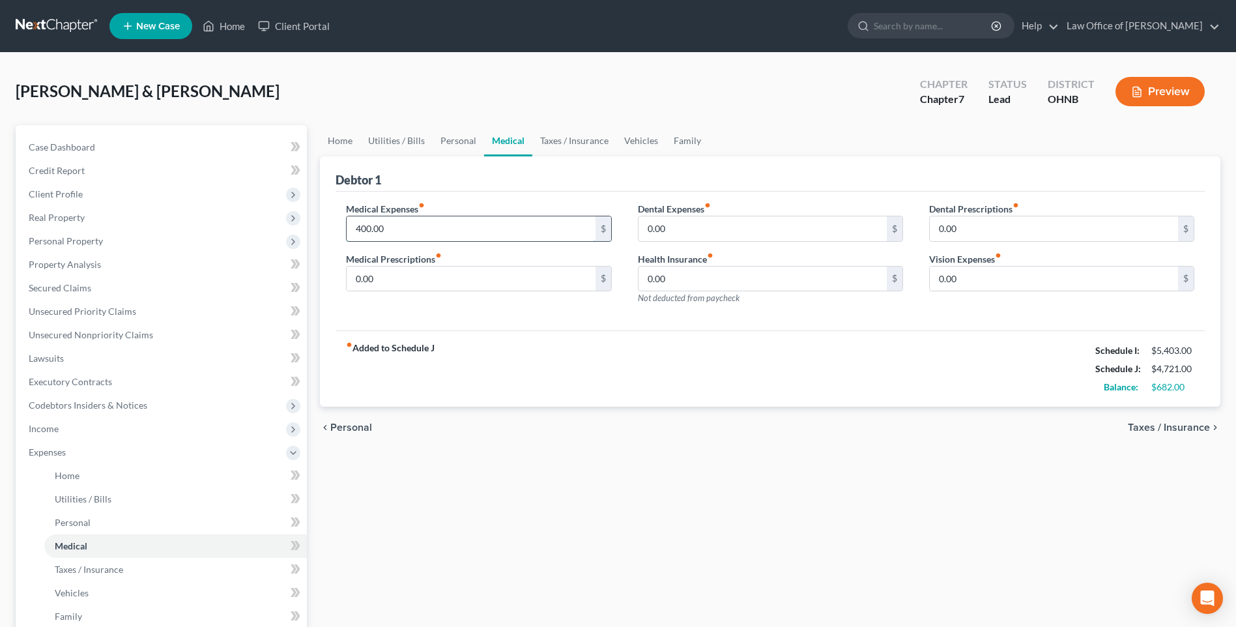
click at [419, 241] on input "400.00" at bounding box center [471, 228] width 248 height 25
type input "500"
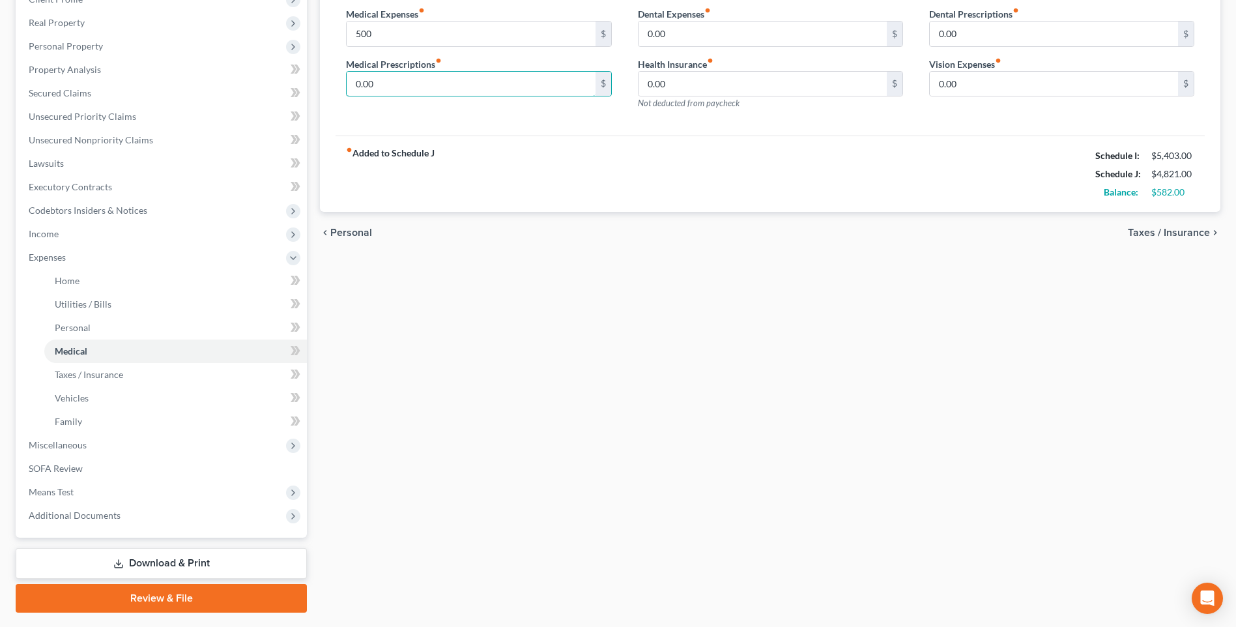
scroll to position [195, 0]
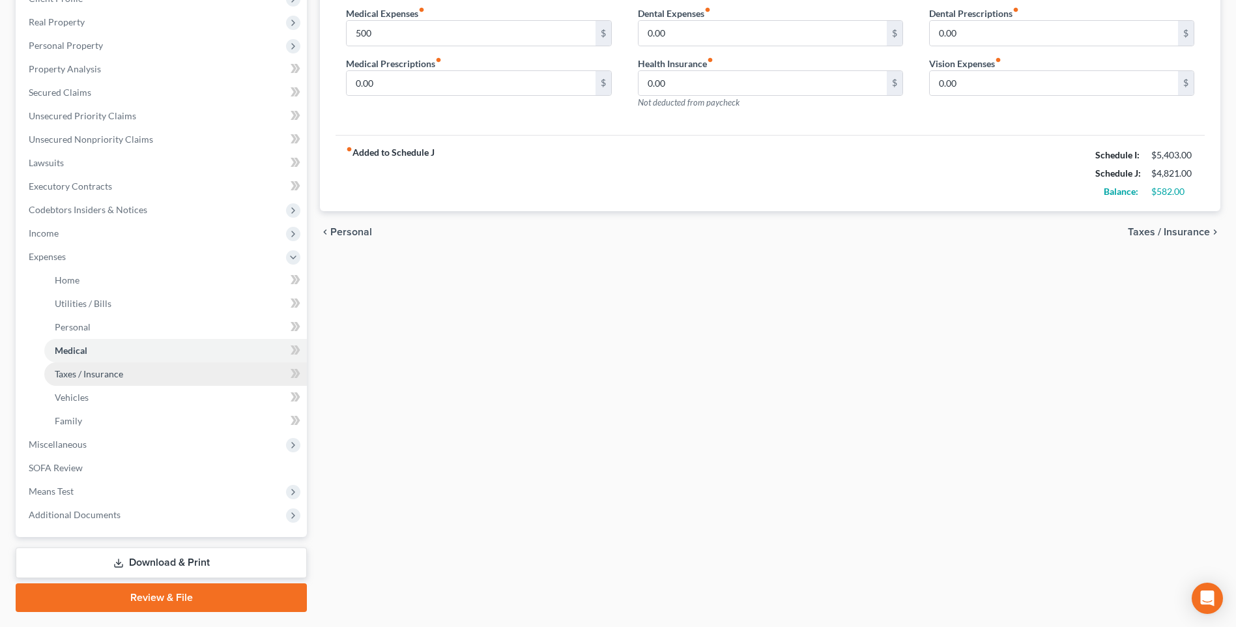
click at [98, 379] on span "Taxes / Insurance" at bounding box center [89, 373] width 68 height 11
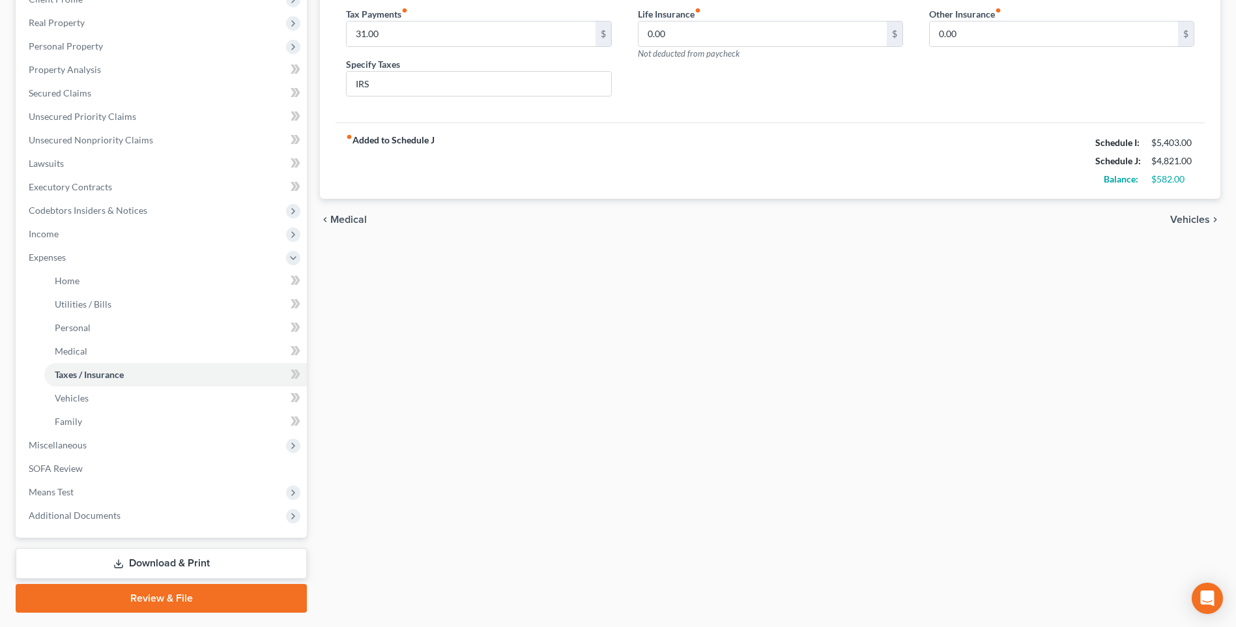
scroll to position [195, 0]
click at [83, 403] on span "Vehicles" at bounding box center [72, 397] width 34 height 11
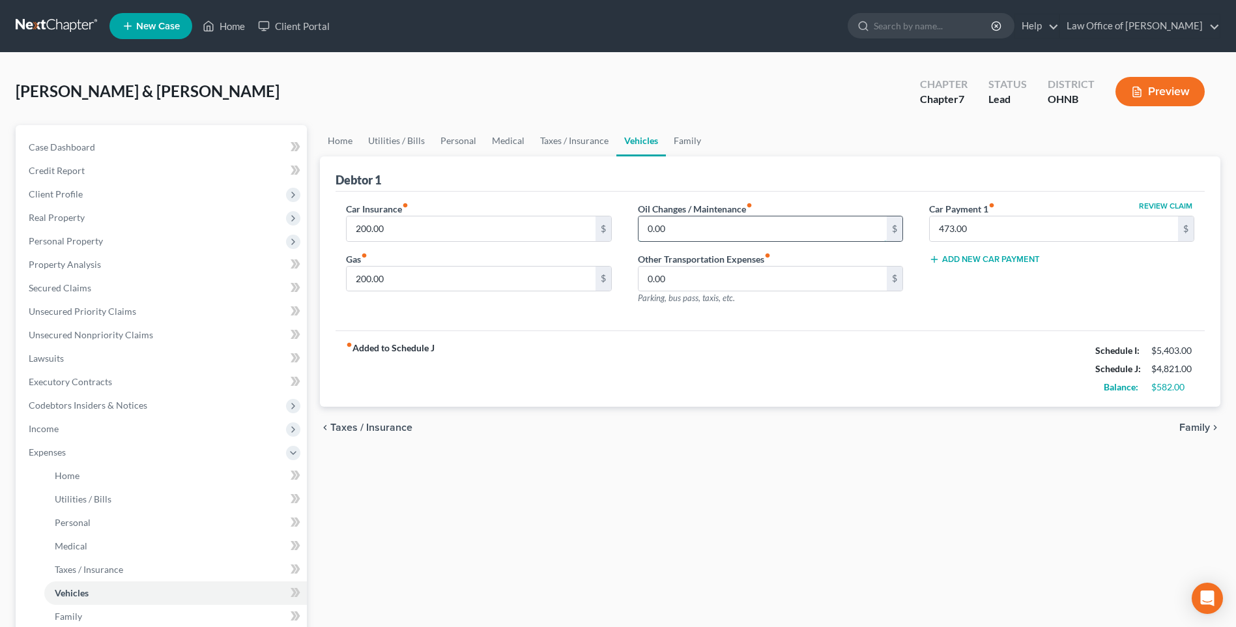
click at [653, 241] on input "0.00" at bounding box center [763, 228] width 248 height 25
type input "250"
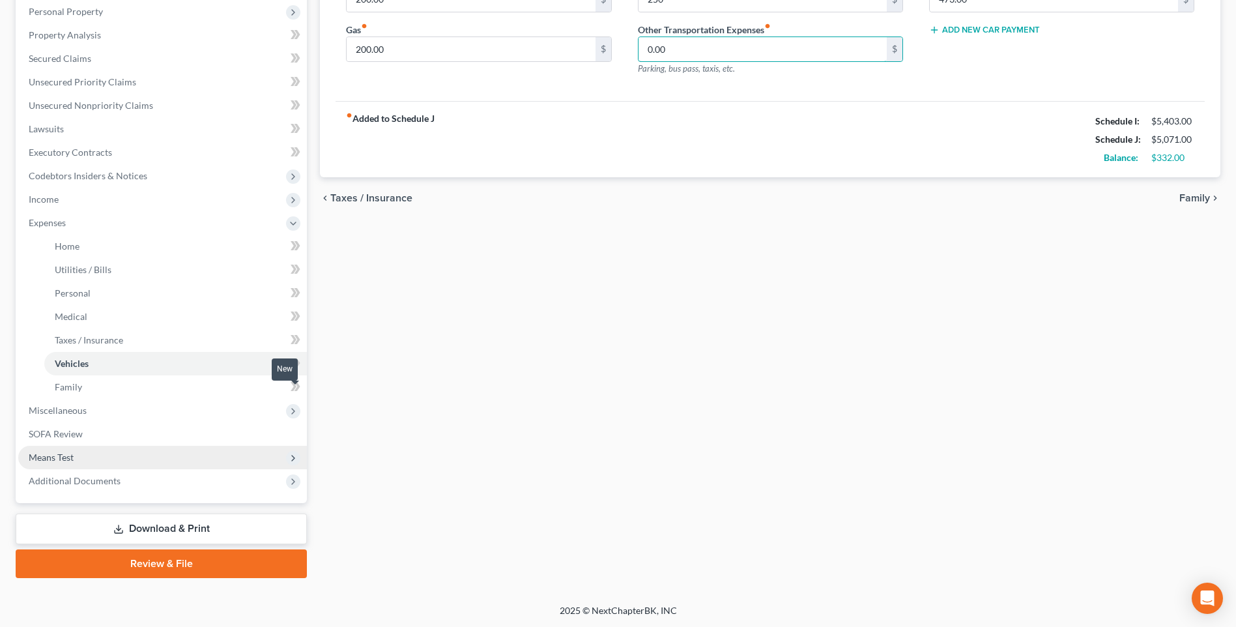
scroll to position [261, 0]
drag, startPoint x: 65, startPoint y: 246, endPoint x: 470, endPoint y: 318, distance: 411.7
click at [65, 246] on span "Home" at bounding box center [67, 245] width 25 height 11
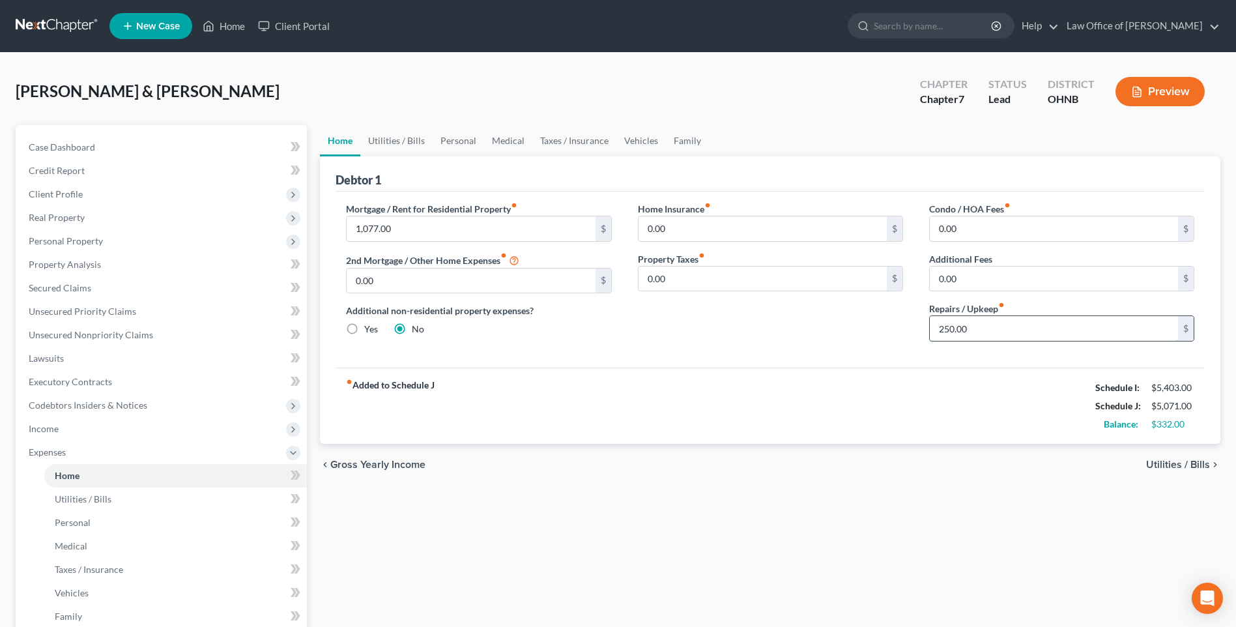
click at [949, 341] on input "250.00" at bounding box center [1054, 328] width 248 height 25
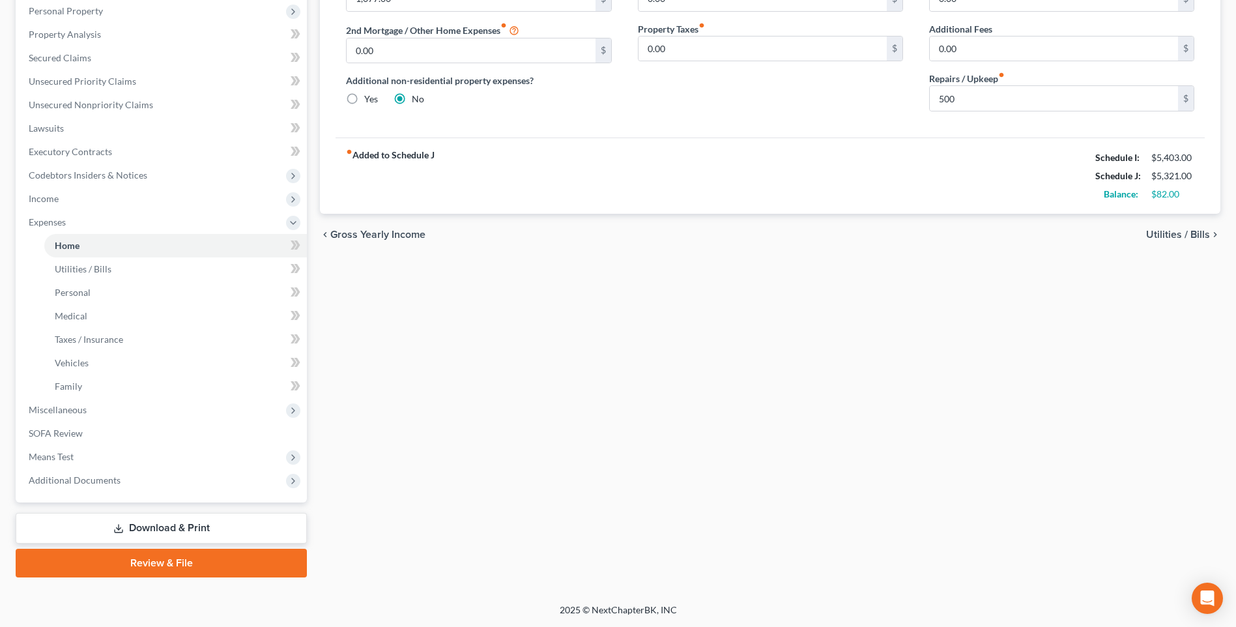
scroll to position [261, 0]
click at [78, 415] on span "Miscellaneous" at bounding box center [58, 409] width 58 height 11
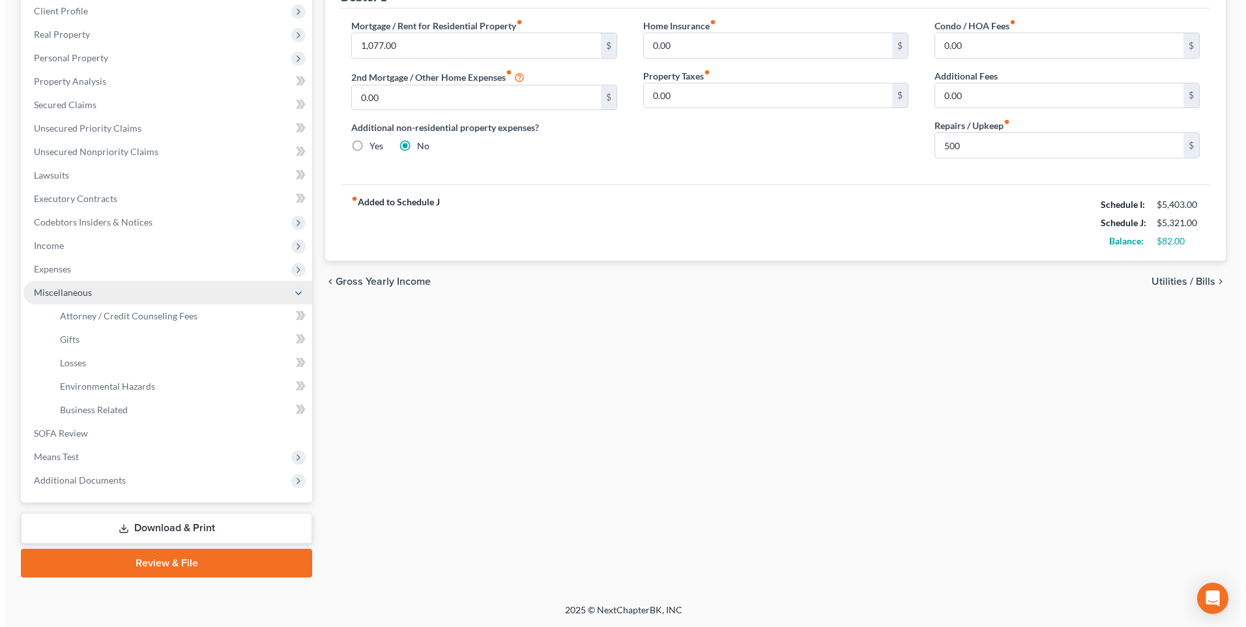
scroll to position [233, 0]
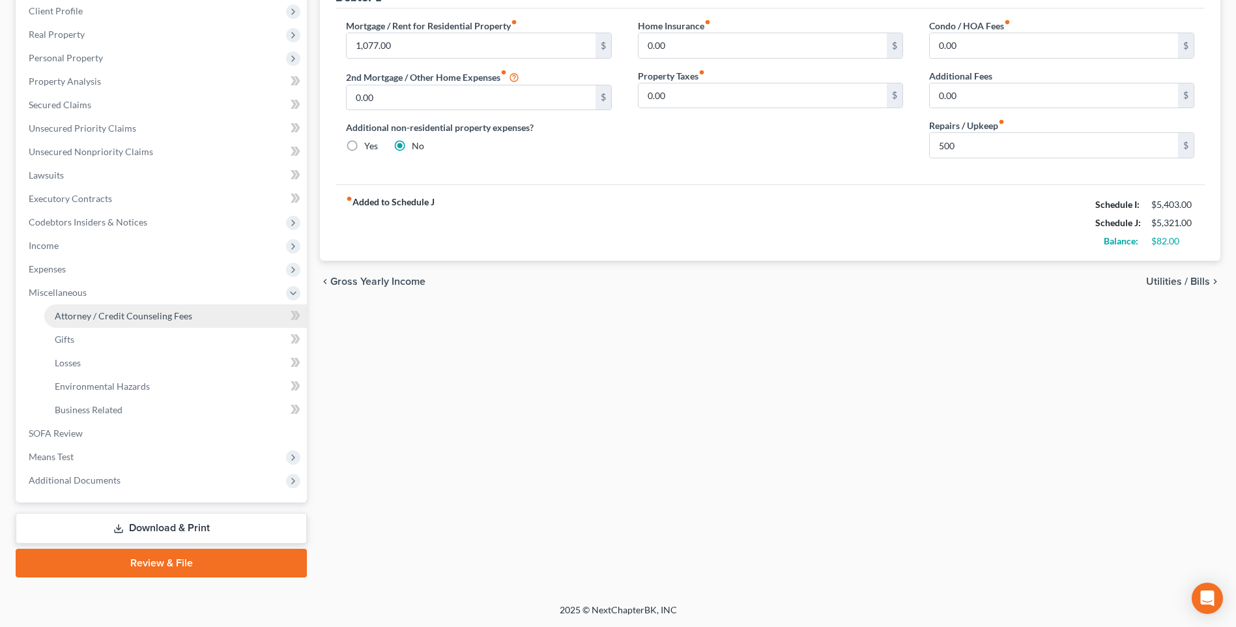
click at [133, 310] on span "Attorney / Credit Counseling Fees" at bounding box center [123, 315] width 137 height 11
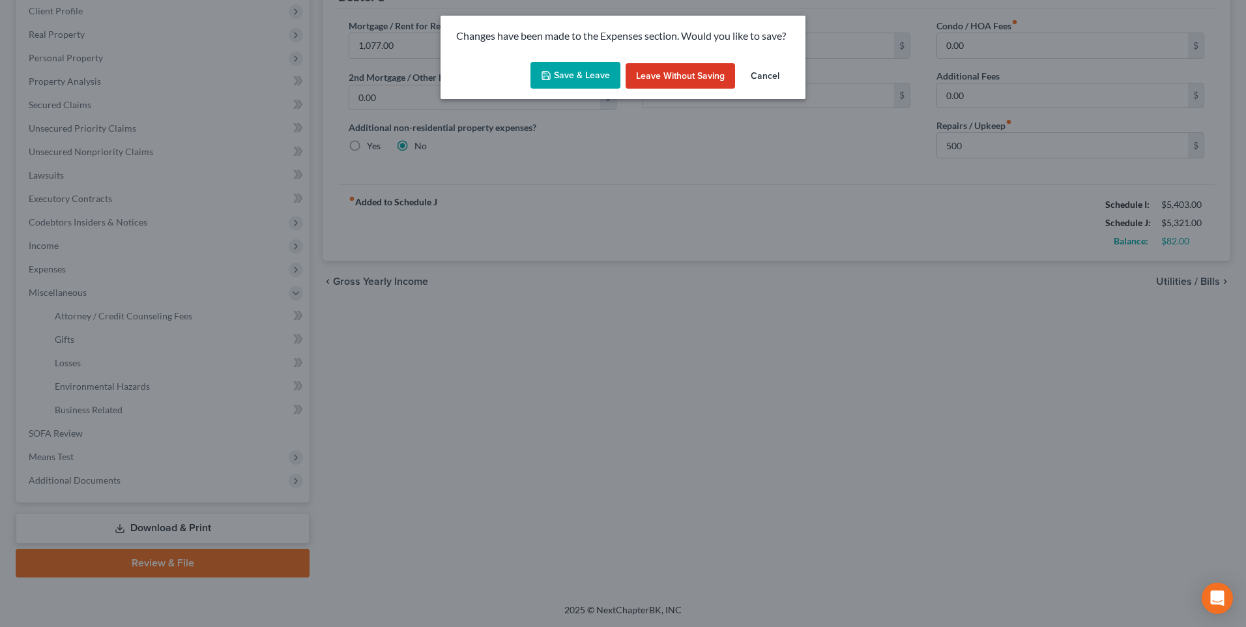
click at [576, 77] on button "Save & Leave" at bounding box center [575, 75] width 90 height 27
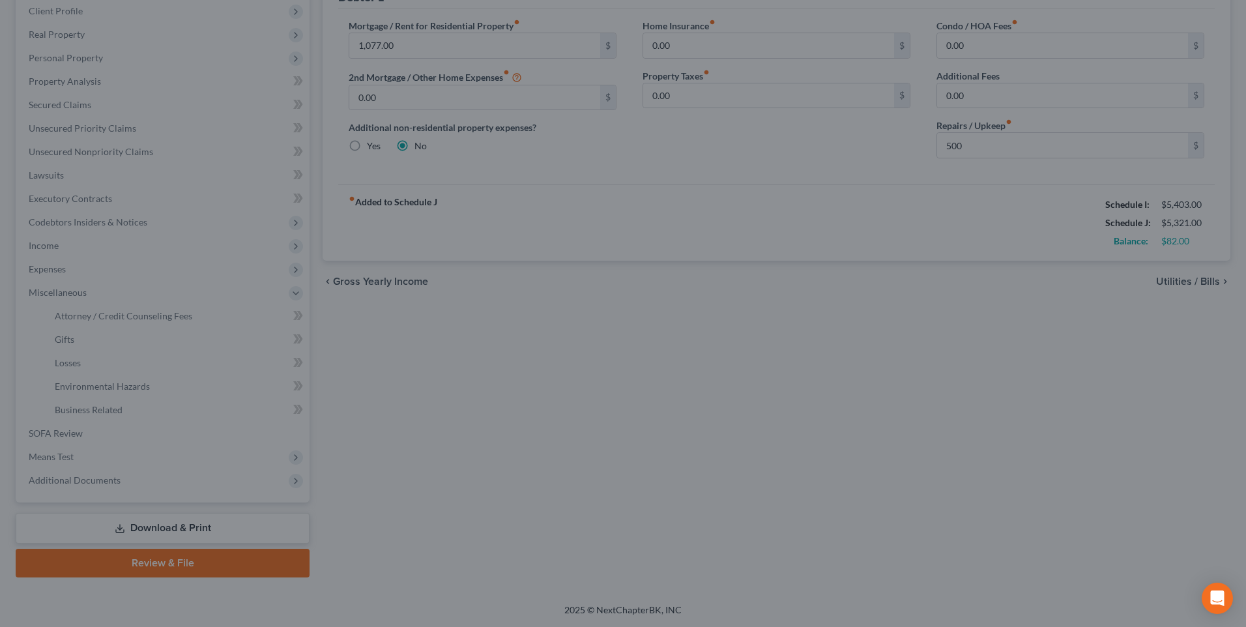
type input "500.00"
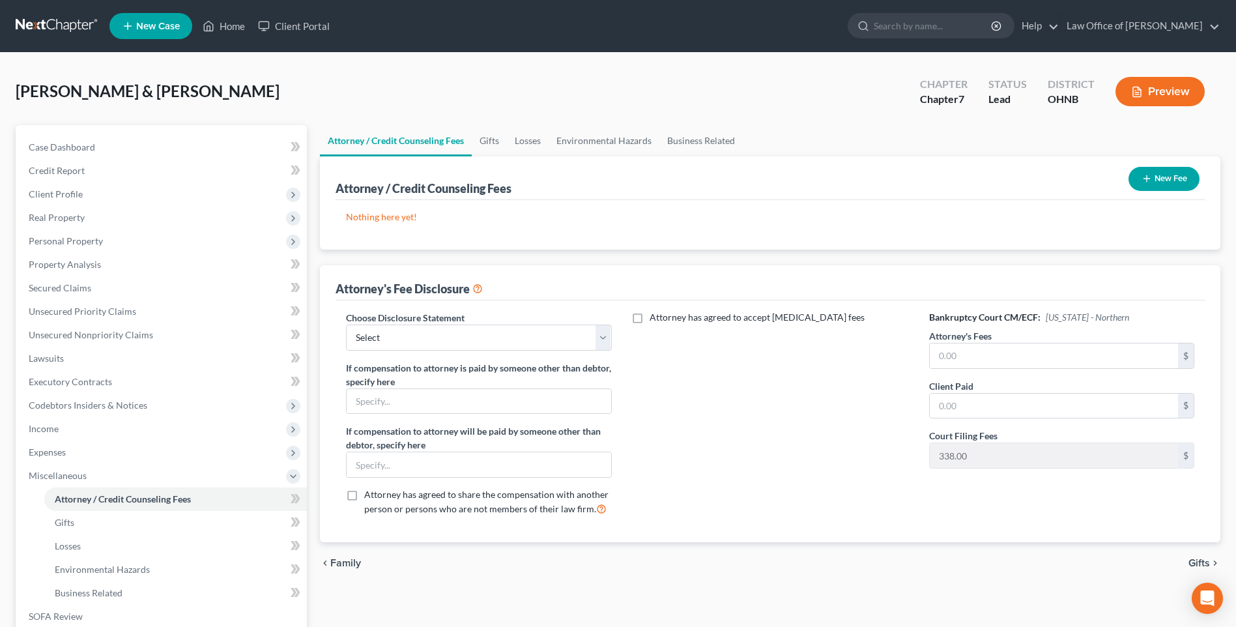
click at [1149, 185] on button "New Fee" at bounding box center [1163, 179] width 71 height 24
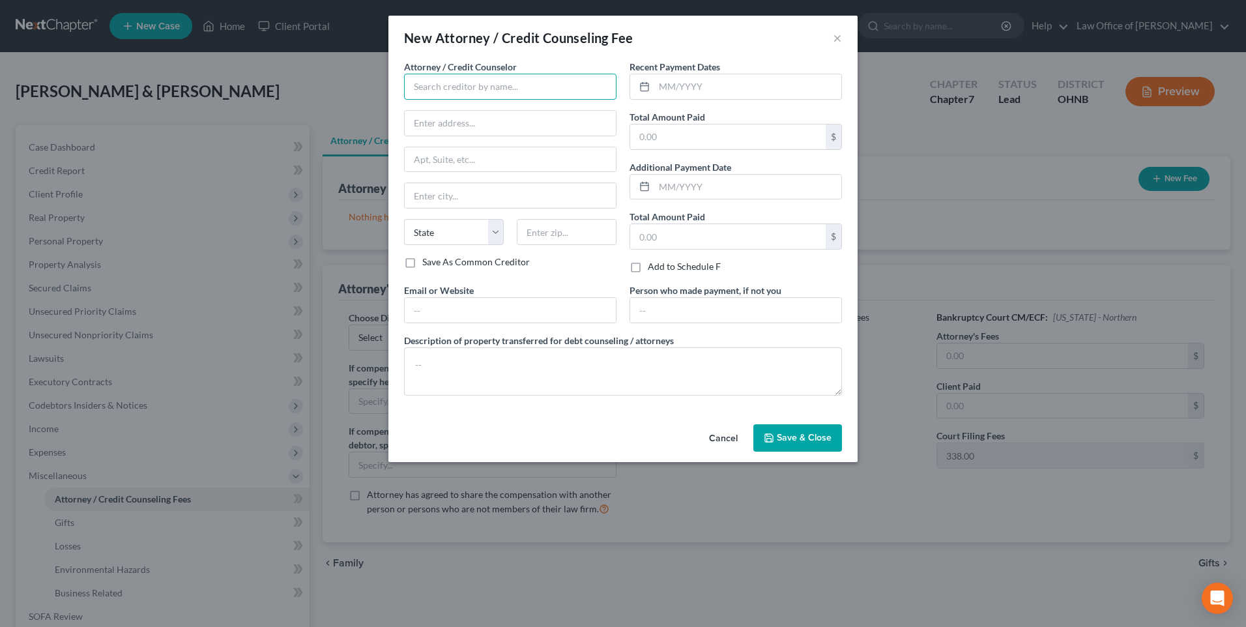
click at [467, 95] on input "text" at bounding box center [510, 87] width 212 height 26
click at [467, 95] on input "[PERSON_NAME]" at bounding box center [510, 87] width 212 height 26
click at [465, 116] on div "Law Office of [PERSON_NAME]" at bounding box center [482, 109] width 136 height 13
type input "Law Office of [PERSON_NAME]"
type input "[STREET_ADDRESS]"
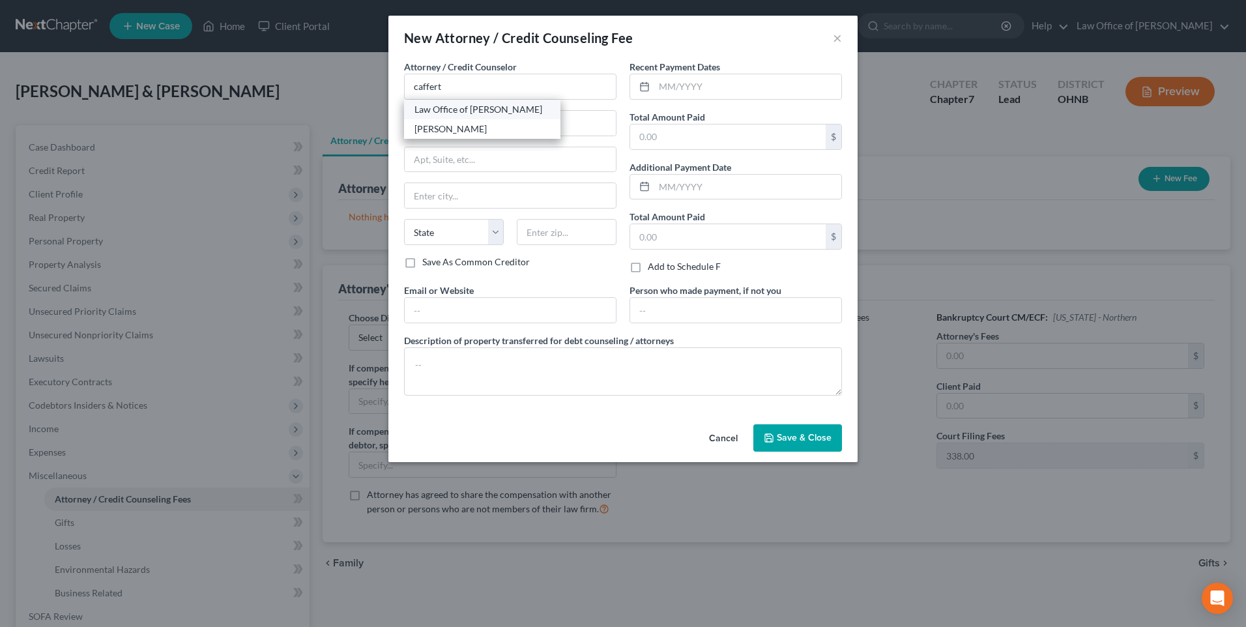
type input "Suite 320"
type input "[GEOGRAPHIC_DATA]"
select select "36"
type input "43604"
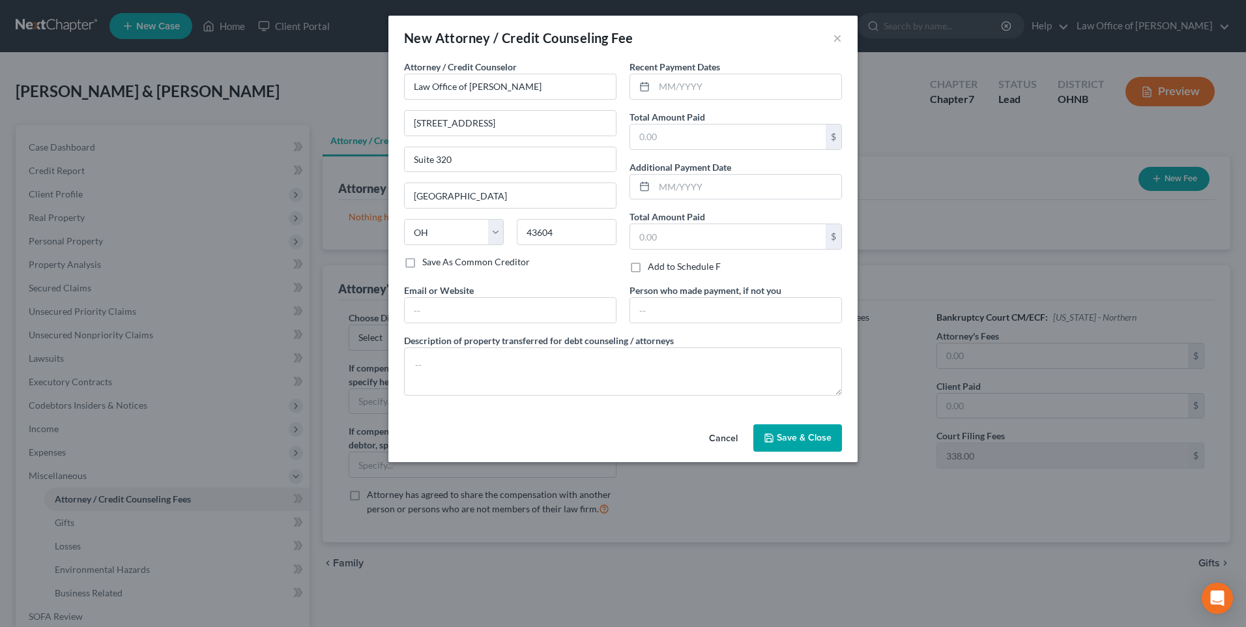
click at [404, 297] on label "Email or Website" at bounding box center [439, 290] width 70 height 14
click at [407, 323] on input "text" at bounding box center [510, 310] width 211 height 25
type input "[EMAIL_ADDRESS][DOMAIN_NAME]"
click at [692, 97] on input "text" at bounding box center [747, 86] width 187 height 25
type input "[DATE]"
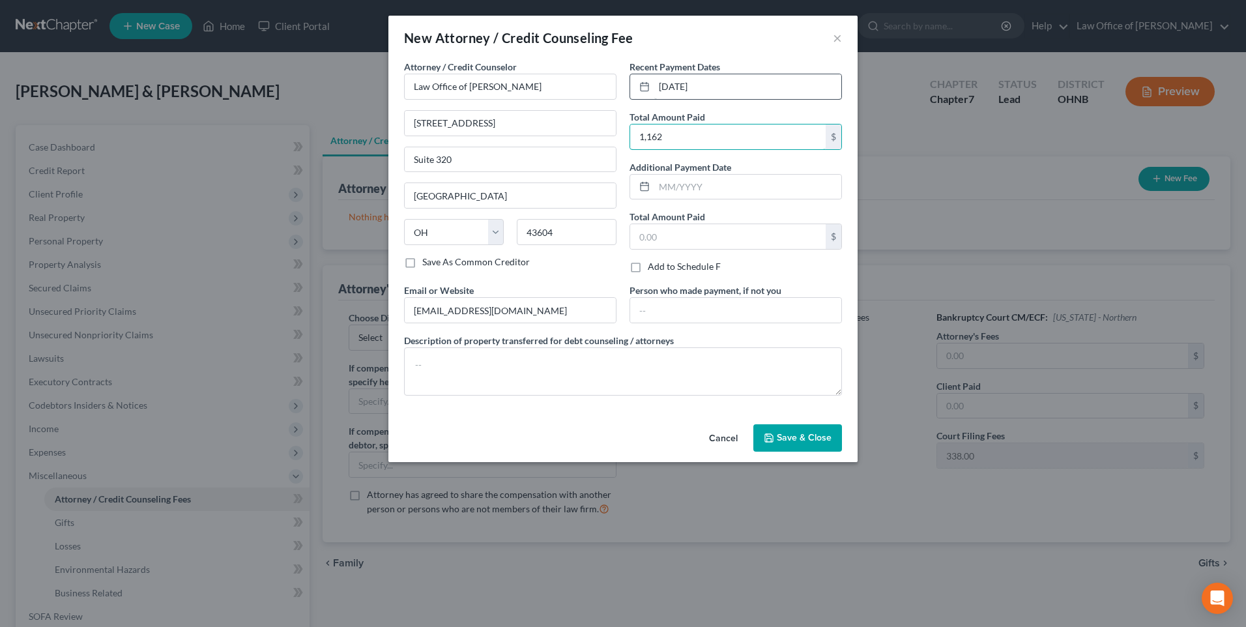
type input "1,162"
click at [811, 443] on span "Save & Close" at bounding box center [804, 437] width 55 height 11
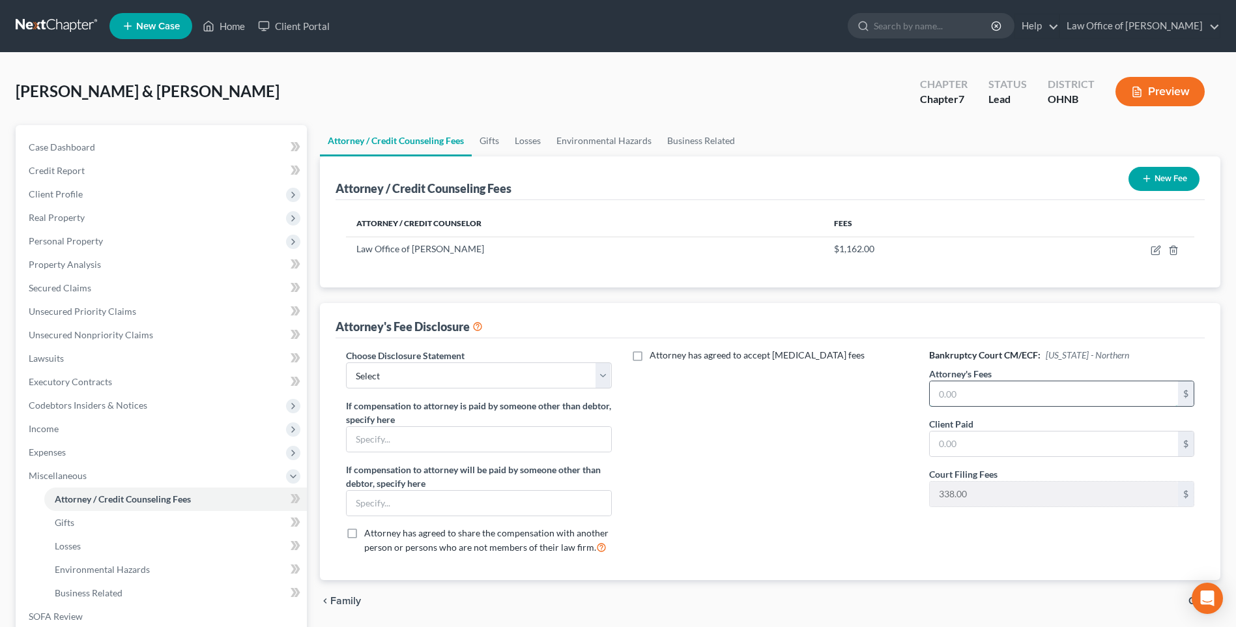
click at [949, 406] on input "text" at bounding box center [1054, 393] width 248 height 25
type input "1,162"
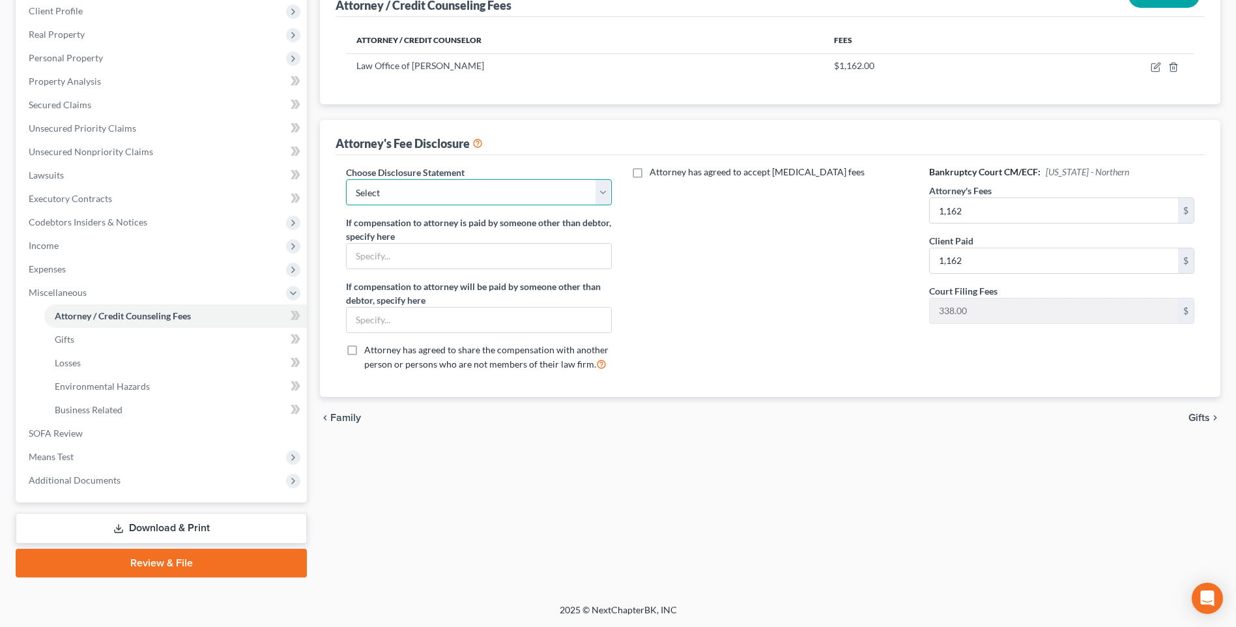
click at [594, 179] on select "Select Chapter 13 Discl. Statement Additional Language Ch. 7 Legal Services Ren…" at bounding box center [478, 192] width 265 height 26
select select "1"
click at [348, 179] on select "Select Chapter 13 Discl. Statement Additional Language Ch. 7 Legal Services Ren…" at bounding box center [478, 192] width 265 height 26
drag, startPoint x: 67, startPoint y: 420, endPoint x: 134, endPoint y: 421, distance: 67.1
click at [67, 427] on span "SOFA Review" at bounding box center [56, 432] width 54 height 11
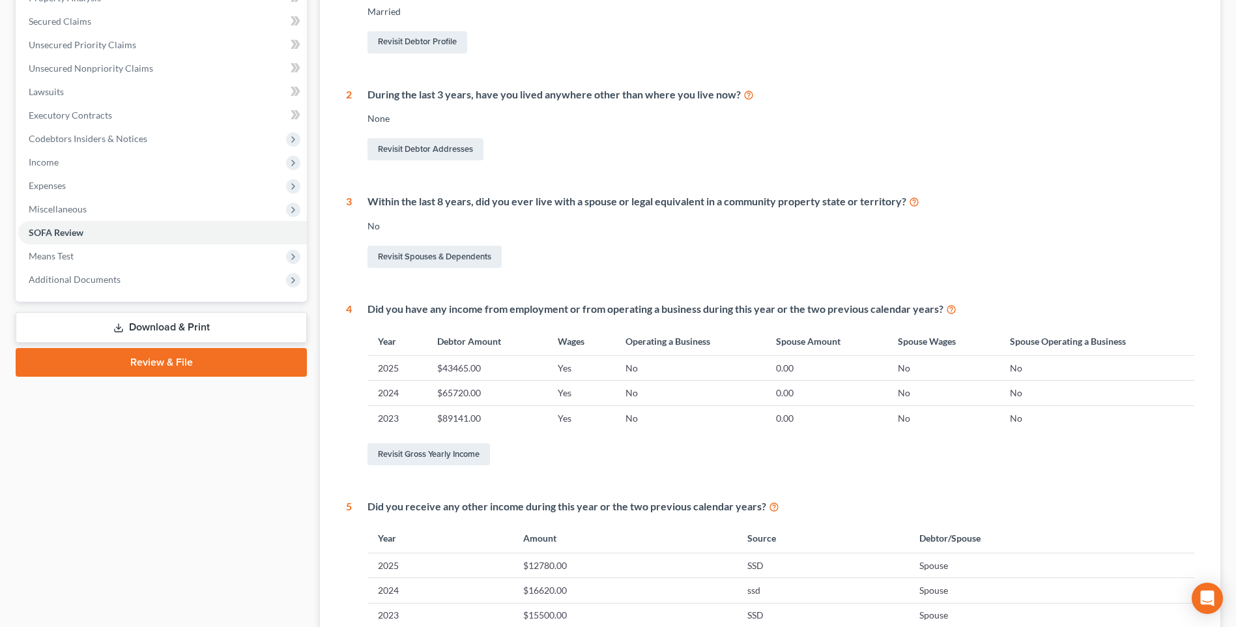
scroll to position [183, 0]
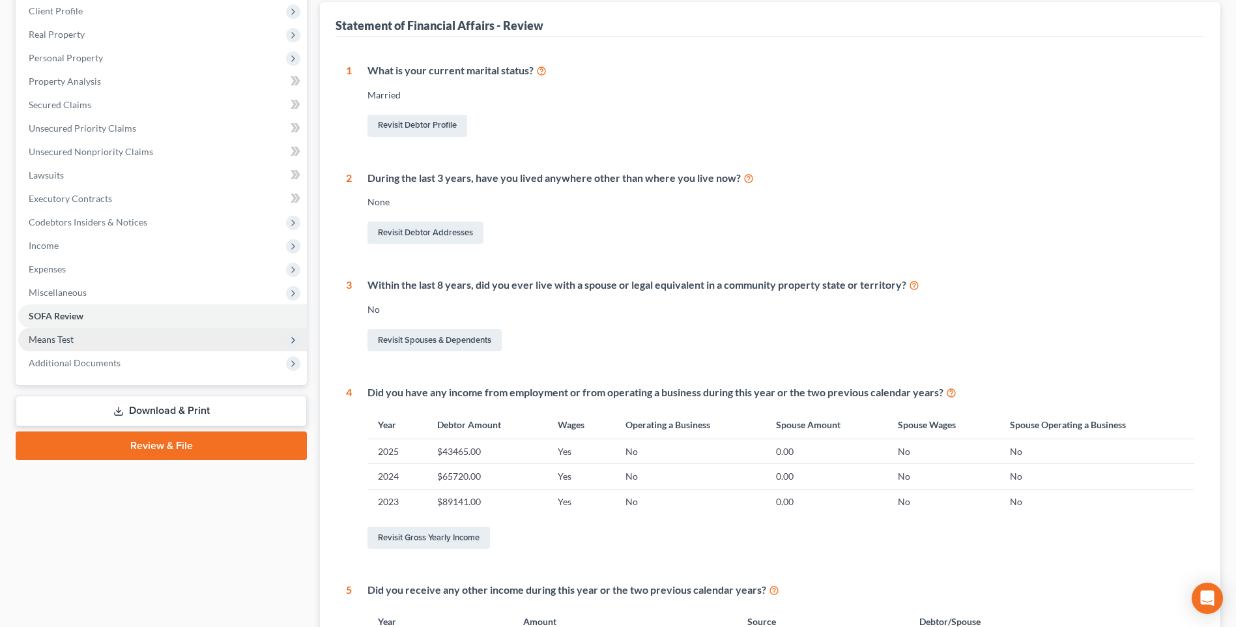
click at [46, 345] on span "Means Test" at bounding box center [51, 339] width 45 height 11
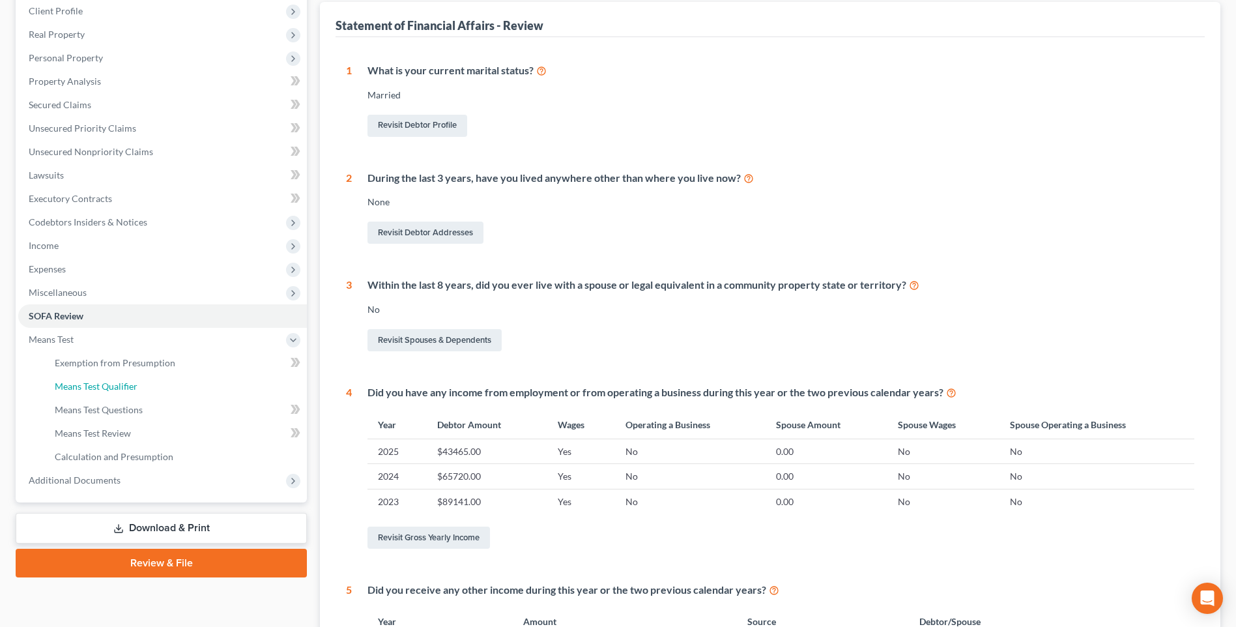
drag, startPoint x: 105, startPoint y: 422, endPoint x: 314, endPoint y: 431, distance: 209.3
click at [106, 392] on span "Means Test Qualifier" at bounding box center [96, 385] width 83 height 11
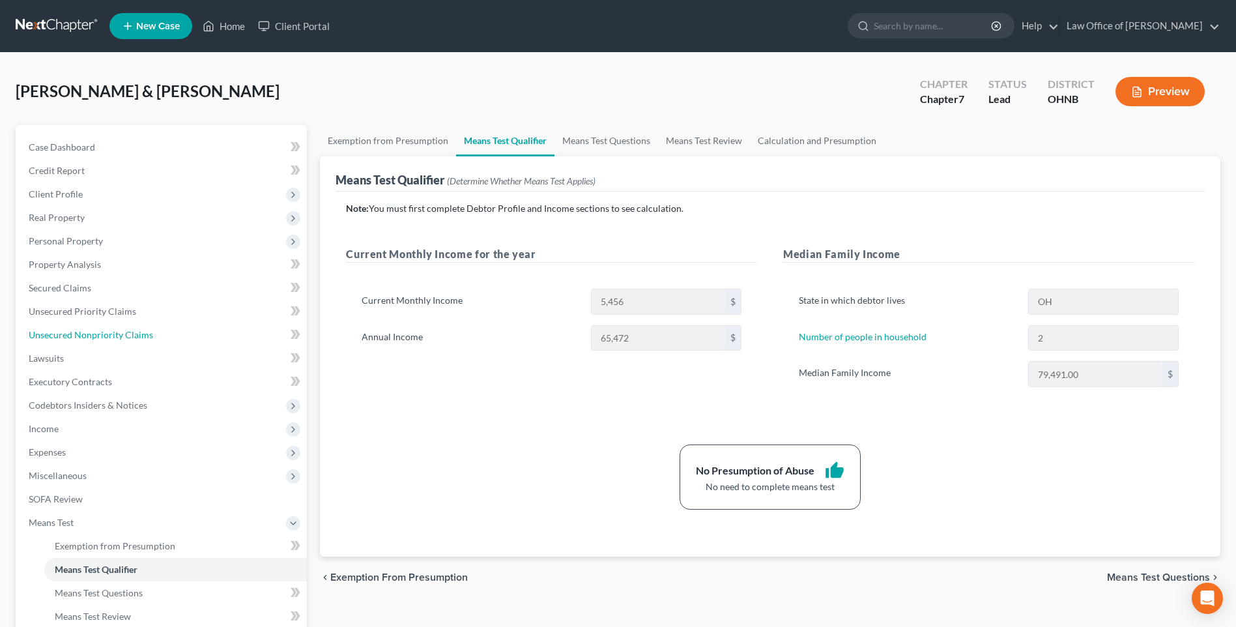
drag, startPoint x: 130, startPoint y: 356, endPoint x: 489, endPoint y: 366, distance: 359.1
click at [130, 340] on span "Unsecured Nonpriority Claims" at bounding box center [91, 334] width 124 height 11
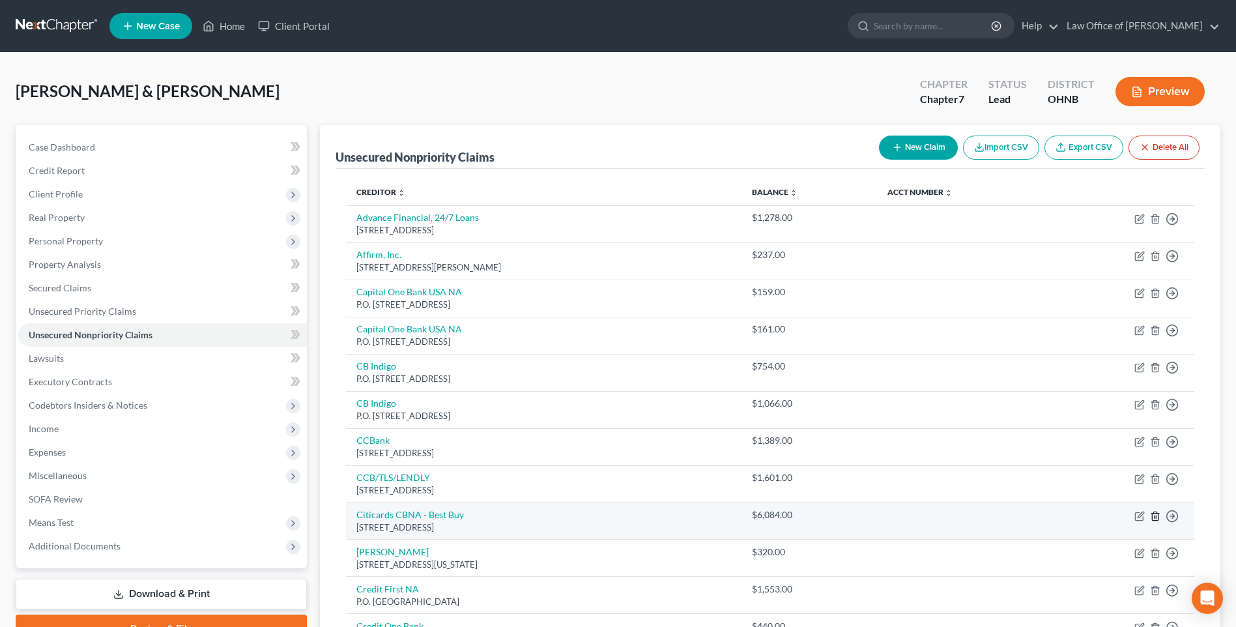
click at [1151, 513] on polyline "button" at bounding box center [1155, 513] width 8 height 0
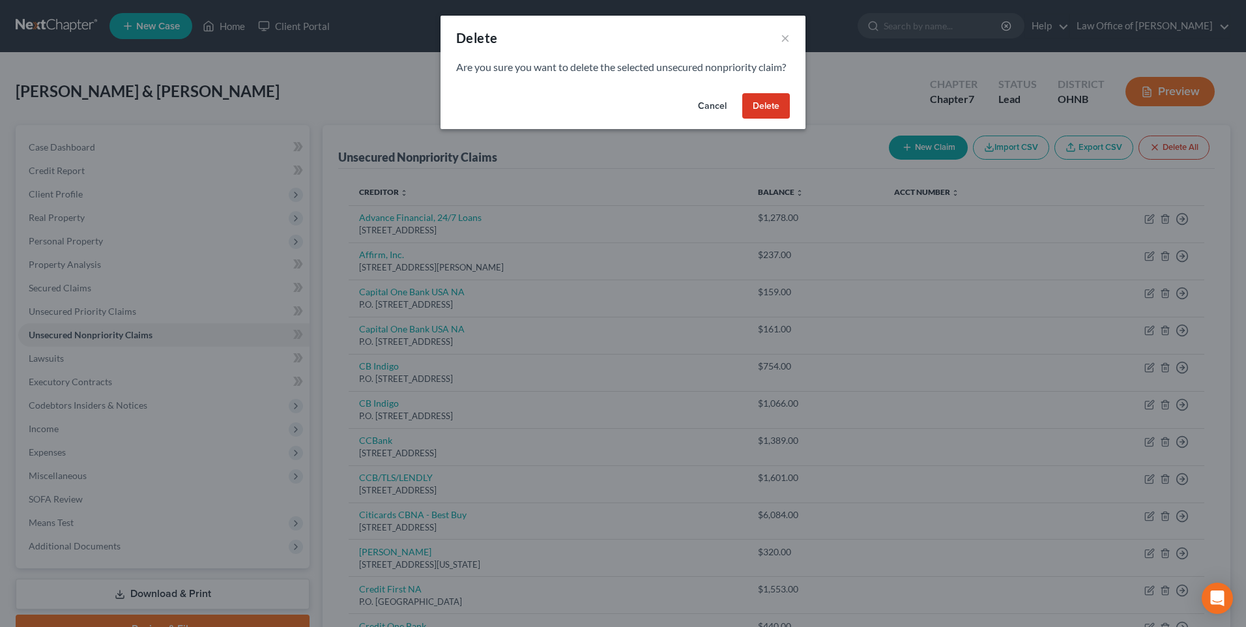
click at [765, 119] on button "Delete" at bounding box center [766, 106] width 48 height 26
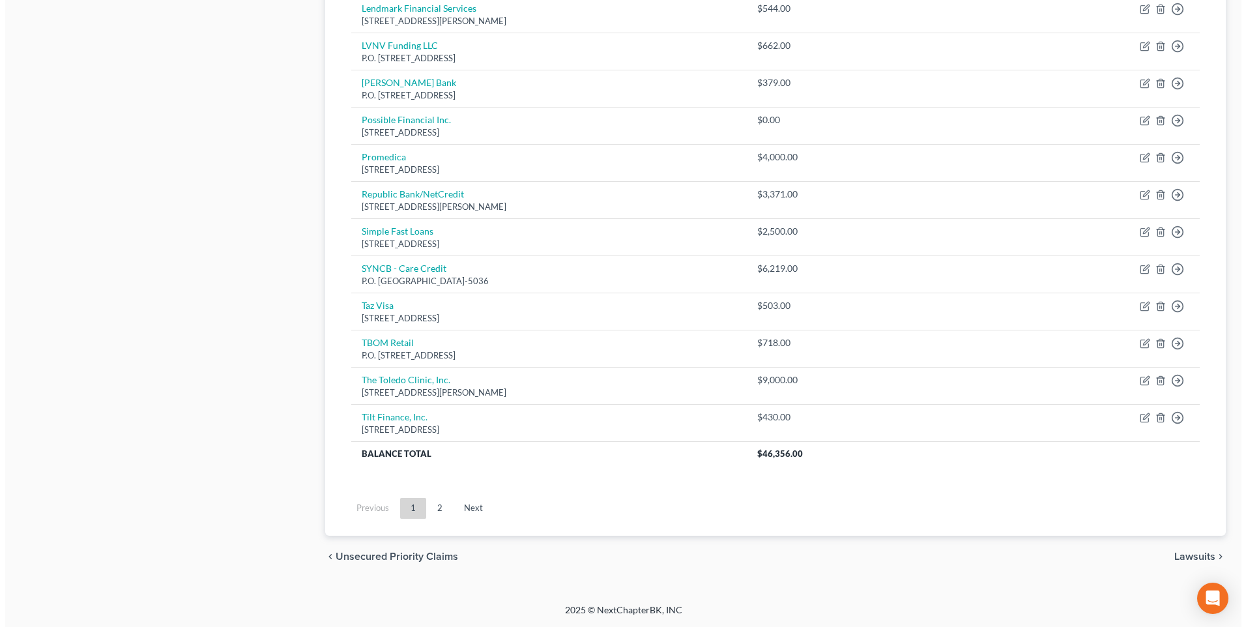
scroll to position [912, 0]
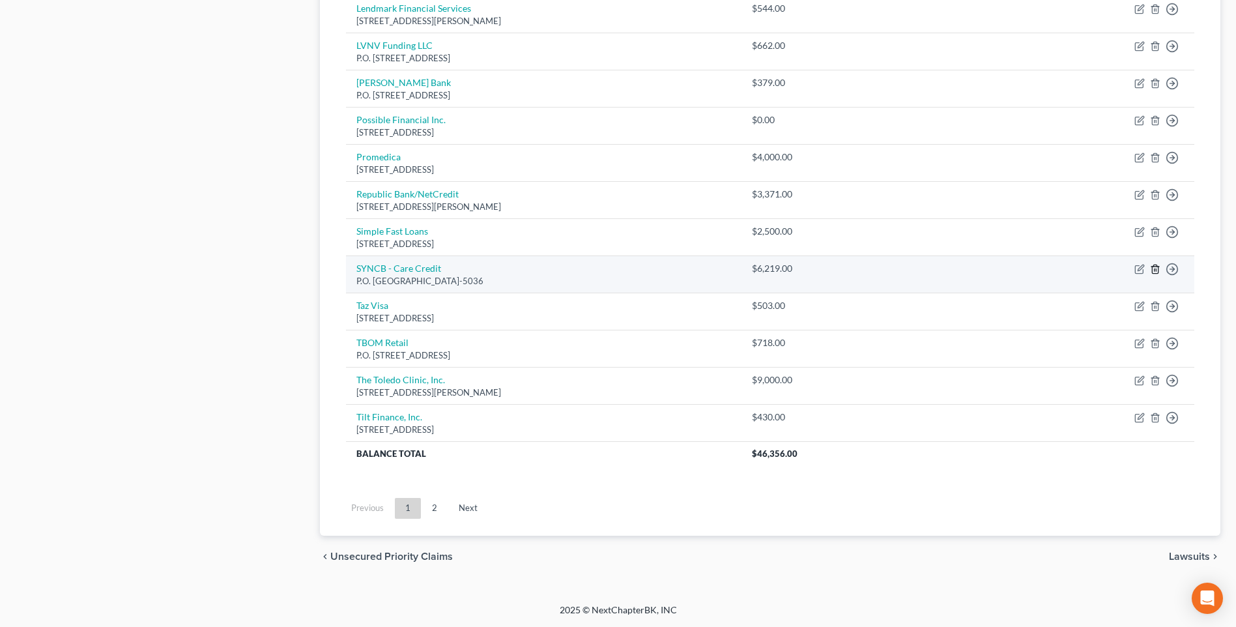
click at [1150, 268] on icon "button" at bounding box center [1155, 269] width 10 height 10
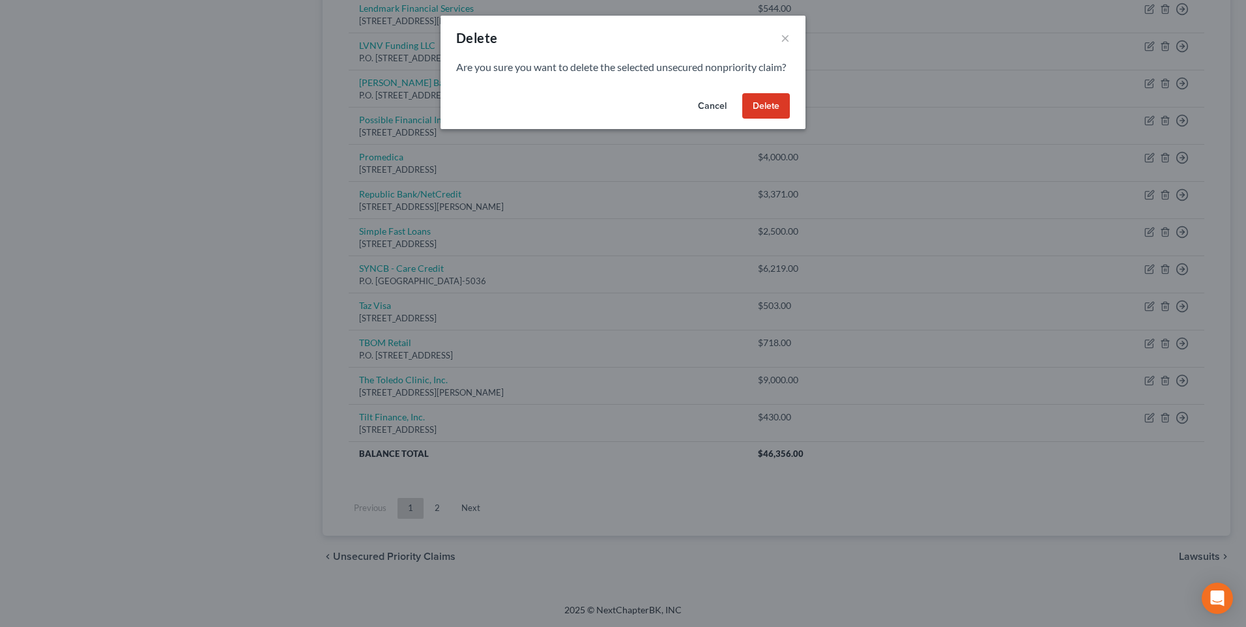
click at [771, 119] on button "Delete" at bounding box center [766, 106] width 48 height 26
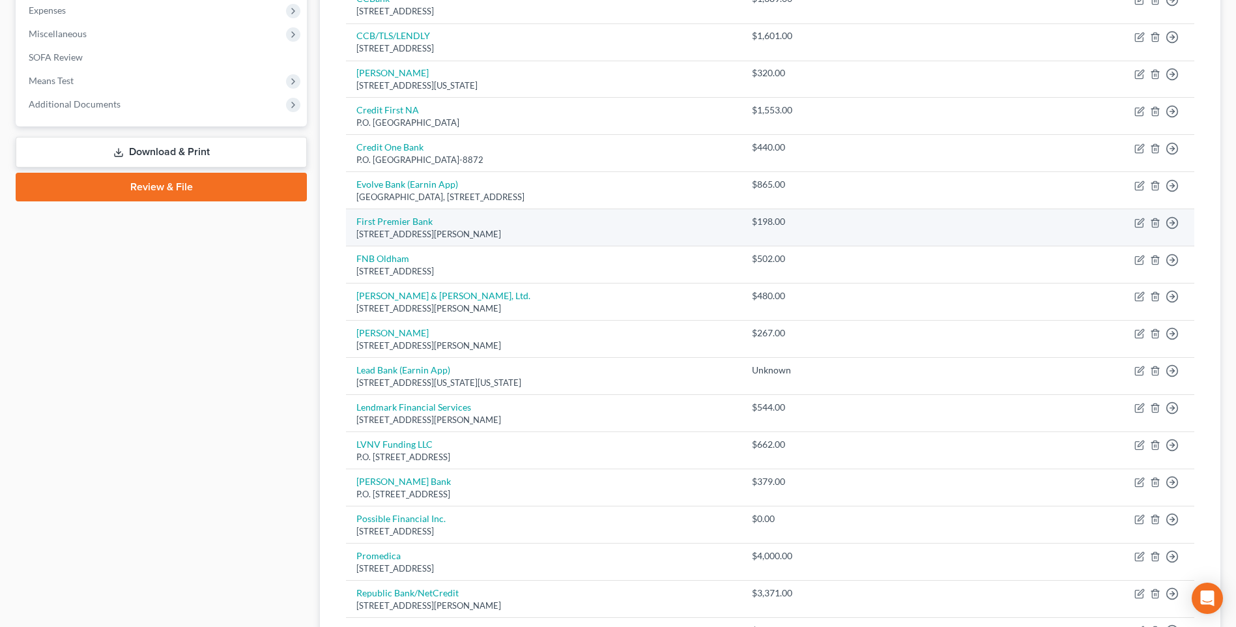
scroll to position [440, 0]
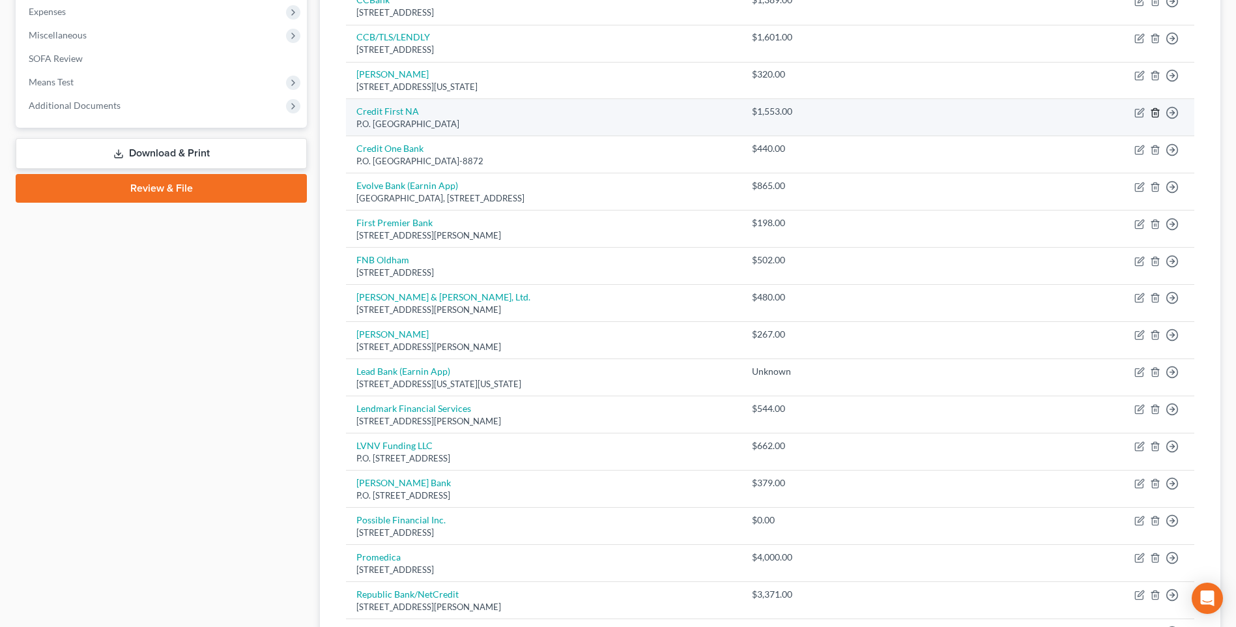
click at [1152, 117] on icon "button" at bounding box center [1155, 112] width 6 height 8
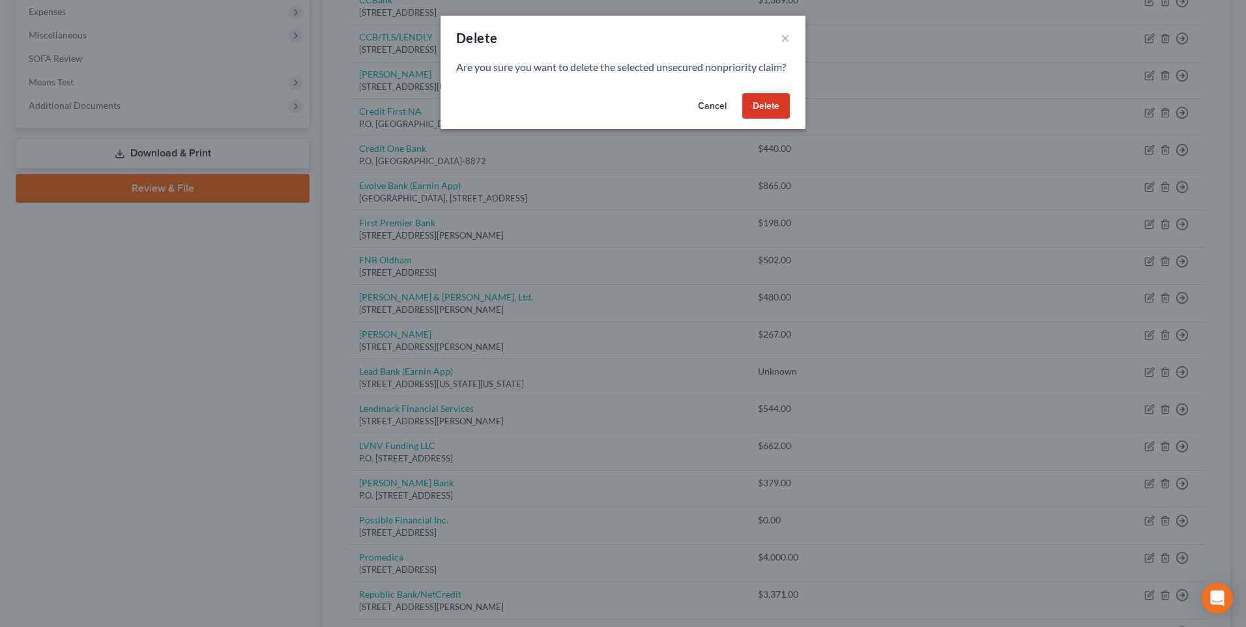
click at [780, 119] on button "Delete" at bounding box center [766, 106] width 48 height 26
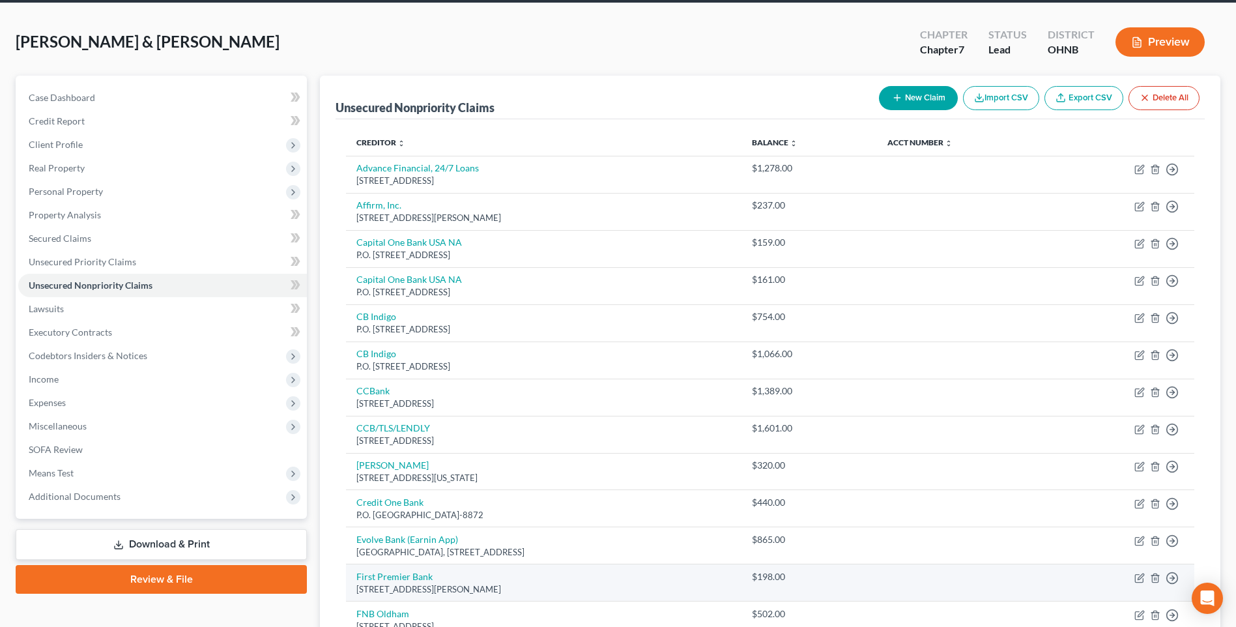
scroll to position [0, 0]
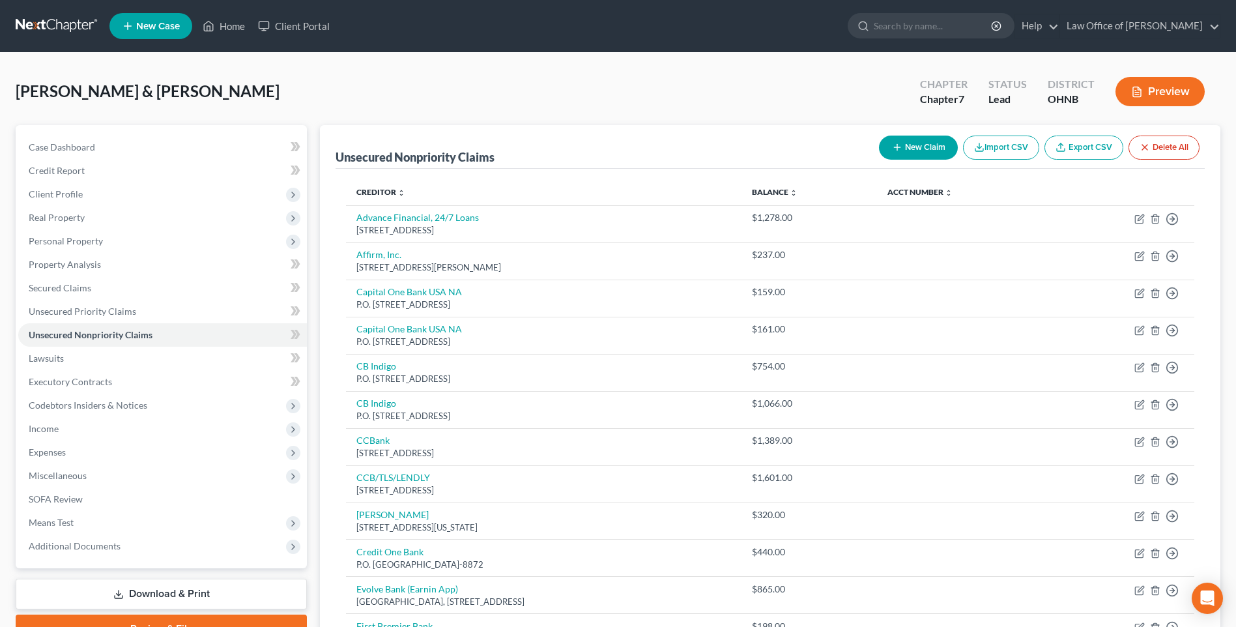
click at [893, 154] on button "New Claim" at bounding box center [918, 148] width 79 height 24
select select "2"
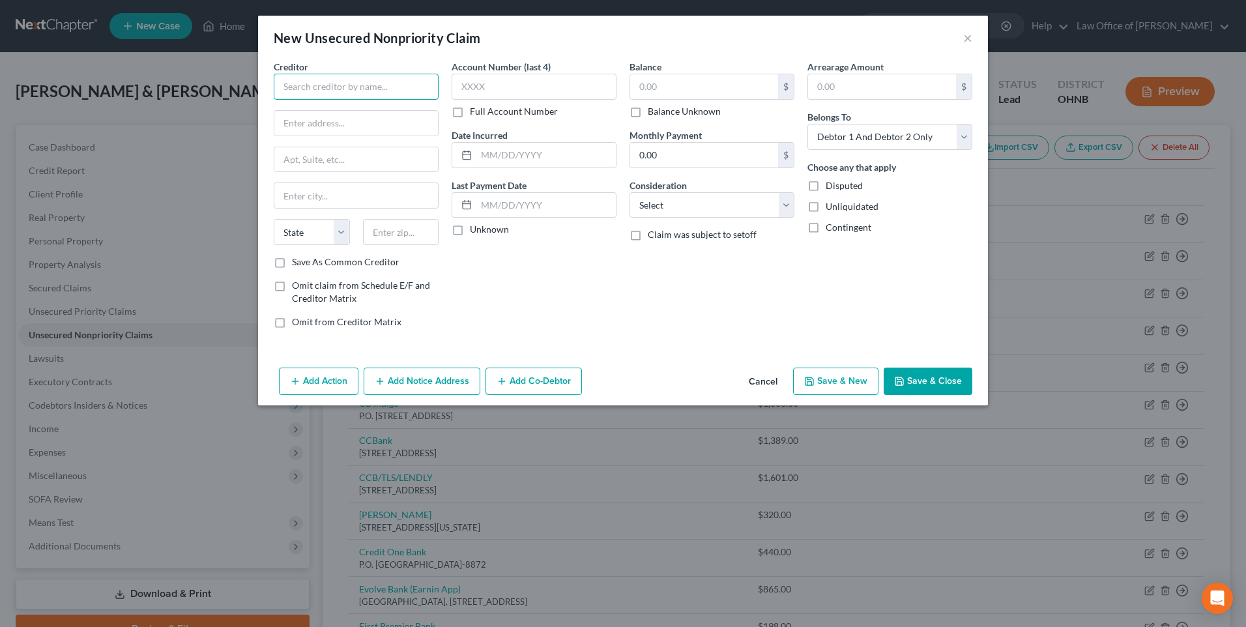
click at [336, 88] on input "text" at bounding box center [356, 87] width 165 height 26
type input "frost"
click at [776, 395] on button "Cancel" at bounding box center [763, 382] width 50 height 26
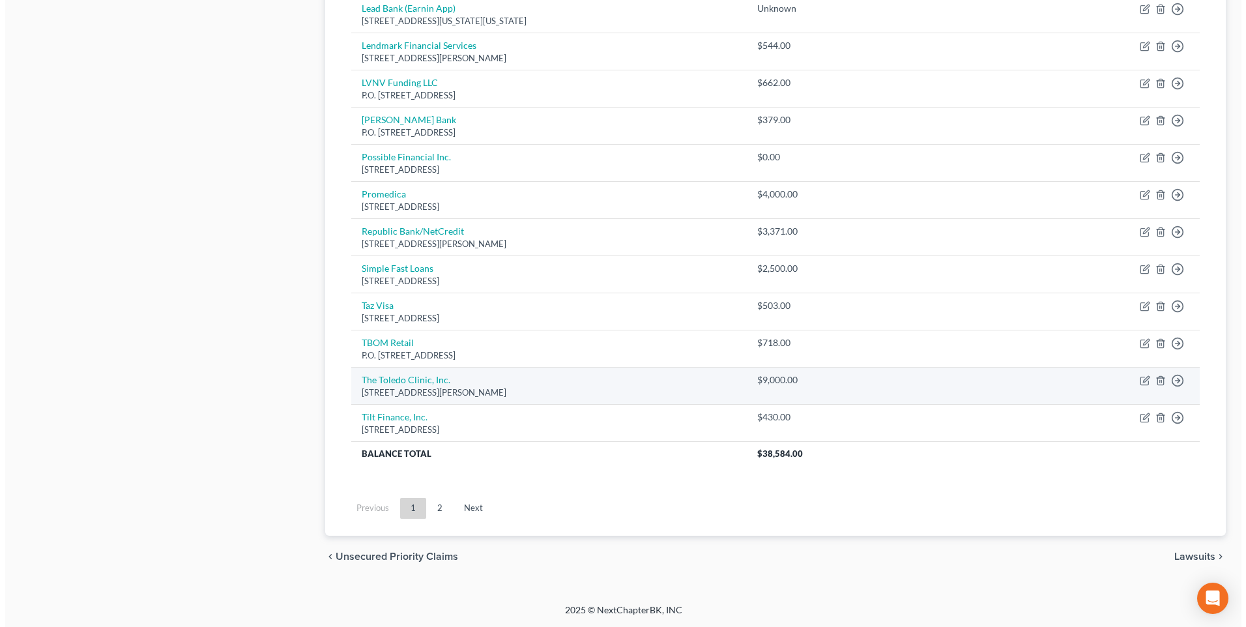
scroll to position [847, 0]
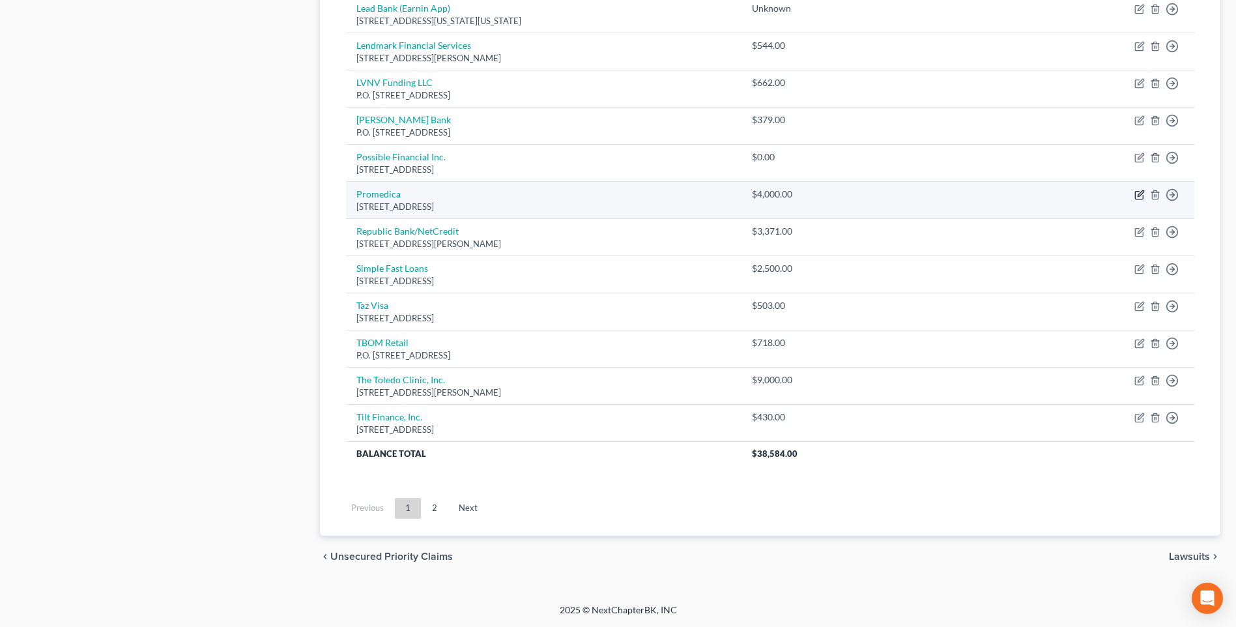
click at [1134, 190] on icon "button" at bounding box center [1139, 195] width 10 height 10
select select "36"
select select "9"
select select "0"
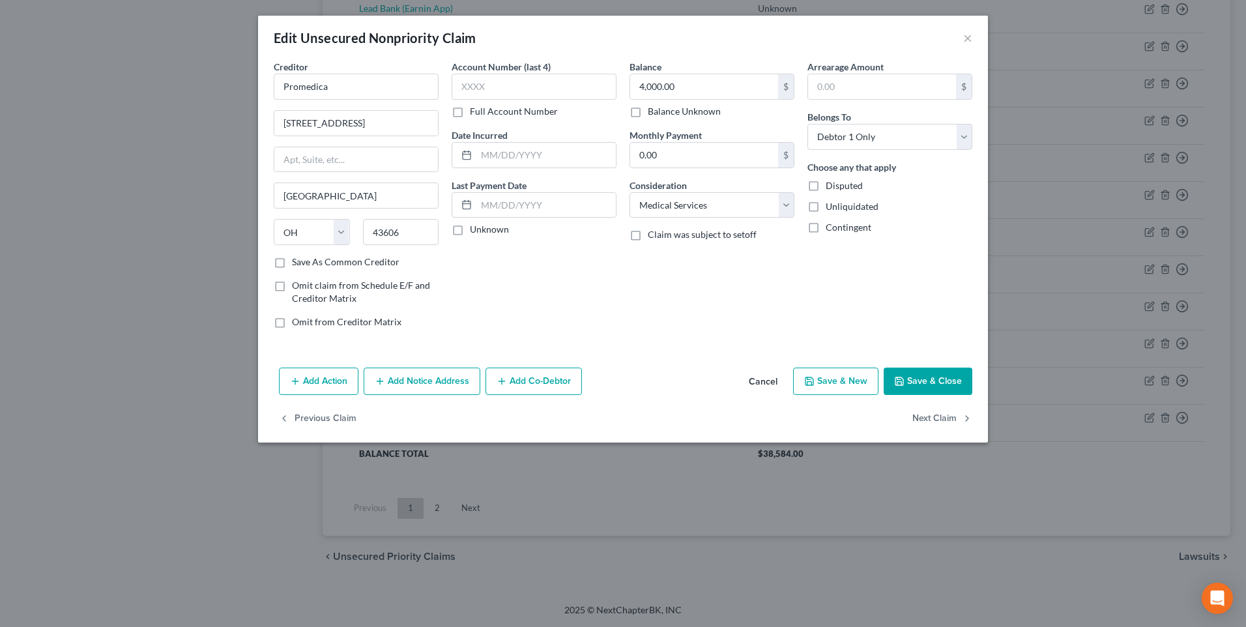
click at [380, 384] on line "button" at bounding box center [380, 381] width 0 height 6
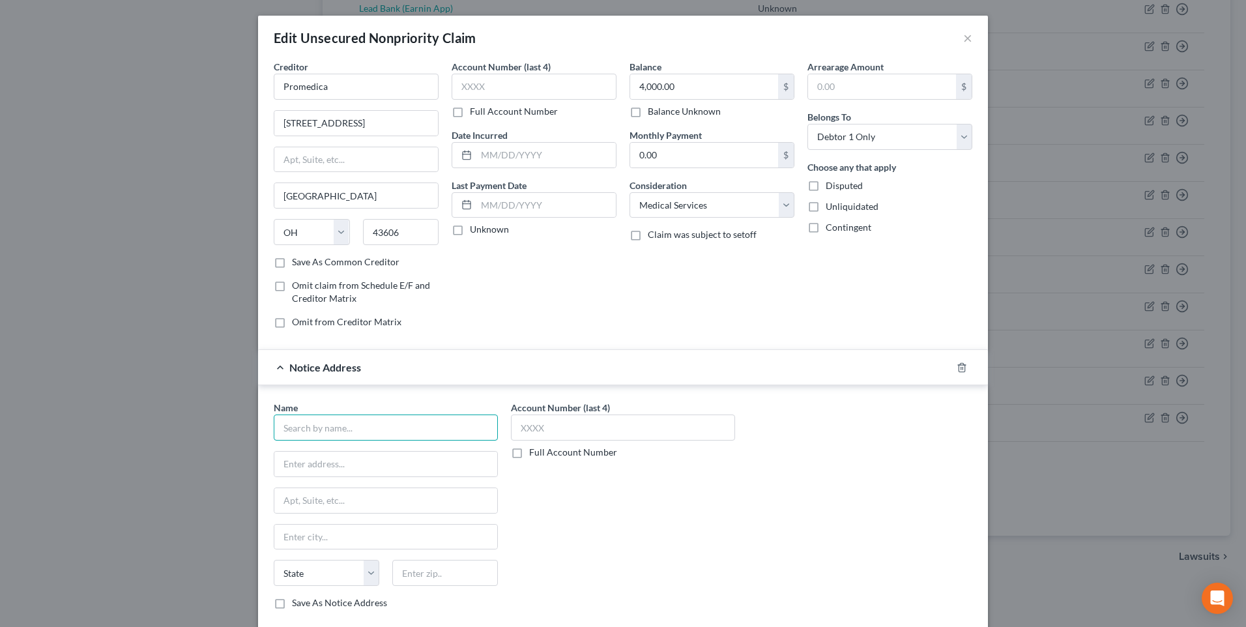
click at [312, 440] on input "text" at bounding box center [386, 427] width 224 height 26
click at [315, 457] on div "[PERSON_NAME]" at bounding box center [352, 450] width 136 height 13
type input "[PERSON_NAME]"
type input "PO Box 198988"
type input "[GEOGRAPHIC_DATA]"
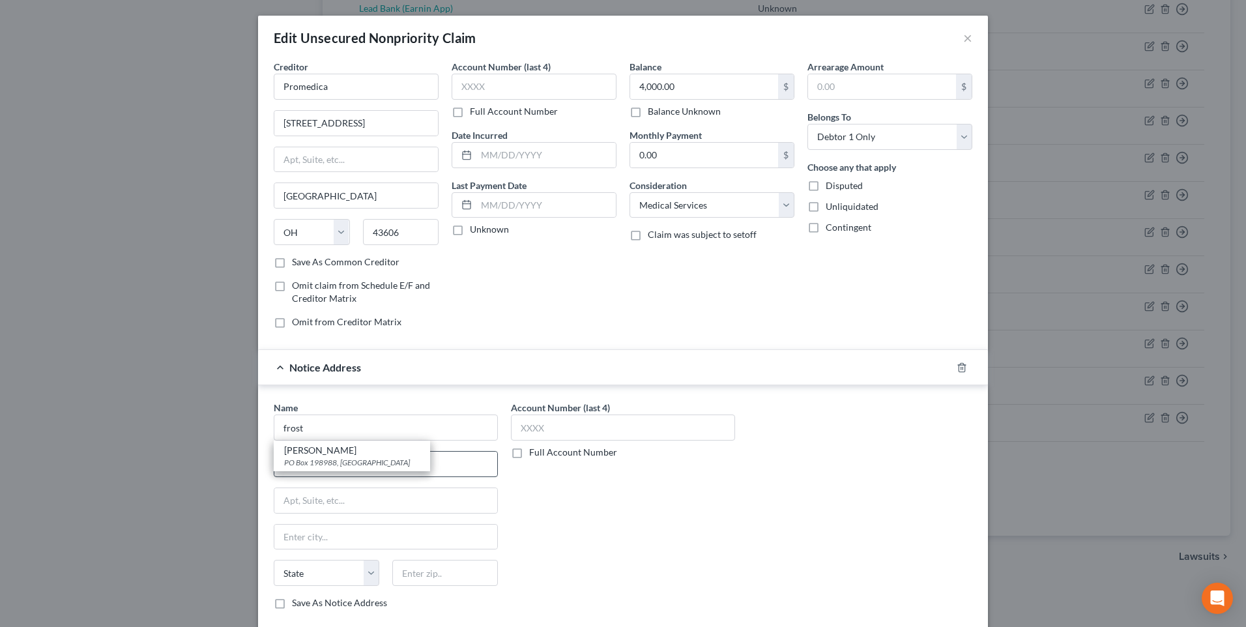
select select "44"
type input "37219"
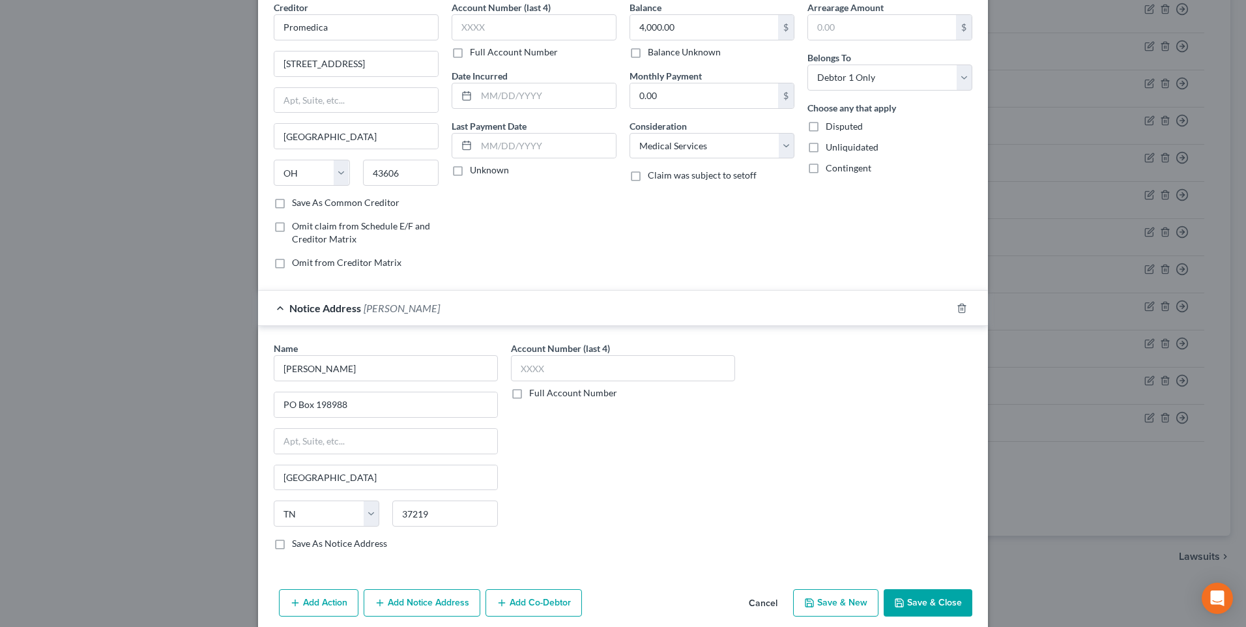
scroll to position [156, 0]
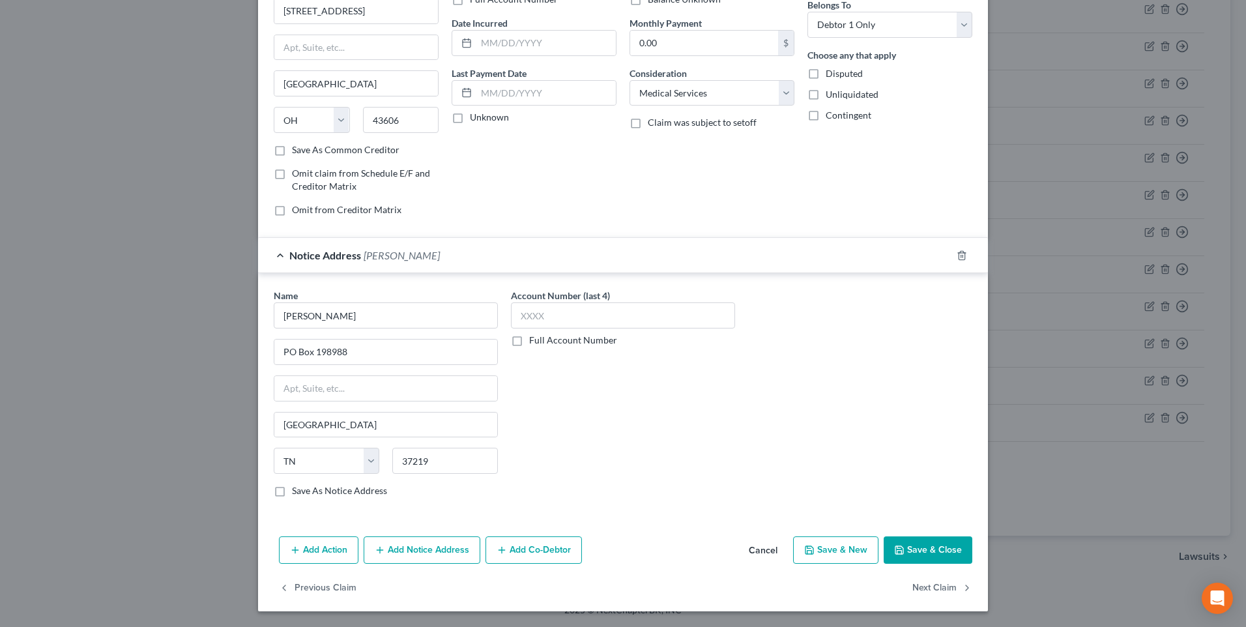
click at [950, 543] on button "Save & Close" at bounding box center [927, 549] width 89 height 27
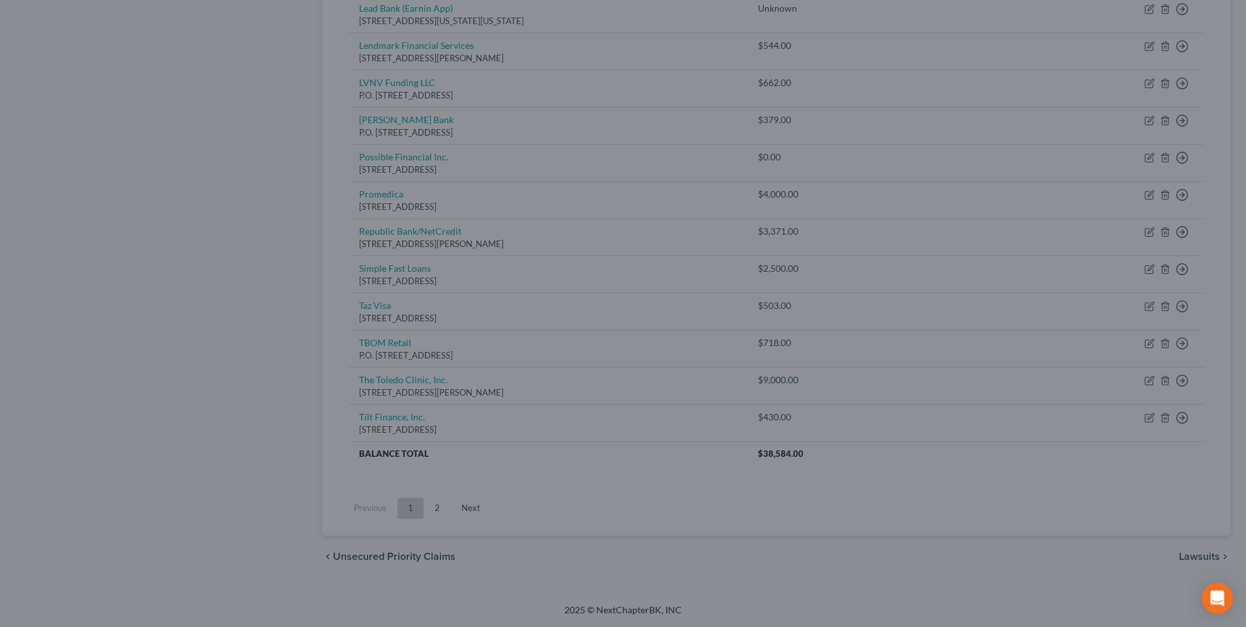
type input "0"
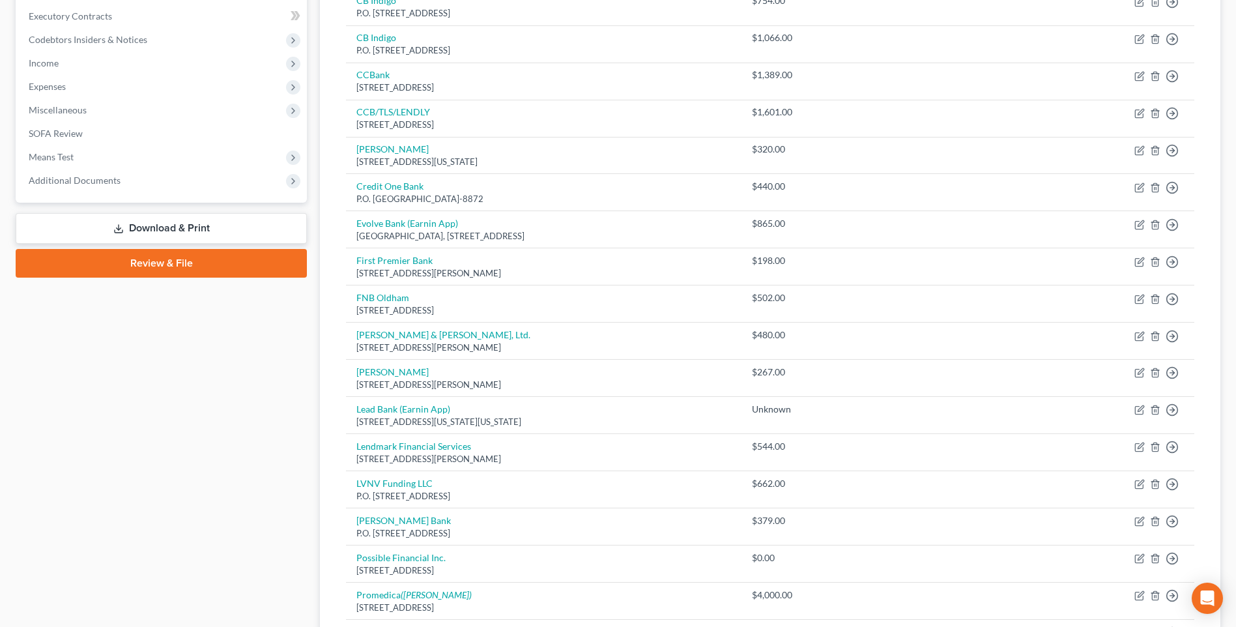
scroll to position [391, 0]
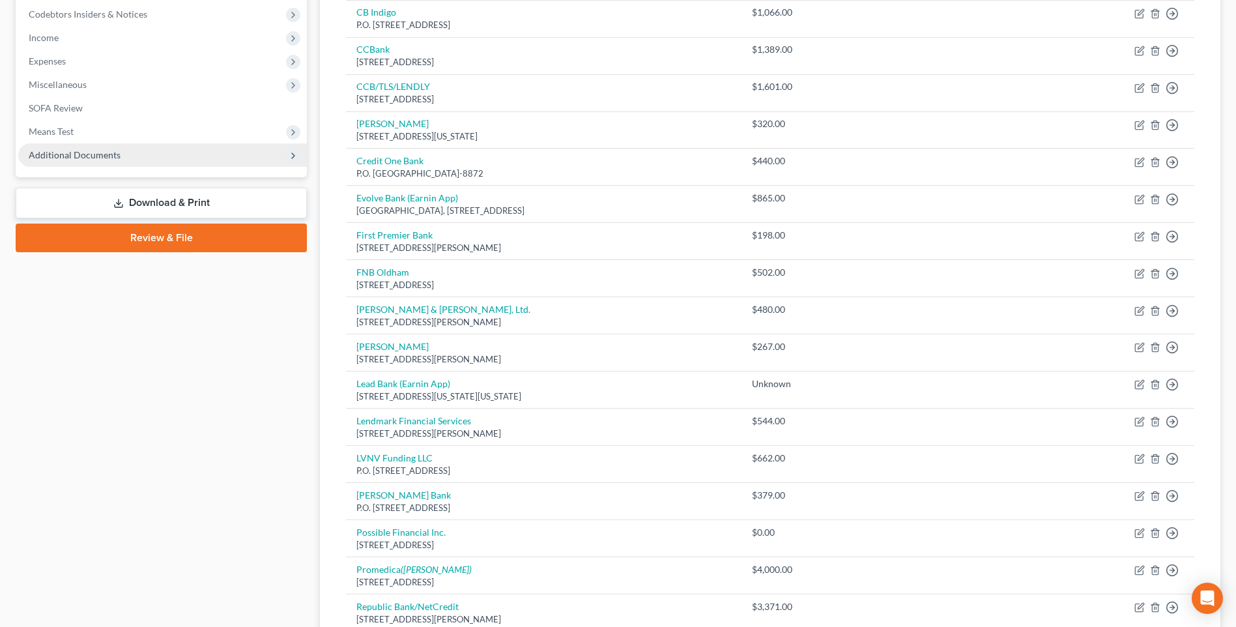
click at [92, 160] on span "Additional Documents" at bounding box center [75, 154] width 92 height 11
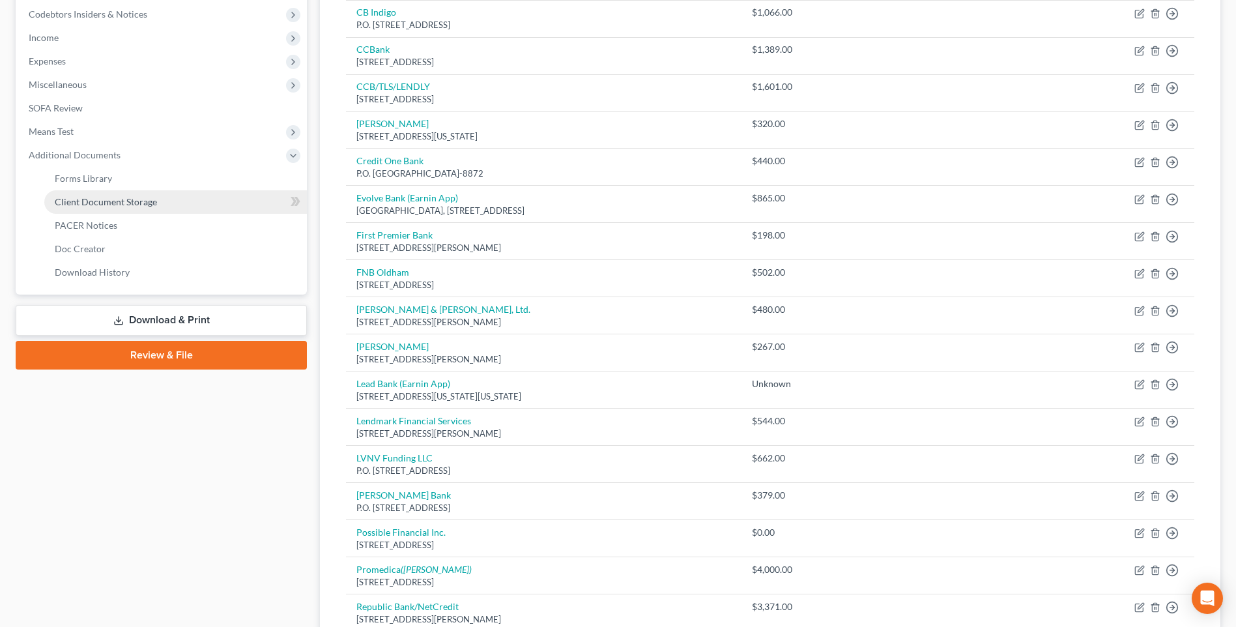
click at [107, 207] on span "Client Document Storage" at bounding box center [106, 201] width 102 height 11
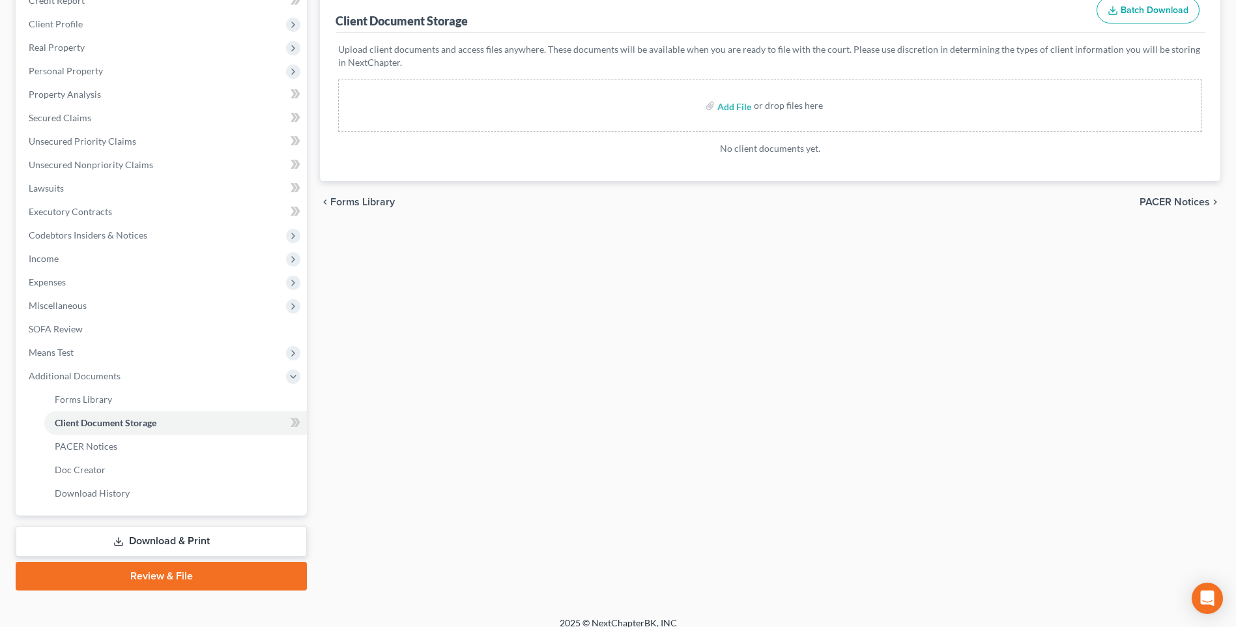
scroll to position [195, 0]
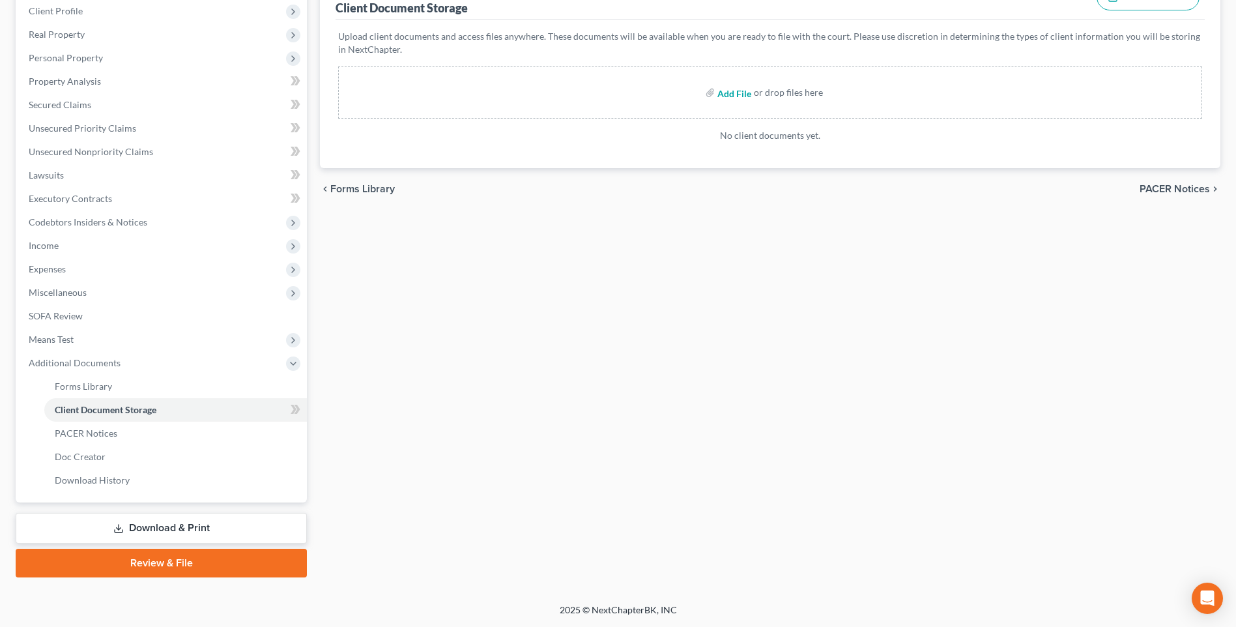
click at [745, 98] on input "file" at bounding box center [732, 92] width 31 height 23
type input "C:\fakepath\Abacus_cert.pdf"
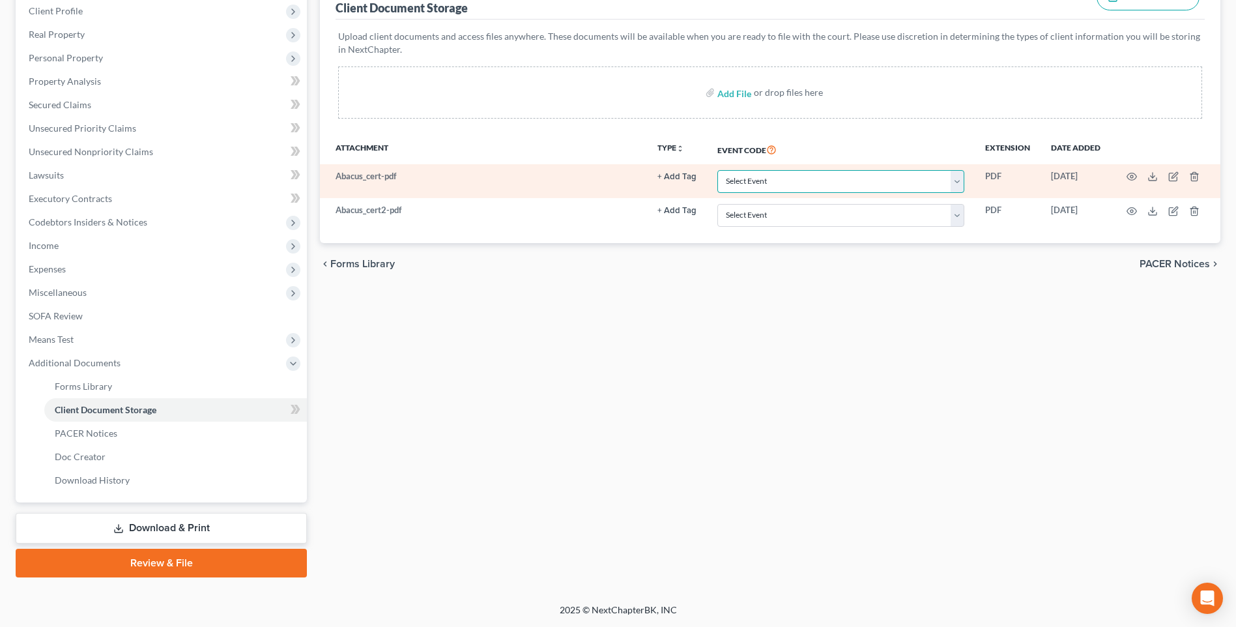
click at [932, 190] on select "Select Event 20 Largest Unsecured Creditors Amended List of Creditors (Fee) Ame…" at bounding box center [840, 181] width 247 height 23
select select "5"
click at [717, 178] on select "Select Event 20 Largest Unsecured Creditors Amended List of Creditors (Fee) Ame…" at bounding box center [840, 181] width 247 height 23
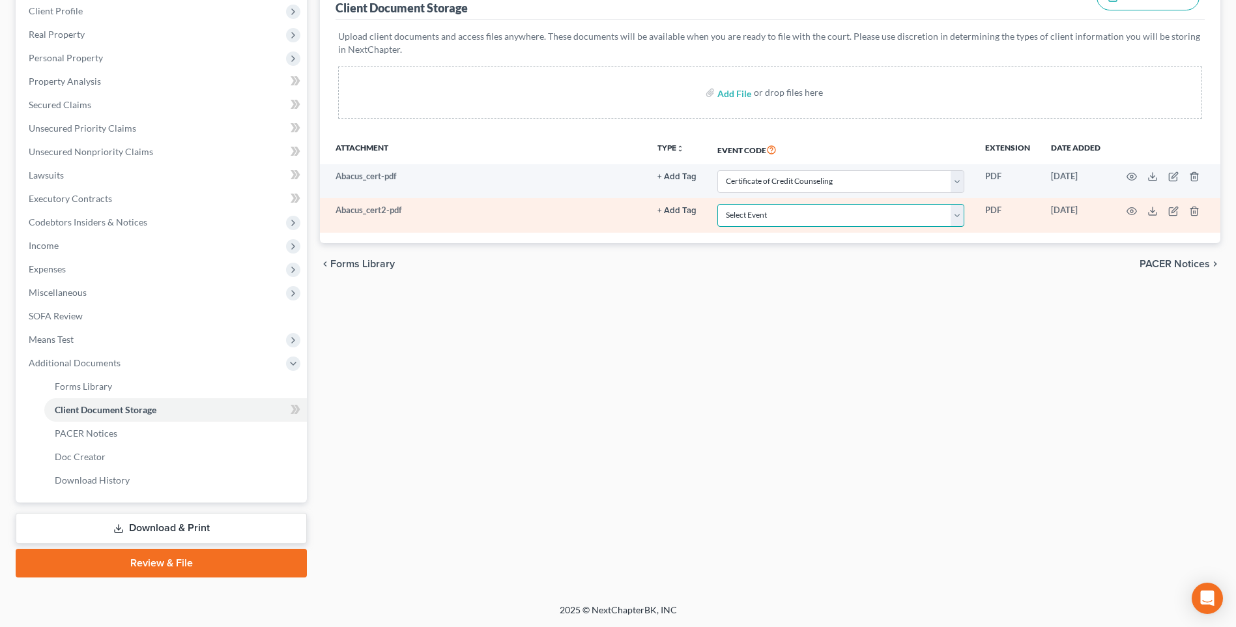
click at [938, 225] on select "Select Event 20 Largest Unsecured Creditors Amended List of Creditors (Fee) Ame…" at bounding box center [840, 215] width 247 height 23
select select "5"
click at [717, 215] on select "Select Event 20 Largest Unsecured Creditors Amended List of Creditors (Fee) Ame…" at bounding box center [840, 215] width 247 height 23
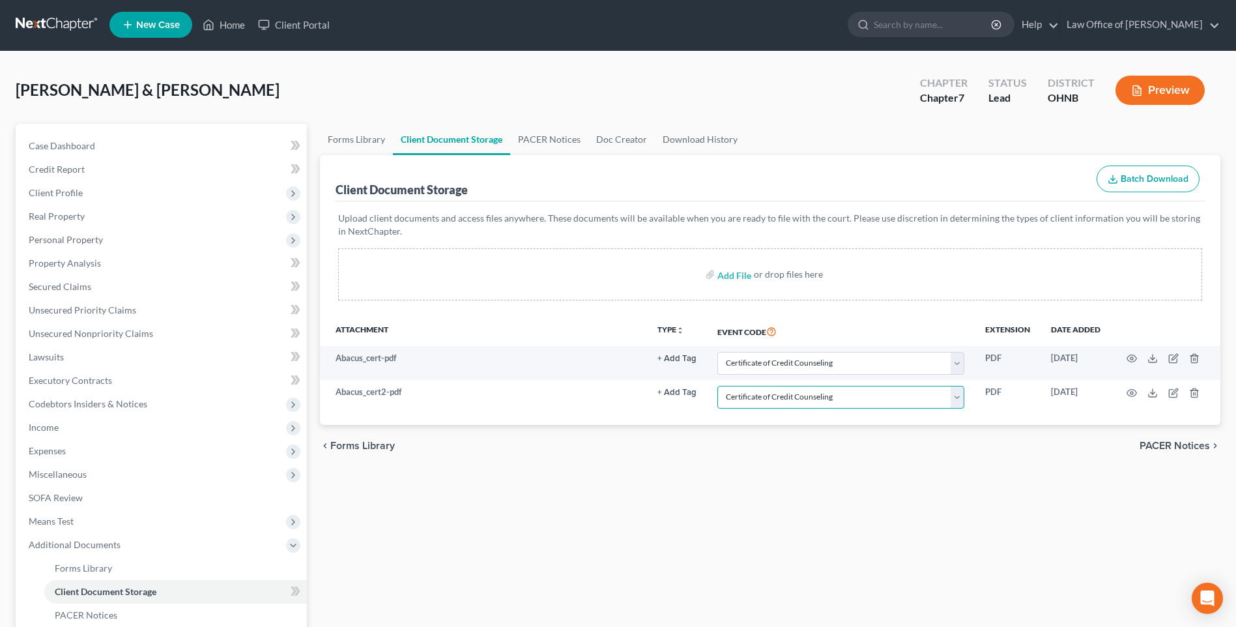
scroll to position [0, 0]
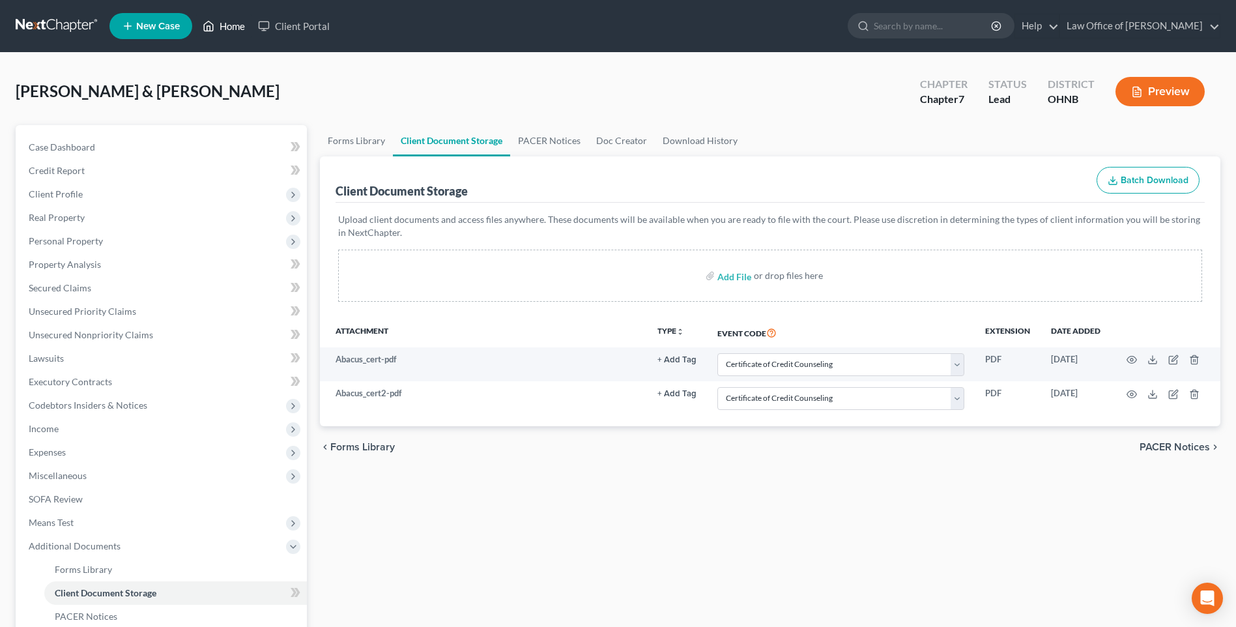
drag, startPoint x: 251, startPoint y: 28, endPoint x: 268, endPoint y: 44, distance: 24.0
click at [251, 28] on link "Home" at bounding box center [223, 25] width 55 height 23
